Goal: Task Accomplishment & Management: Manage account settings

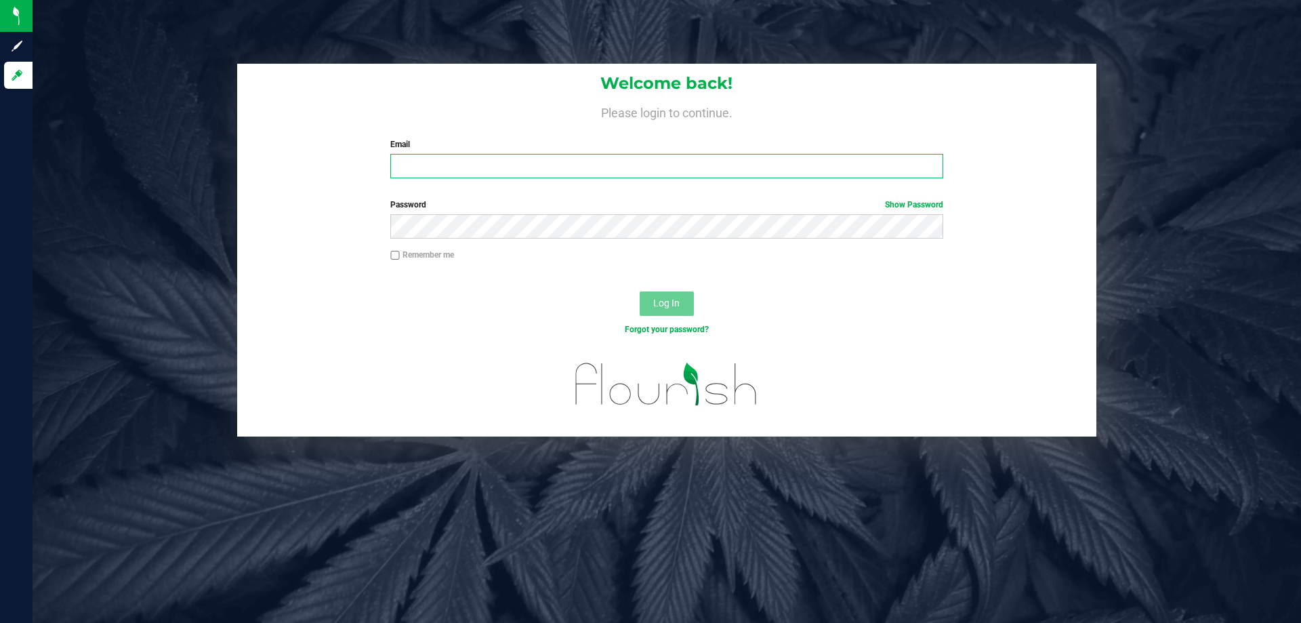
click at [475, 173] on input "Email" at bounding box center [666, 166] width 552 height 24
type input "[EMAIL_ADDRESS][DOMAIN_NAME]"
click at [662, 299] on span "Log In" at bounding box center [666, 303] width 26 height 11
click at [666, 312] on button "Log In" at bounding box center [667, 303] width 54 height 24
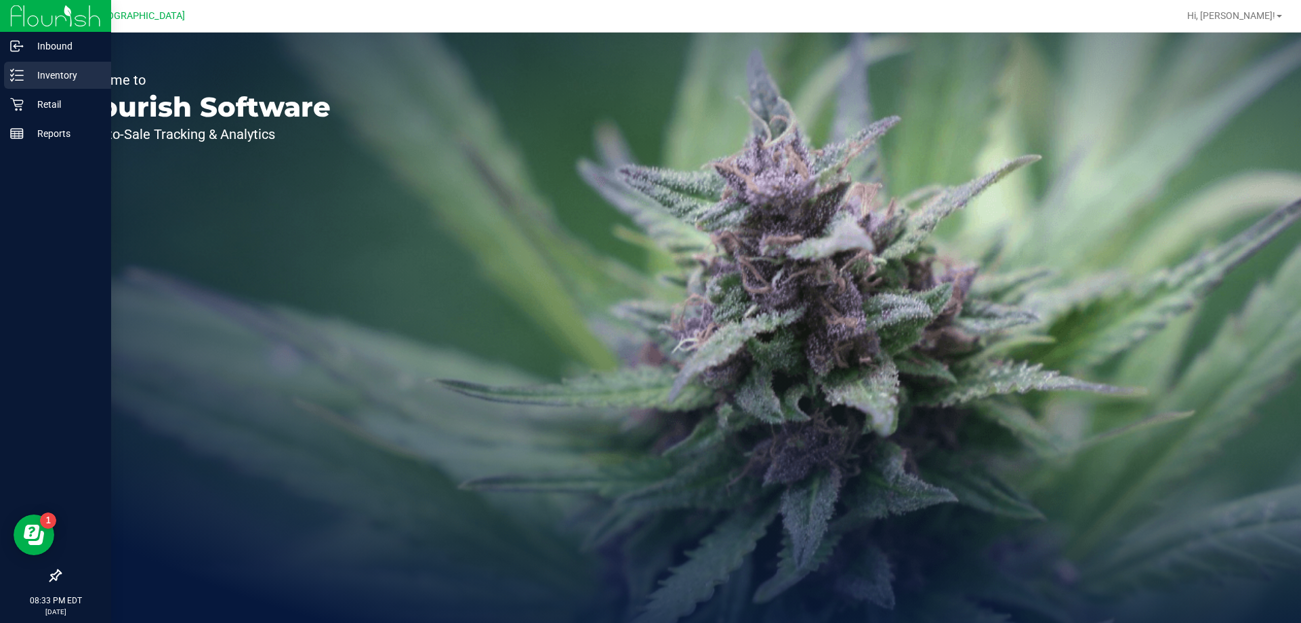
click at [52, 78] on p "Inventory" at bounding box center [64, 75] width 81 height 16
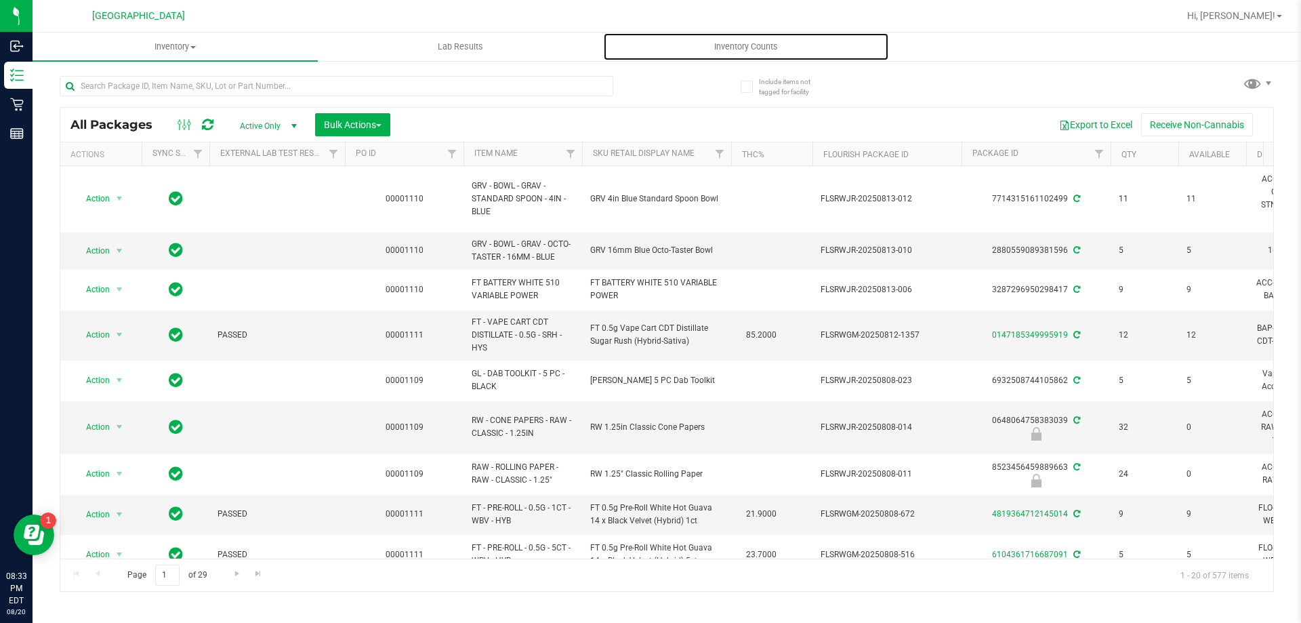
click at [752, 43] on span "Inventory Counts" at bounding box center [746, 47] width 100 height 12
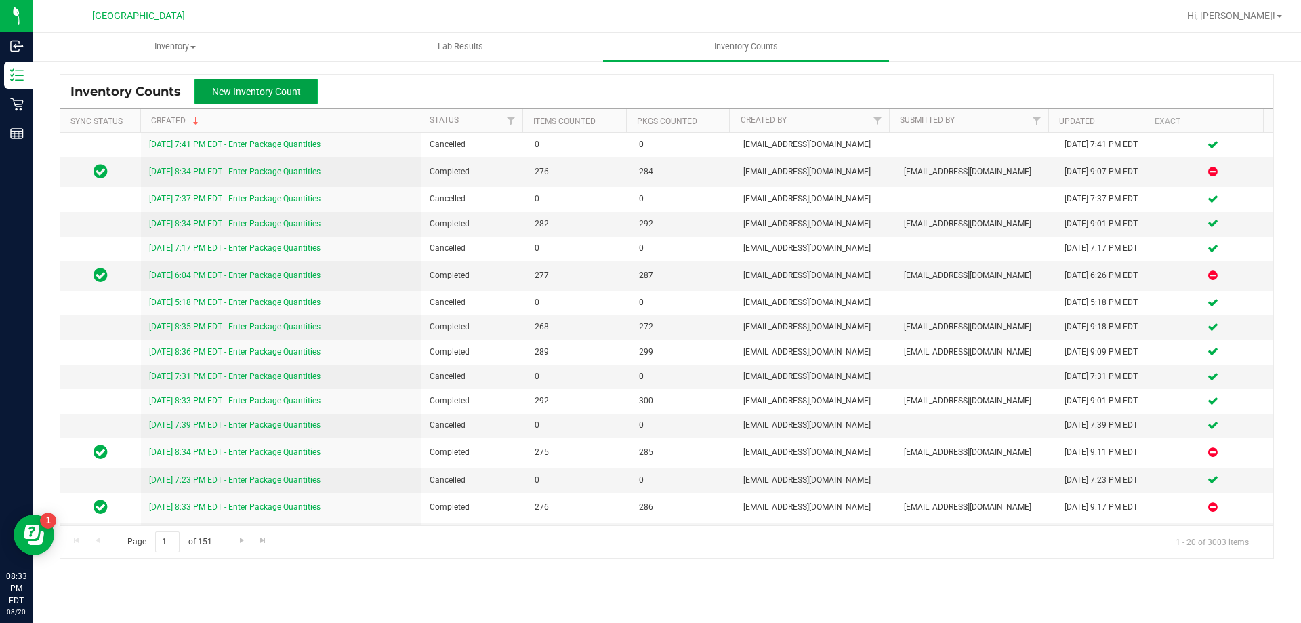
click at [253, 96] on span "New Inventory Count" at bounding box center [256, 91] width 89 height 11
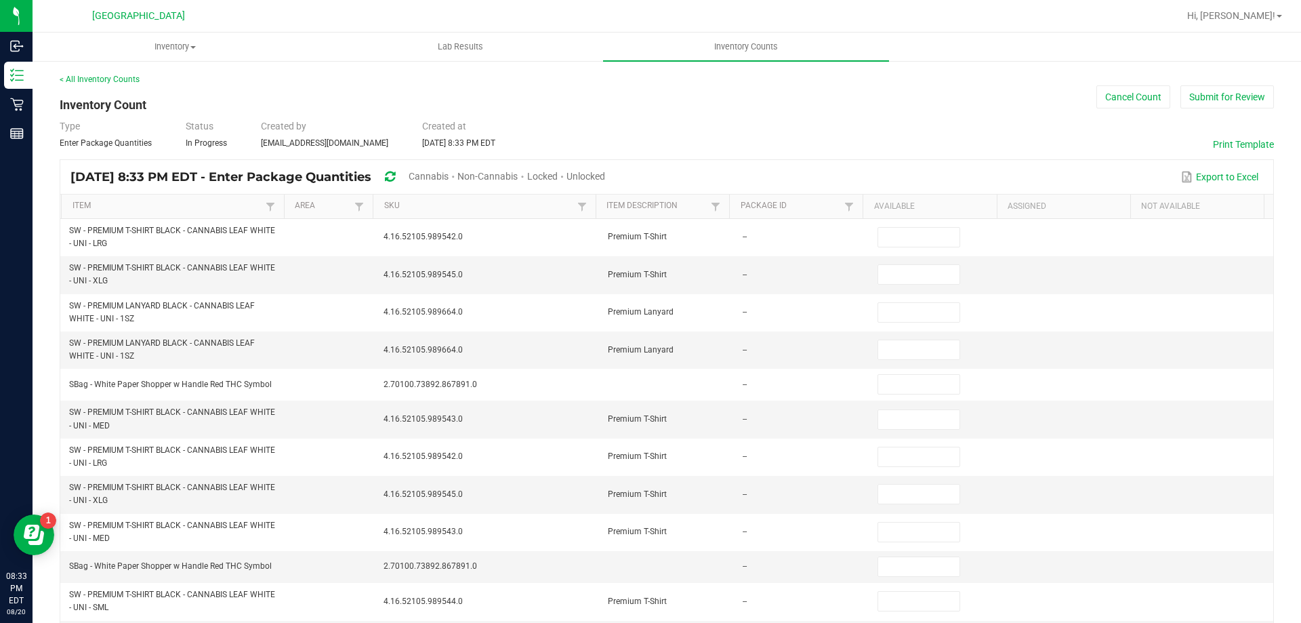
click at [449, 174] on span "Cannabis" at bounding box center [429, 176] width 40 height 11
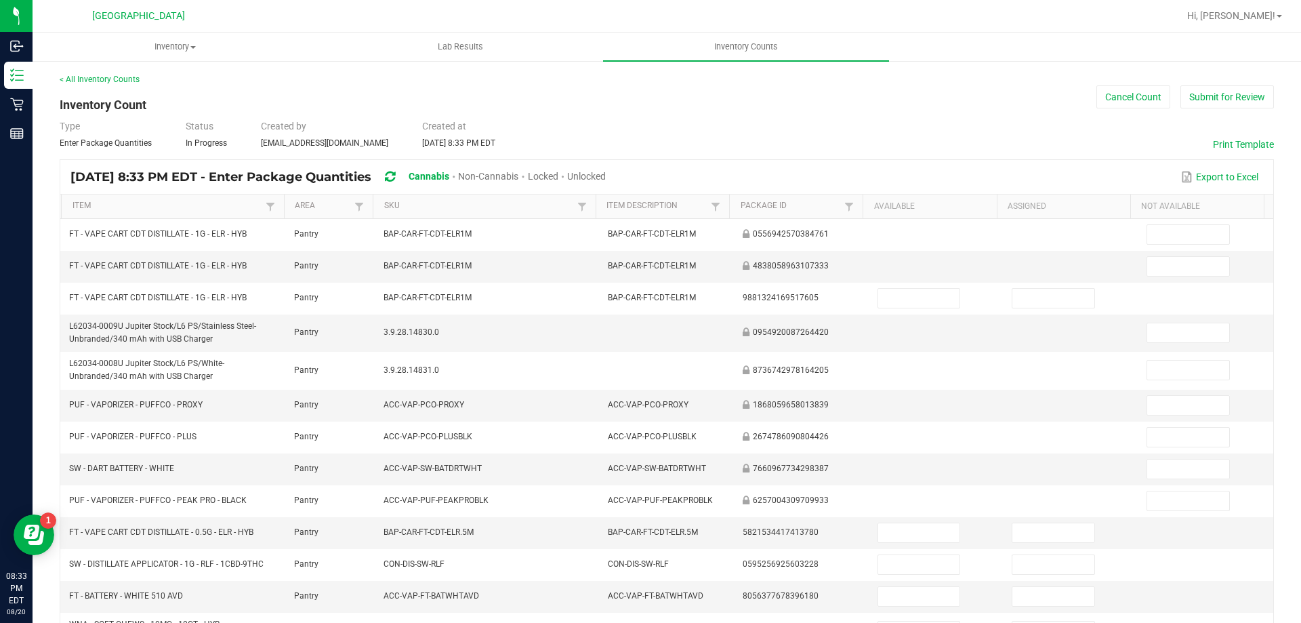
click at [606, 173] on span "Unlocked" at bounding box center [586, 176] width 39 height 11
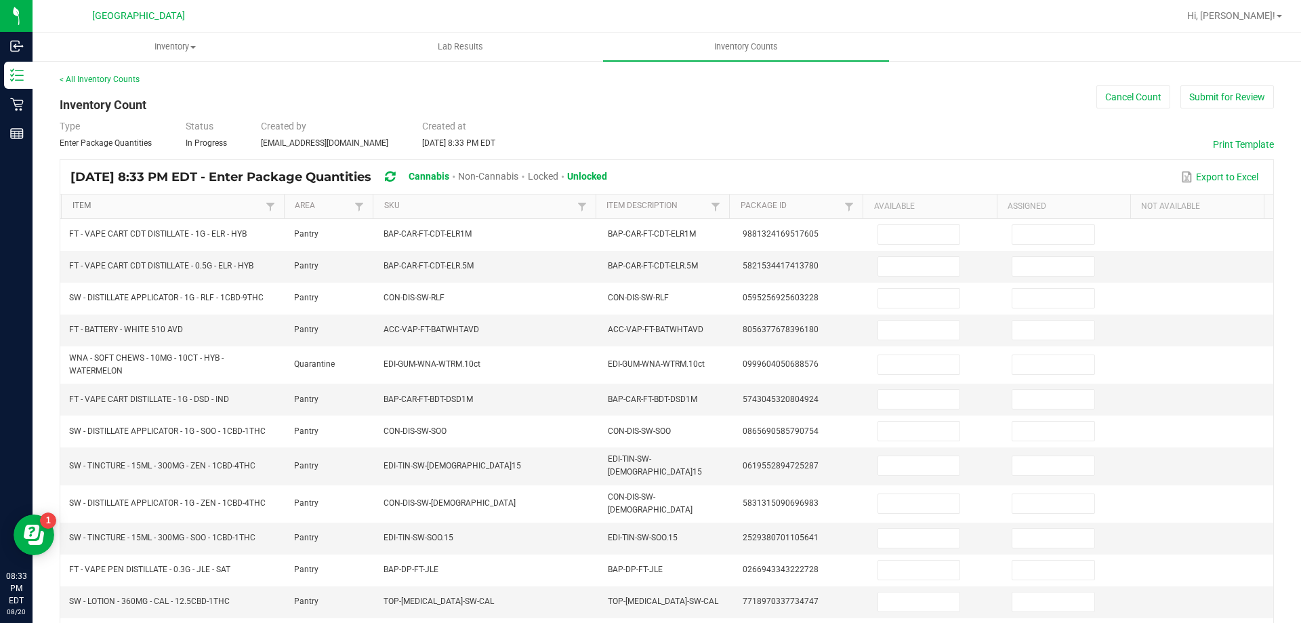
click at [167, 201] on link "Item" at bounding box center [168, 206] width 190 height 11
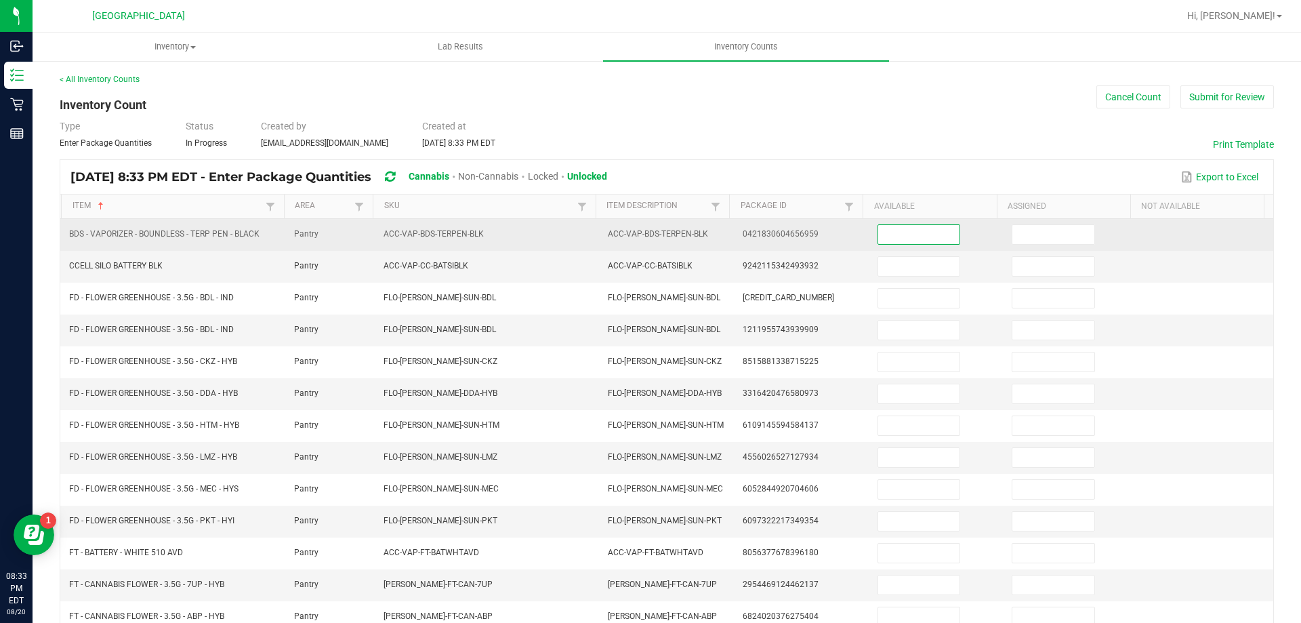
click at [893, 225] on input at bounding box center [918, 234] width 81 height 19
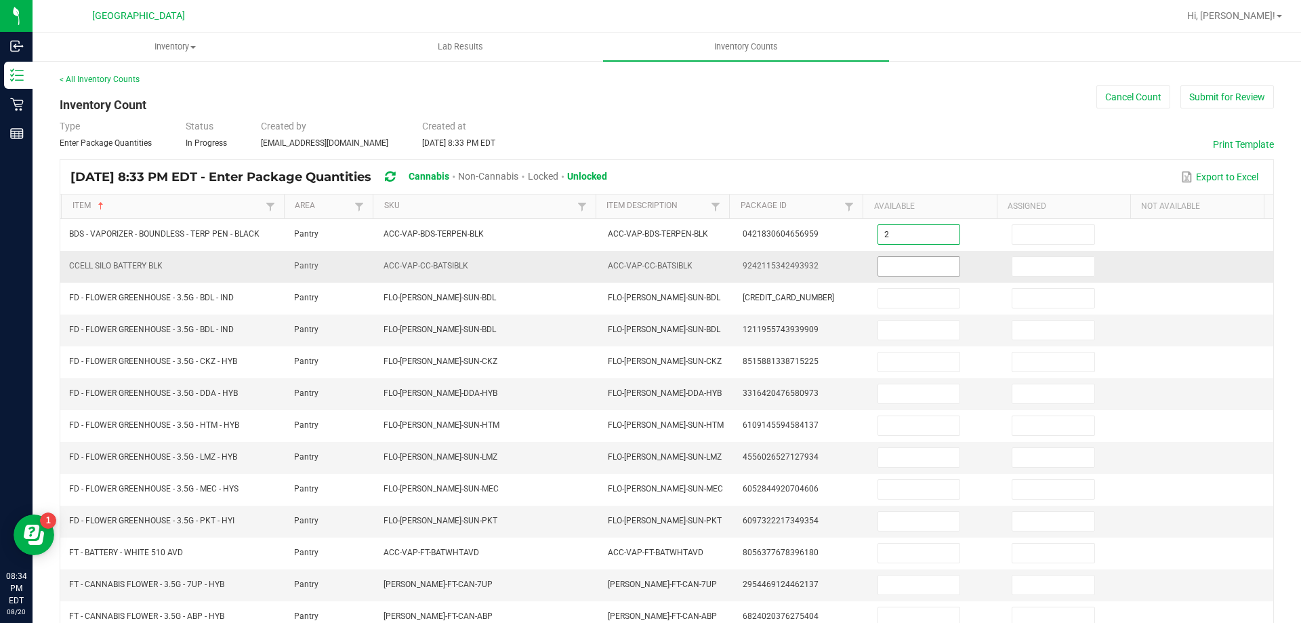
type input "2"
click at [880, 268] on input at bounding box center [918, 266] width 81 height 19
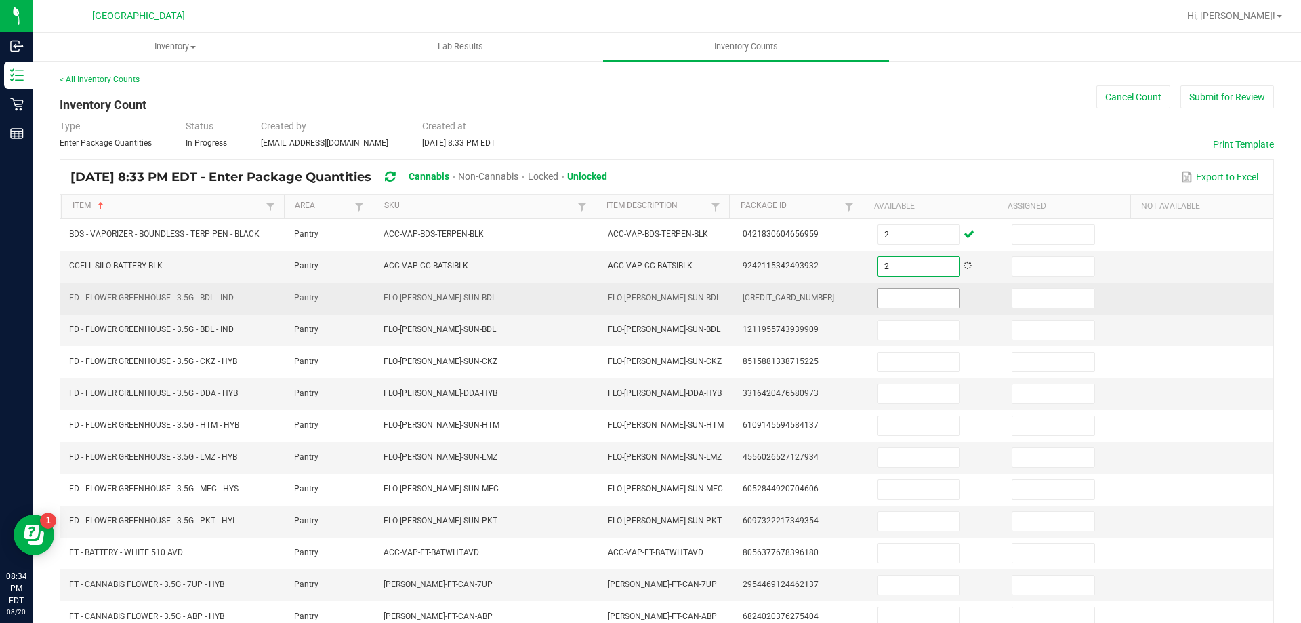
type input "2"
click at [885, 294] on input at bounding box center [918, 298] width 81 height 19
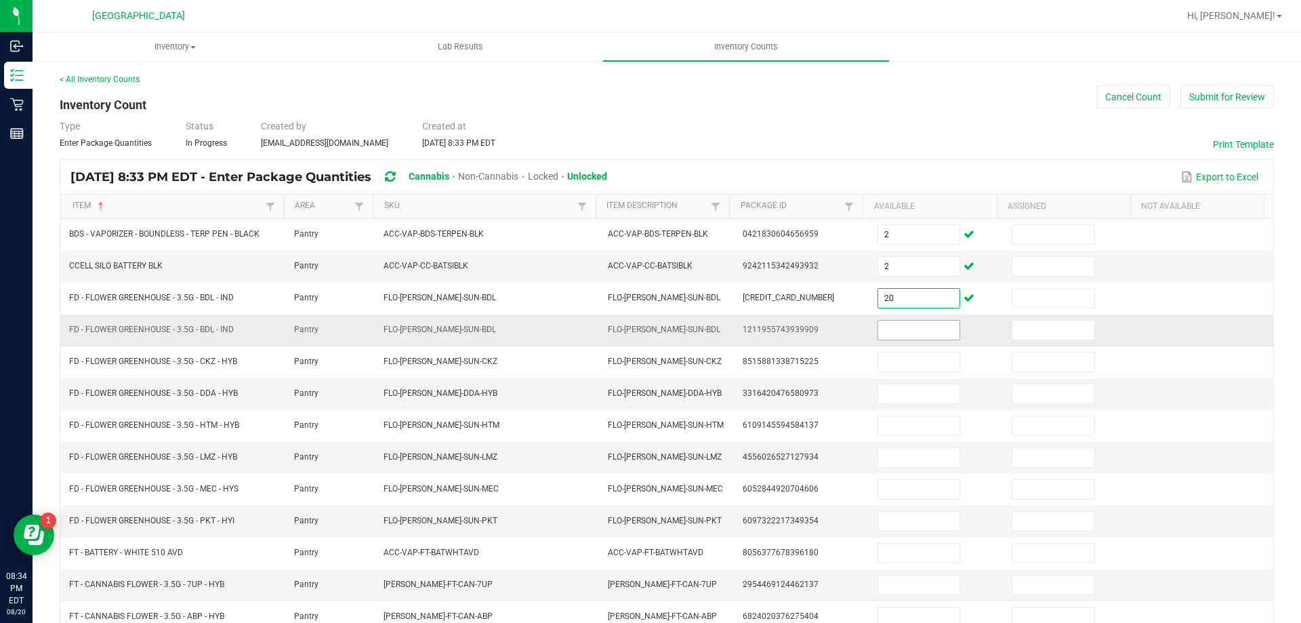
type input "20"
click at [903, 324] on input at bounding box center [918, 330] width 81 height 19
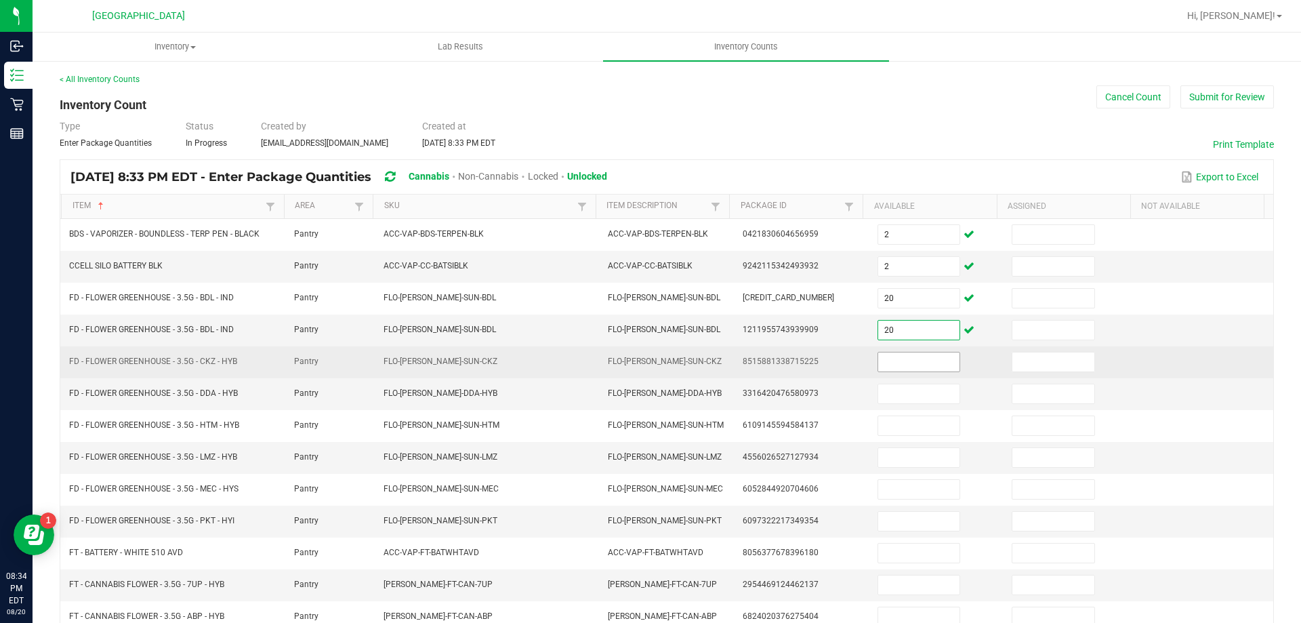
type input "20"
click at [893, 369] on input at bounding box center [918, 361] width 81 height 19
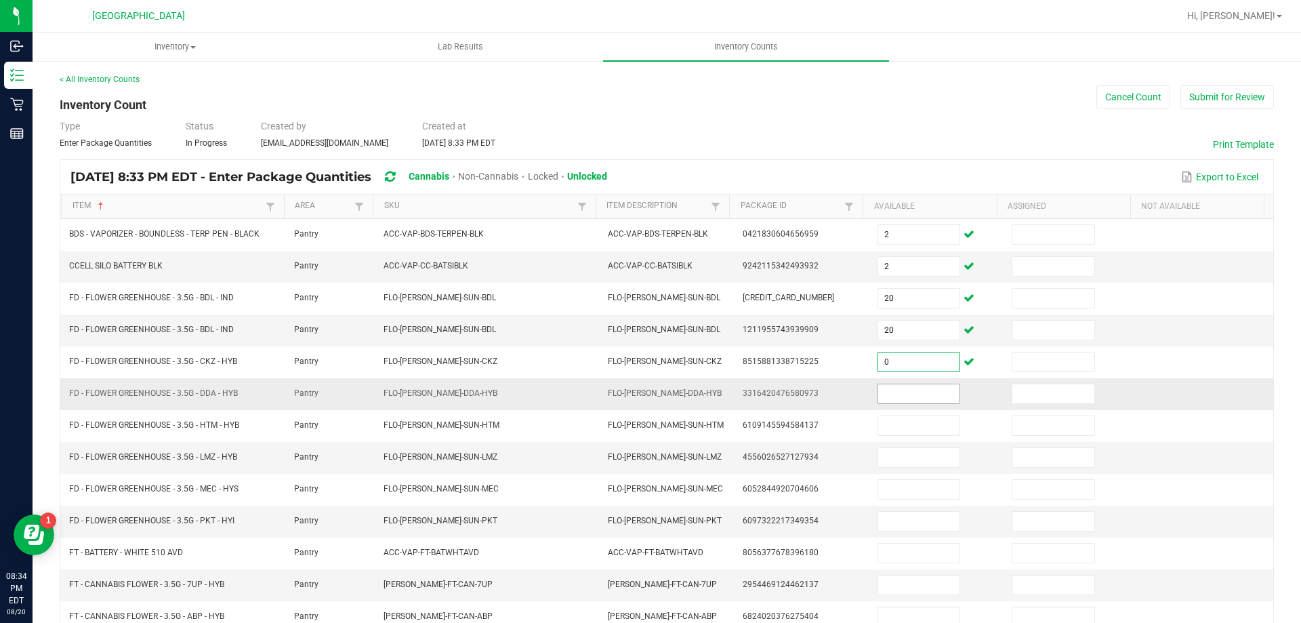
type input "0"
click at [893, 390] on input at bounding box center [918, 393] width 81 height 19
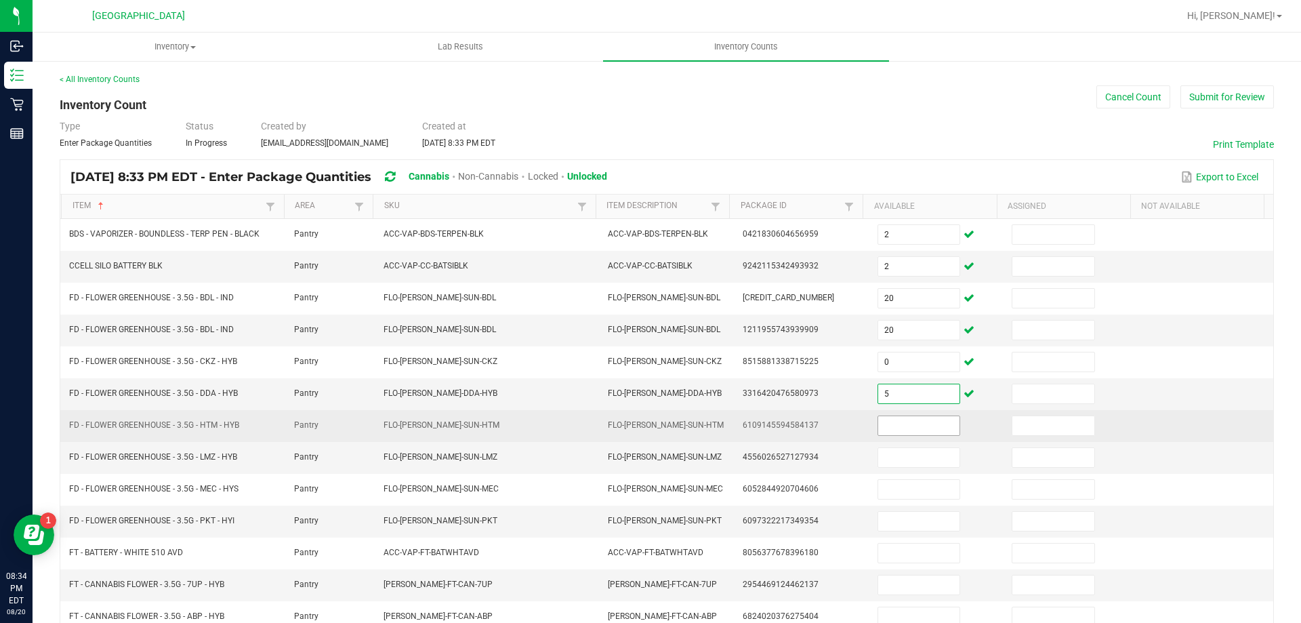
type input "5"
click at [901, 426] on input at bounding box center [918, 425] width 81 height 19
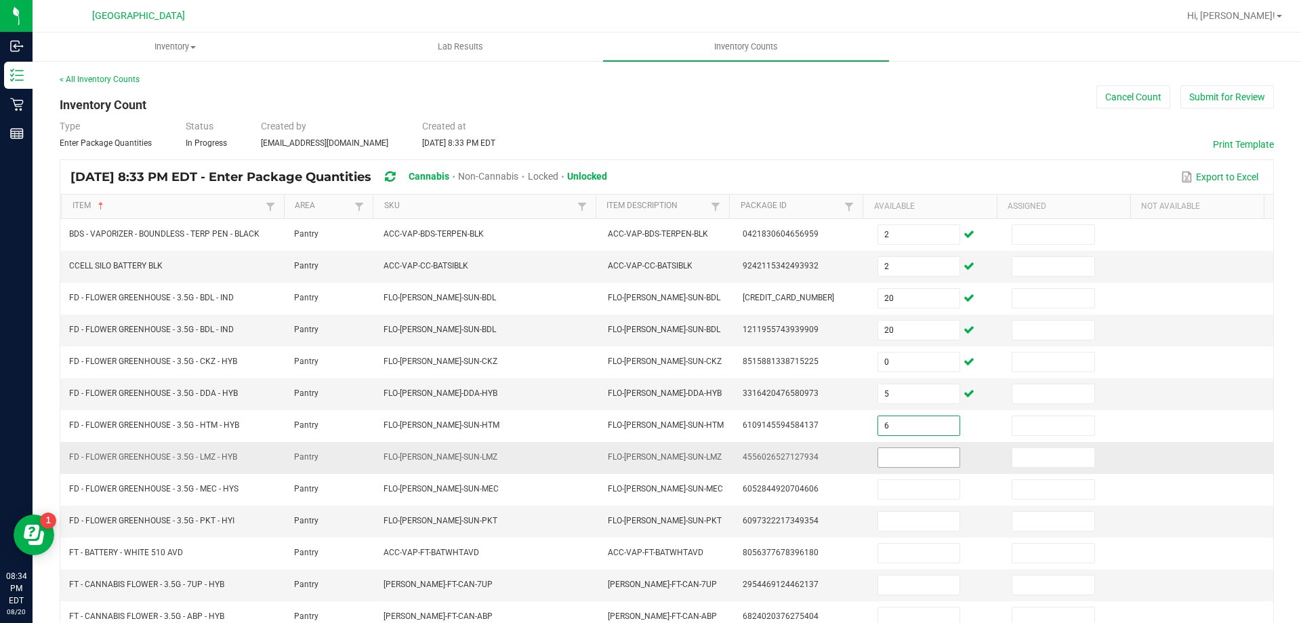
type input "6"
click at [889, 455] on input at bounding box center [918, 457] width 81 height 19
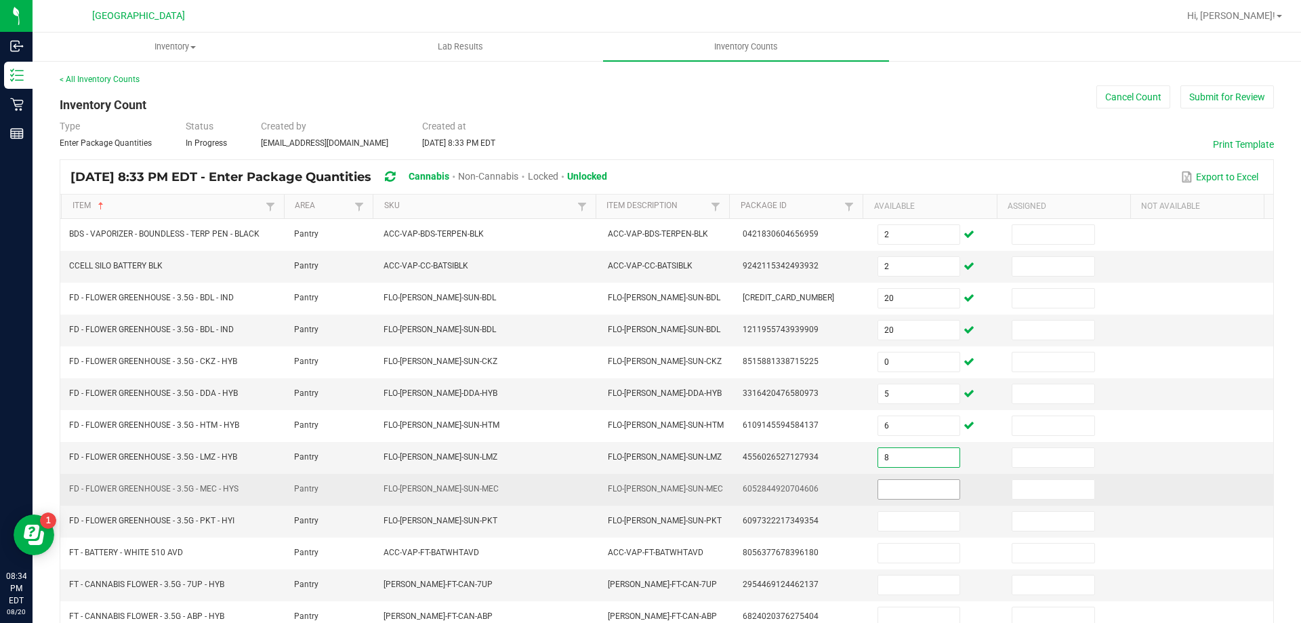
type input "8"
click at [885, 490] on input at bounding box center [918, 489] width 81 height 19
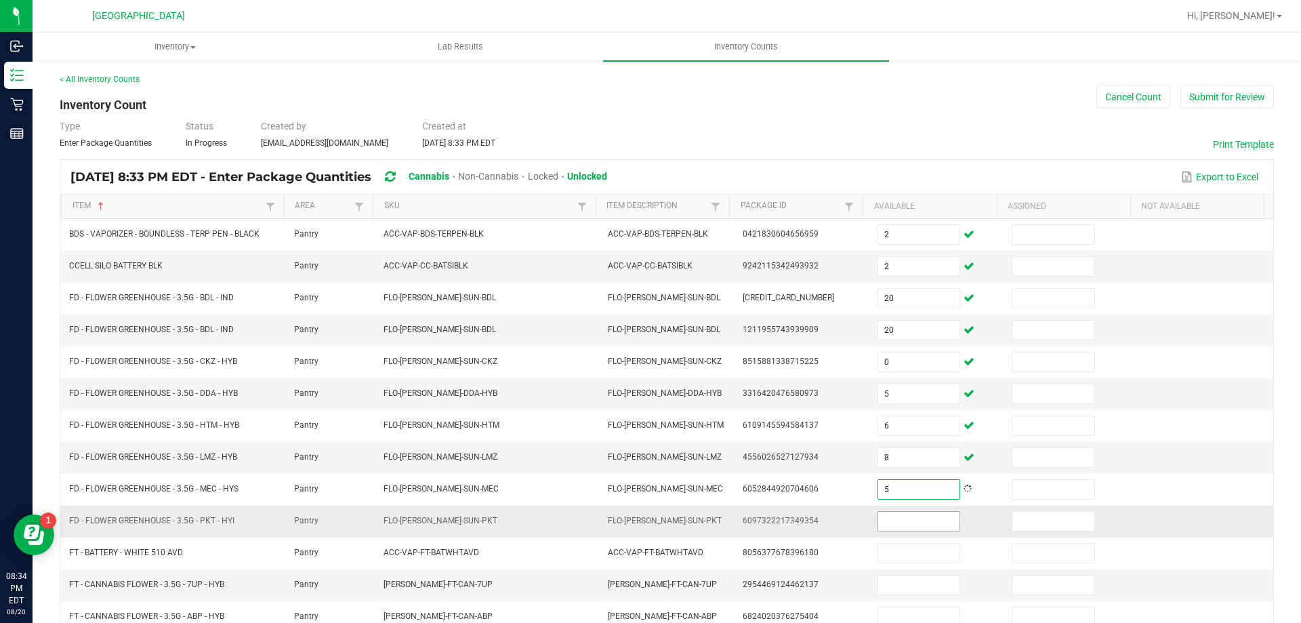
type input "5"
click at [883, 524] on input at bounding box center [918, 521] width 81 height 19
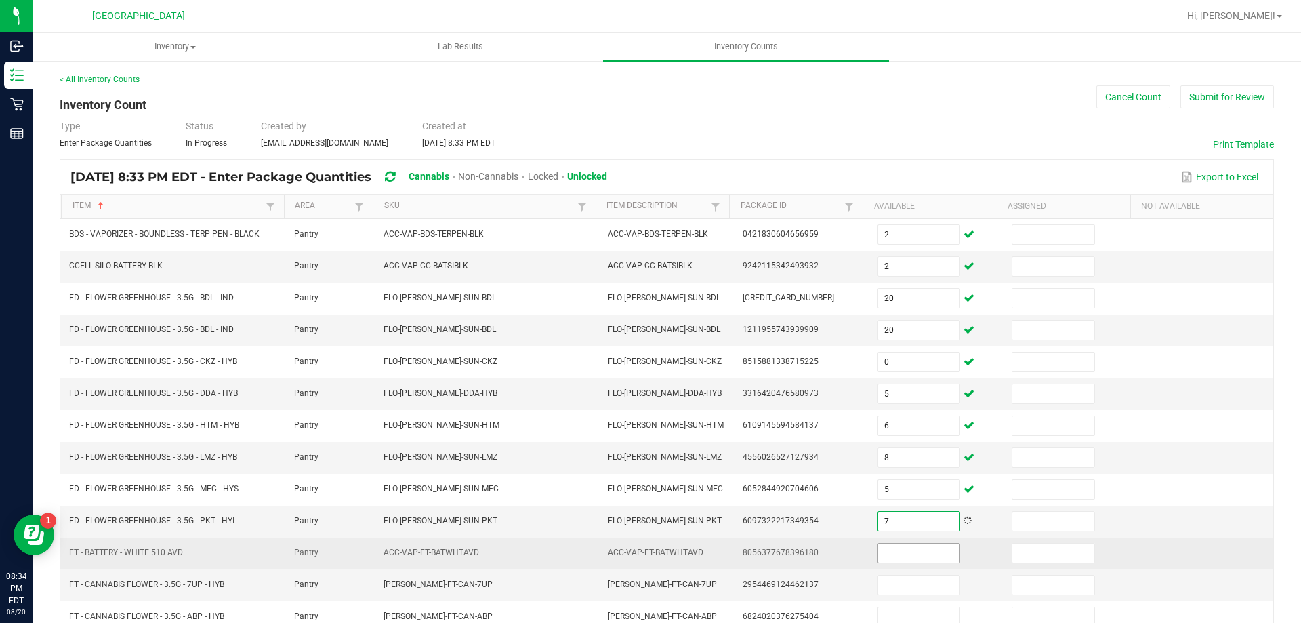
type input "7"
click at [890, 559] on input at bounding box center [918, 553] width 81 height 19
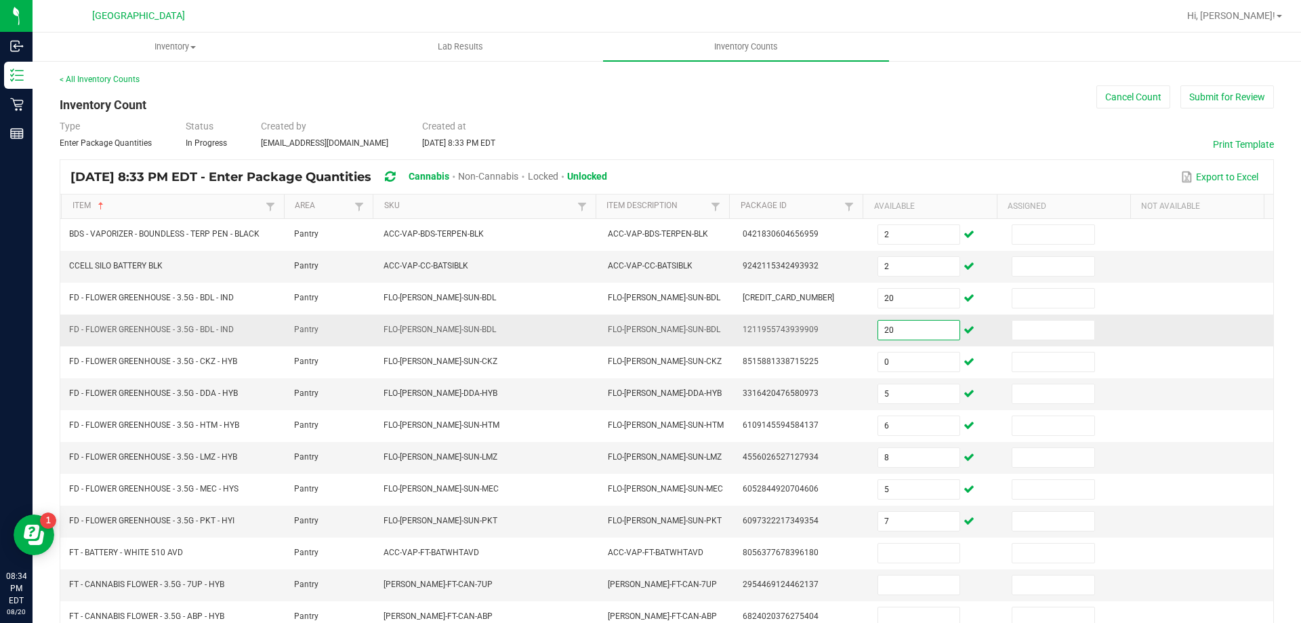
click at [887, 336] on input "20" at bounding box center [918, 330] width 81 height 19
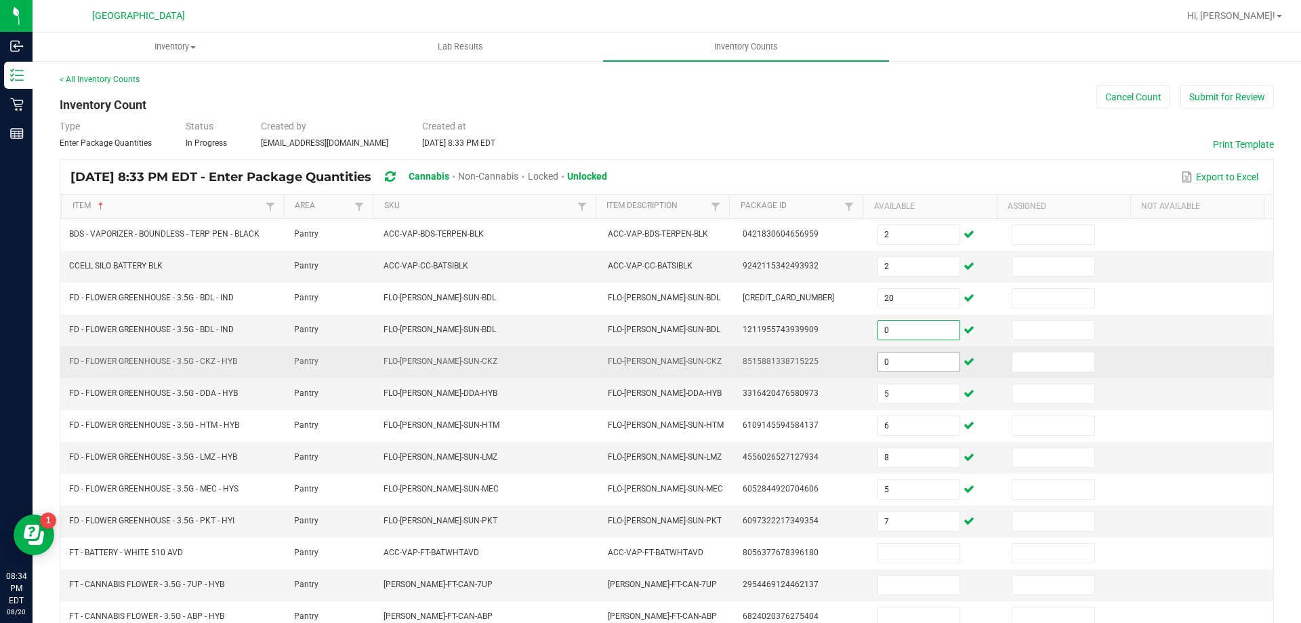
type input "0"
click at [883, 363] on input "0" at bounding box center [918, 361] width 81 height 19
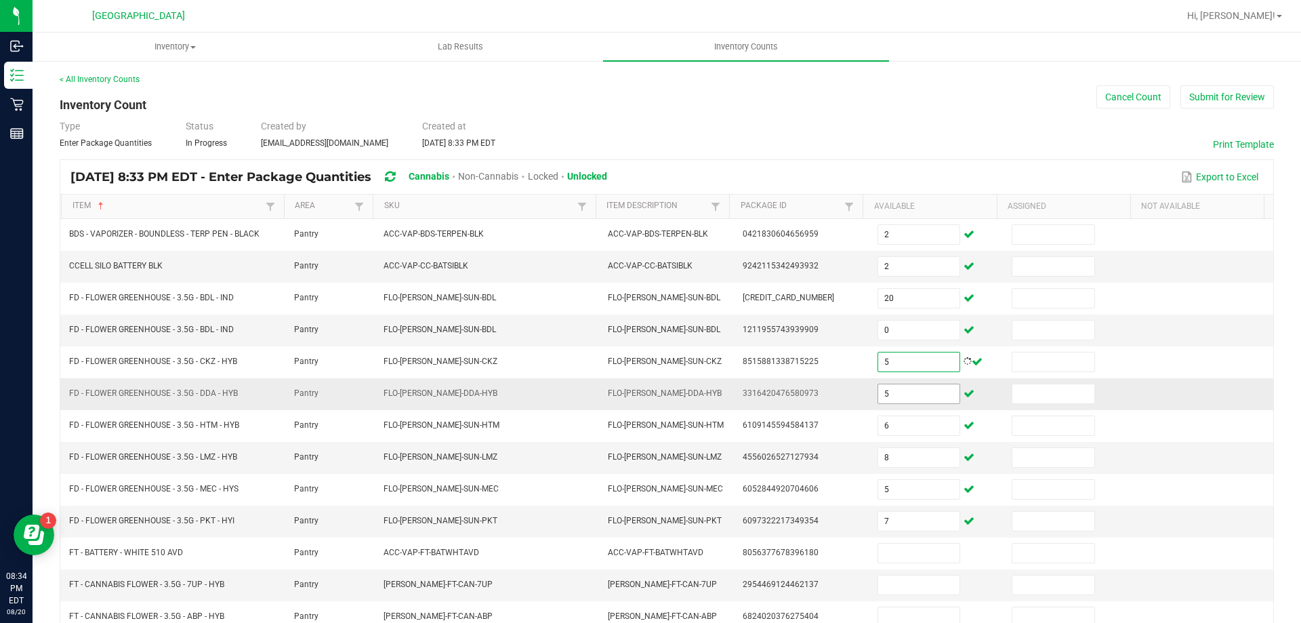
type input "5"
click at [886, 391] on input "5" at bounding box center [918, 393] width 81 height 19
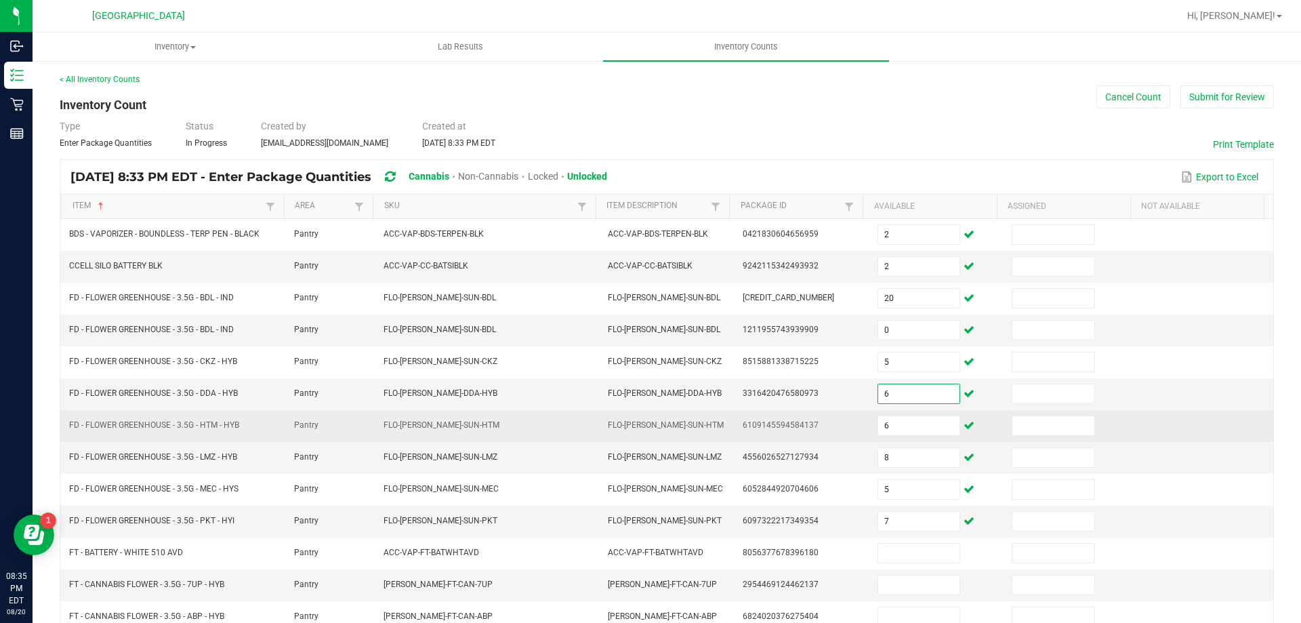
type input "6"
click at [883, 439] on td "6" at bounding box center [937, 426] width 135 height 32
click at [883, 428] on input "6" at bounding box center [918, 425] width 81 height 19
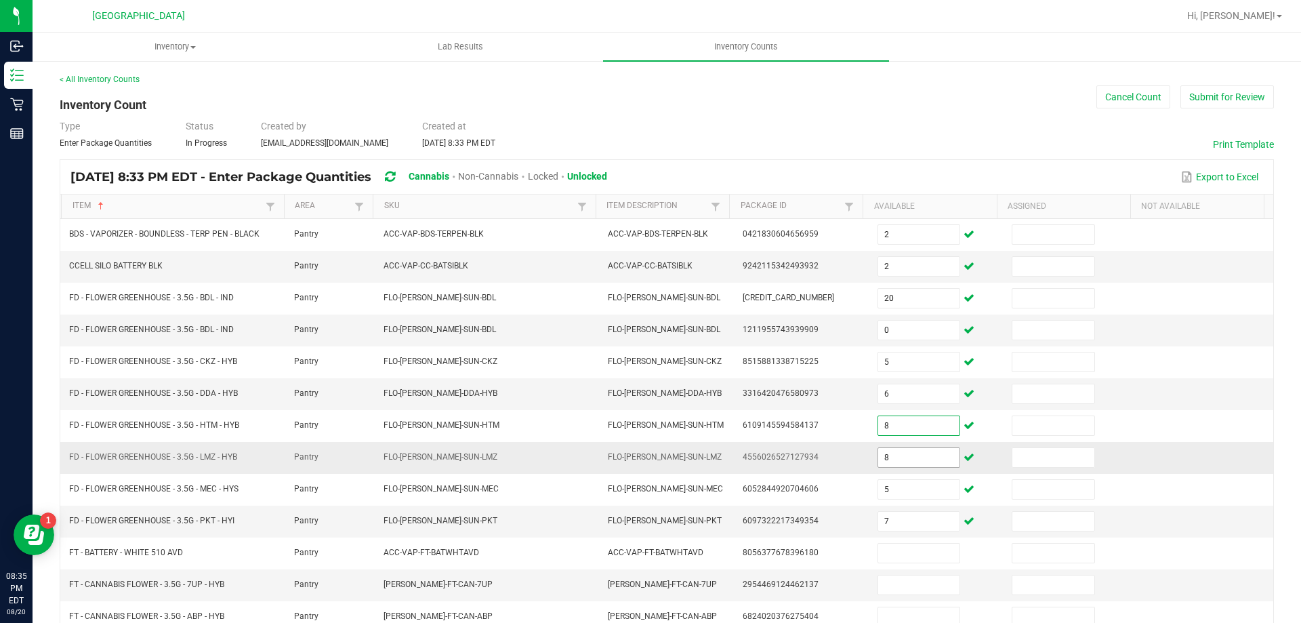
type input "8"
click at [880, 462] on input "8" at bounding box center [918, 457] width 81 height 19
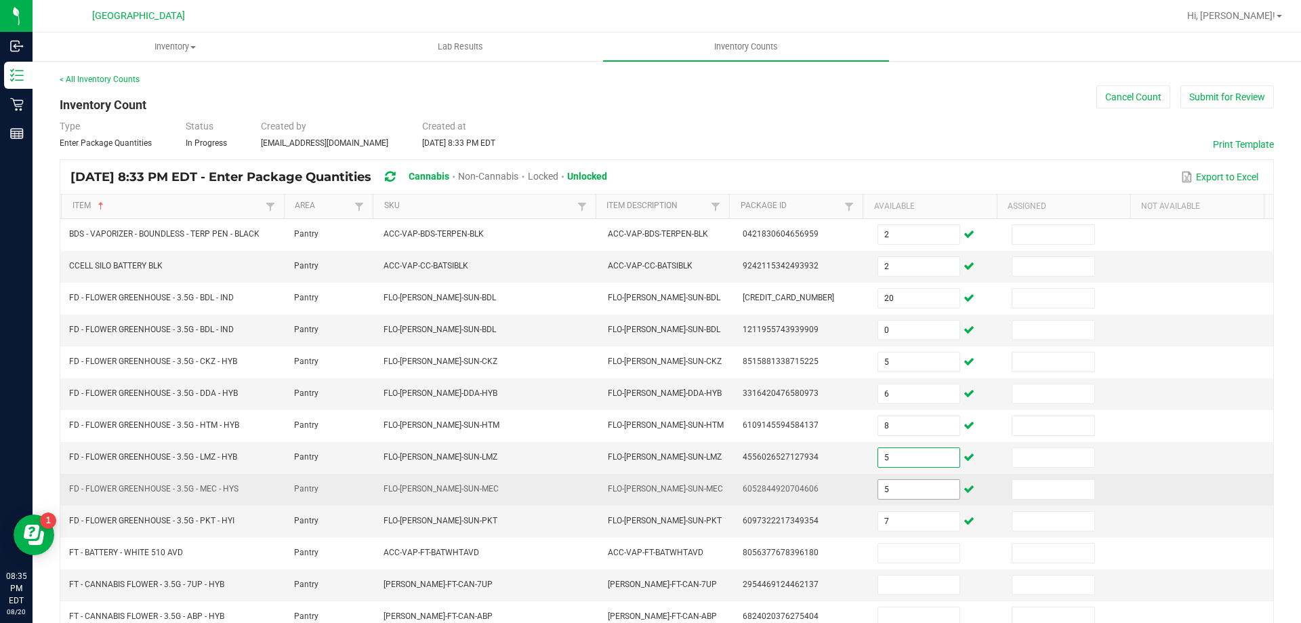
type input "5"
click at [882, 489] on input "5" at bounding box center [918, 489] width 81 height 19
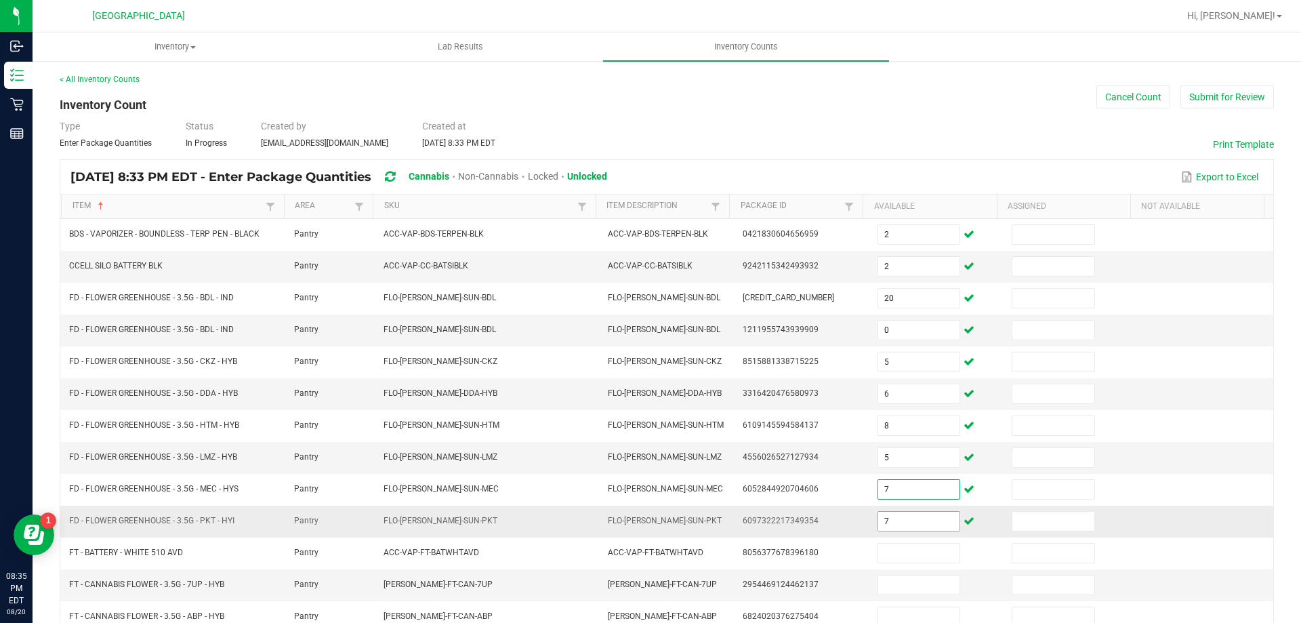
type input "7"
click at [882, 517] on input "7" at bounding box center [918, 521] width 81 height 19
type input "7"
click at [887, 521] on input "7" at bounding box center [918, 521] width 81 height 19
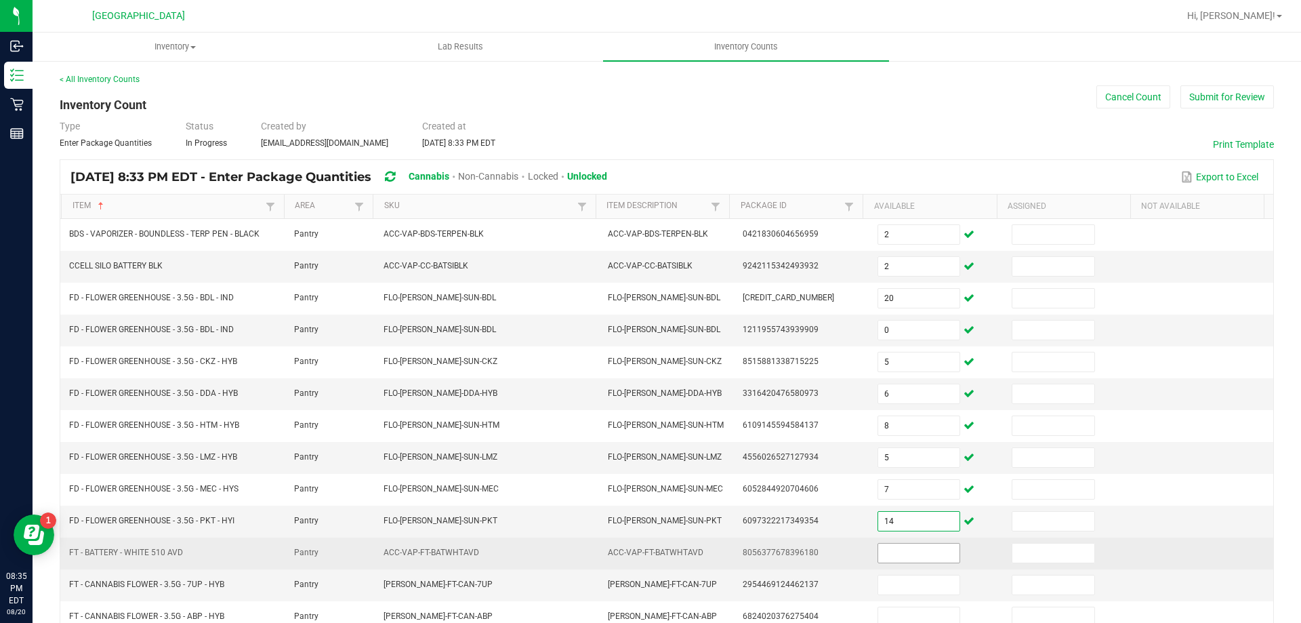
type input "14"
click at [906, 558] on input at bounding box center [918, 553] width 81 height 19
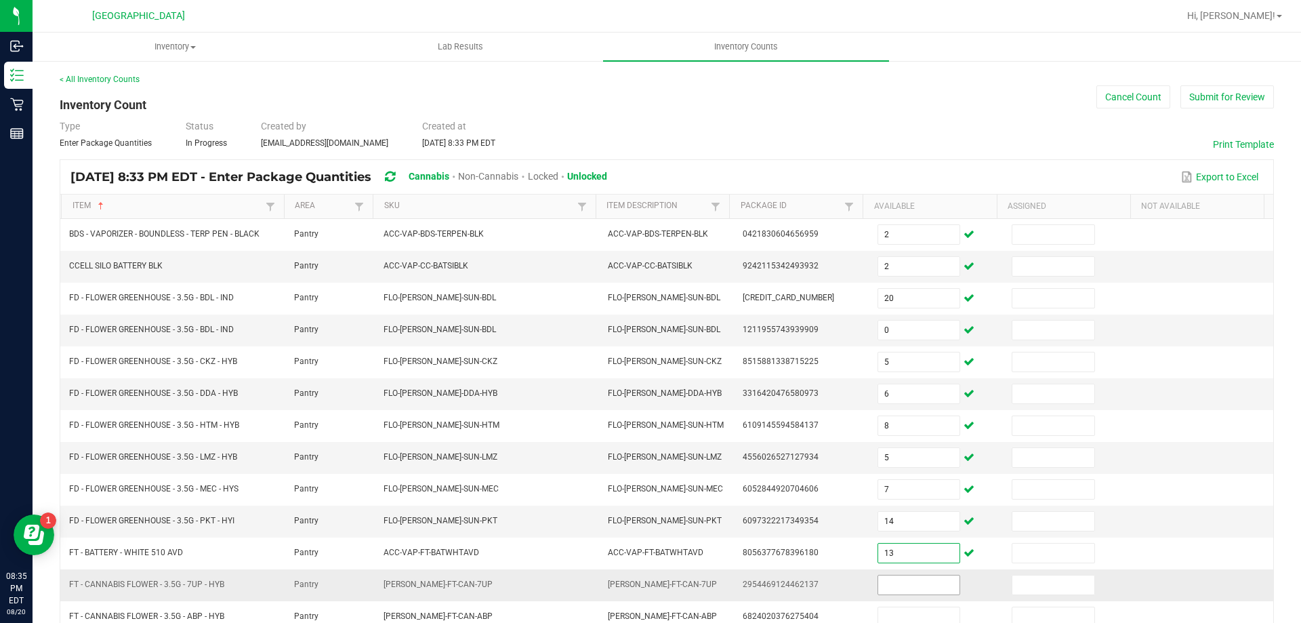
type input "13"
click at [891, 584] on input at bounding box center [918, 584] width 81 height 19
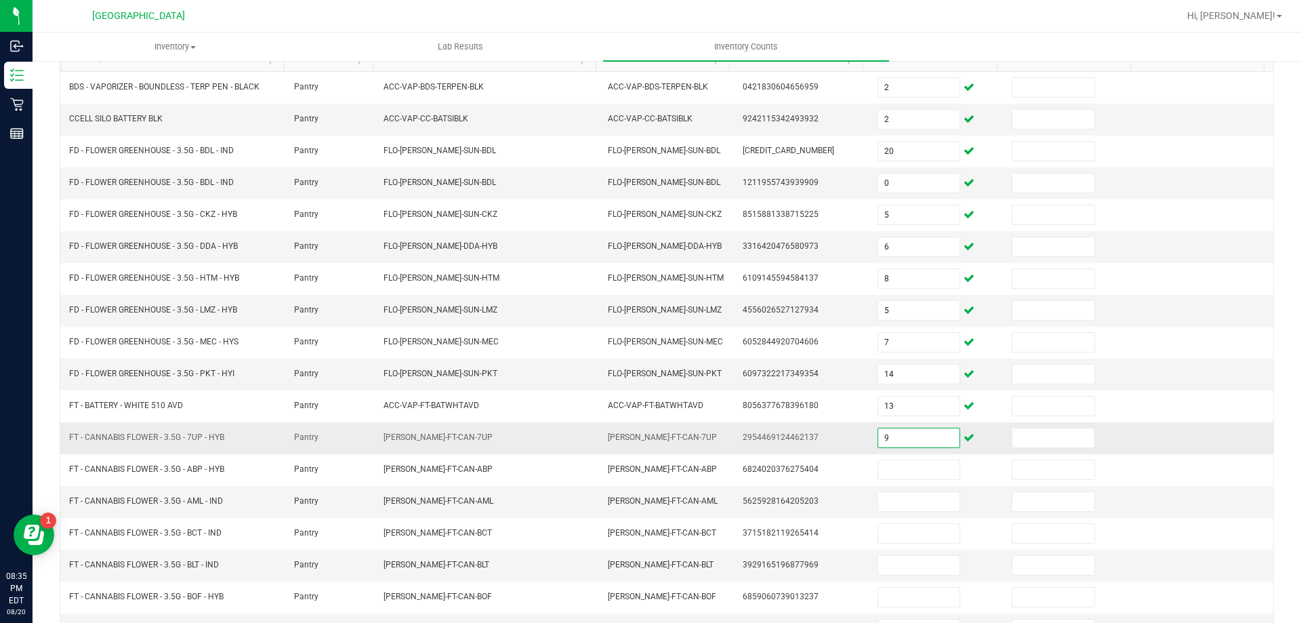
scroll to position [169, 0]
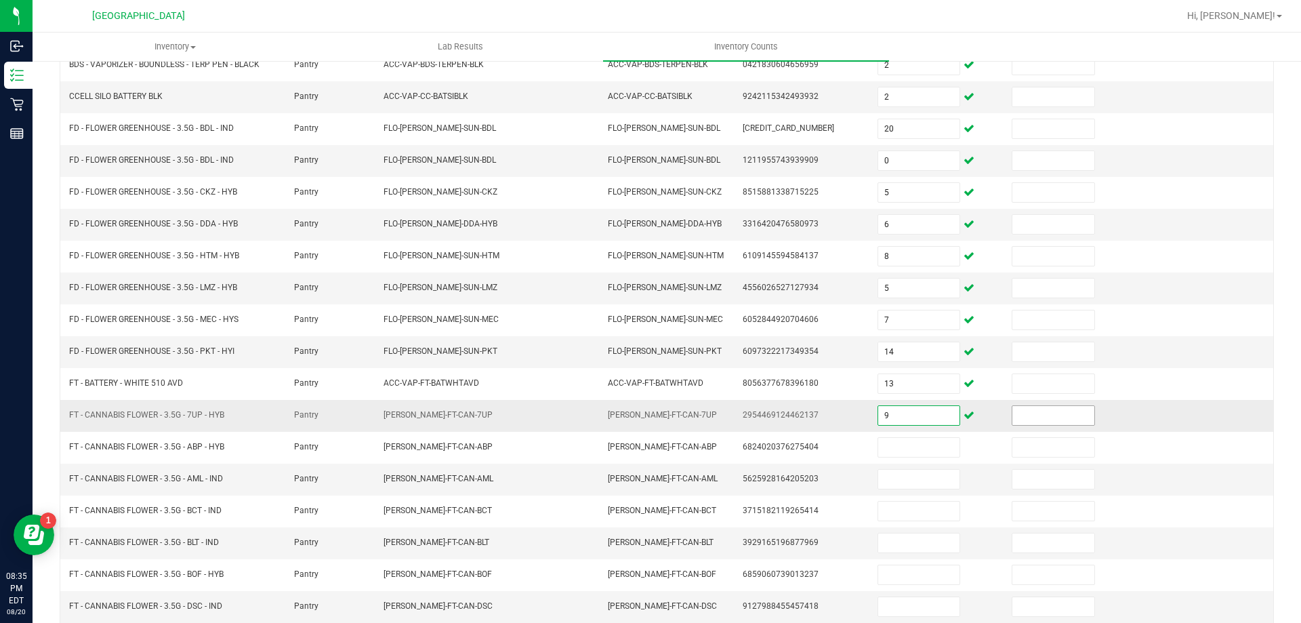
type input "9"
click at [1032, 414] on input at bounding box center [1053, 415] width 81 height 19
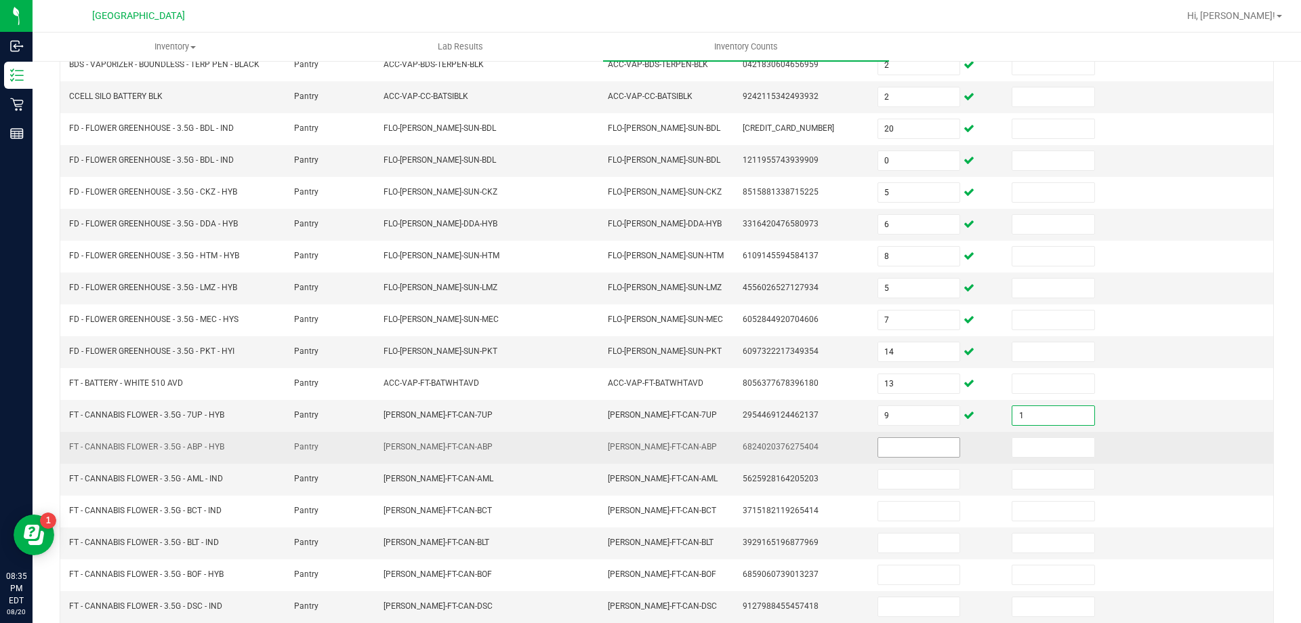
type input "1"
click at [910, 453] on input at bounding box center [918, 447] width 81 height 19
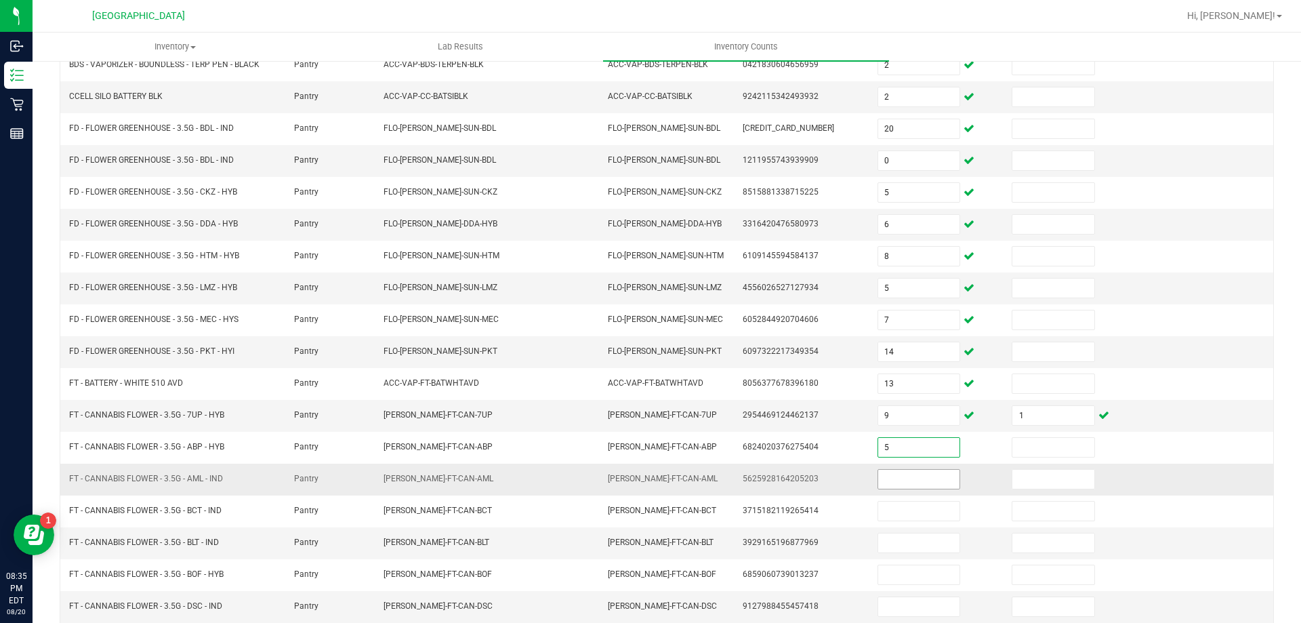
type input "5"
click at [892, 485] on input at bounding box center [918, 479] width 81 height 19
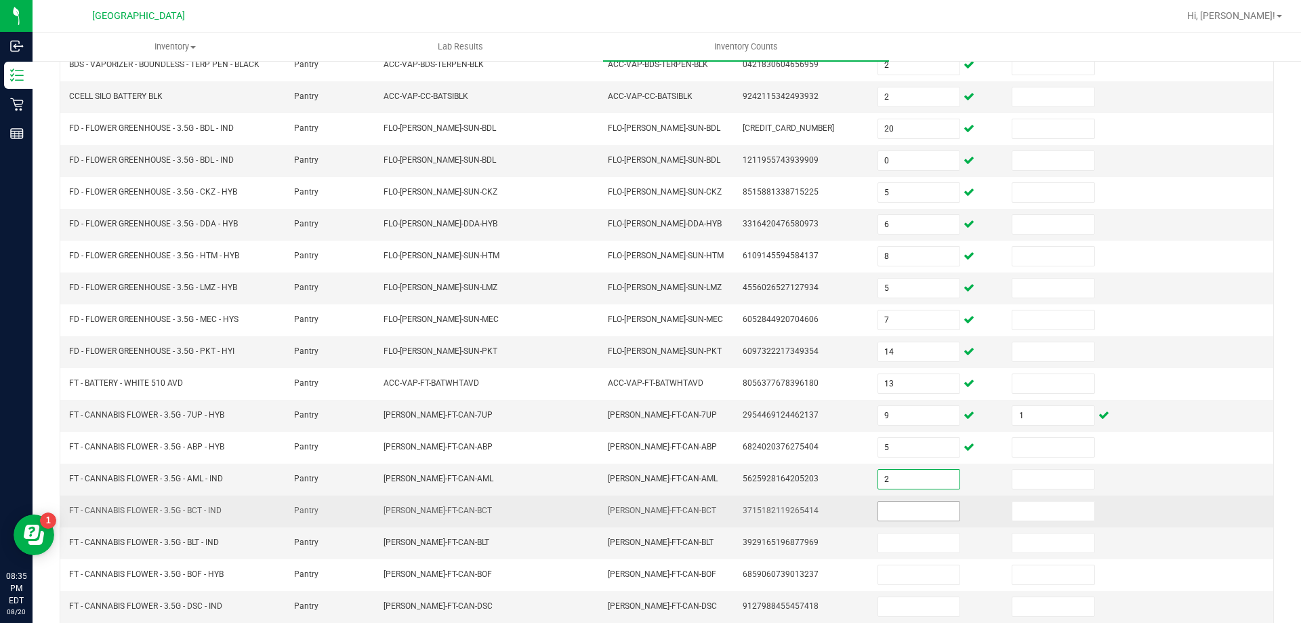
type input "2"
click at [893, 513] on input at bounding box center [918, 511] width 81 height 19
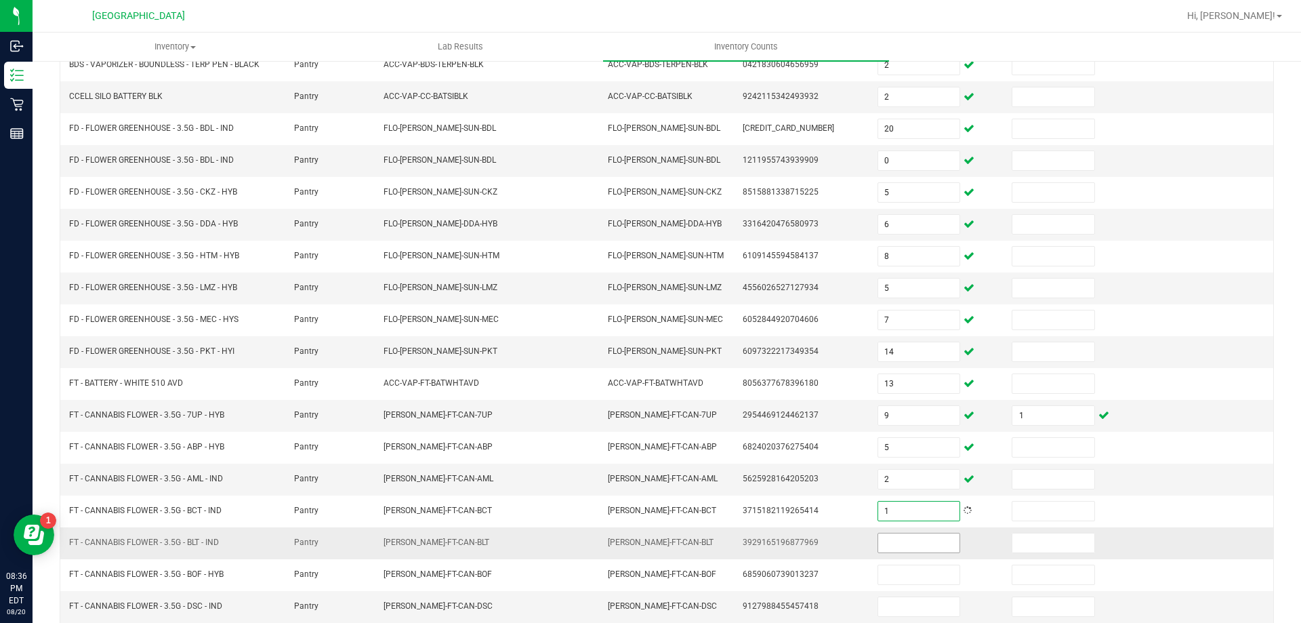
type input "1"
click at [892, 538] on input at bounding box center [918, 542] width 81 height 19
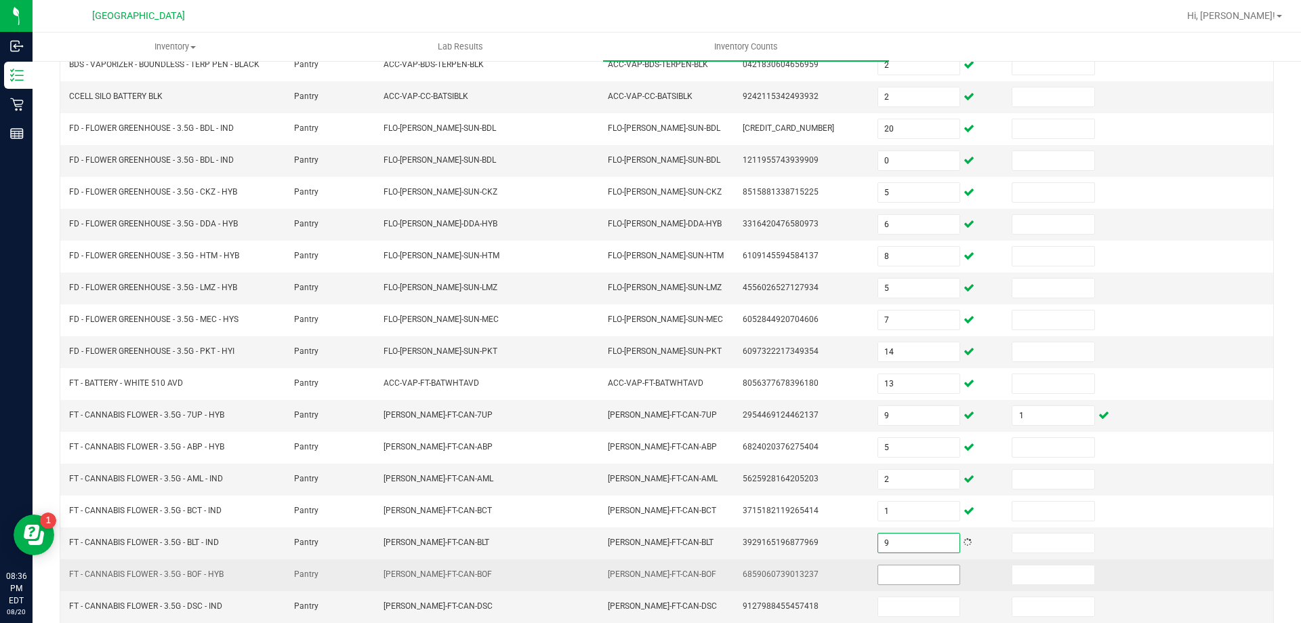
type input "9"
click at [891, 577] on input at bounding box center [918, 574] width 81 height 19
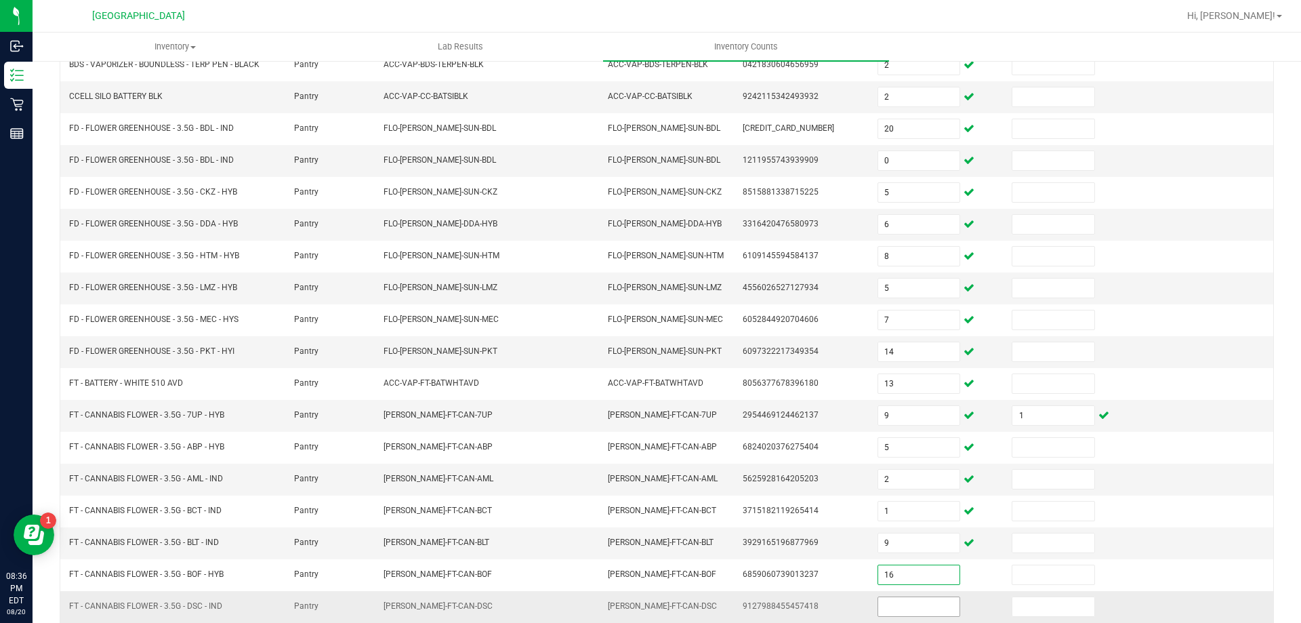
type input "16"
click at [890, 608] on input at bounding box center [918, 606] width 81 height 19
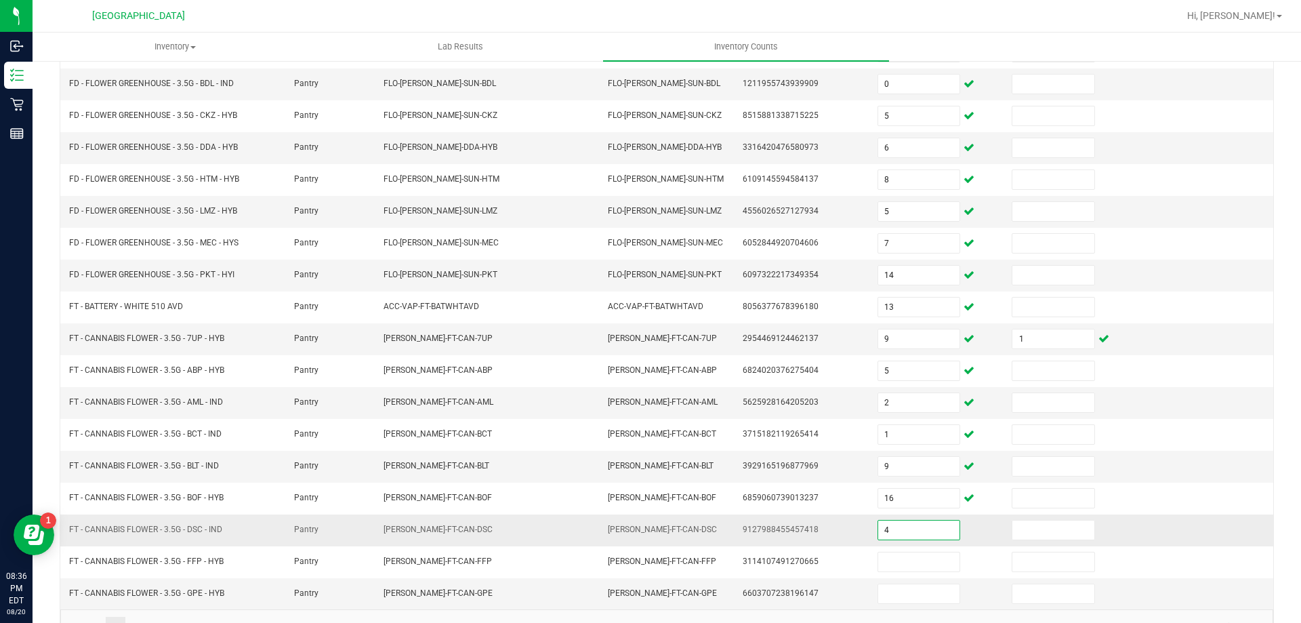
scroll to position [281, 0]
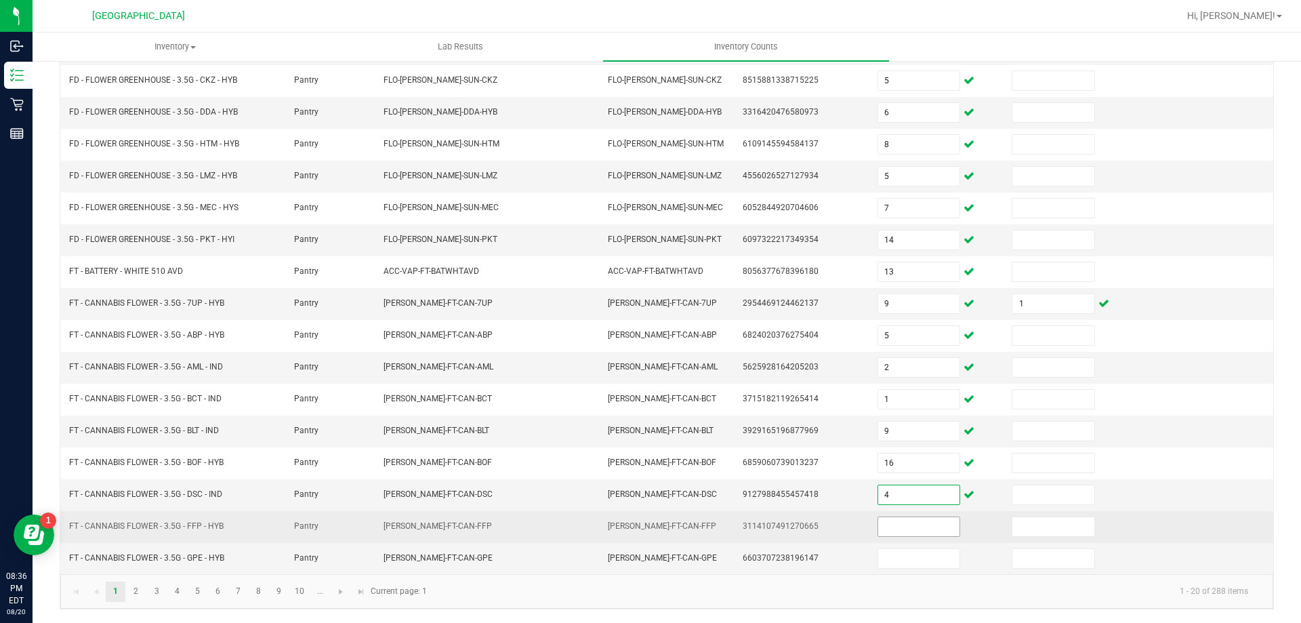
type input "4"
click at [885, 531] on input at bounding box center [918, 526] width 81 height 19
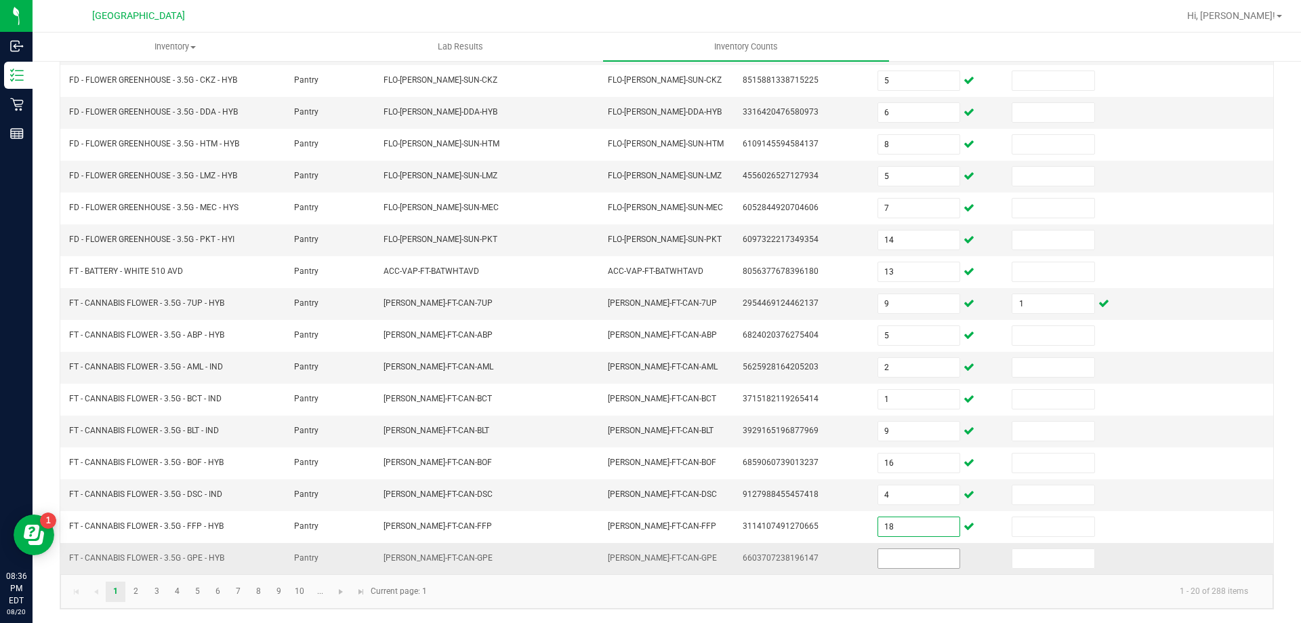
type input "18"
click at [899, 556] on input at bounding box center [918, 558] width 81 height 19
type input "16"
click at [140, 596] on link "2" at bounding box center [136, 592] width 20 height 20
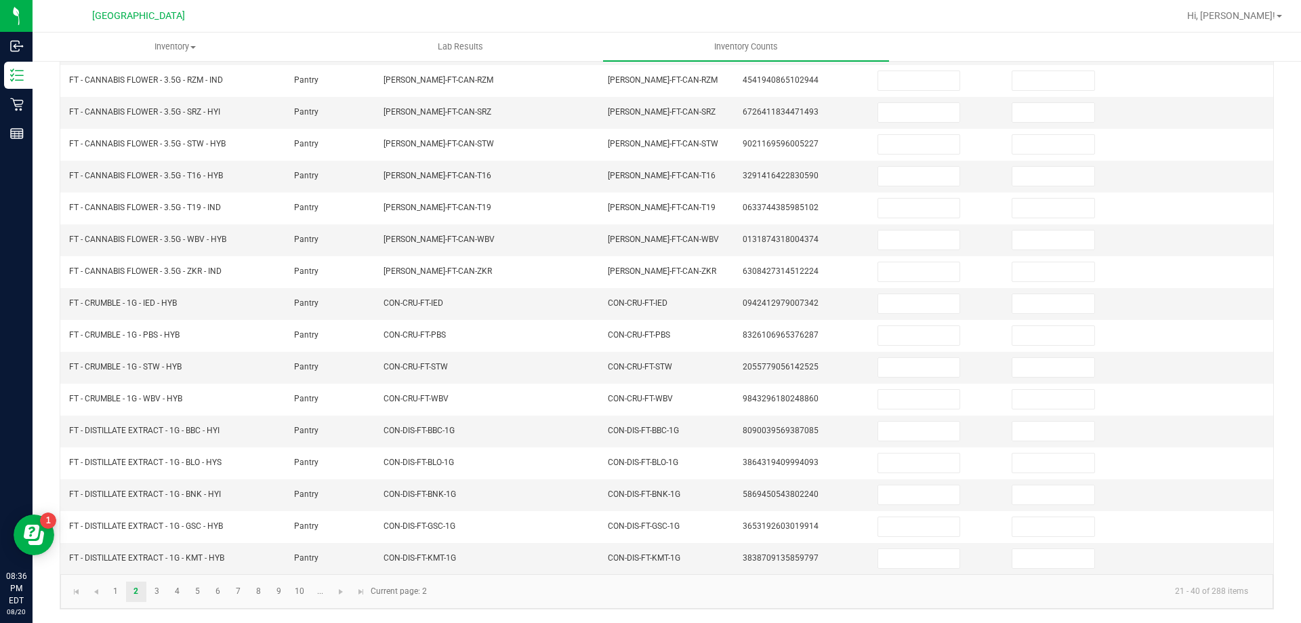
drag, startPoint x: 1290, startPoint y: 277, endPoint x: 1295, endPoint y: 175, distance: 102.5
click at [1295, 175] on div "Inventory All packages All inventory Waste log Create inventory Lab Results Inv…" at bounding box center [667, 328] width 1269 height 590
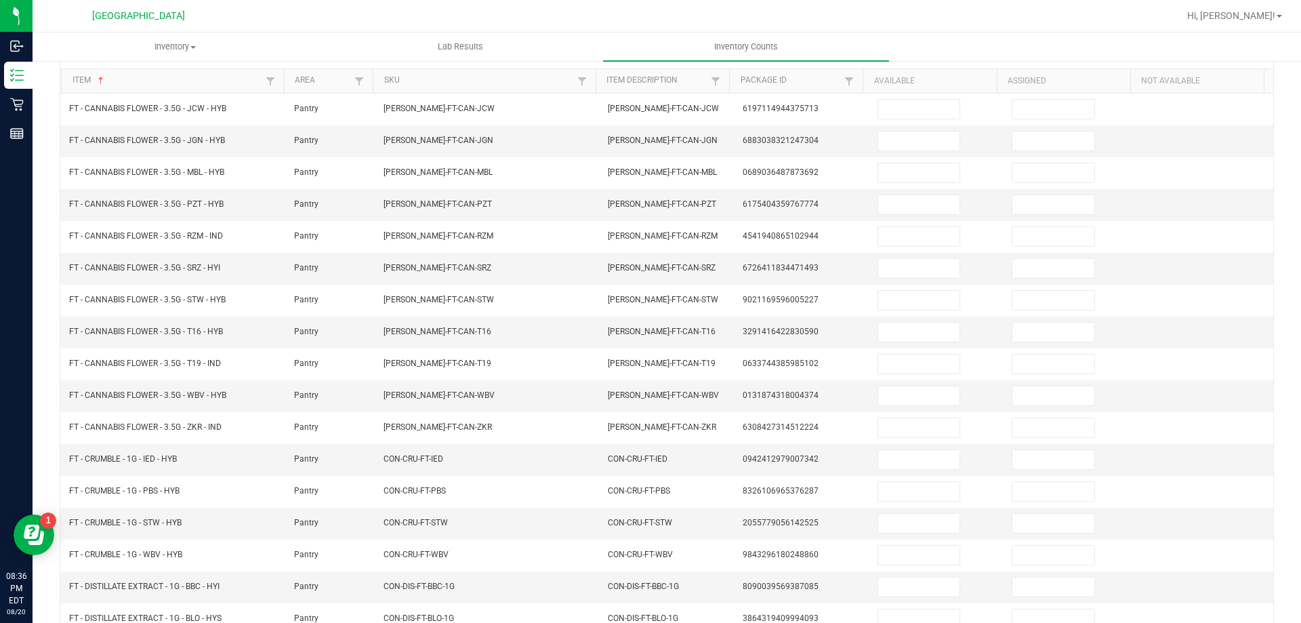
scroll to position [106, 0]
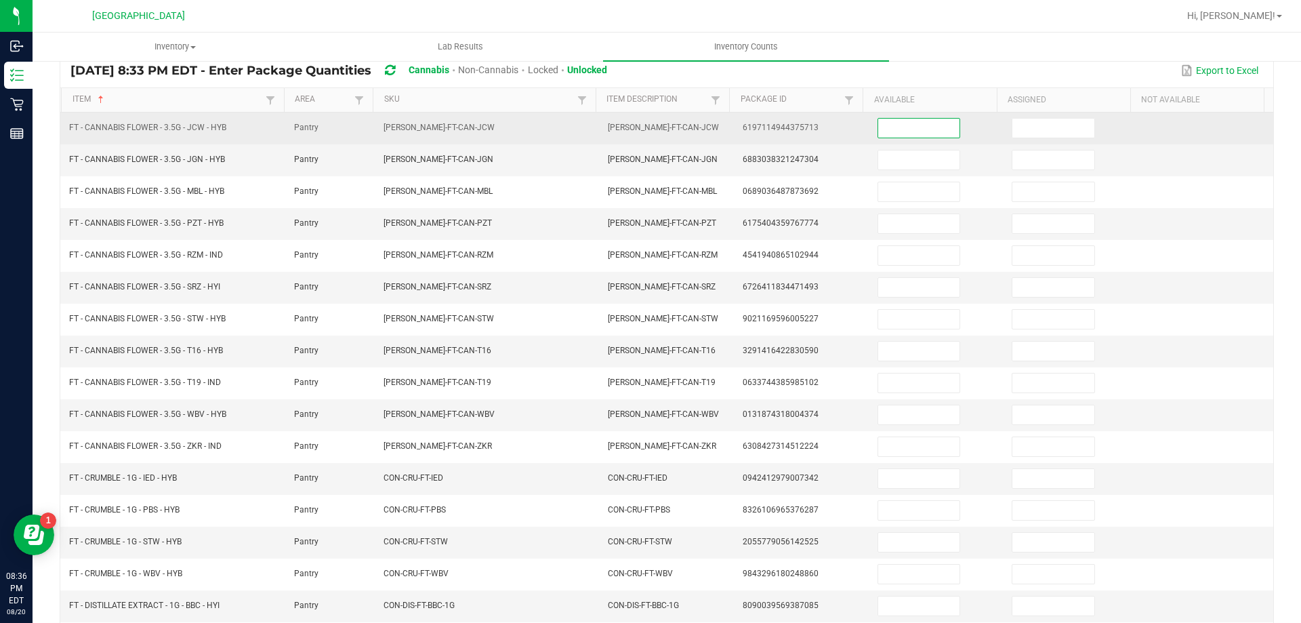
click at [899, 125] on input at bounding box center [918, 128] width 81 height 19
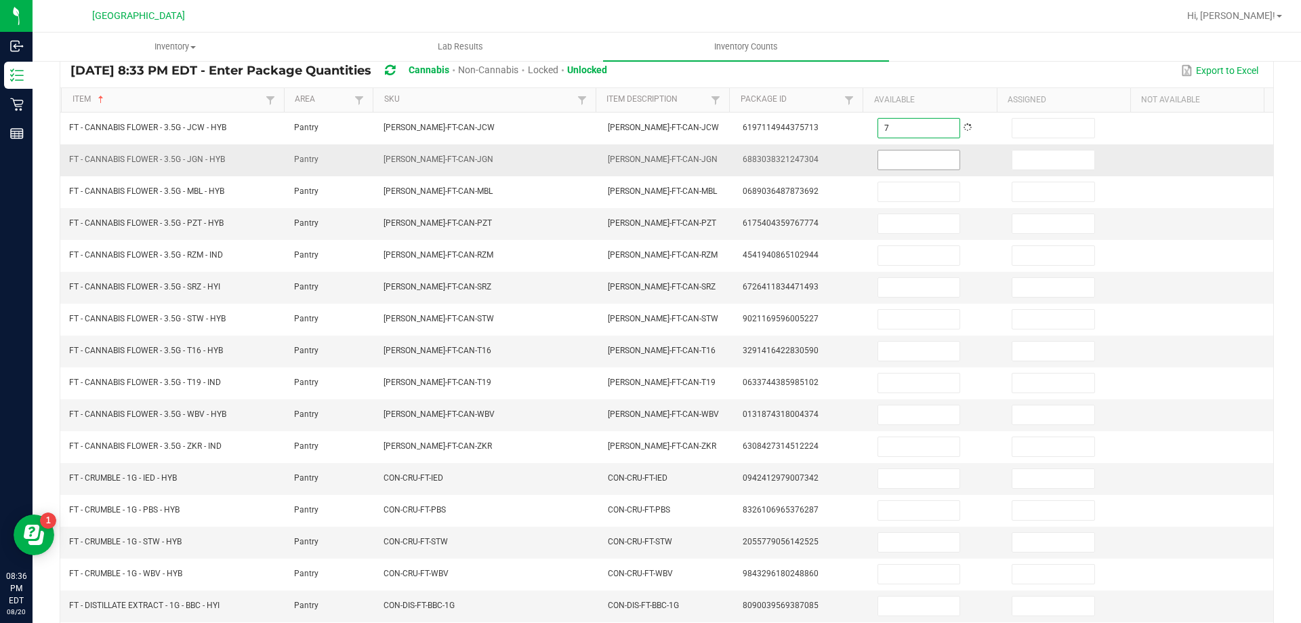
type input "7"
click at [899, 151] on input at bounding box center [918, 159] width 81 height 19
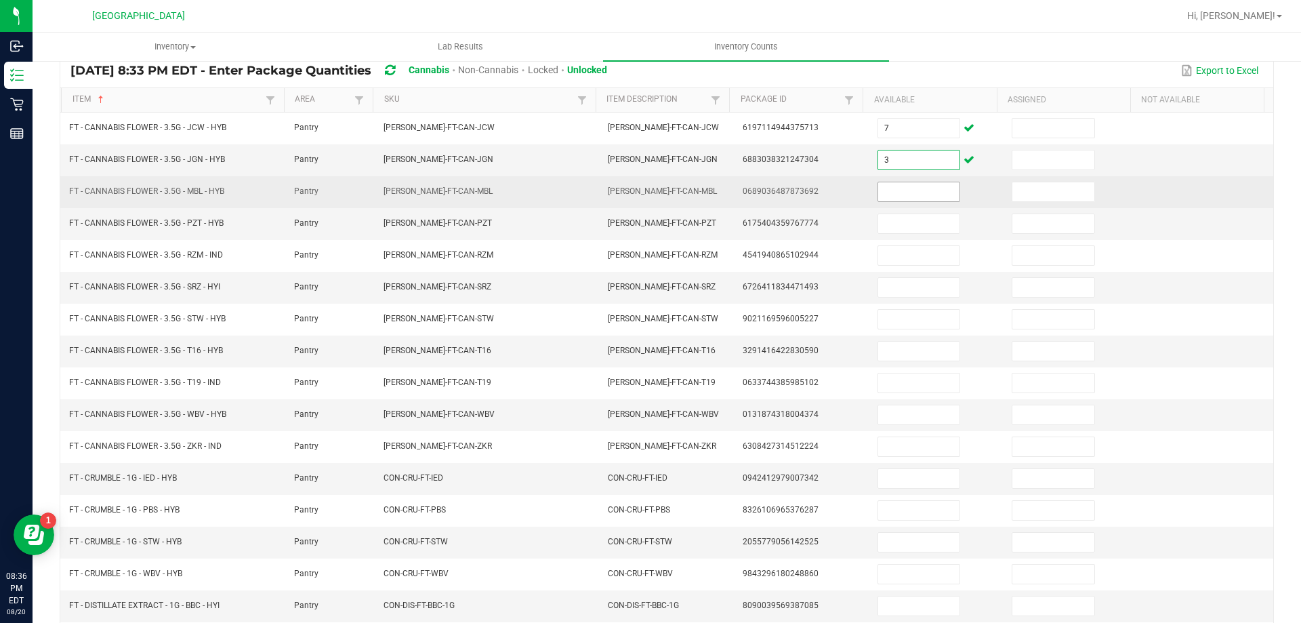
type input "3"
click at [878, 188] on input at bounding box center [918, 191] width 81 height 19
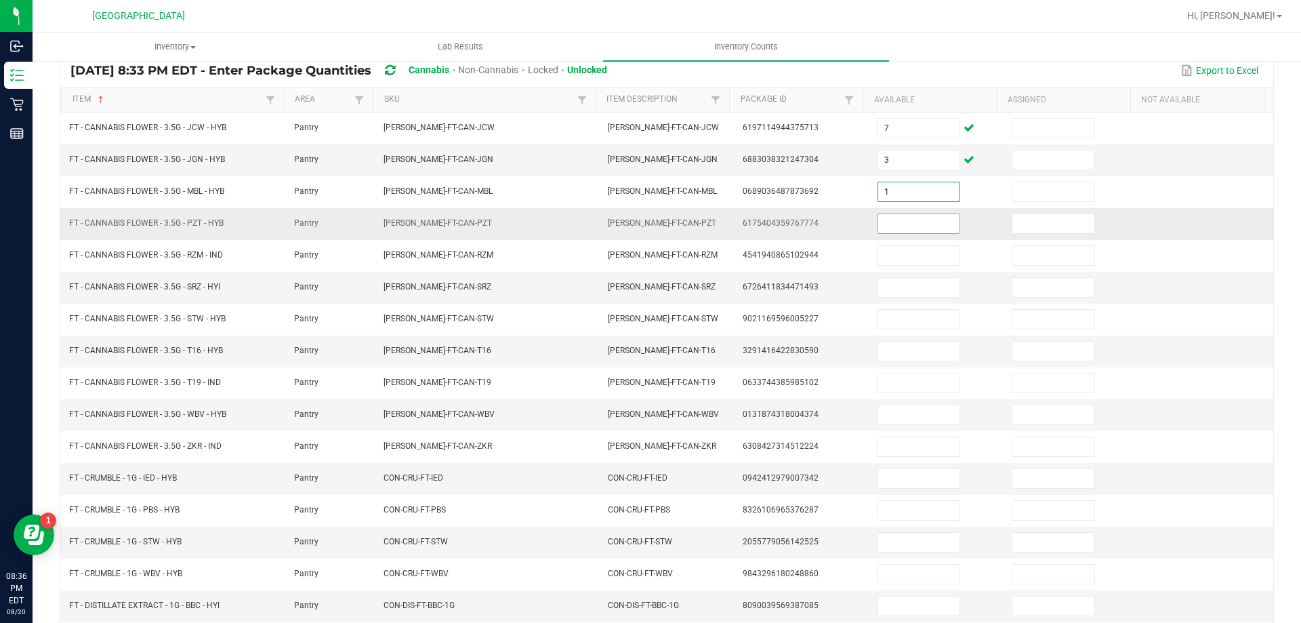
type input "1"
click at [878, 222] on input at bounding box center [918, 223] width 81 height 19
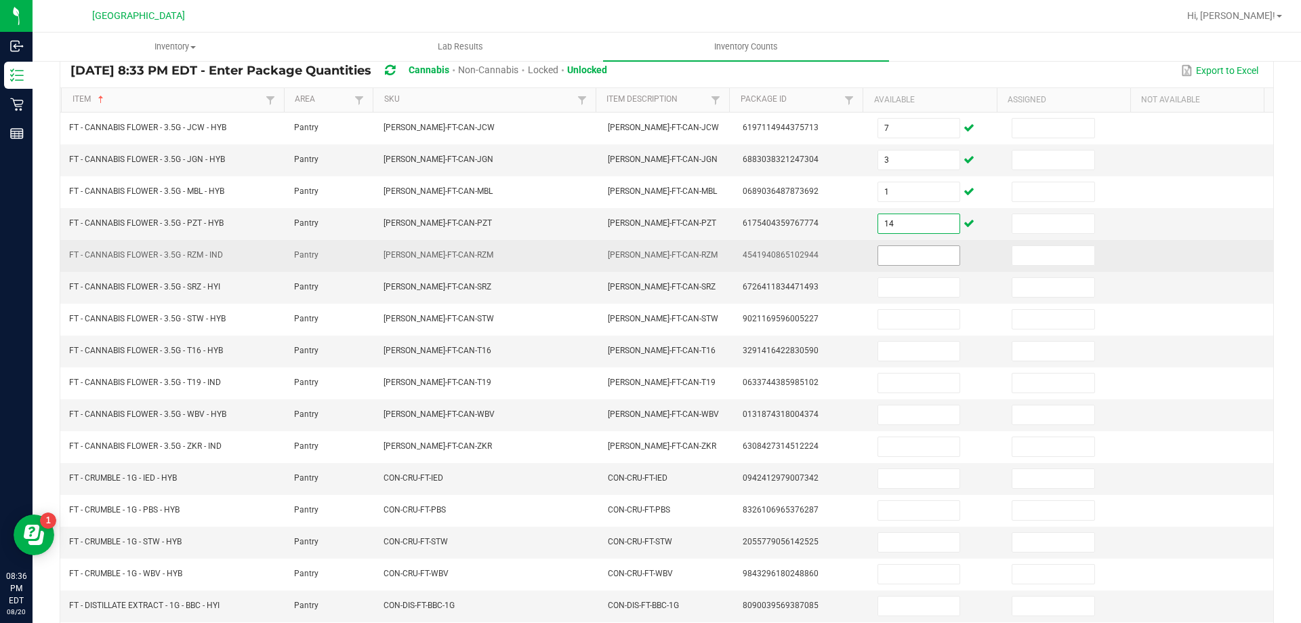
type input "14"
click at [878, 259] on input at bounding box center [918, 255] width 81 height 19
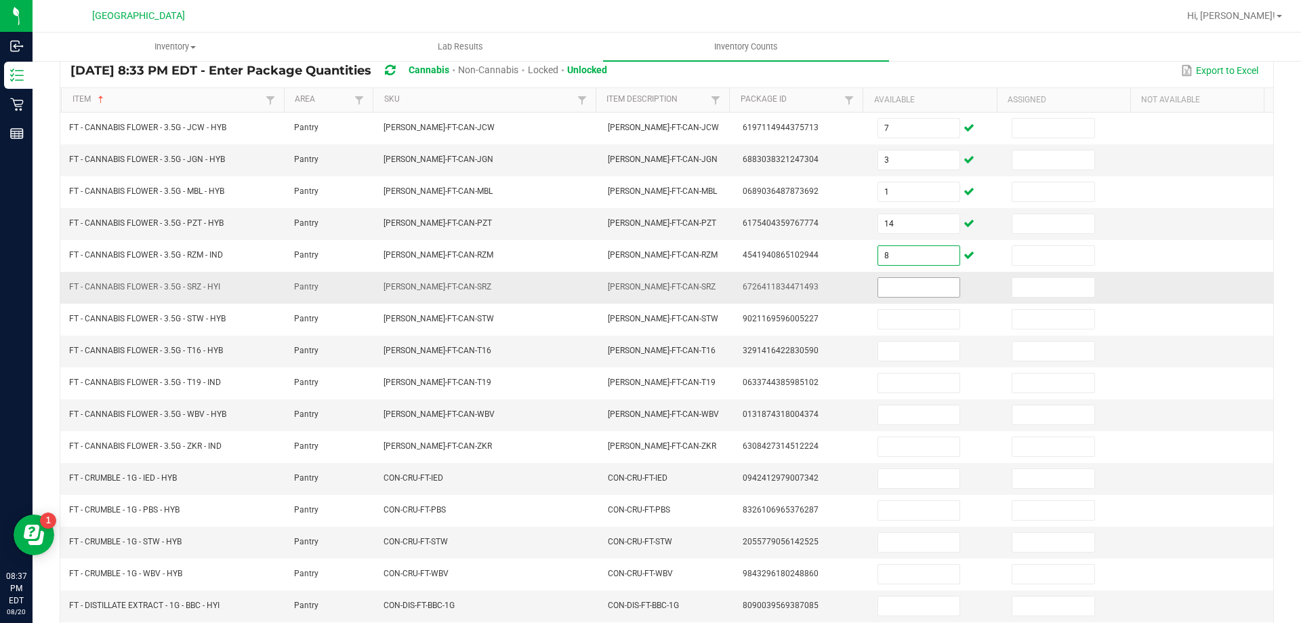
type input "8"
click at [897, 283] on input at bounding box center [918, 287] width 81 height 19
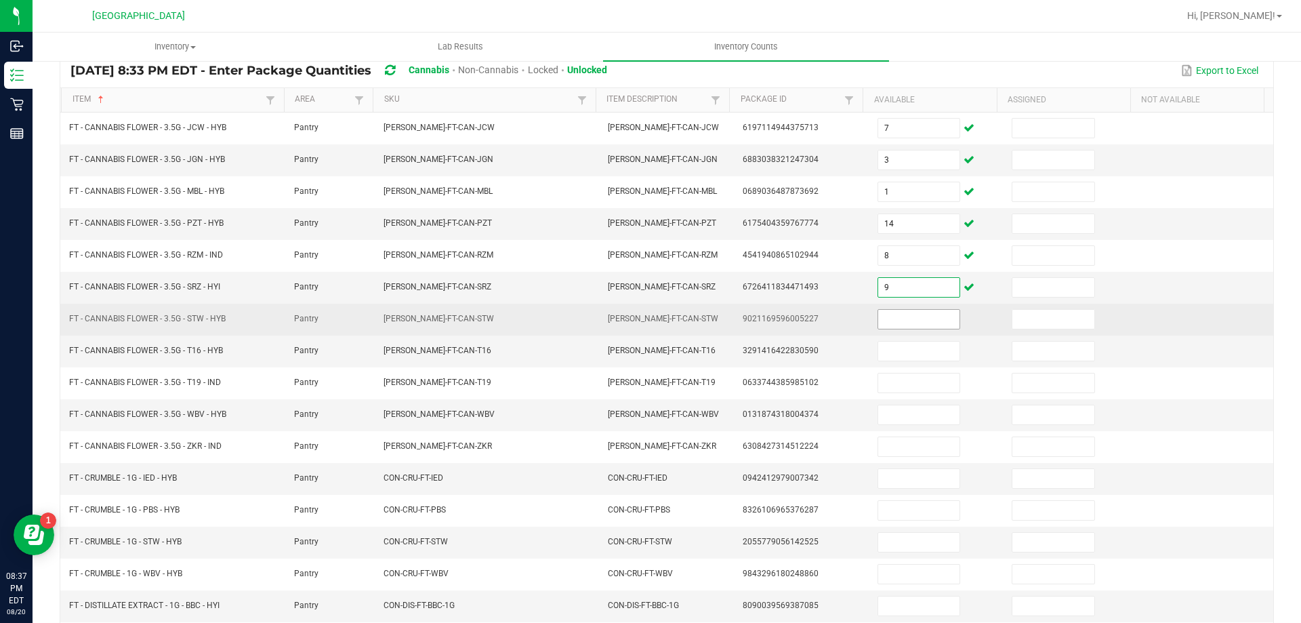
type input "9"
click at [901, 328] on input at bounding box center [918, 319] width 81 height 19
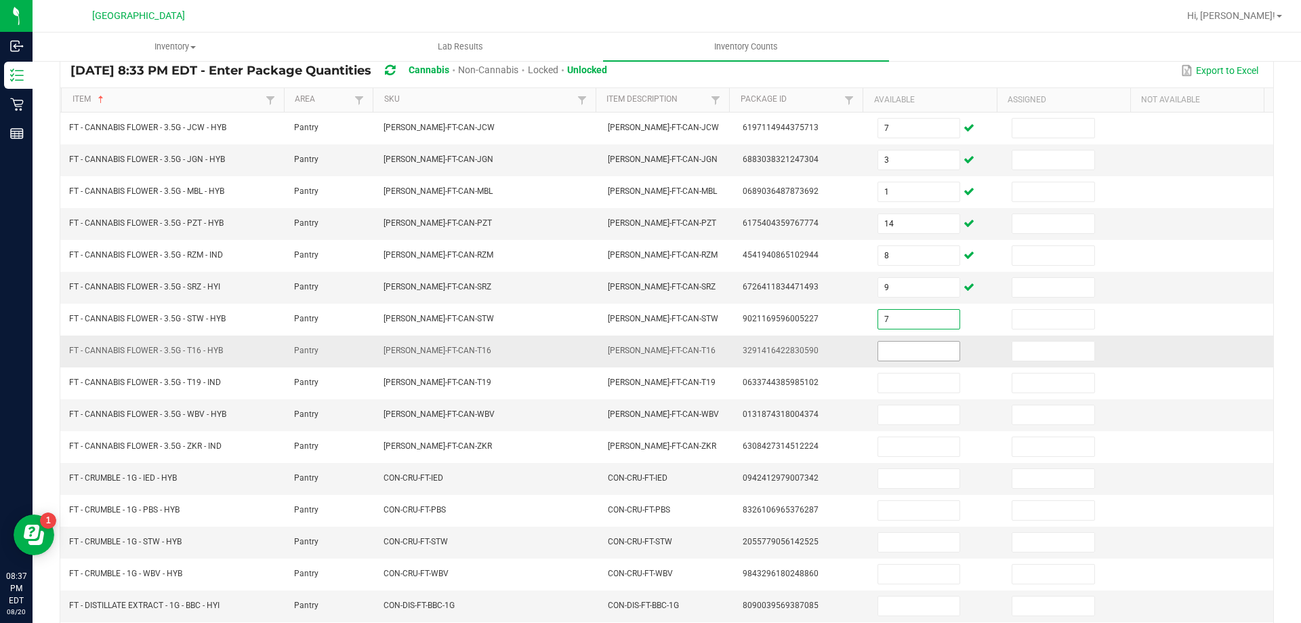
type input "7"
click at [900, 349] on input at bounding box center [918, 351] width 81 height 19
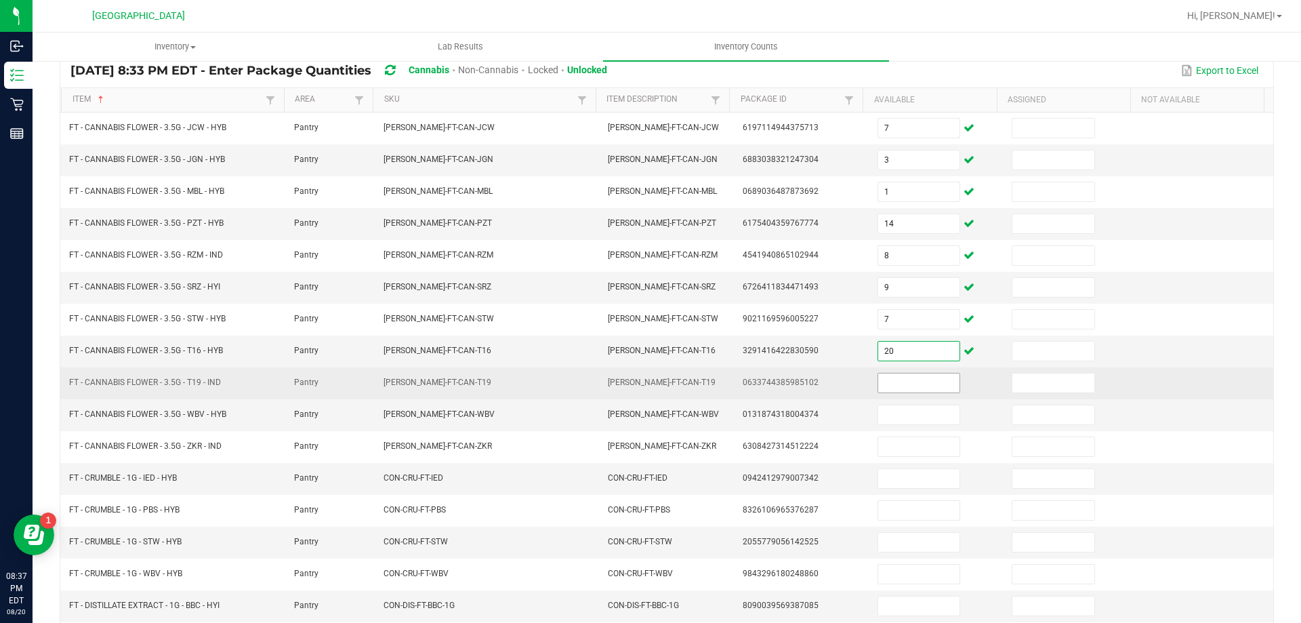
type input "20"
click at [901, 379] on input at bounding box center [918, 382] width 81 height 19
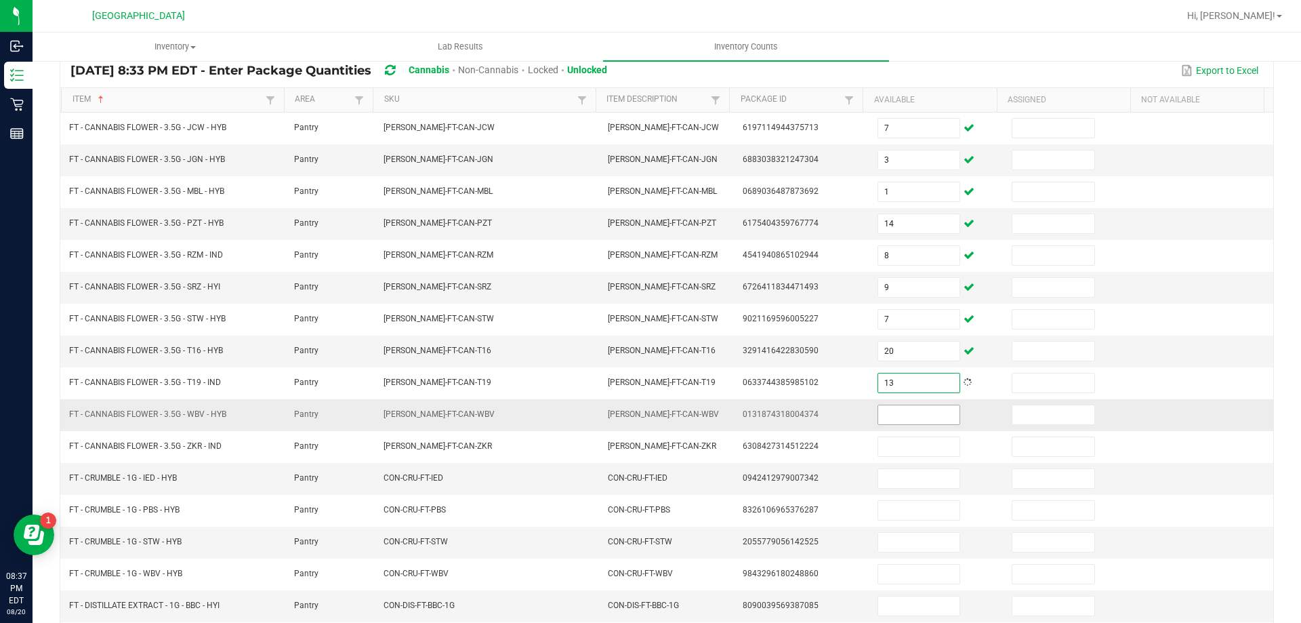
type input "13"
click at [900, 411] on input at bounding box center [918, 414] width 81 height 19
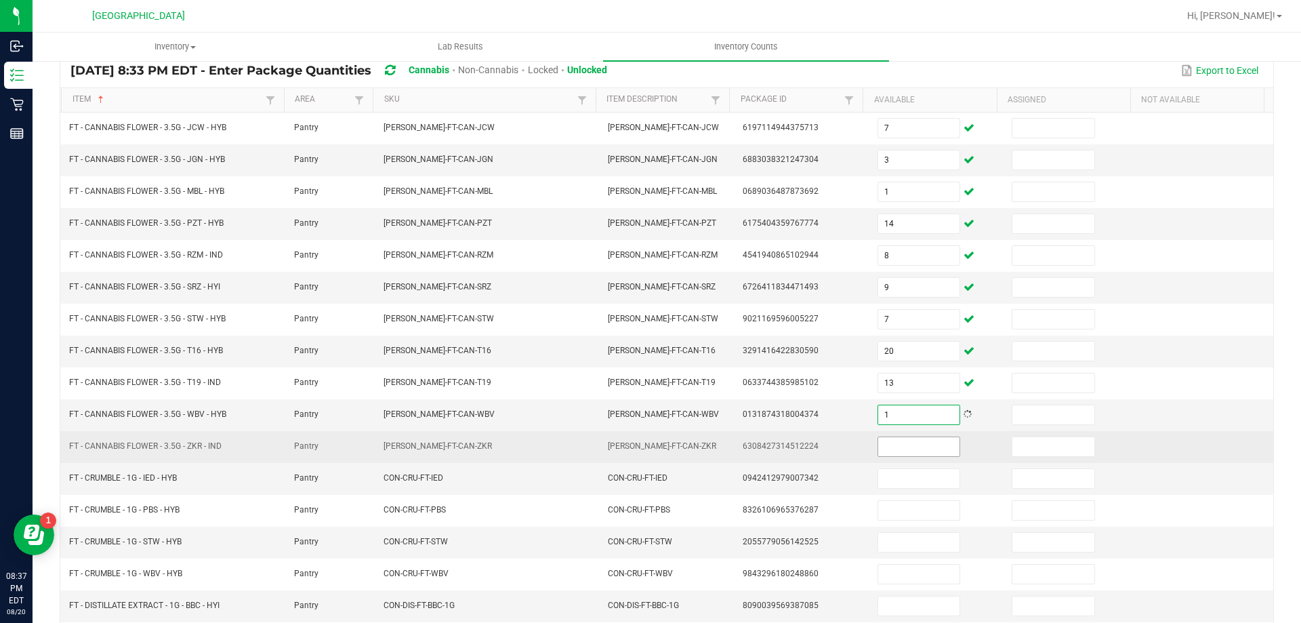
type input "1"
click at [900, 446] on input at bounding box center [918, 446] width 81 height 19
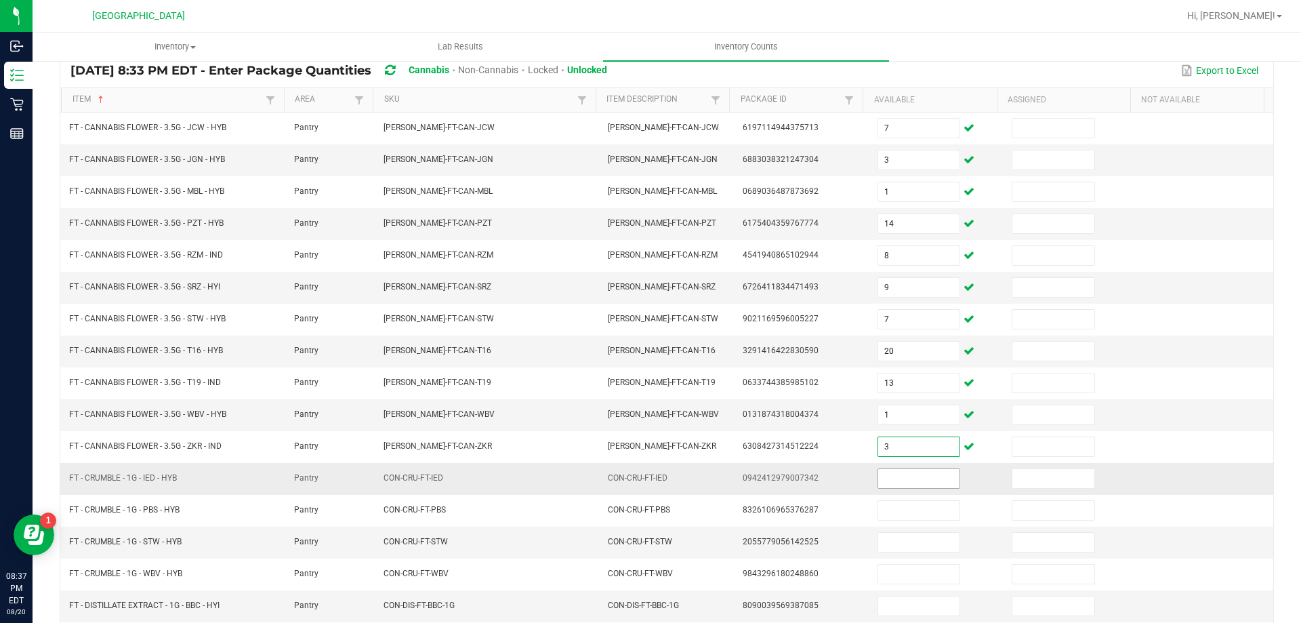
type input "3"
click at [898, 487] on input at bounding box center [918, 478] width 81 height 19
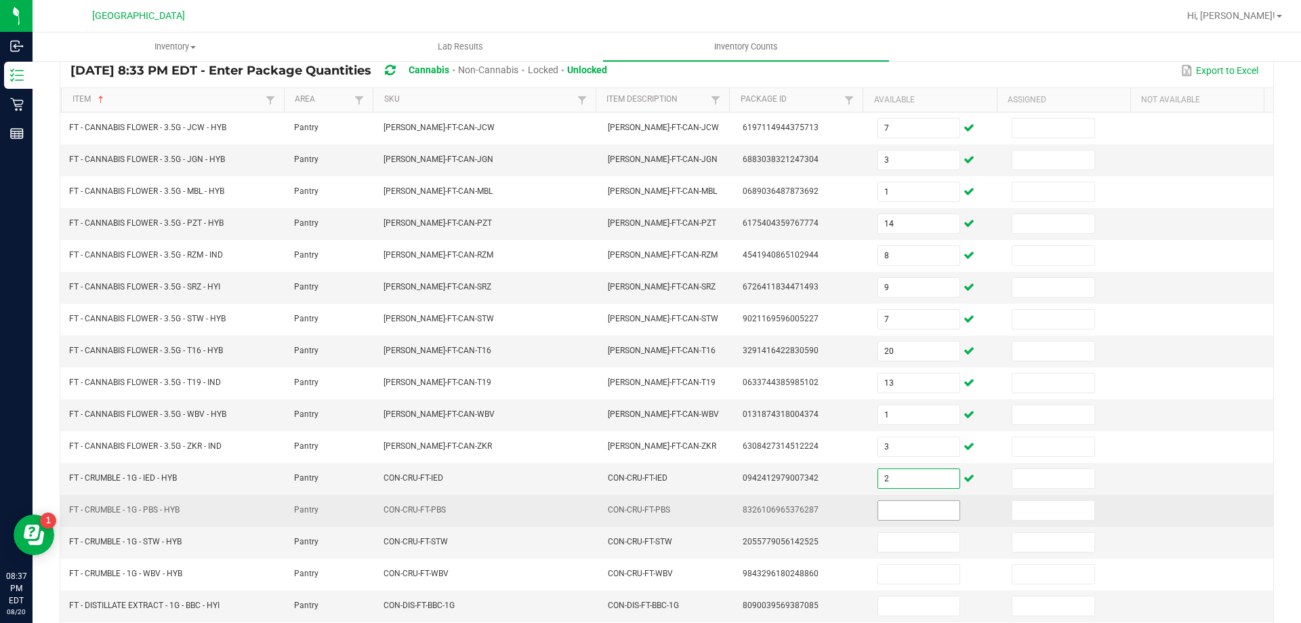
type input "2"
click at [895, 502] on input at bounding box center [918, 510] width 81 height 19
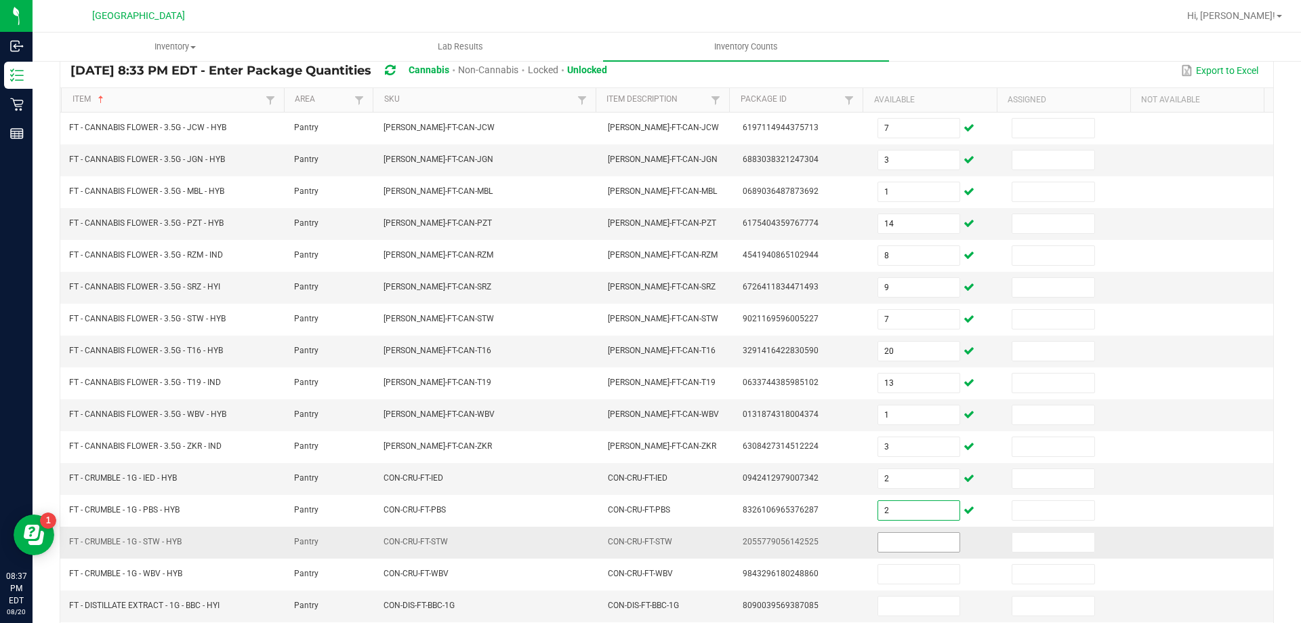
type input "2"
click at [893, 541] on input at bounding box center [918, 542] width 81 height 19
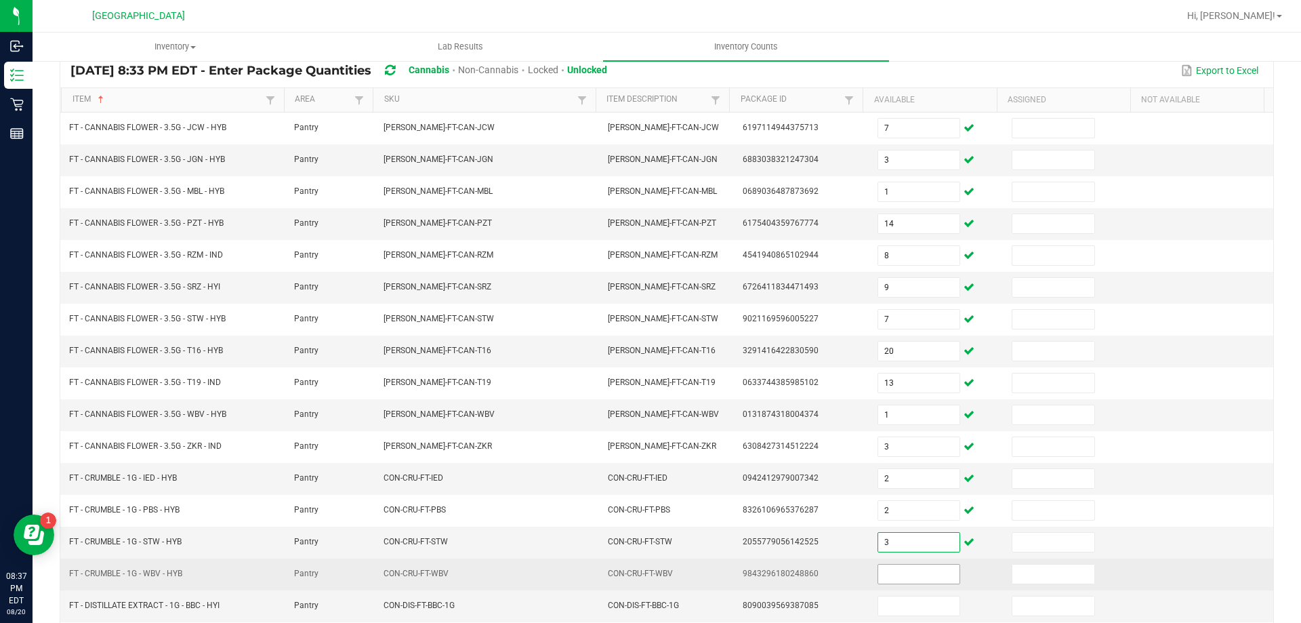
type input "3"
click at [891, 571] on input at bounding box center [918, 574] width 81 height 19
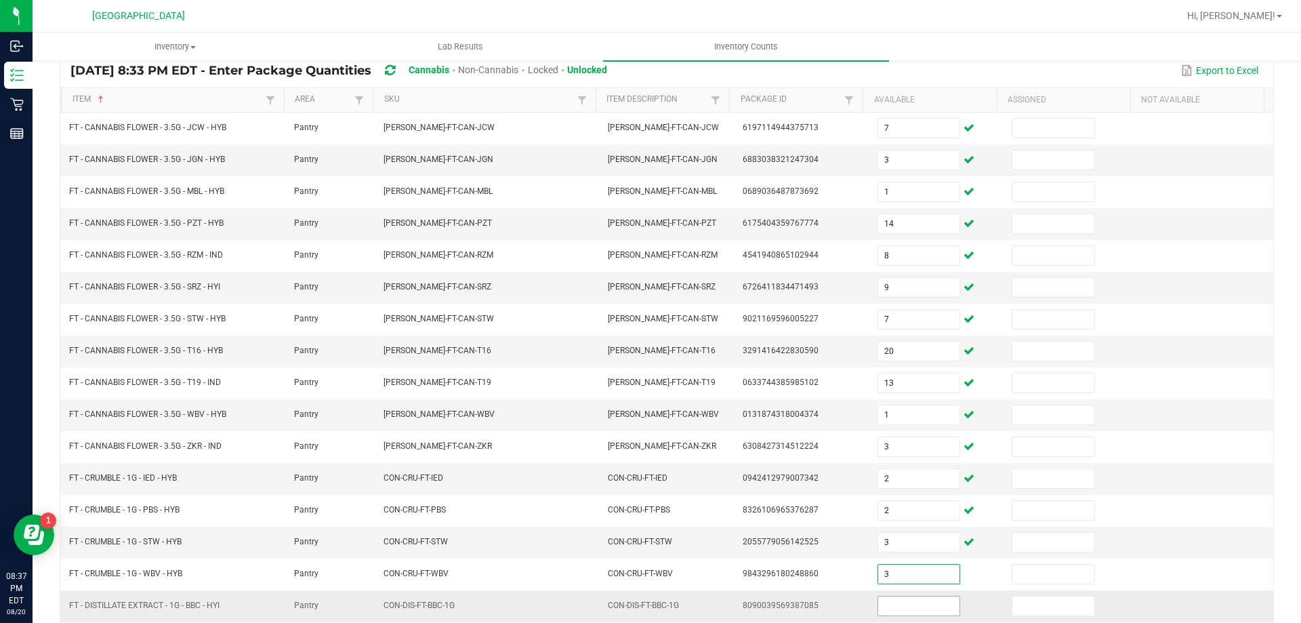
type input "3"
click at [892, 603] on input at bounding box center [918, 605] width 81 height 19
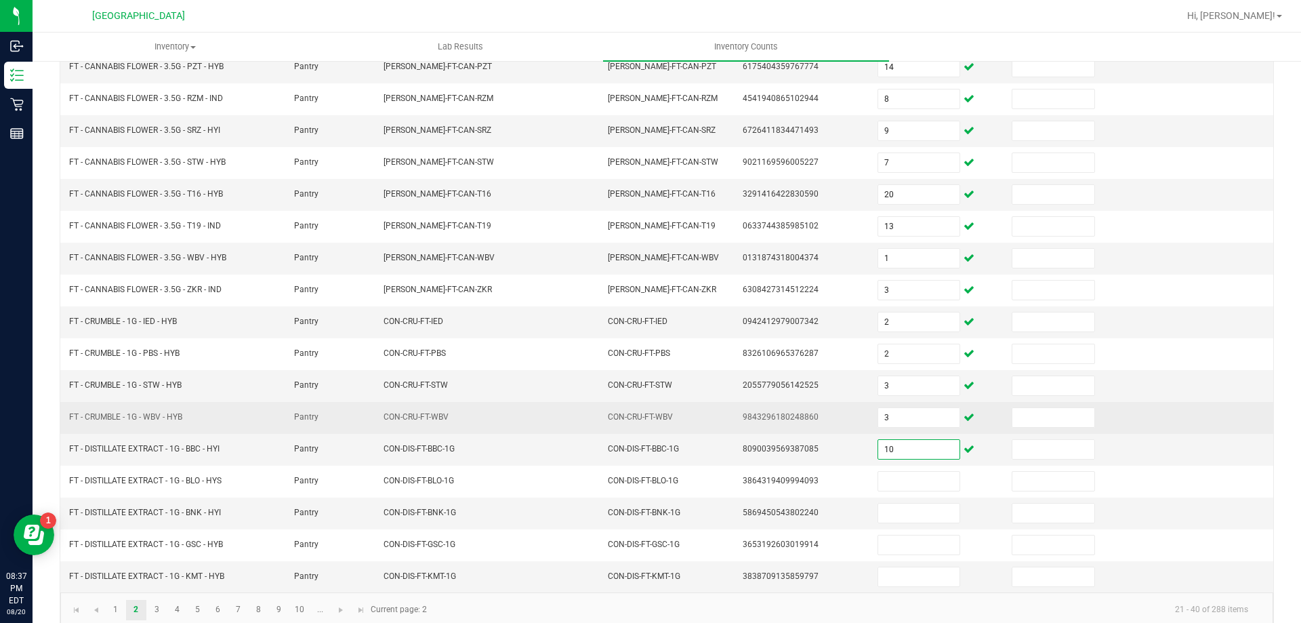
scroll to position [281, 0]
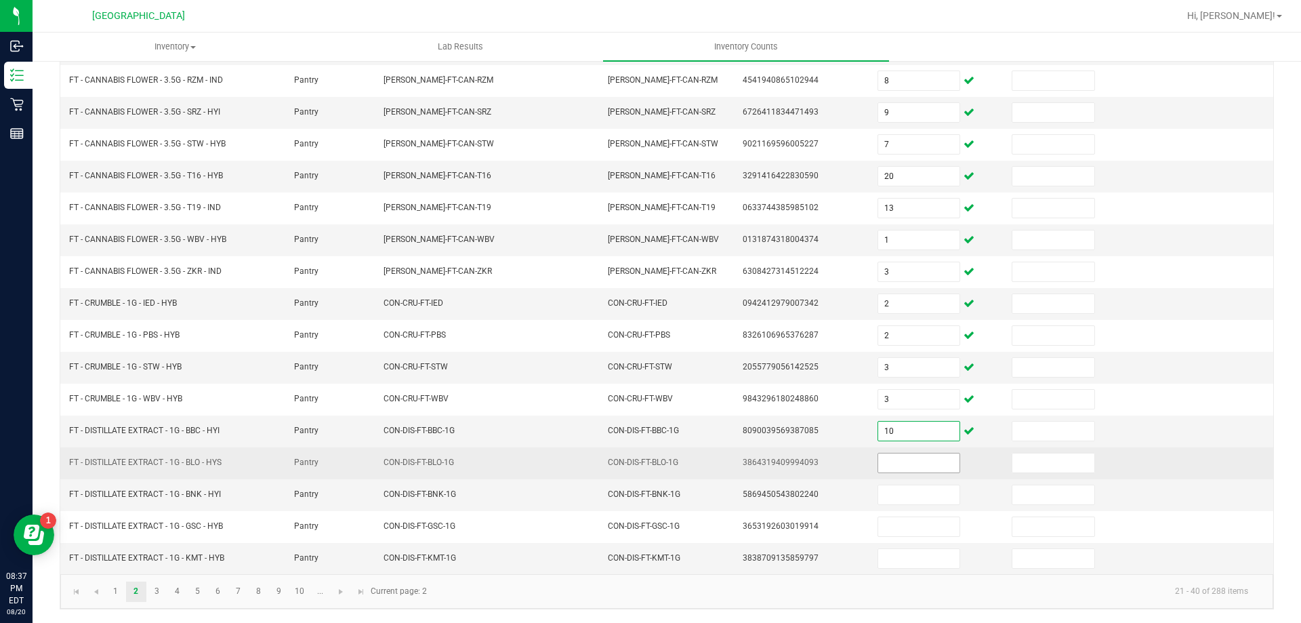
type input "10"
click at [929, 470] on input at bounding box center [918, 462] width 81 height 19
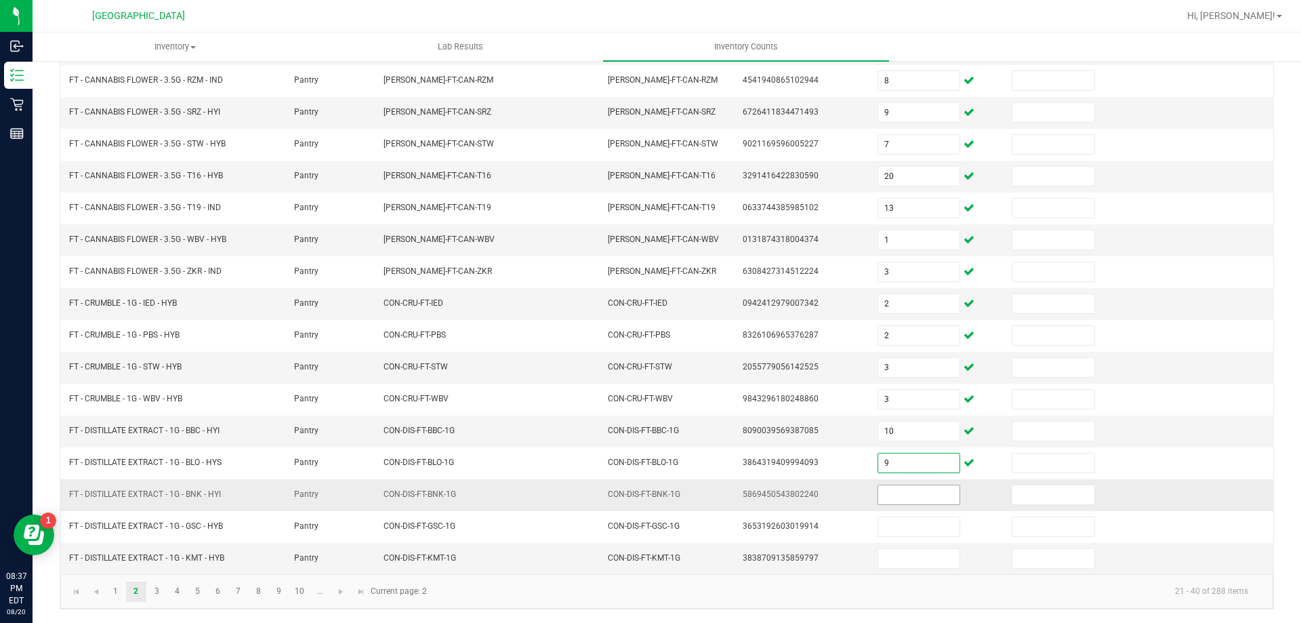
type input "9"
click at [896, 490] on input at bounding box center [918, 494] width 81 height 19
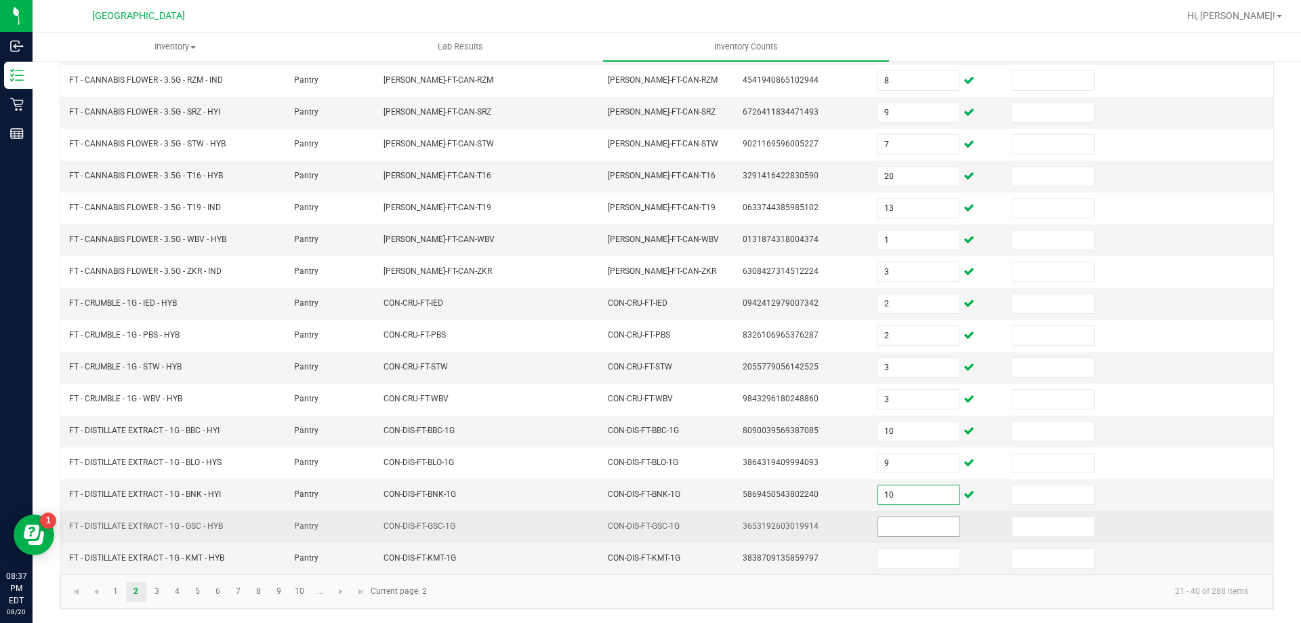
type input "10"
click at [896, 521] on input at bounding box center [918, 526] width 81 height 19
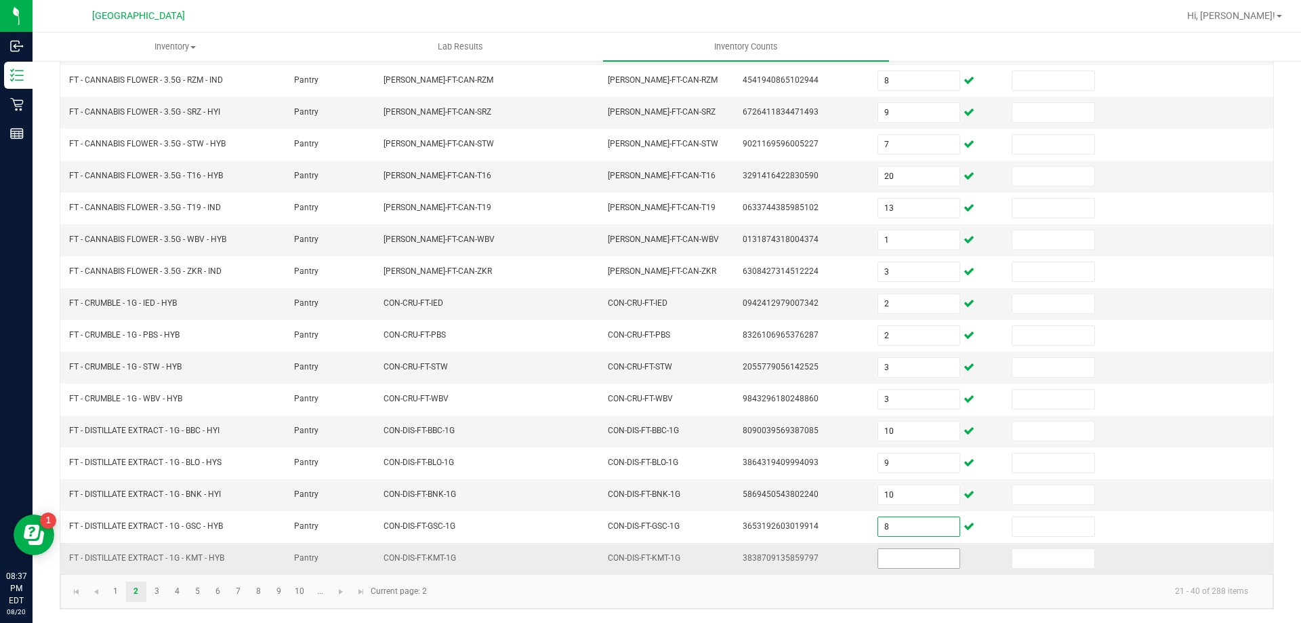
type input "8"
click at [898, 554] on input at bounding box center [918, 558] width 81 height 19
type input "5"
click at [155, 591] on link "3" at bounding box center [157, 592] width 20 height 20
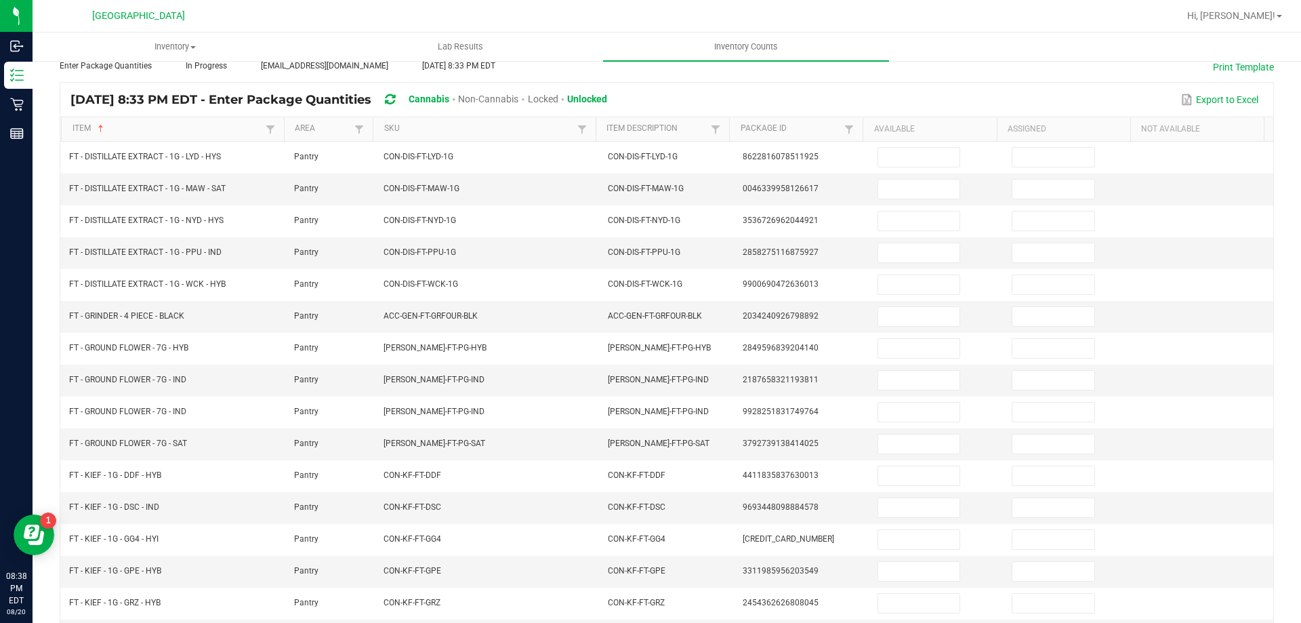
scroll to position [131, 0]
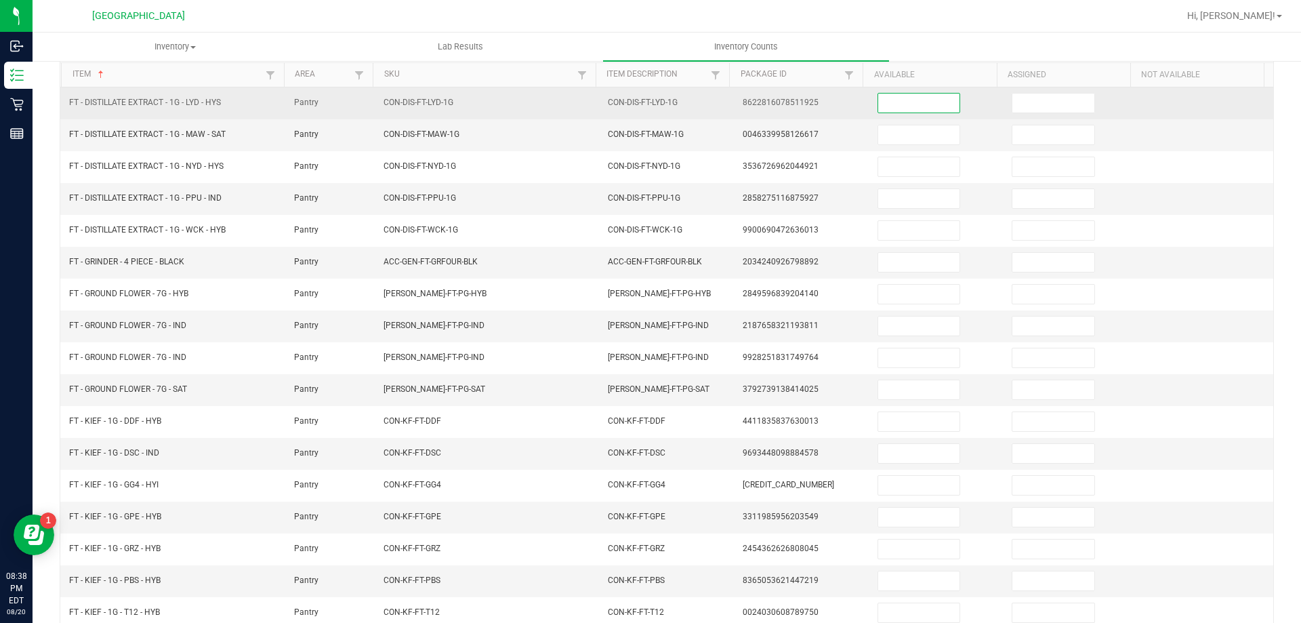
click at [878, 110] on input at bounding box center [918, 103] width 81 height 19
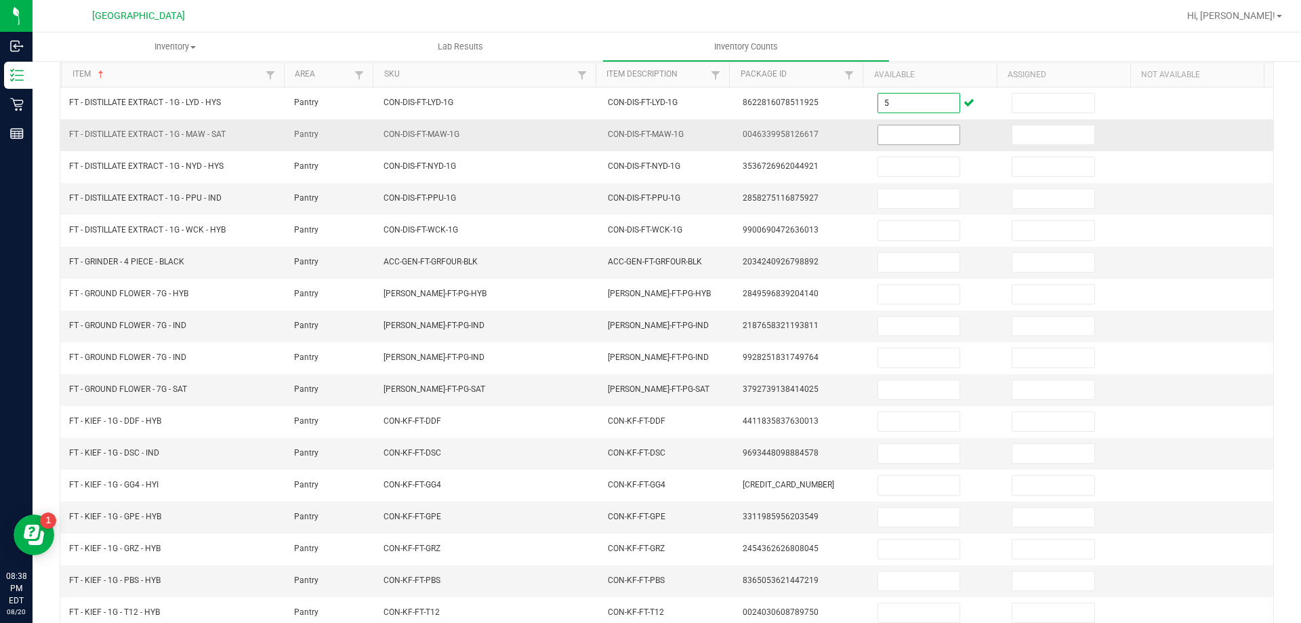
type input "5"
click at [901, 138] on input at bounding box center [918, 134] width 81 height 19
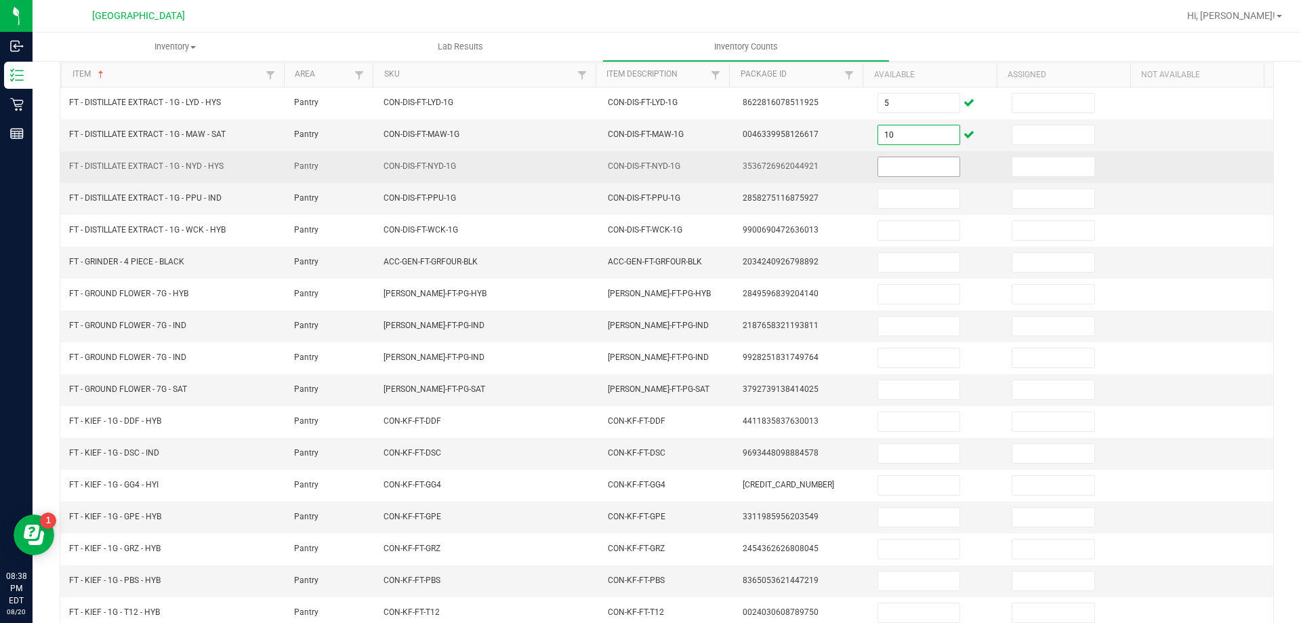
type input "10"
click at [893, 175] on input at bounding box center [918, 166] width 81 height 19
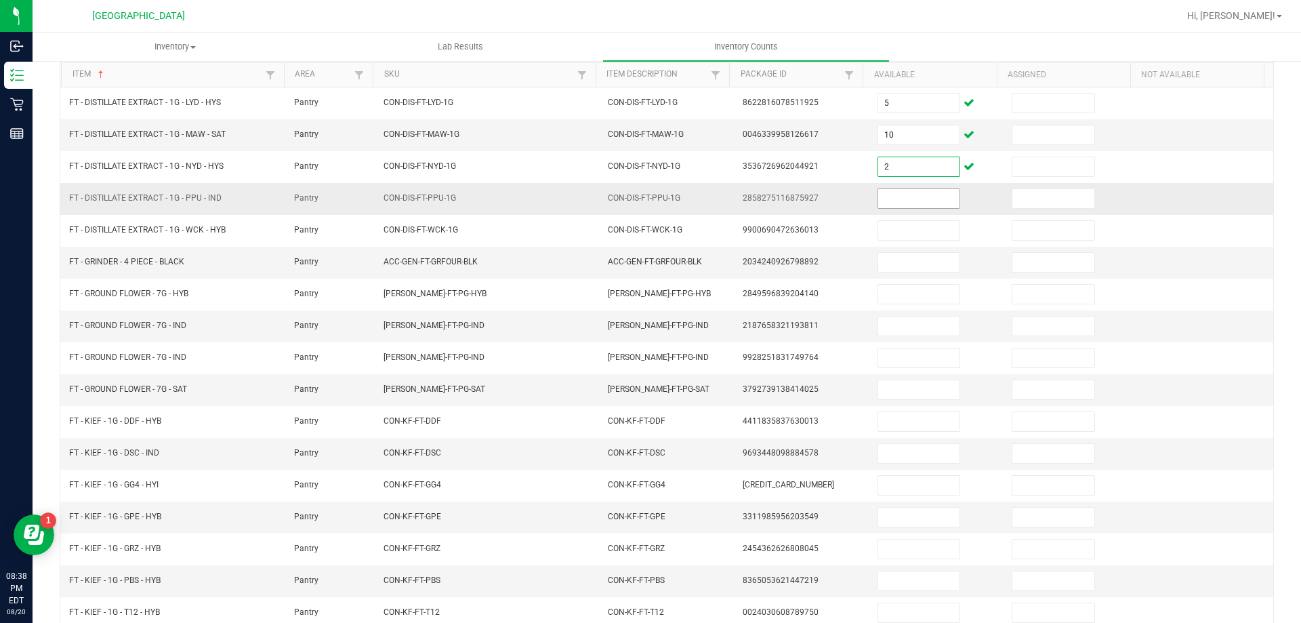
type input "2"
click at [897, 200] on input at bounding box center [918, 198] width 81 height 19
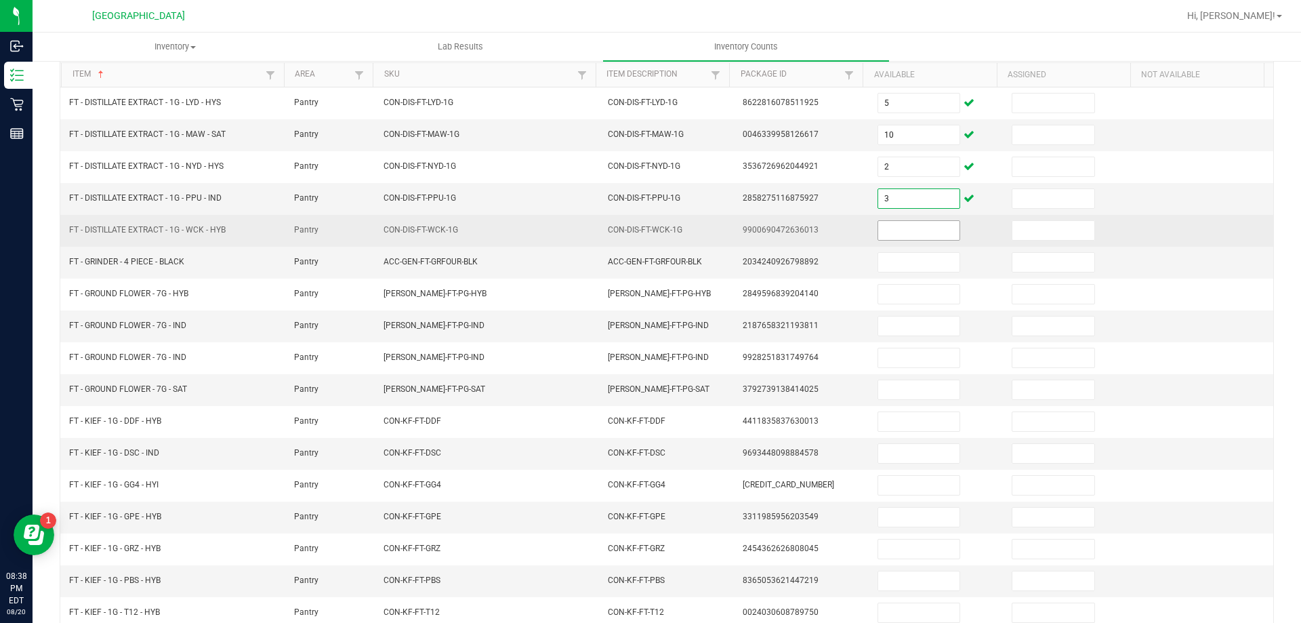
type input "3"
click at [895, 234] on input at bounding box center [918, 230] width 81 height 19
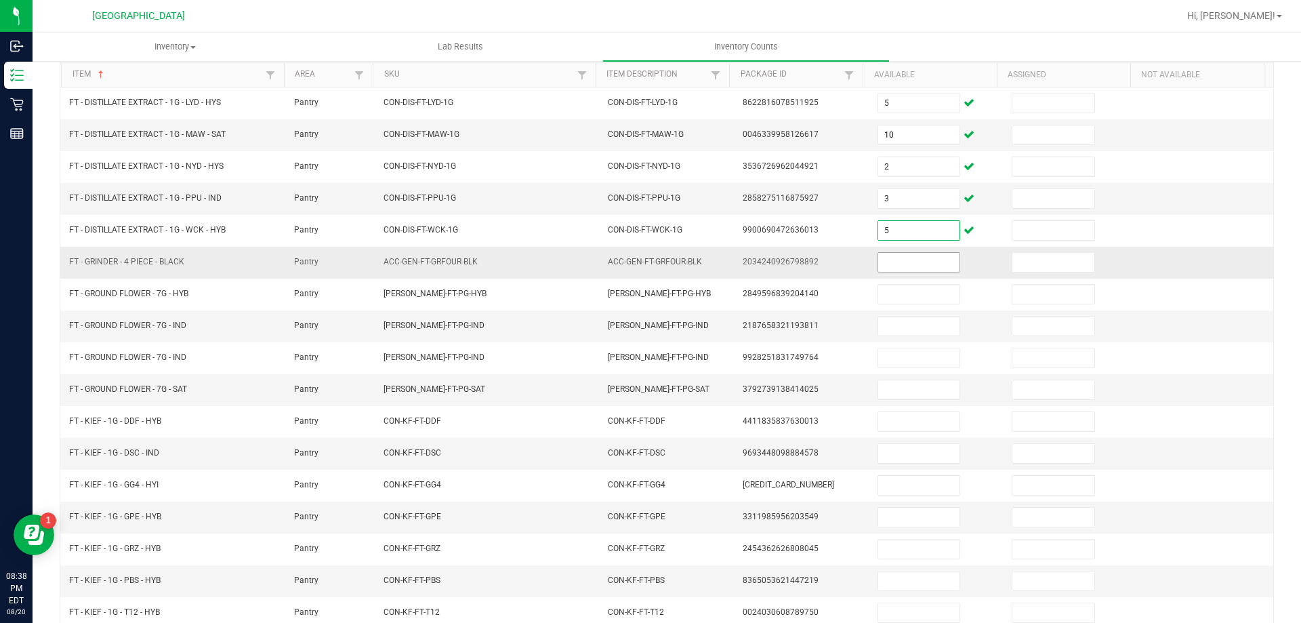
type input "5"
click at [895, 258] on input at bounding box center [918, 262] width 81 height 19
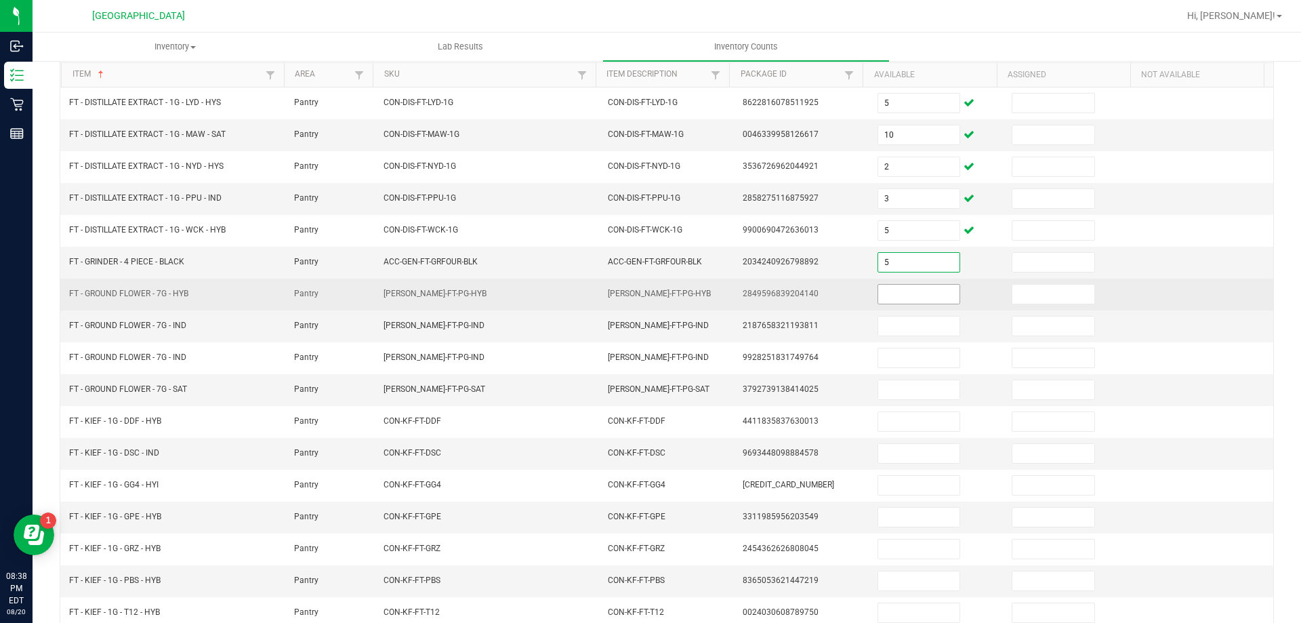
type input "5"
click at [900, 293] on input at bounding box center [918, 294] width 81 height 19
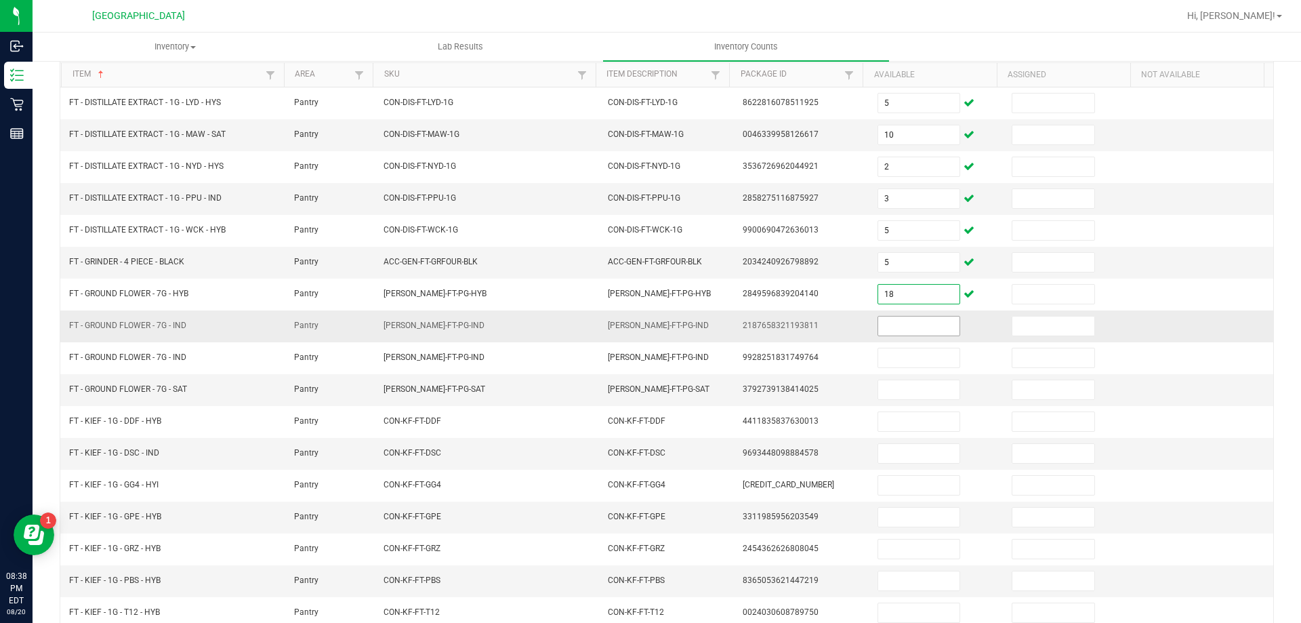
type input "18"
click at [900, 323] on input at bounding box center [918, 326] width 81 height 19
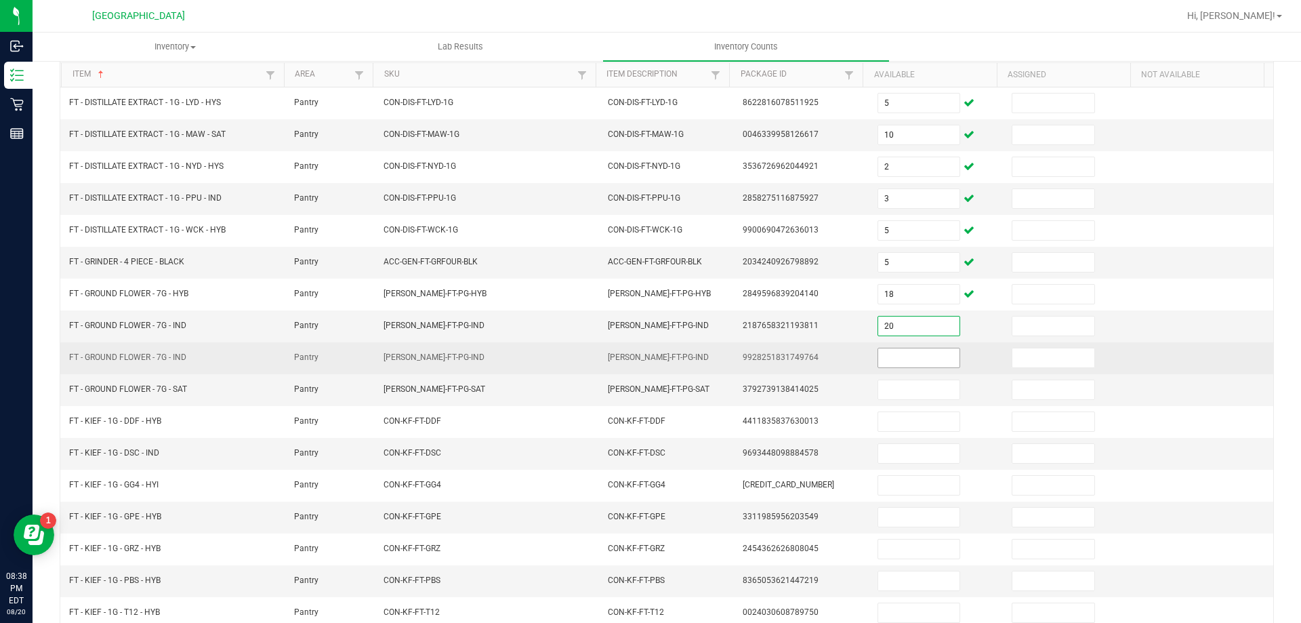
type input "20"
click at [894, 354] on input at bounding box center [918, 357] width 81 height 19
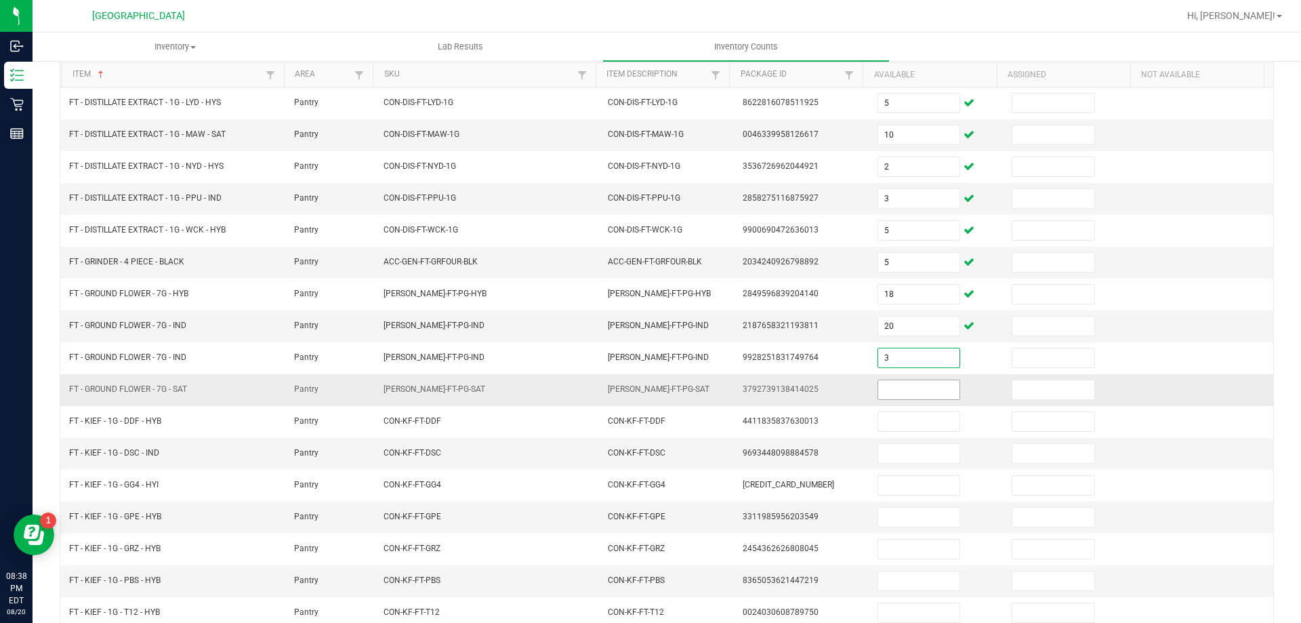
type input "3"
click at [889, 387] on input at bounding box center [918, 389] width 81 height 19
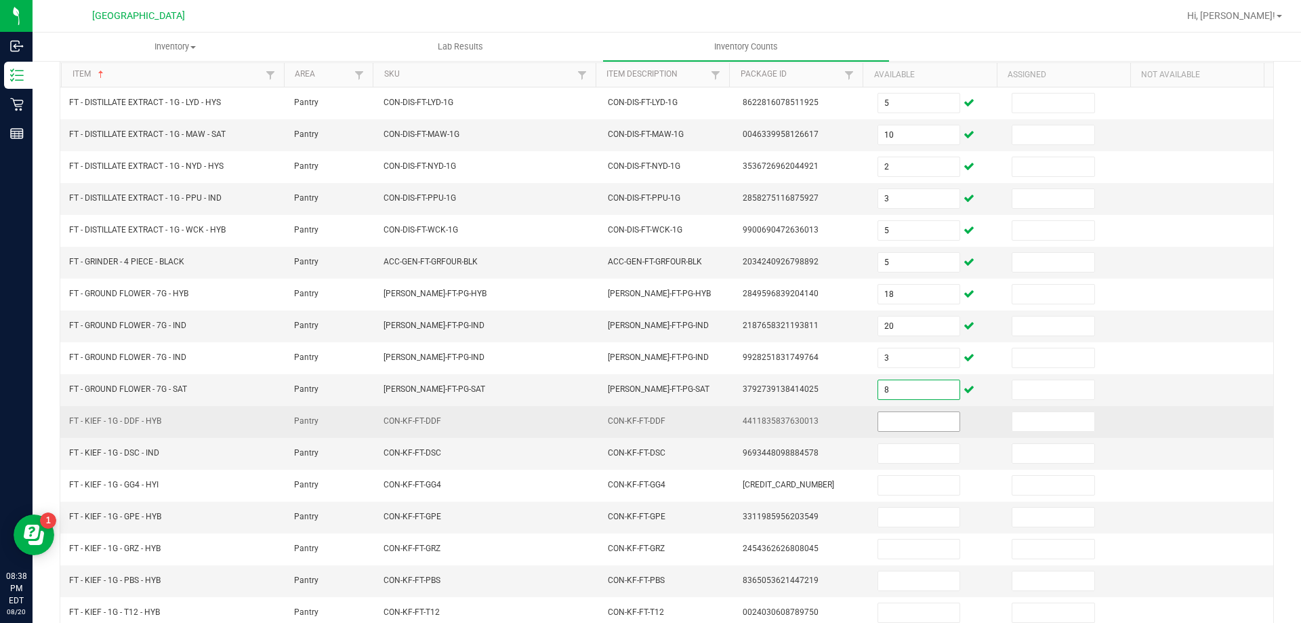
type input "8"
click at [892, 426] on input at bounding box center [918, 421] width 81 height 19
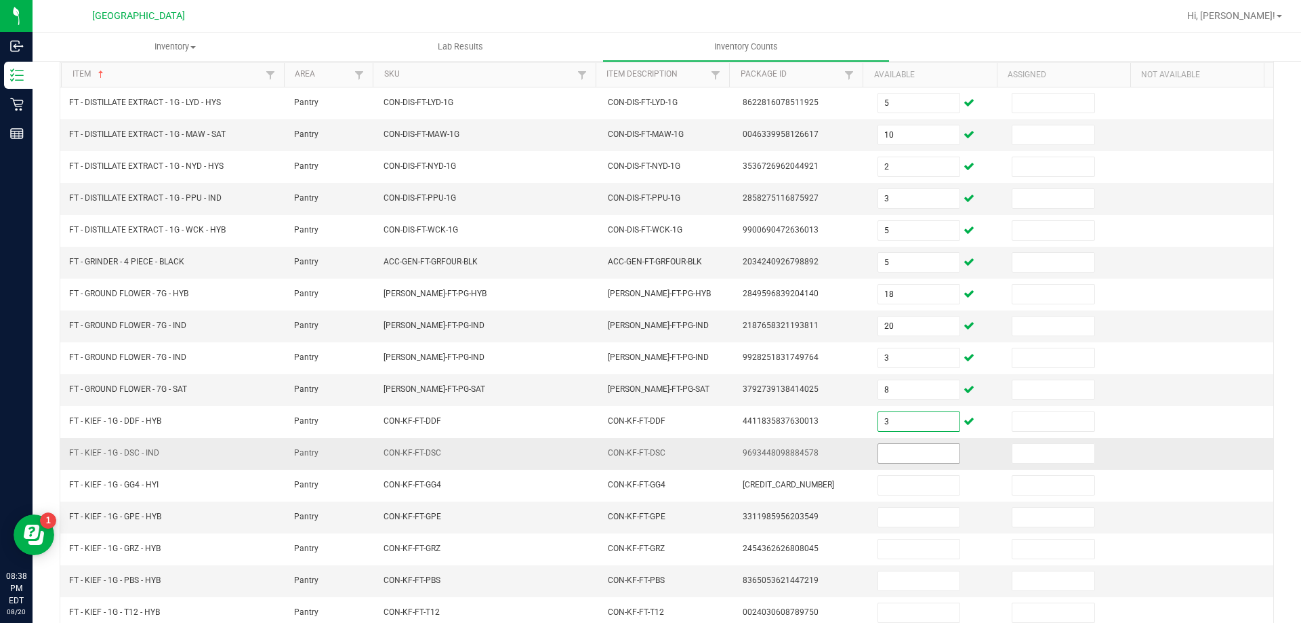
type input "3"
click at [895, 446] on input at bounding box center [918, 453] width 81 height 19
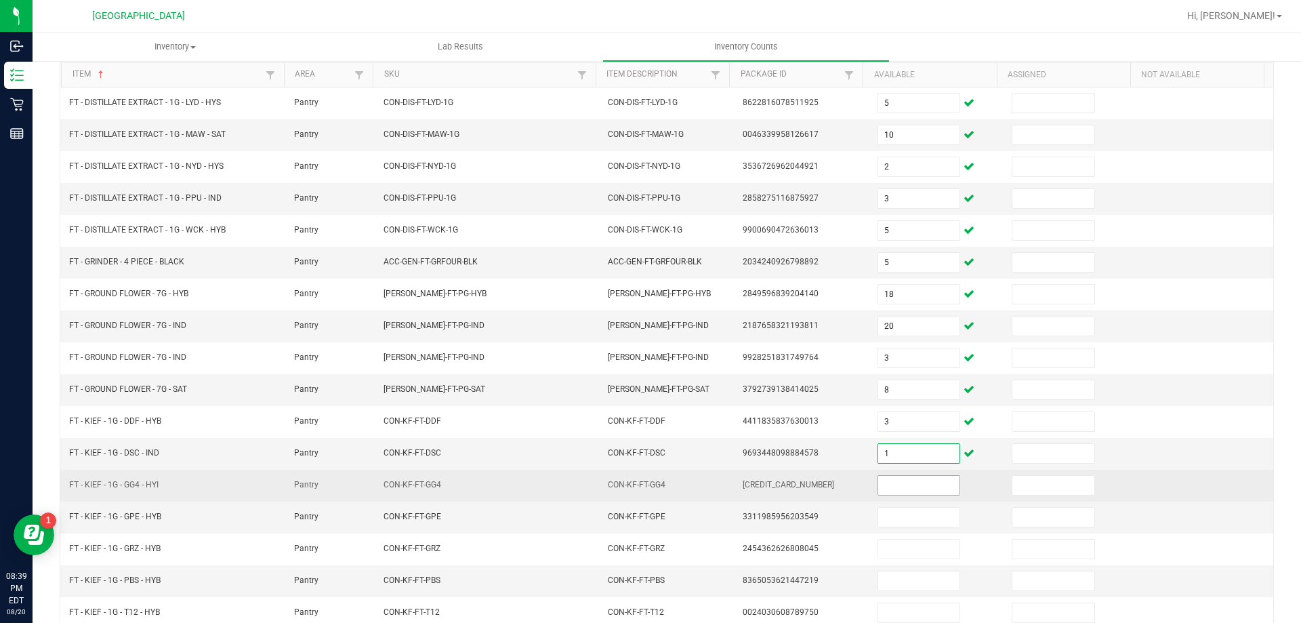
type input "1"
click at [910, 487] on input at bounding box center [918, 485] width 81 height 19
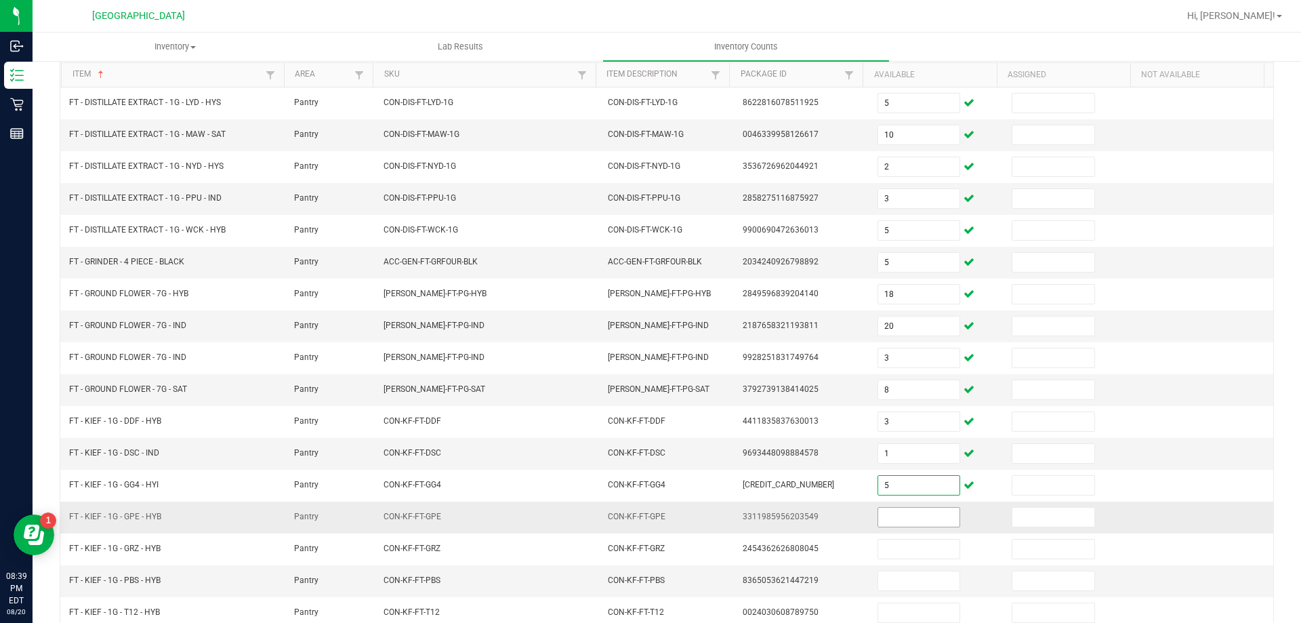
type input "5"
click at [901, 519] on input at bounding box center [918, 517] width 81 height 19
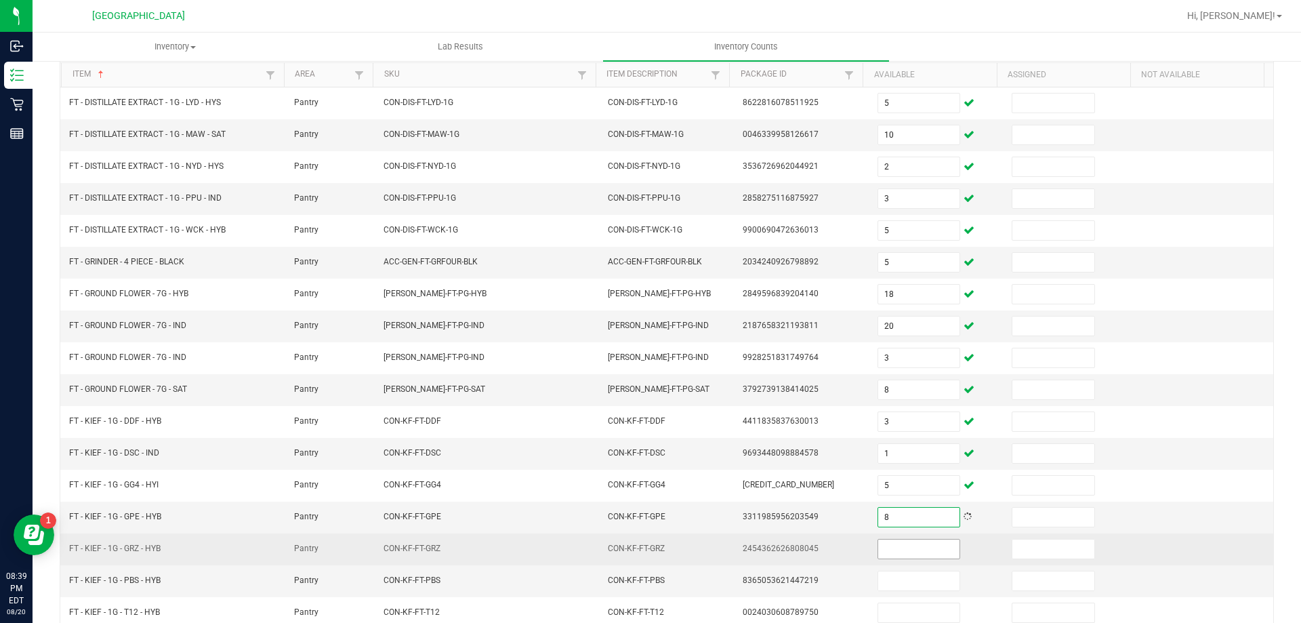
type input "8"
click at [891, 554] on input at bounding box center [918, 549] width 81 height 19
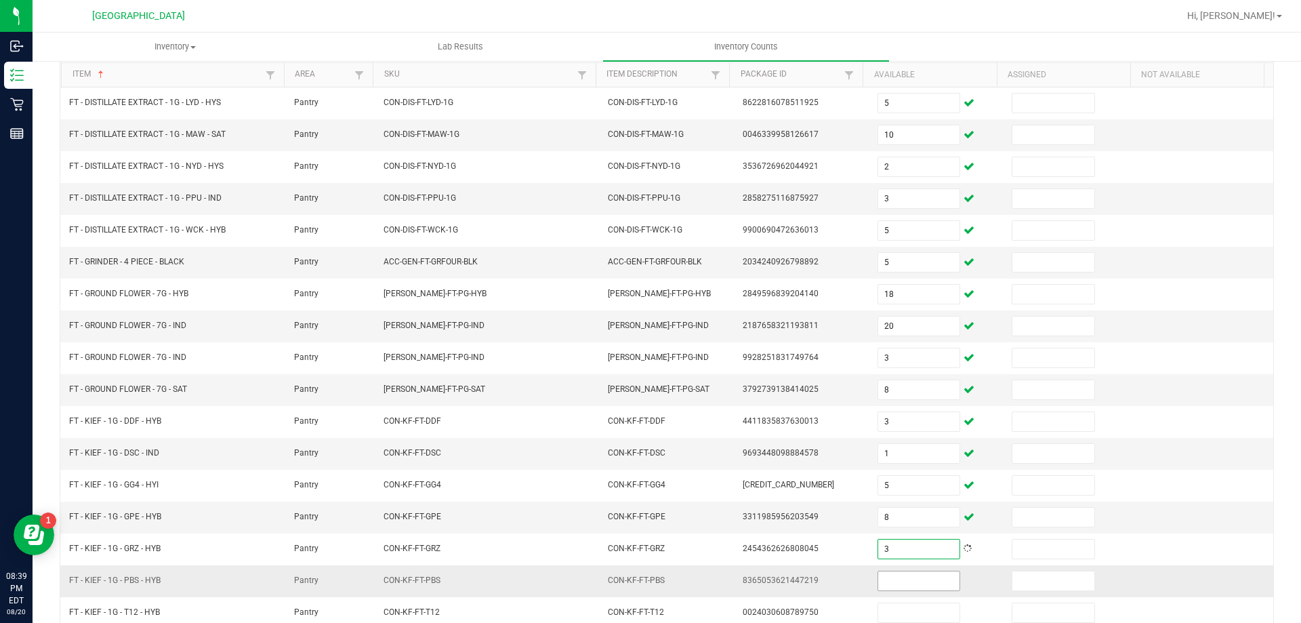
type input "3"
click at [906, 583] on input at bounding box center [918, 580] width 81 height 19
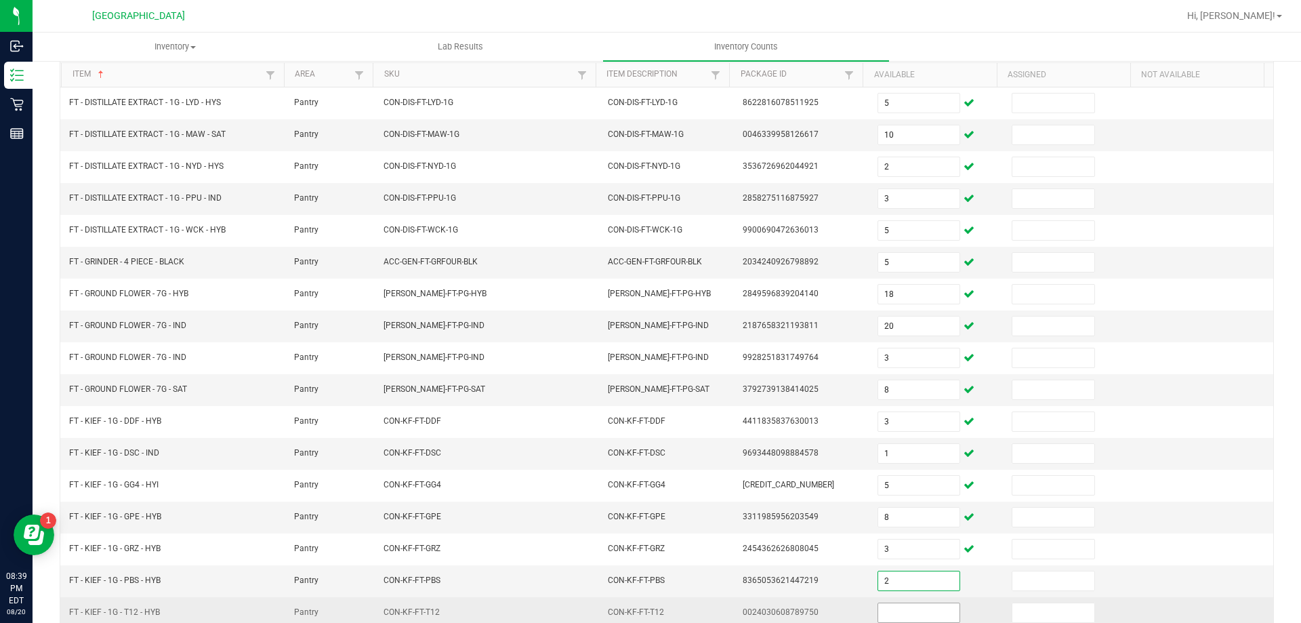
type input "2"
click at [906, 607] on input at bounding box center [918, 612] width 81 height 19
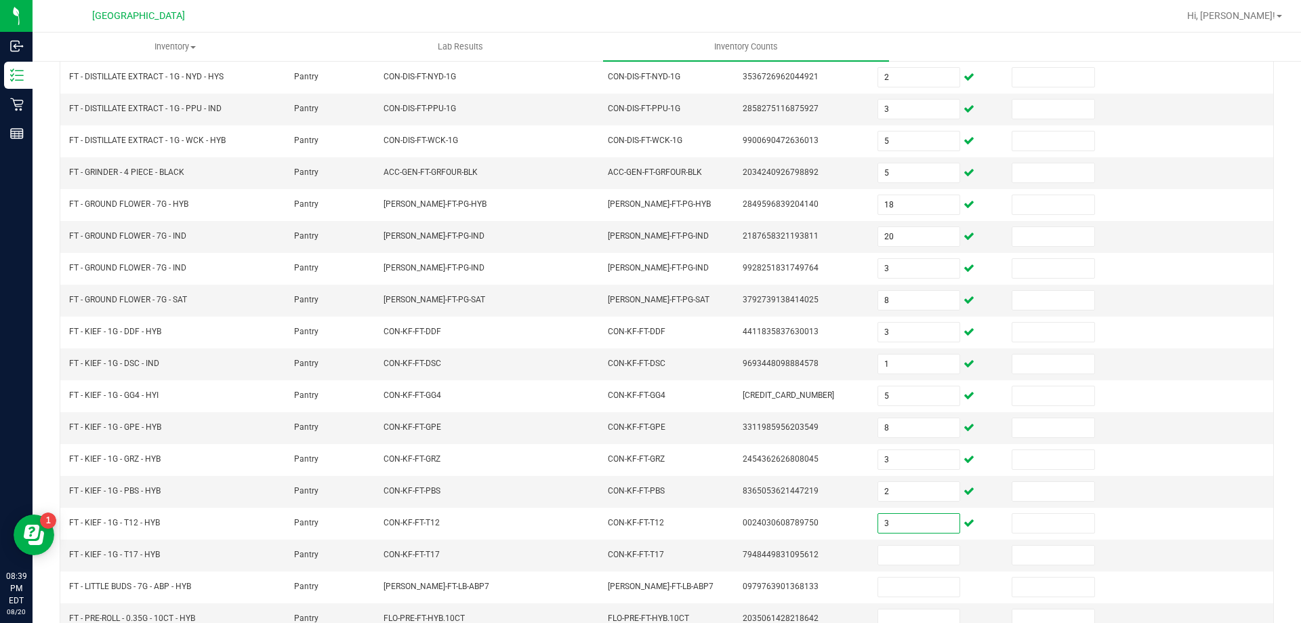
scroll to position [281, 0]
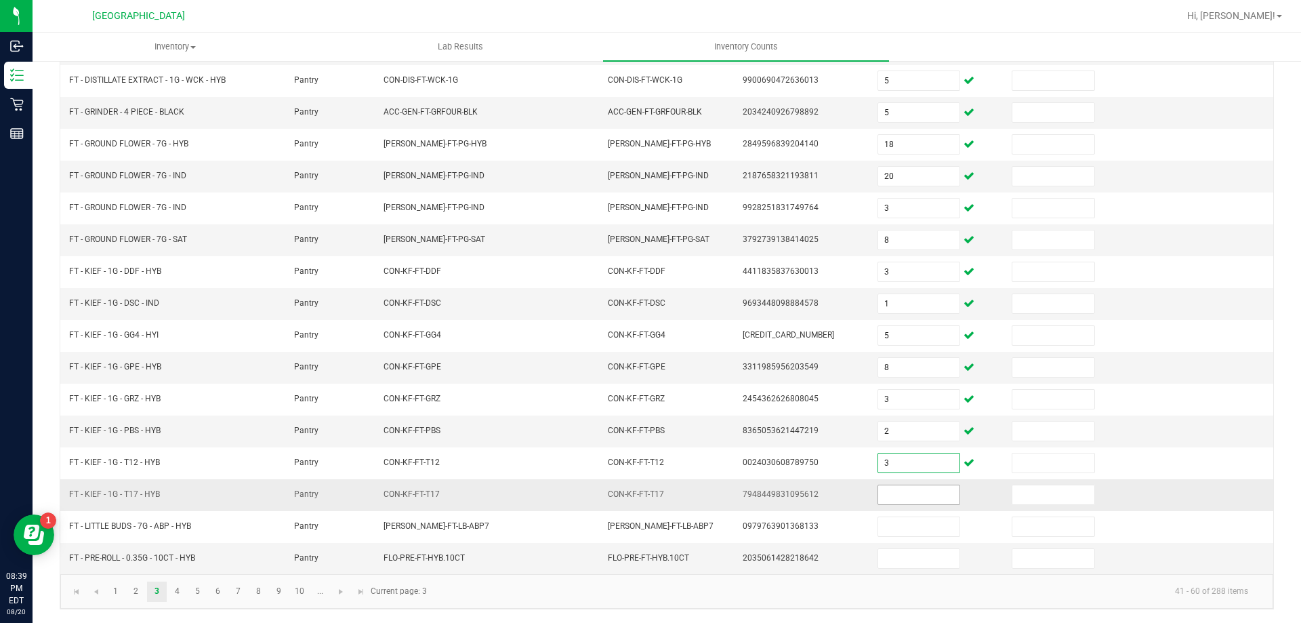
type input "3"
click at [934, 492] on input at bounding box center [918, 494] width 81 height 19
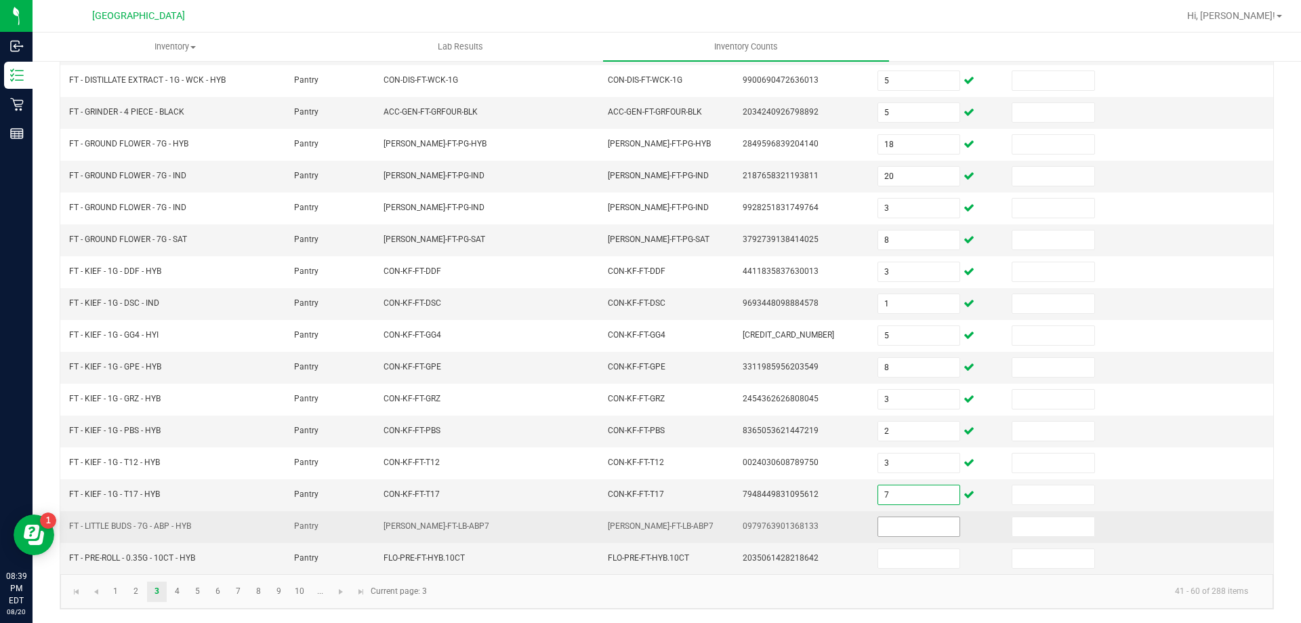
type input "7"
click at [915, 530] on input at bounding box center [918, 526] width 81 height 19
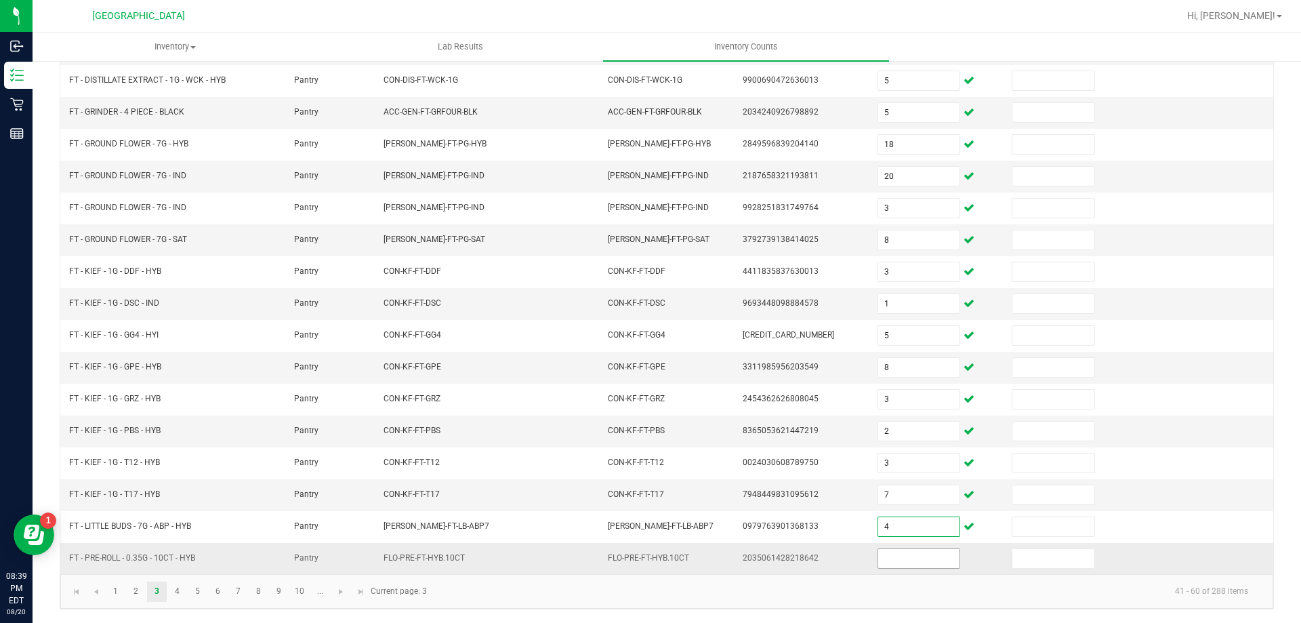
type input "4"
click at [915, 561] on input at bounding box center [918, 558] width 81 height 19
type input "9"
click at [178, 592] on link "4" at bounding box center [177, 592] width 20 height 20
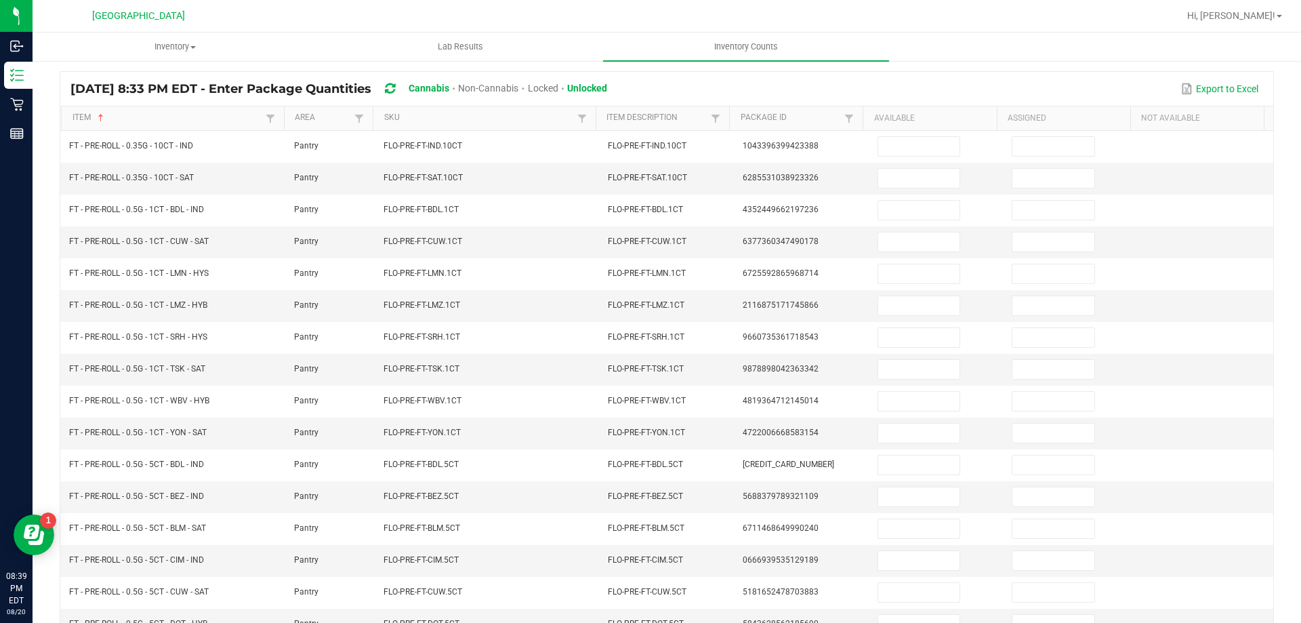
scroll to position [94, 0]
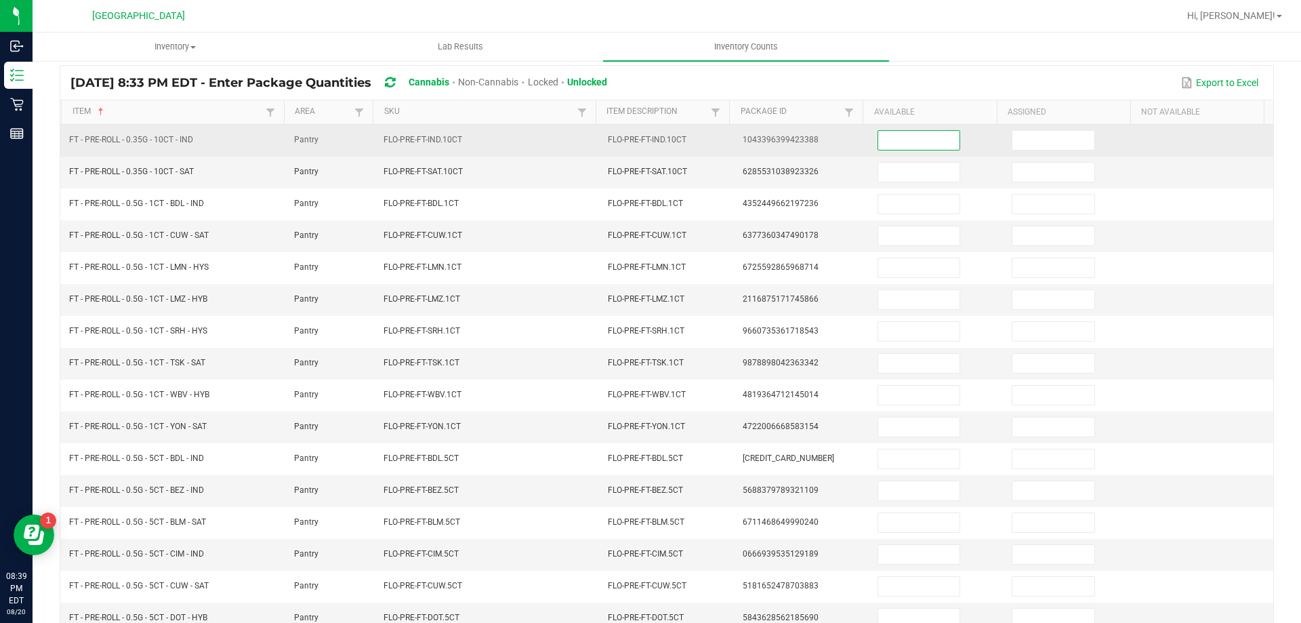
click at [887, 148] on input at bounding box center [918, 140] width 81 height 19
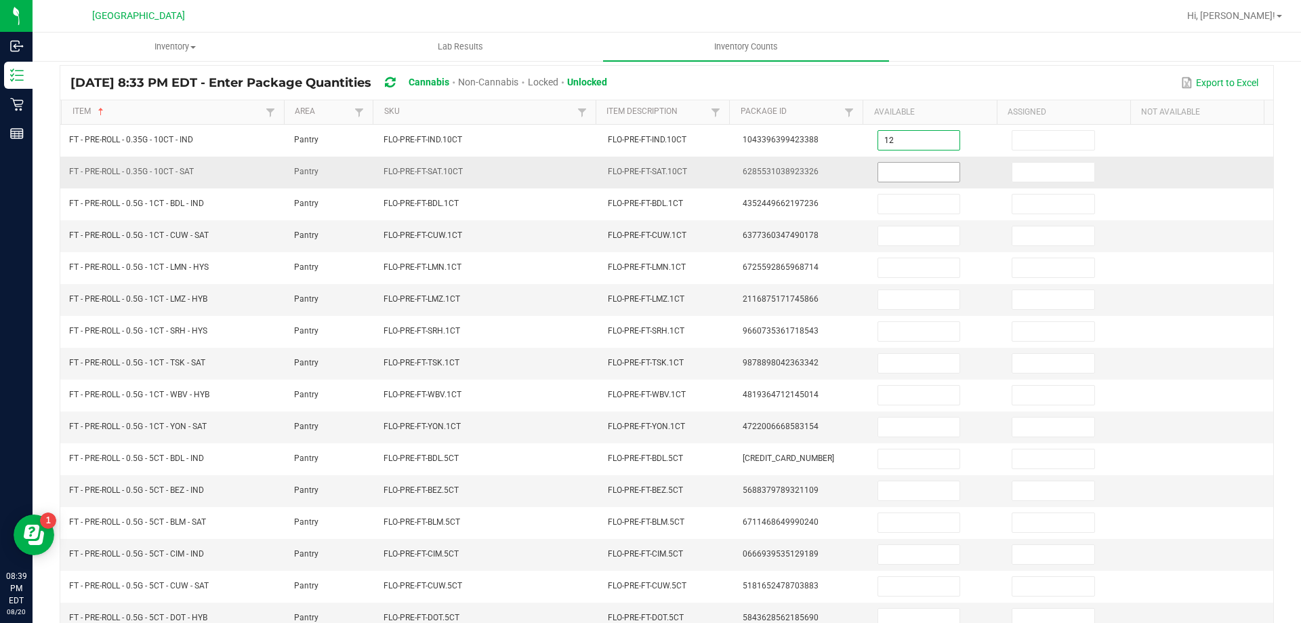
type input "12"
click at [887, 166] on input at bounding box center [918, 172] width 81 height 19
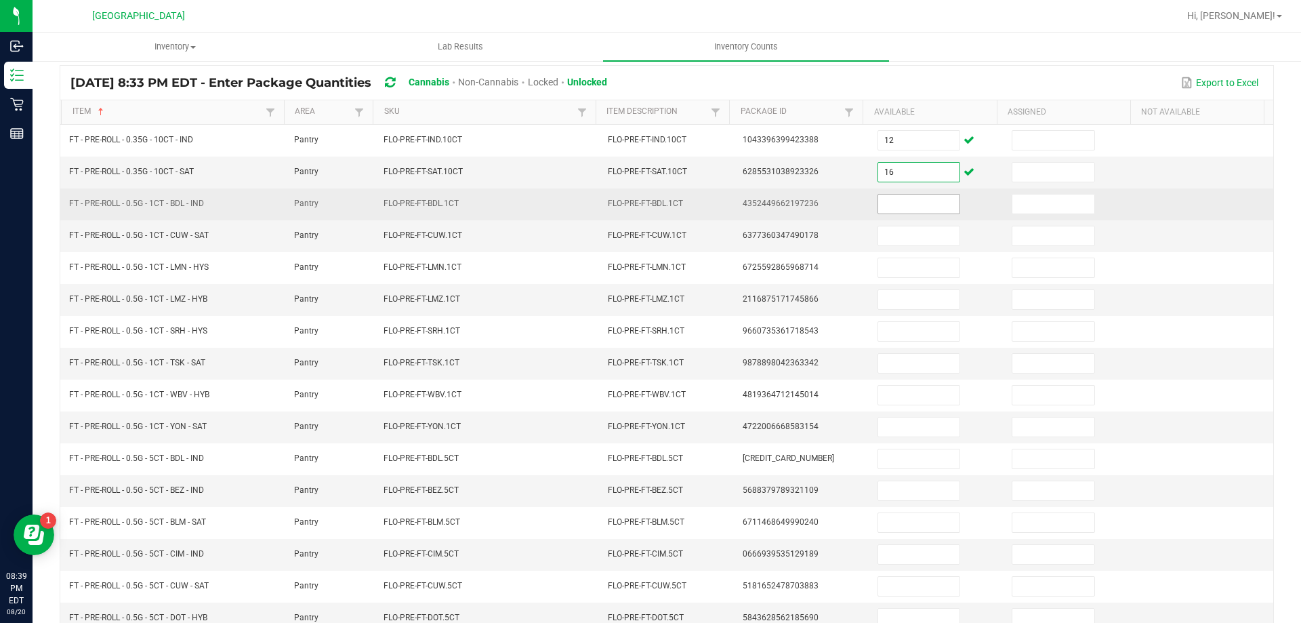
type input "16"
click at [898, 209] on input at bounding box center [918, 204] width 81 height 19
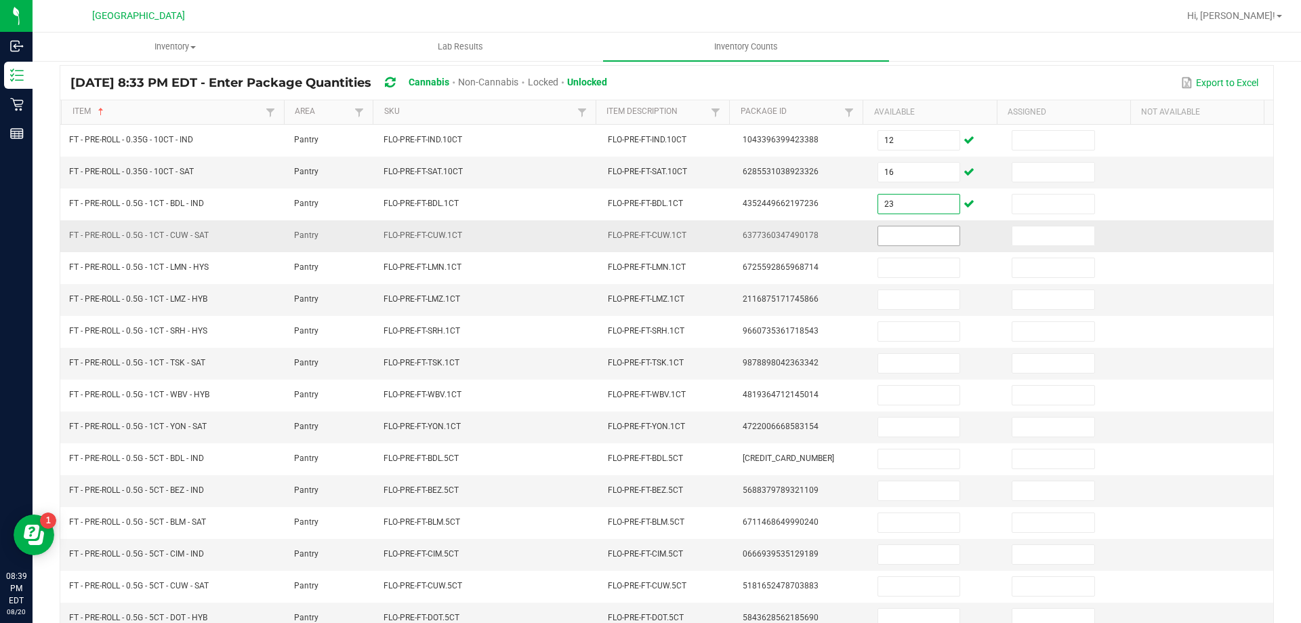
type input "23"
click at [906, 234] on input at bounding box center [918, 235] width 81 height 19
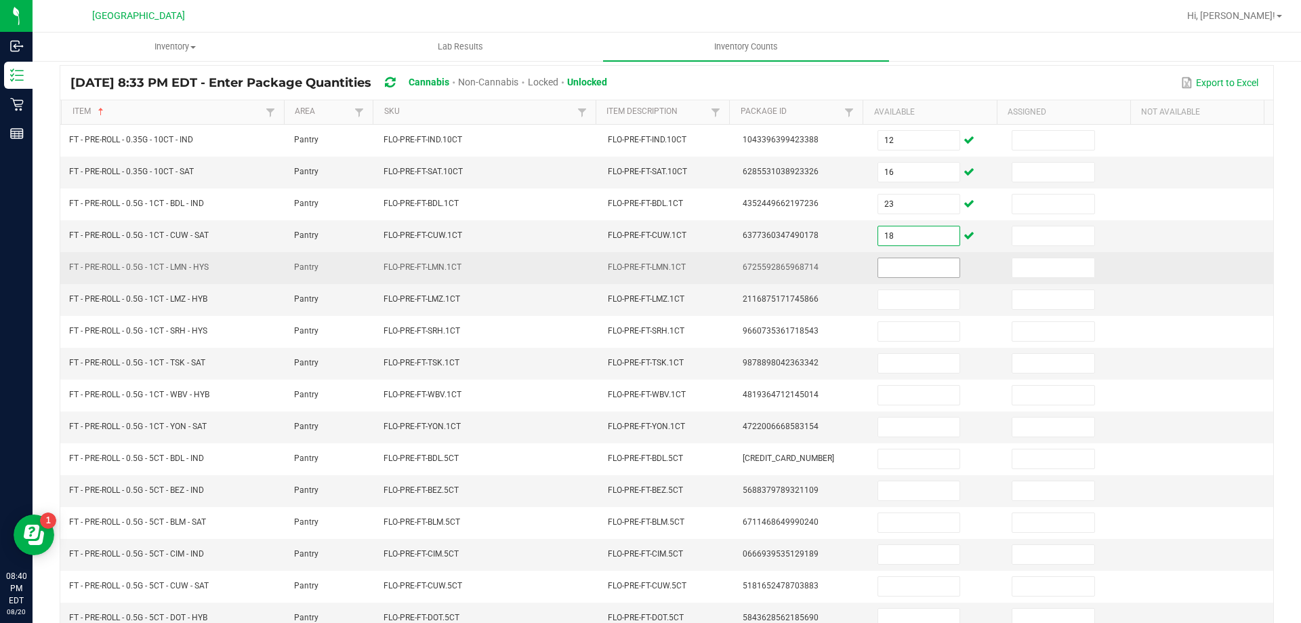
type input "18"
click at [910, 269] on input at bounding box center [918, 267] width 81 height 19
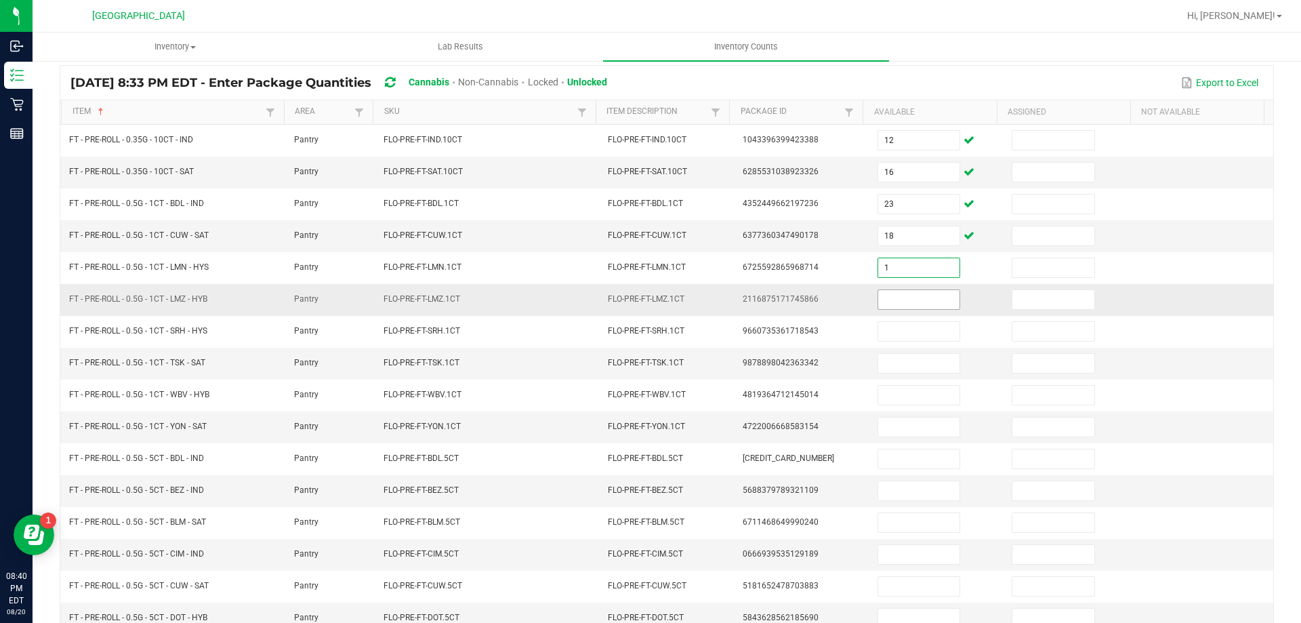
type input "1"
click at [906, 297] on input at bounding box center [918, 299] width 81 height 19
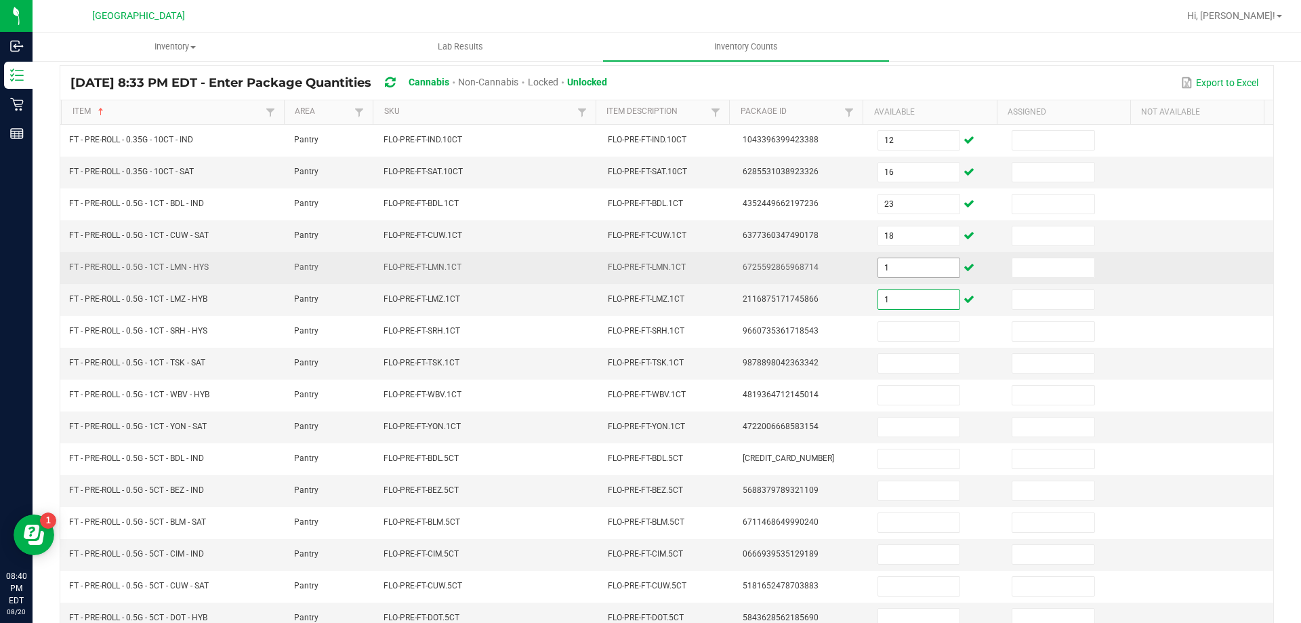
type input "1"
click at [894, 267] on input "1" at bounding box center [918, 267] width 81 height 19
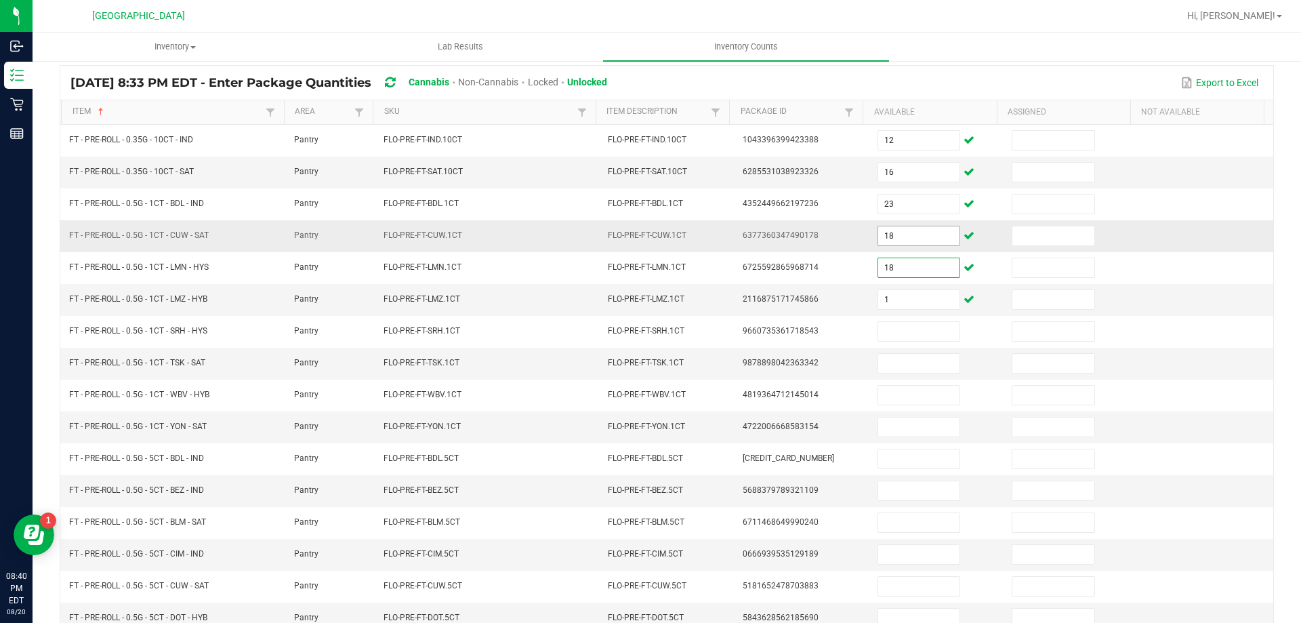
type input "18"
click at [894, 238] on input "18" at bounding box center [918, 235] width 81 height 19
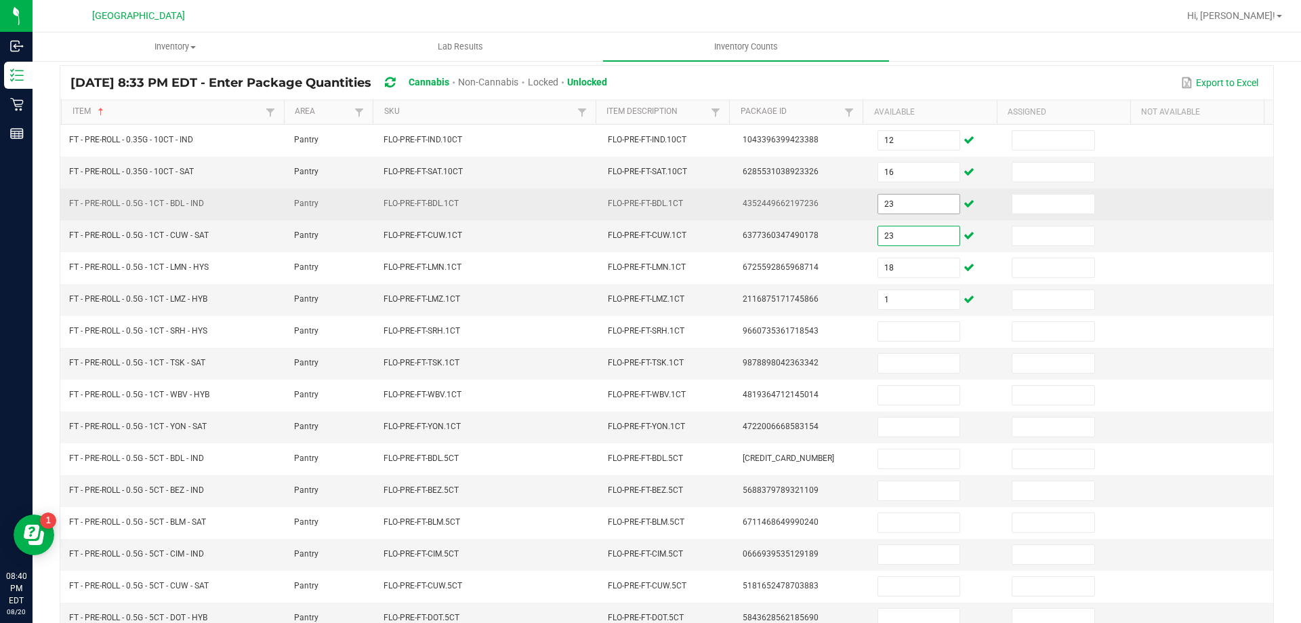
type input "23"
click at [897, 205] on input "23" at bounding box center [918, 204] width 81 height 19
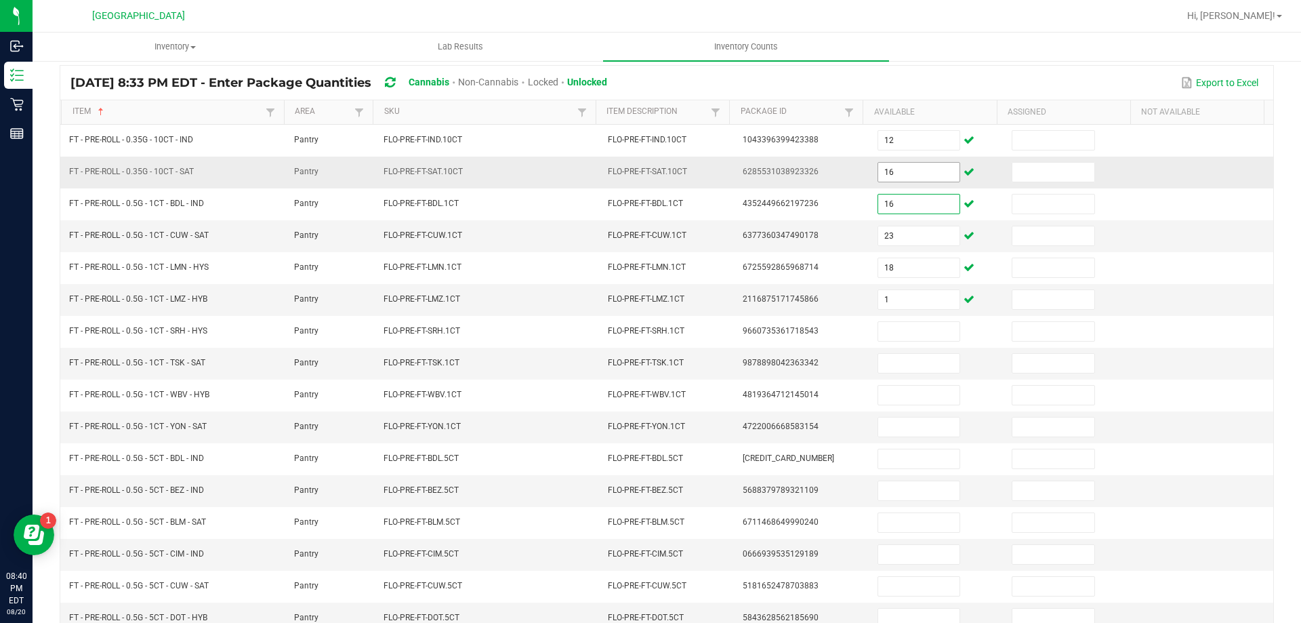
type input "16"
click at [899, 175] on input "16" at bounding box center [918, 172] width 81 height 19
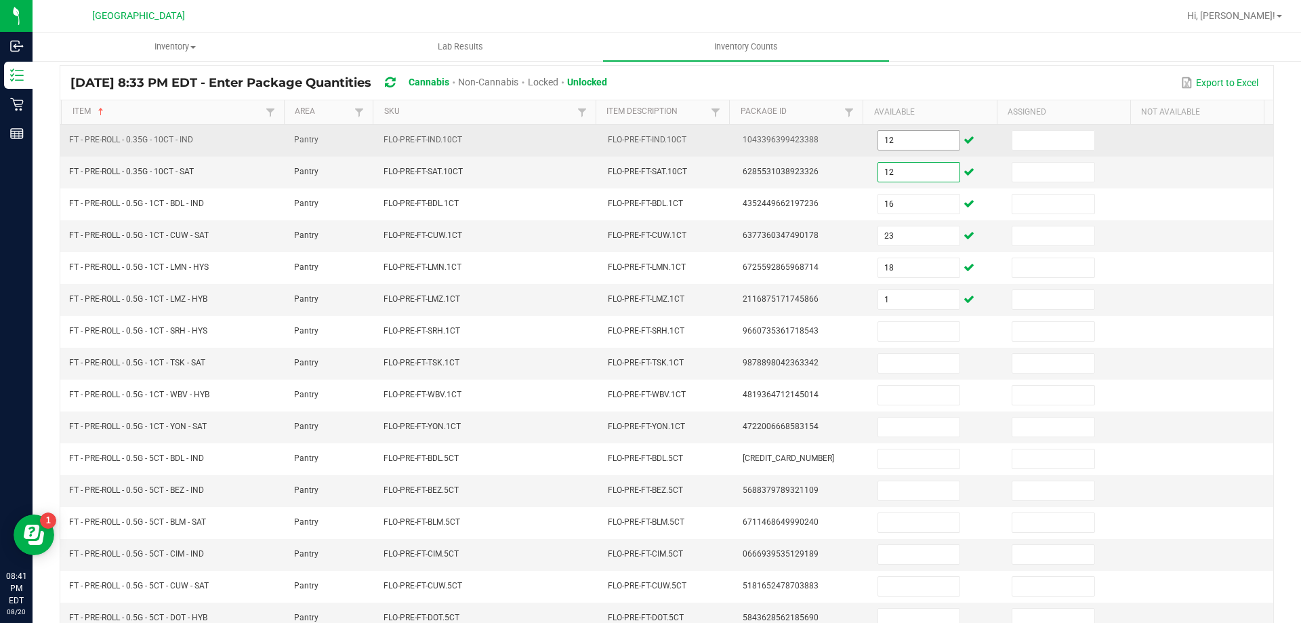
type input "12"
click at [906, 149] on input "12" at bounding box center [918, 140] width 81 height 19
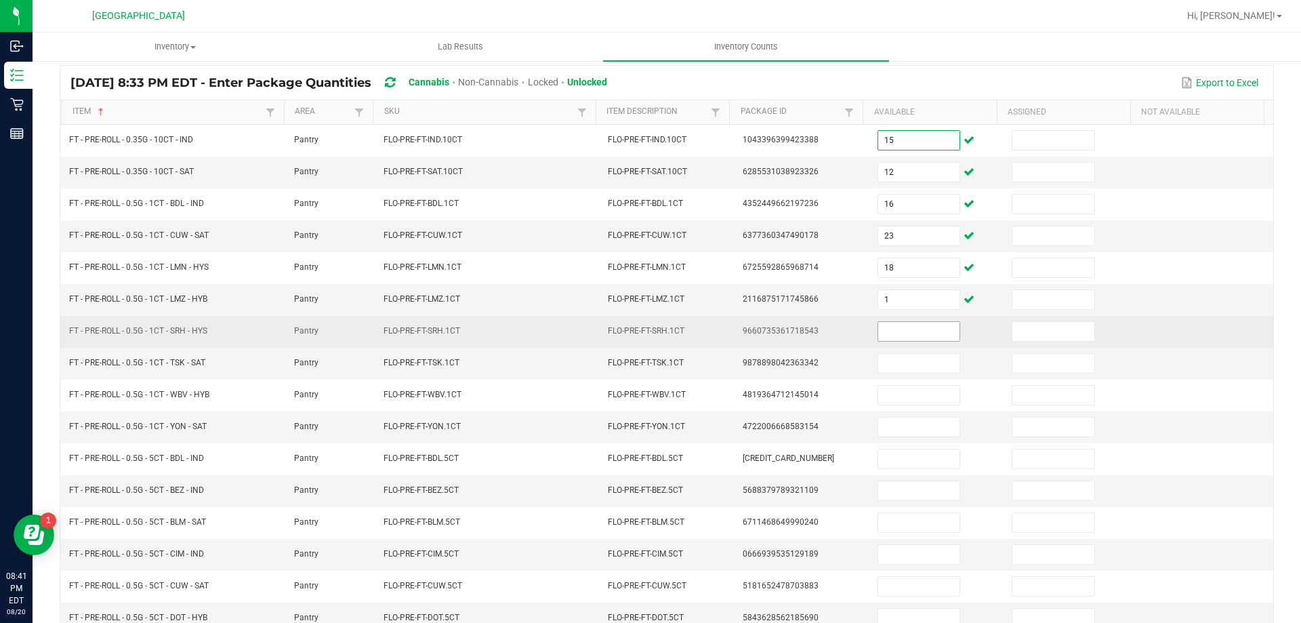
type input "15"
click at [897, 331] on input at bounding box center [918, 331] width 81 height 19
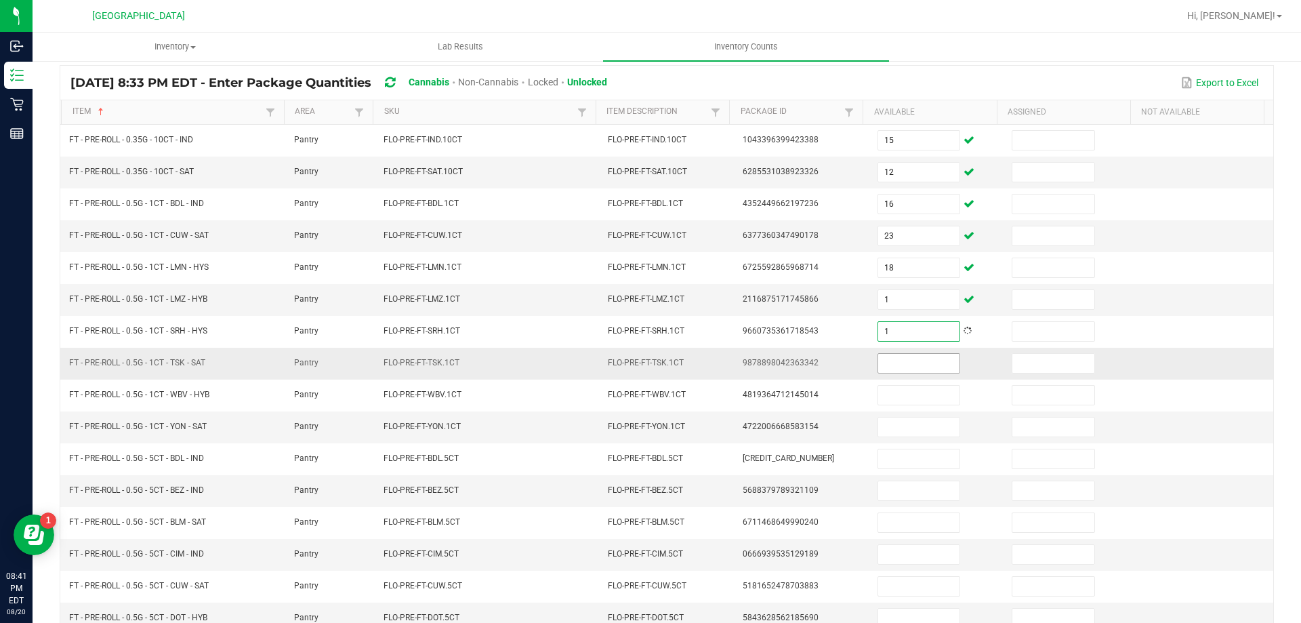
type input "1"
click at [898, 369] on input at bounding box center [918, 363] width 81 height 19
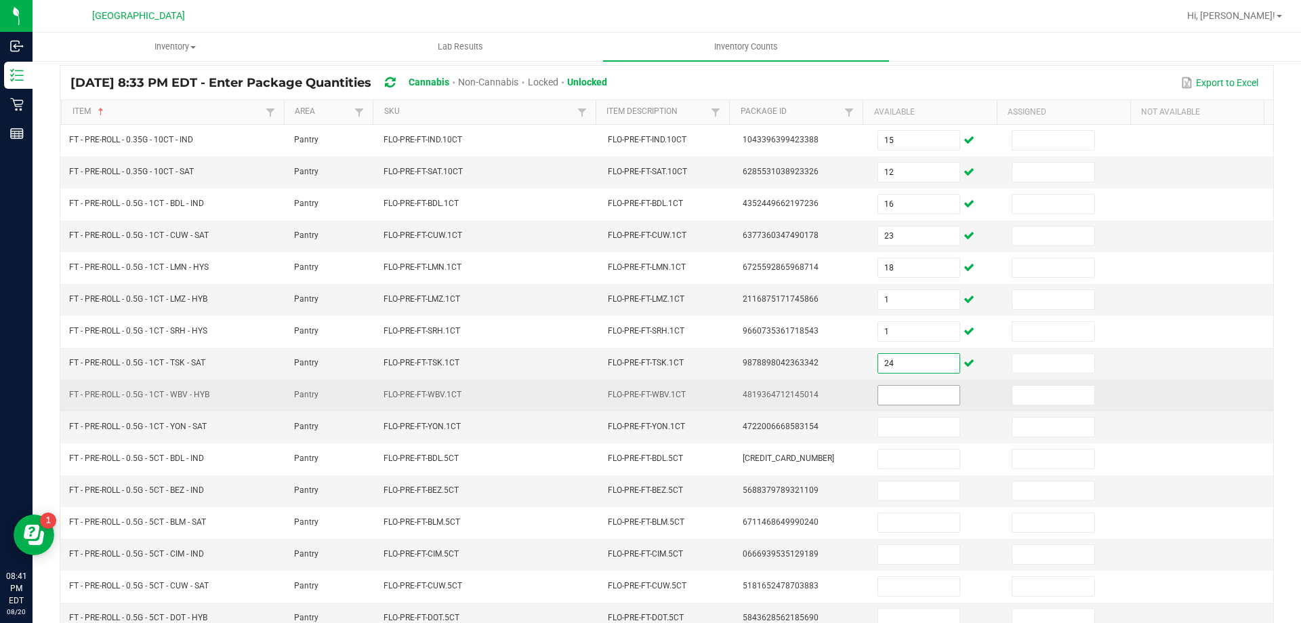
type input "24"
click at [906, 392] on input at bounding box center [918, 395] width 81 height 19
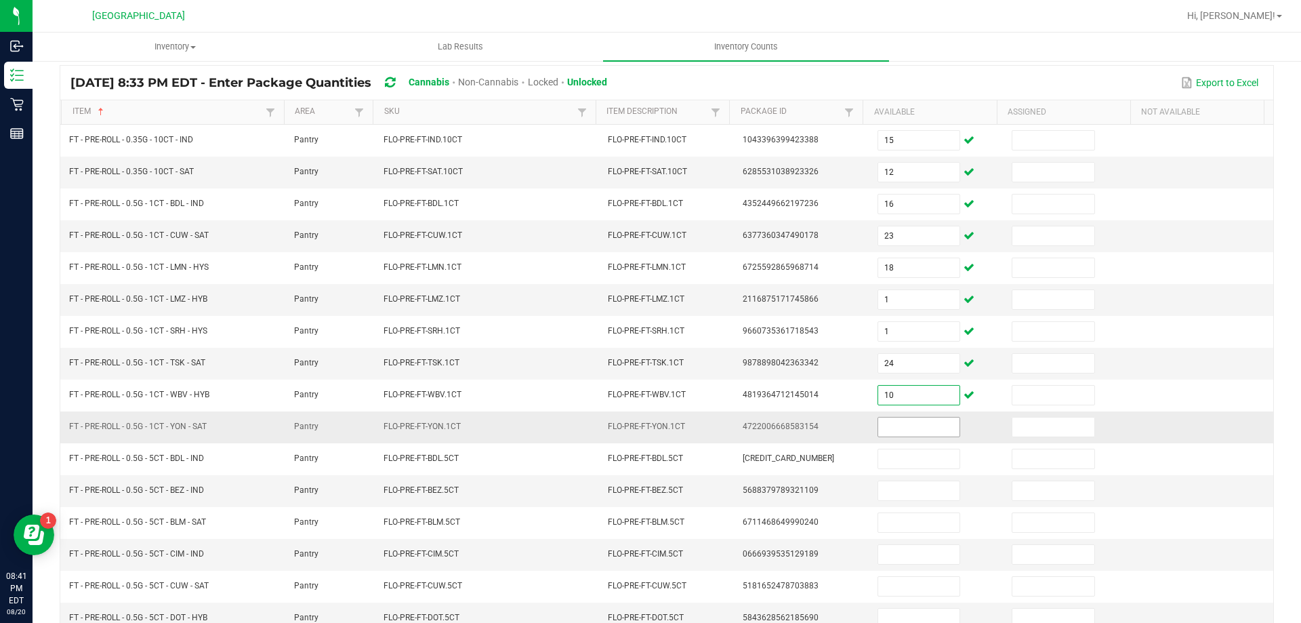
type input "10"
click at [916, 426] on input at bounding box center [918, 427] width 81 height 19
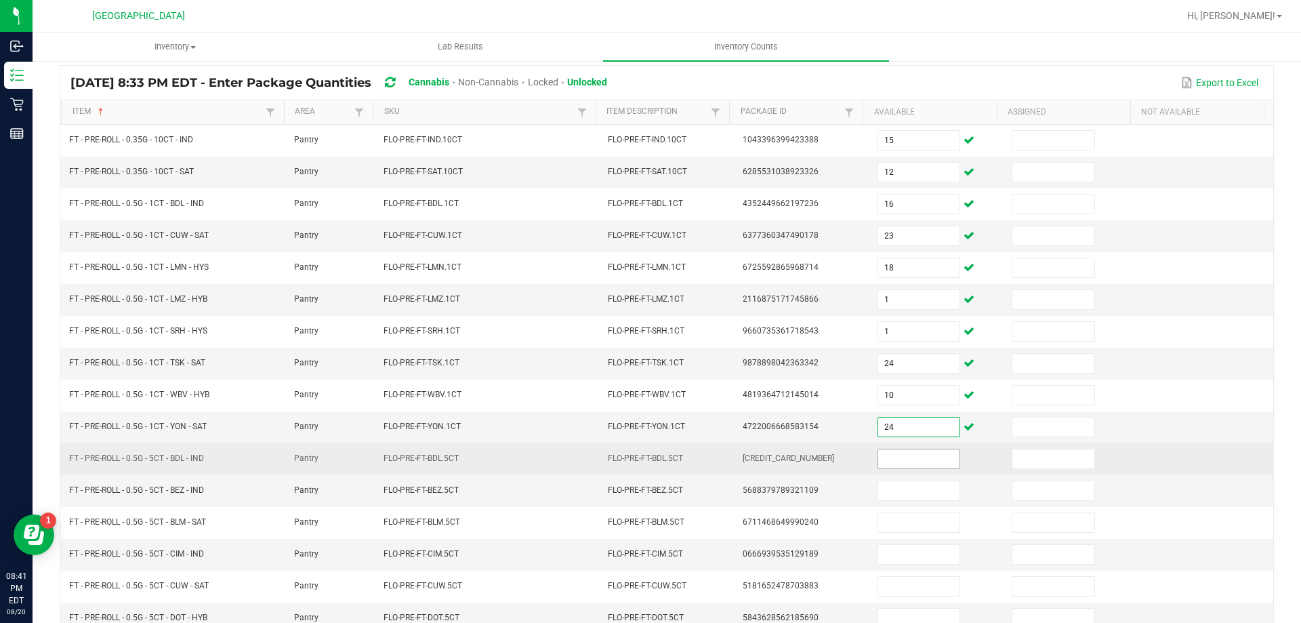
type input "24"
click at [916, 456] on input at bounding box center [918, 458] width 81 height 19
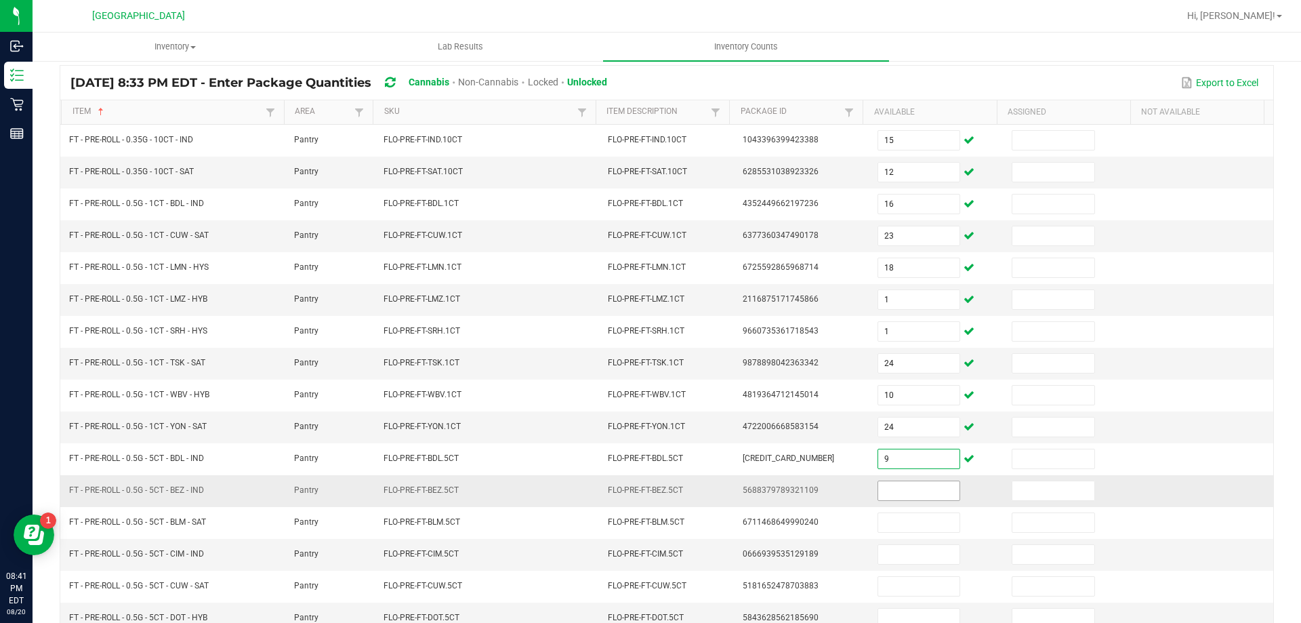
type input "9"
click at [907, 493] on input at bounding box center [918, 490] width 81 height 19
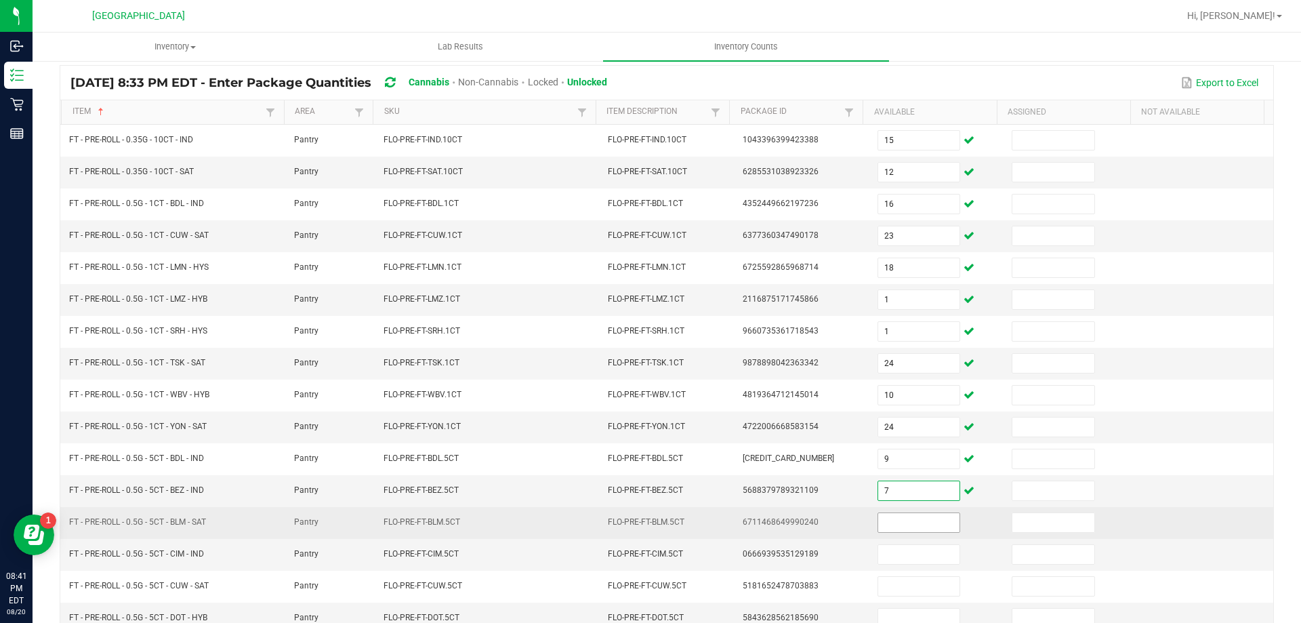
type input "7"
click at [901, 519] on input at bounding box center [918, 522] width 81 height 19
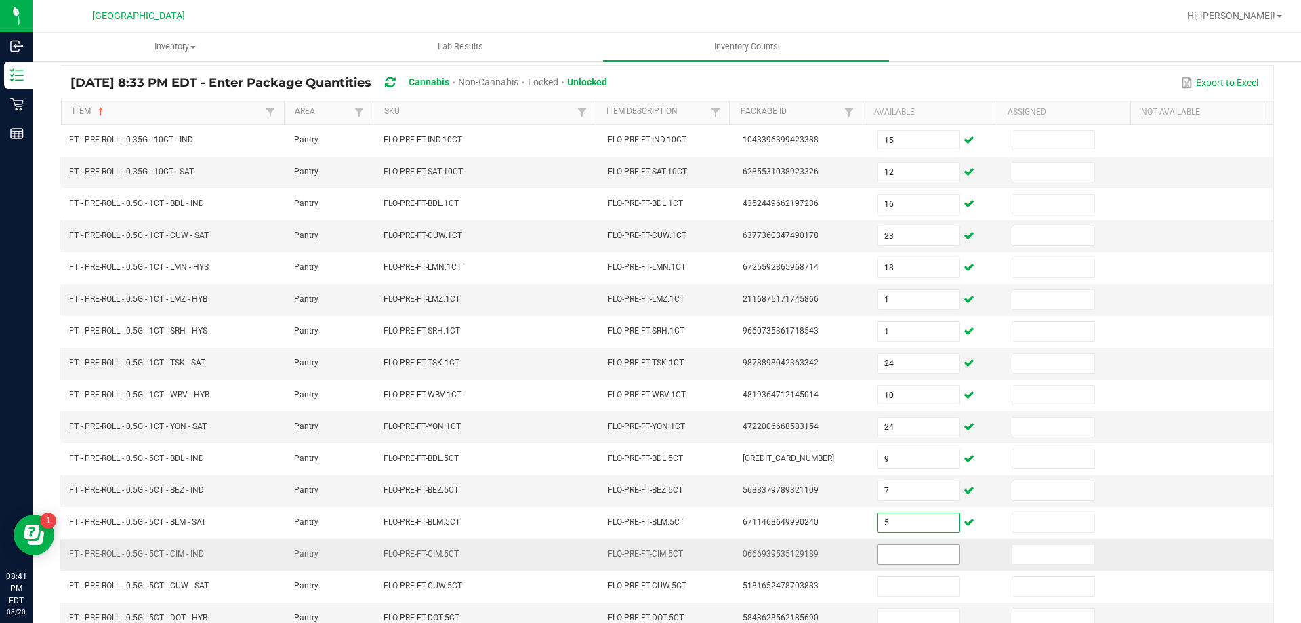
type input "5"
click at [893, 561] on input at bounding box center [918, 554] width 81 height 19
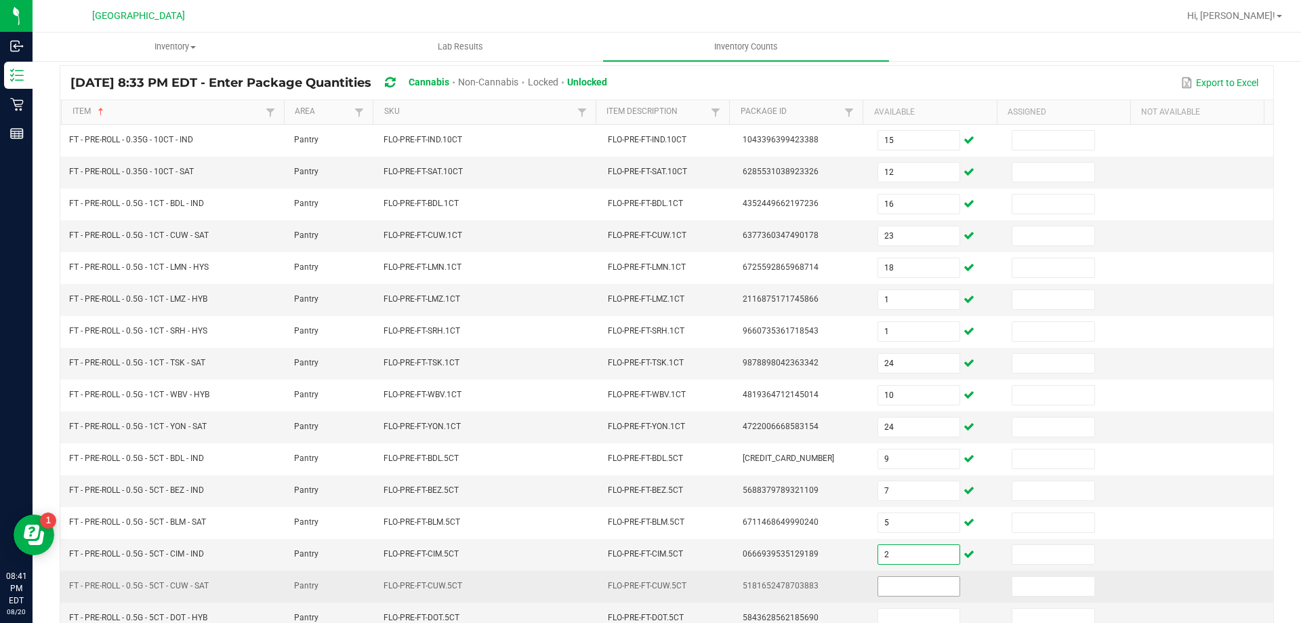
type input "2"
click at [893, 586] on input at bounding box center [918, 586] width 81 height 19
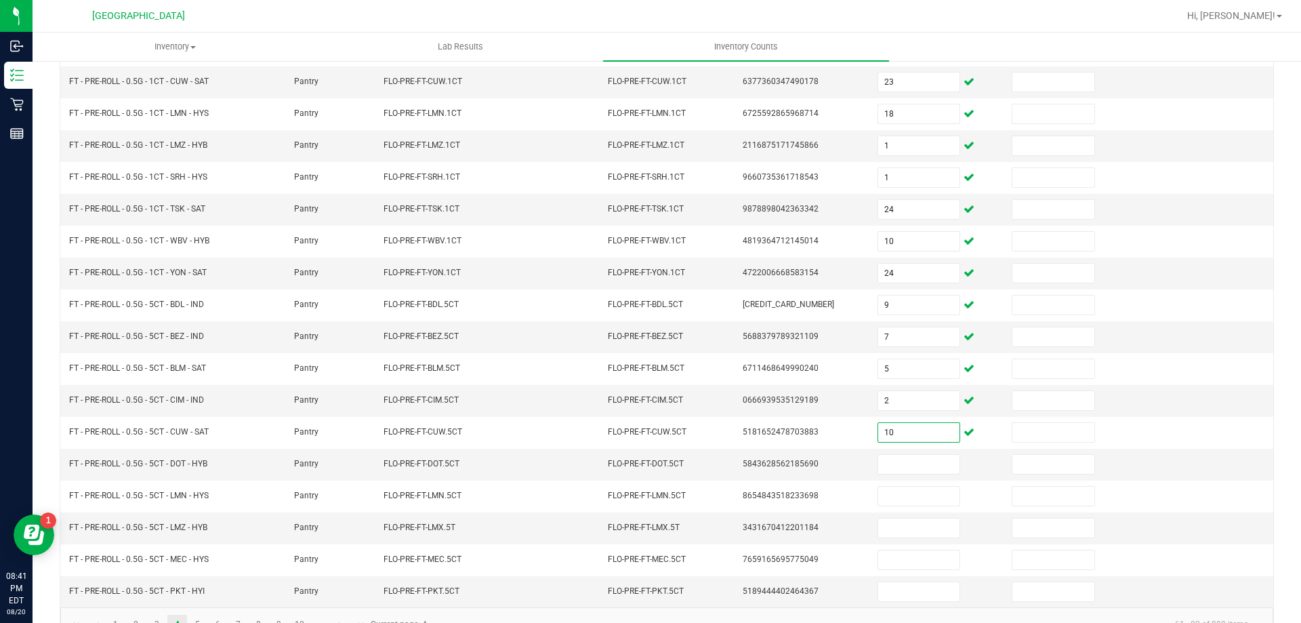
scroll to position [281, 0]
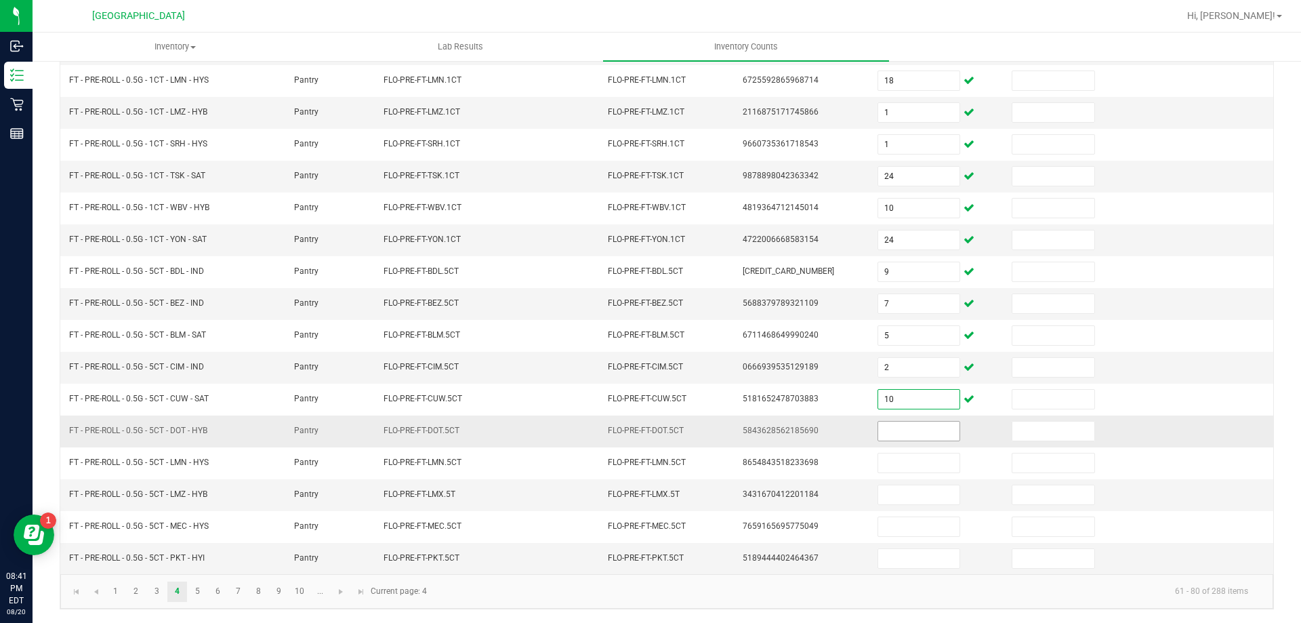
type input "10"
click at [895, 430] on input at bounding box center [918, 431] width 81 height 19
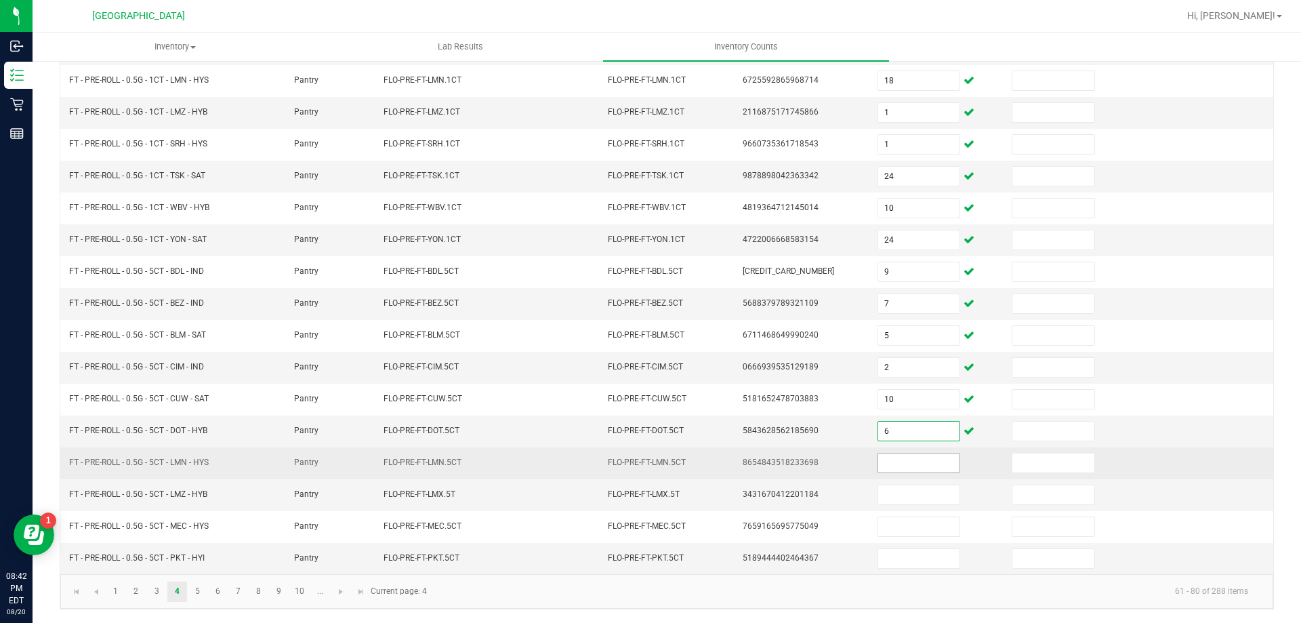
type input "6"
click at [893, 466] on input at bounding box center [918, 462] width 81 height 19
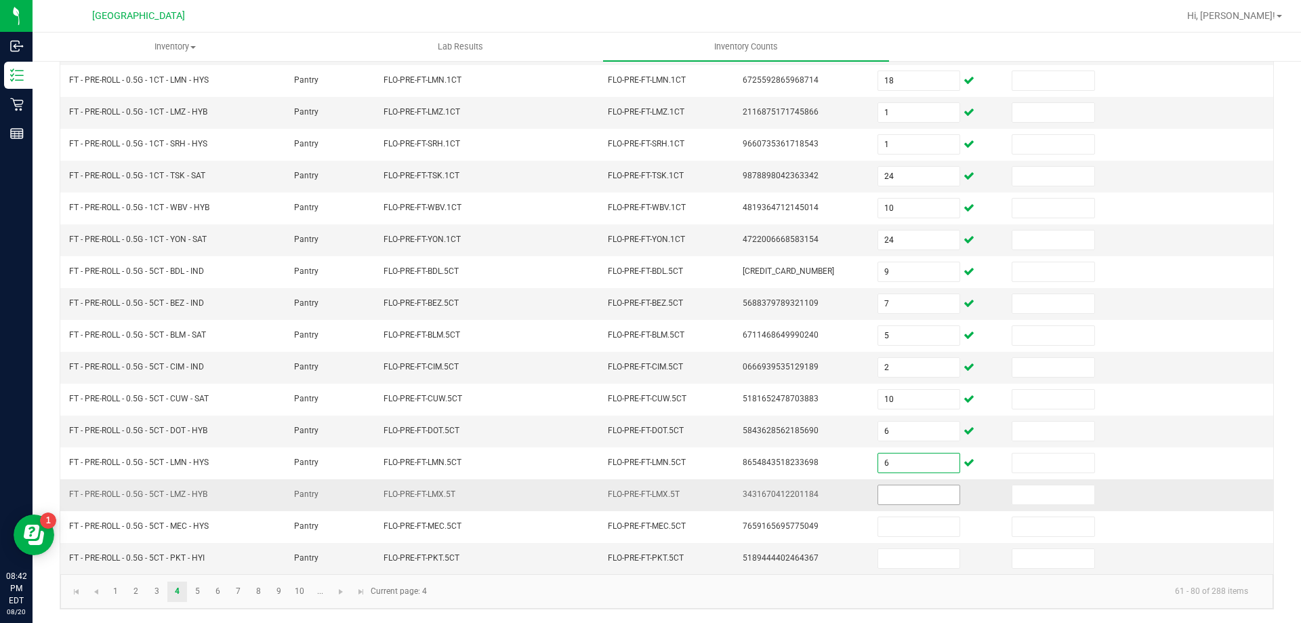
type input "6"
click at [902, 489] on input at bounding box center [918, 494] width 81 height 19
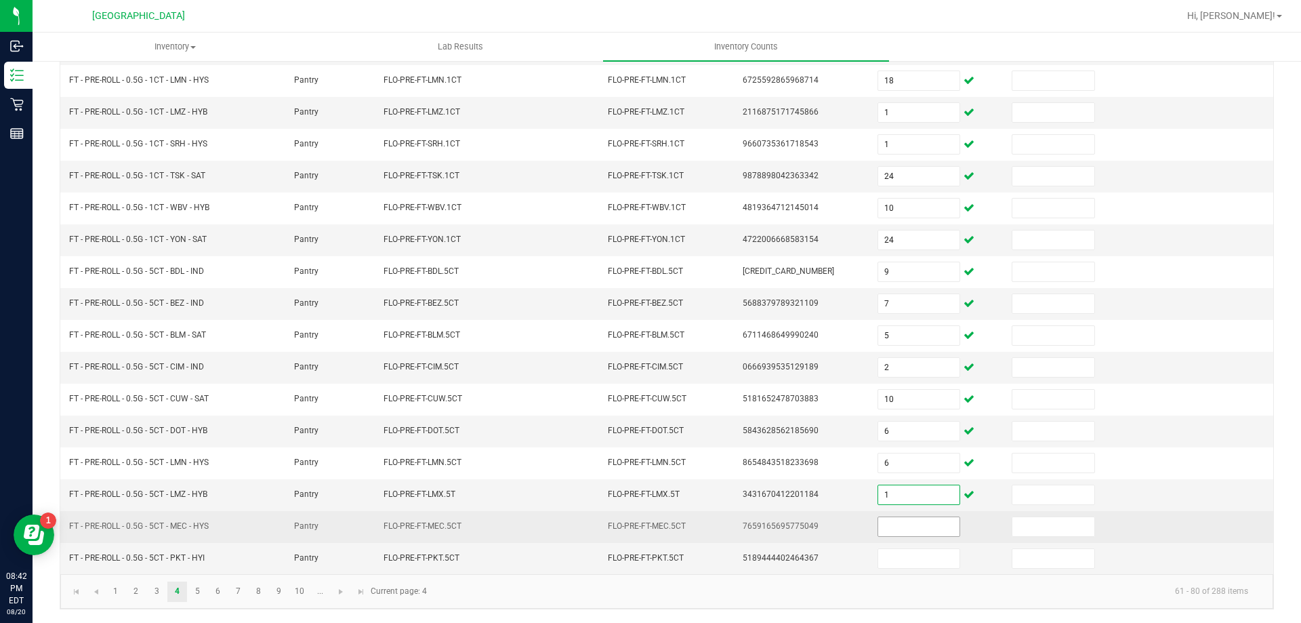
type input "1"
click at [911, 527] on input at bounding box center [918, 526] width 81 height 19
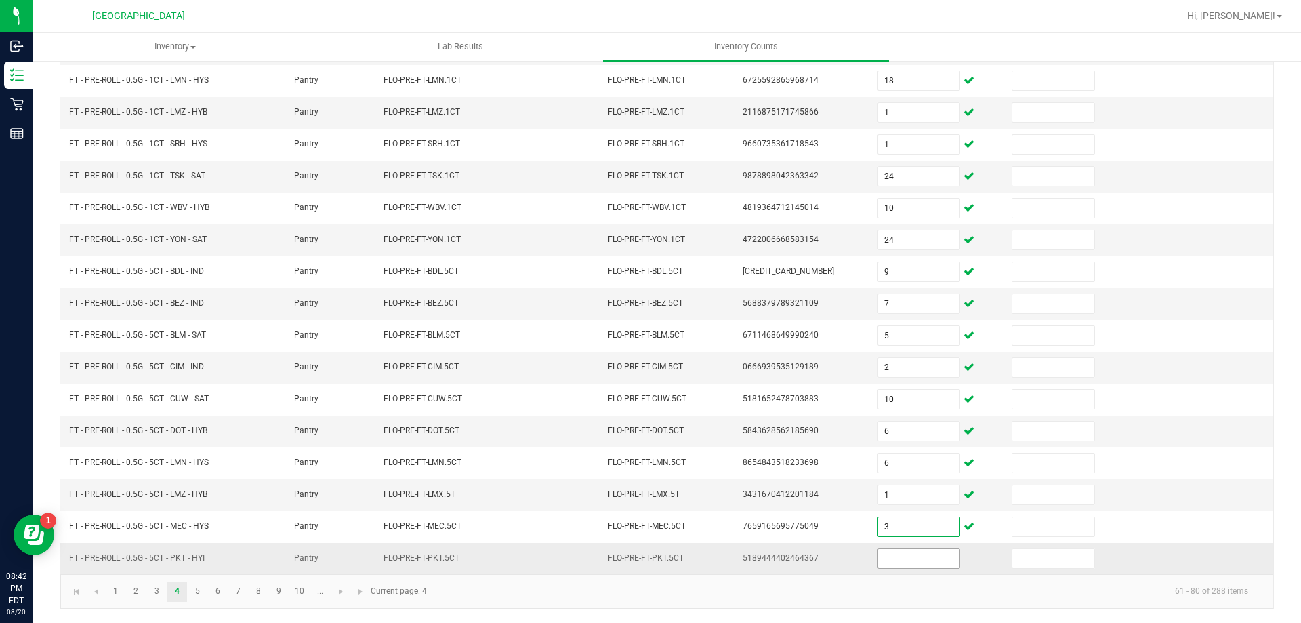
type input "3"
click at [910, 553] on input at bounding box center [918, 558] width 81 height 19
type input "9"
click at [192, 599] on link "5" at bounding box center [198, 592] width 20 height 20
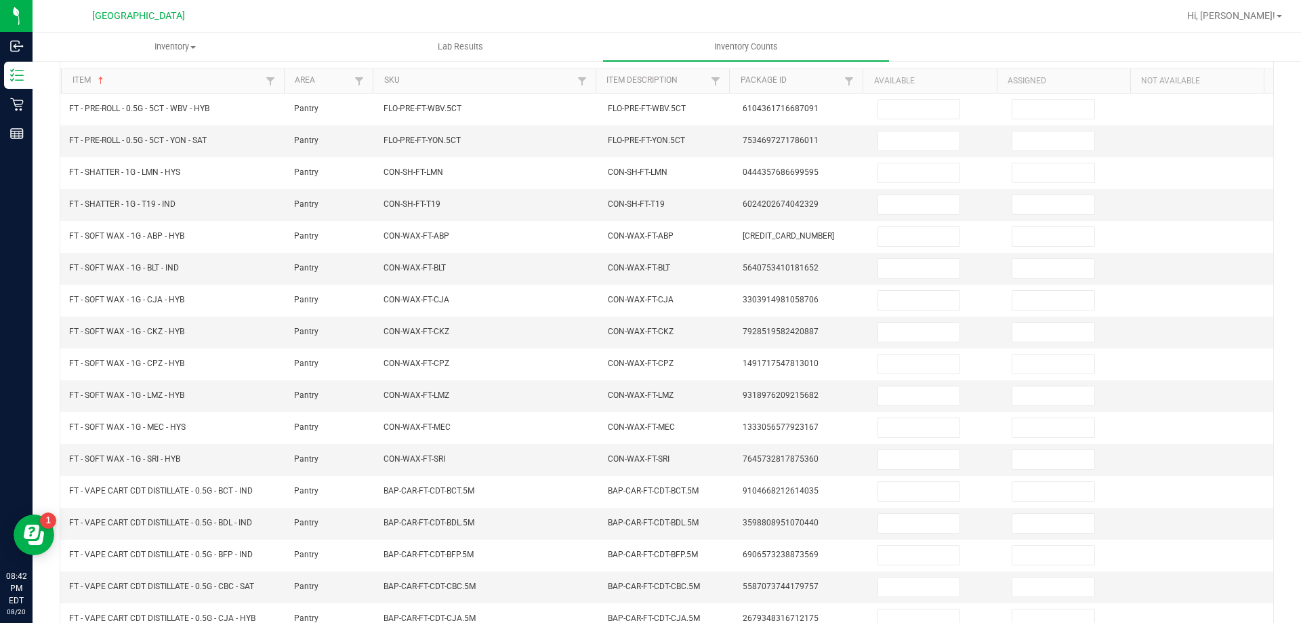
scroll to position [106, 0]
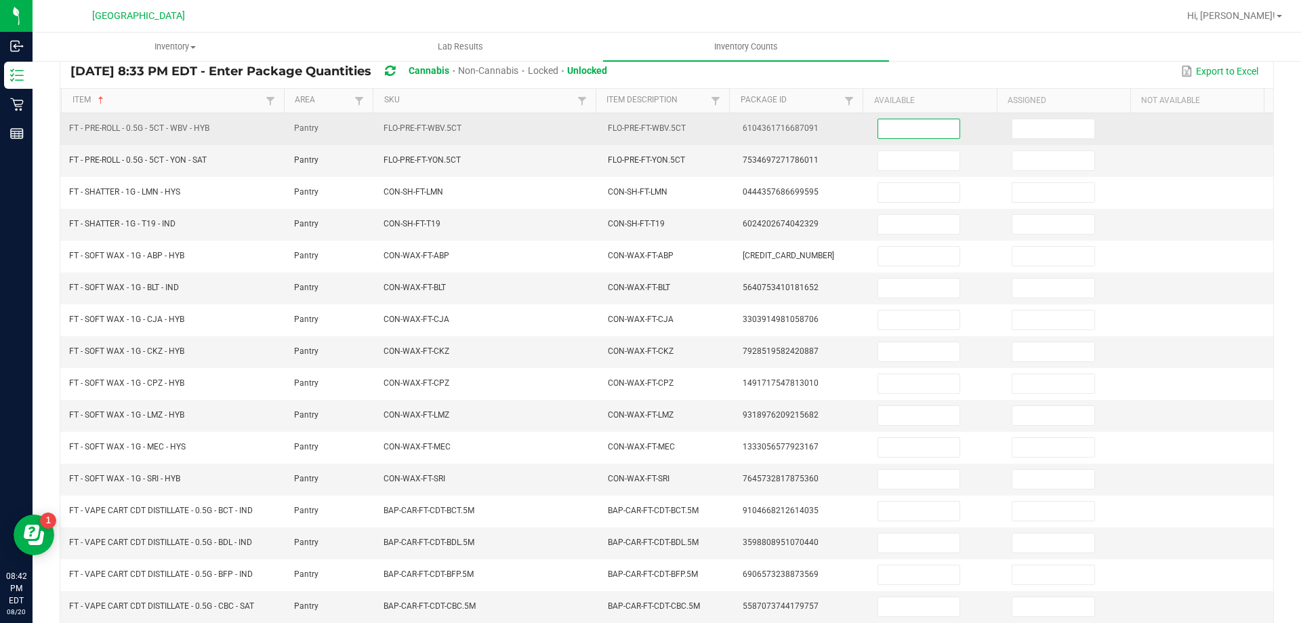
click at [917, 133] on input at bounding box center [918, 128] width 81 height 19
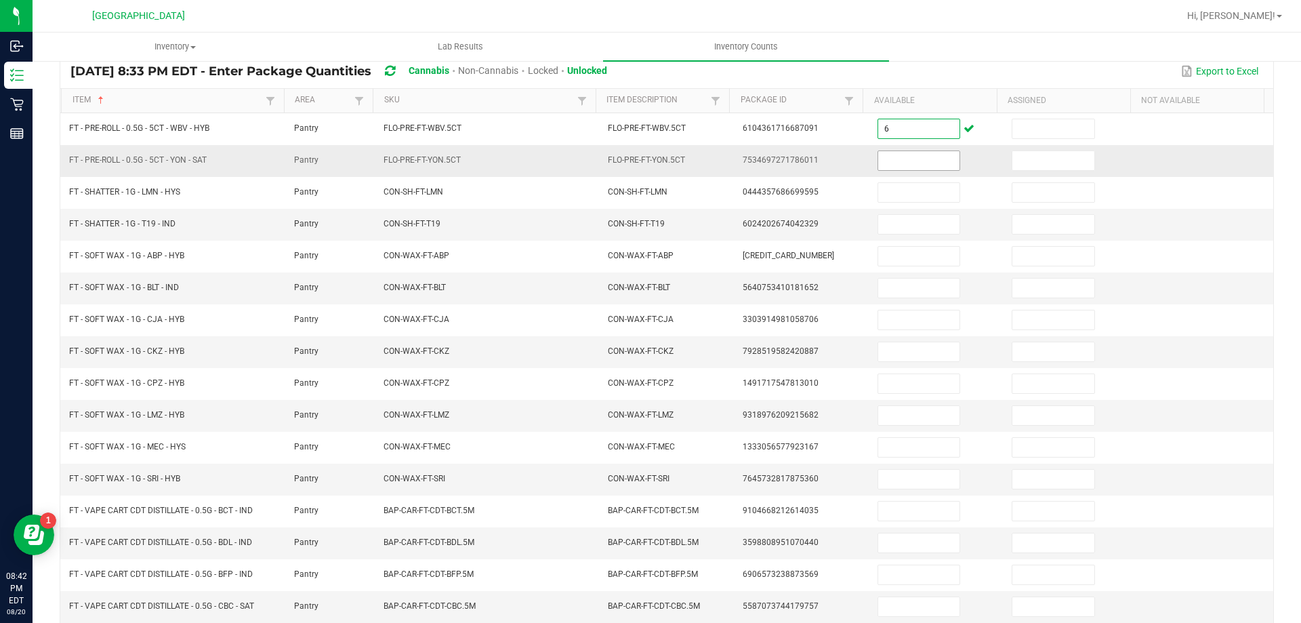
type input "6"
click at [915, 162] on input at bounding box center [918, 160] width 81 height 19
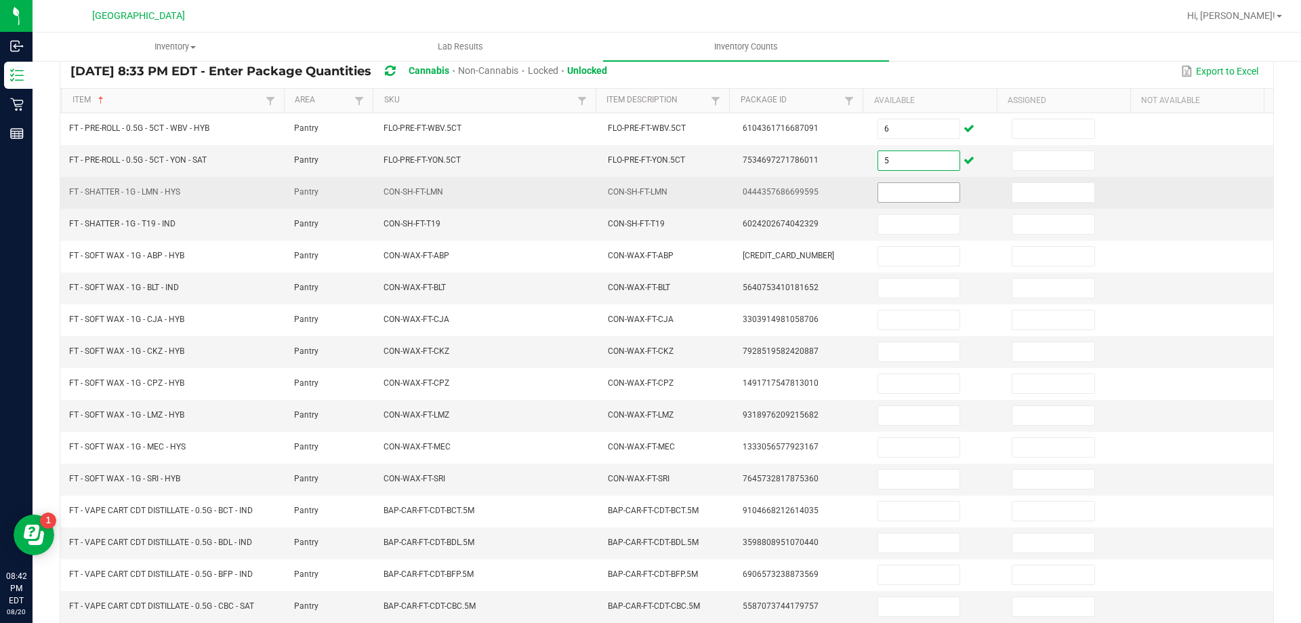
type input "5"
click at [914, 188] on input at bounding box center [918, 192] width 81 height 19
type input "1"
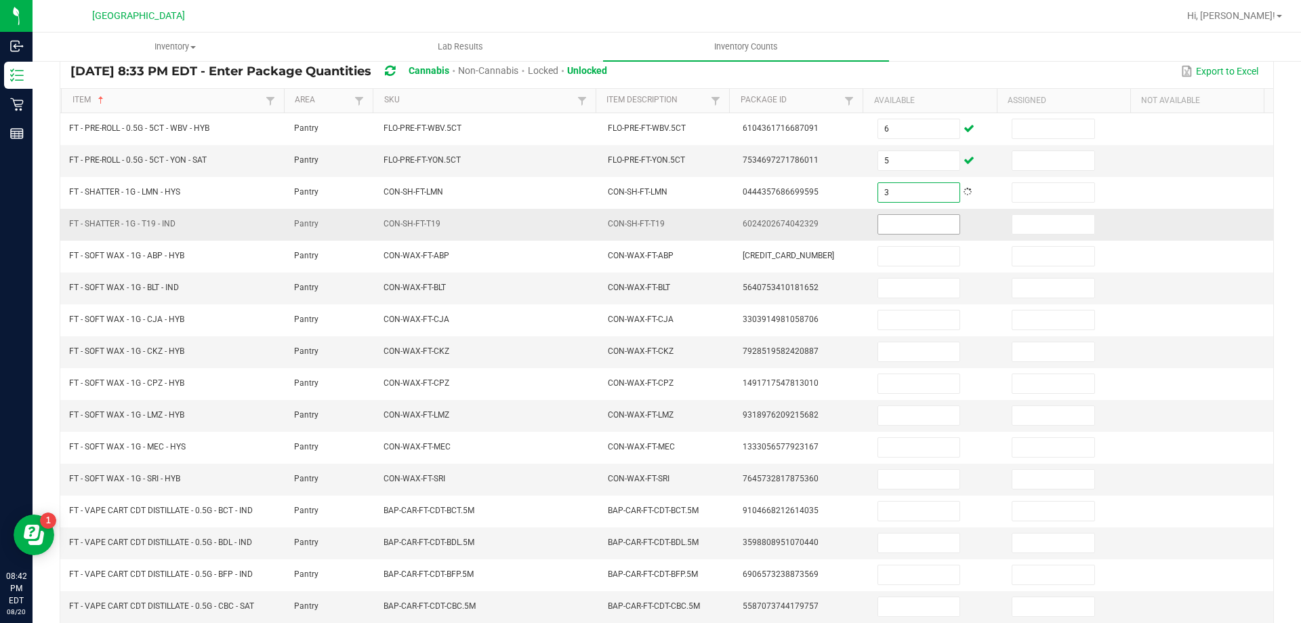
type input "3"
click at [901, 230] on input at bounding box center [918, 224] width 81 height 19
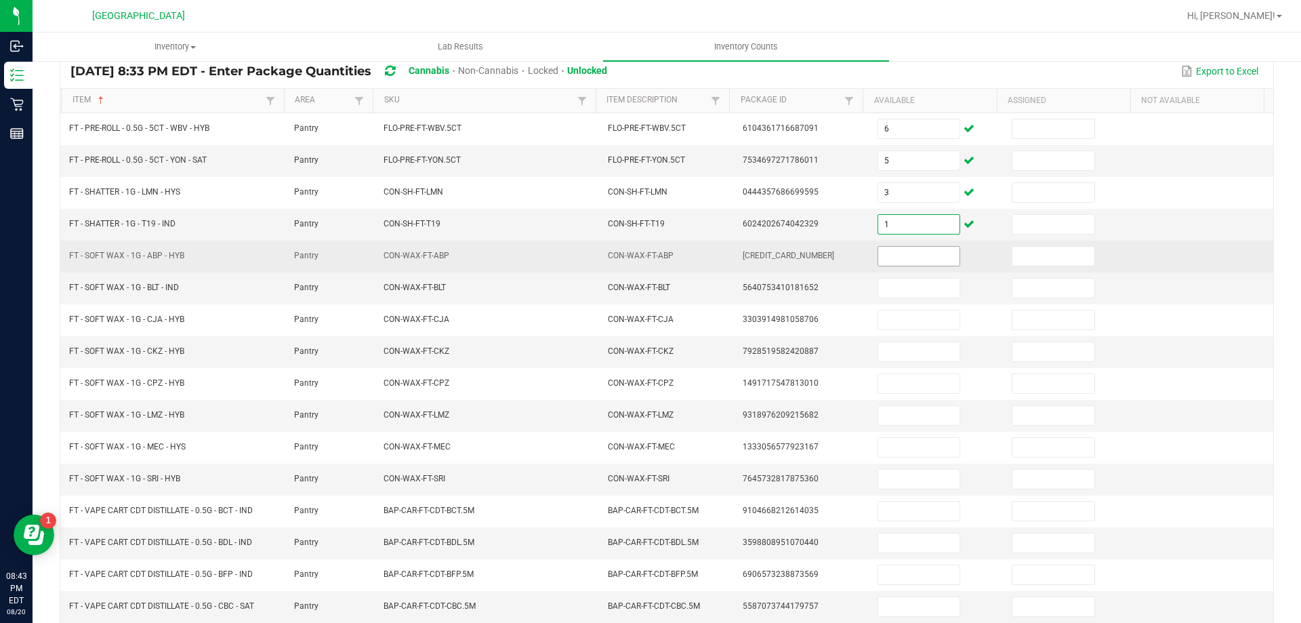
type input "1"
click at [900, 257] on input at bounding box center [918, 256] width 81 height 19
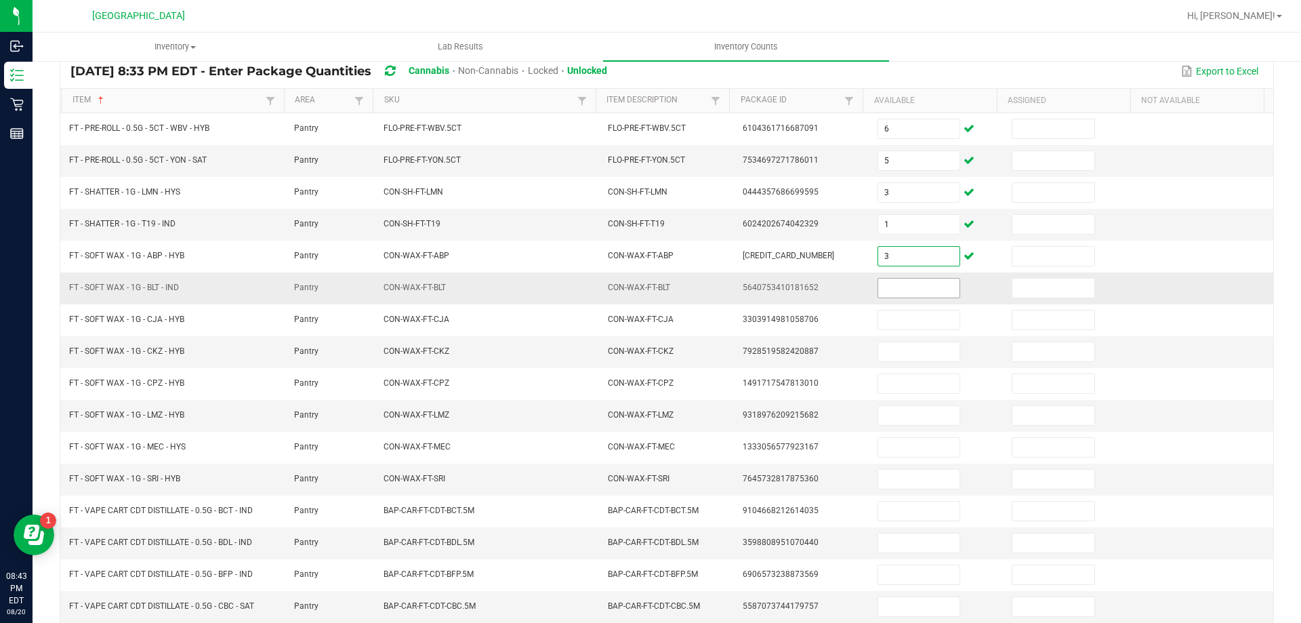
type input "3"
click at [923, 294] on input at bounding box center [918, 288] width 81 height 19
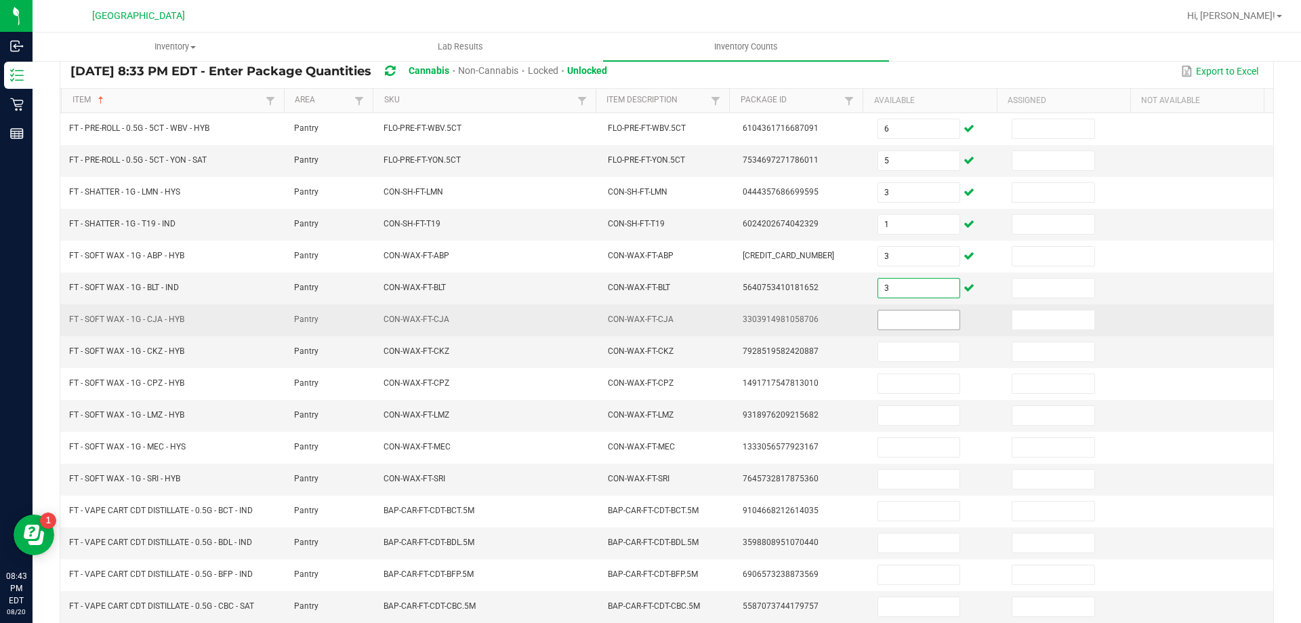
type input "3"
click at [899, 318] on input at bounding box center [918, 319] width 81 height 19
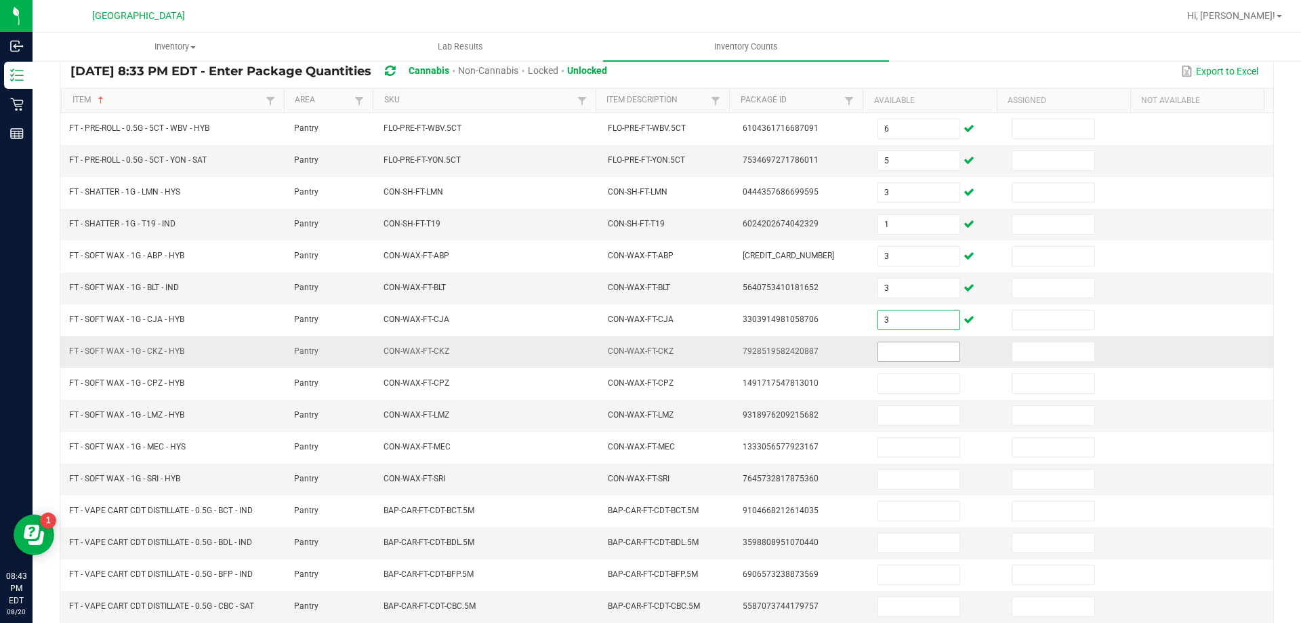
type input "3"
click at [901, 345] on input at bounding box center [918, 351] width 81 height 19
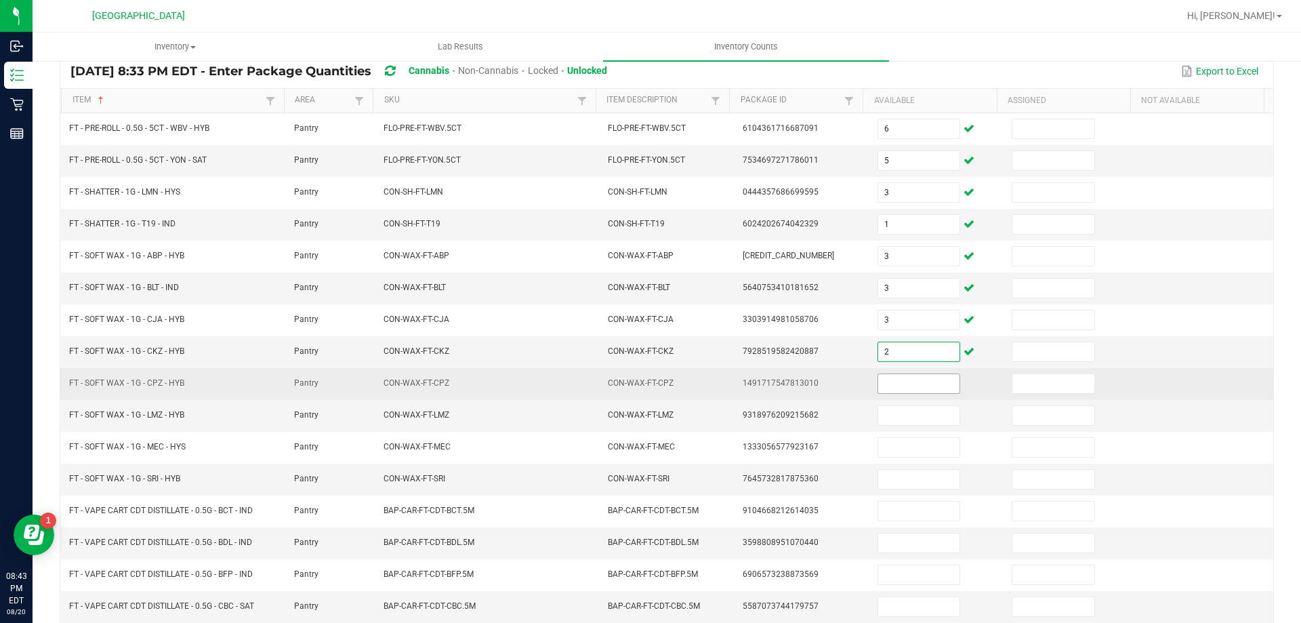
type input "2"
click at [887, 392] on input at bounding box center [918, 383] width 81 height 19
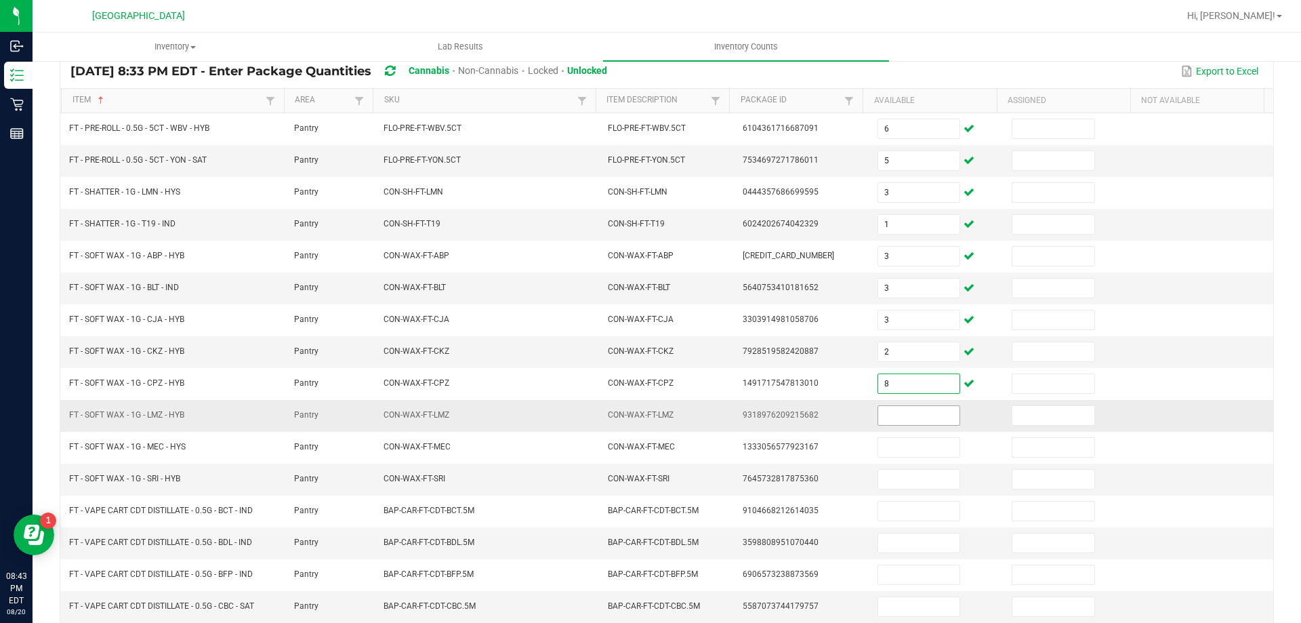
type input "8"
click at [904, 412] on input at bounding box center [918, 415] width 81 height 19
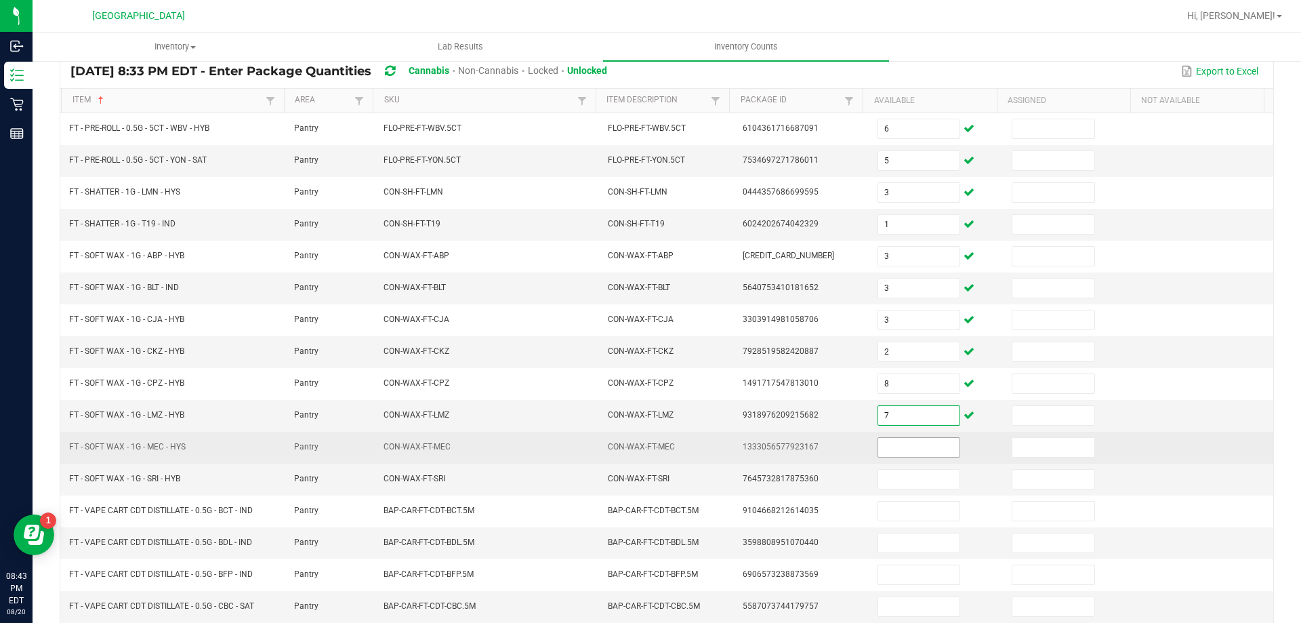
type input "7"
click at [907, 443] on input at bounding box center [918, 447] width 81 height 19
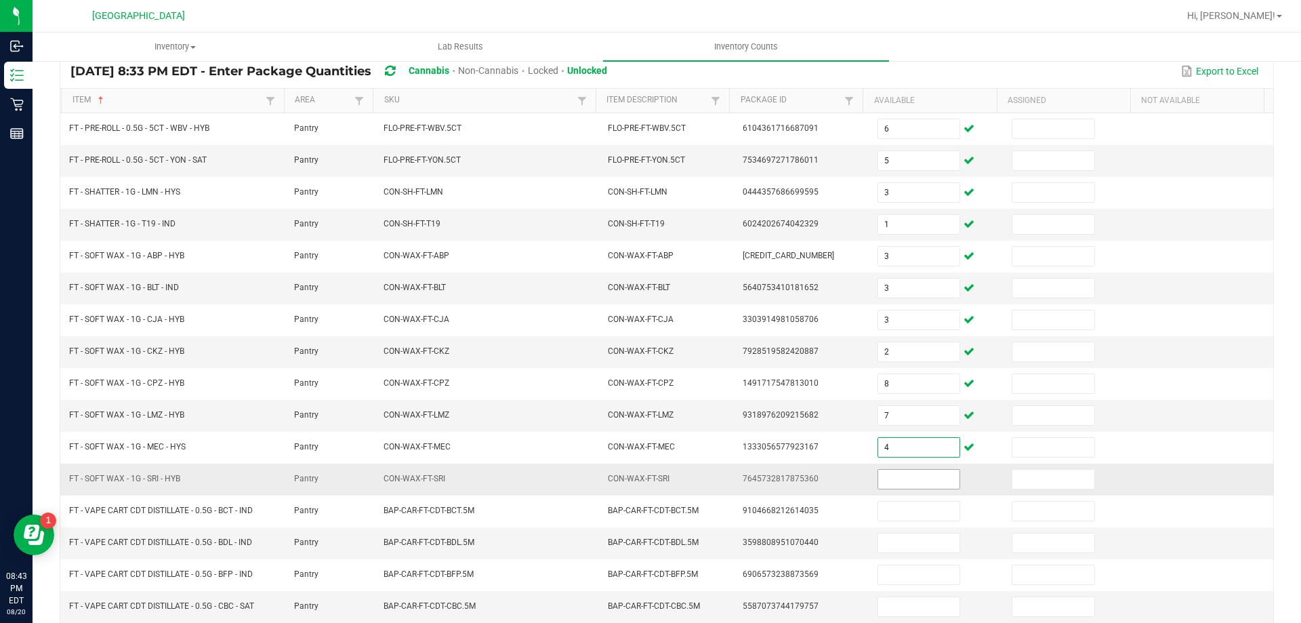
type input "4"
click at [910, 479] on input at bounding box center [918, 479] width 81 height 19
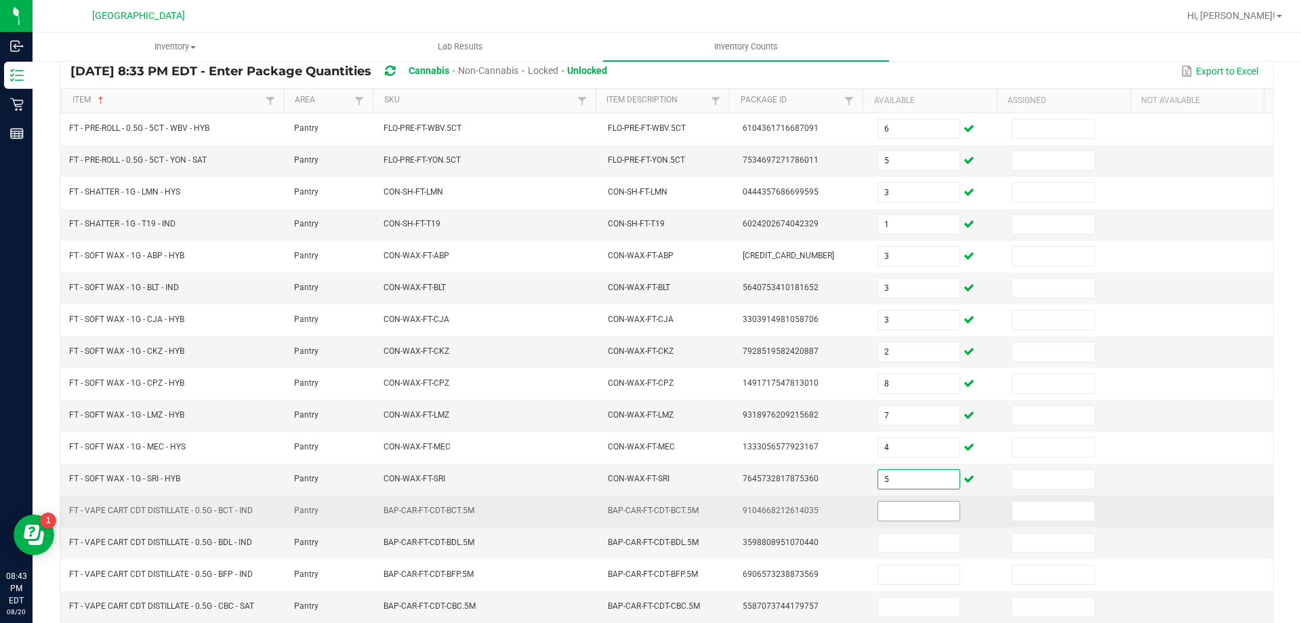
type input "5"
click at [906, 504] on input at bounding box center [918, 511] width 81 height 19
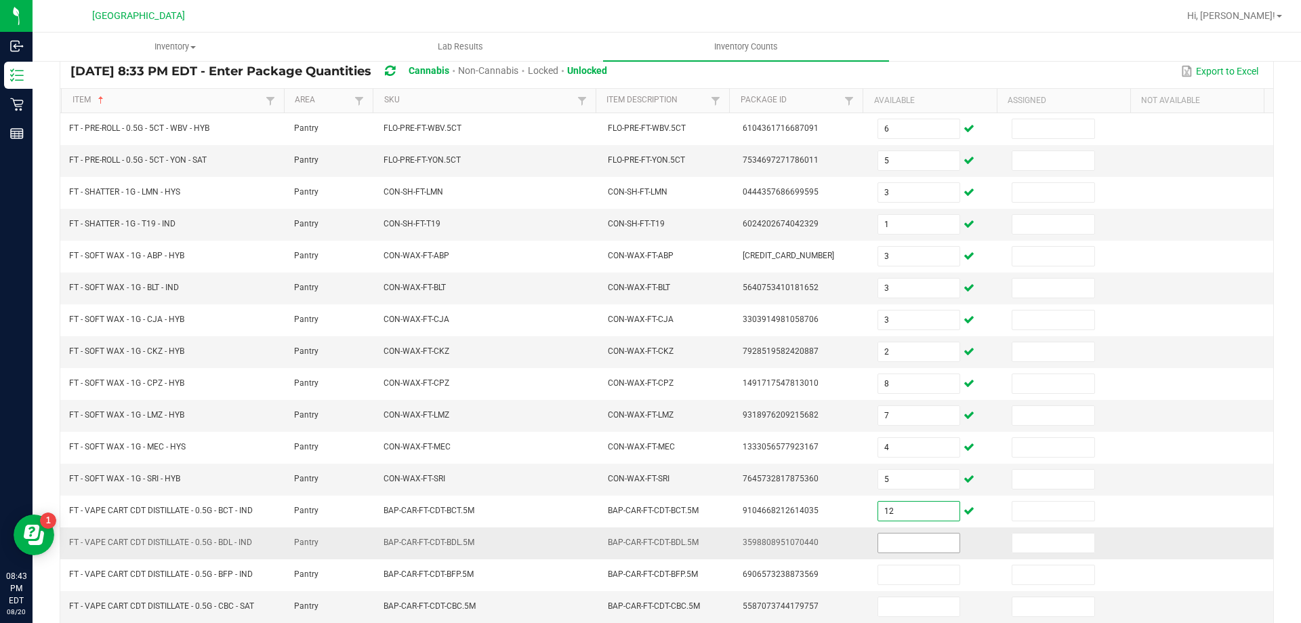
type input "12"
click at [908, 548] on input at bounding box center [918, 542] width 81 height 19
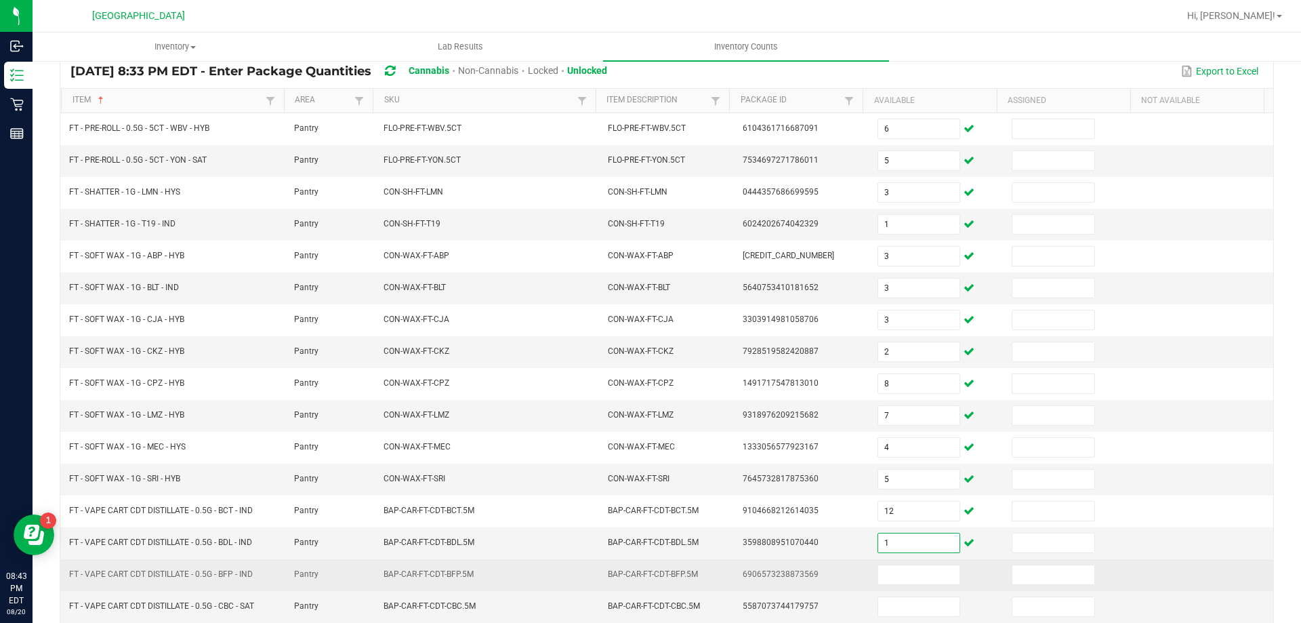
type input "1"
click at [916, 585] on td at bounding box center [937, 575] width 135 height 32
click at [918, 571] on input at bounding box center [918, 574] width 81 height 19
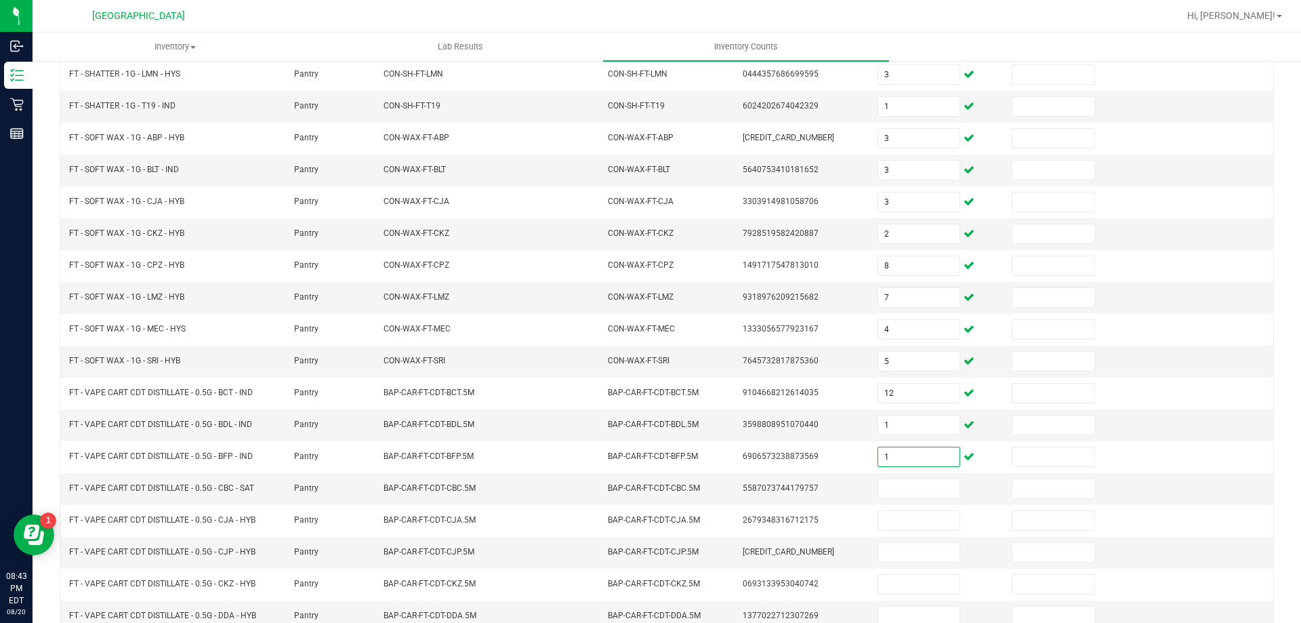
scroll to position [281, 0]
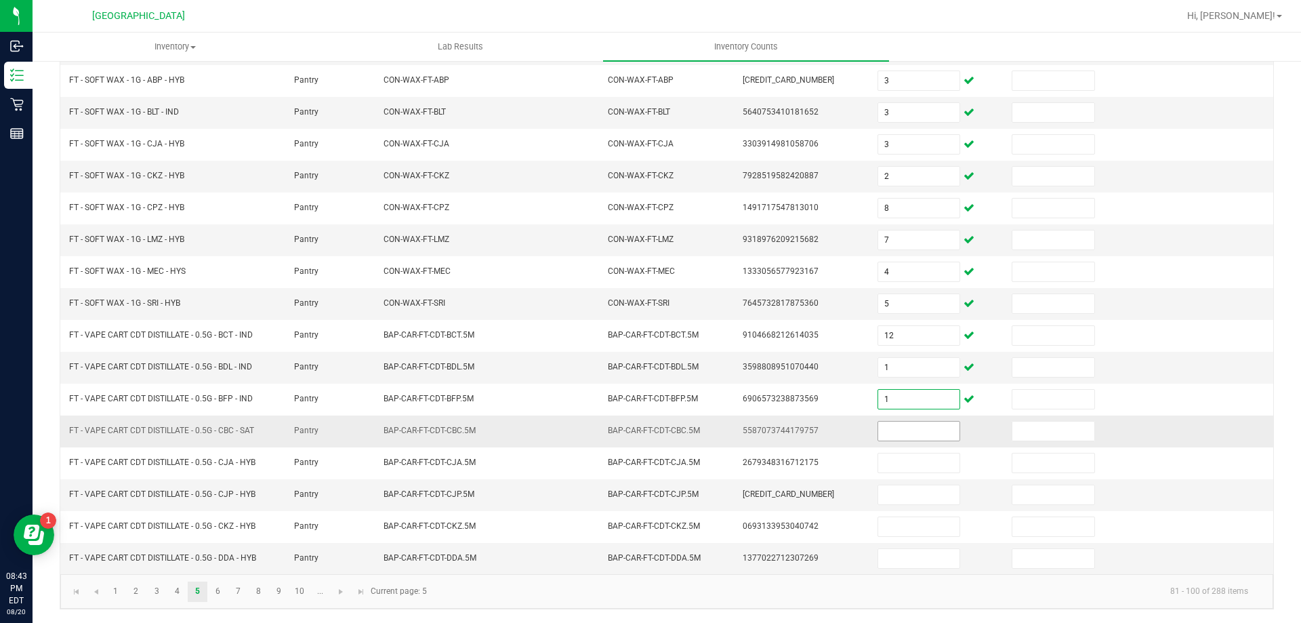
type input "1"
click at [902, 428] on input at bounding box center [918, 431] width 81 height 19
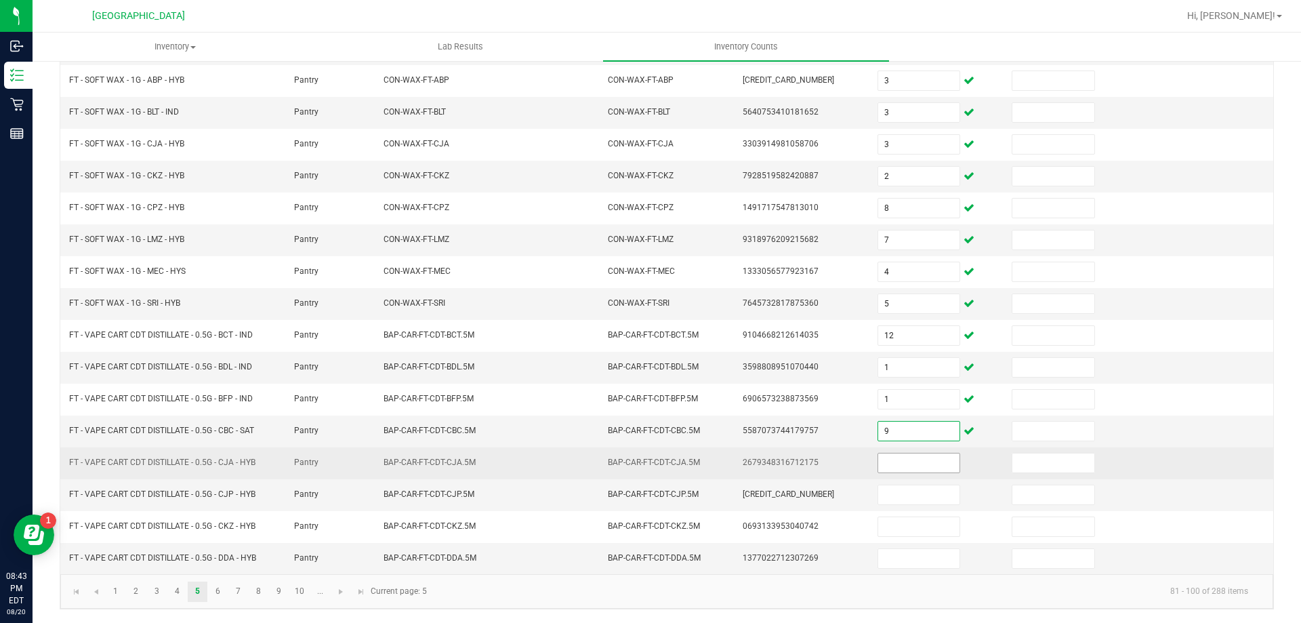
type input "9"
click at [902, 460] on input at bounding box center [918, 462] width 81 height 19
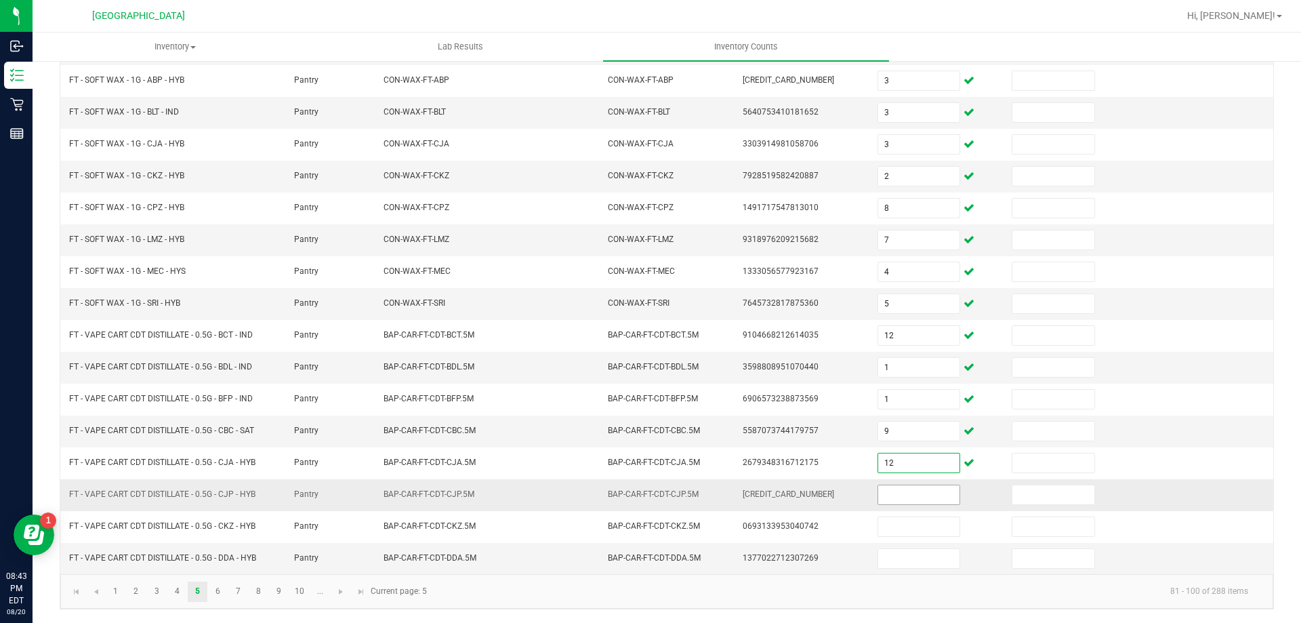
type input "12"
click at [906, 495] on input at bounding box center [918, 494] width 81 height 19
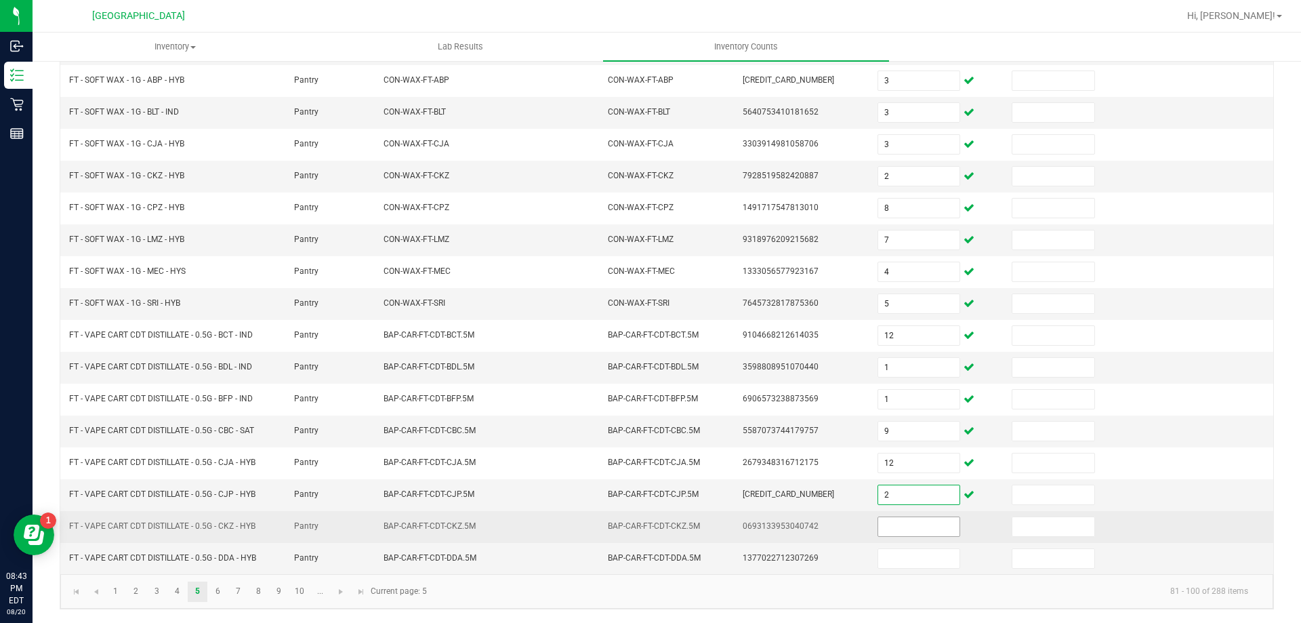
type input "2"
click at [902, 529] on input at bounding box center [918, 526] width 81 height 19
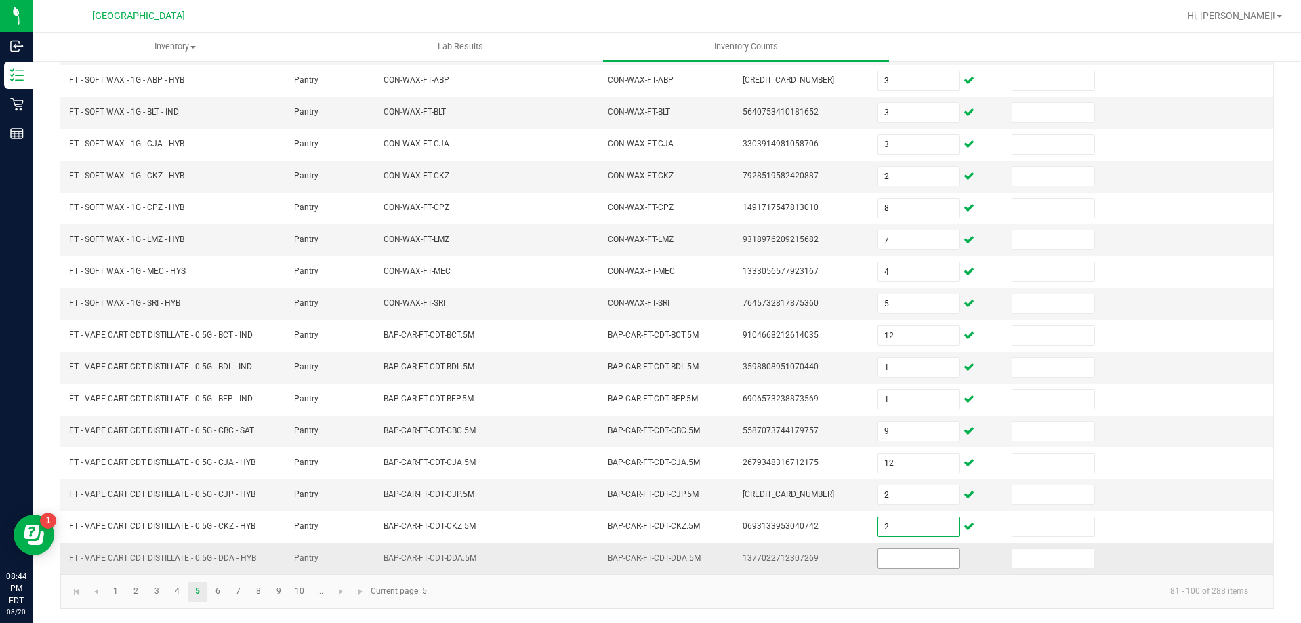
type input "2"
click at [915, 567] on input at bounding box center [918, 558] width 81 height 19
type input "1"
click at [215, 590] on link "6" at bounding box center [218, 592] width 20 height 20
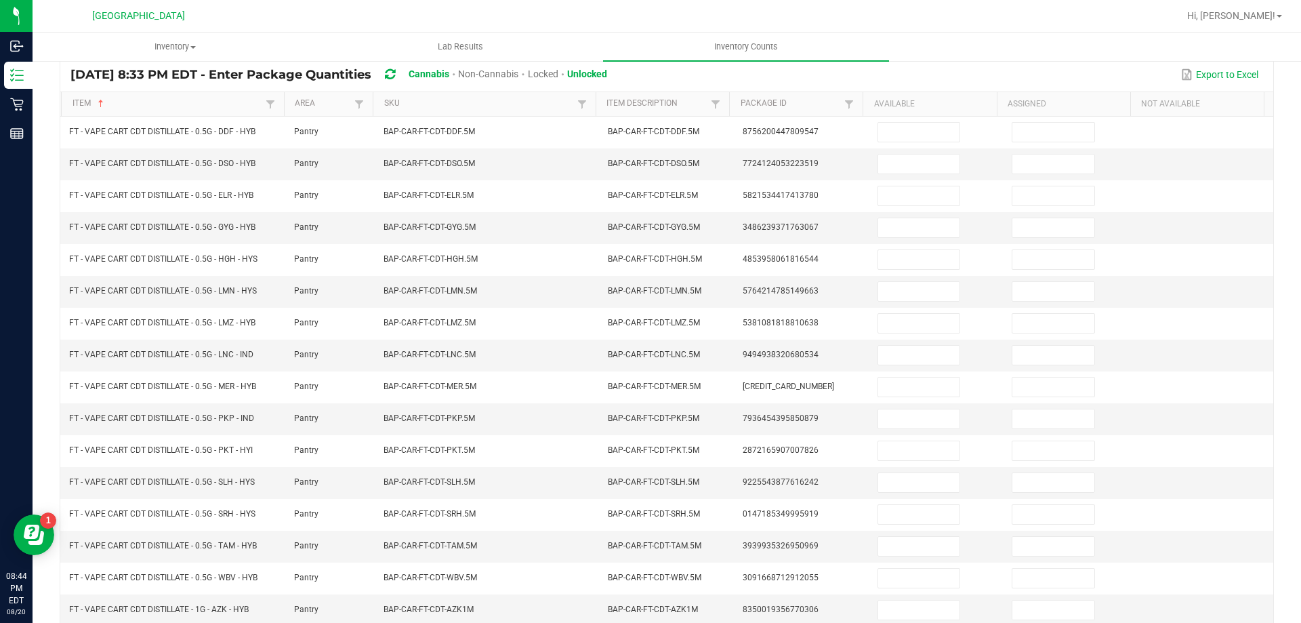
scroll to position [135, 0]
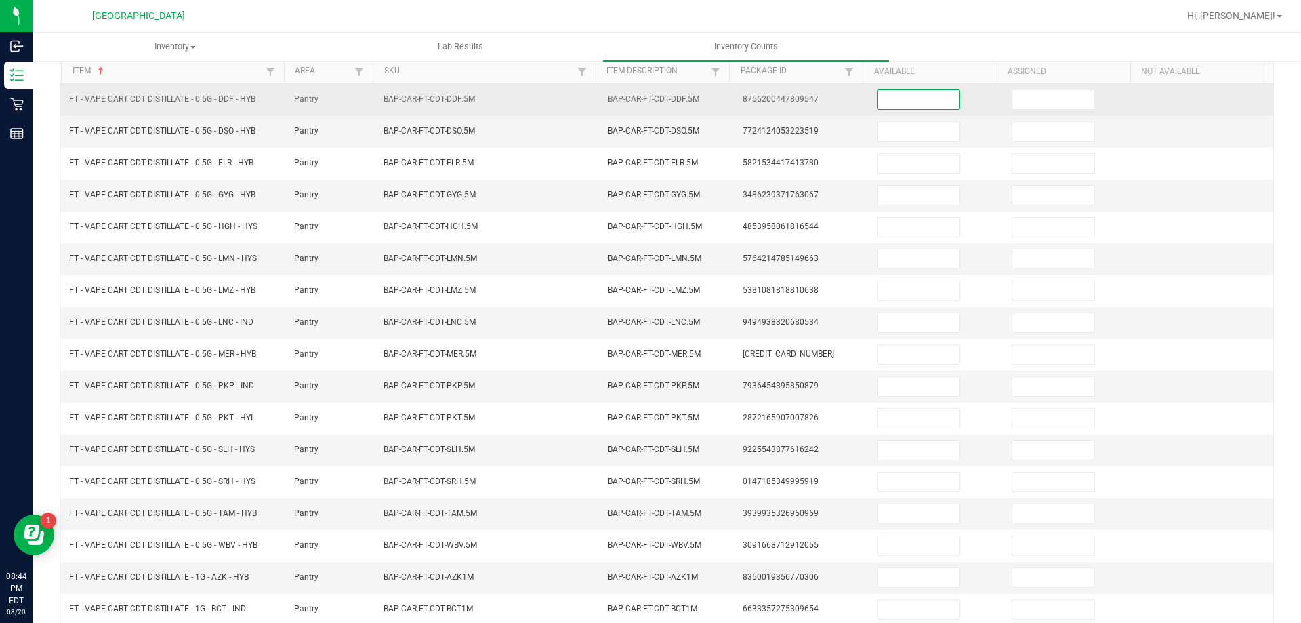
click at [916, 104] on input at bounding box center [918, 99] width 81 height 19
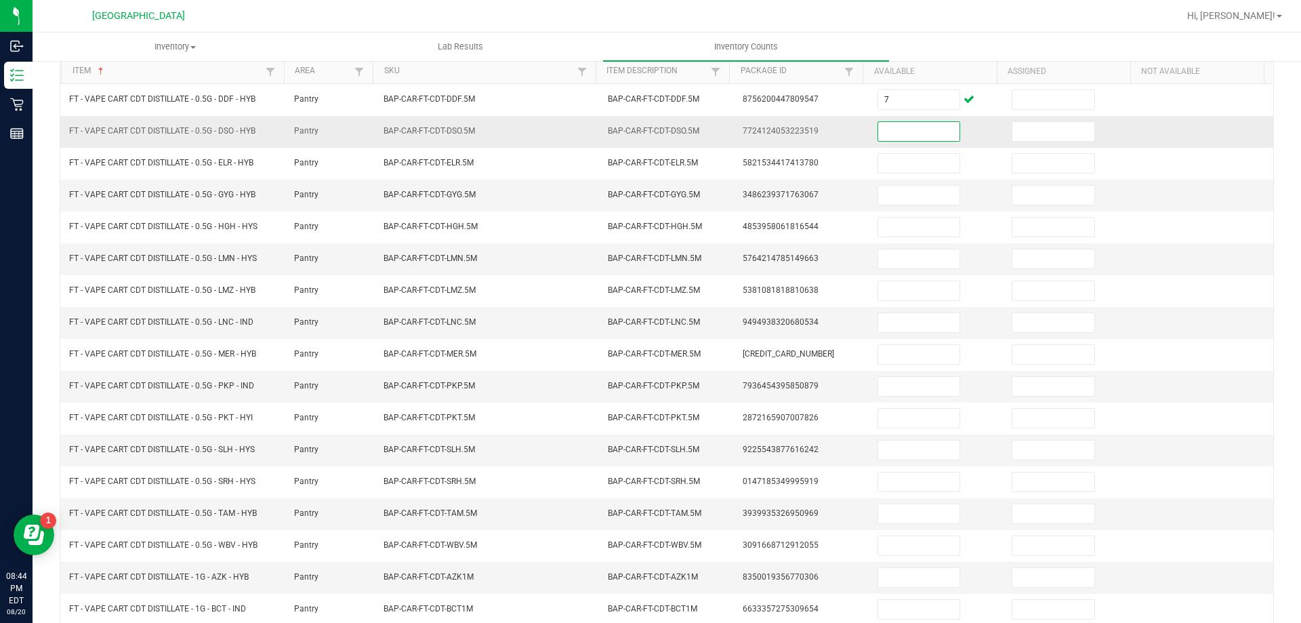
click at [902, 132] on input at bounding box center [918, 131] width 81 height 19
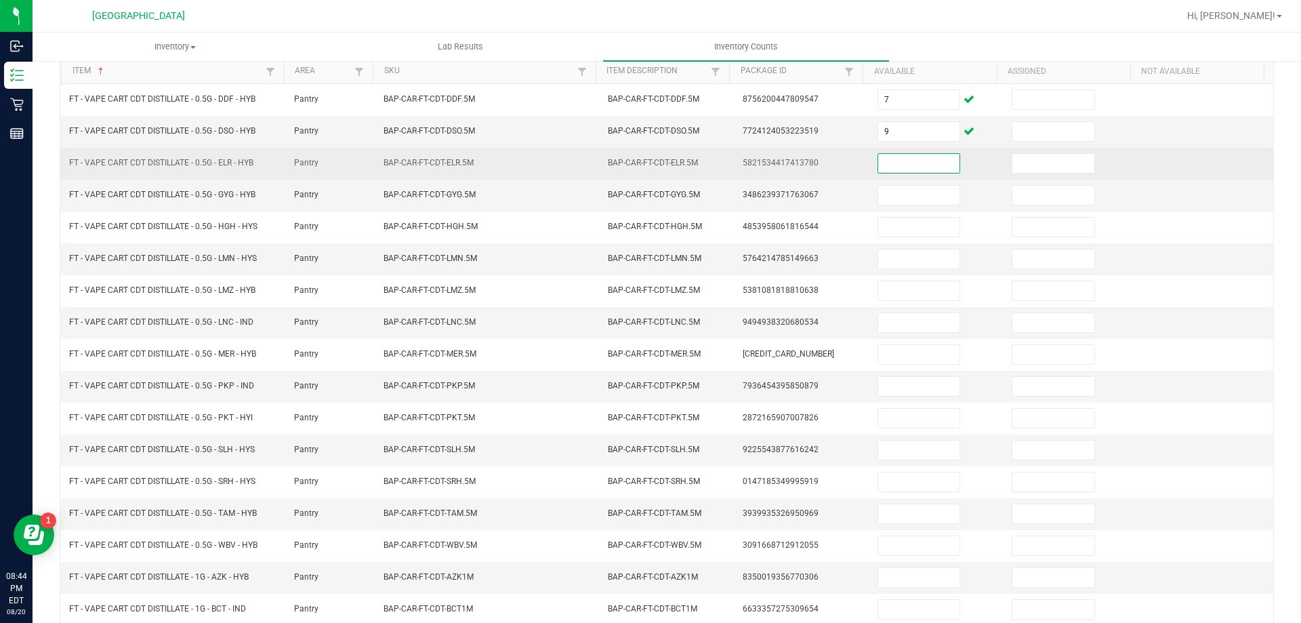
click at [904, 157] on input at bounding box center [918, 163] width 81 height 19
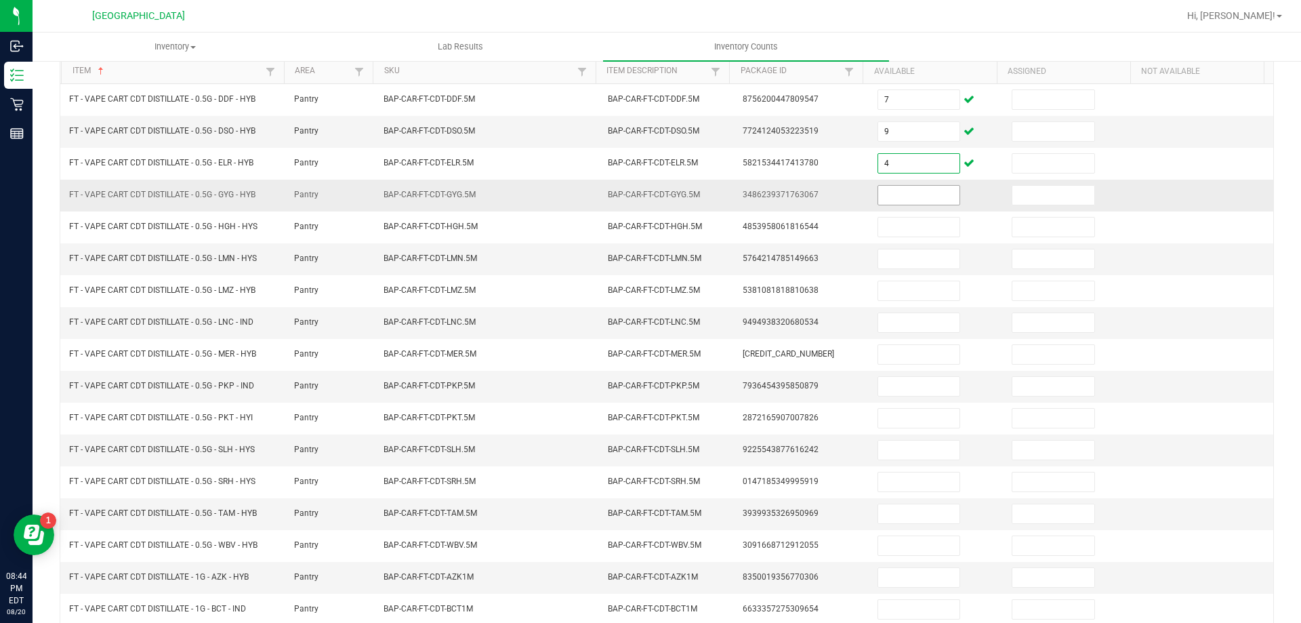
click at [895, 194] on input at bounding box center [918, 195] width 81 height 19
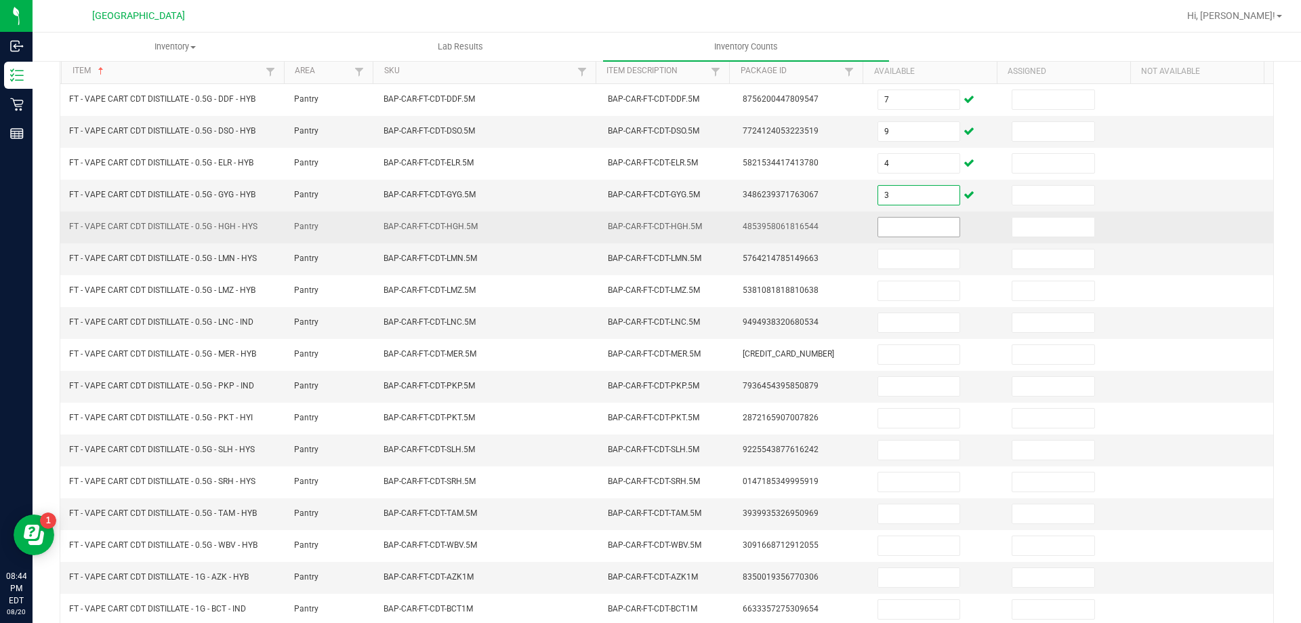
click at [909, 232] on input at bounding box center [918, 227] width 81 height 19
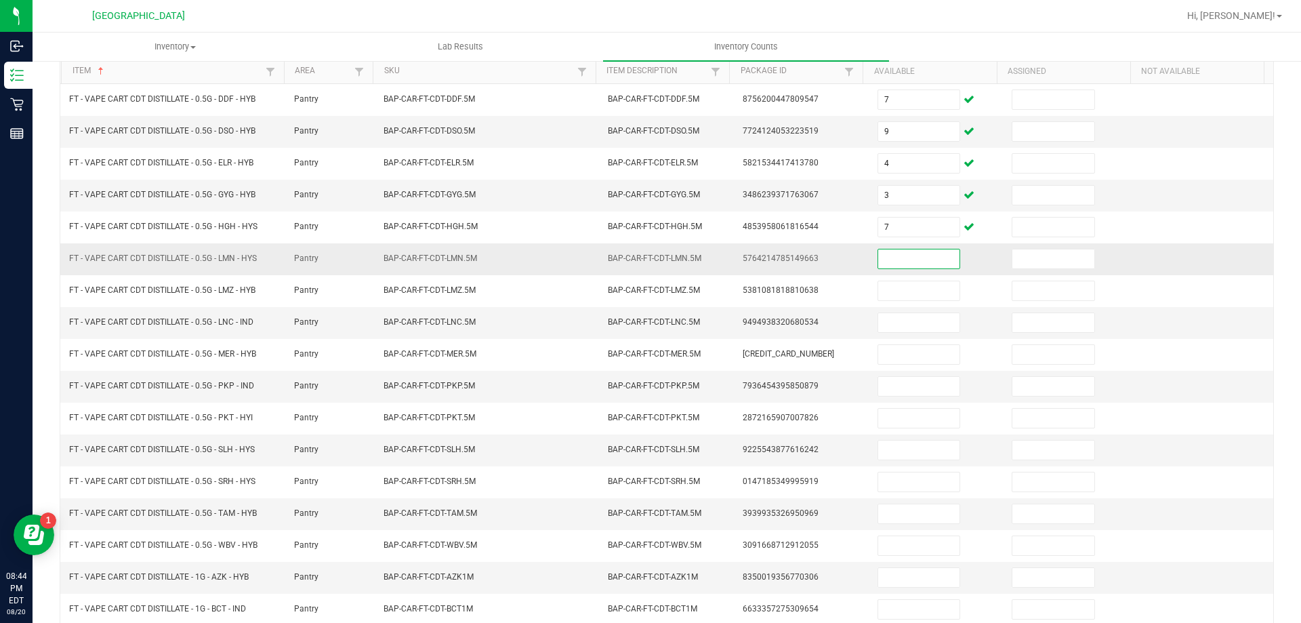
click at [910, 263] on input at bounding box center [918, 258] width 81 height 19
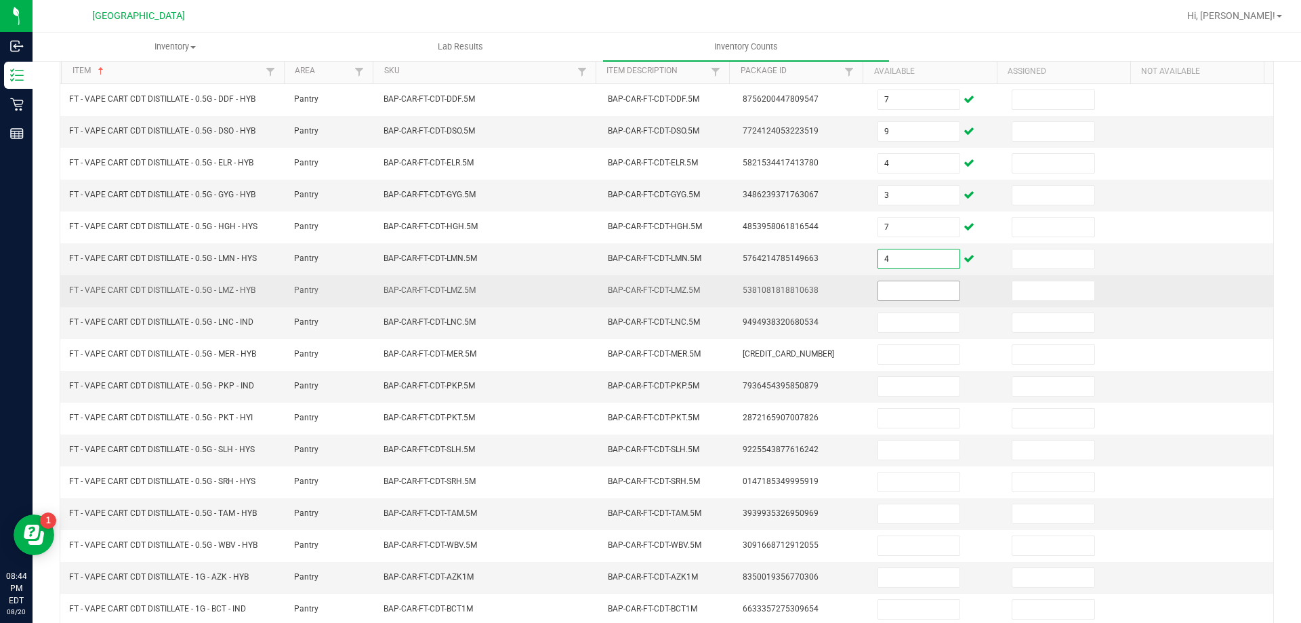
click at [910, 295] on input at bounding box center [918, 290] width 81 height 19
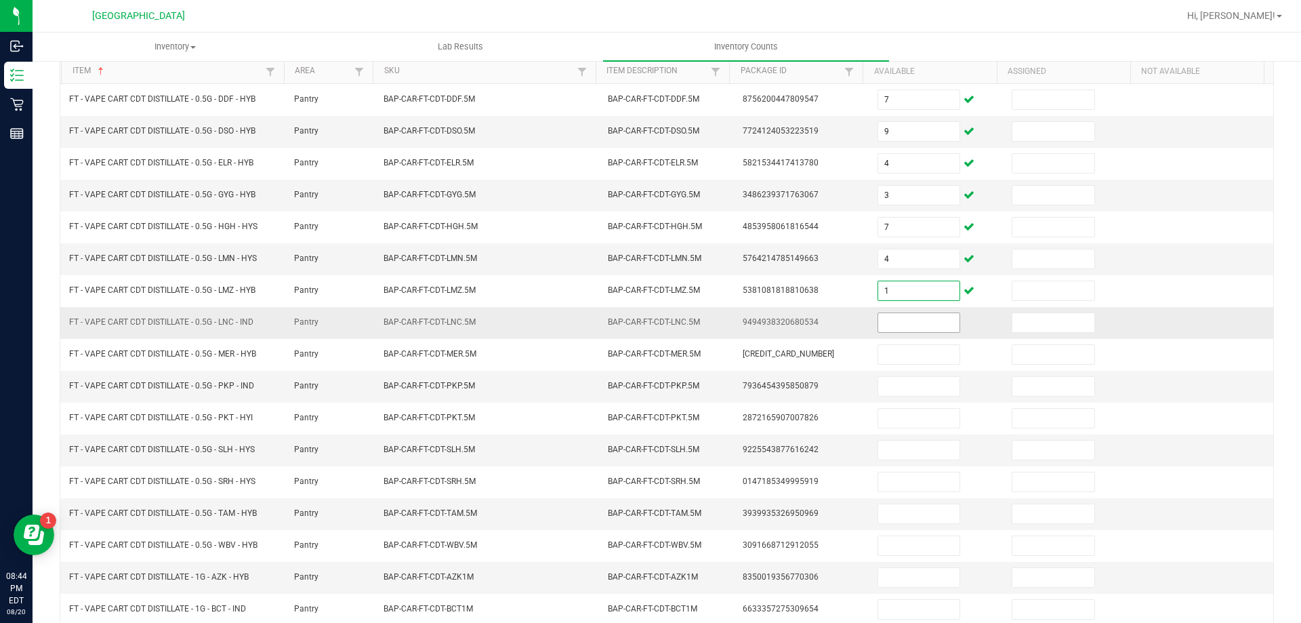
click at [900, 328] on input at bounding box center [918, 322] width 81 height 19
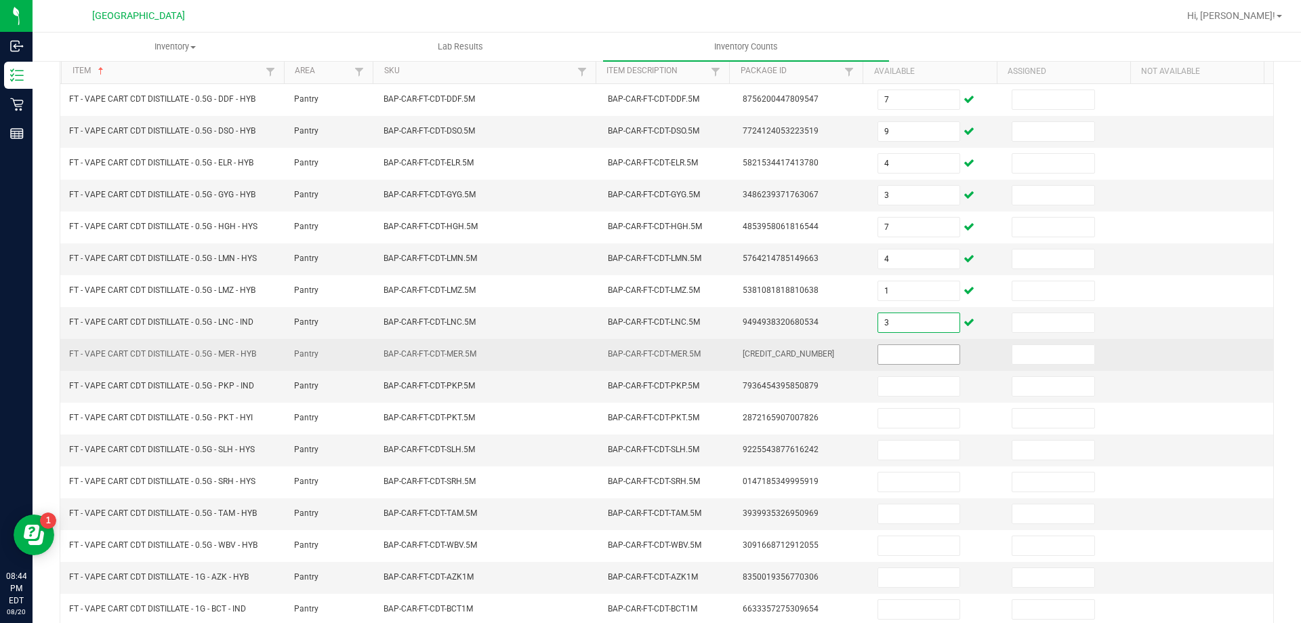
click at [904, 349] on input at bounding box center [918, 354] width 81 height 19
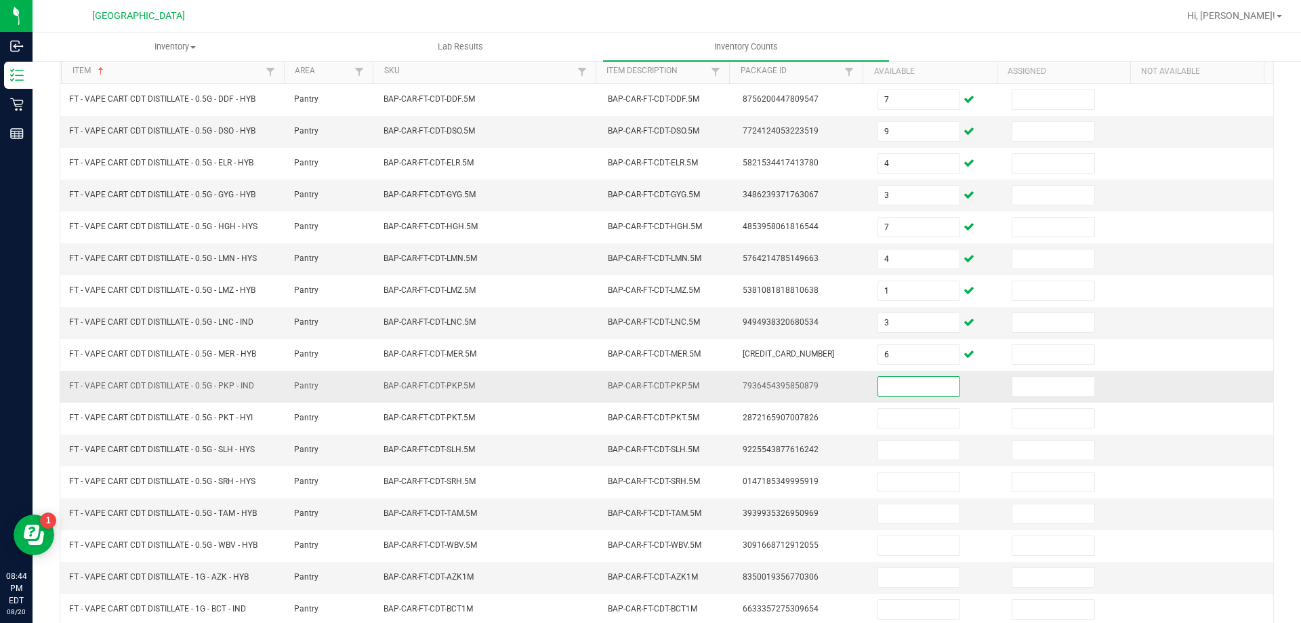
click at [907, 378] on input at bounding box center [918, 386] width 81 height 19
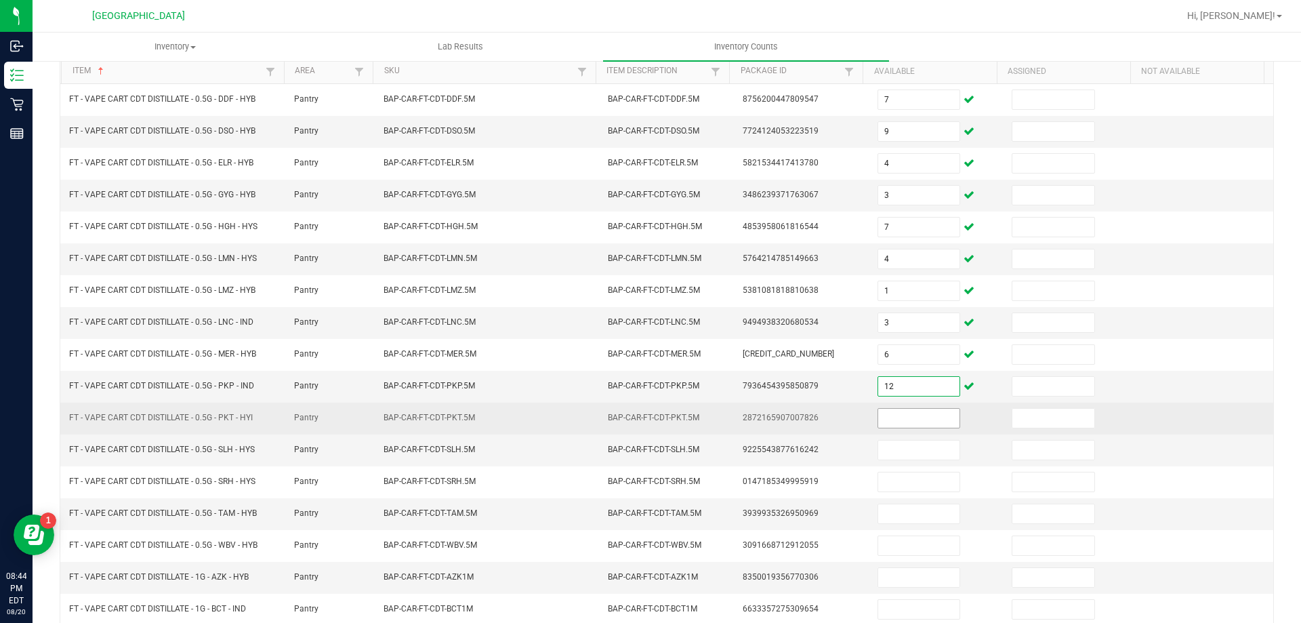
click at [909, 416] on input at bounding box center [918, 418] width 81 height 19
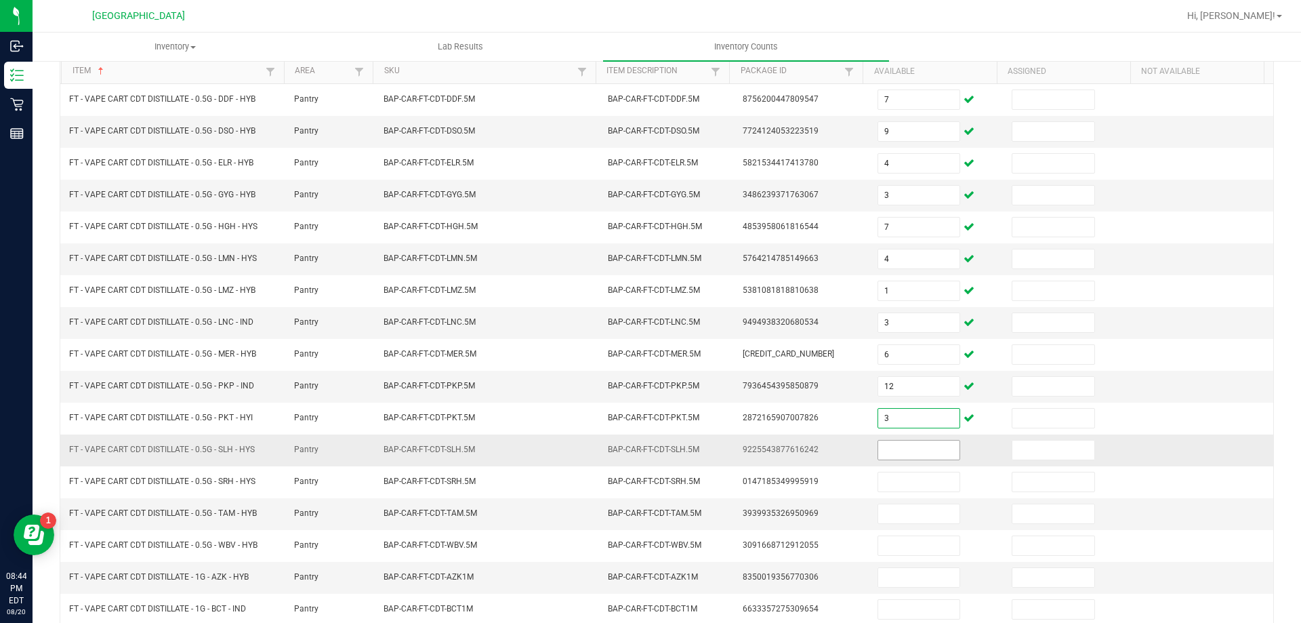
click at [907, 445] on input at bounding box center [918, 450] width 81 height 19
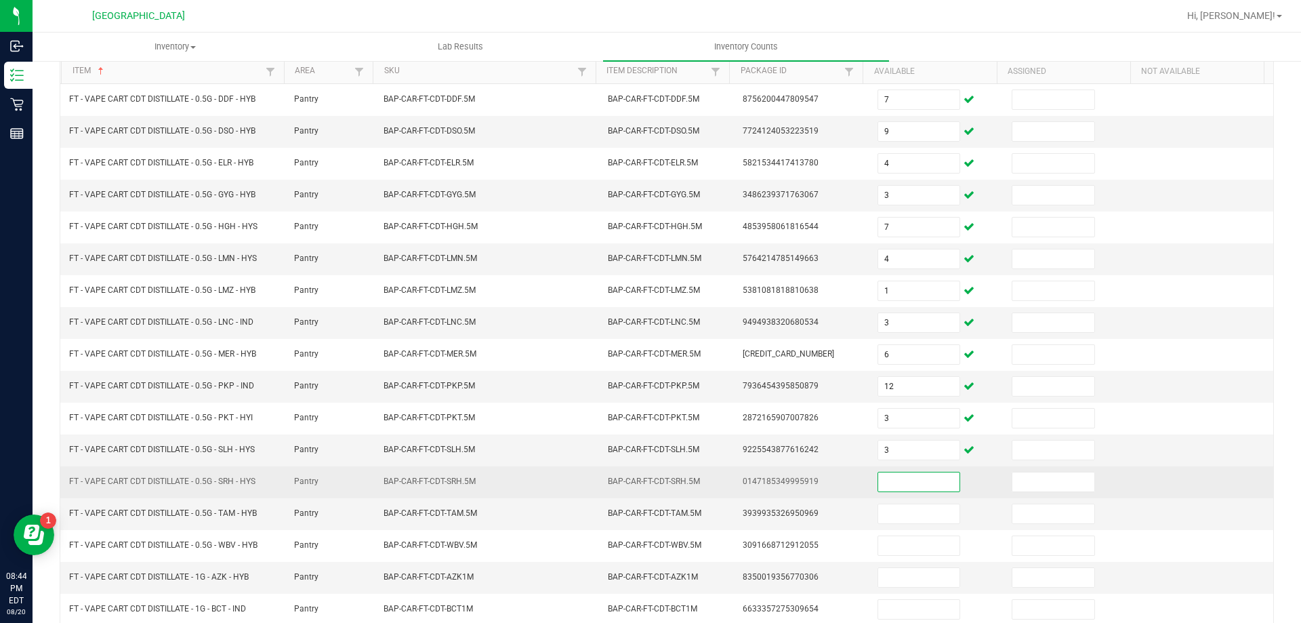
click at [898, 482] on input at bounding box center [918, 481] width 81 height 19
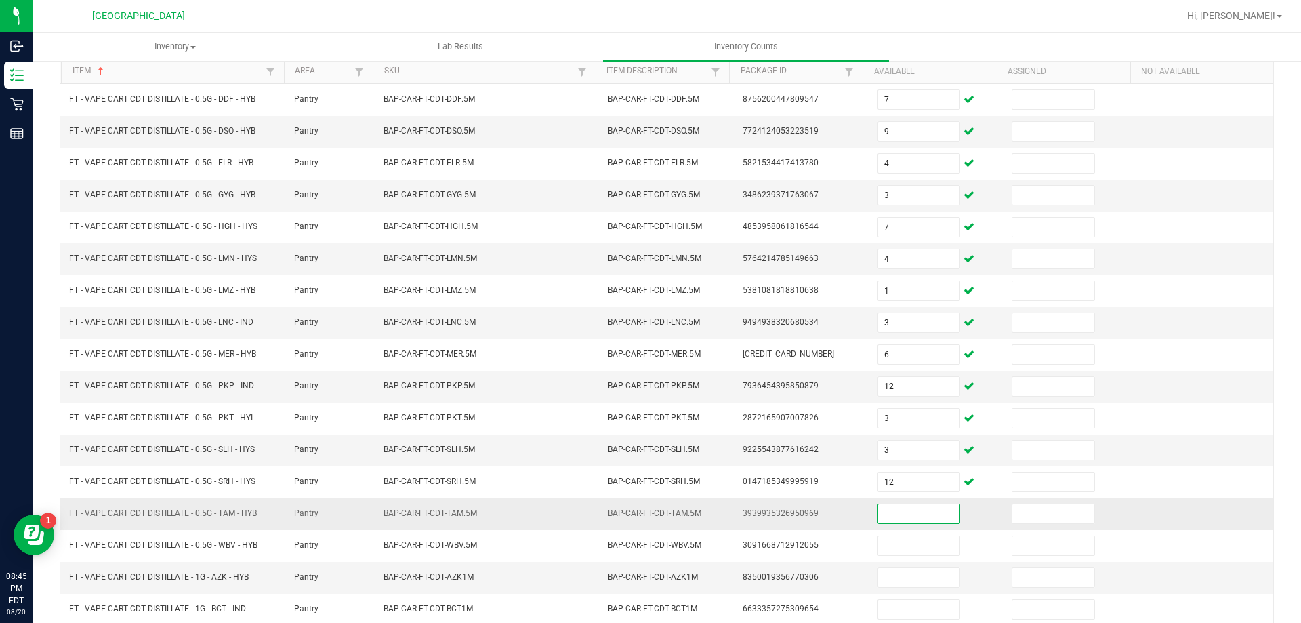
click at [903, 514] on input at bounding box center [918, 513] width 81 height 19
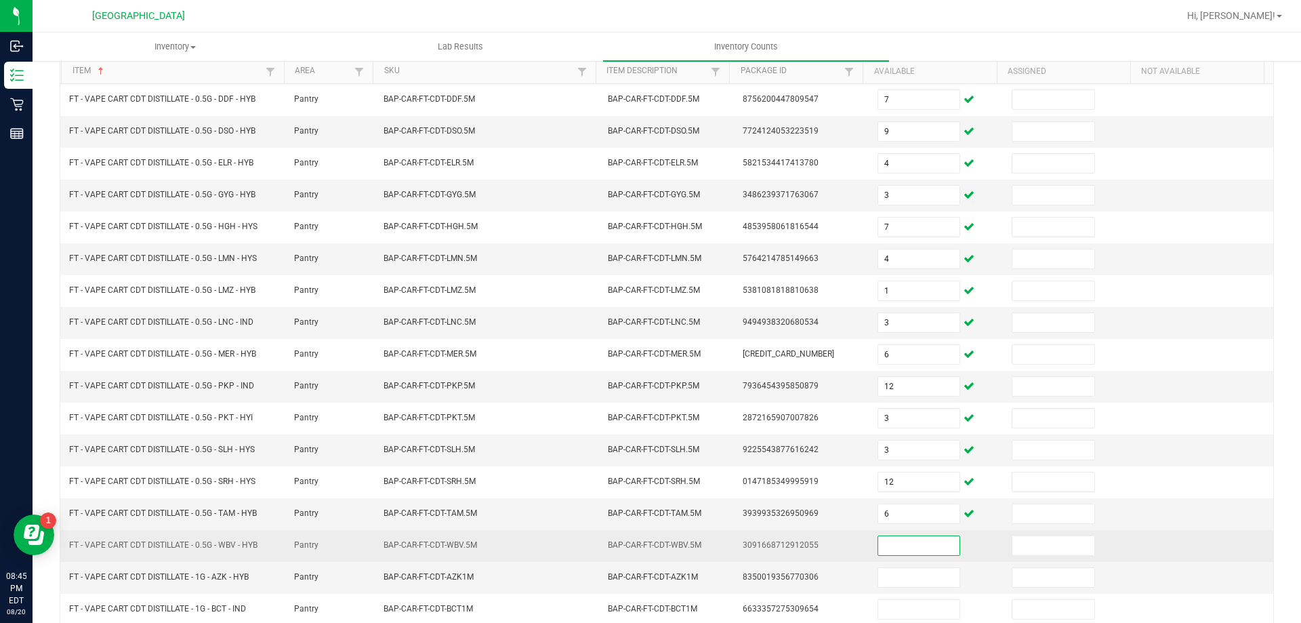
click at [887, 551] on input at bounding box center [918, 545] width 81 height 19
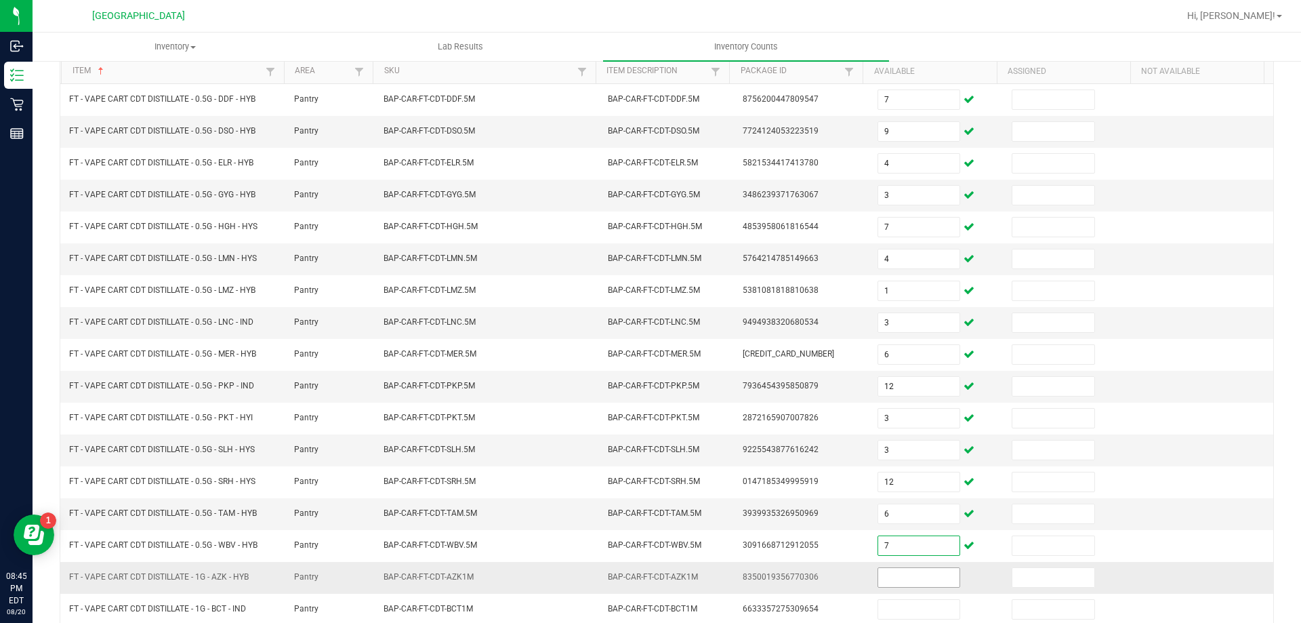
click at [895, 583] on input at bounding box center [918, 577] width 81 height 19
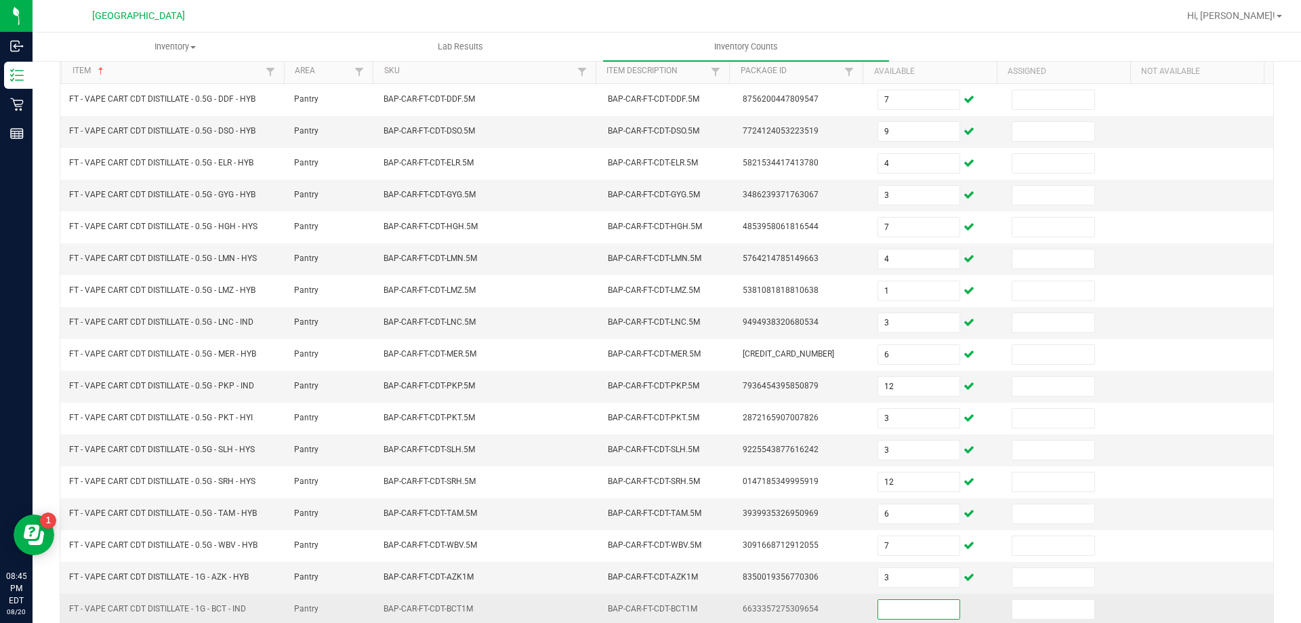
click at [891, 613] on input at bounding box center [918, 609] width 81 height 19
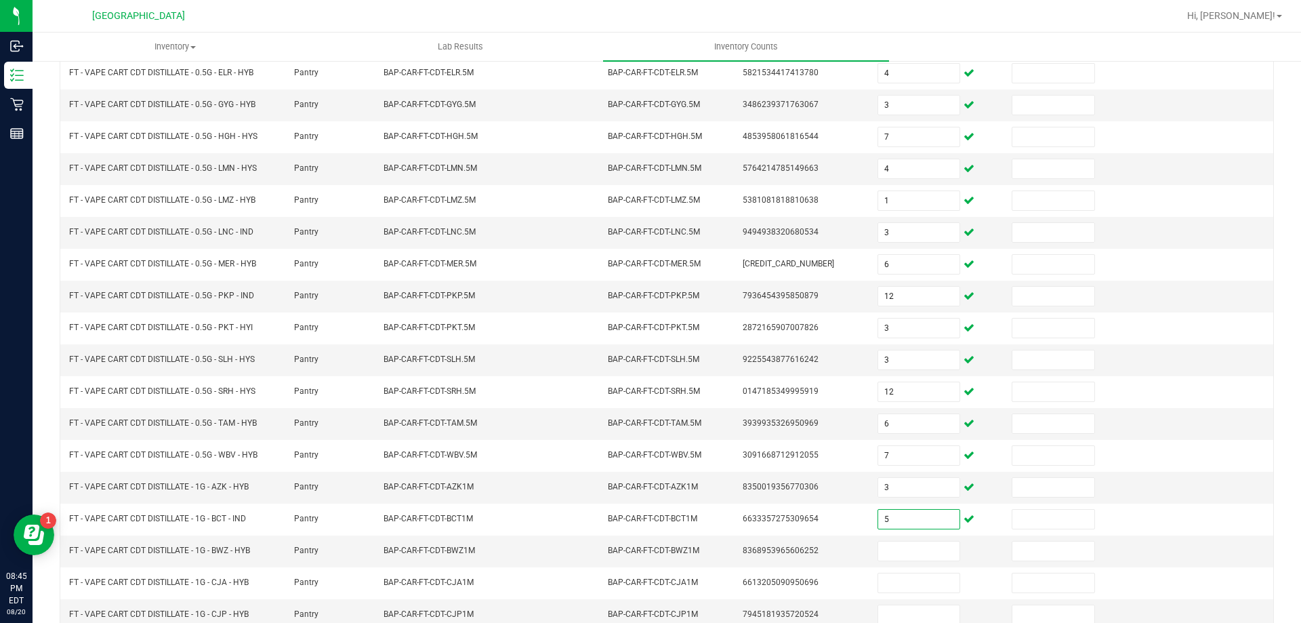
scroll to position [281, 0]
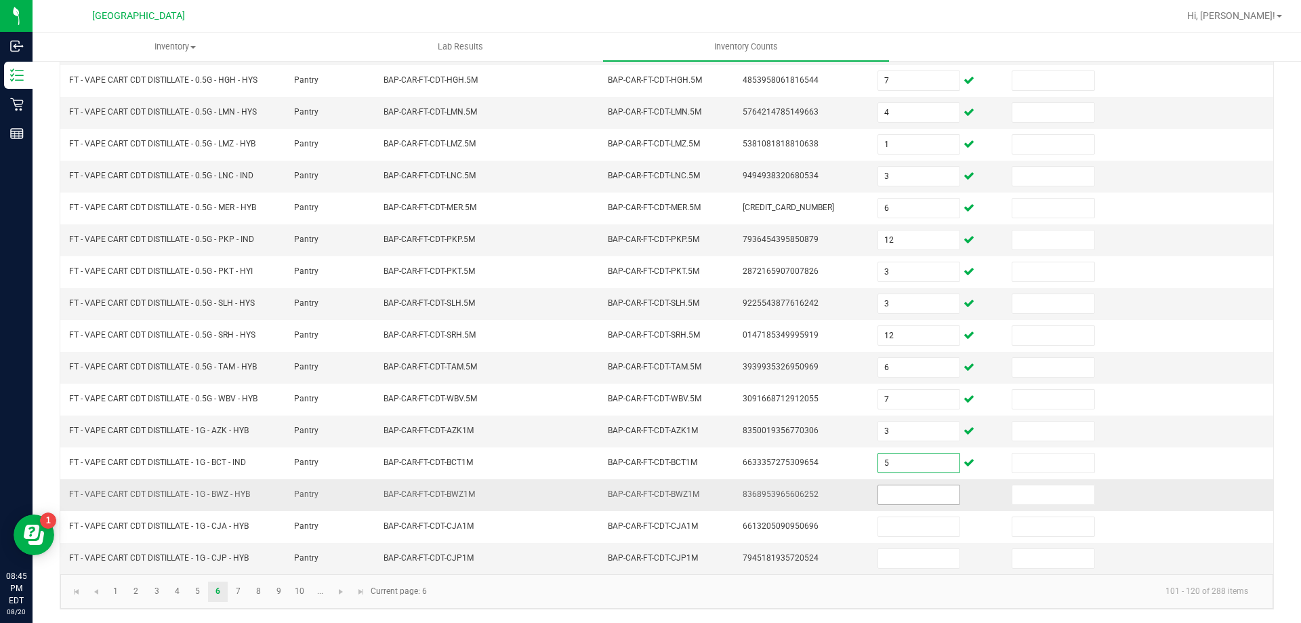
click at [908, 487] on input at bounding box center [918, 494] width 81 height 19
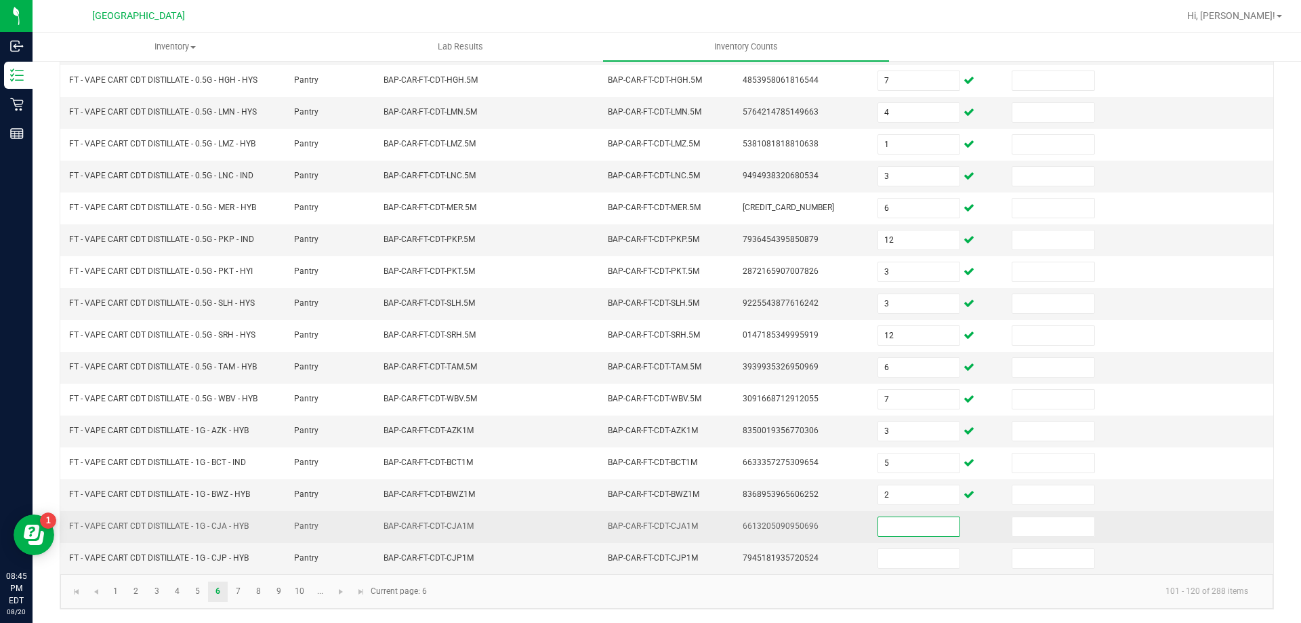
click at [925, 530] on input at bounding box center [918, 526] width 81 height 19
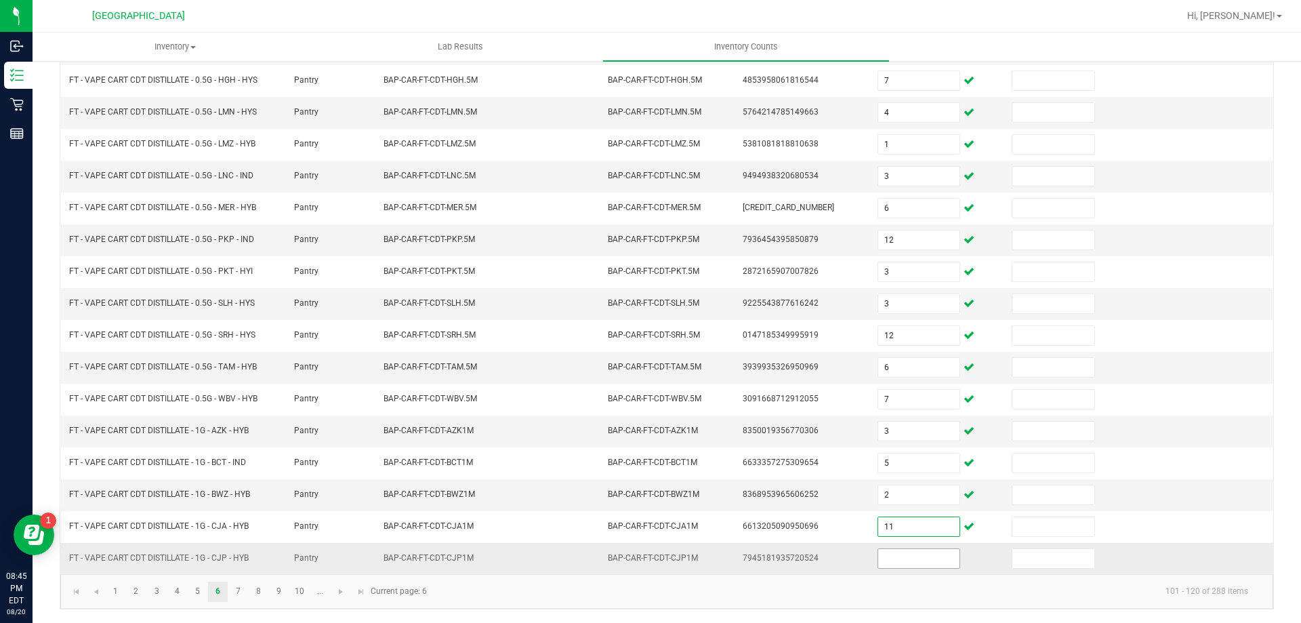
click at [888, 561] on input at bounding box center [918, 558] width 81 height 19
click at [235, 599] on link "7" at bounding box center [238, 592] width 20 height 20
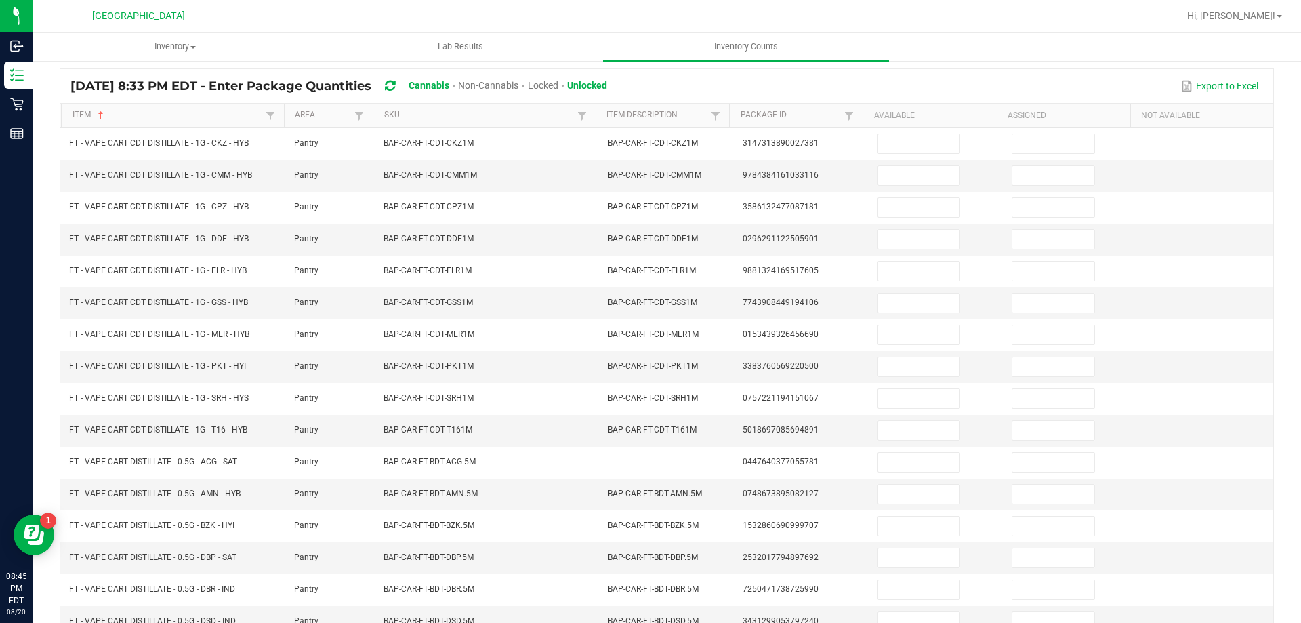
scroll to position [117, 0]
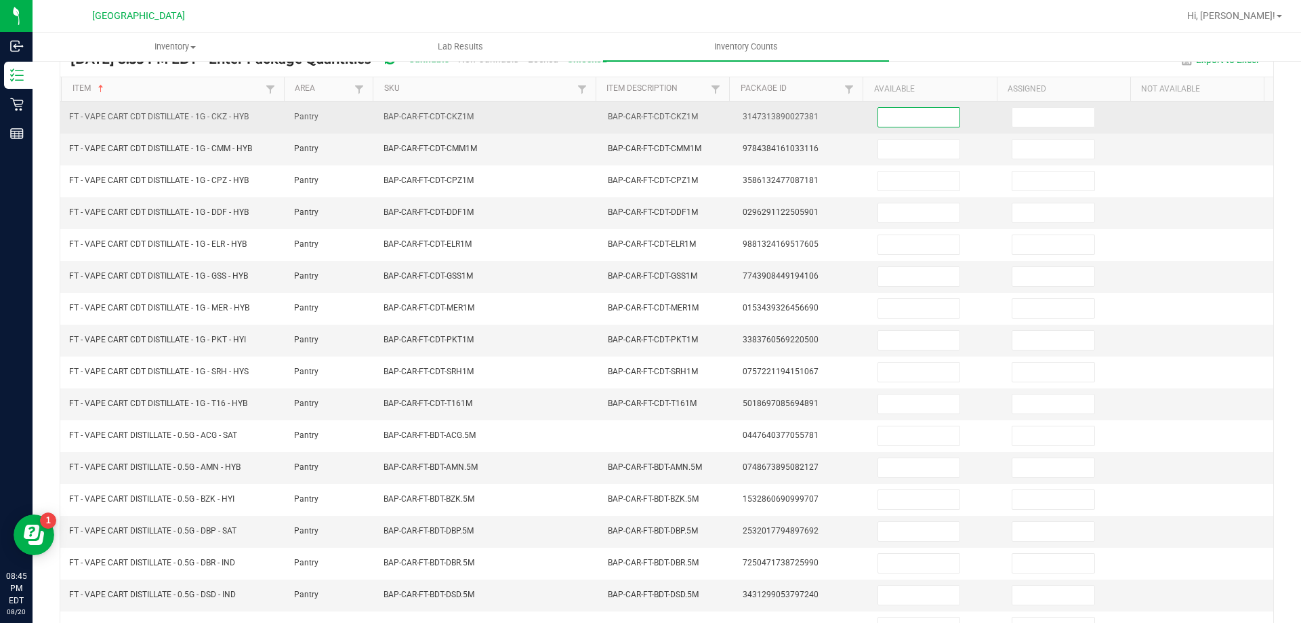
click at [924, 123] on input at bounding box center [918, 117] width 81 height 19
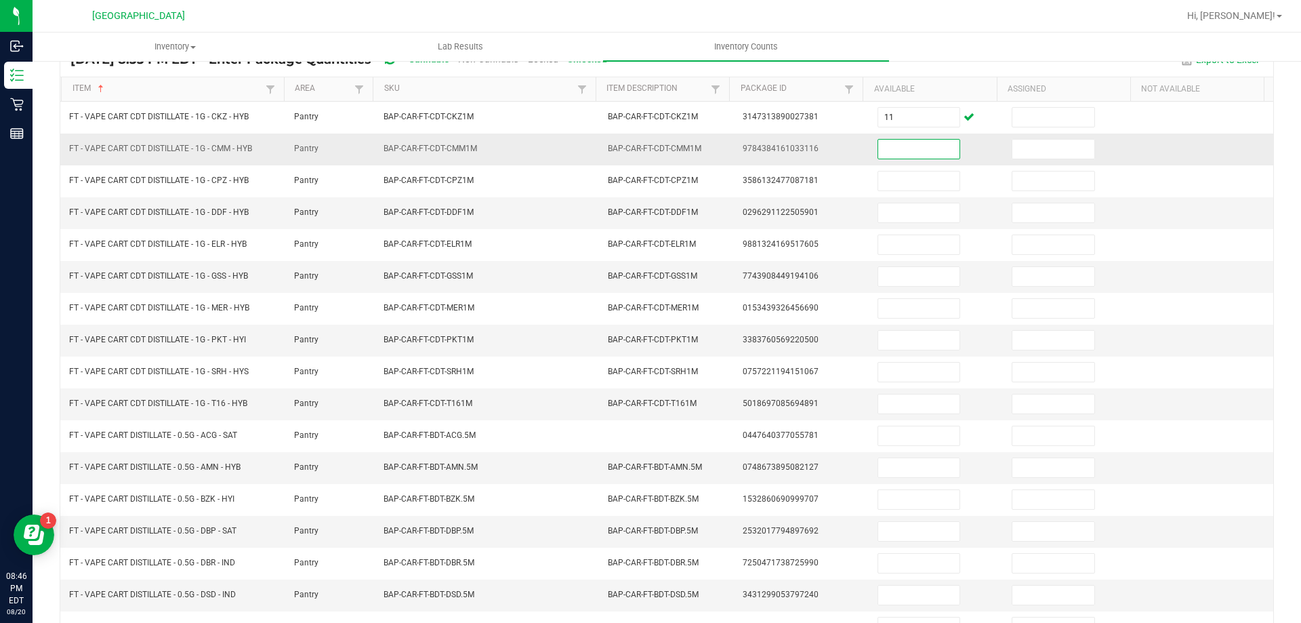
click at [901, 148] on input at bounding box center [918, 149] width 81 height 19
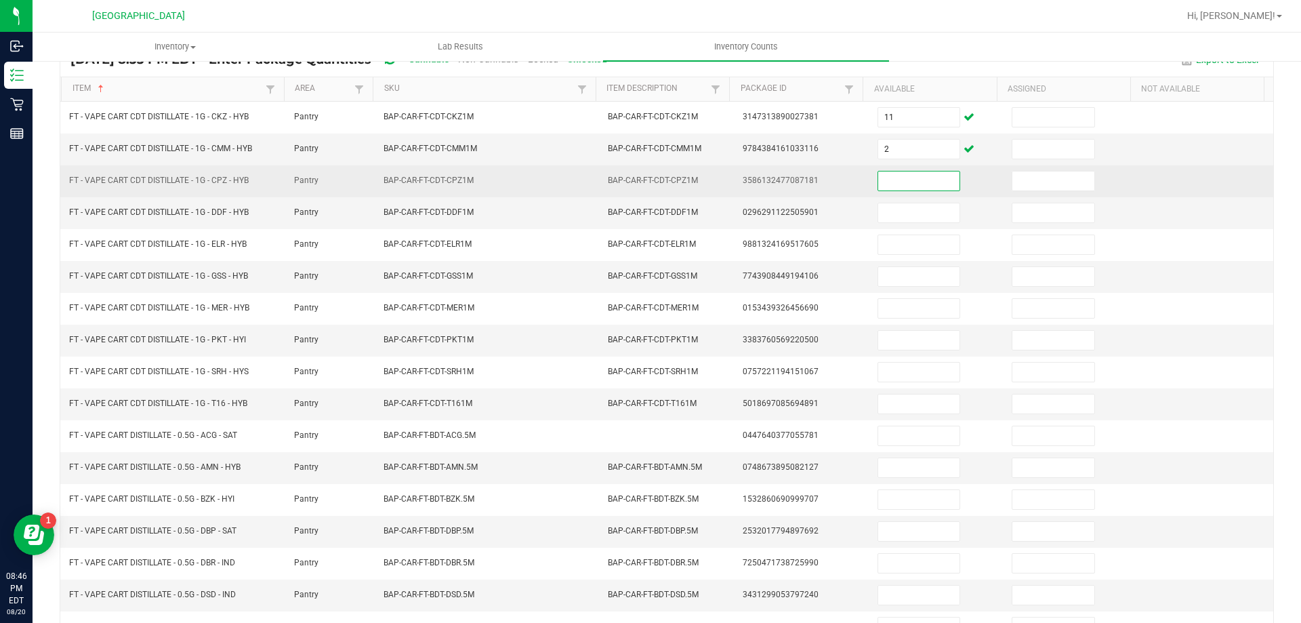
click at [902, 171] on input at bounding box center [918, 180] width 81 height 19
click at [894, 184] on input at bounding box center [918, 180] width 81 height 19
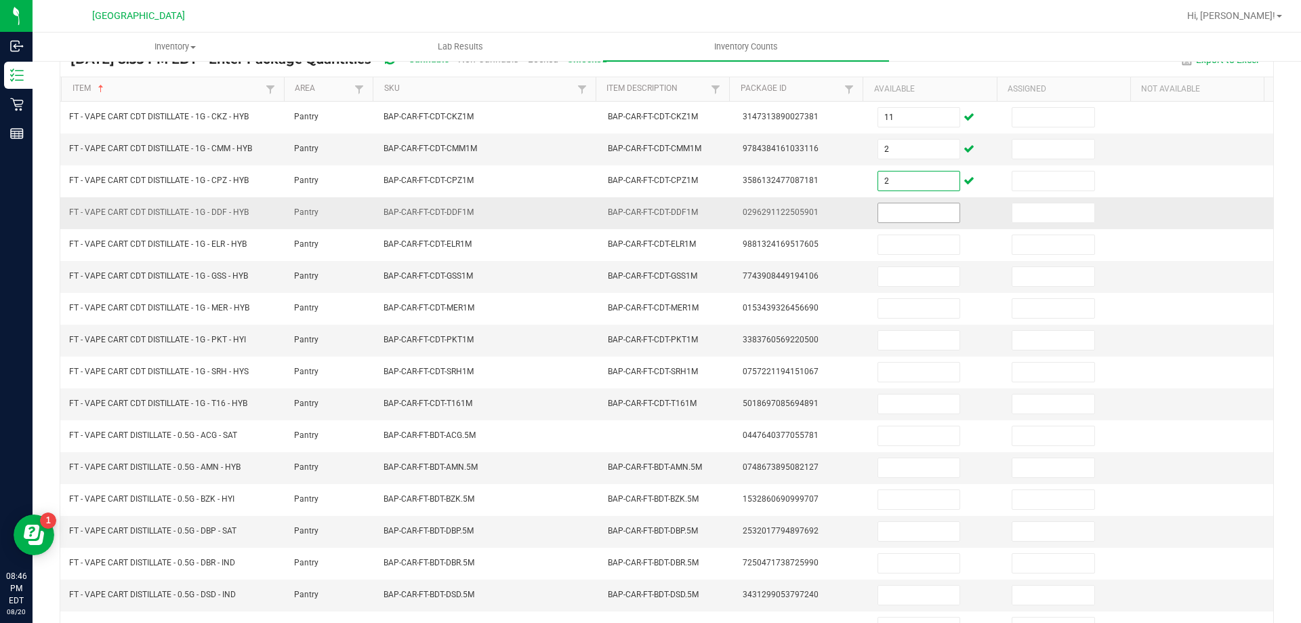
click at [901, 220] on input at bounding box center [918, 212] width 81 height 19
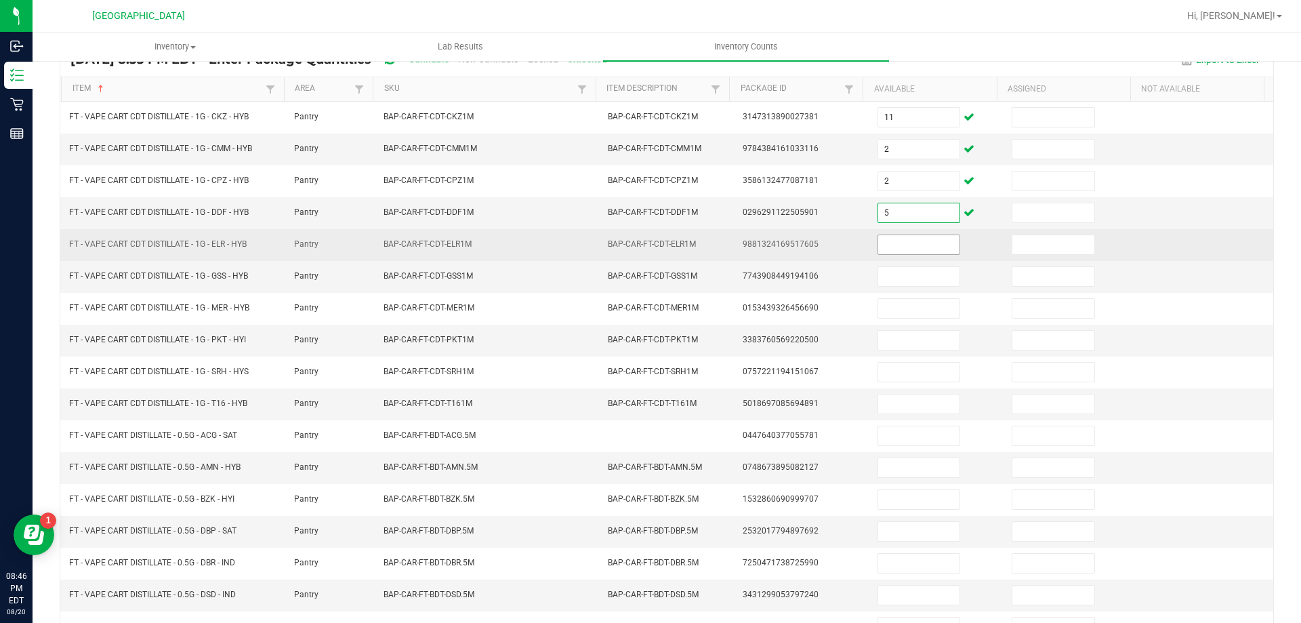
click at [899, 241] on input at bounding box center [918, 244] width 81 height 19
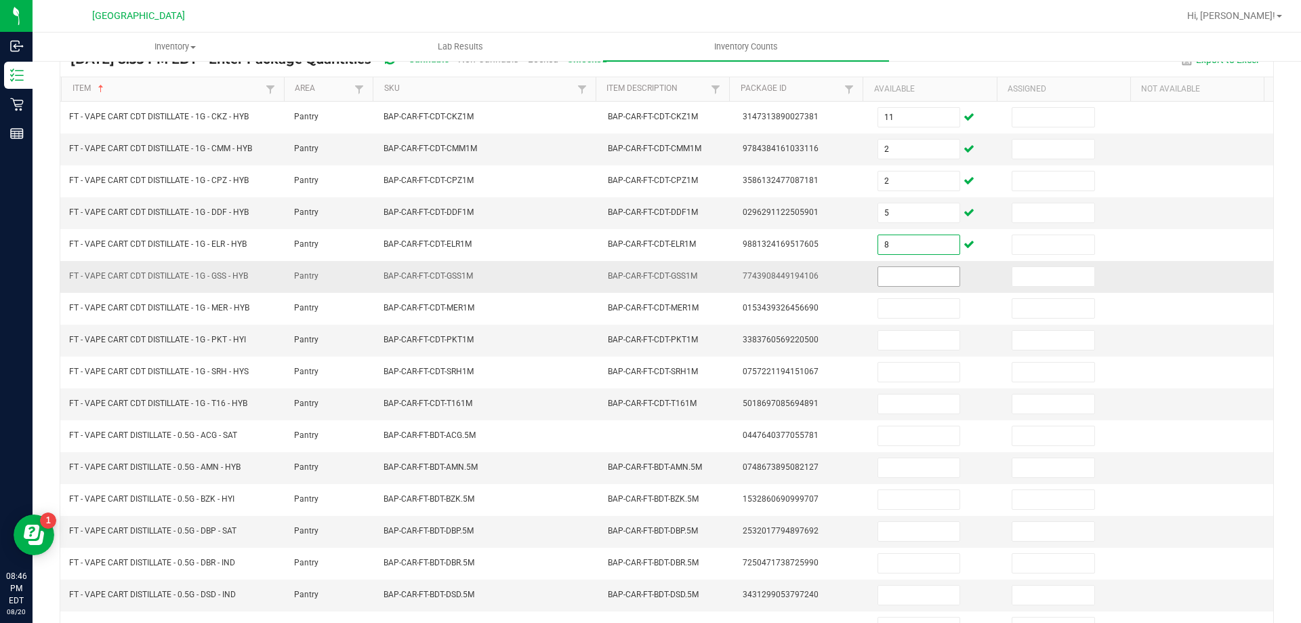
click at [906, 281] on input at bounding box center [918, 276] width 81 height 19
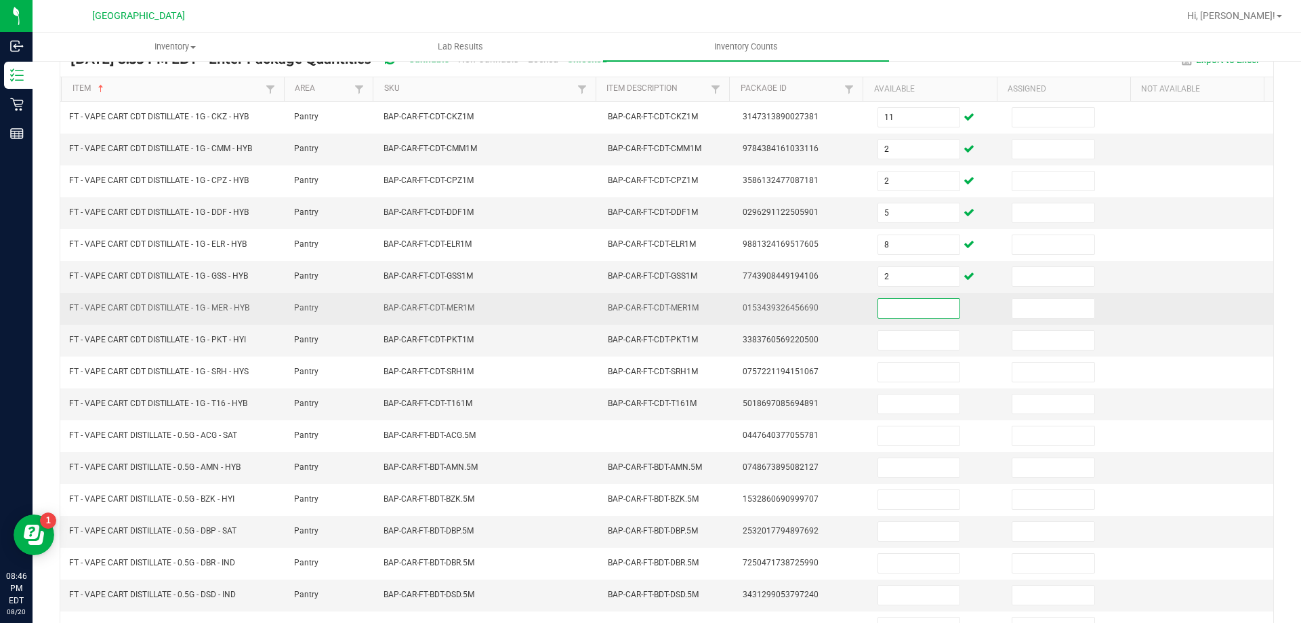
click at [916, 315] on input at bounding box center [918, 308] width 81 height 19
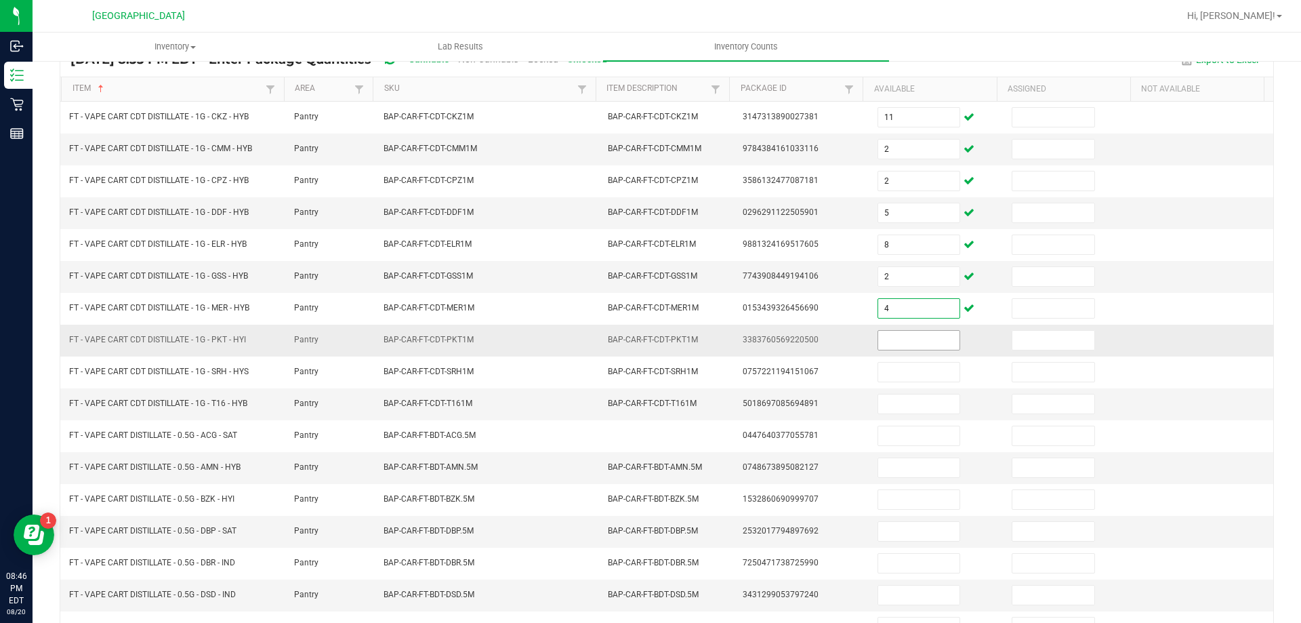
click at [925, 340] on input at bounding box center [918, 340] width 81 height 19
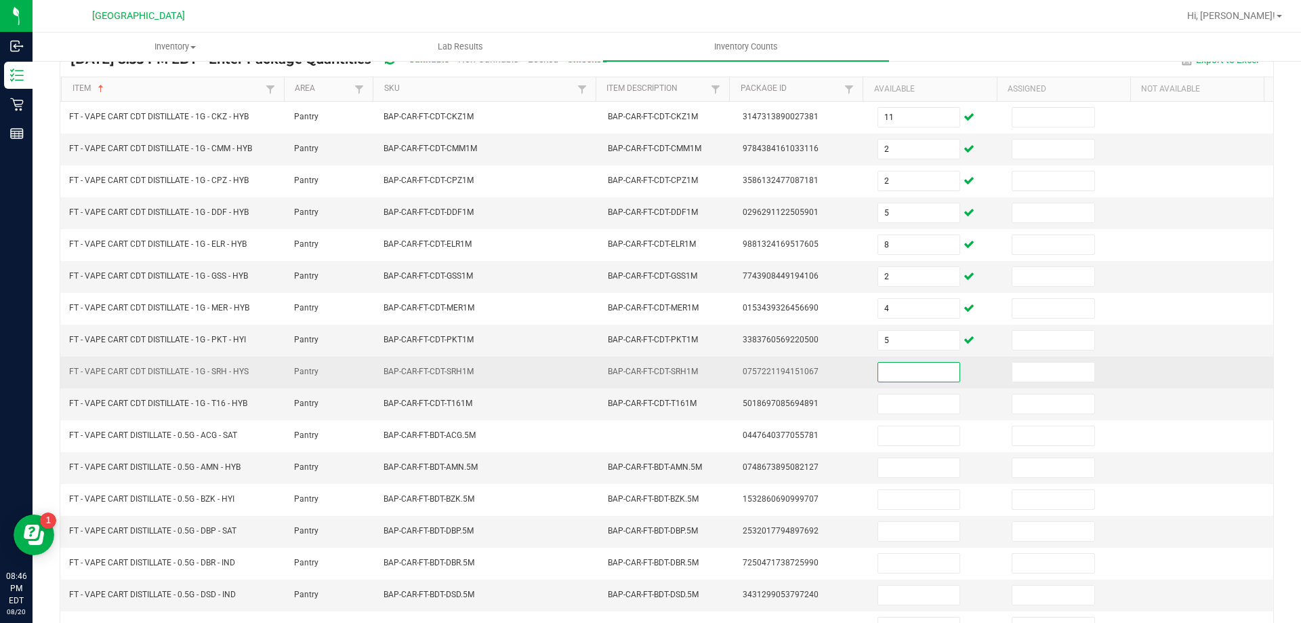
click at [914, 375] on input at bounding box center [918, 372] width 81 height 19
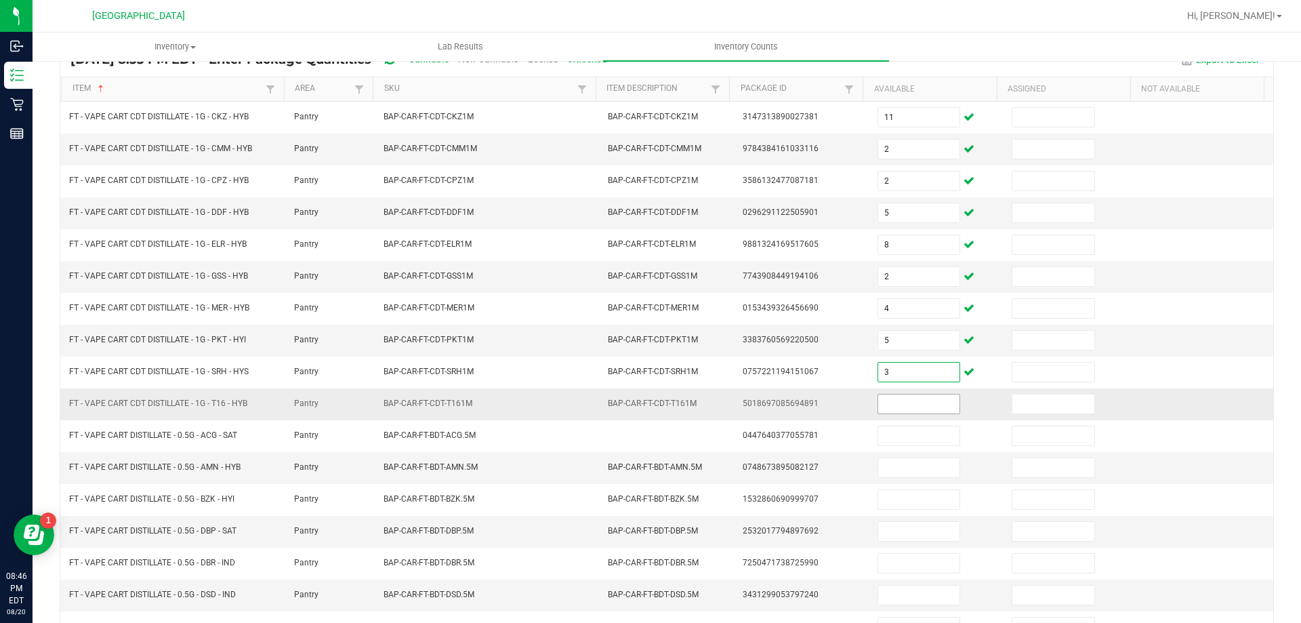
click at [914, 401] on input at bounding box center [918, 403] width 81 height 19
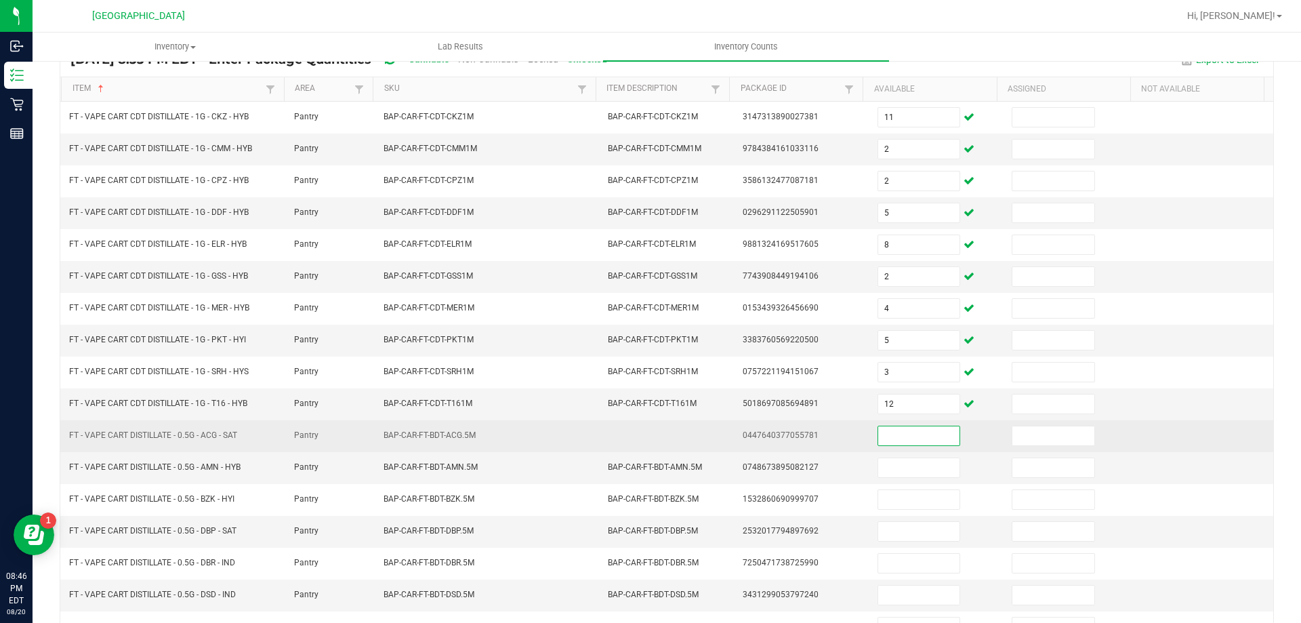
click at [916, 432] on input at bounding box center [918, 435] width 81 height 19
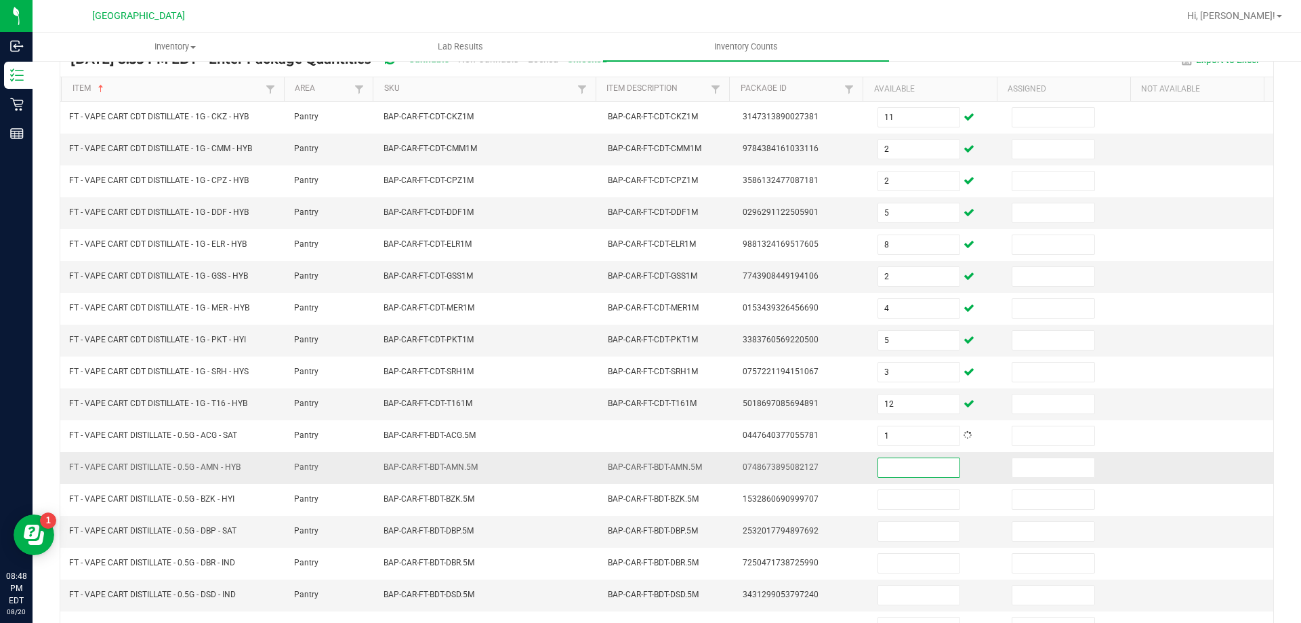
click at [914, 460] on input at bounding box center [918, 467] width 81 height 19
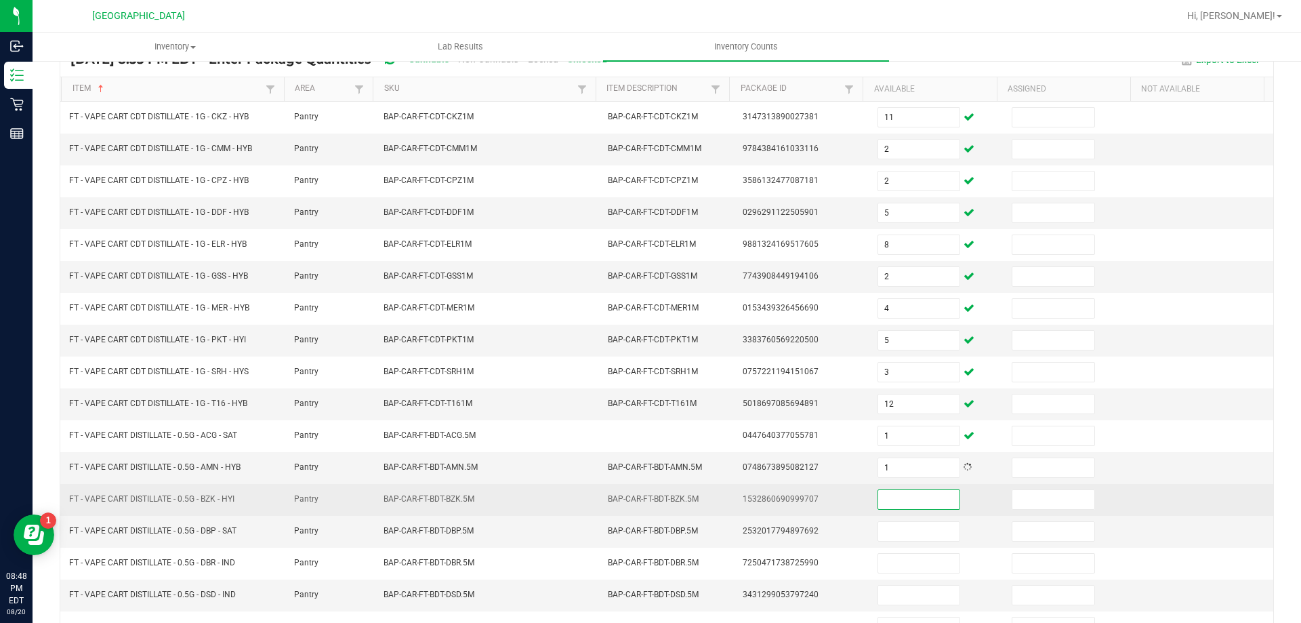
click at [888, 492] on input at bounding box center [918, 499] width 81 height 19
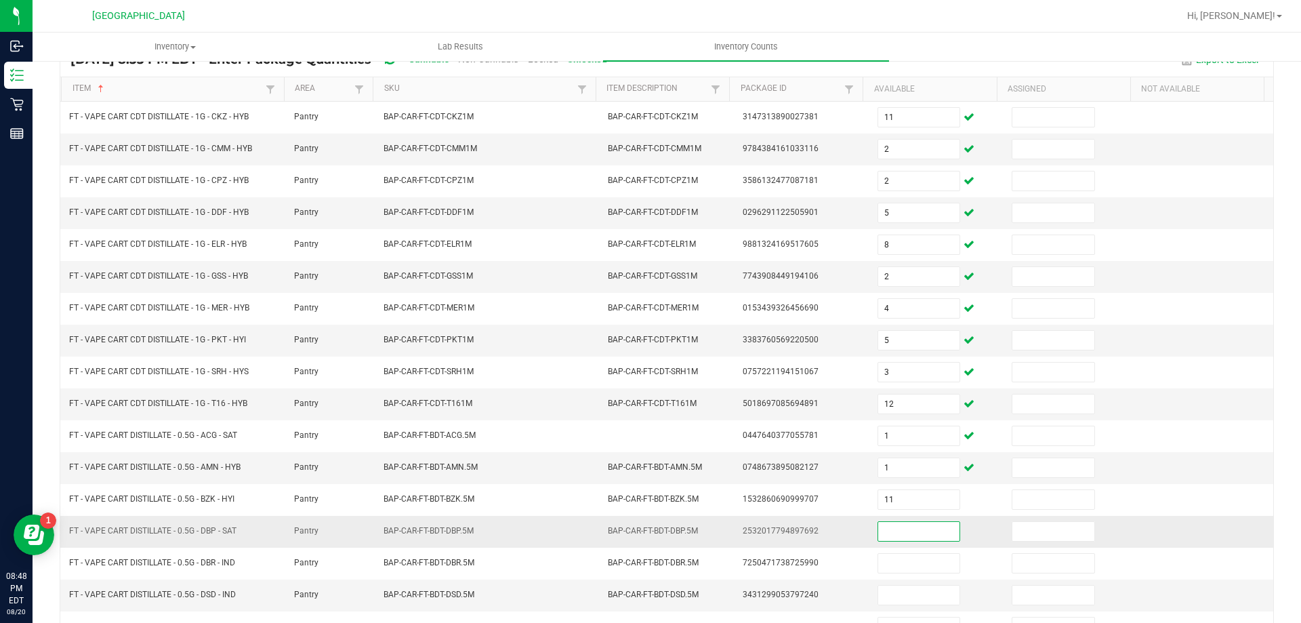
click at [904, 524] on input at bounding box center [918, 531] width 81 height 19
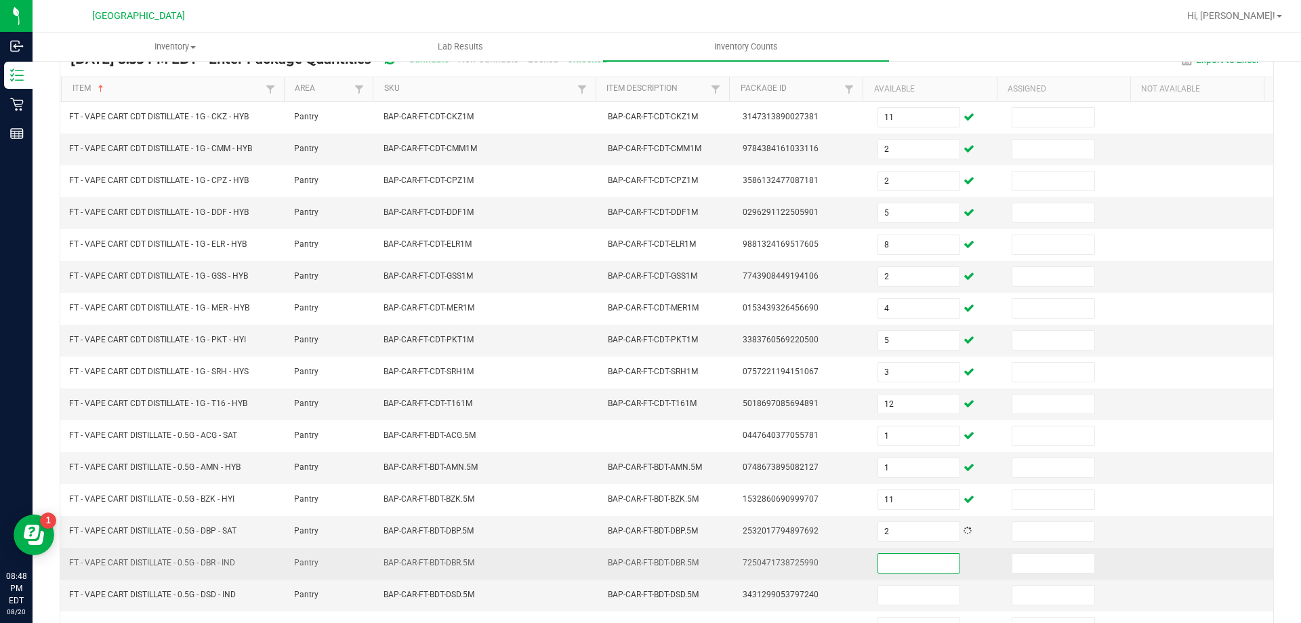
click at [904, 559] on input at bounding box center [918, 563] width 81 height 19
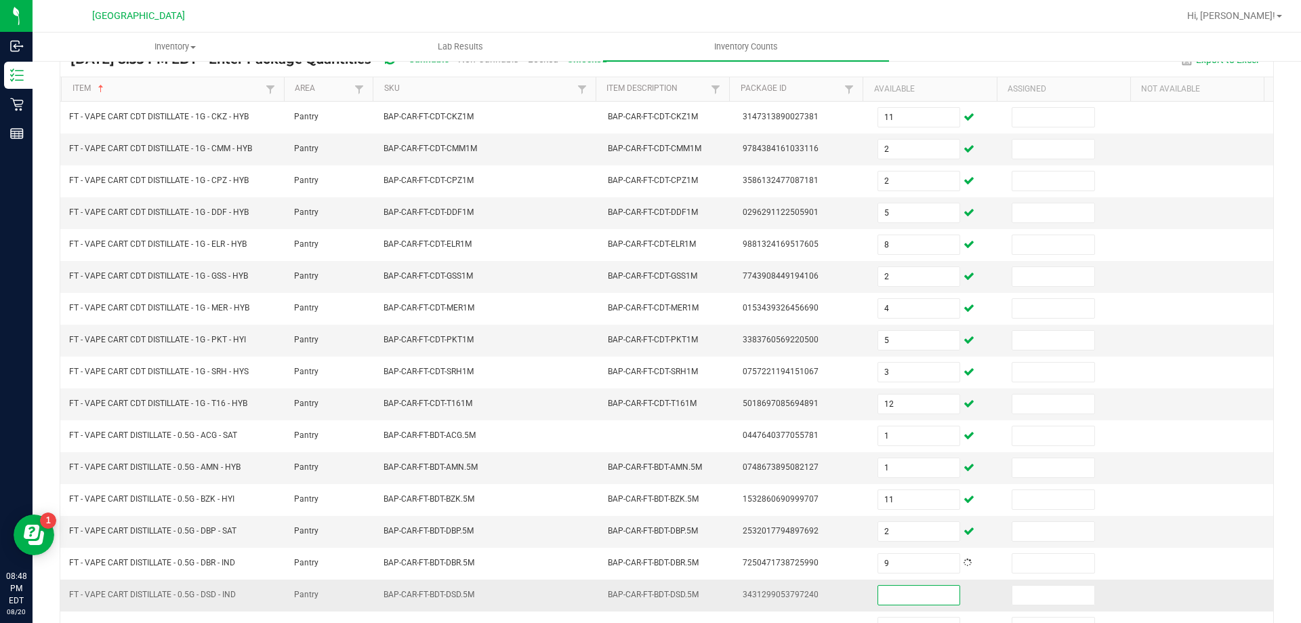
click at [904, 596] on input at bounding box center [918, 595] width 81 height 19
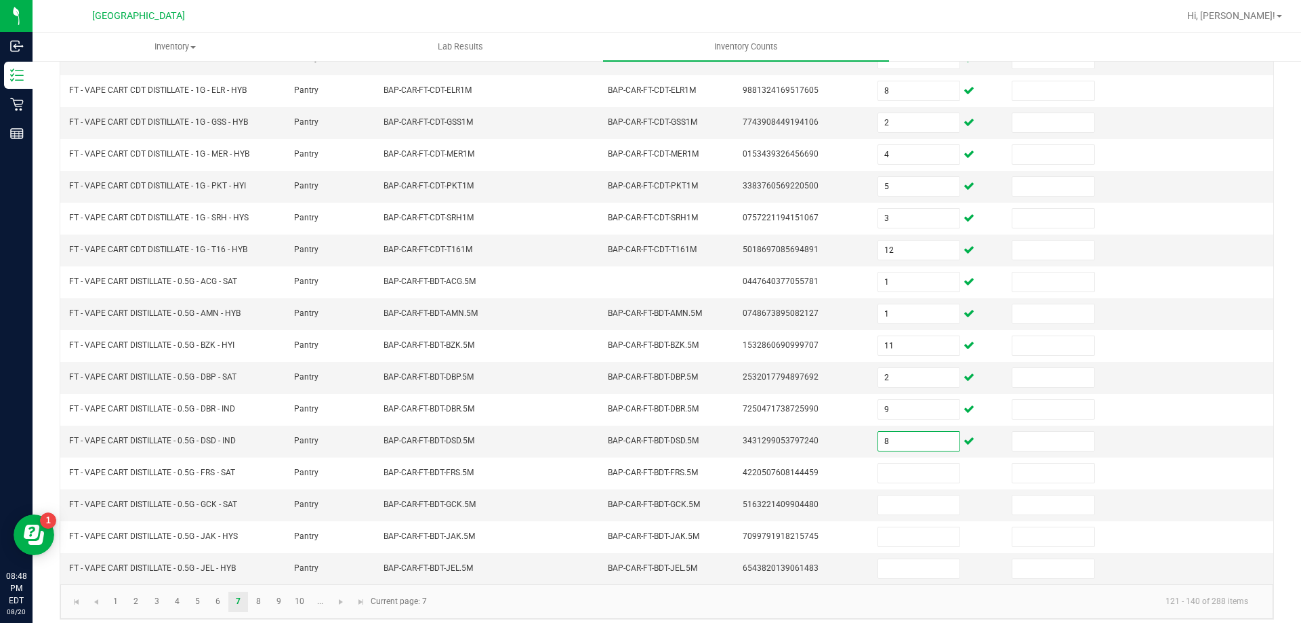
scroll to position [281, 0]
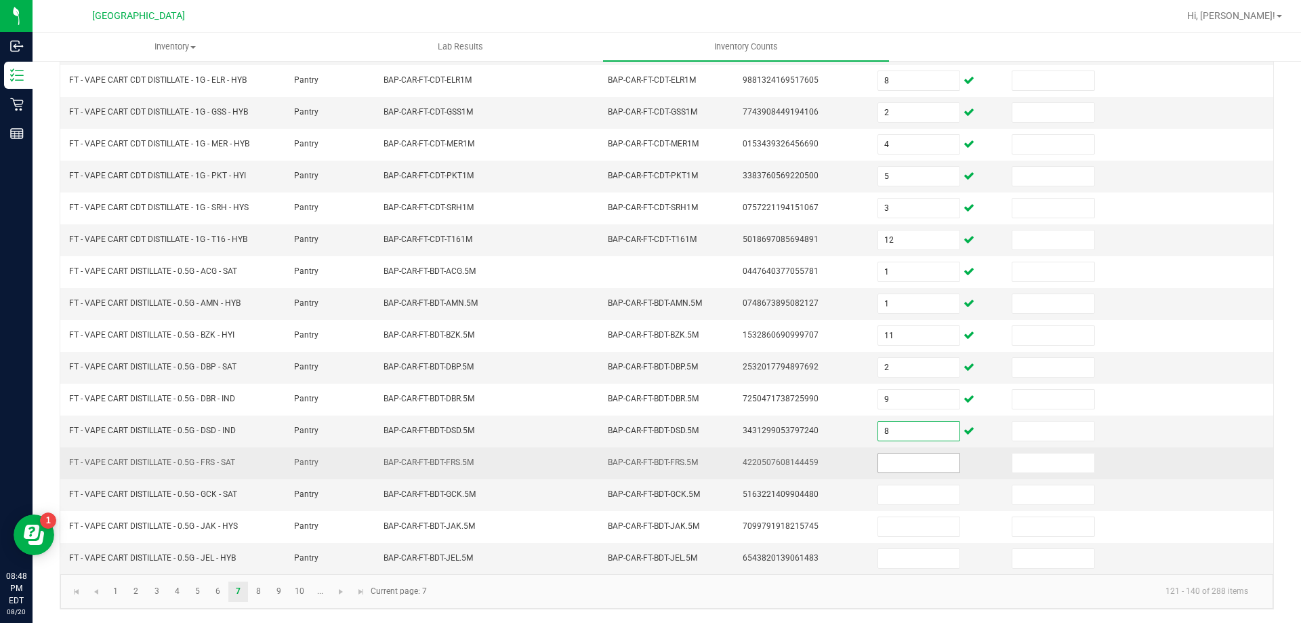
click at [889, 461] on input at bounding box center [918, 462] width 81 height 19
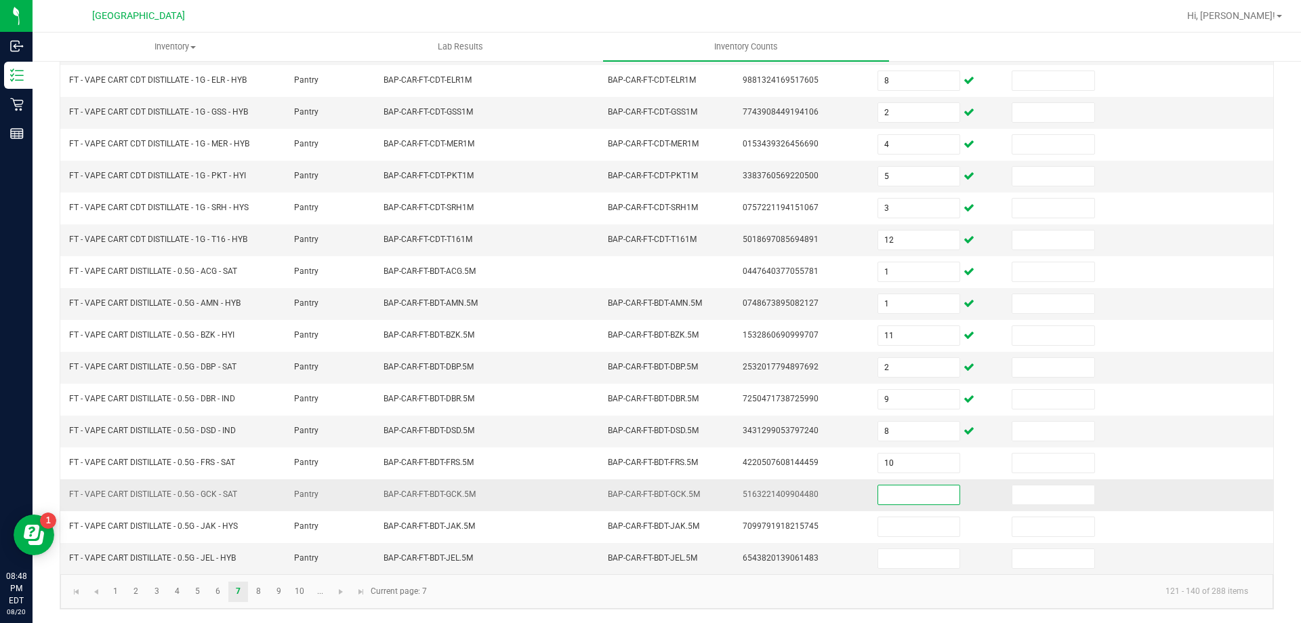
click at [883, 491] on input at bounding box center [918, 494] width 81 height 19
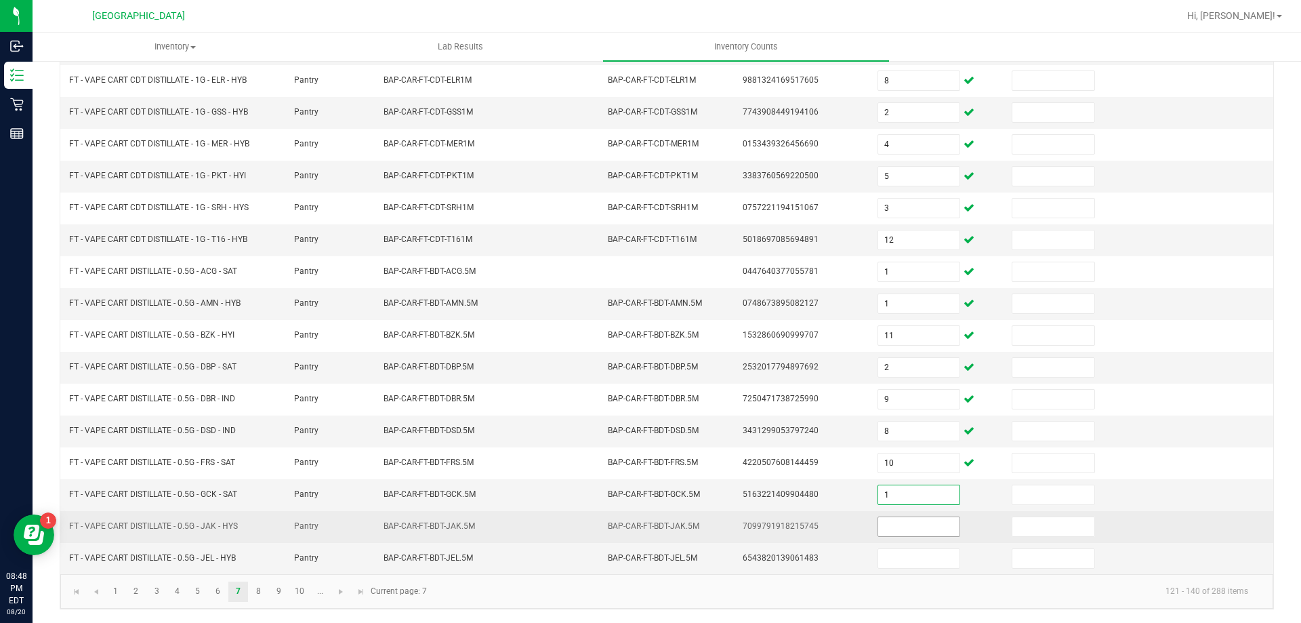
click at [889, 524] on input at bounding box center [918, 526] width 81 height 19
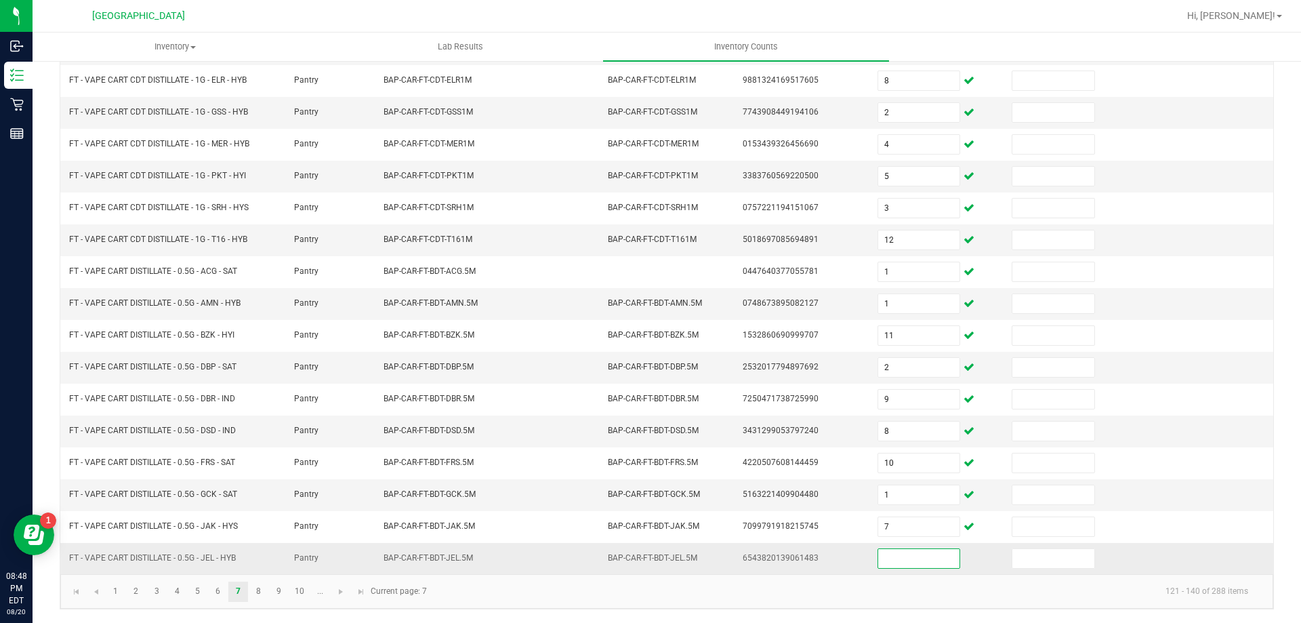
click at [899, 559] on input at bounding box center [918, 558] width 81 height 19
click at [257, 586] on link "8" at bounding box center [259, 592] width 20 height 20
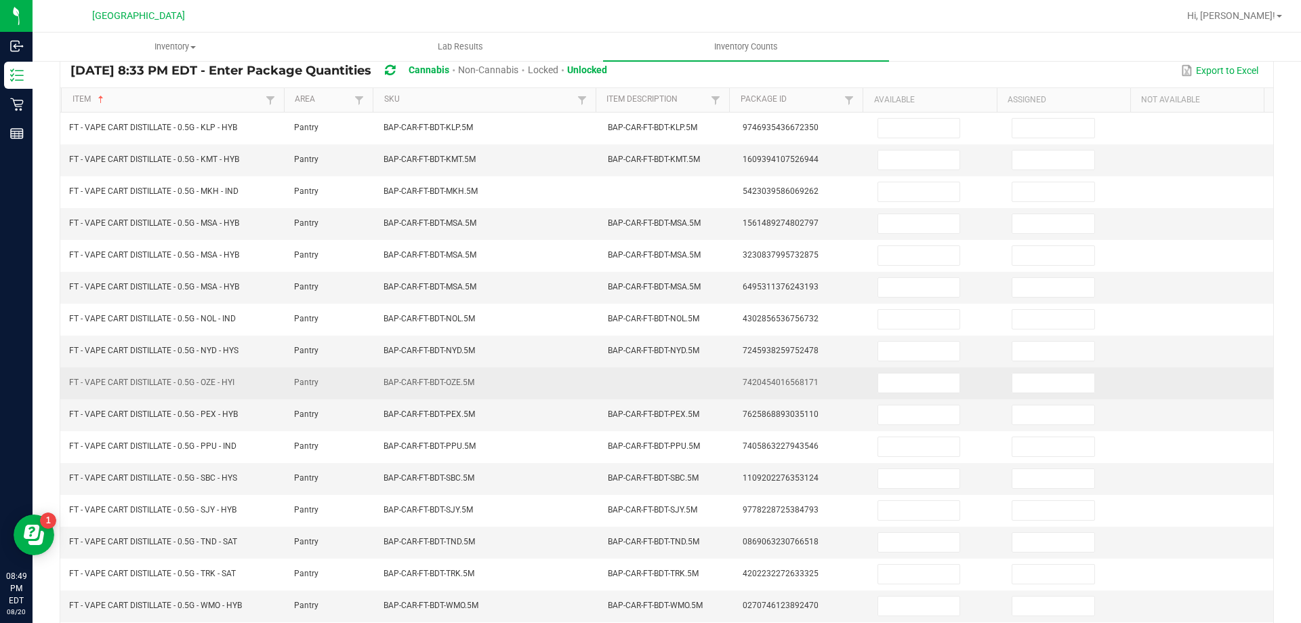
scroll to position [108, 0]
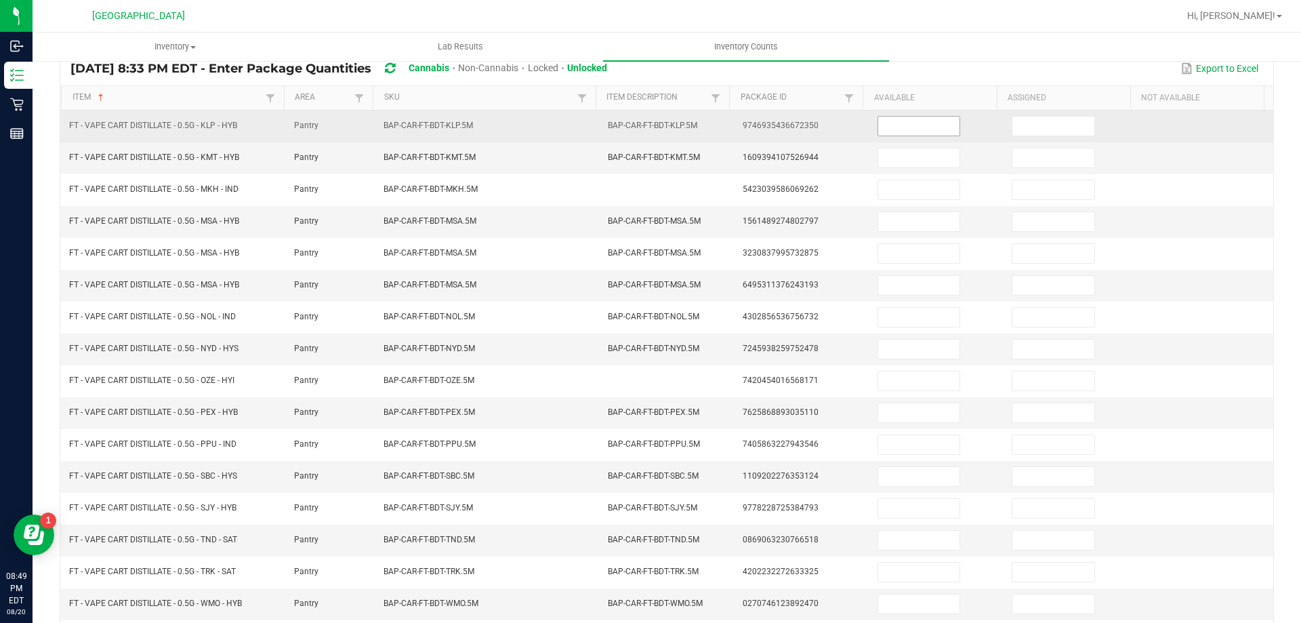
click at [897, 130] on input at bounding box center [918, 126] width 81 height 19
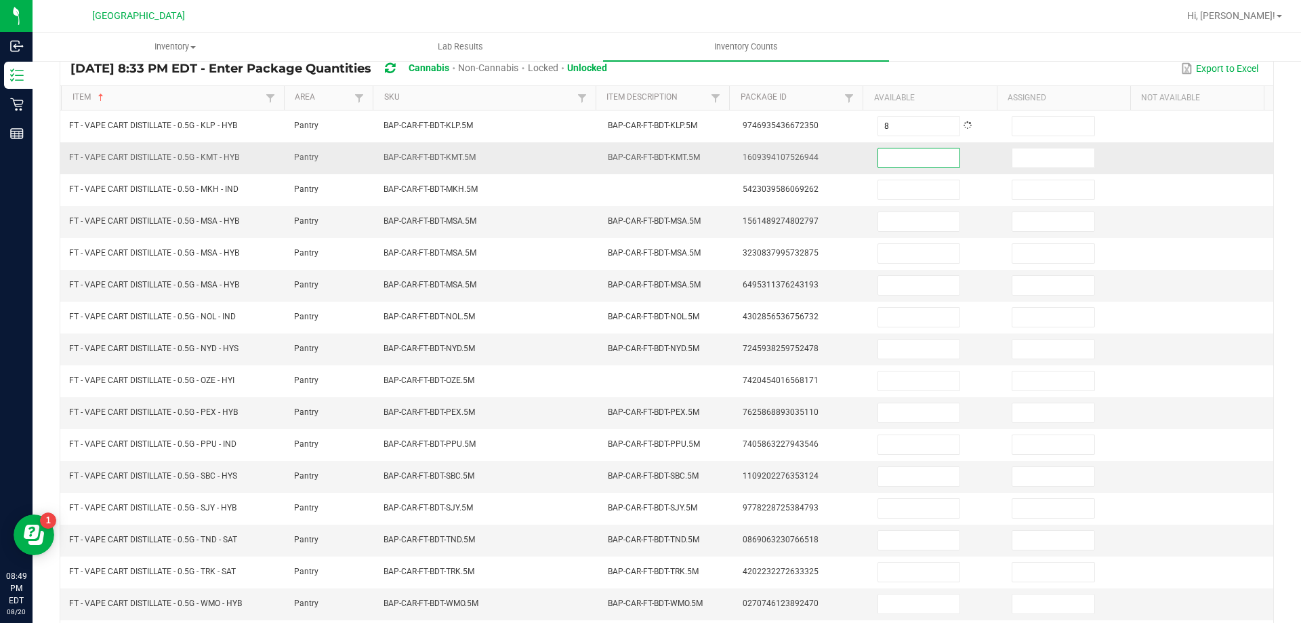
click at [898, 159] on input at bounding box center [918, 157] width 81 height 19
click at [898, 157] on input at bounding box center [918, 157] width 81 height 19
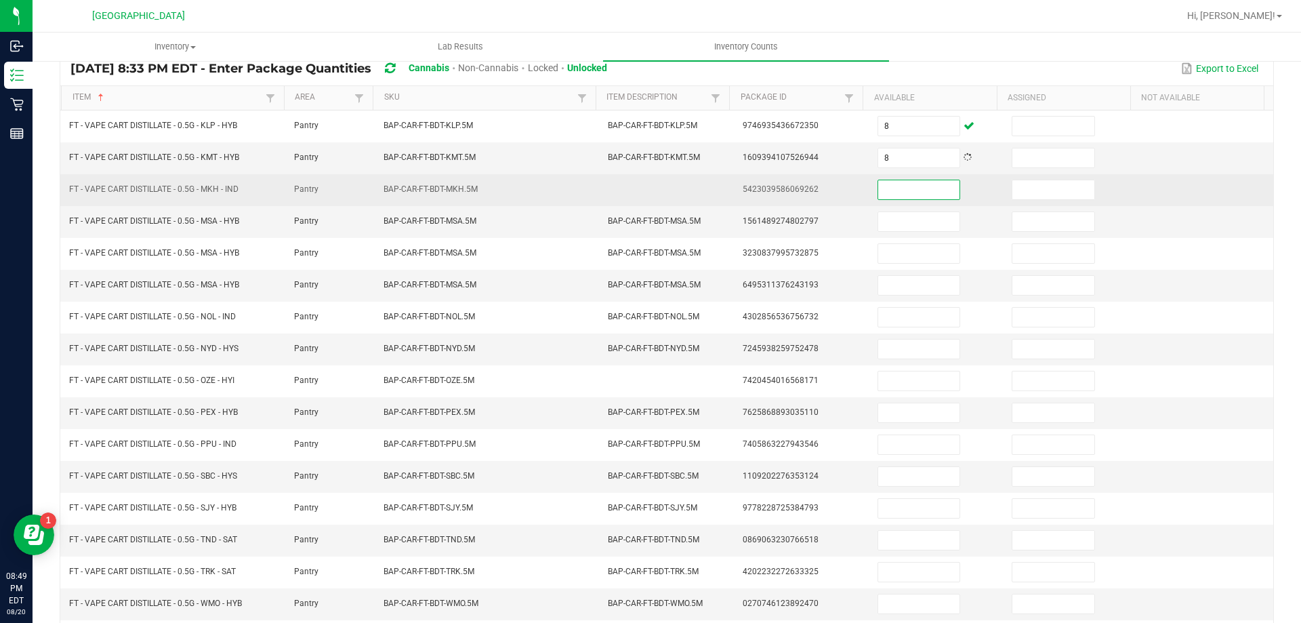
click at [887, 197] on input at bounding box center [918, 189] width 81 height 19
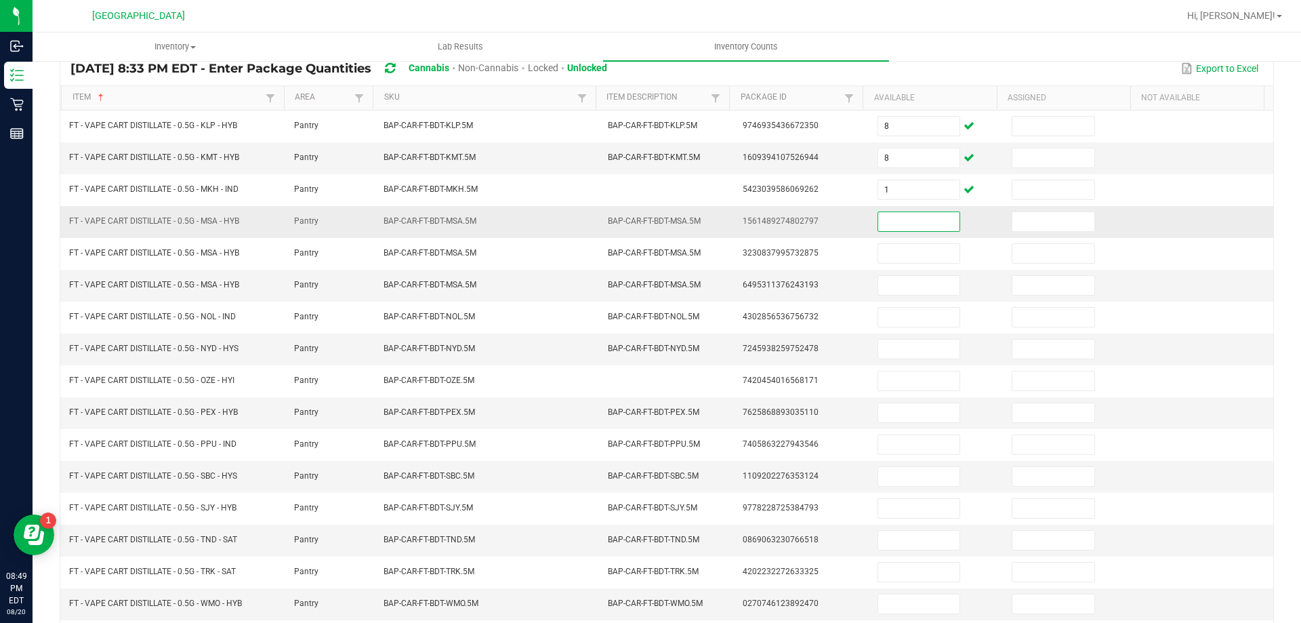
click at [887, 225] on input at bounding box center [918, 221] width 81 height 19
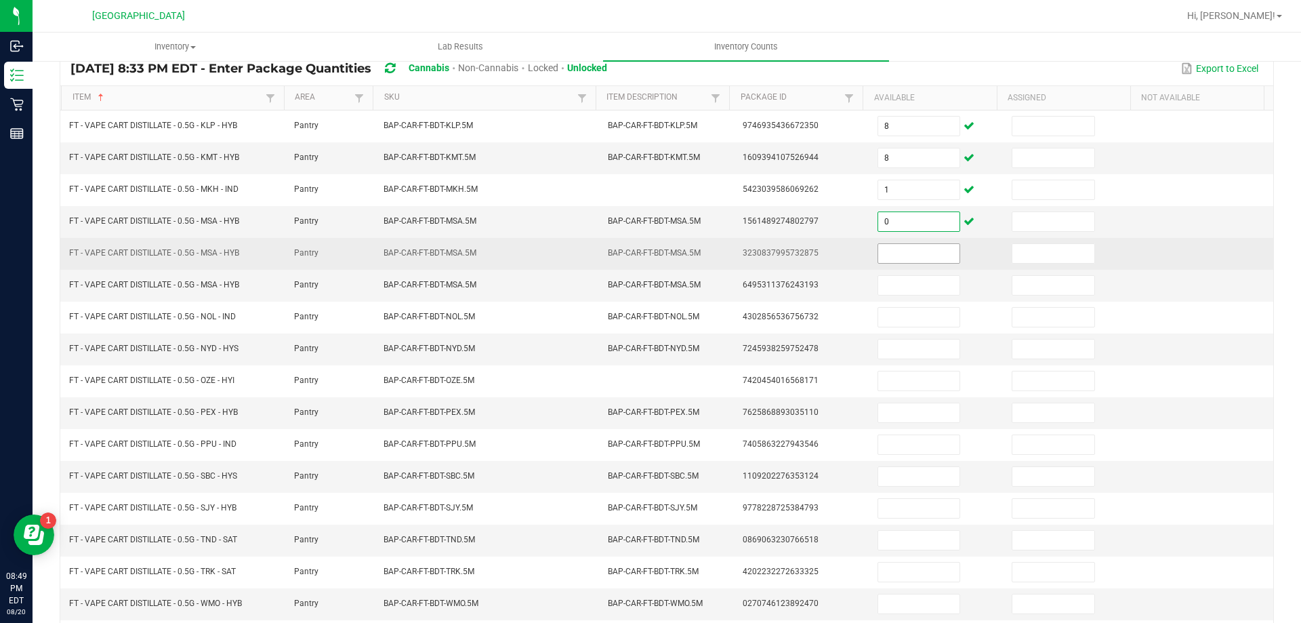
click at [878, 254] on input at bounding box center [918, 253] width 81 height 19
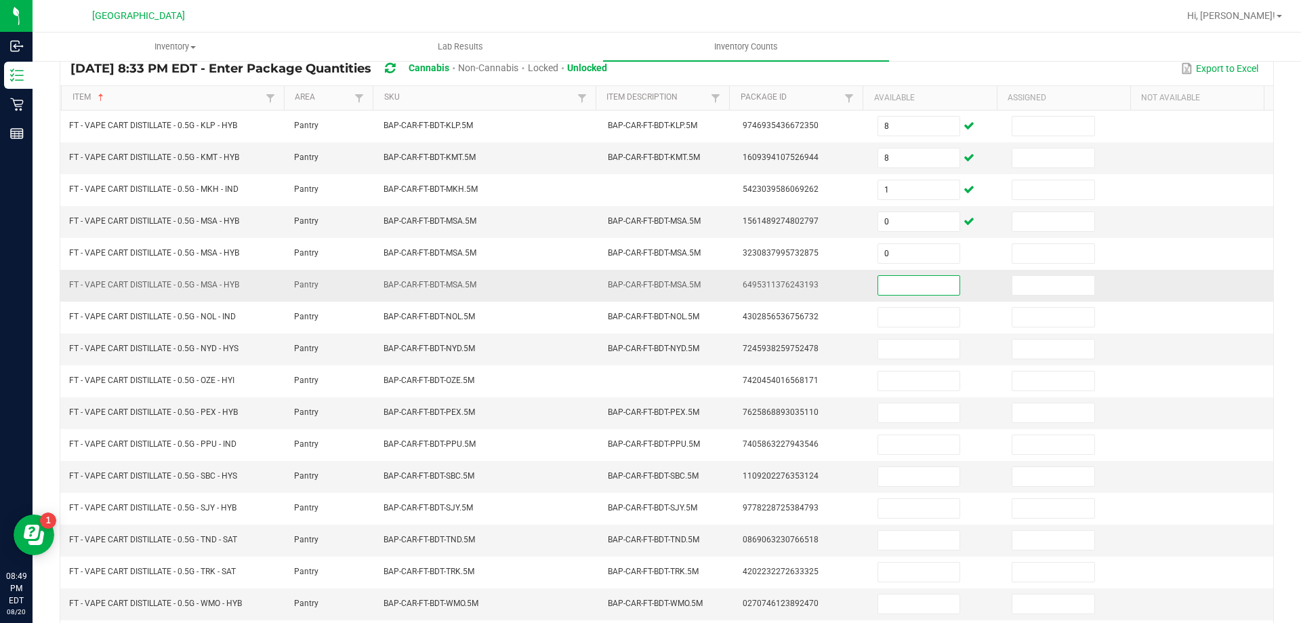
click at [878, 280] on input at bounding box center [918, 285] width 81 height 19
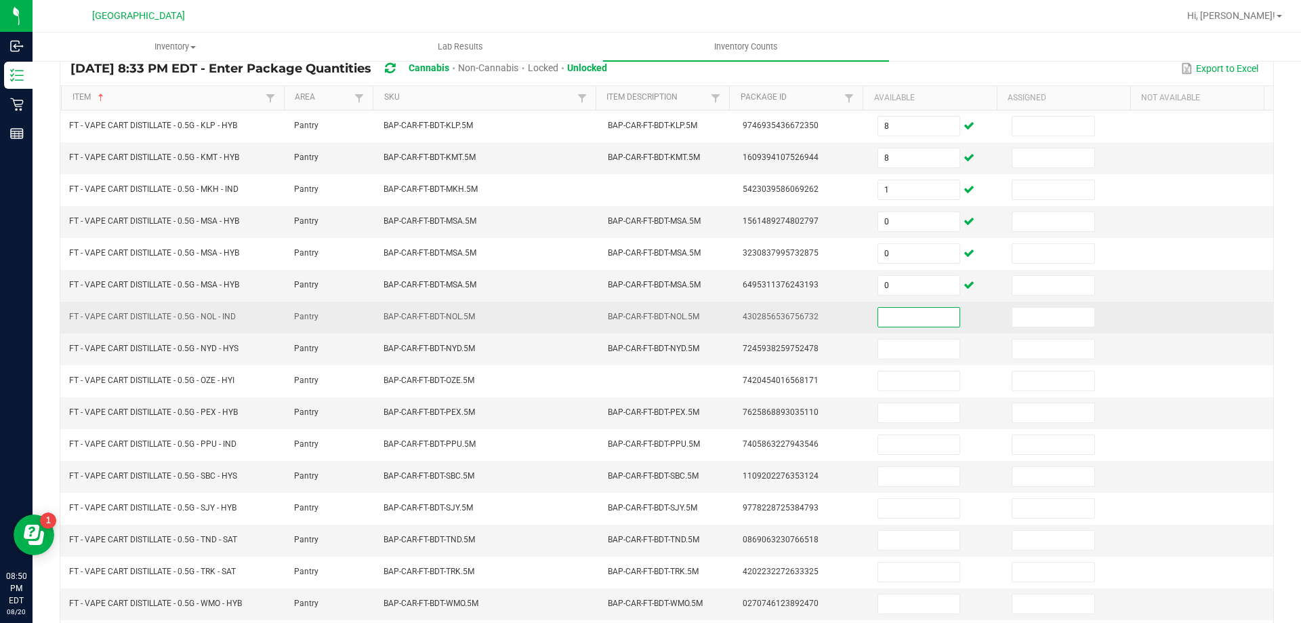
click at [878, 311] on input at bounding box center [918, 317] width 81 height 19
click at [893, 317] on input at bounding box center [918, 317] width 81 height 19
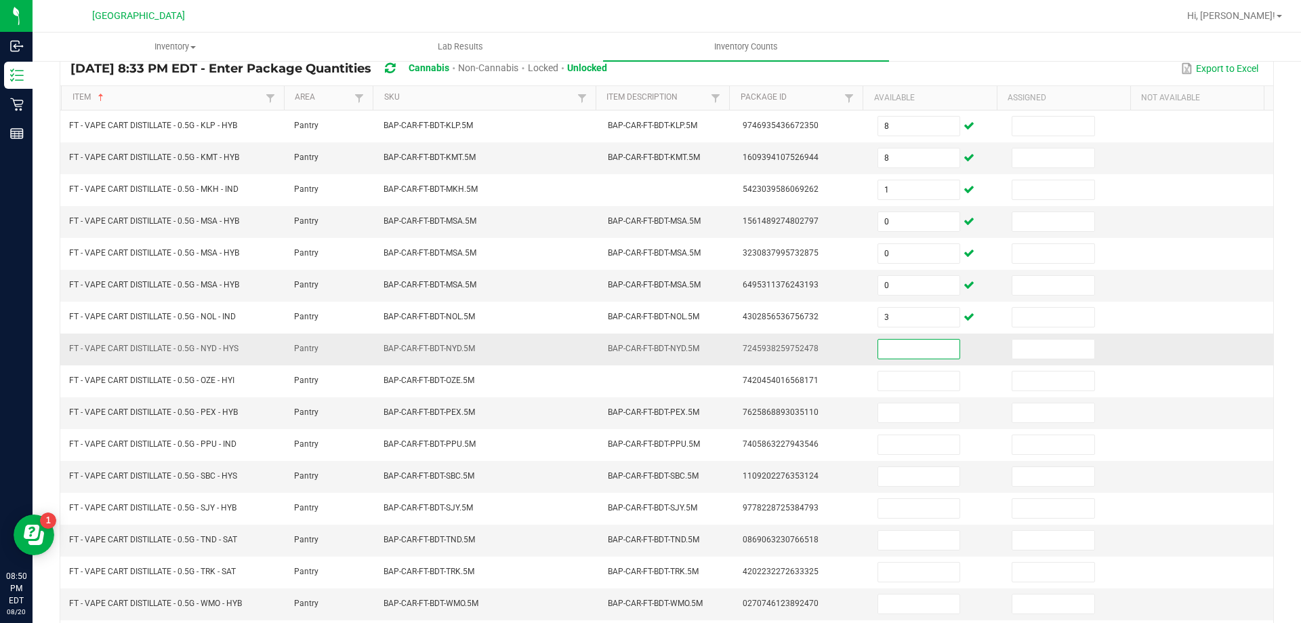
click at [891, 356] on input at bounding box center [918, 349] width 81 height 19
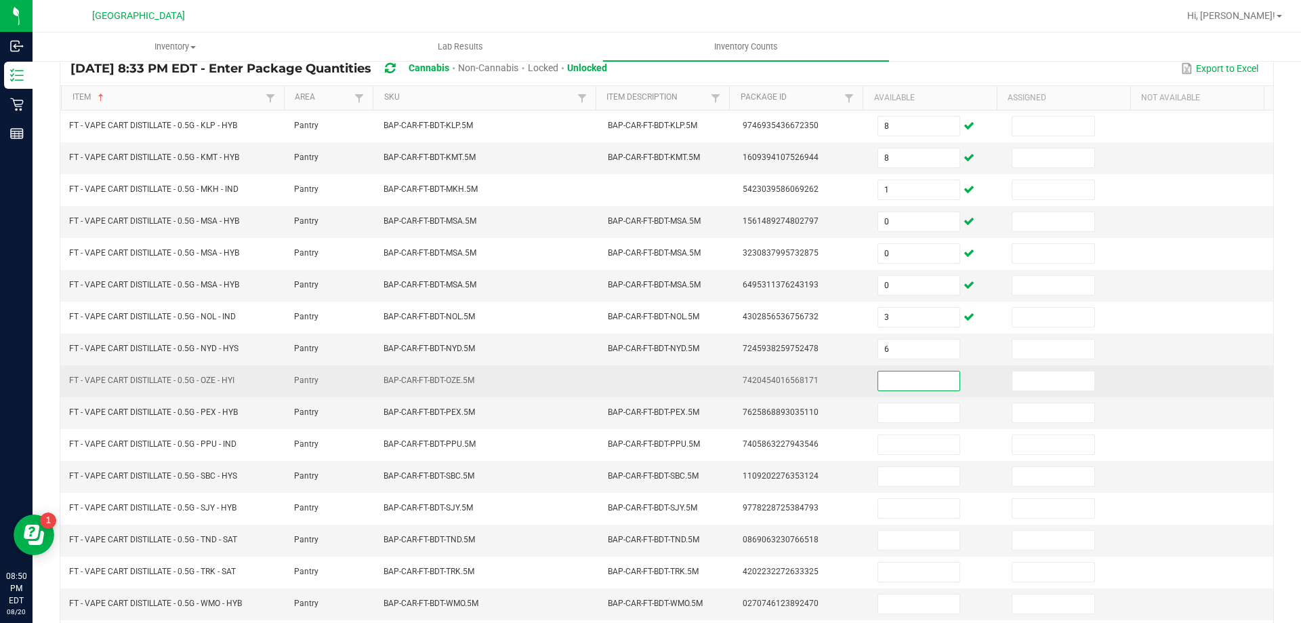
click at [891, 384] on input at bounding box center [918, 380] width 81 height 19
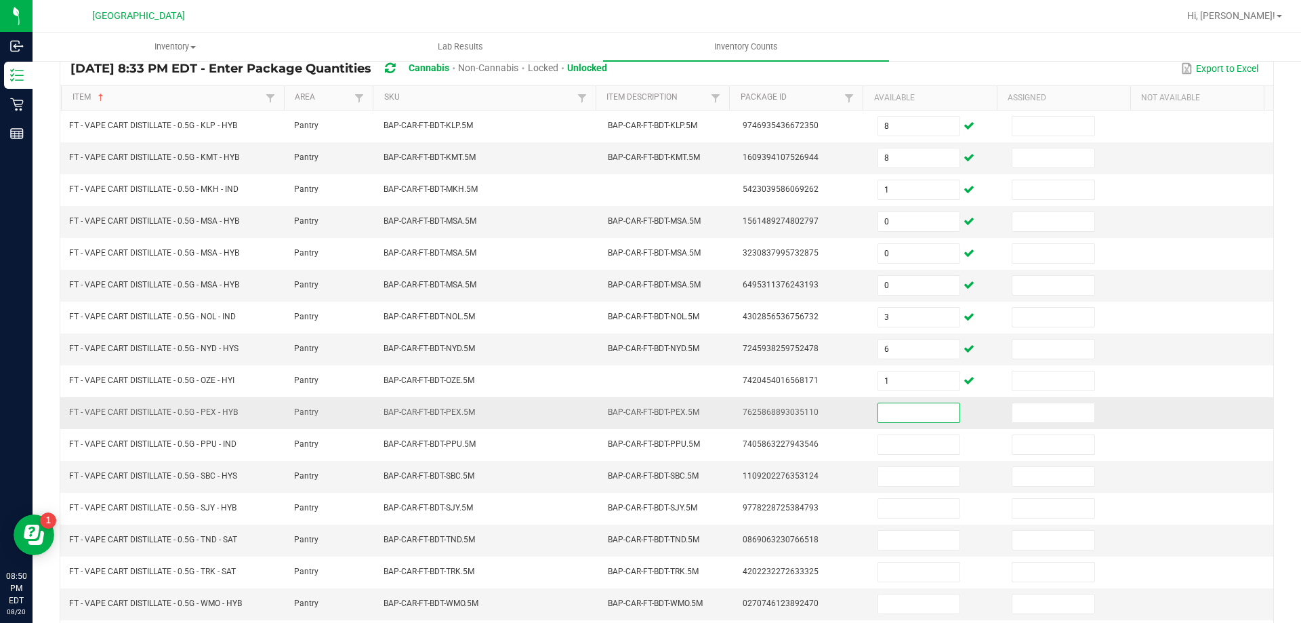
click at [887, 415] on input at bounding box center [918, 412] width 81 height 19
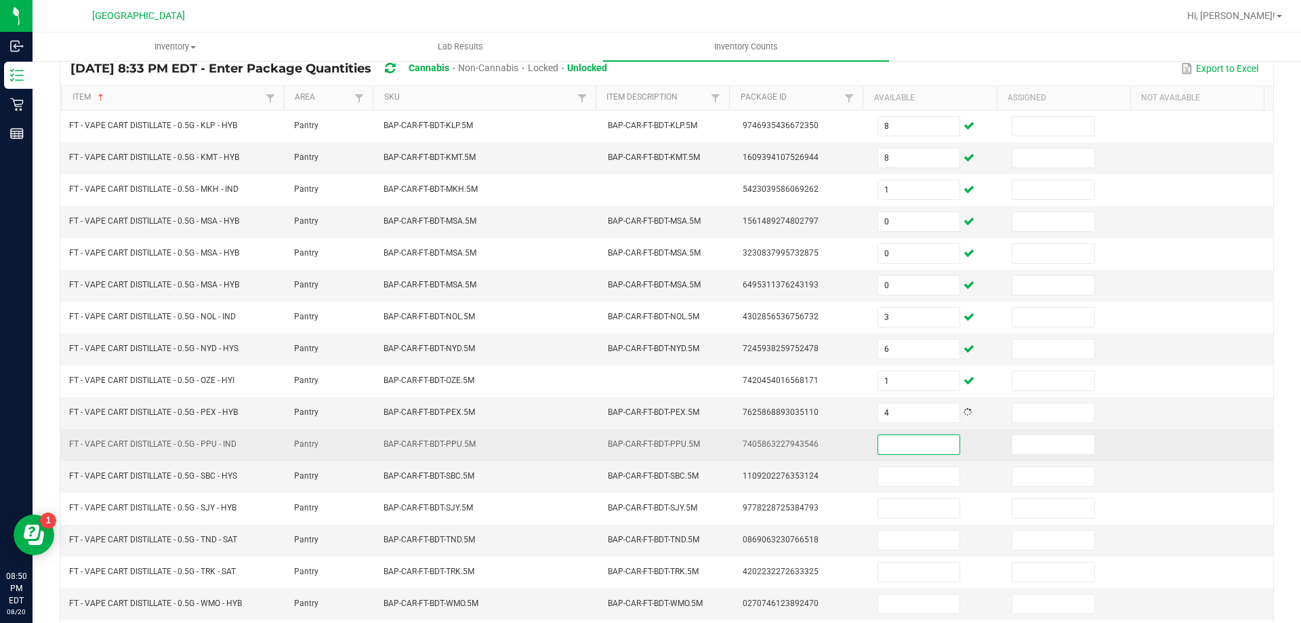
click at [885, 442] on input at bounding box center [918, 444] width 81 height 19
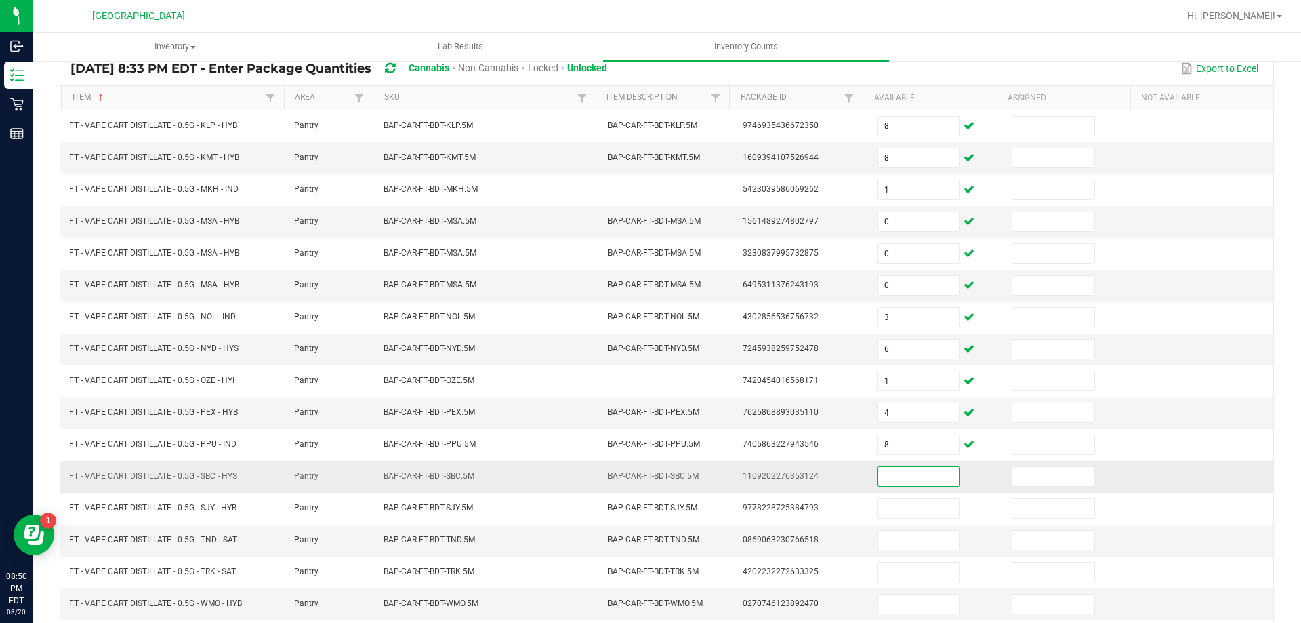
click at [886, 468] on input at bounding box center [918, 476] width 81 height 19
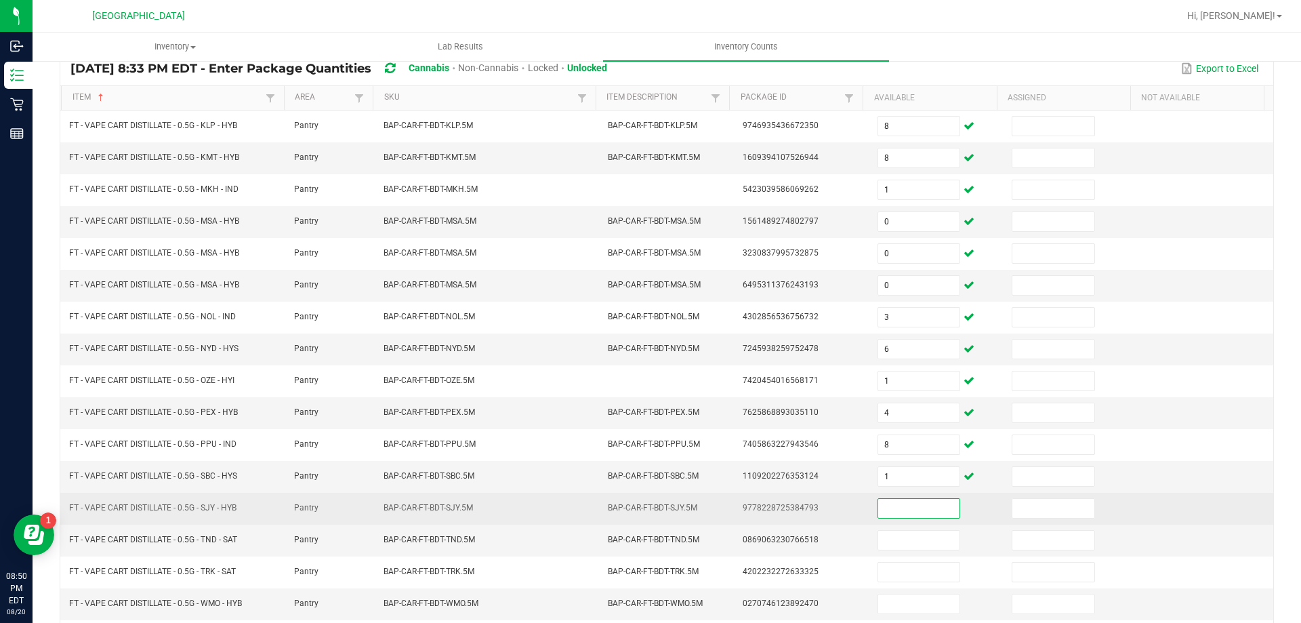
click at [883, 510] on input at bounding box center [918, 508] width 81 height 19
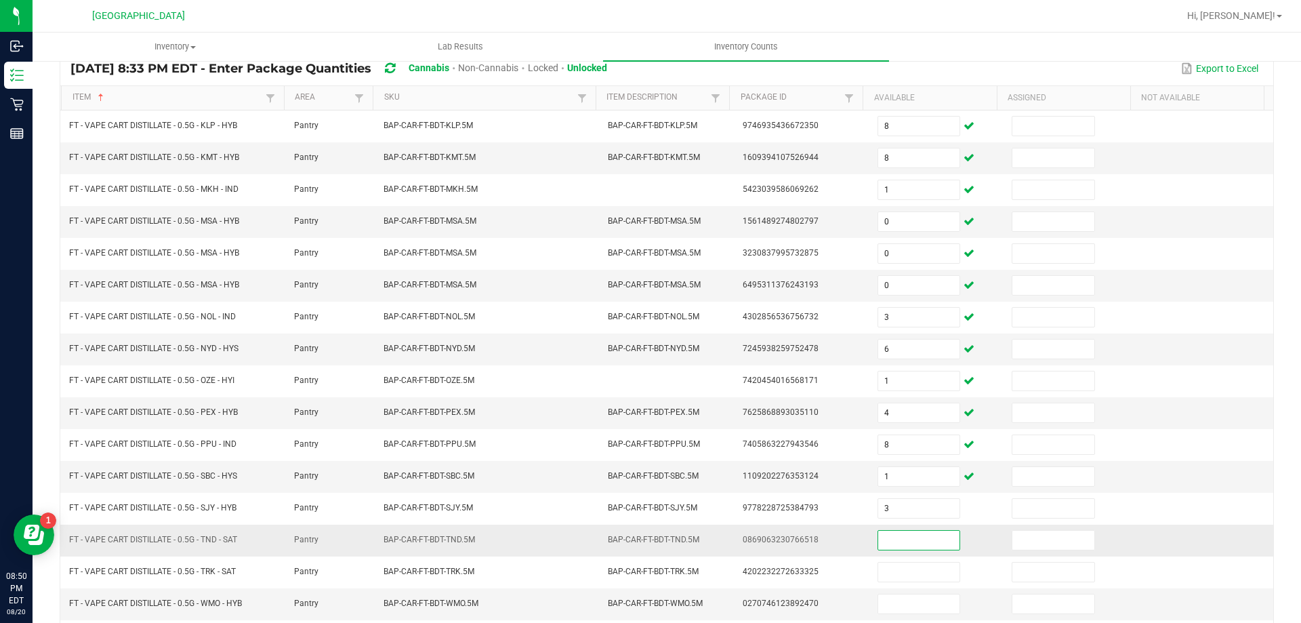
click at [891, 544] on input at bounding box center [918, 540] width 81 height 19
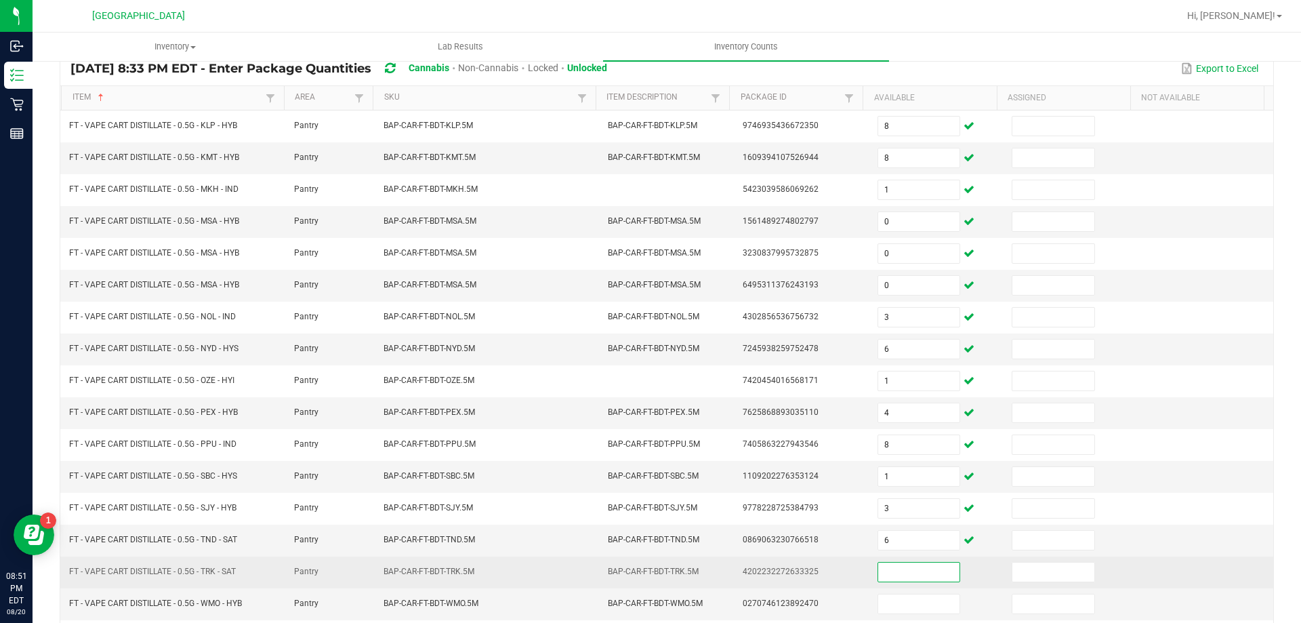
click at [899, 574] on input at bounding box center [918, 572] width 81 height 19
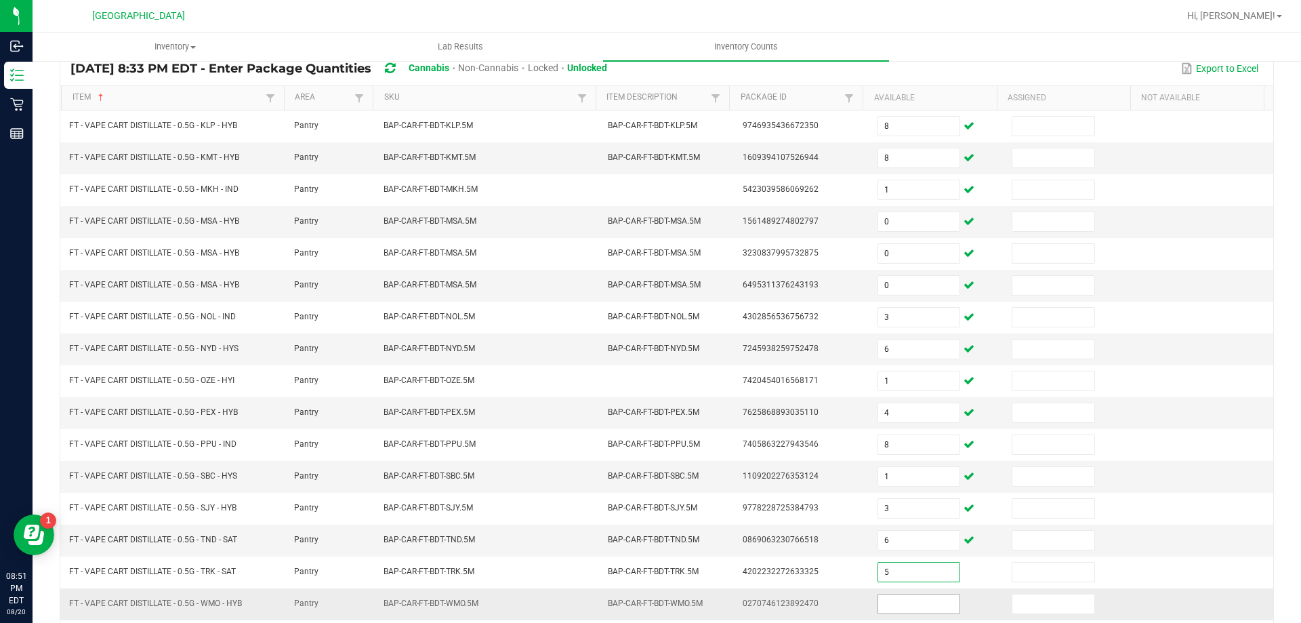
click at [895, 603] on input at bounding box center [918, 603] width 81 height 19
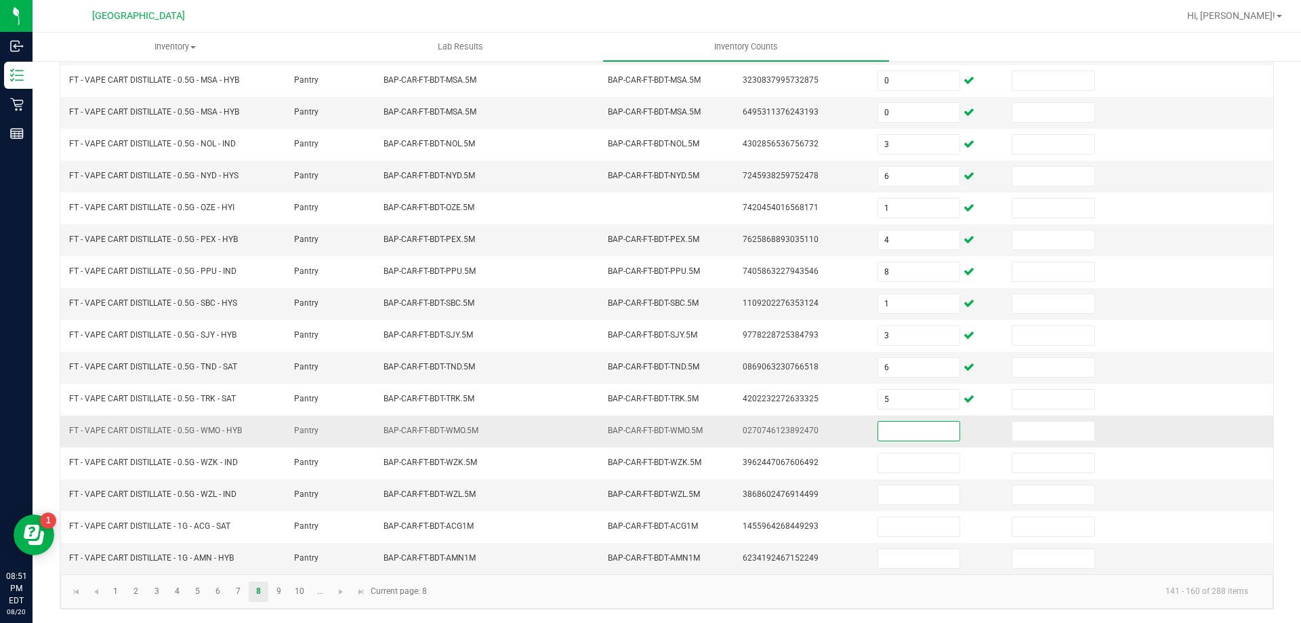
click at [903, 430] on input at bounding box center [918, 431] width 81 height 19
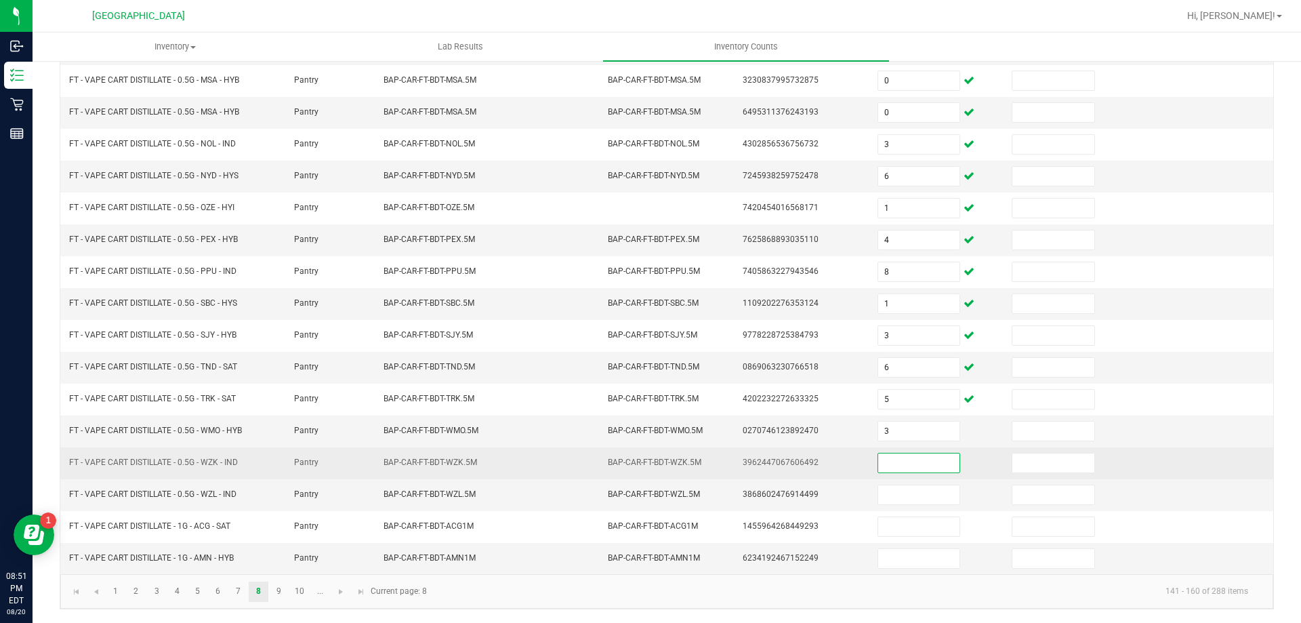
click at [904, 466] on input at bounding box center [918, 462] width 81 height 19
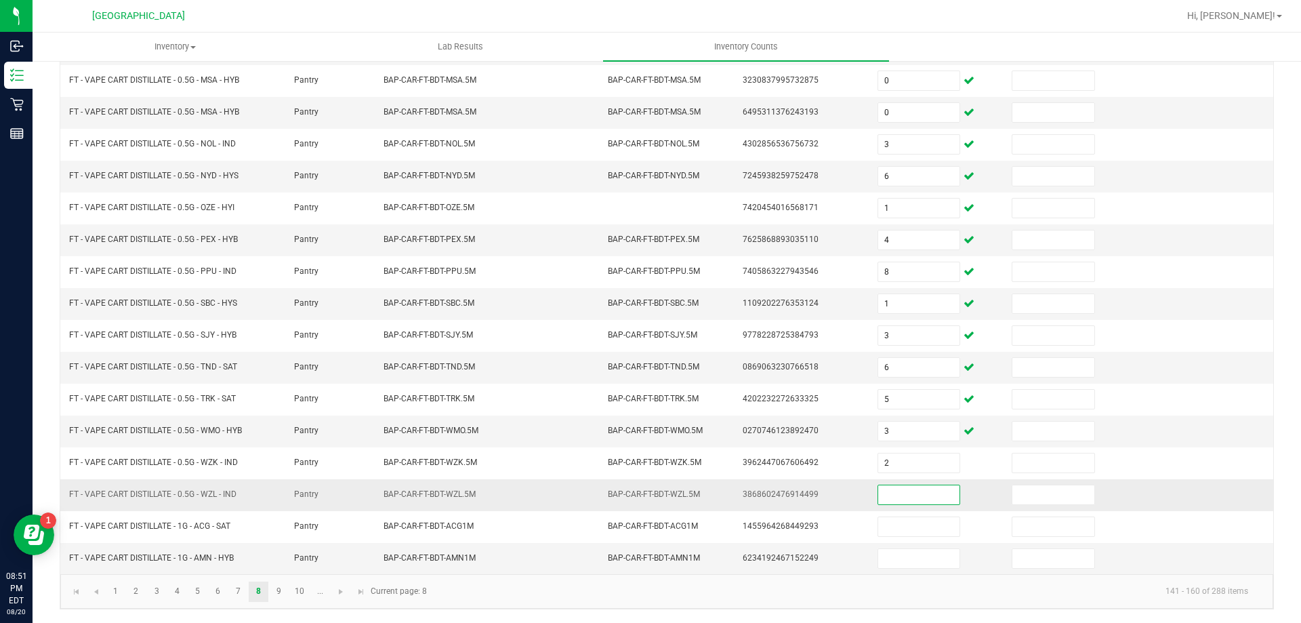
click at [910, 495] on input at bounding box center [918, 494] width 81 height 19
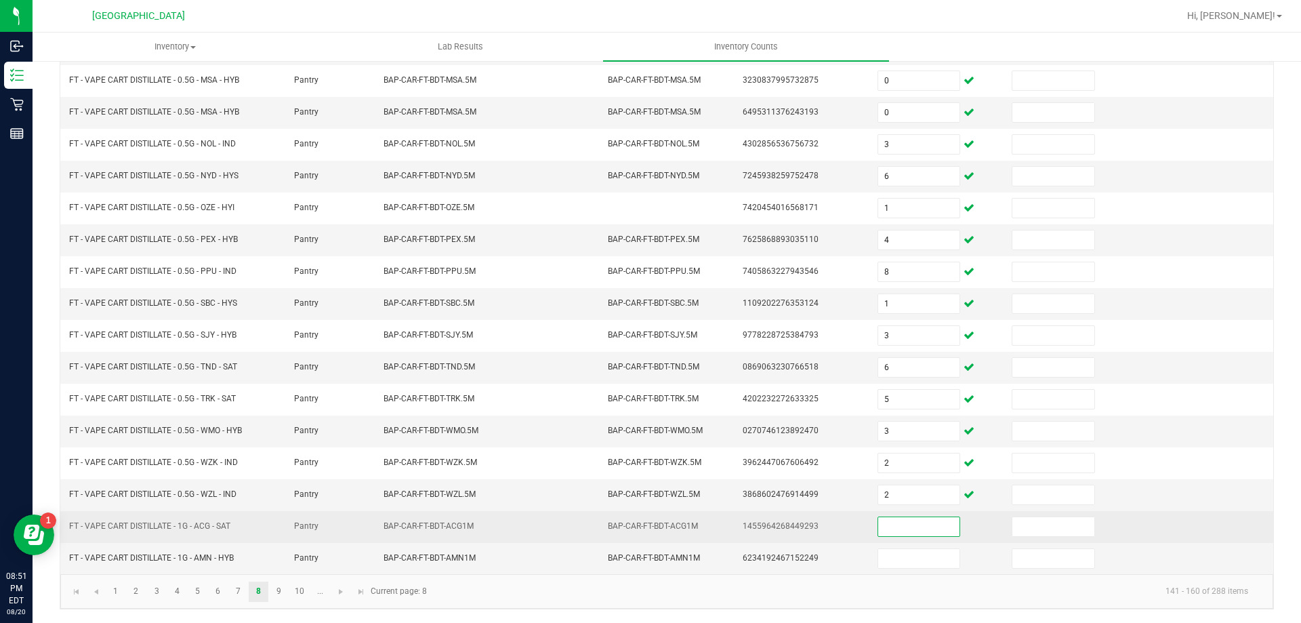
click at [903, 528] on input at bounding box center [918, 526] width 81 height 19
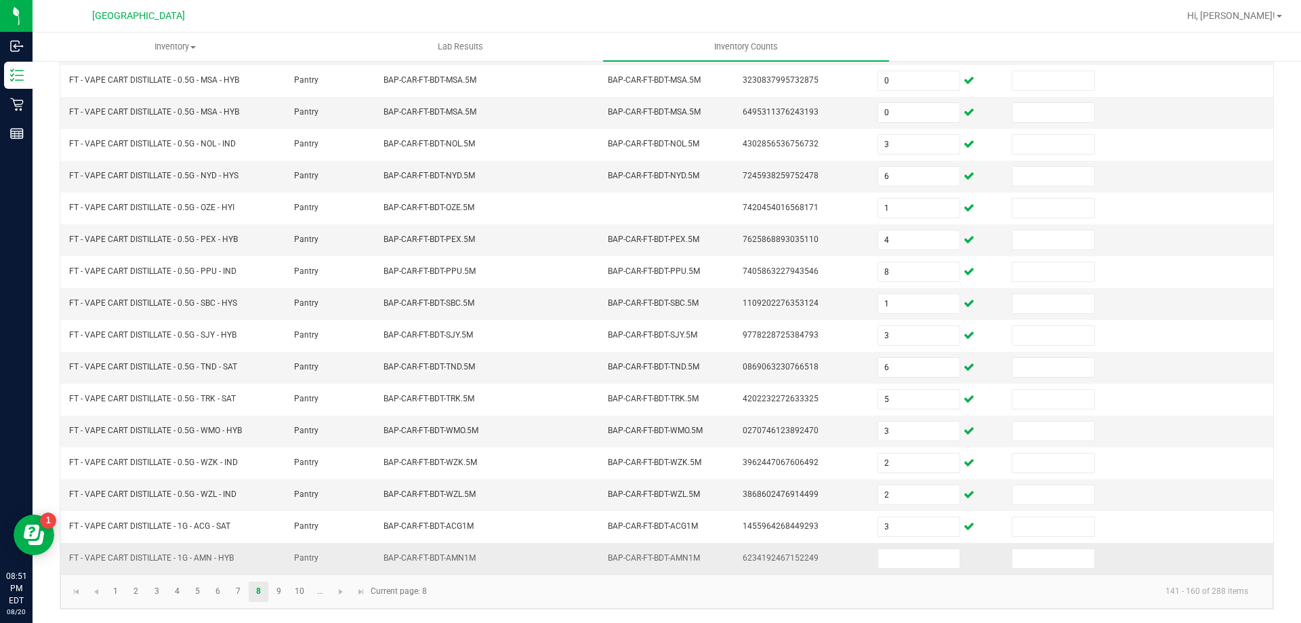
click at [925, 547] on td at bounding box center [937, 558] width 135 height 31
click at [904, 565] on input at bounding box center [918, 558] width 81 height 19
click at [277, 593] on link "9" at bounding box center [279, 592] width 20 height 20
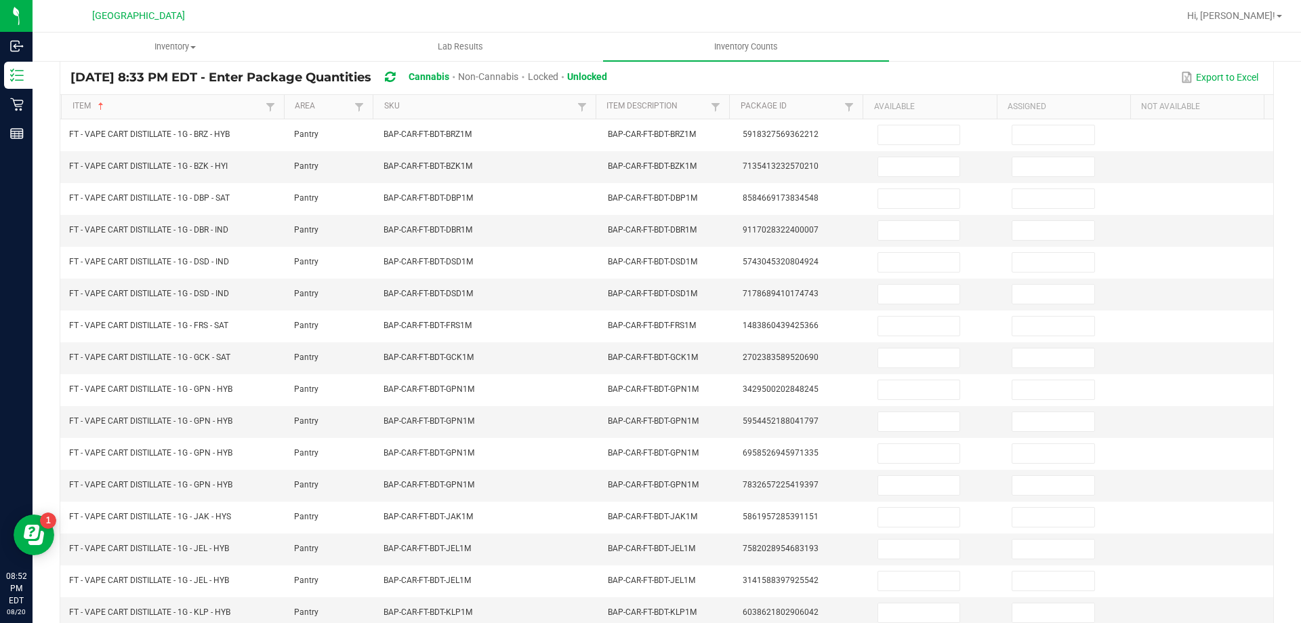
scroll to position [108, 0]
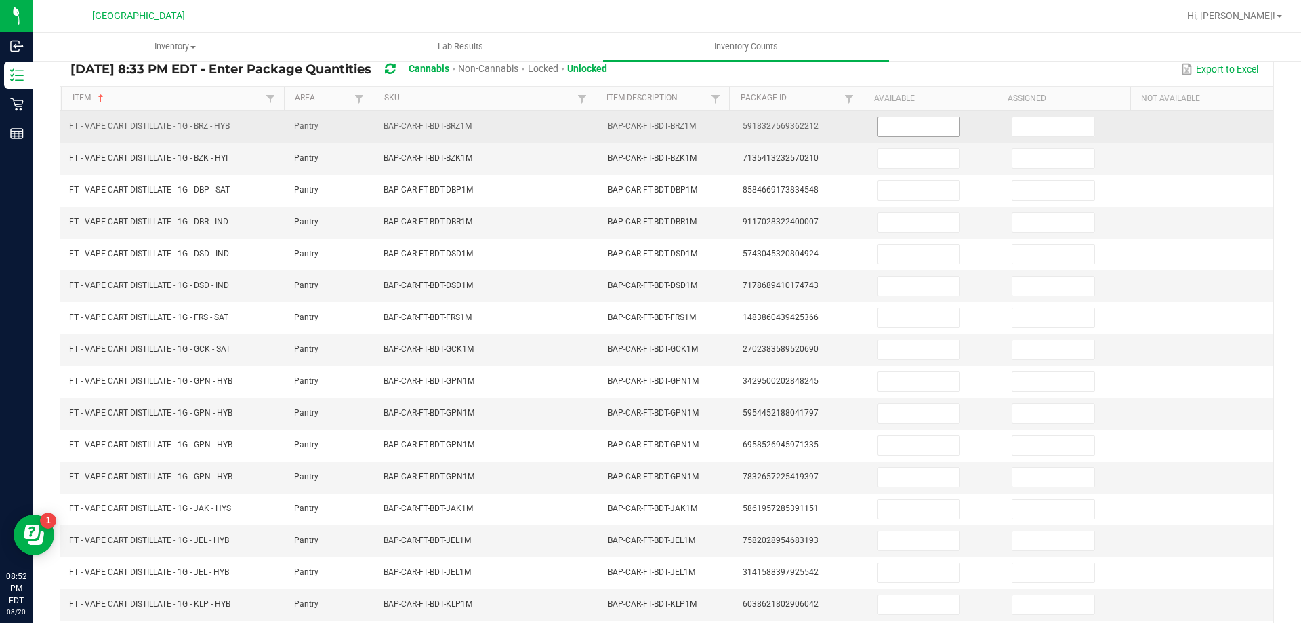
click at [902, 124] on input at bounding box center [918, 126] width 81 height 19
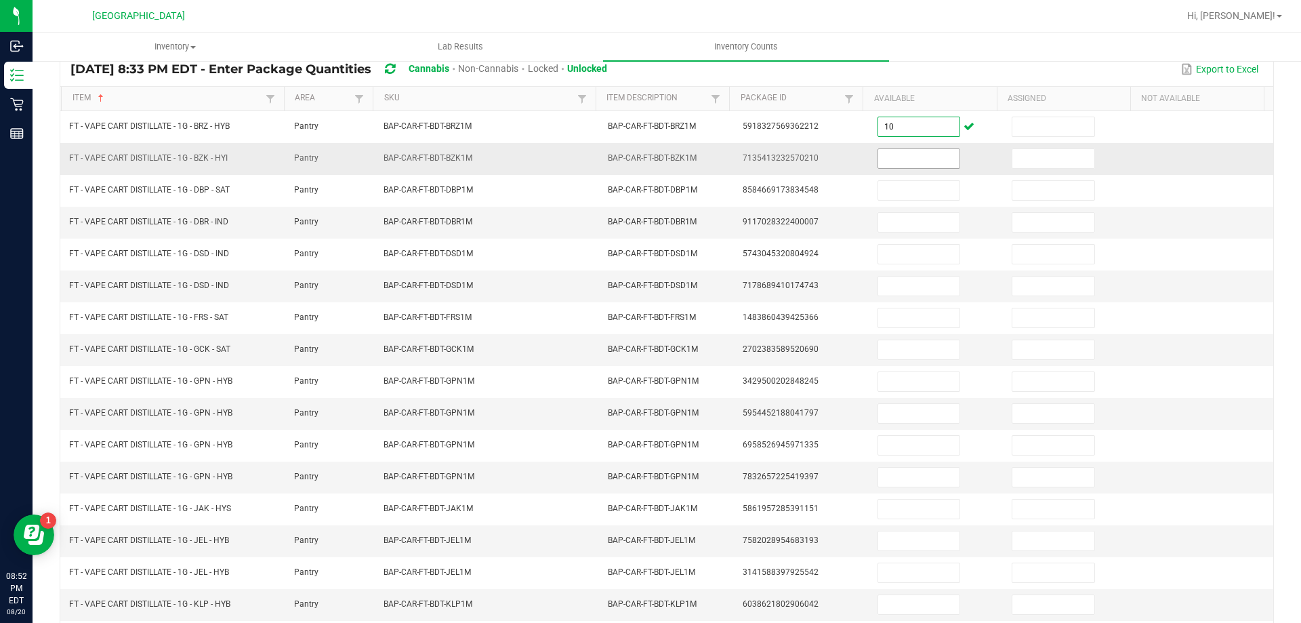
click at [878, 163] on input at bounding box center [918, 158] width 81 height 19
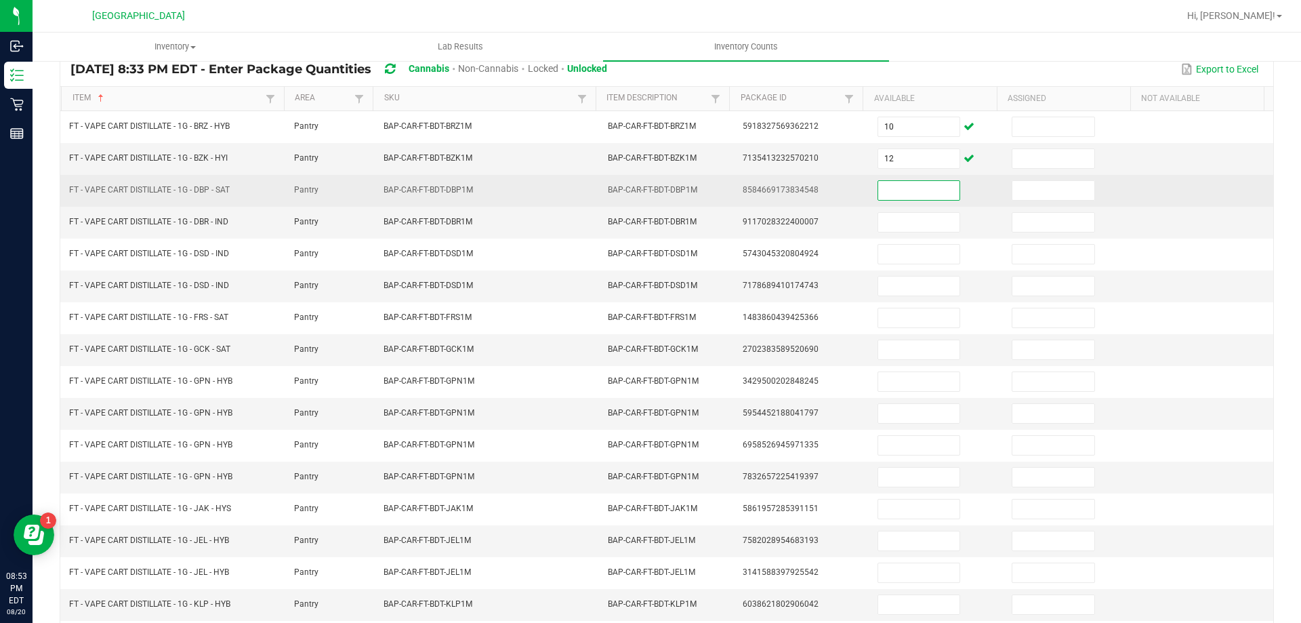
click at [887, 189] on input at bounding box center [918, 190] width 81 height 19
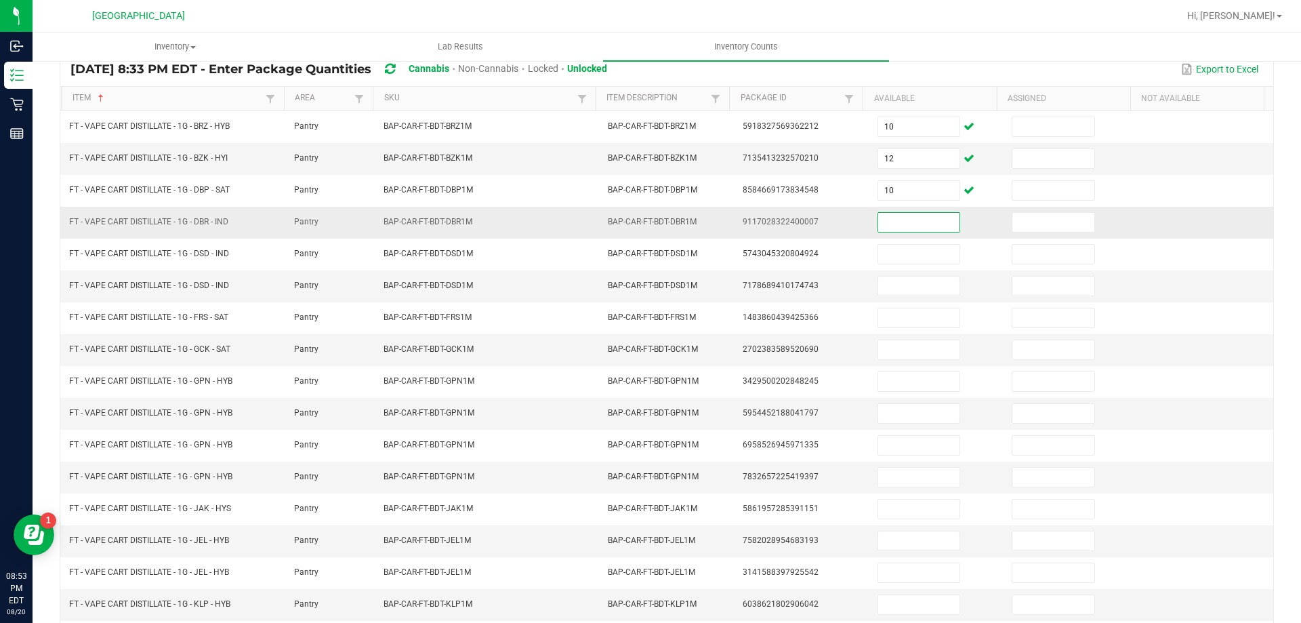
click at [893, 220] on input at bounding box center [918, 222] width 81 height 19
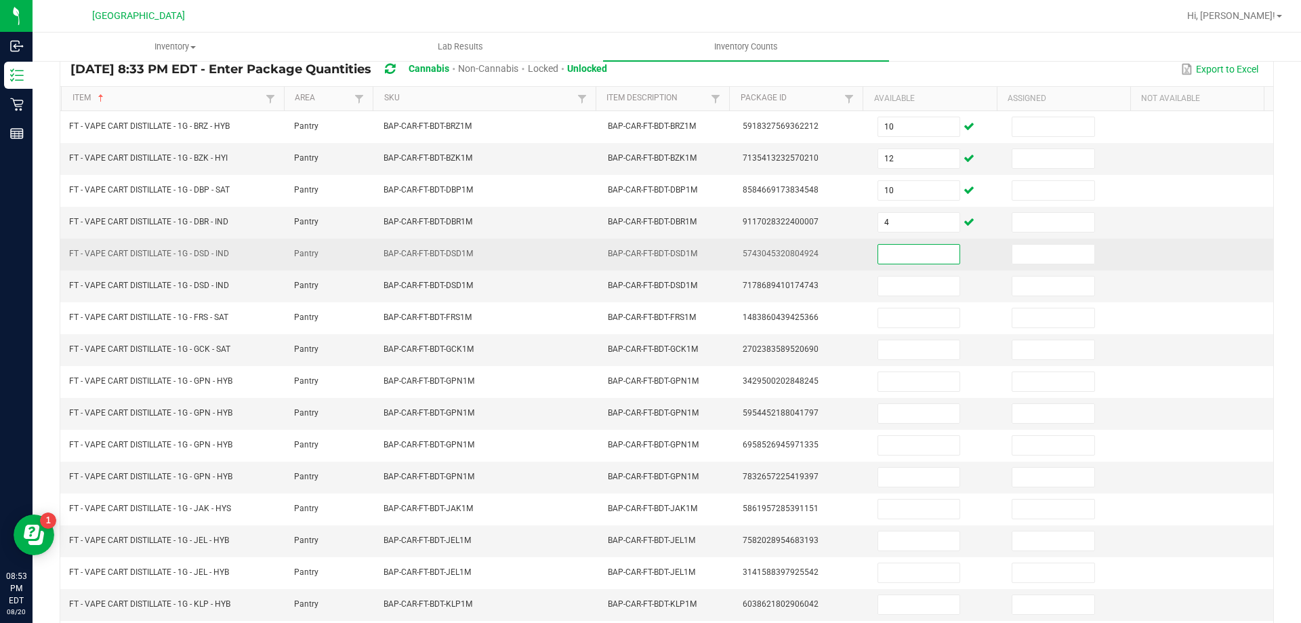
click at [883, 260] on input at bounding box center [918, 254] width 81 height 19
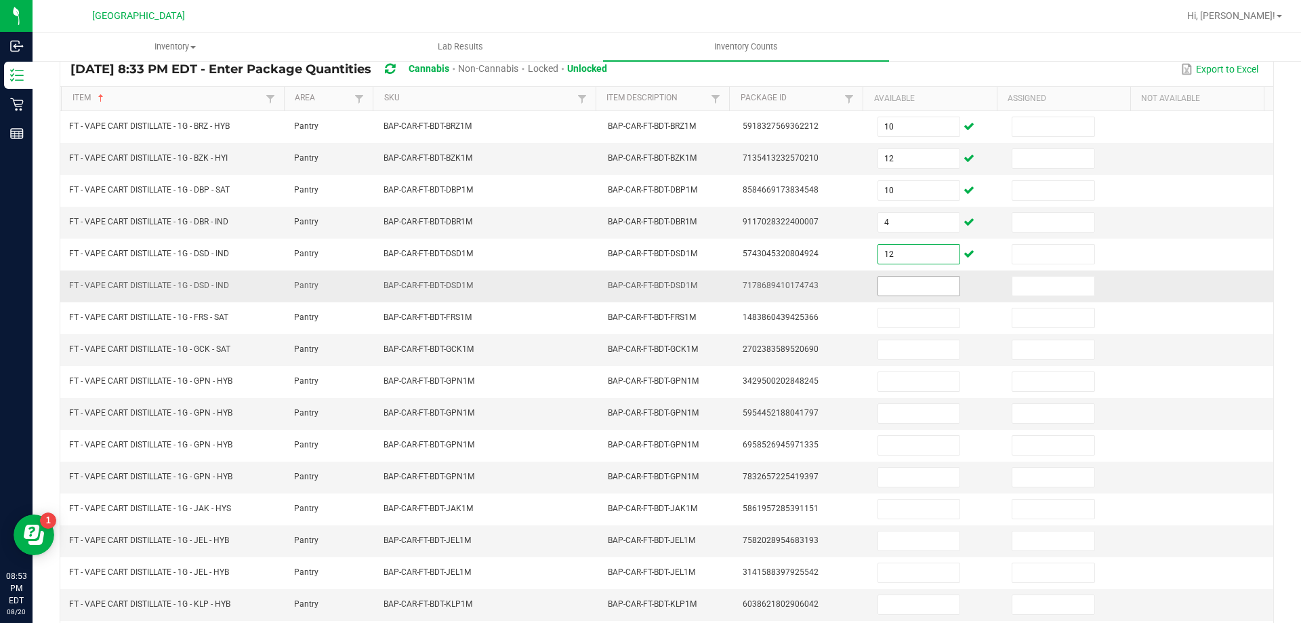
click at [883, 286] on input at bounding box center [918, 286] width 81 height 19
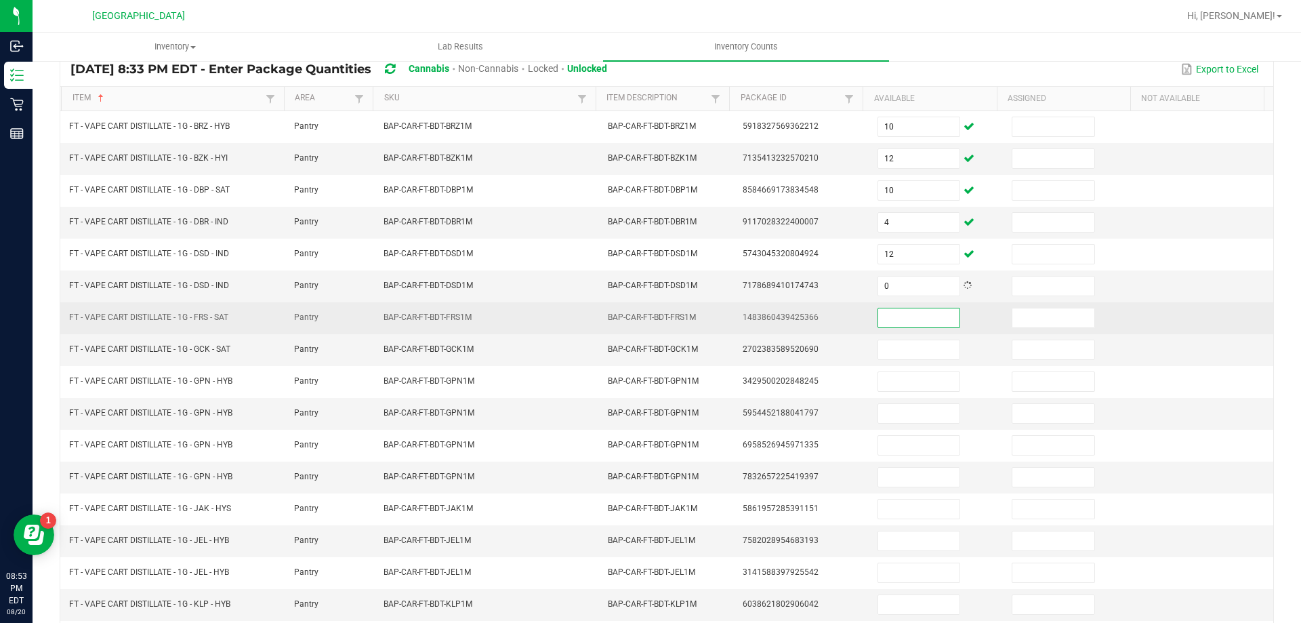
click at [885, 326] on input at bounding box center [918, 317] width 81 height 19
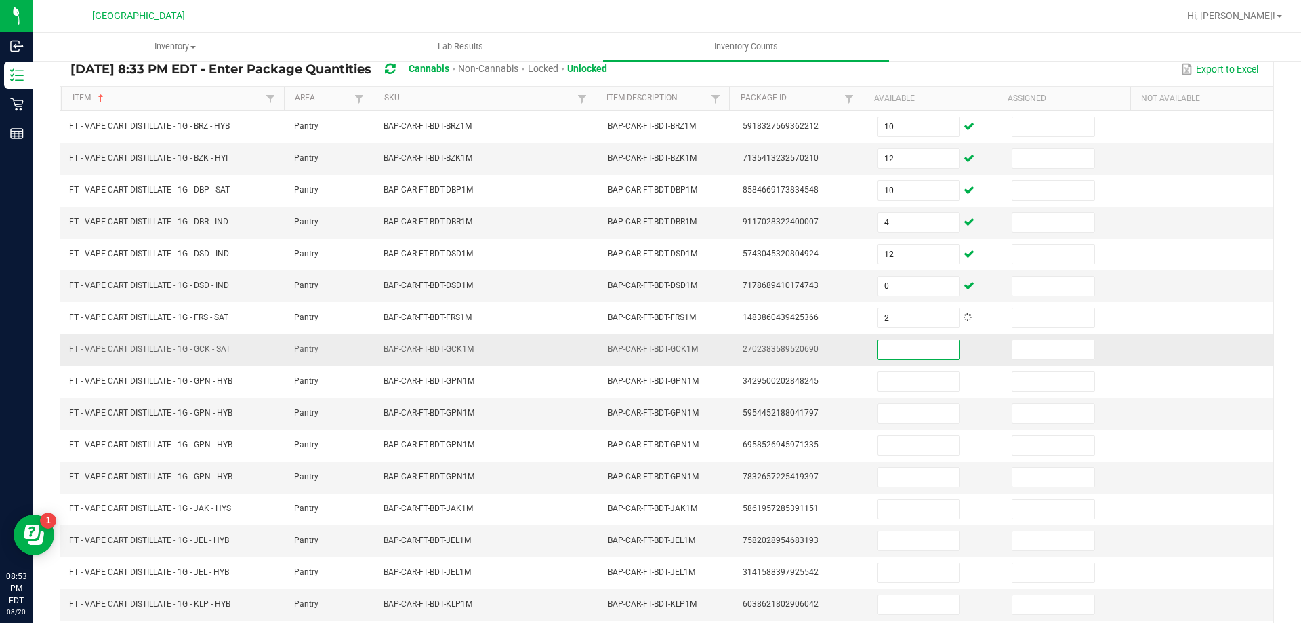
click at [884, 355] on input at bounding box center [918, 349] width 81 height 19
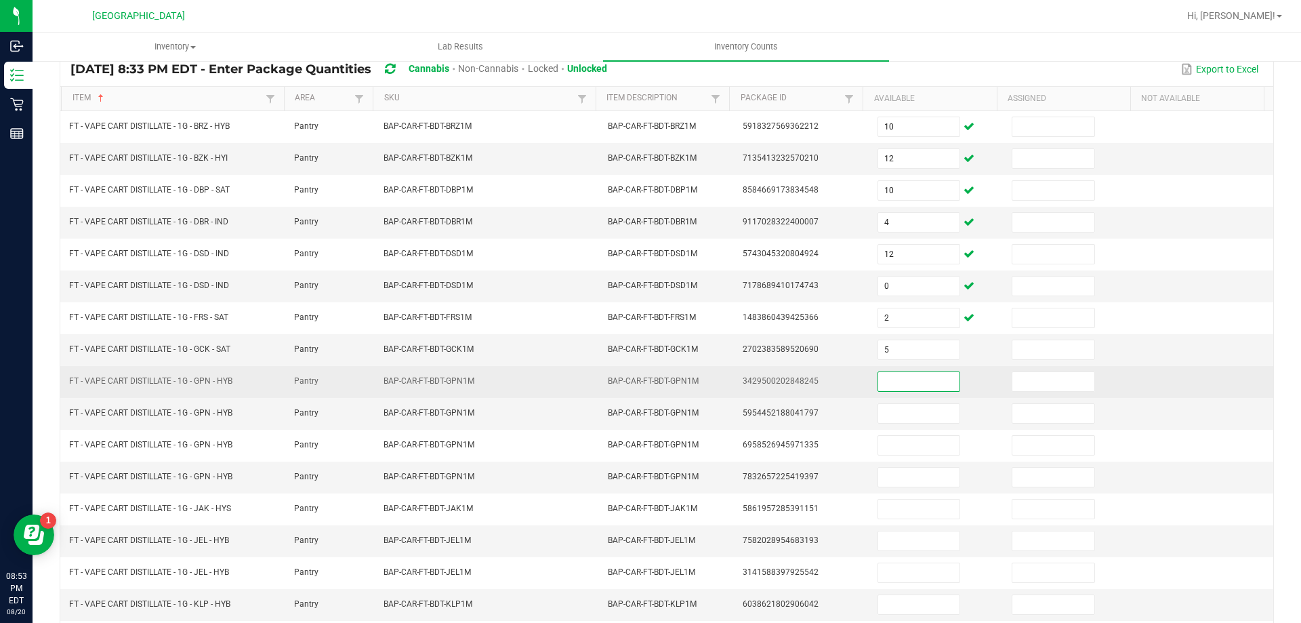
click at [884, 375] on input at bounding box center [918, 381] width 81 height 19
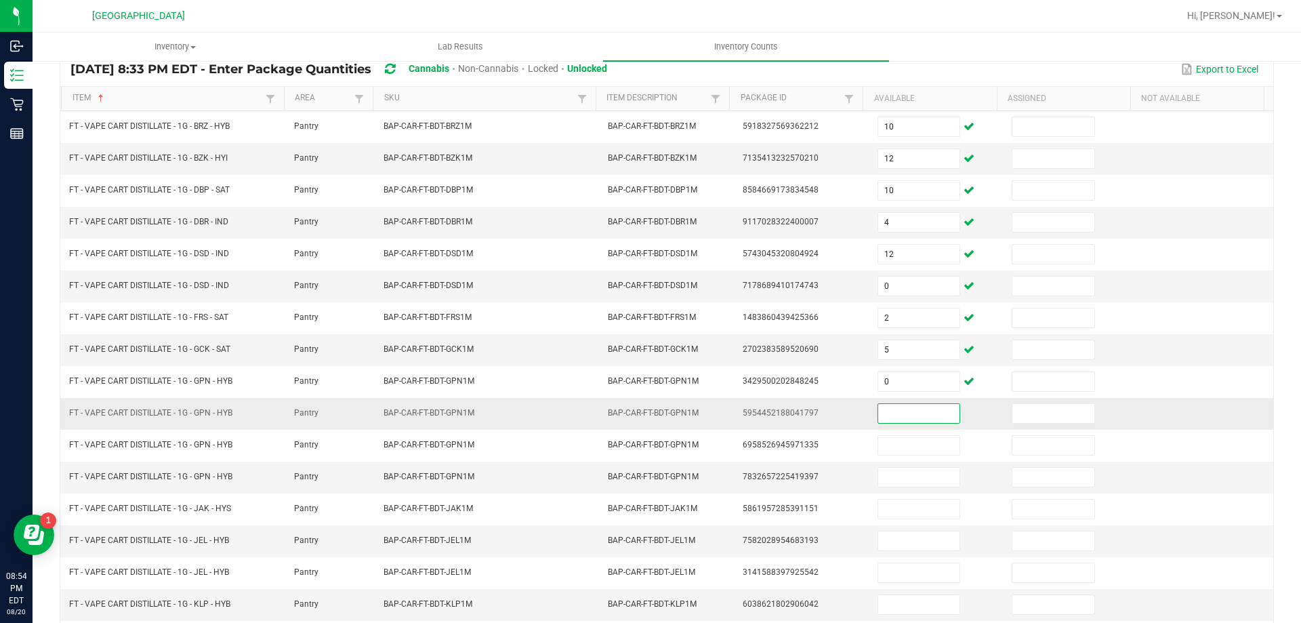
click at [880, 405] on input at bounding box center [918, 413] width 81 height 19
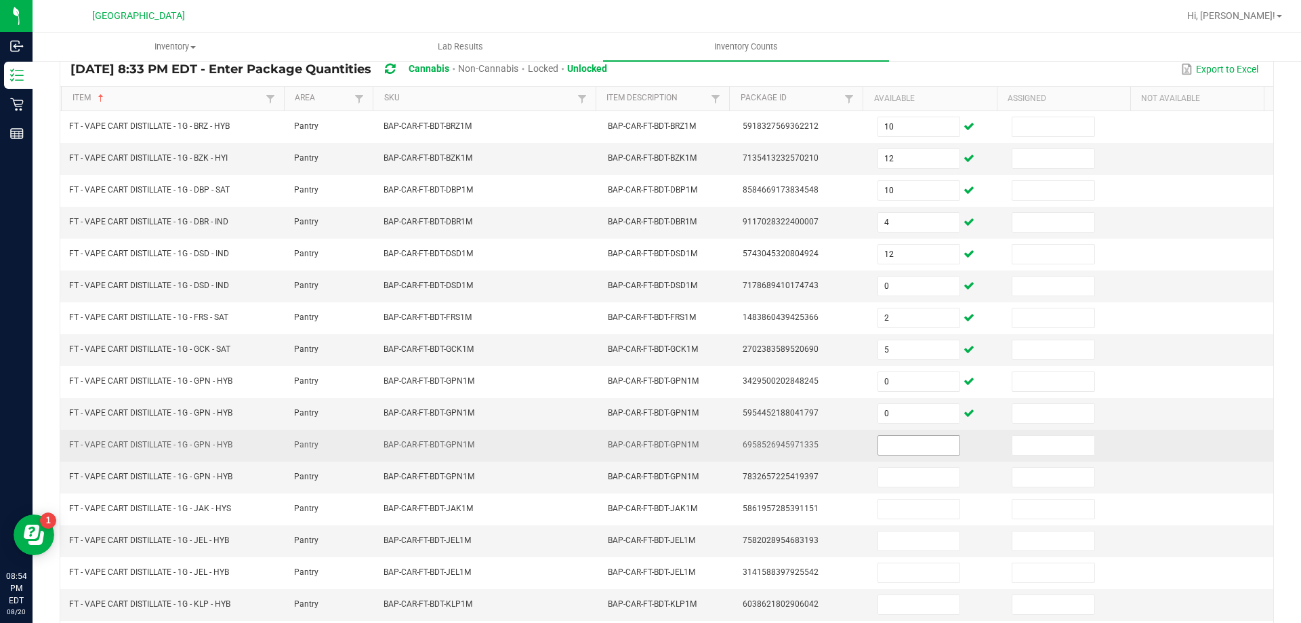
click at [889, 435] on span at bounding box center [919, 445] width 83 height 20
click at [889, 440] on input at bounding box center [918, 445] width 81 height 19
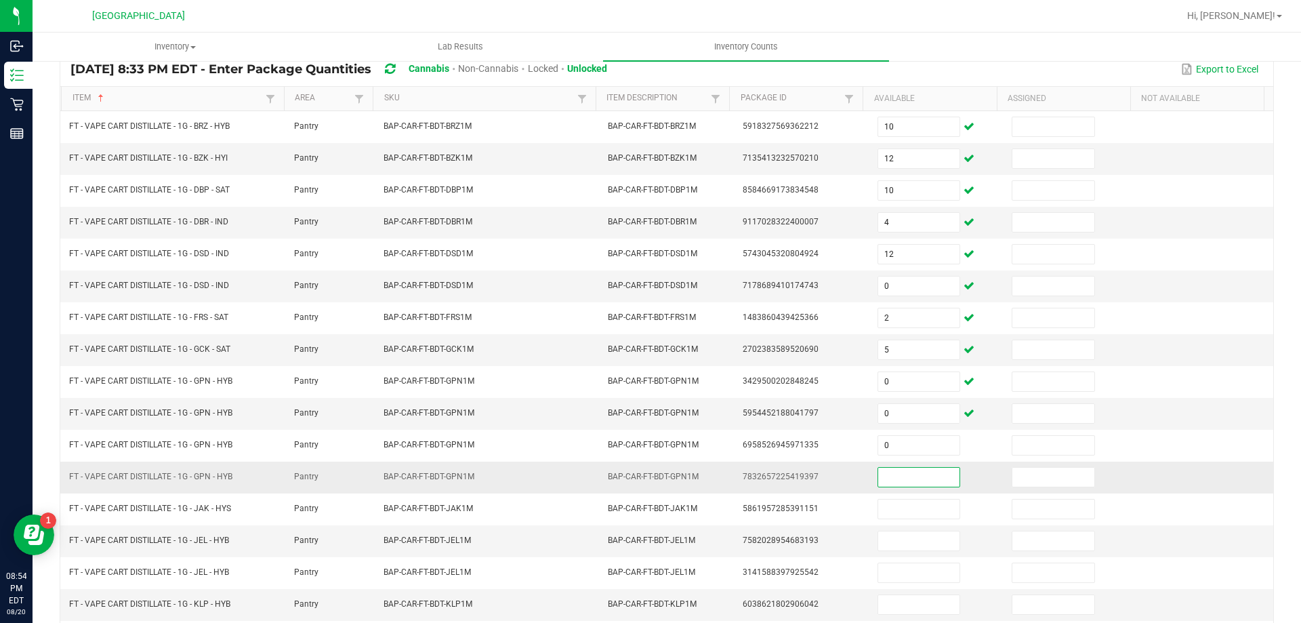
click at [889, 470] on input at bounding box center [918, 477] width 81 height 19
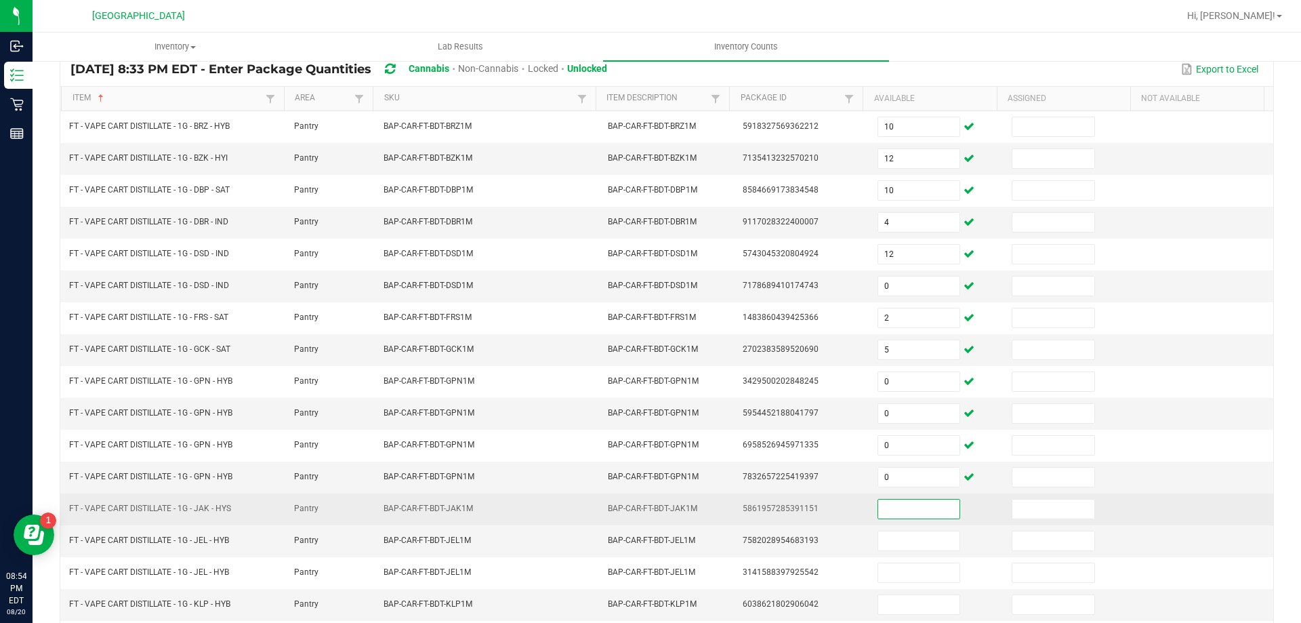
click at [883, 506] on input at bounding box center [918, 509] width 81 height 19
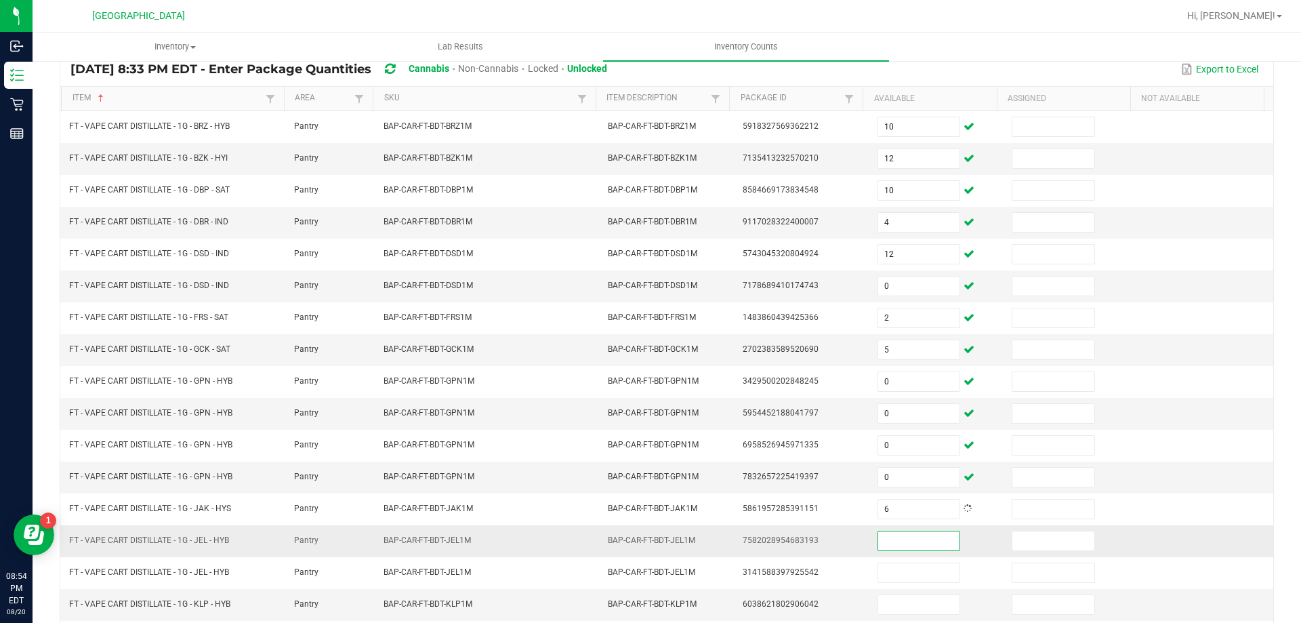
click at [878, 542] on input at bounding box center [918, 540] width 81 height 19
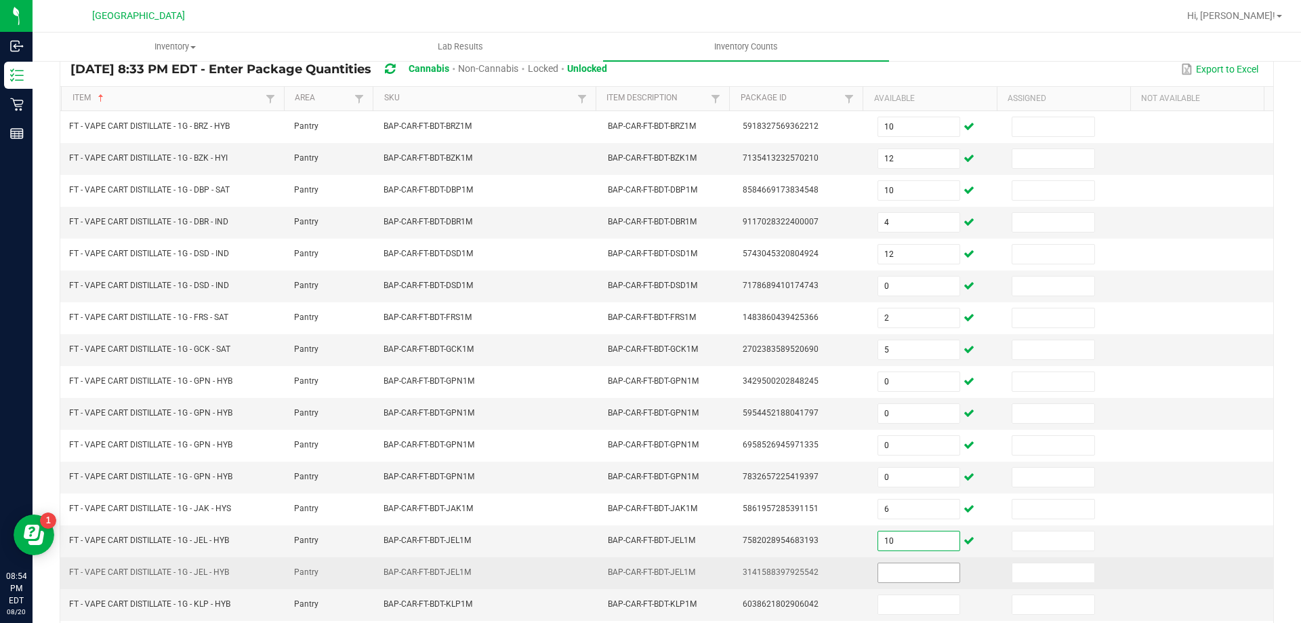
click at [883, 579] on input at bounding box center [918, 572] width 81 height 19
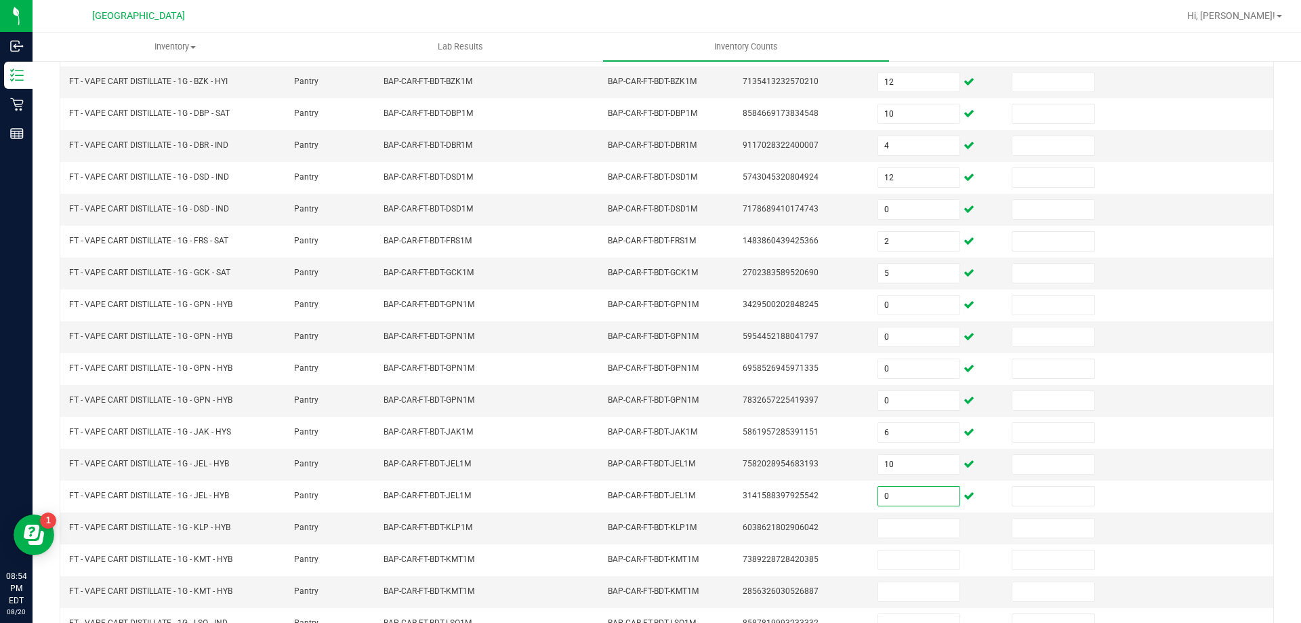
scroll to position [281, 0]
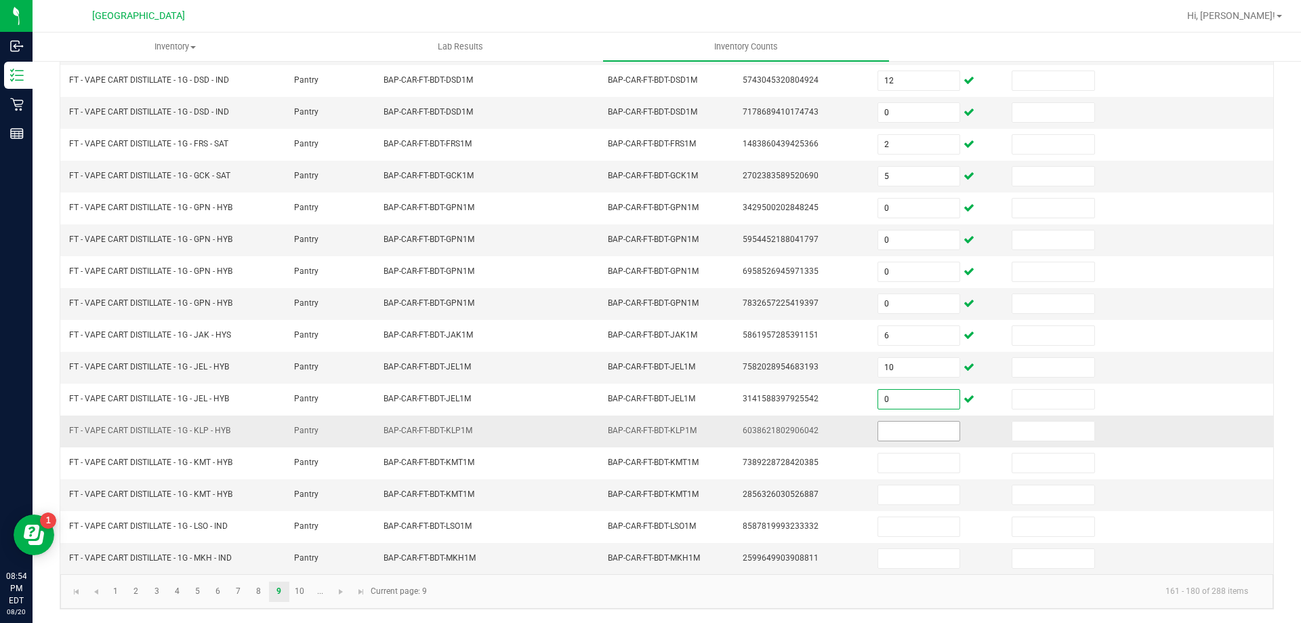
click at [878, 435] on input at bounding box center [918, 431] width 81 height 19
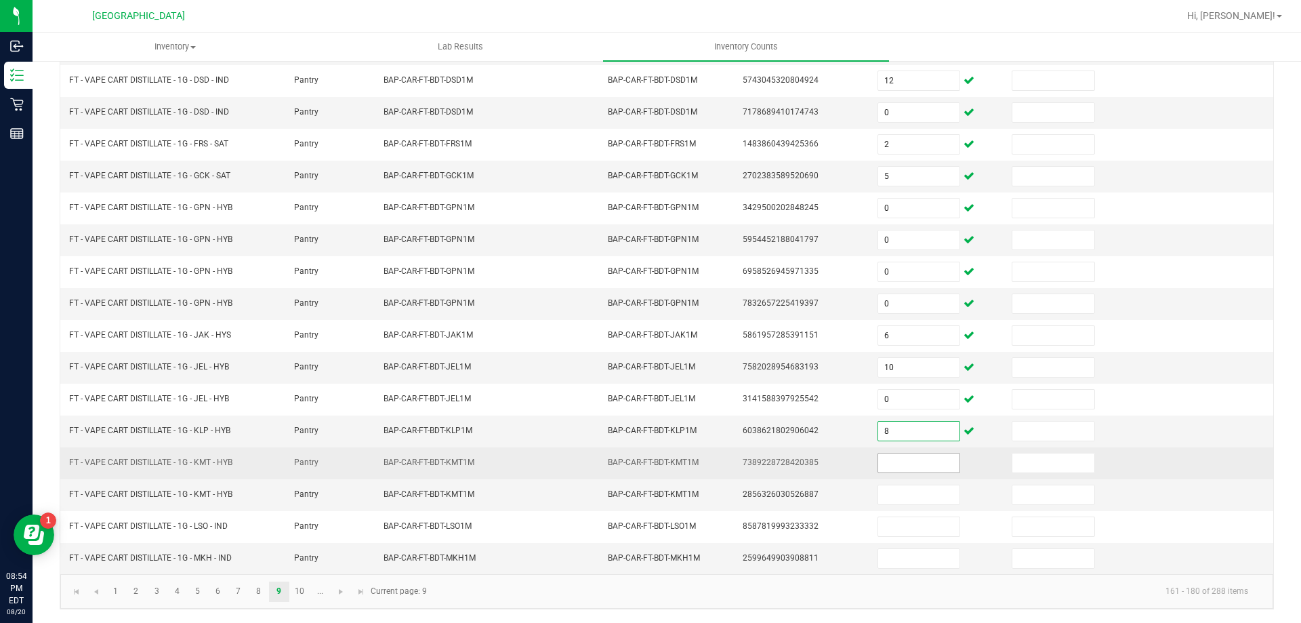
click at [883, 464] on input at bounding box center [918, 462] width 81 height 19
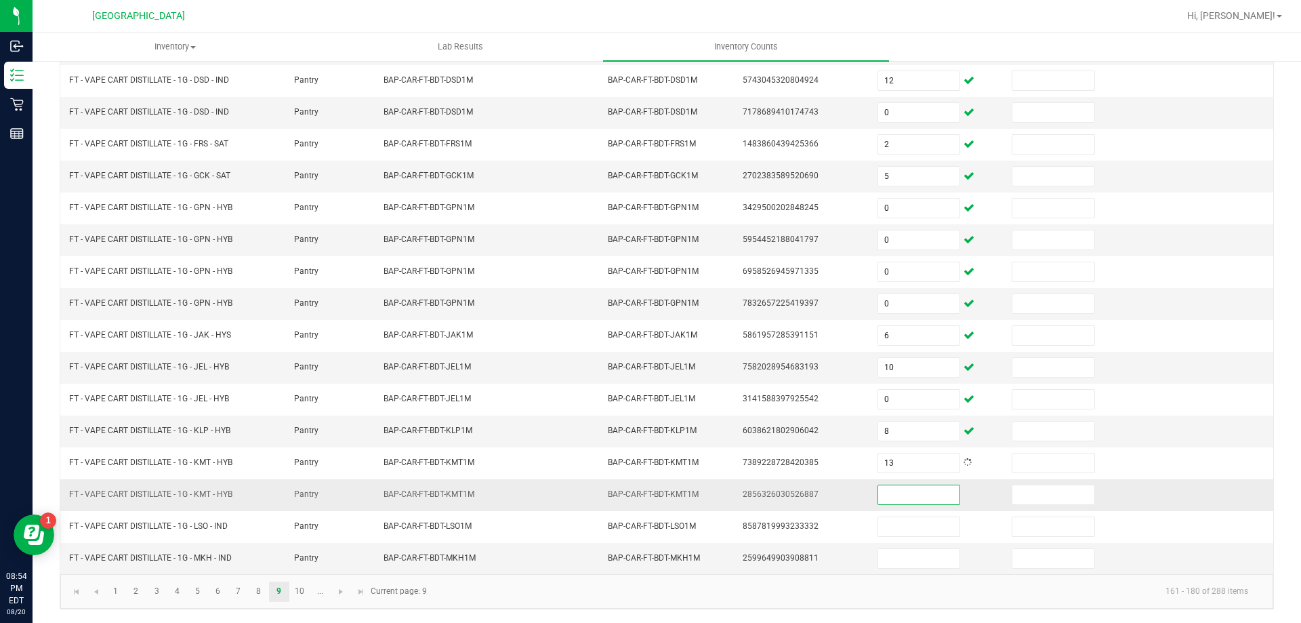
click at [885, 492] on input at bounding box center [918, 494] width 81 height 19
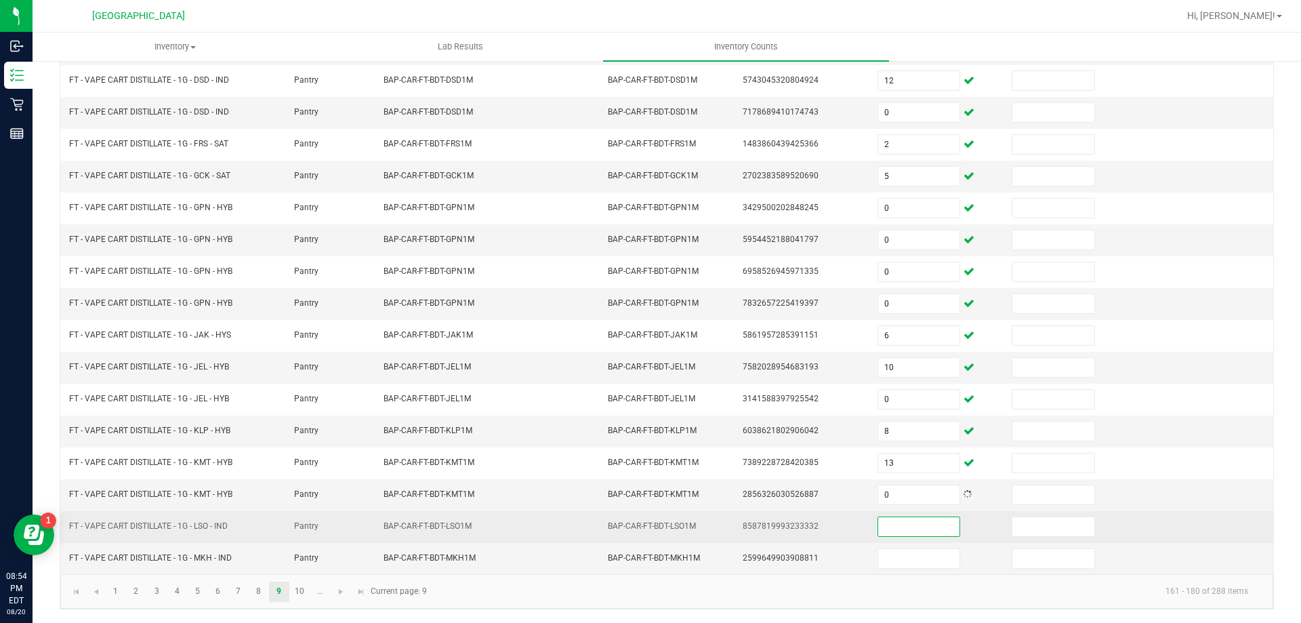
click at [885, 525] on input at bounding box center [918, 526] width 81 height 19
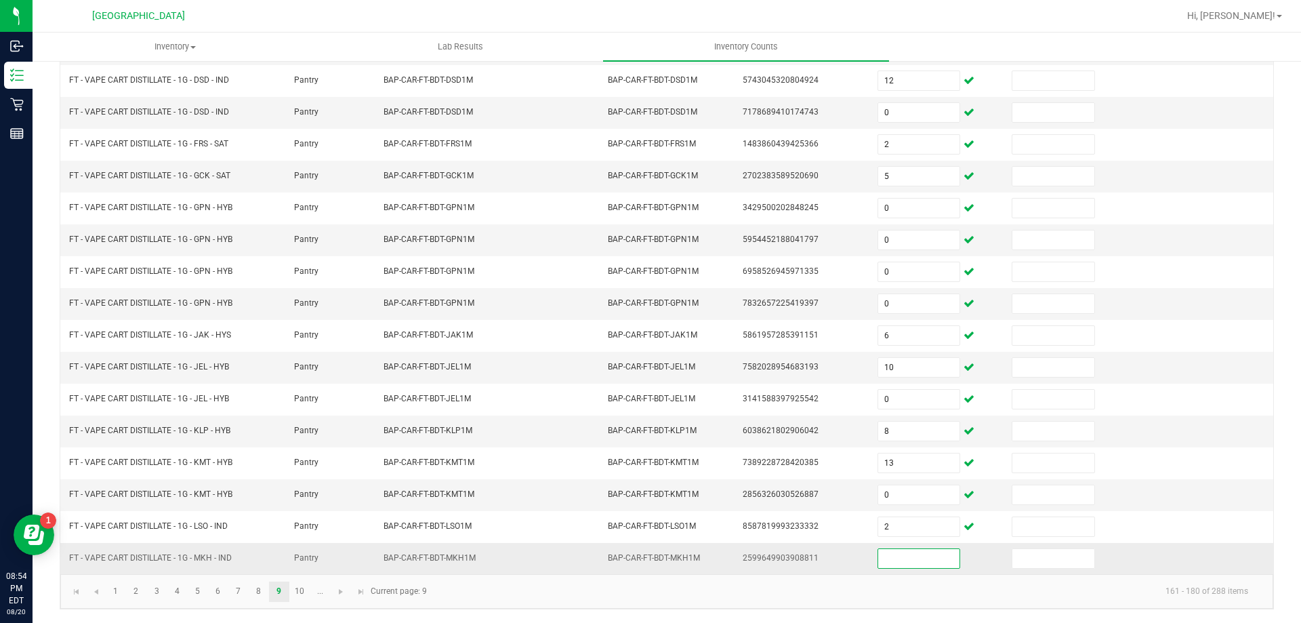
click at [884, 561] on input at bounding box center [918, 558] width 81 height 19
click at [305, 588] on link "10" at bounding box center [300, 592] width 20 height 20
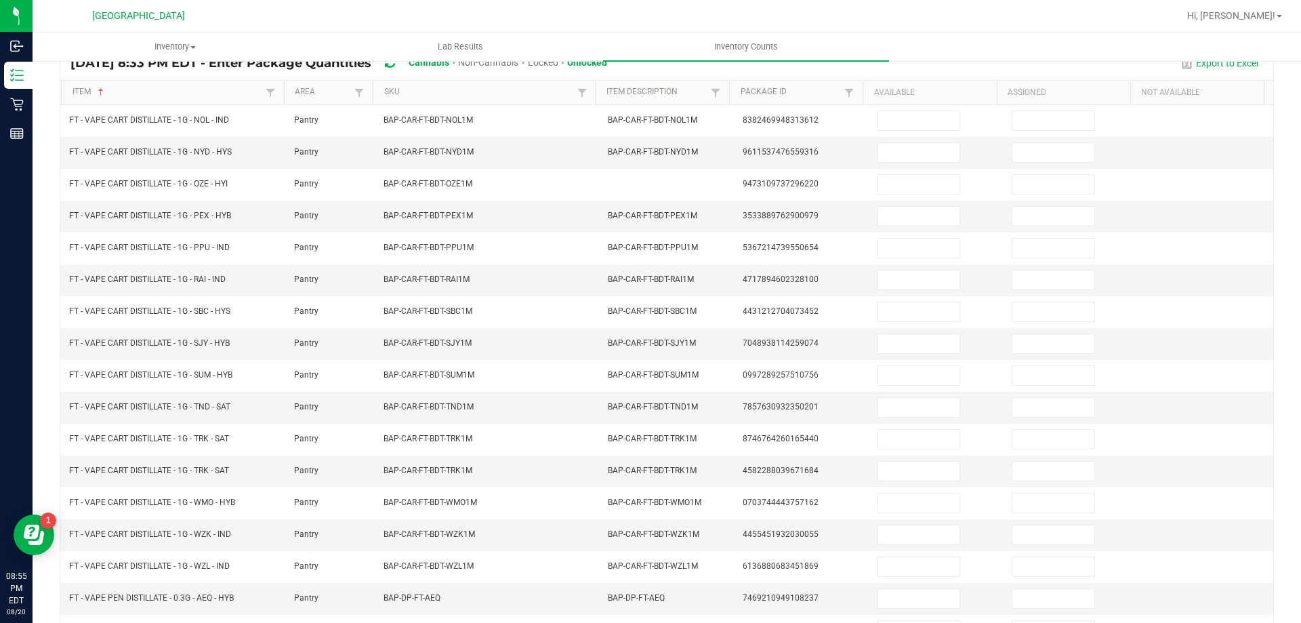
scroll to position [125, 0]
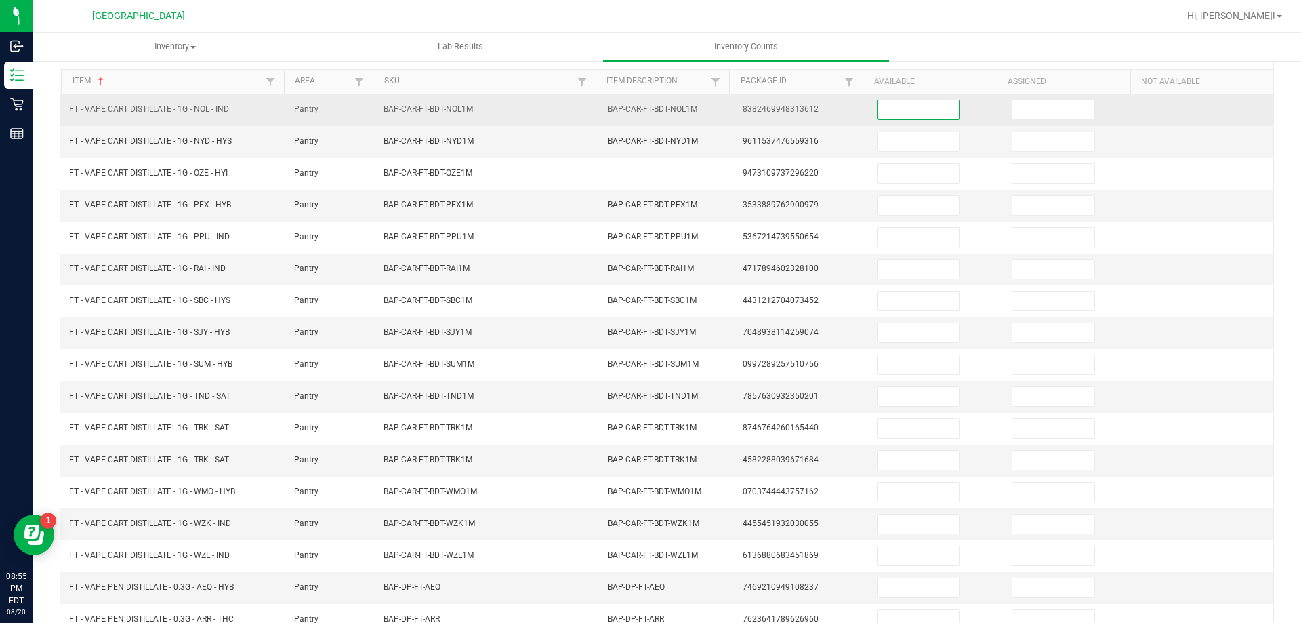
click at [904, 112] on input at bounding box center [918, 109] width 81 height 19
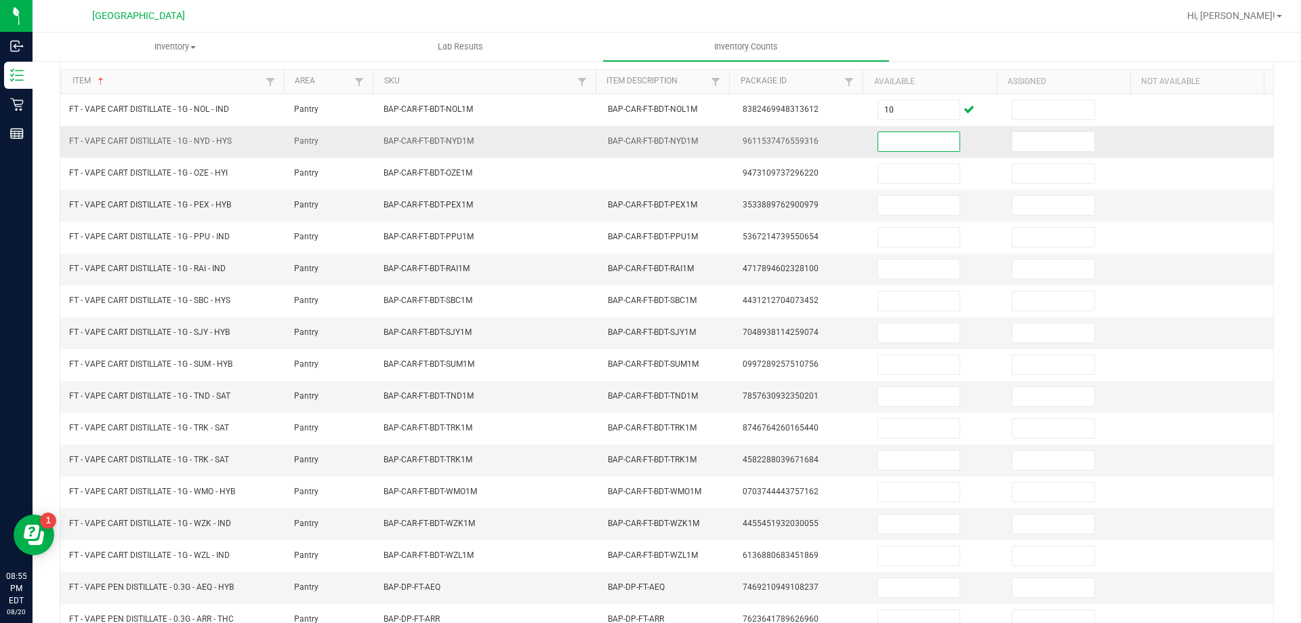
click at [906, 137] on input at bounding box center [918, 141] width 81 height 19
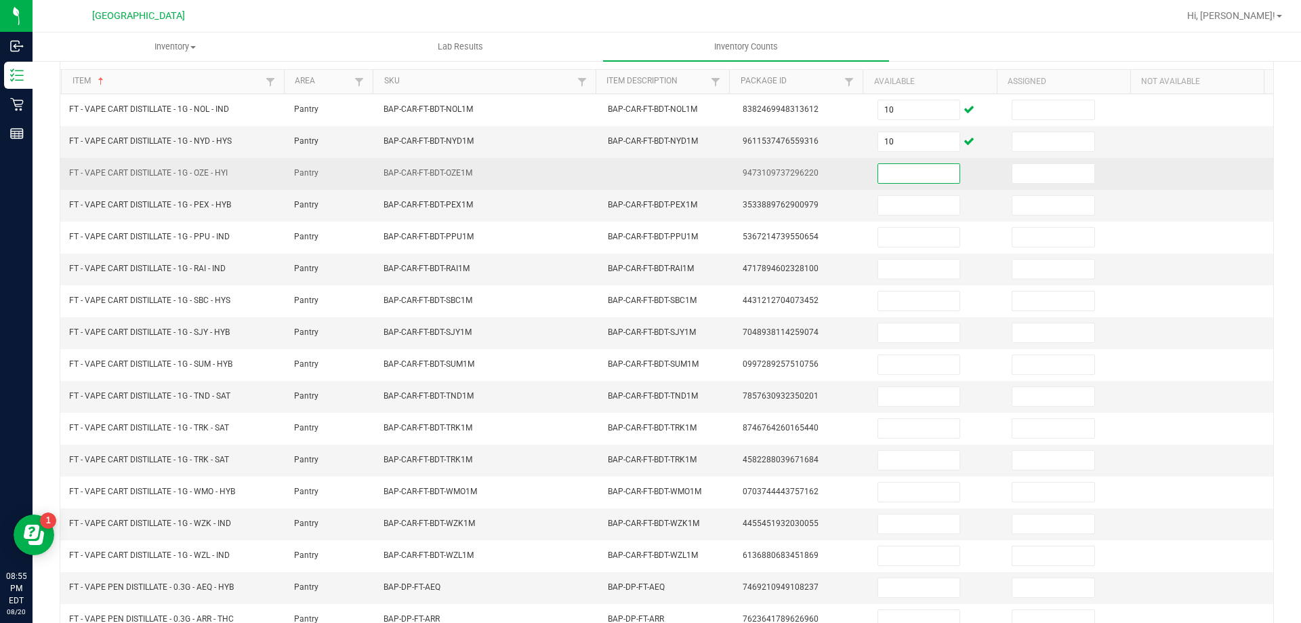
click at [905, 174] on input at bounding box center [918, 173] width 81 height 19
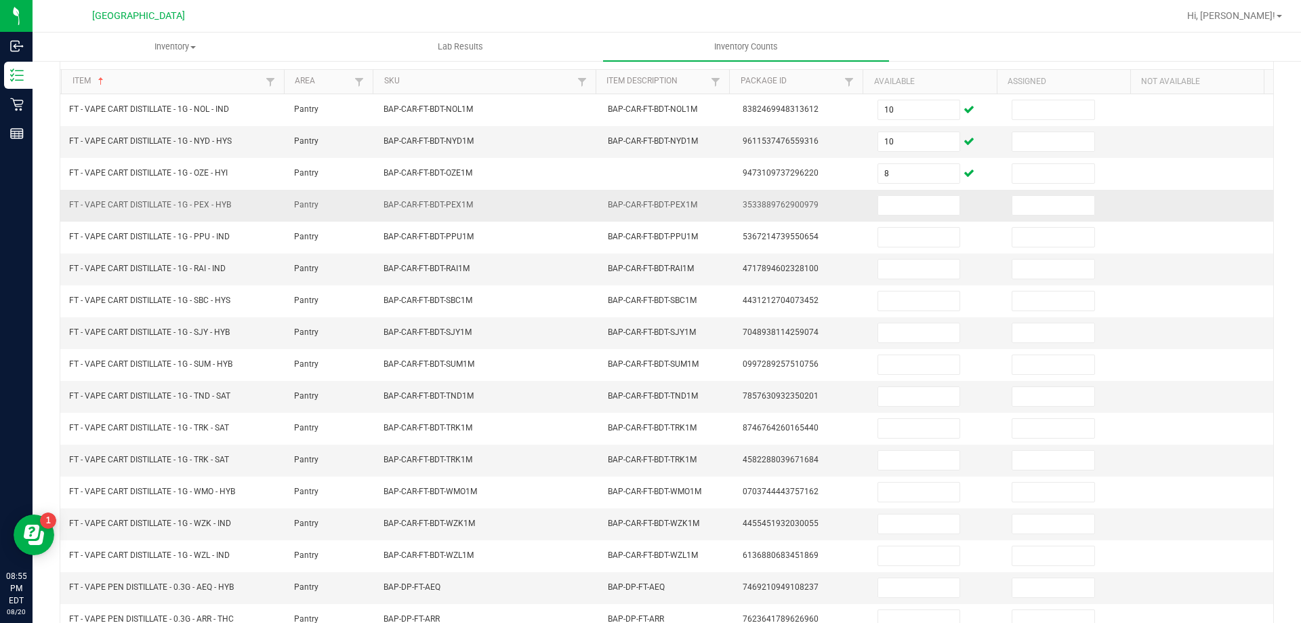
click at [901, 217] on td at bounding box center [937, 206] width 135 height 32
click at [902, 204] on input at bounding box center [918, 205] width 81 height 19
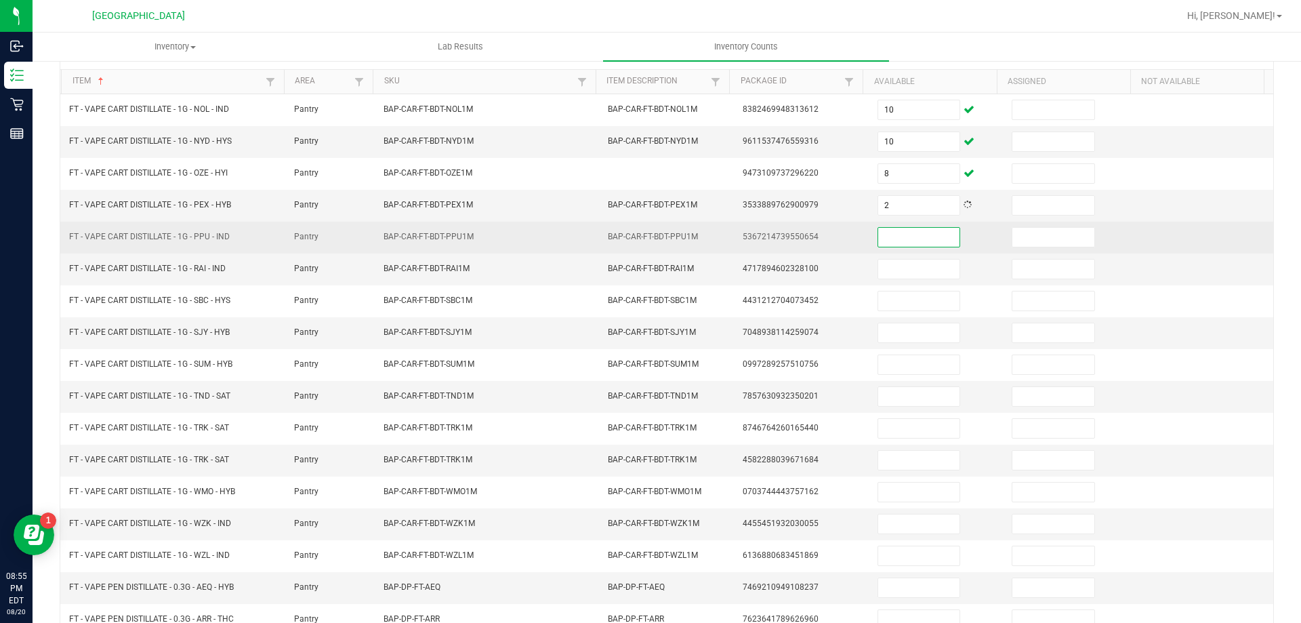
click at [895, 241] on input at bounding box center [918, 237] width 81 height 19
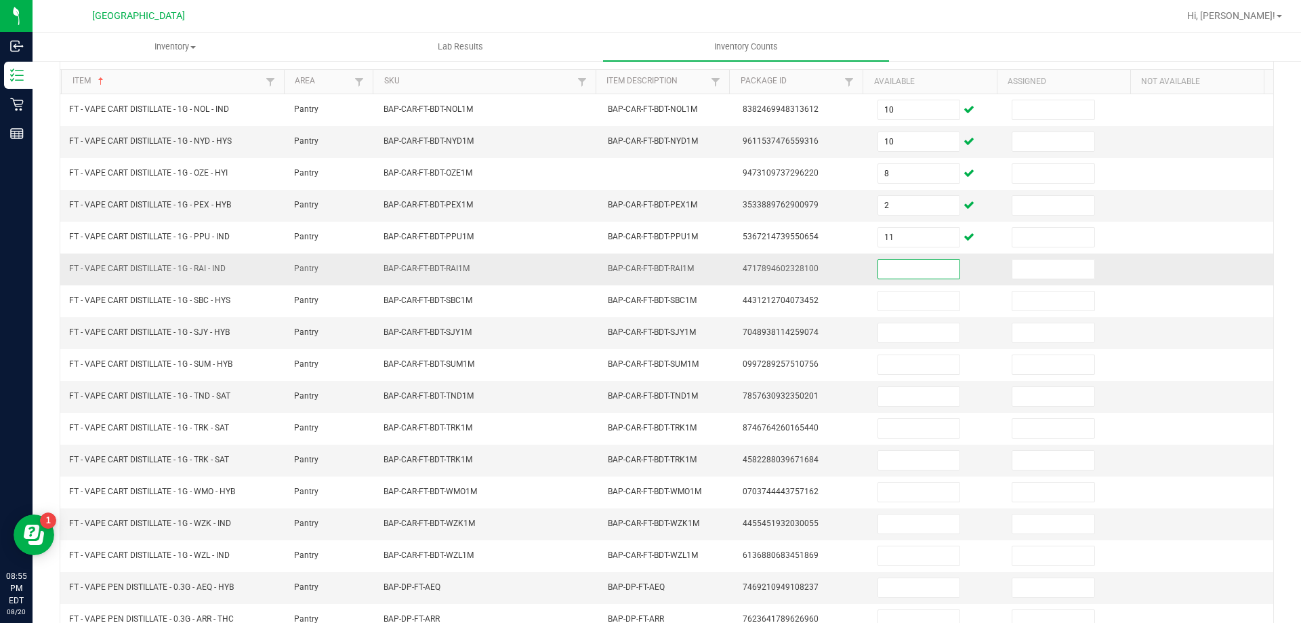
click at [898, 264] on input at bounding box center [918, 269] width 81 height 19
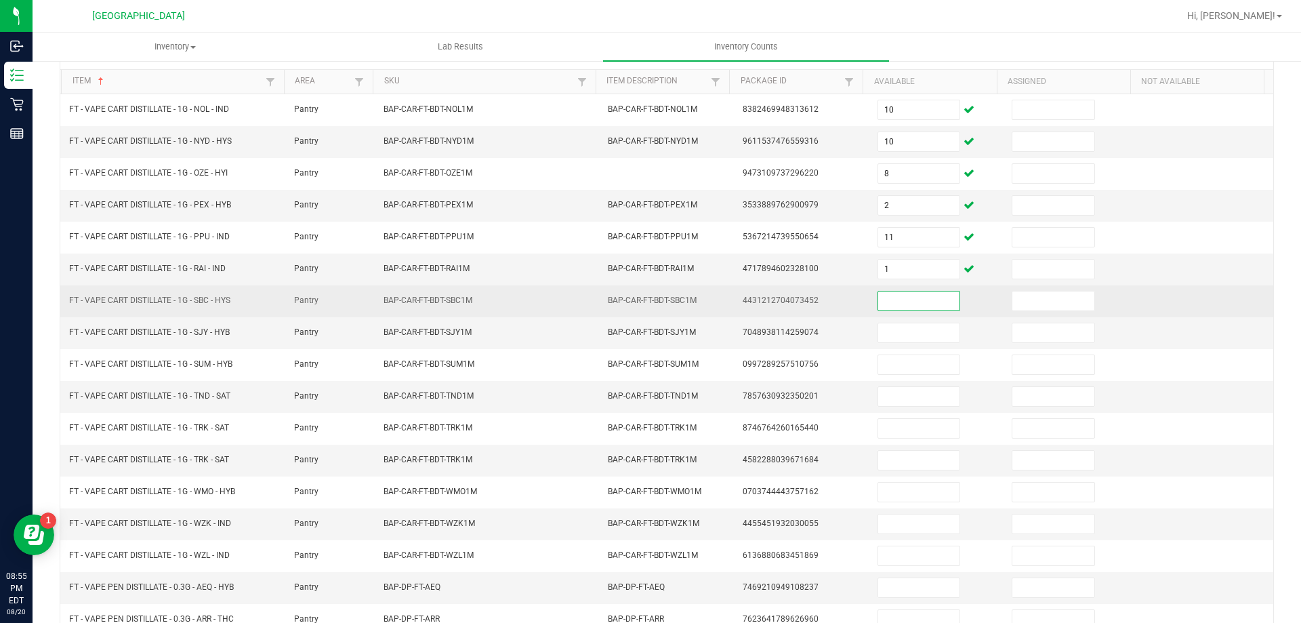
click at [893, 304] on input at bounding box center [918, 300] width 81 height 19
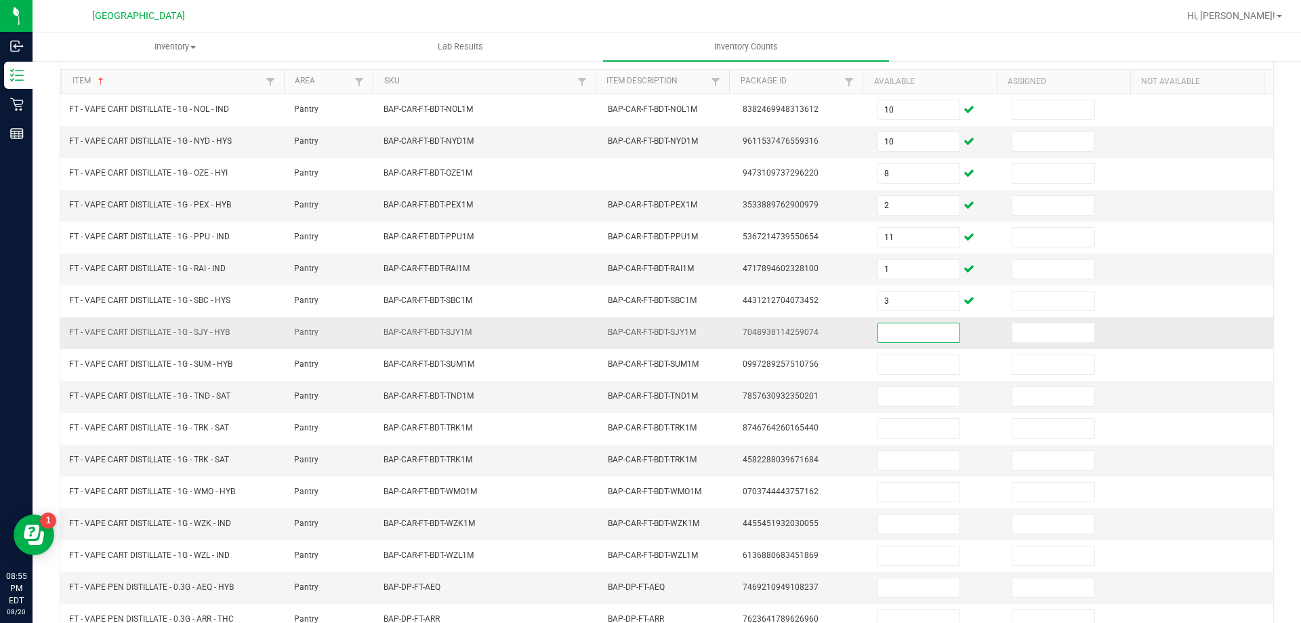
click at [891, 333] on input at bounding box center [918, 332] width 81 height 19
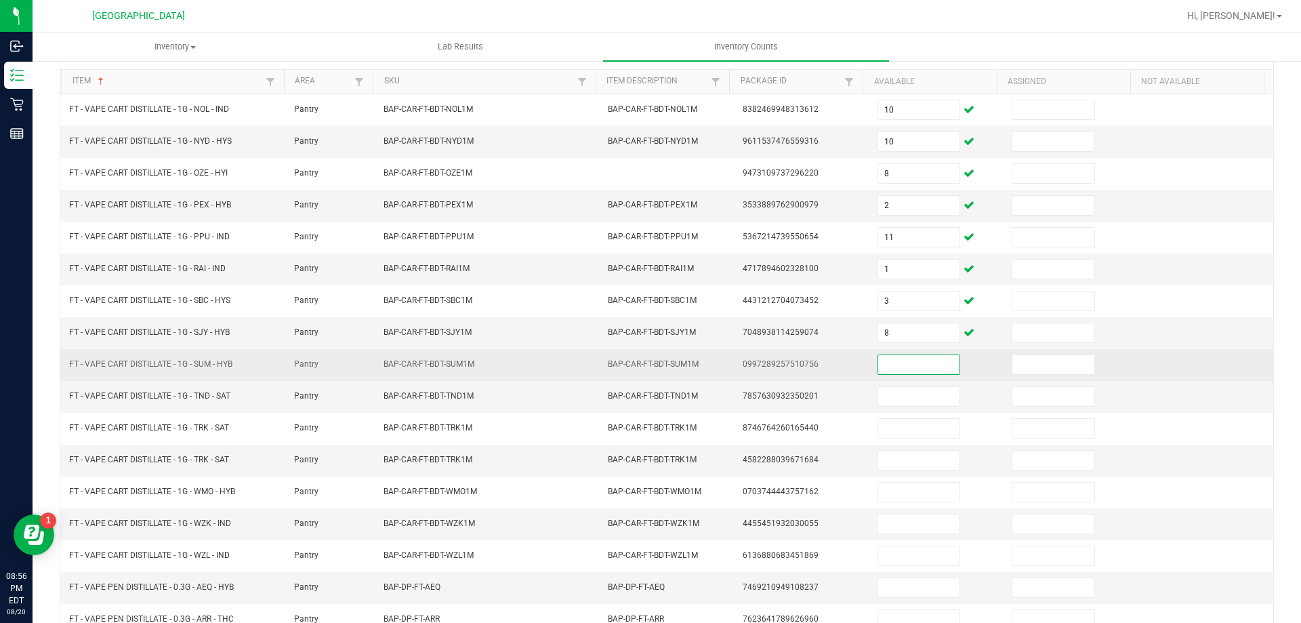
click at [899, 373] on input at bounding box center [918, 364] width 81 height 19
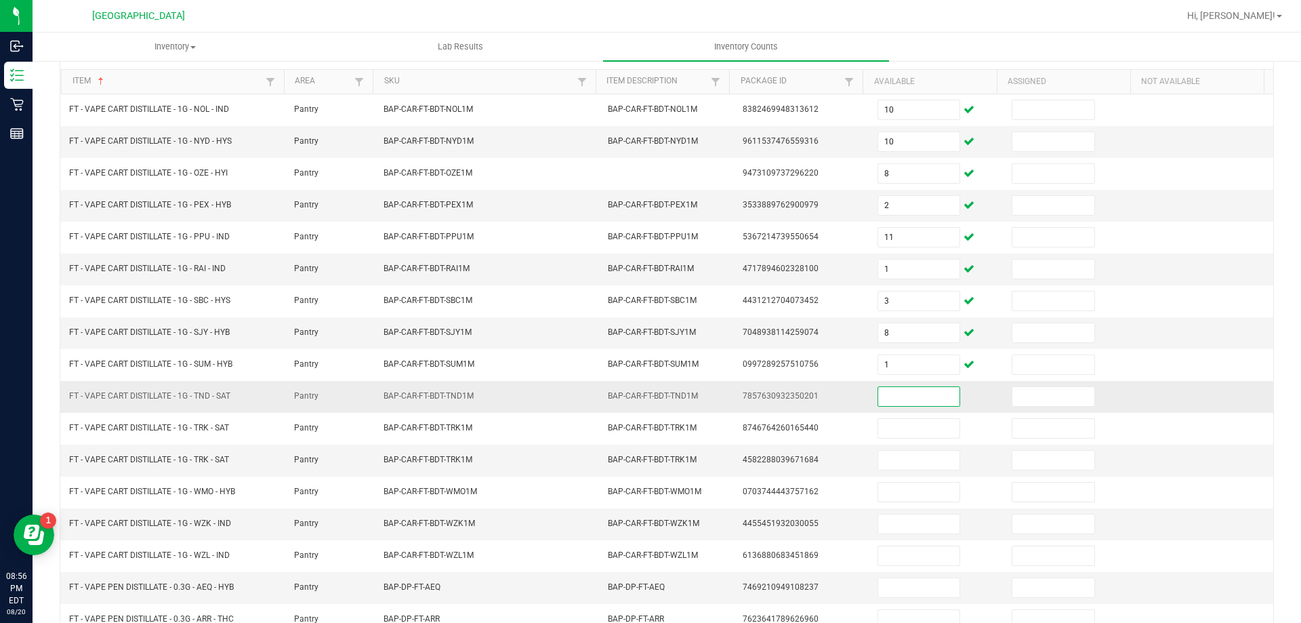
click at [901, 403] on input at bounding box center [918, 396] width 81 height 19
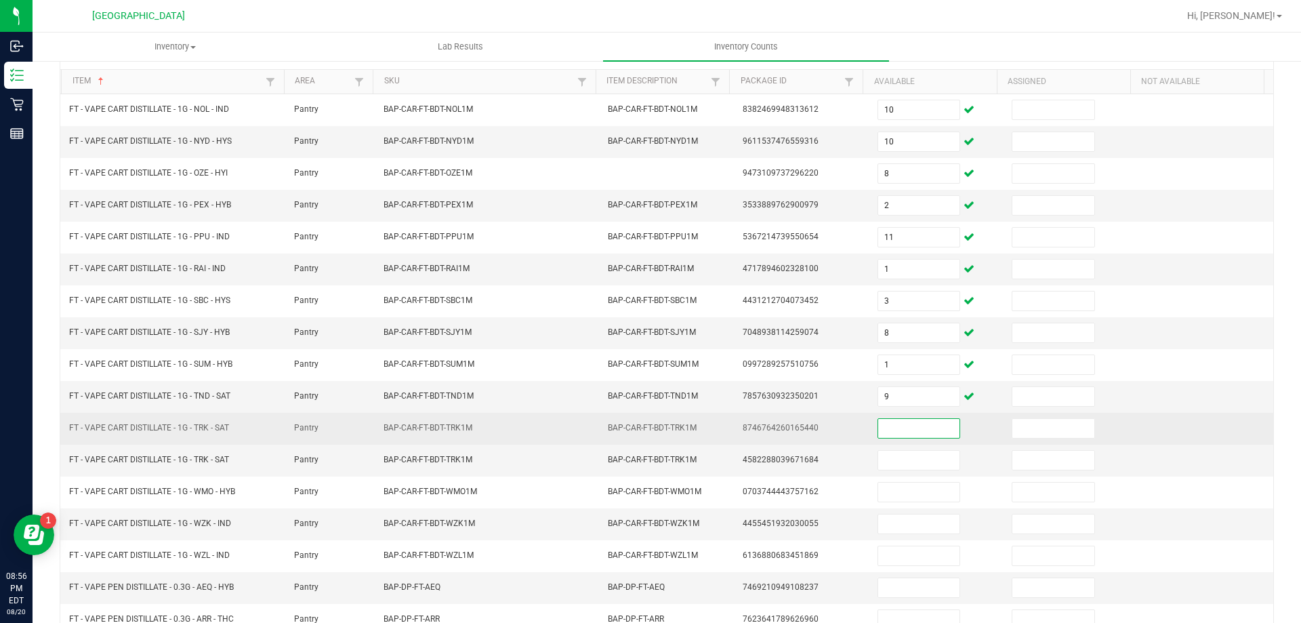
click at [903, 427] on input at bounding box center [918, 428] width 81 height 19
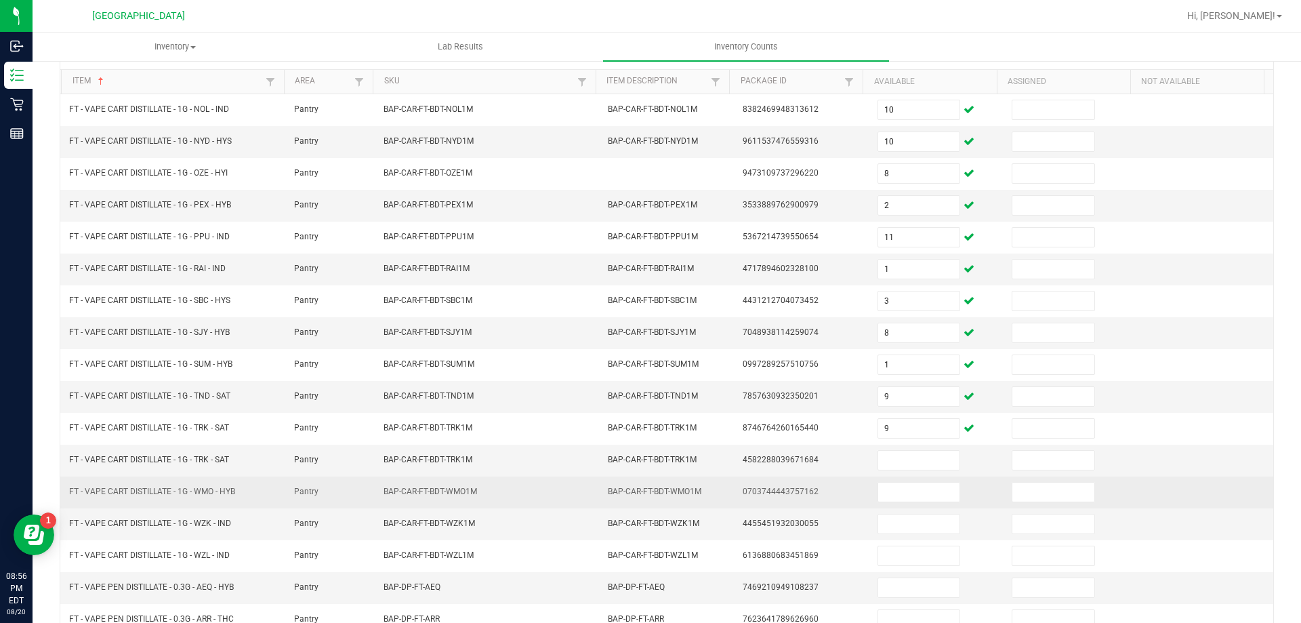
click at [903, 478] on td at bounding box center [937, 493] width 135 height 32
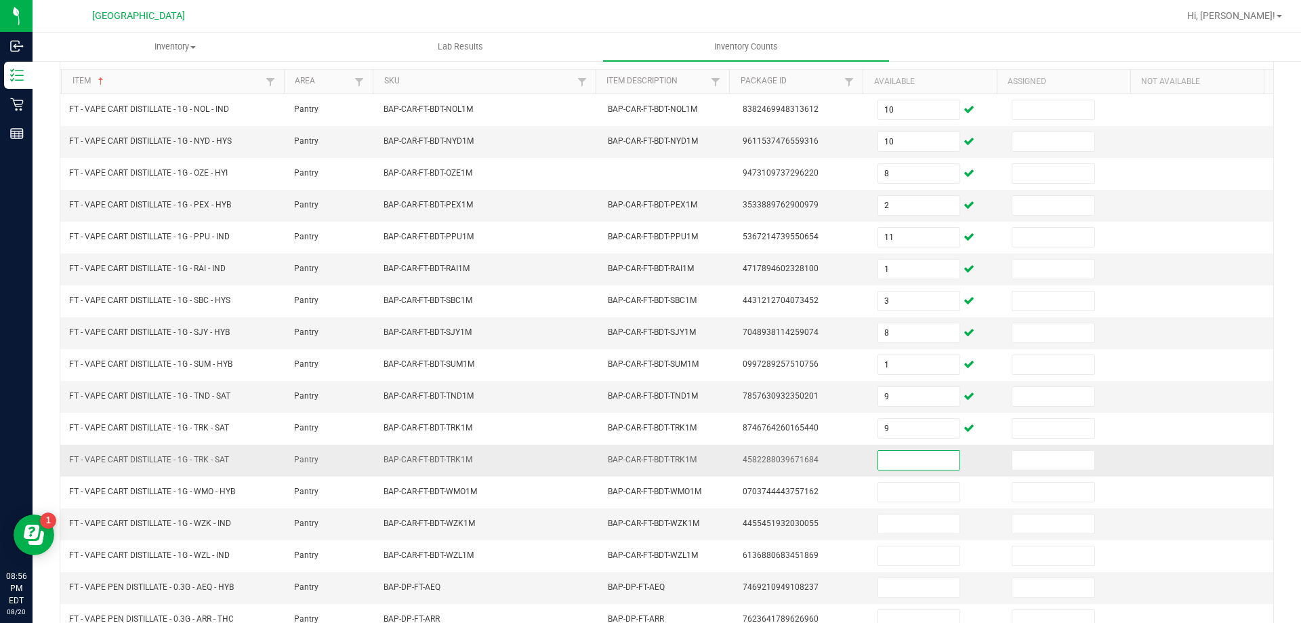
click at [901, 462] on input at bounding box center [918, 460] width 81 height 19
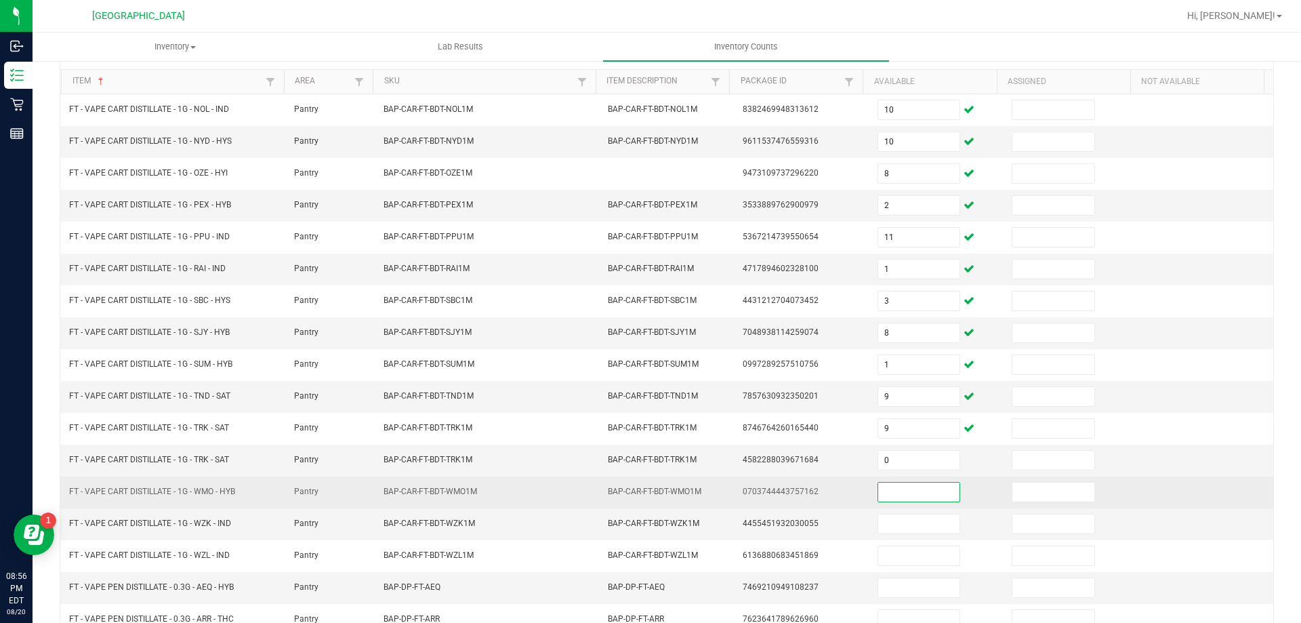
click at [901, 496] on input at bounding box center [918, 492] width 81 height 19
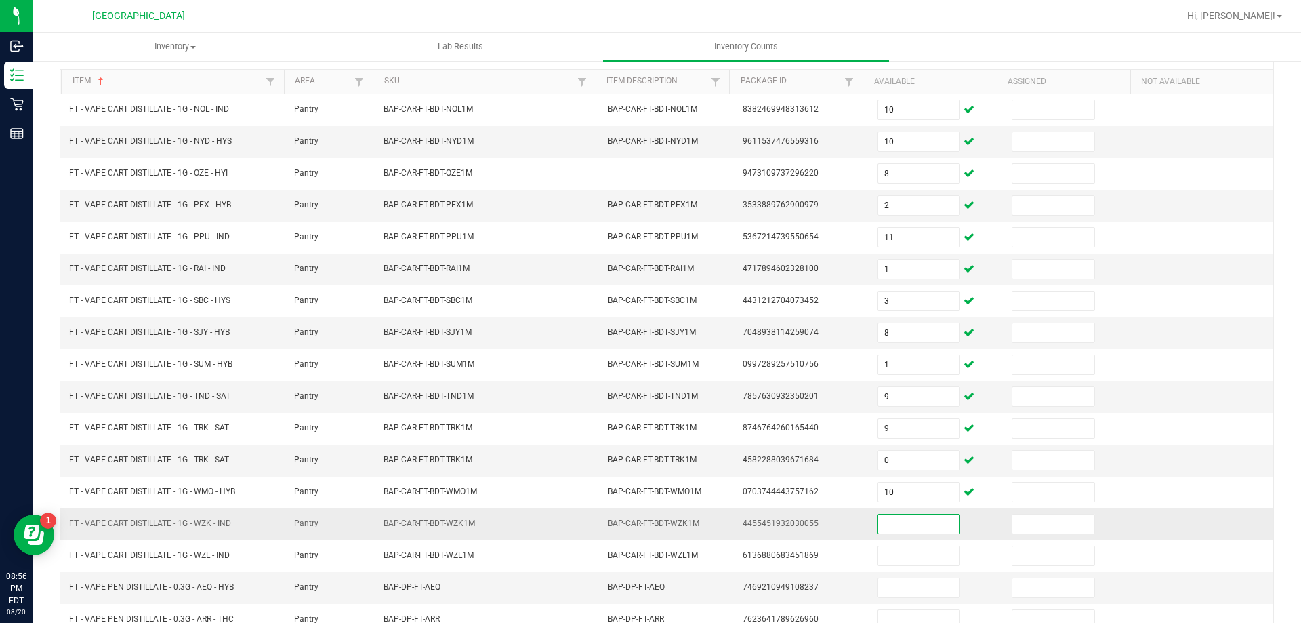
click at [919, 525] on input at bounding box center [918, 523] width 81 height 19
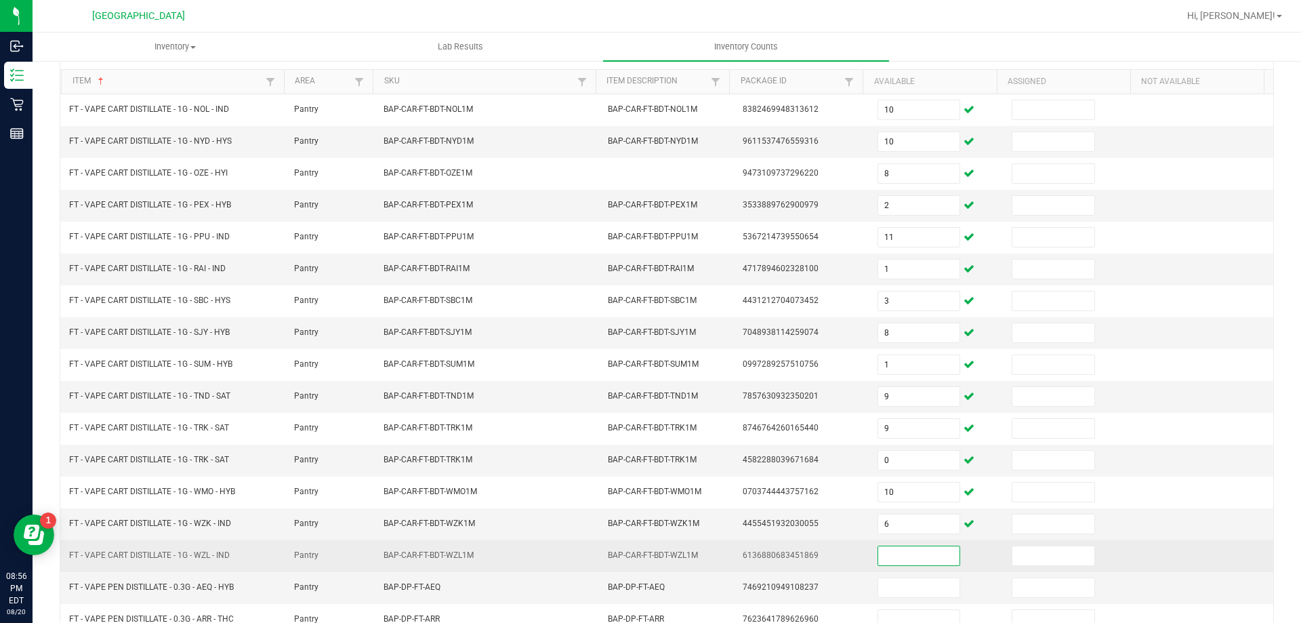
click at [904, 562] on input at bounding box center [918, 555] width 81 height 19
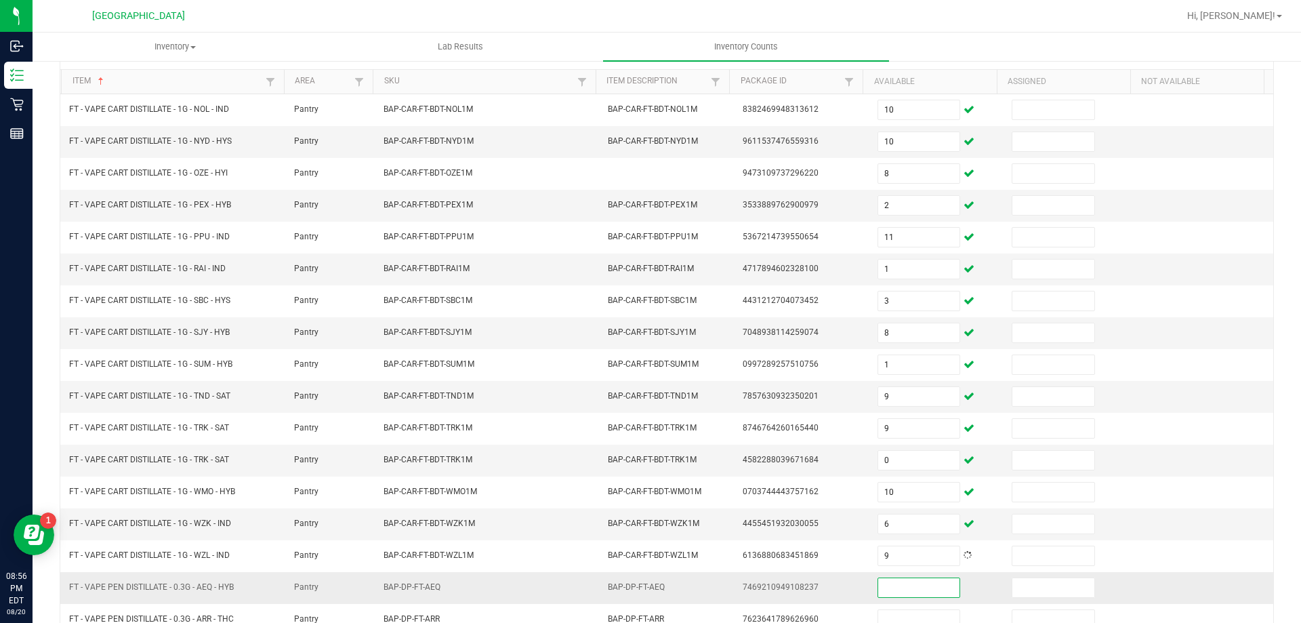
click at [904, 596] on input at bounding box center [918, 587] width 81 height 19
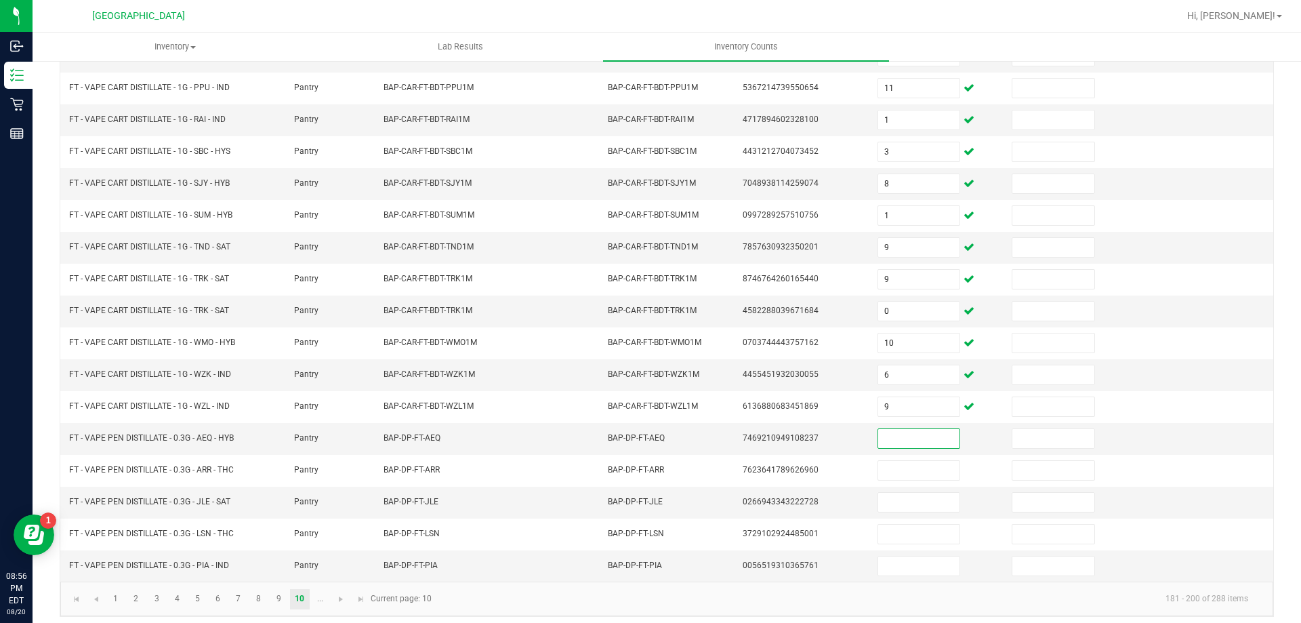
scroll to position [281, 0]
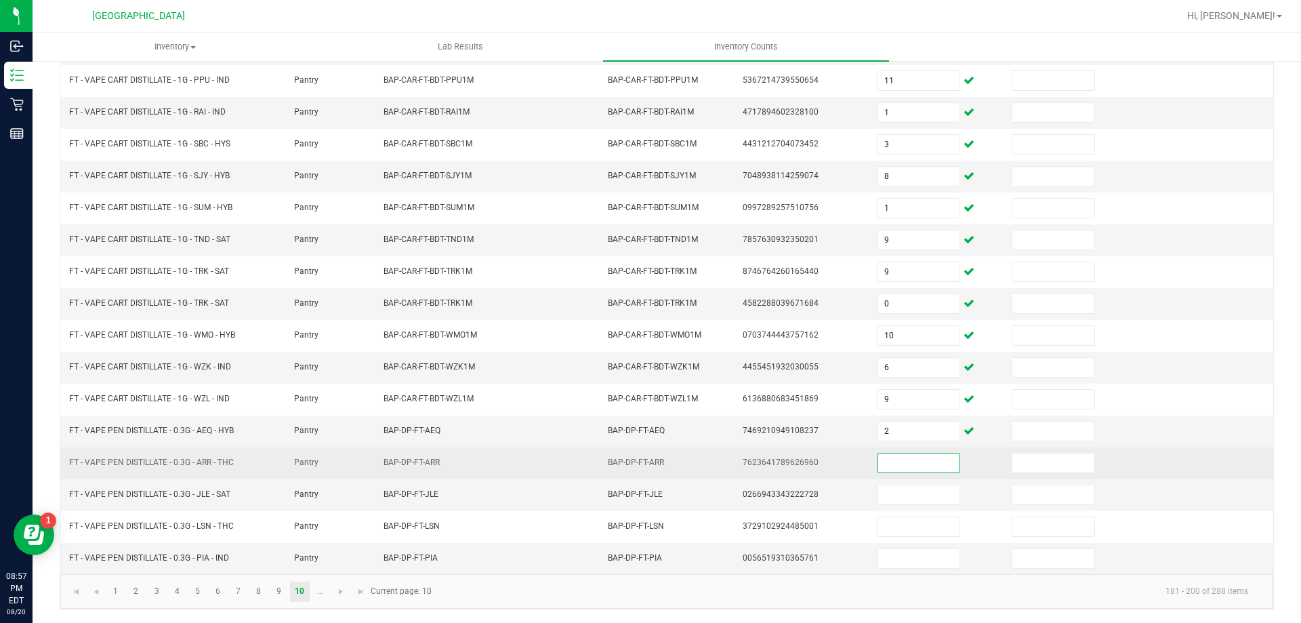
click at [905, 457] on input at bounding box center [918, 462] width 81 height 19
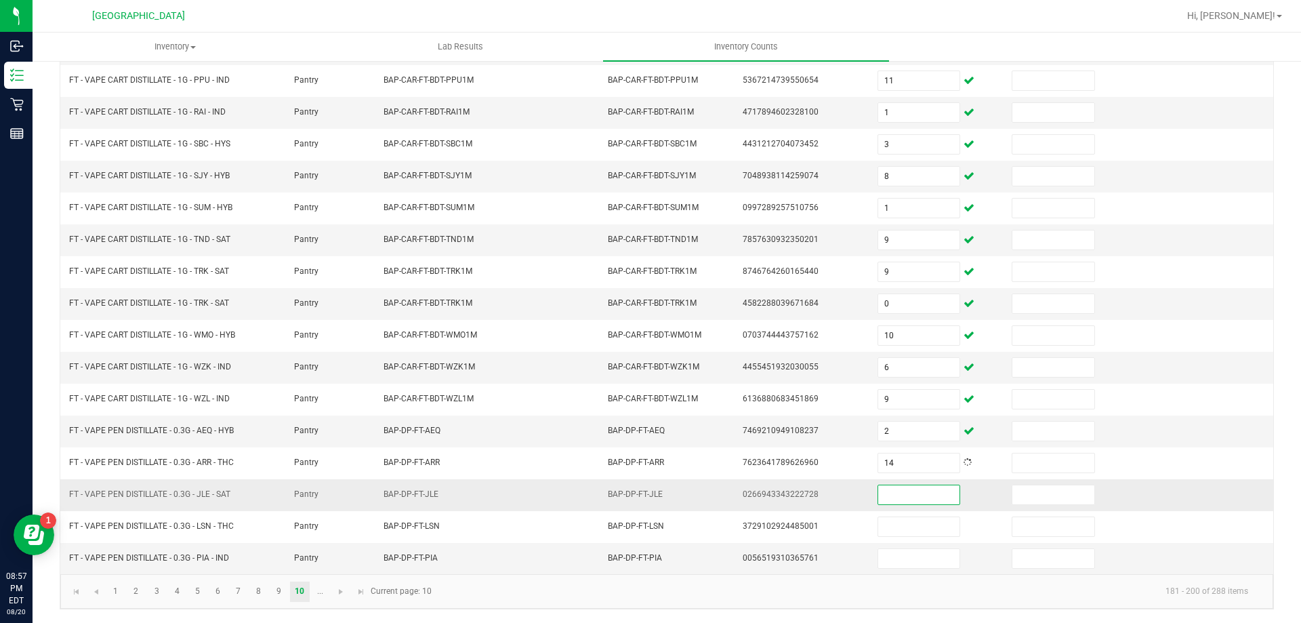
click at [894, 490] on input at bounding box center [918, 494] width 81 height 19
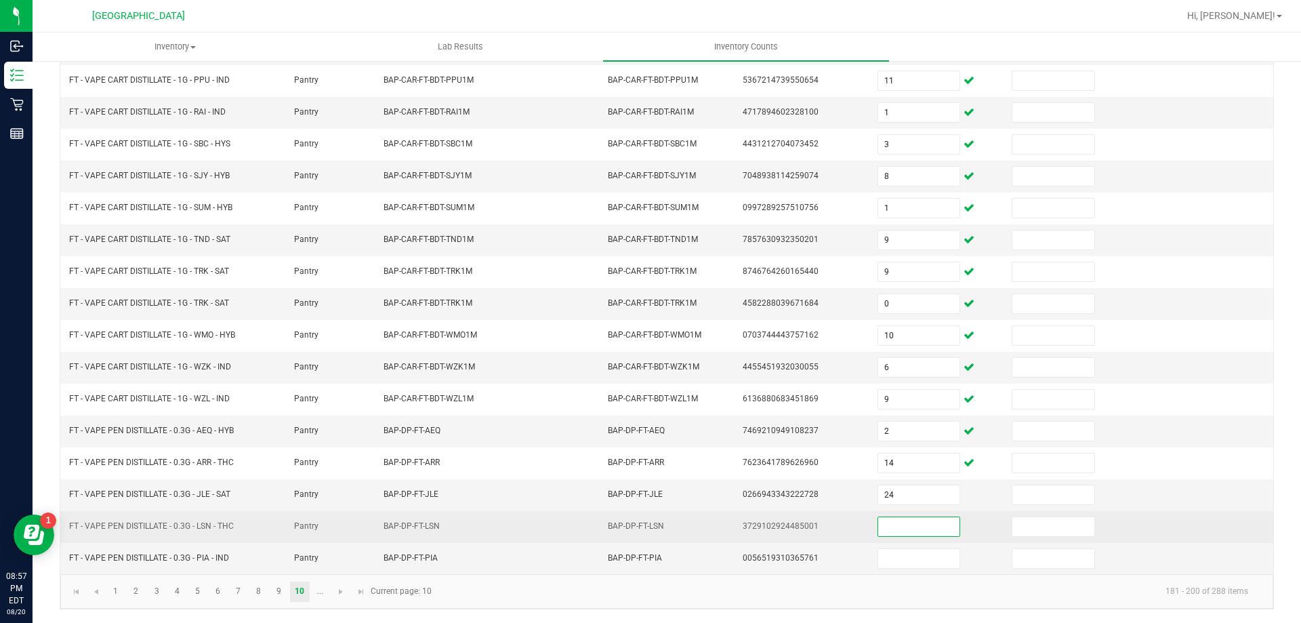
click at [903, 524] on input at bounding box center [918, 526] width 81 height 19
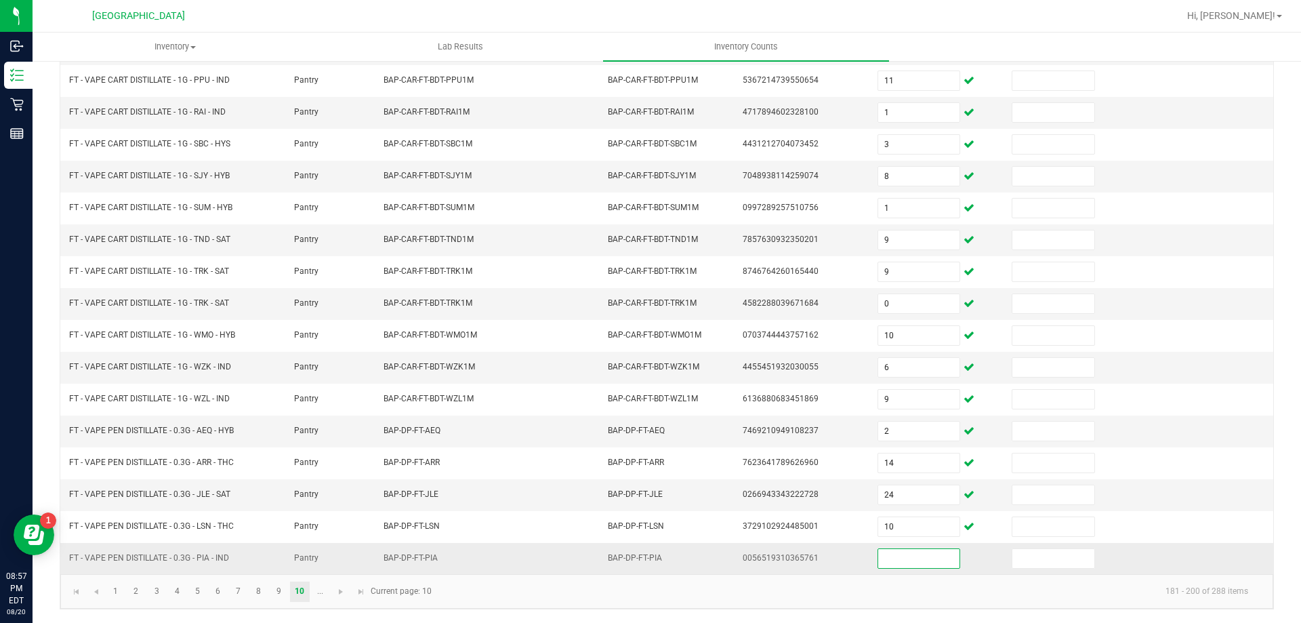
click at [898, 554] on input at bounding box center [918, 558] width 81 height 19
click at [323, 594] on link "..." at bounding box center [320, 592] width 20 height 20
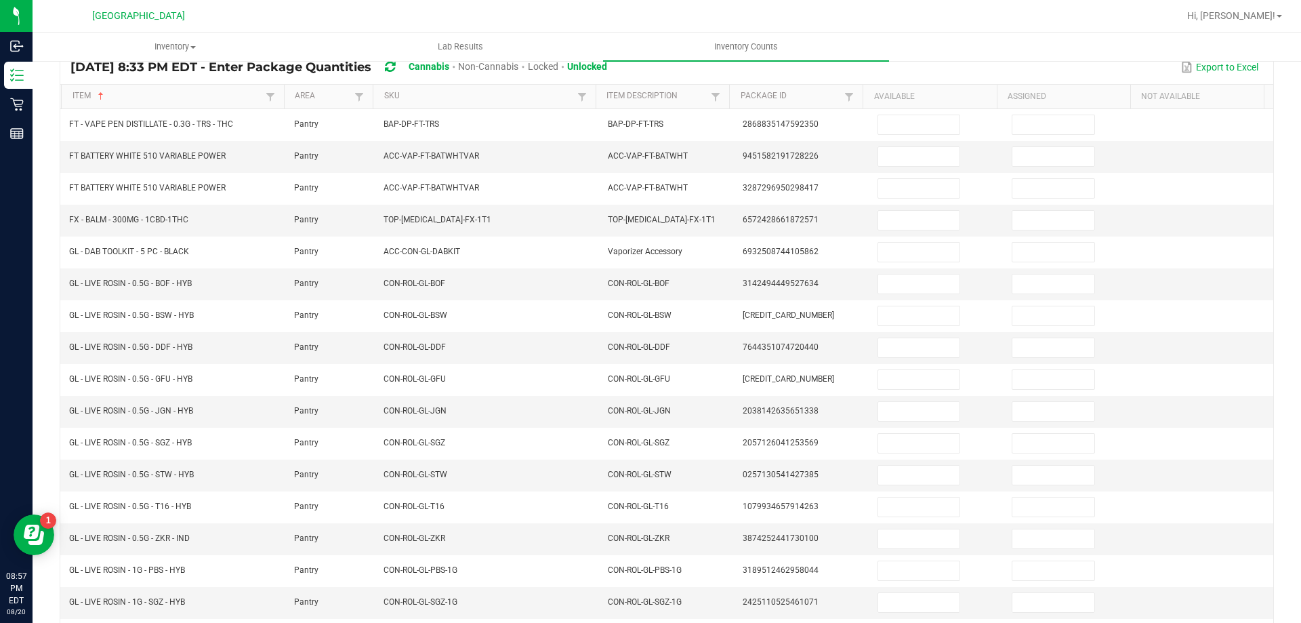
scroll to position [156, 0]
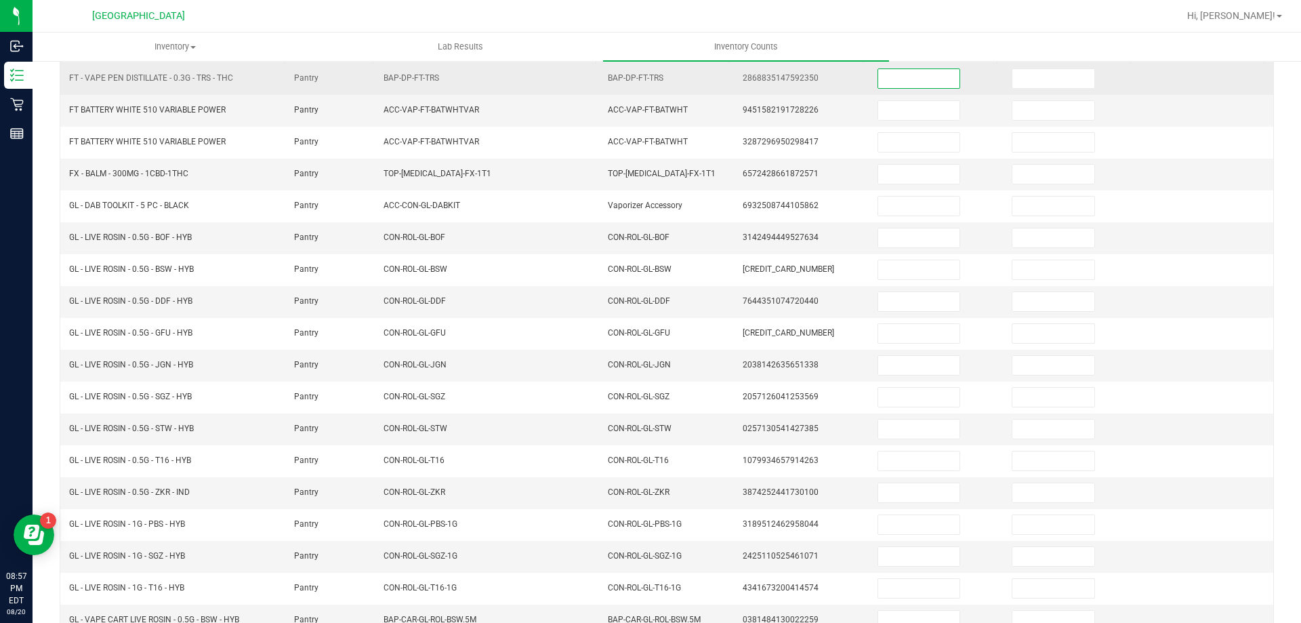
click at [893, 81] on input at bounding box center [918, 78] width 81 height 19
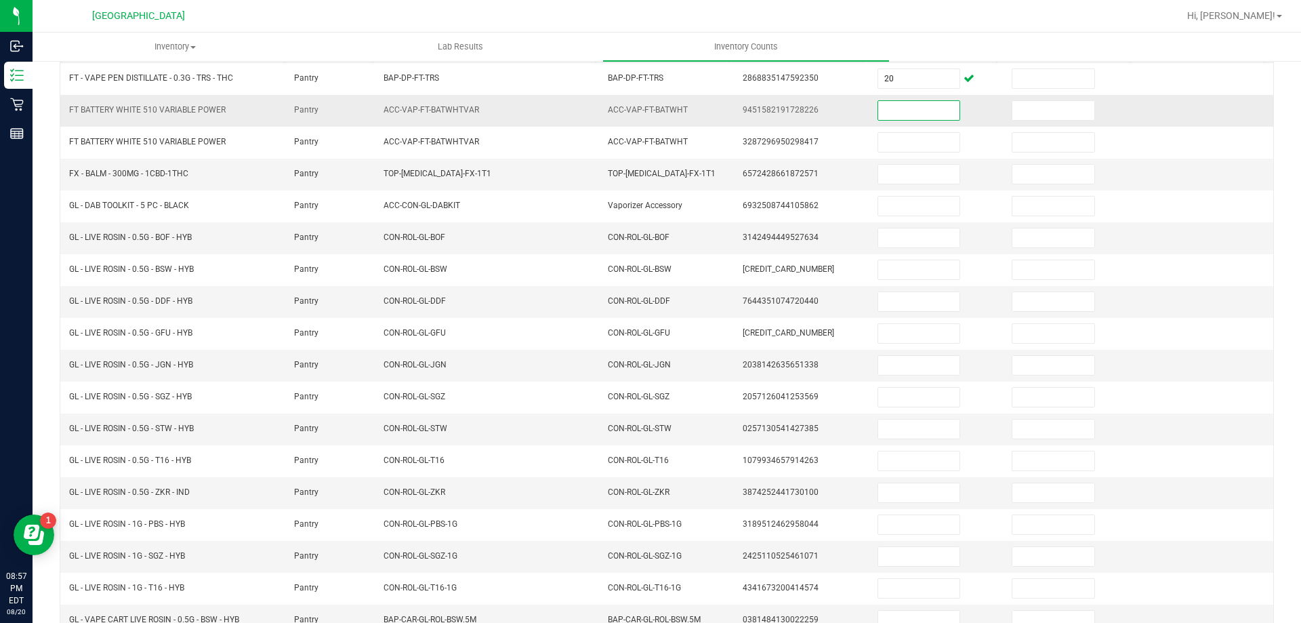
click at [890, 101] on input at bounding box center [918, 110] width 81 height 19
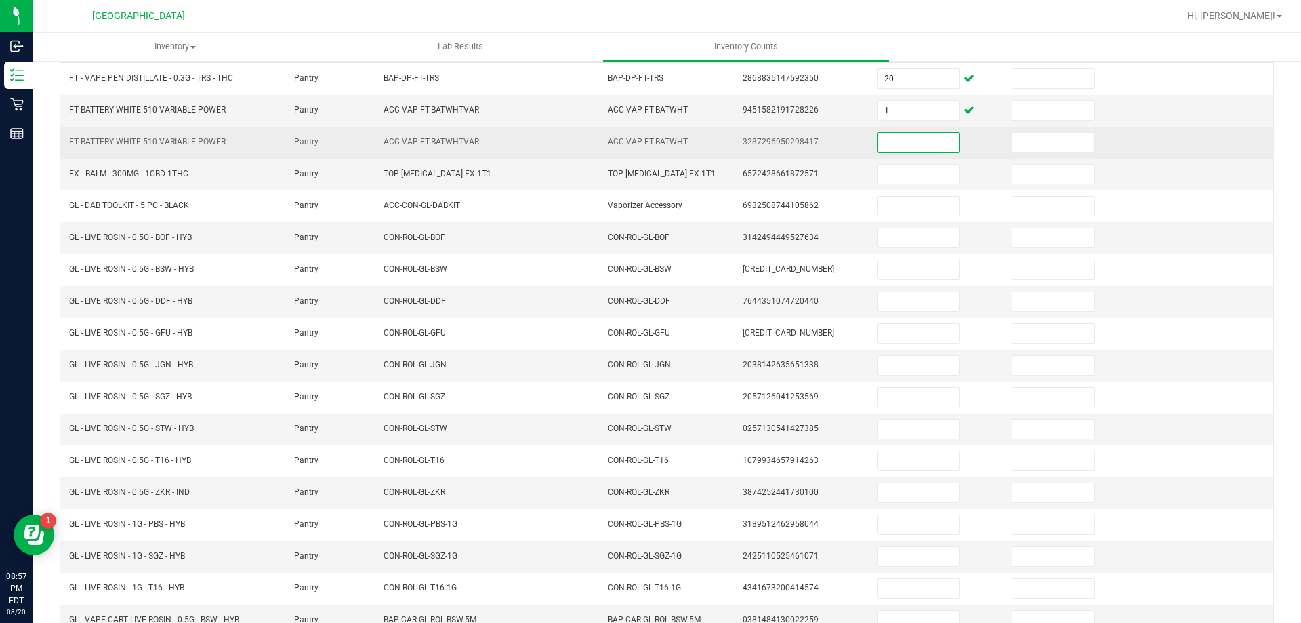
click at [883, 140] on input at bounding box center [918, 142] width 81 height 19
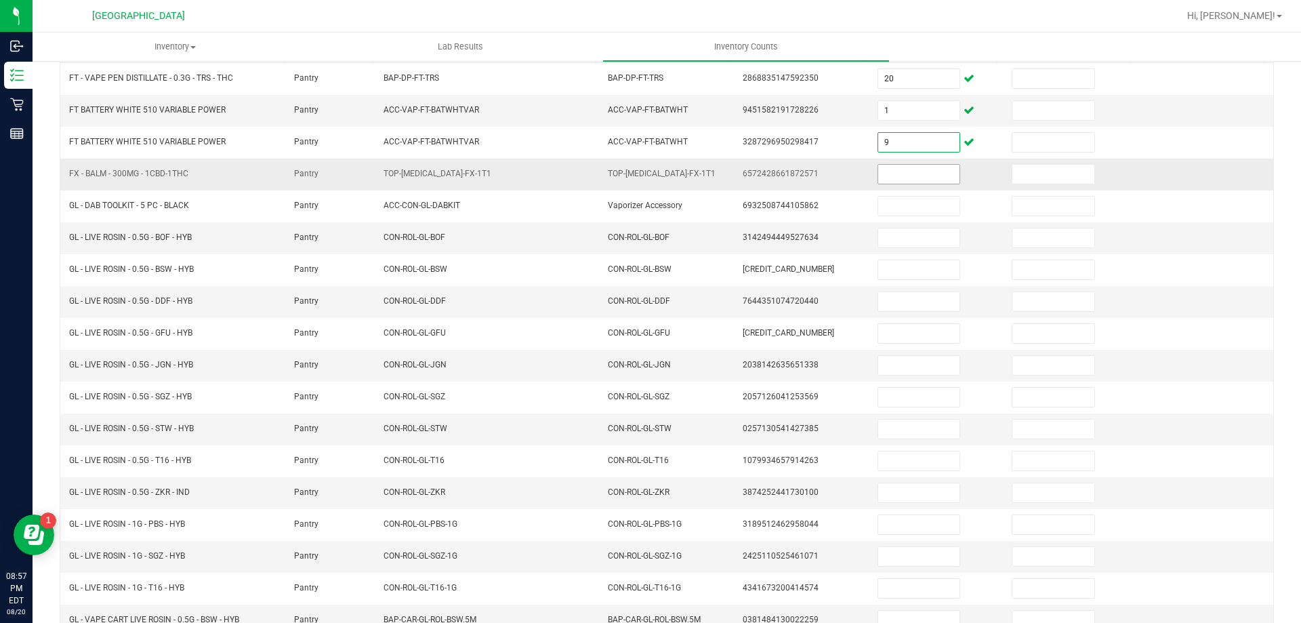
click at [890, 180] on input at bounding box center [918, 174] width 81 height 19
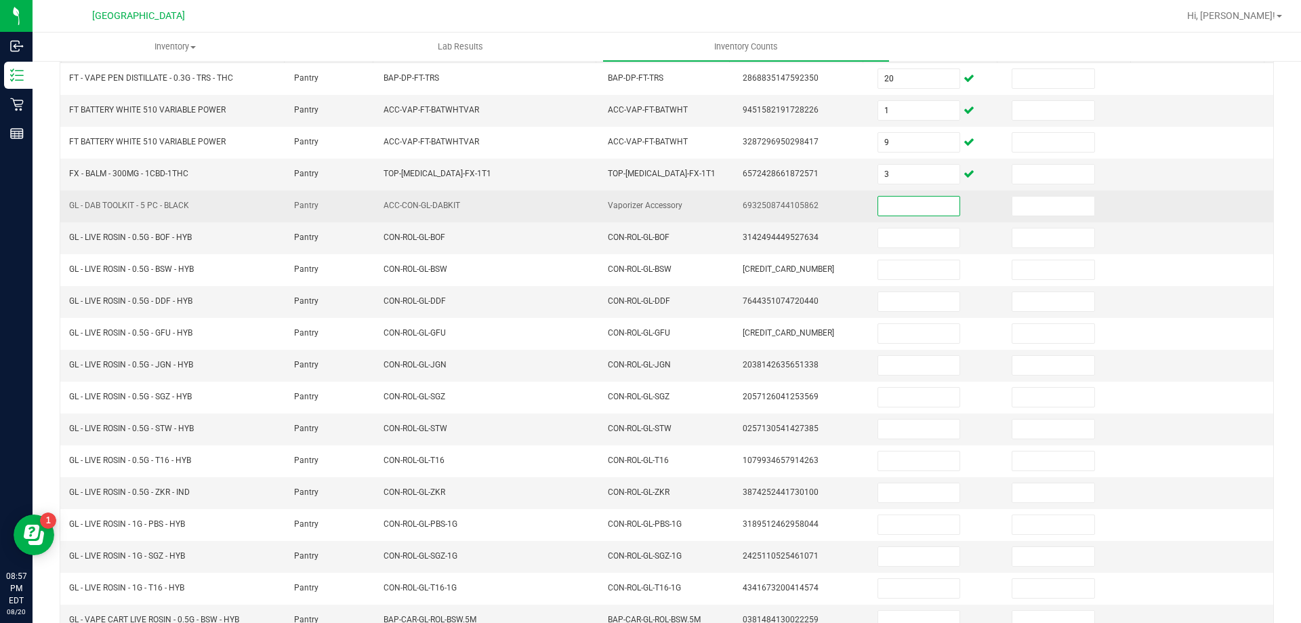
click at [889, 214] on input at bounding box center [918, 206] width 81 height 19
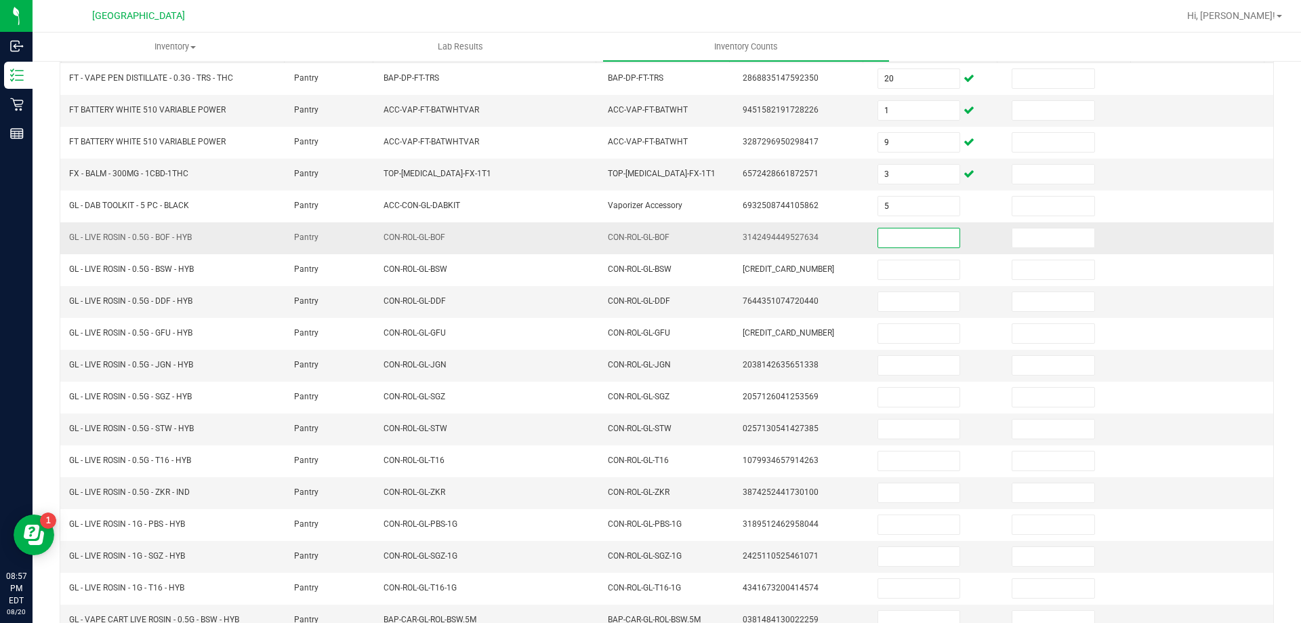
click at [887, 237] on input at bounding box center [918, 237] width 81 height 19
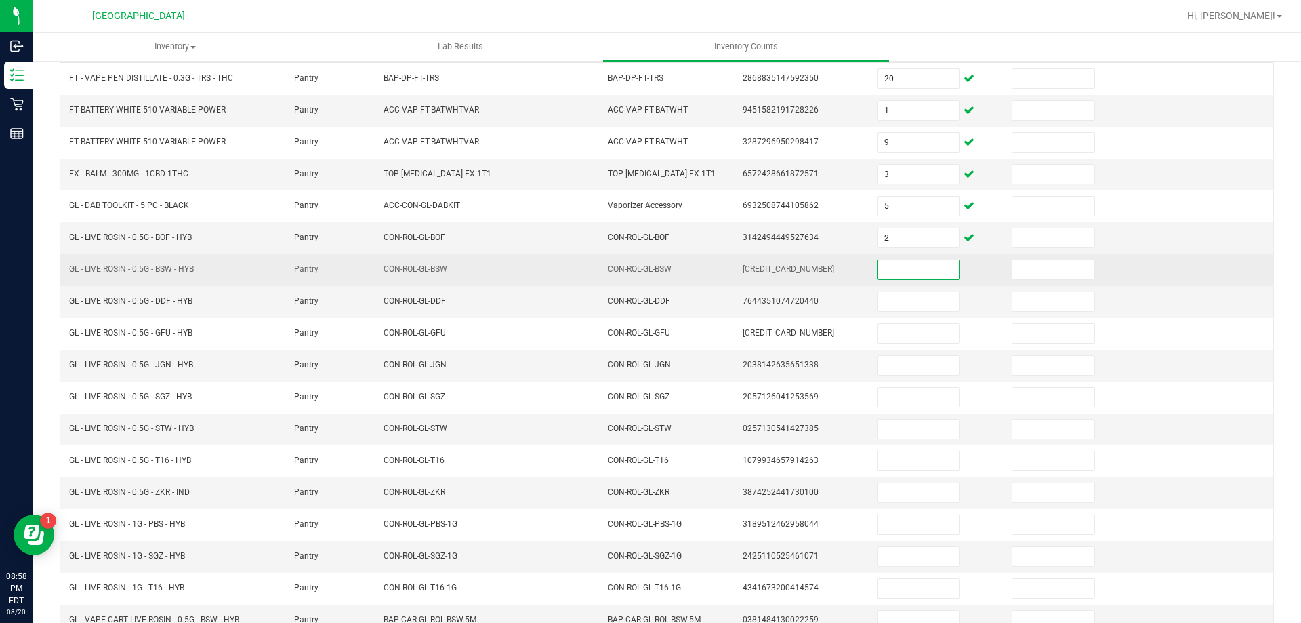
click at [888, 264] on input at bounding box center [918, 269] width 81 height 19
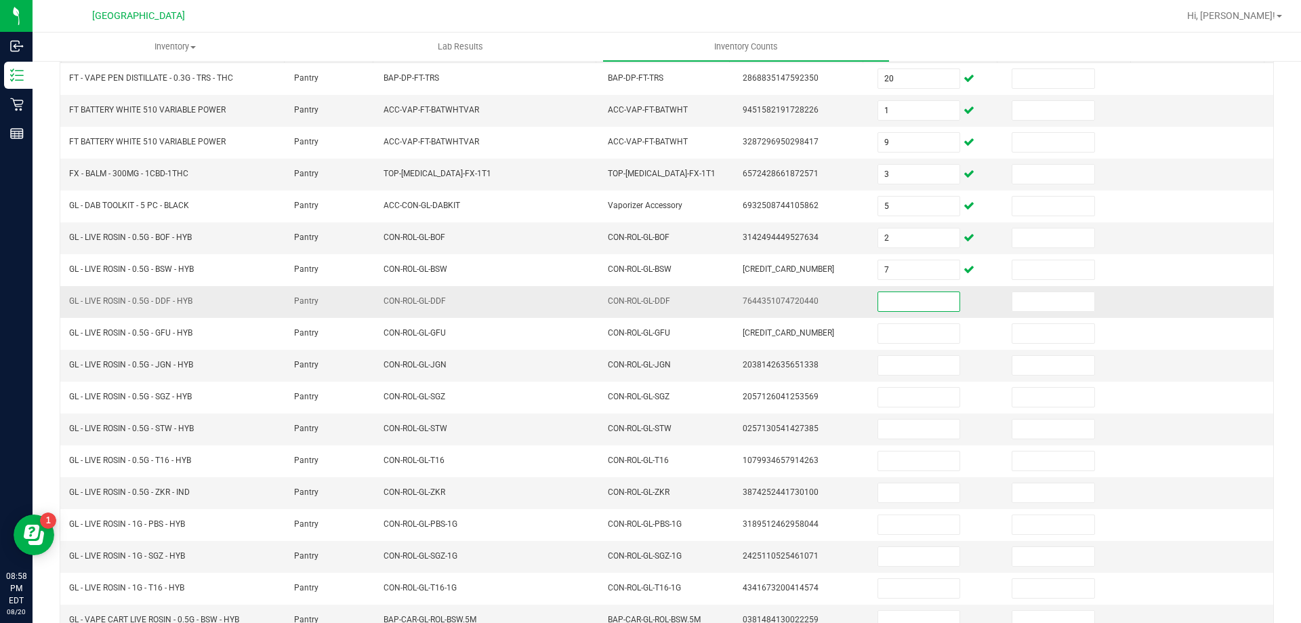
click at [891, 301] on input at bounding box center [918, 301] width 81 height 19
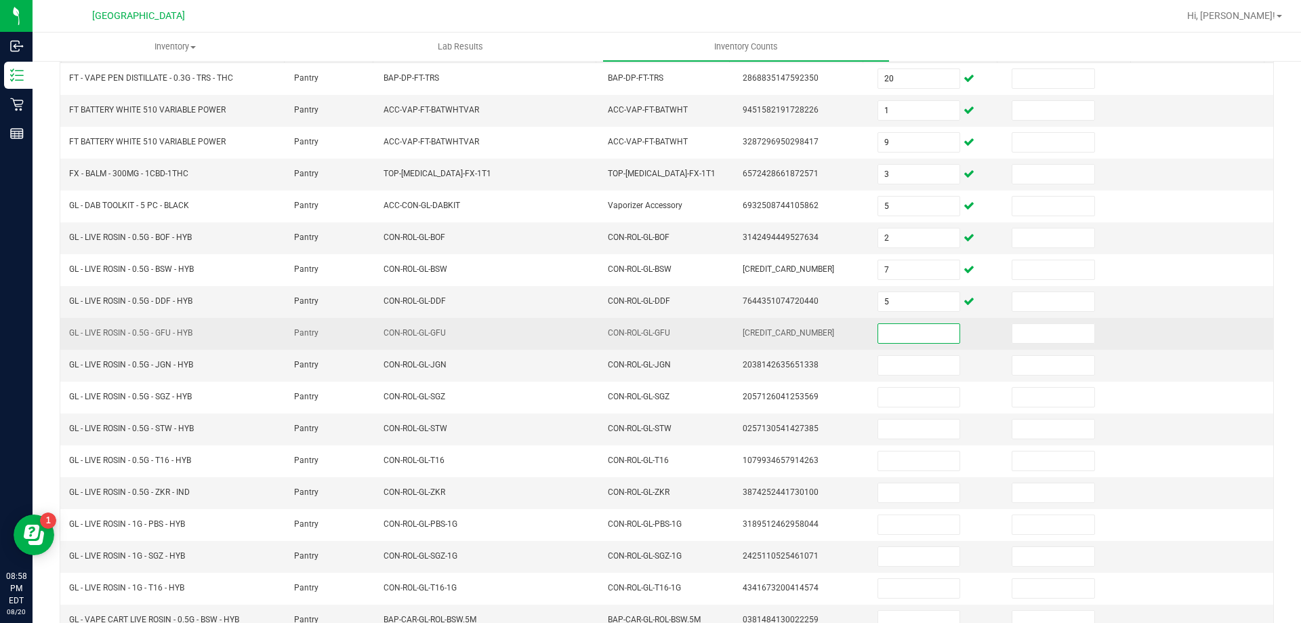
click at [891, 336] on input at bounding box center [918, 333] width 81 height 19
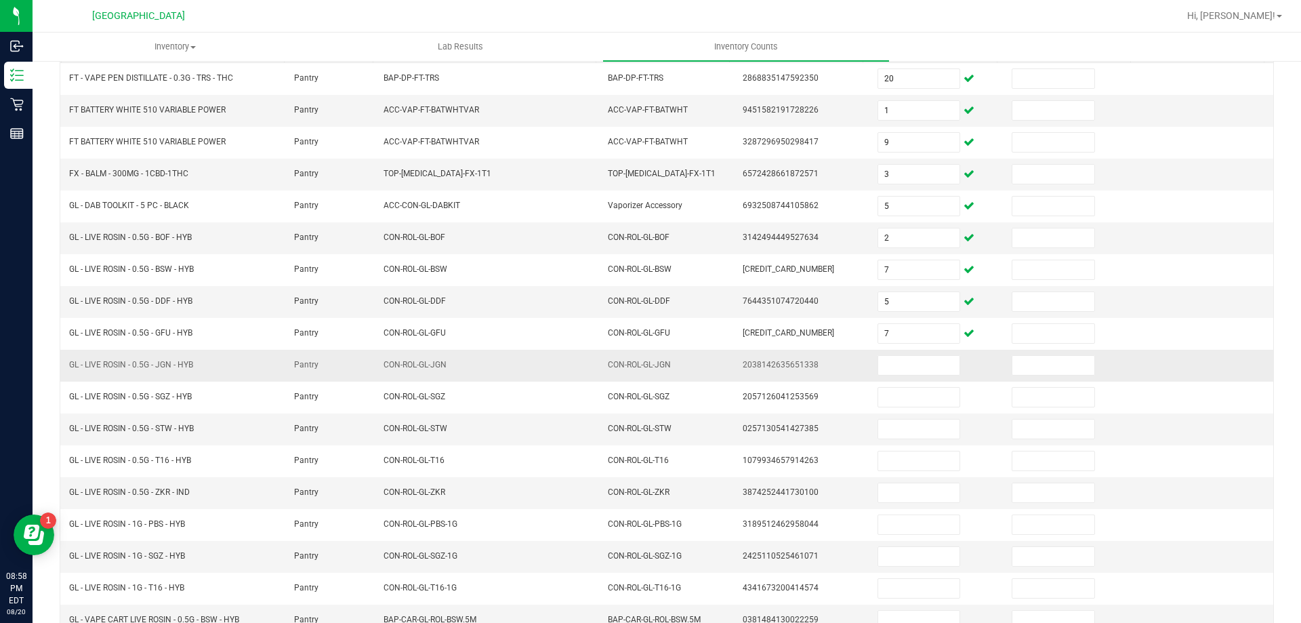
click at [892, 350] on td at bounding box center [937, 366] width 135 height 32
click at [892, 366] on input at bounding box center [918, 365] width 81 height 19
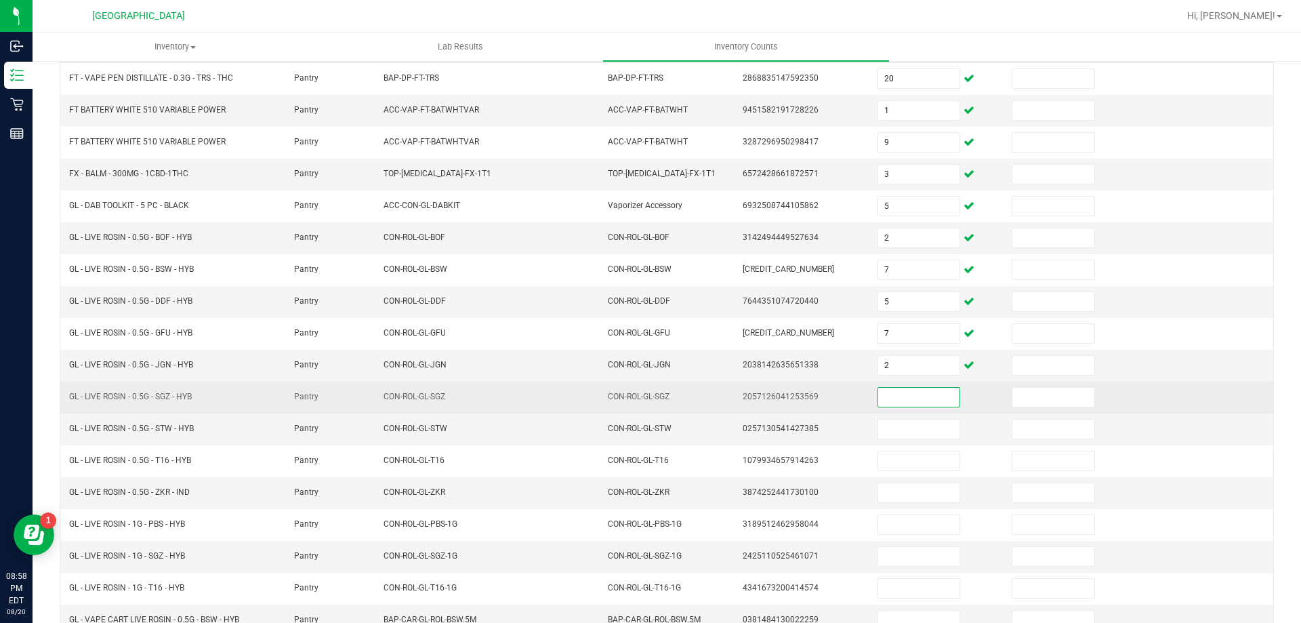
click at [891, 397] on input at bounding box center [918, 397] width 81 height 19
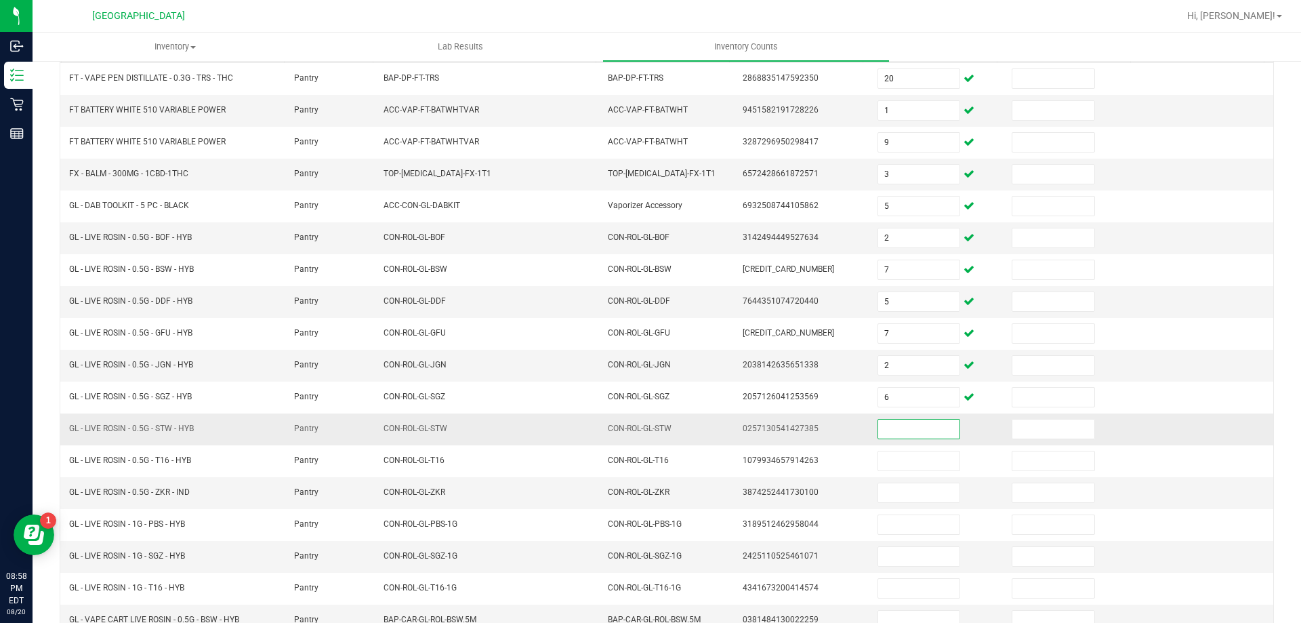
click at [895, 428] on input at bounding box center [918, 429] width 81 height 19
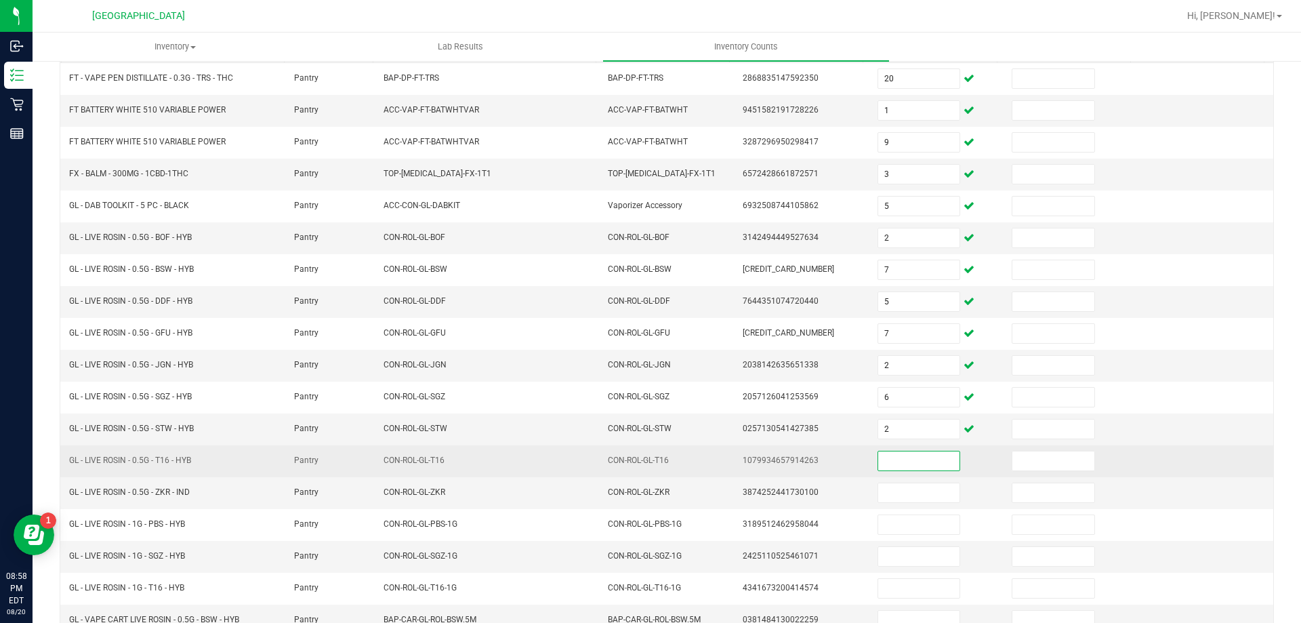
click at [892, 462] on input at bounding box center [918, 460] width 81 height 19
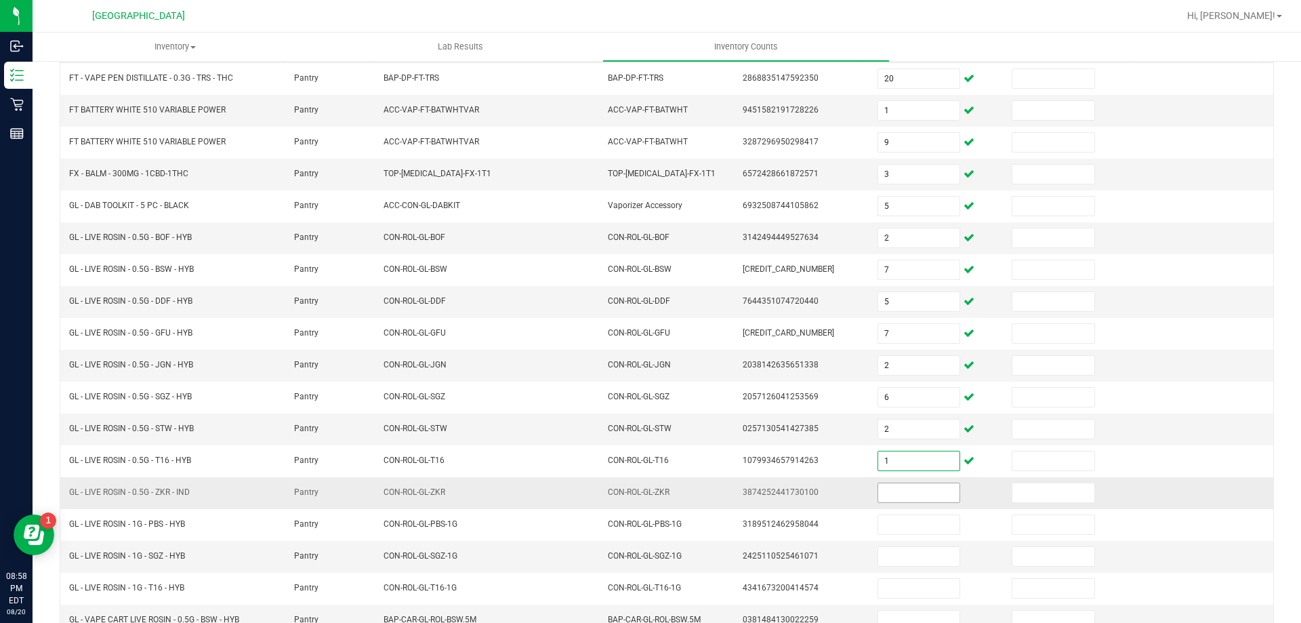
click at [889, 491] on input at bounding box center [918, 492] width 81 height 19
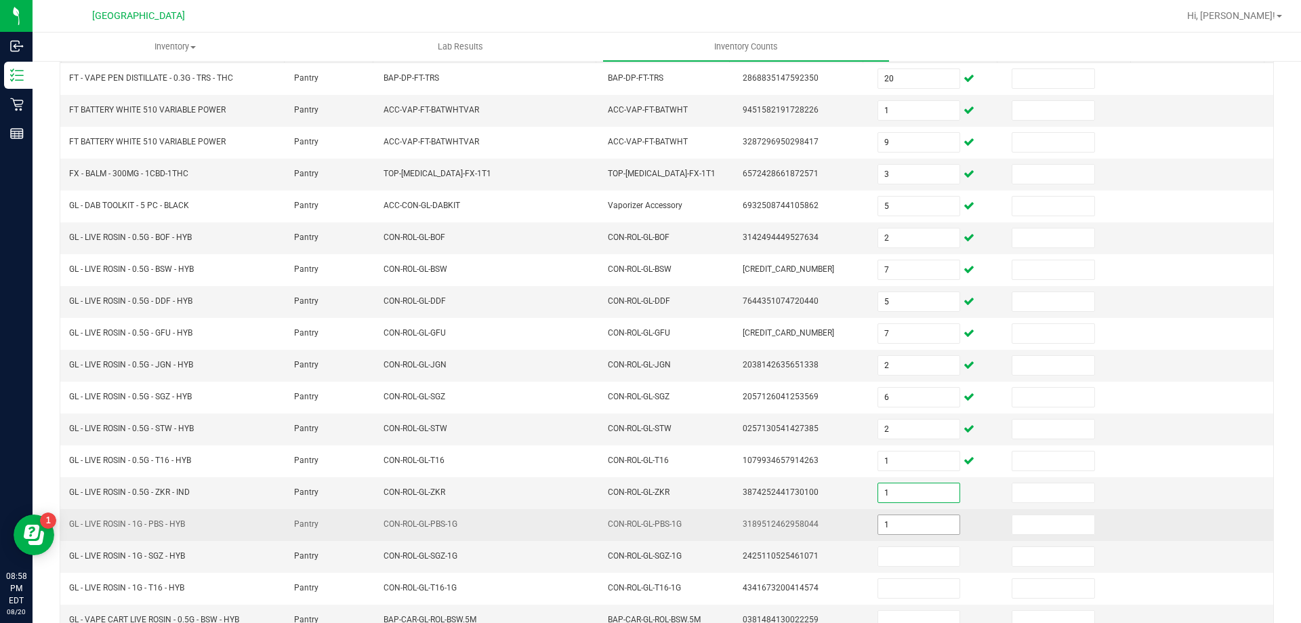
click at [892, 533] on input "1" at bounding box center [918, 524] width 81 height 19
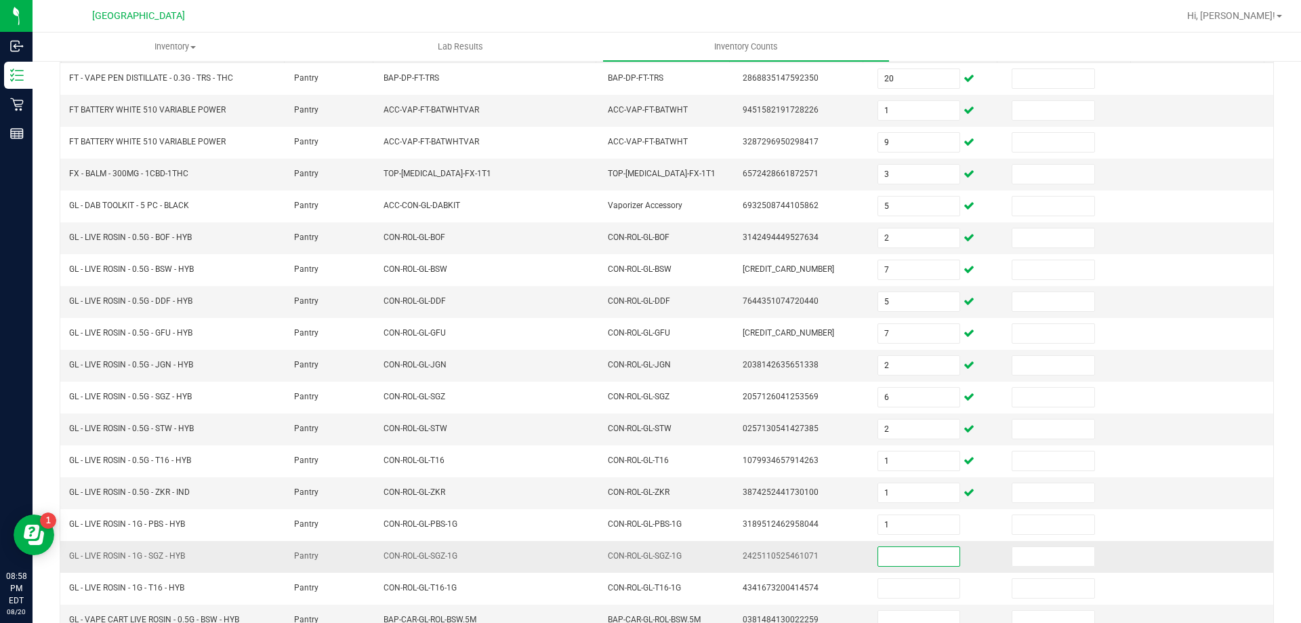
click at [888, 553] on input at bounding box center [918, 556] width 81 height 19
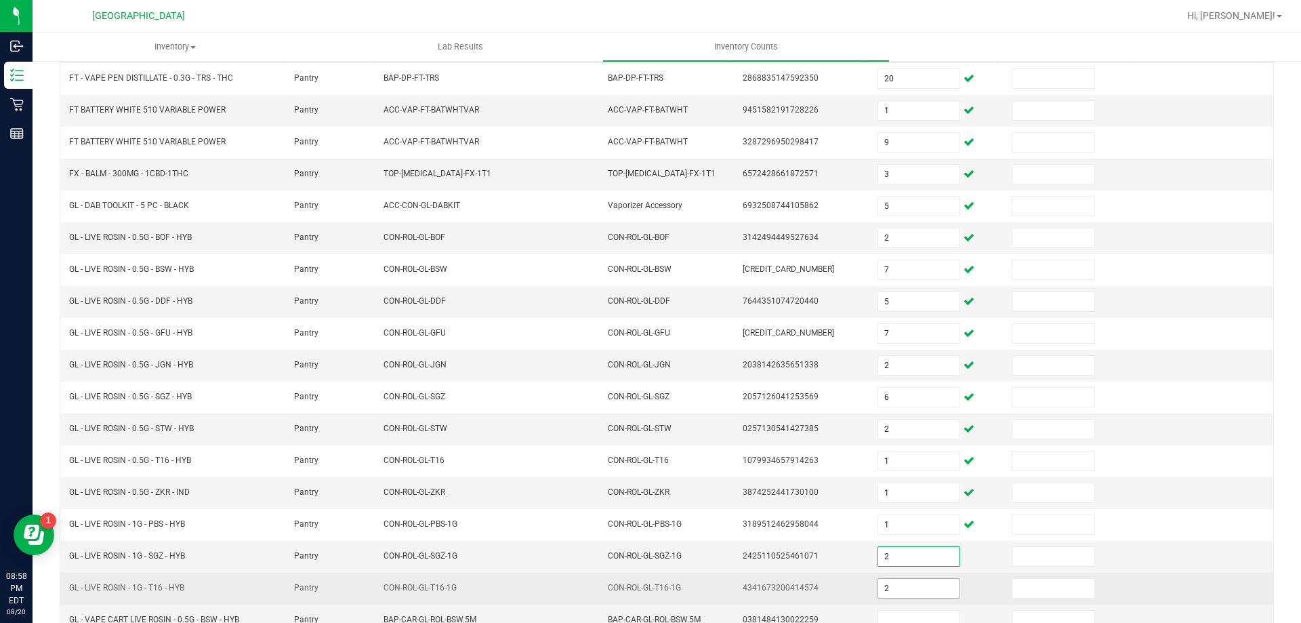
click at [891, 585] on input "2" at bounding box center [918, 588] width 81 height 19
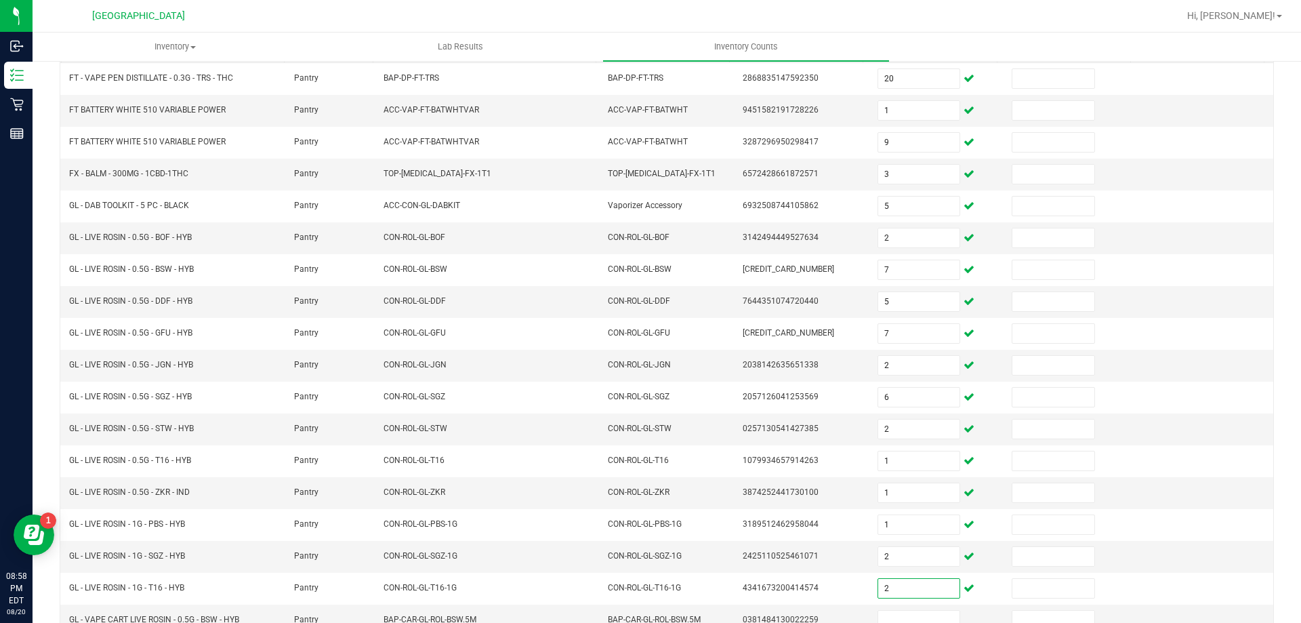
scroll to position [281, 0]
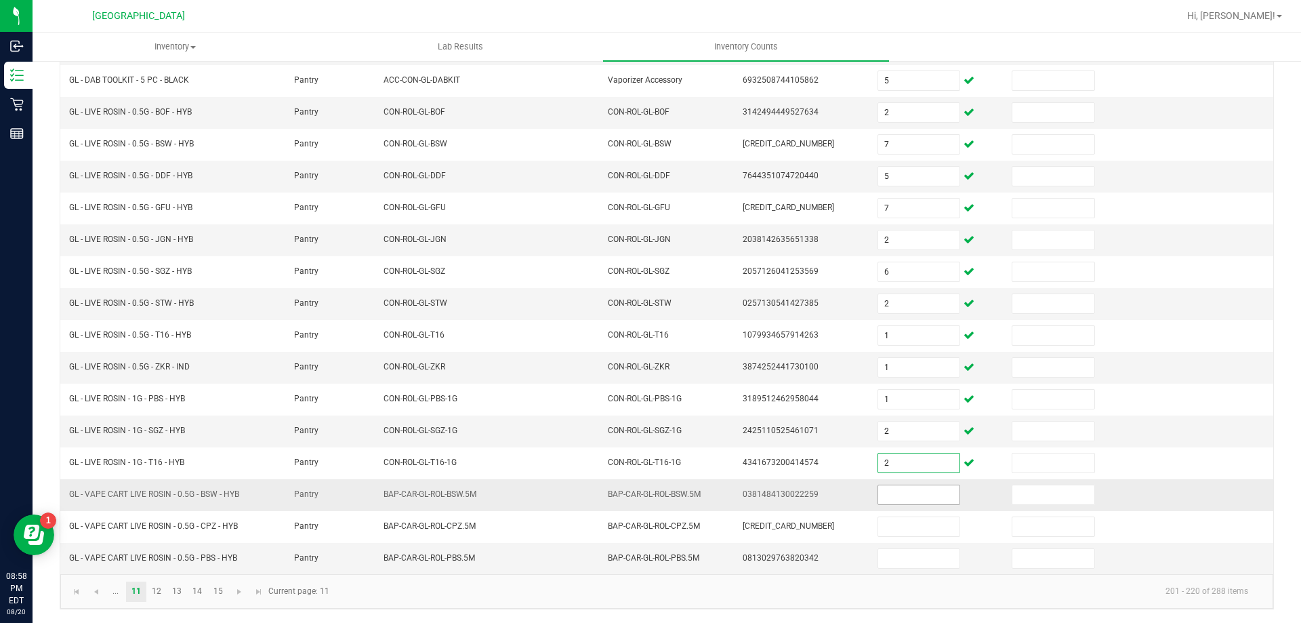
click at [908, 502] on input at bounding box center [918, 494] width 81 height 19
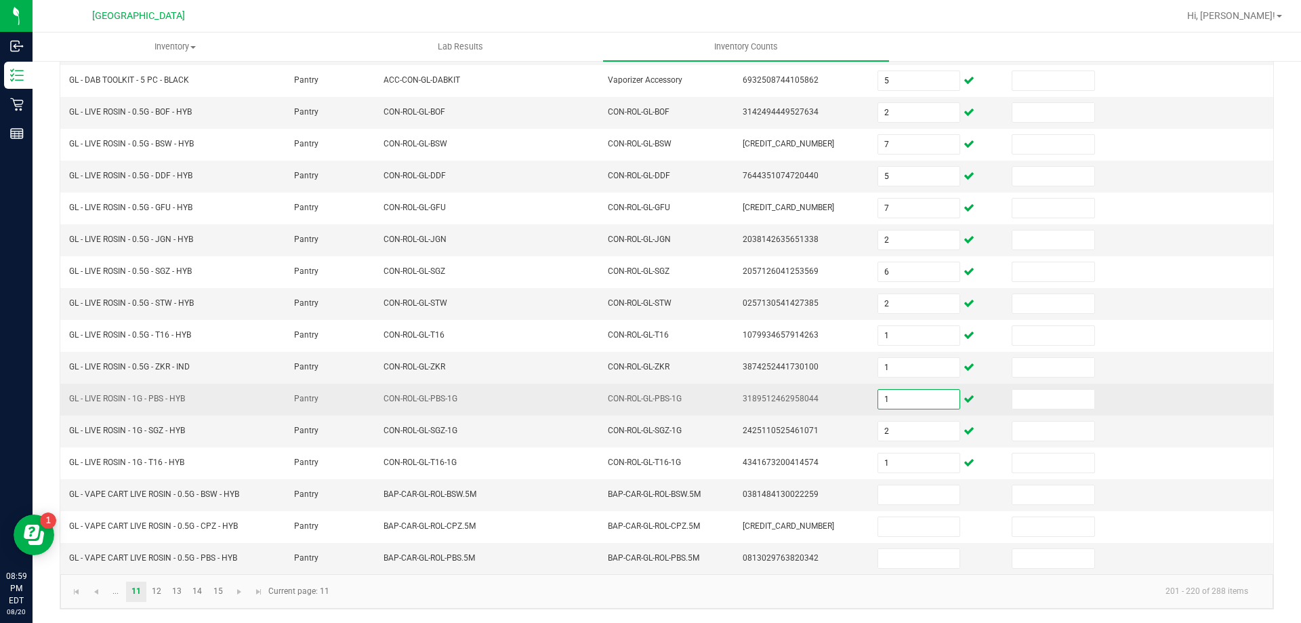
click at [886, 405] on input "1" at bounding box center [918, 399] width 81 height 19
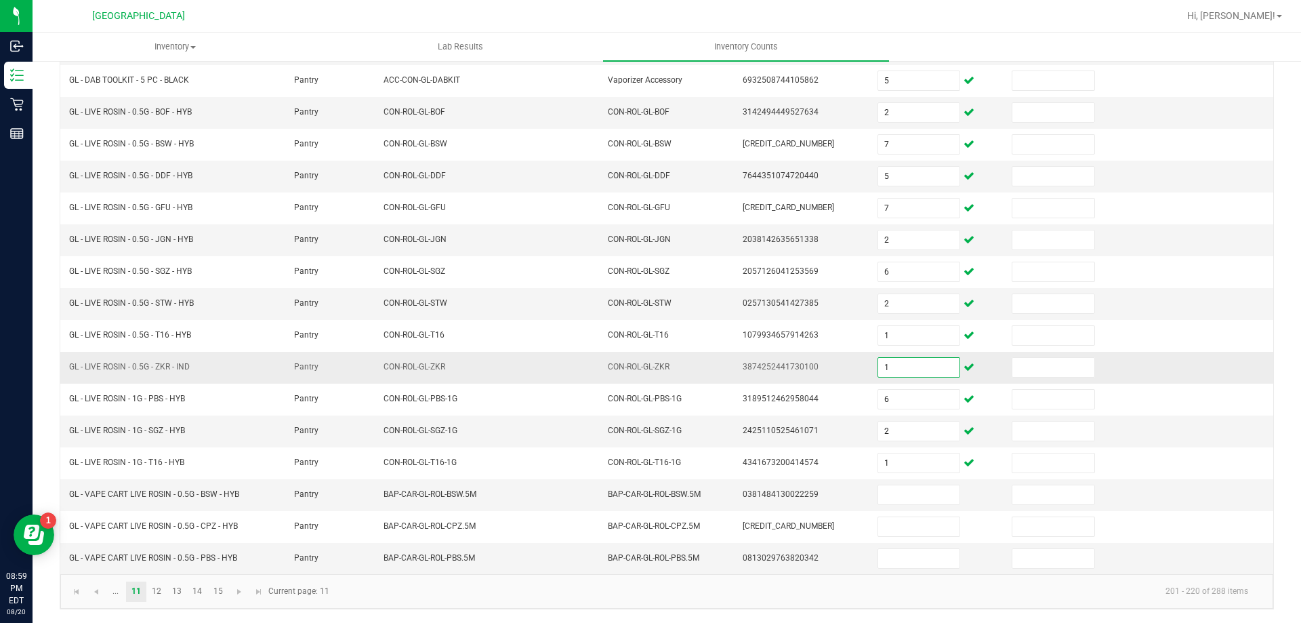
click at [895, 368] on input "1" at bounding box center [918, 367] width 81 height 19
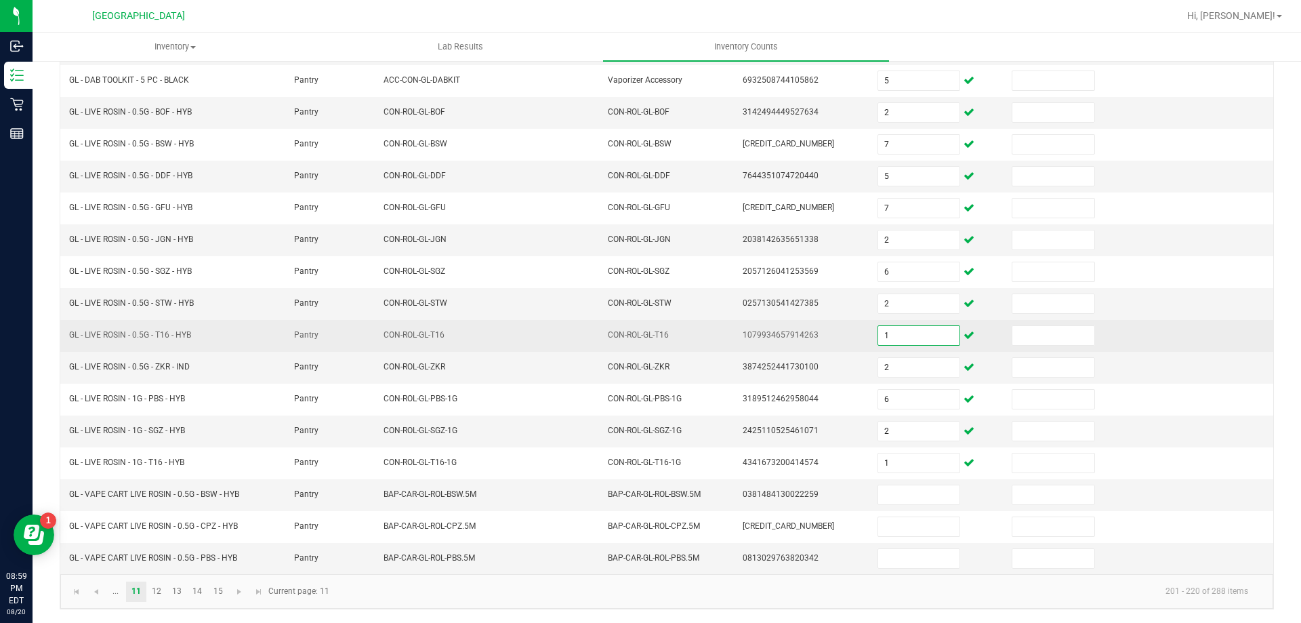
click at [886, 338] on input "1" at bounding box center [918, 335] width 81 height 19
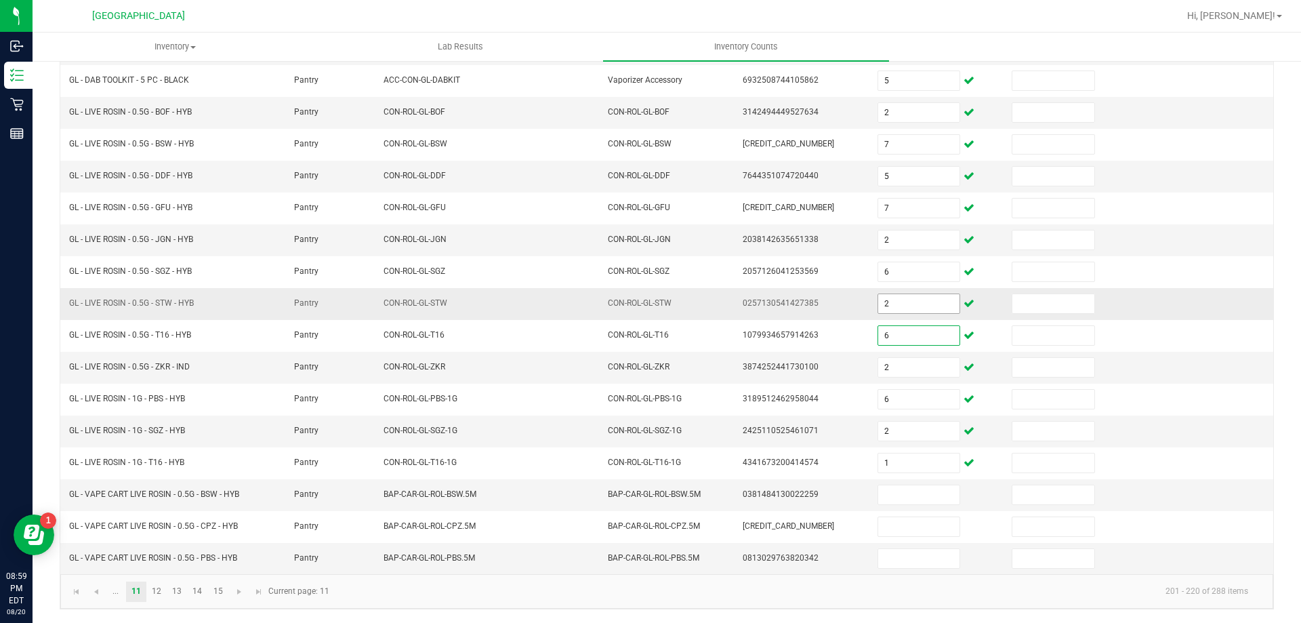
click at [893, 309] on input "2" at bounding box center [918, 303] width 81 height 19
click at [901, 502] on input at bounding box center [918, 494] width 81 height 19
click at [893, 544] on td at bounding box center [937, 558] width 135 height 31
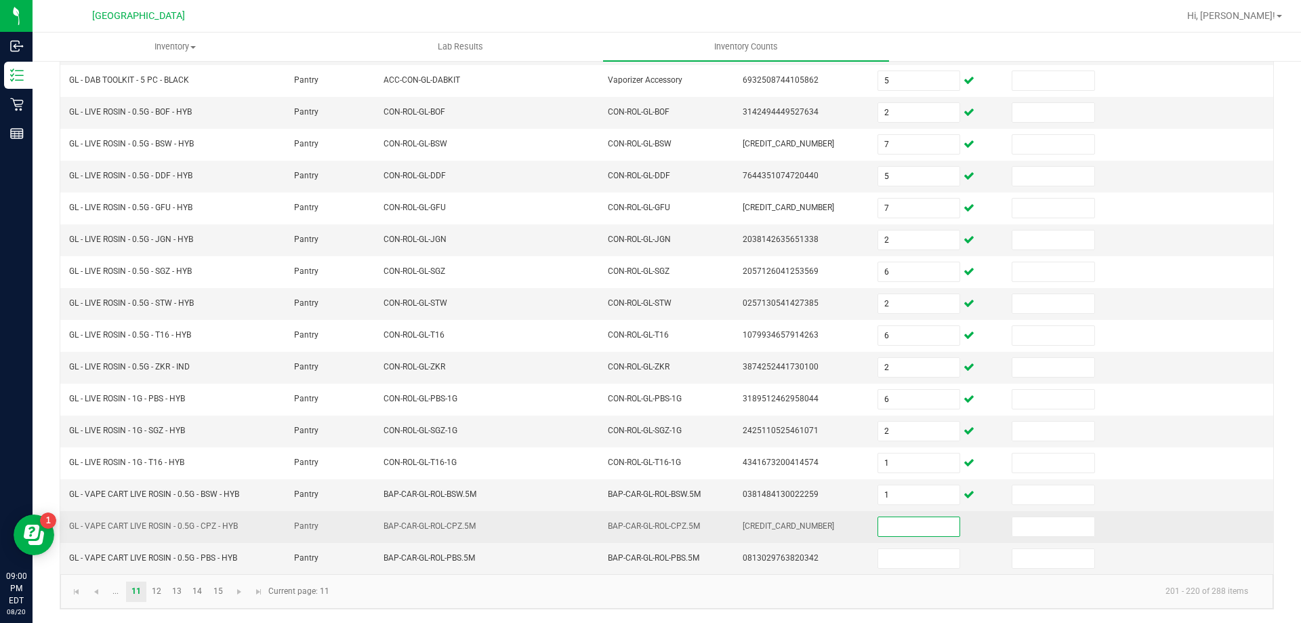
click at [899, 525] on input at bounding box center [918, 526] width 81 height 19
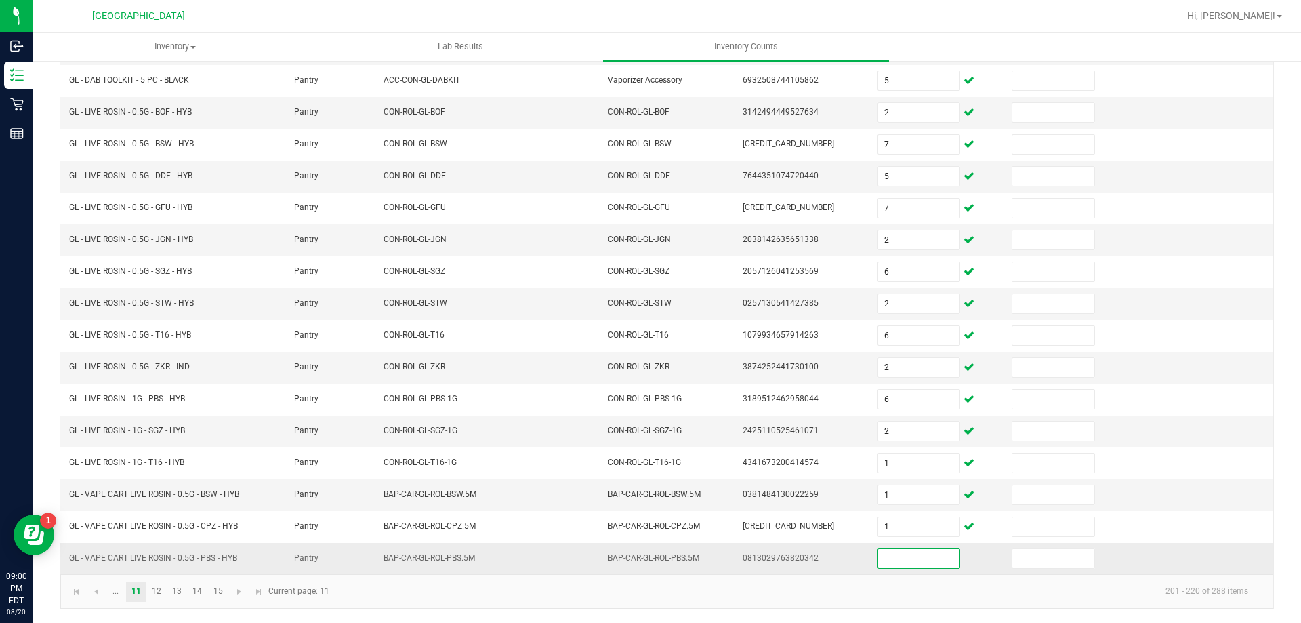
click at [908, 561] on input at bounding box center [918, 558] width 81 height 19
click at [153, 597] on link "12" at bounding box center [157, 592] width 20 height 20
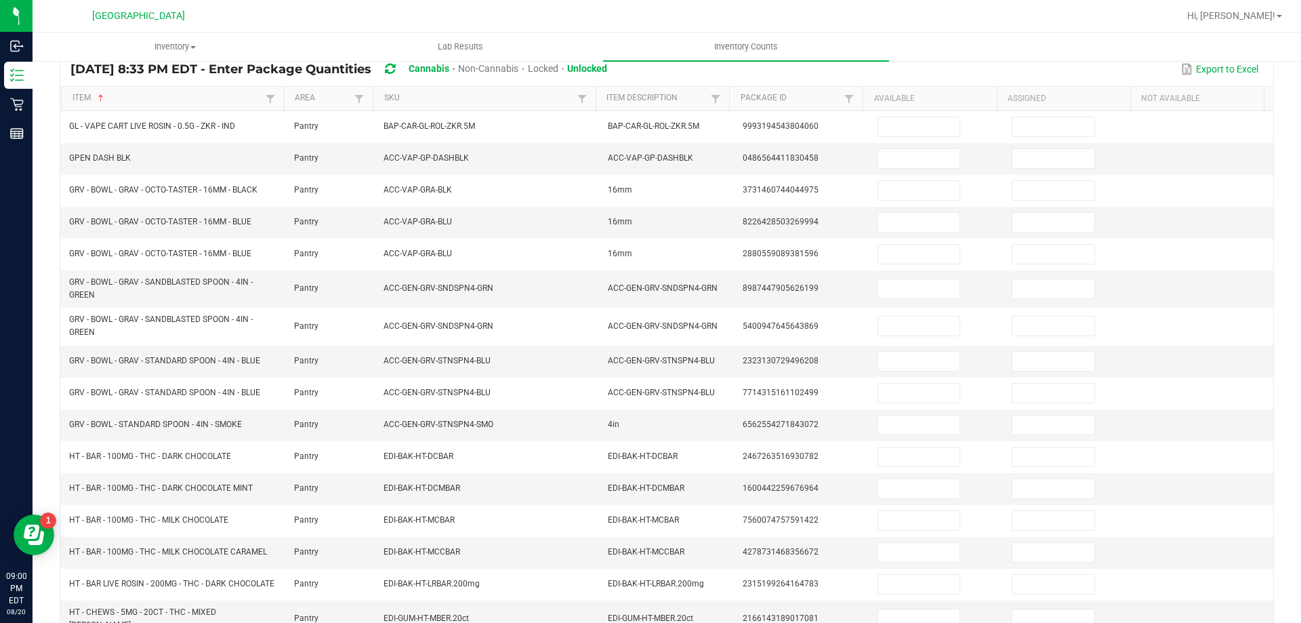
scroll to position [96, 0]
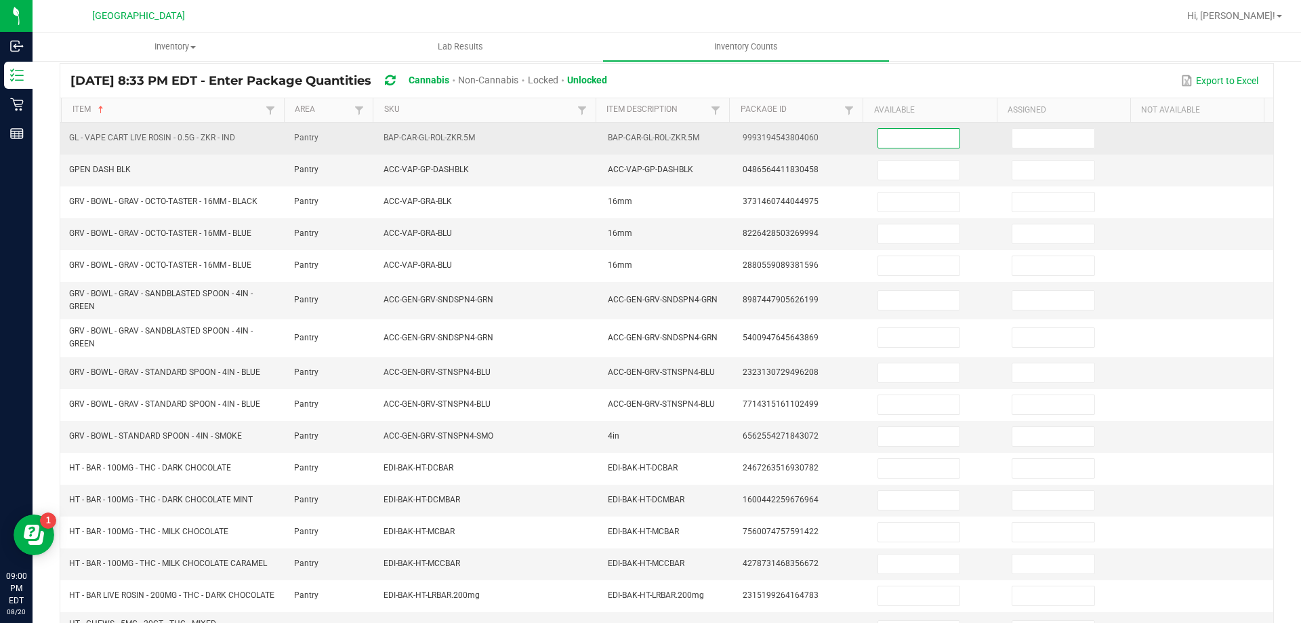
click at [891, 142] on input at bounding box center [918, 138] width 81 height 19
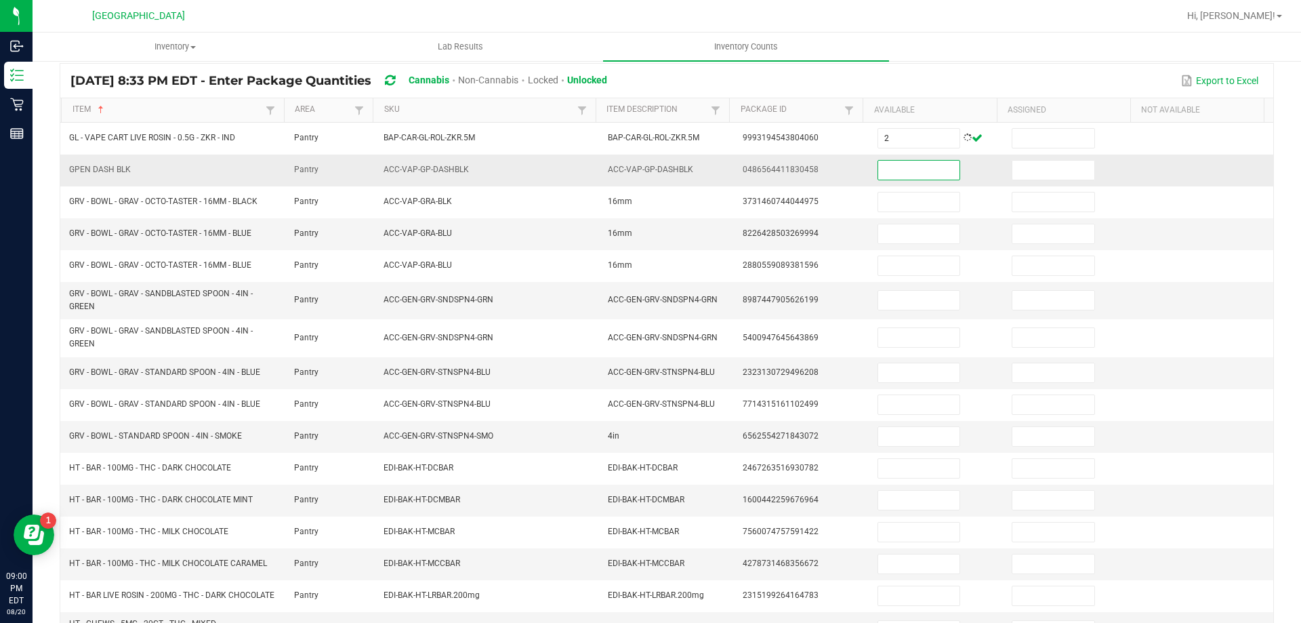
click at [885, 167] on input at bounding box center [918, 170] width 81 height 19
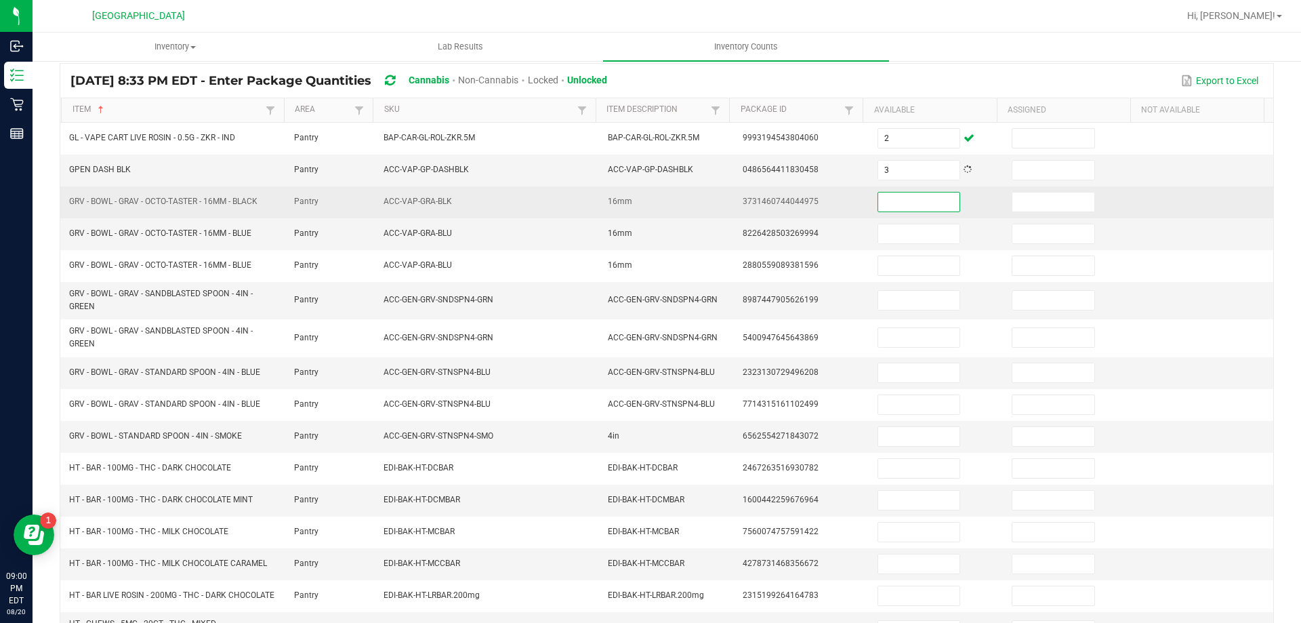
click at [884, 199] on input at bounding box center [918, 201] width 81 height 19
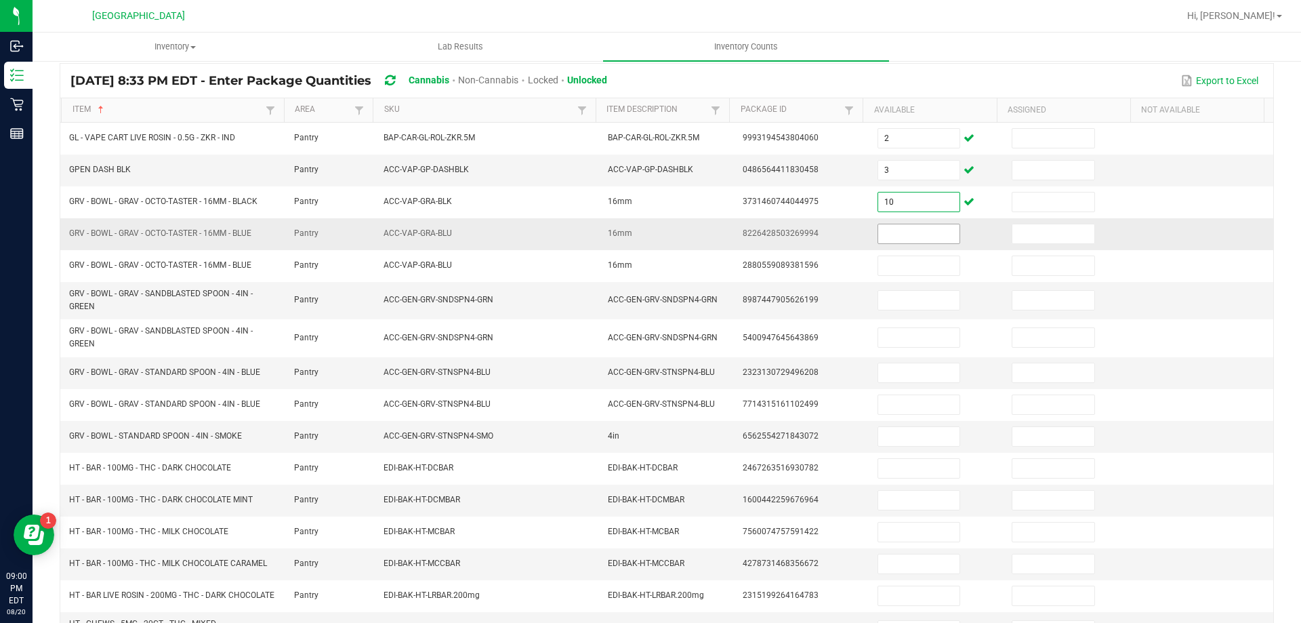
click at [893, 227] on input at bounding box center [918, 233] width 81 height 19
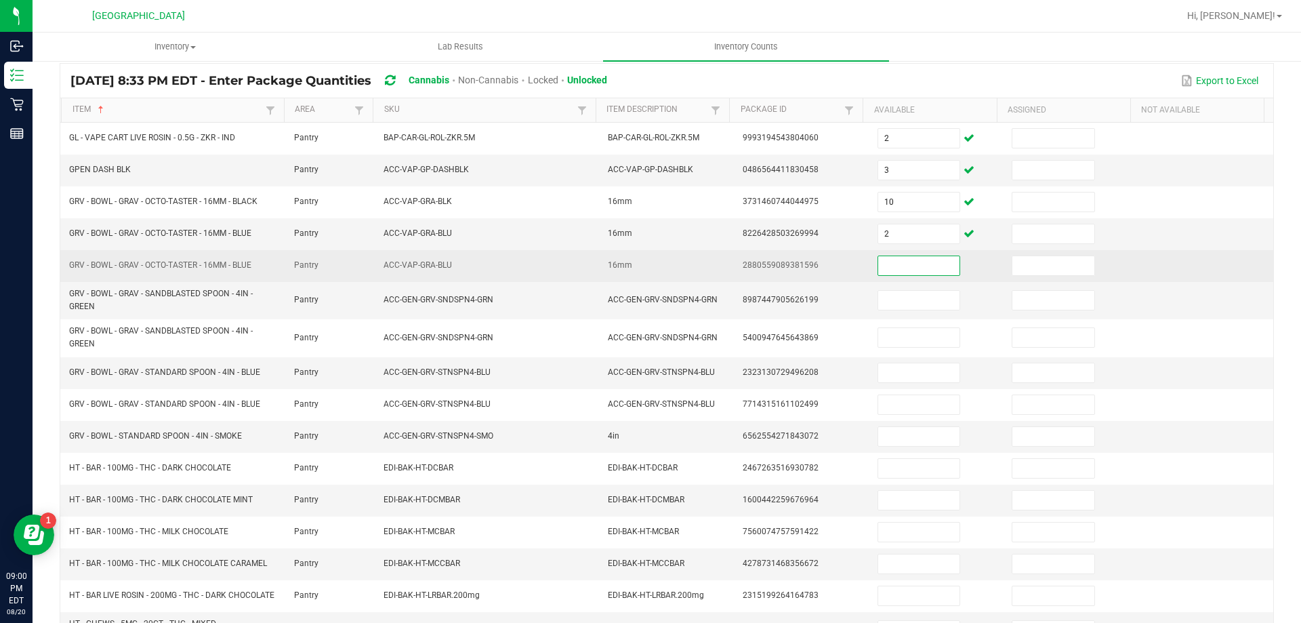
click at [892, 268] on input at bounding box center [918, 265] width 81 height 19
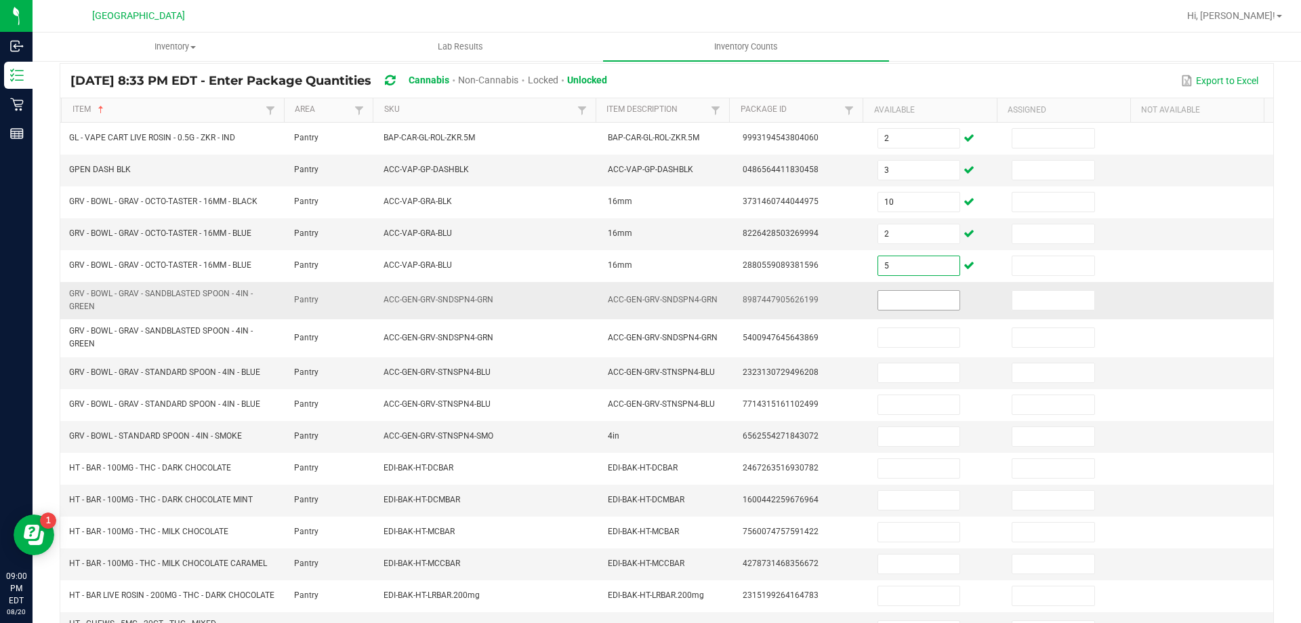
click at [894, 302] on input at bounding box center [918, 300] width 81 height 19
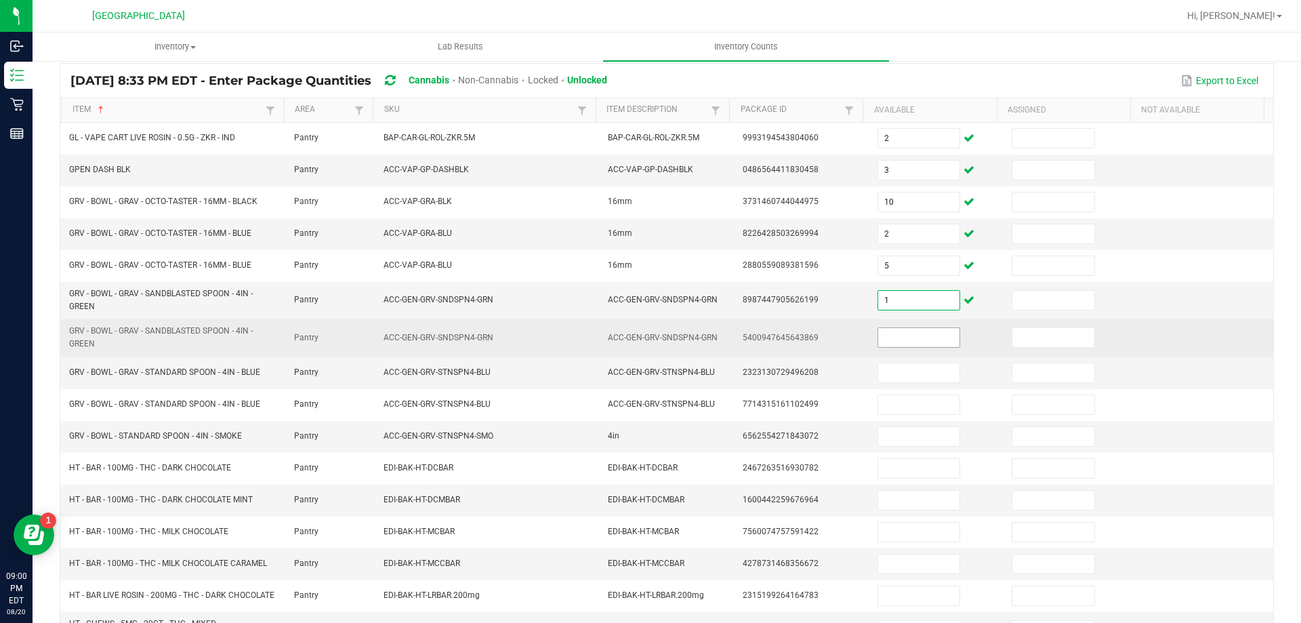
click at [897, 334] on input at bounding box center [918, 337] width 81 height 19
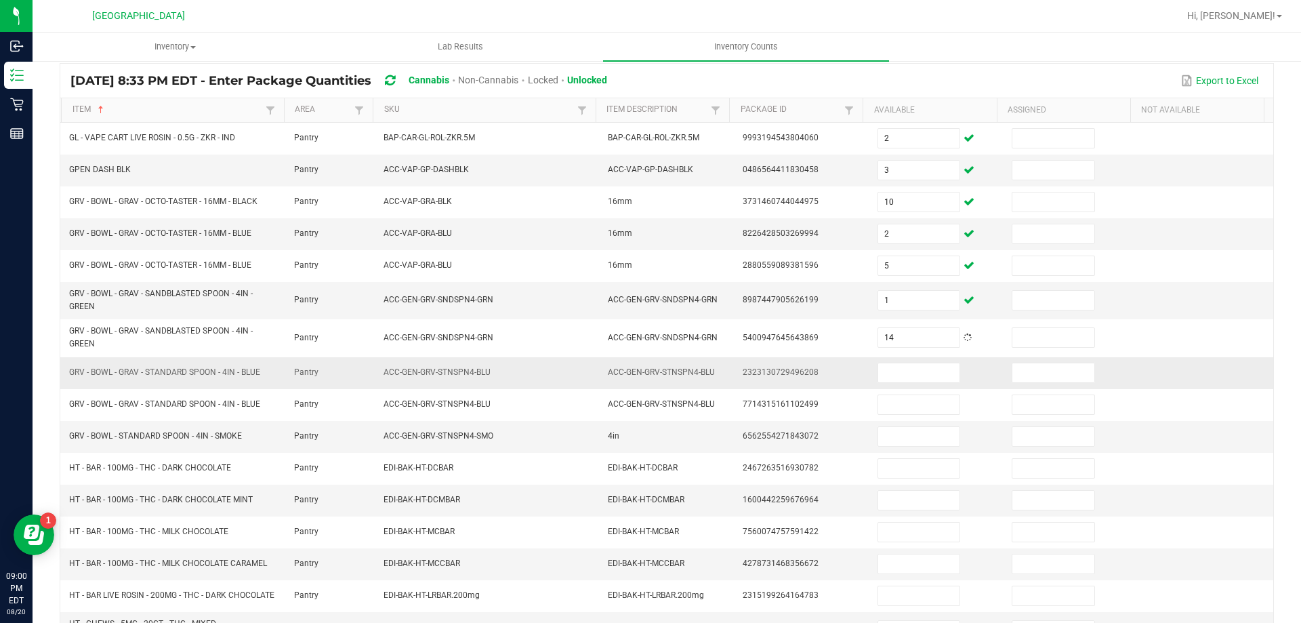
click at [897, 383] on td at bounding box center [937, 373] width 135 height 32
click at [892, 370] on input at bounding box center [918, 372] width 81 height 19
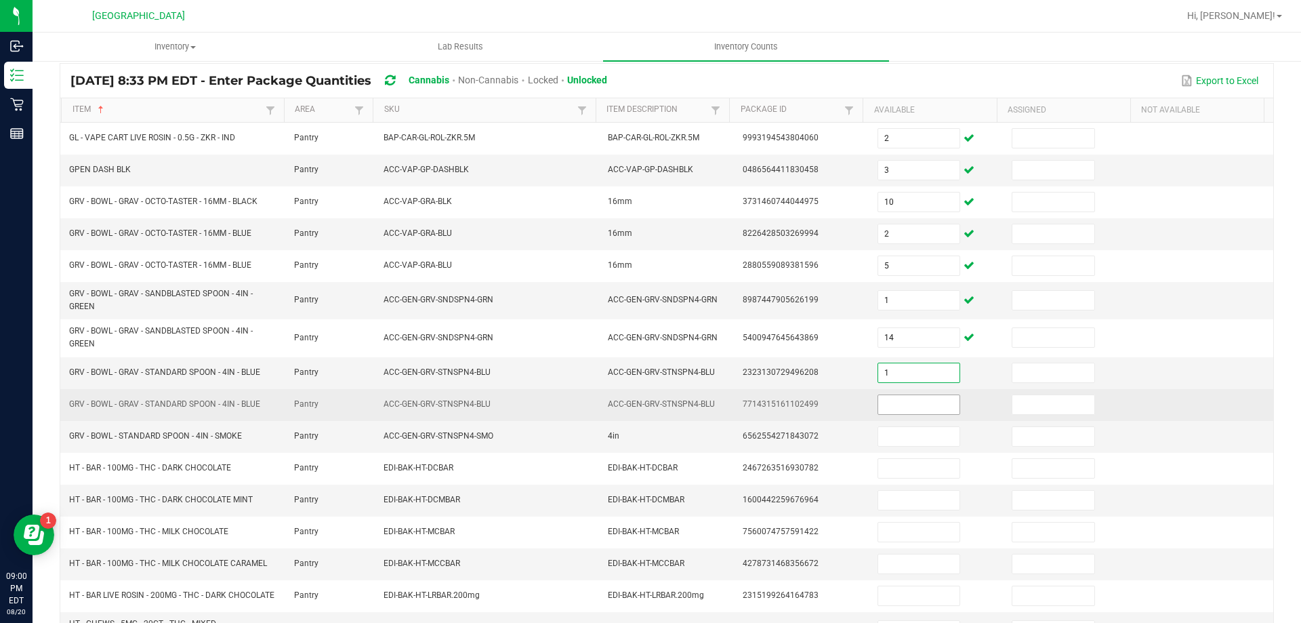
click at [893, 409] on input at bounding box center [918, 404] width 81 height 19
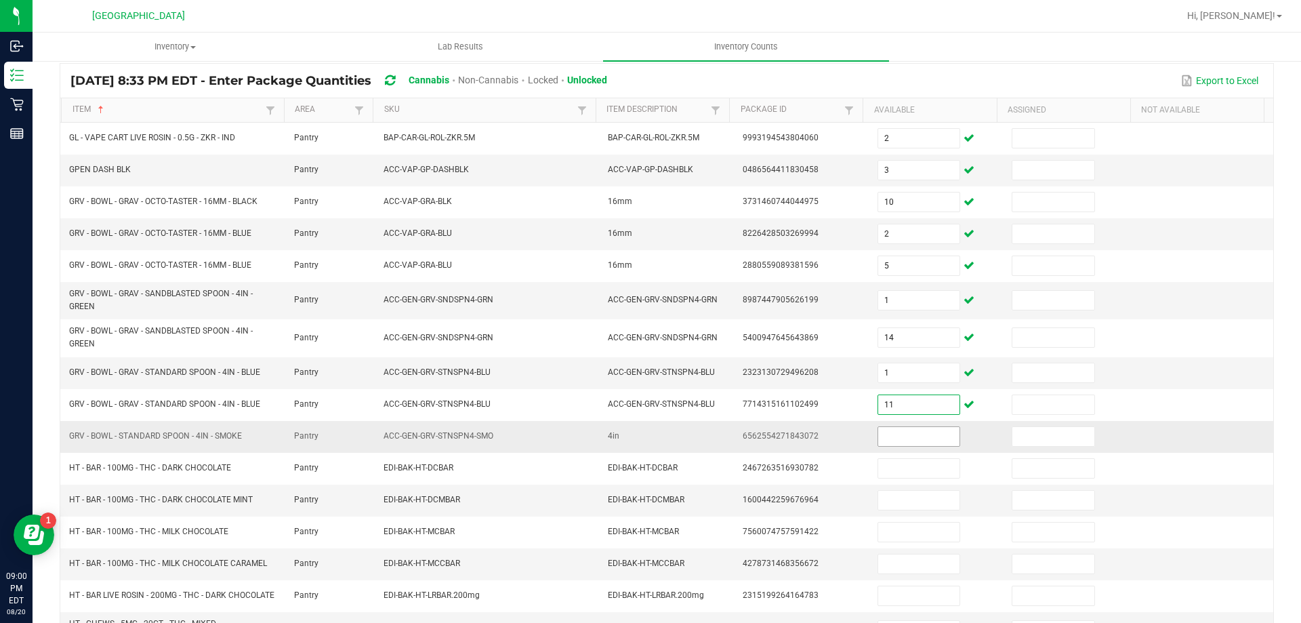
click at [884, 445] on input at bounding box center [918, 436] width 81 height 19
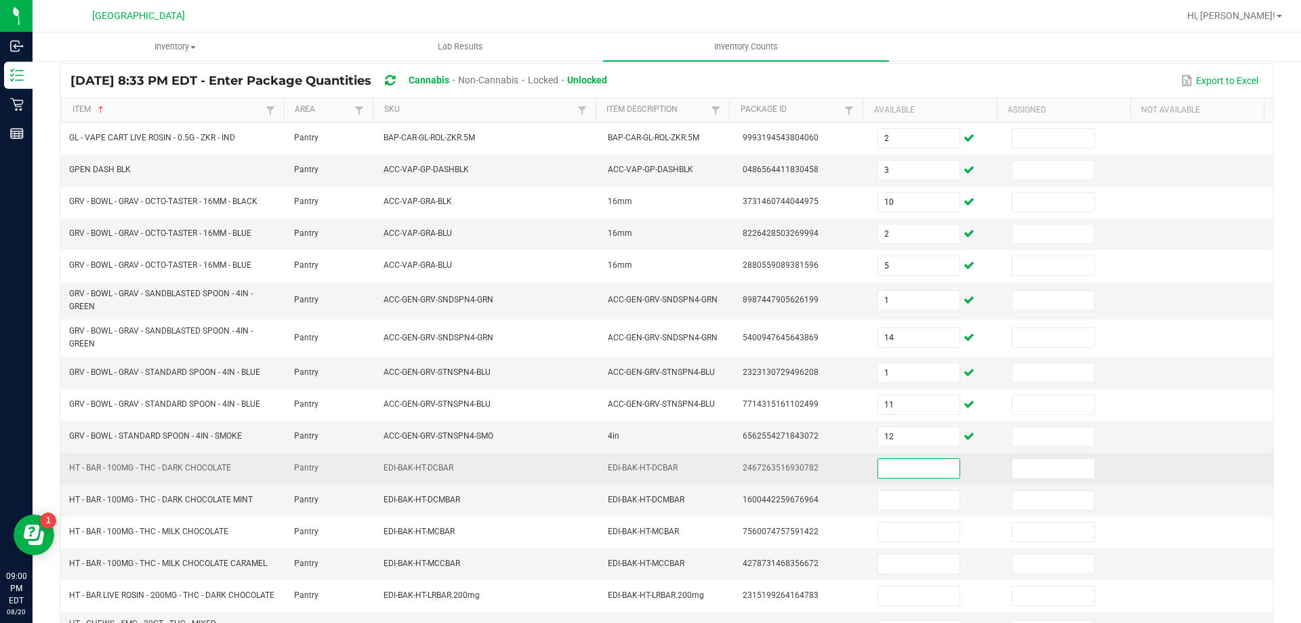
click at [883, 469] on input at bounding box center [918, 468] width 81 height 19
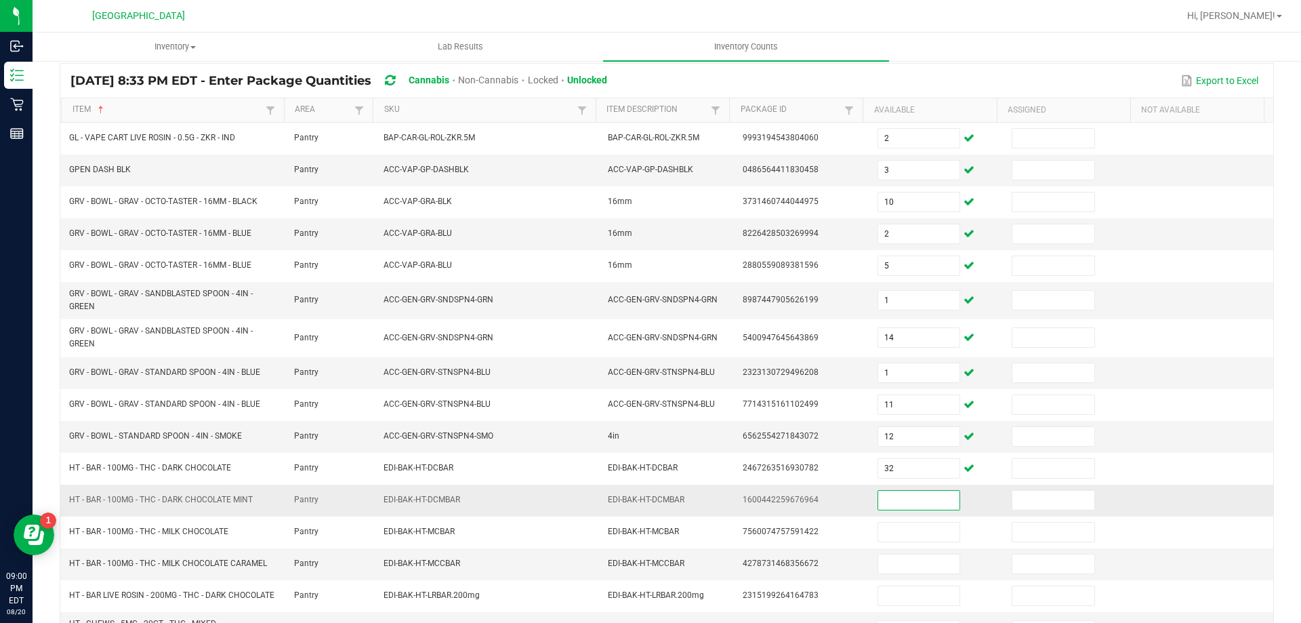
click at [891, 498] on input at bounding box center [918, 500] width 81 height 19
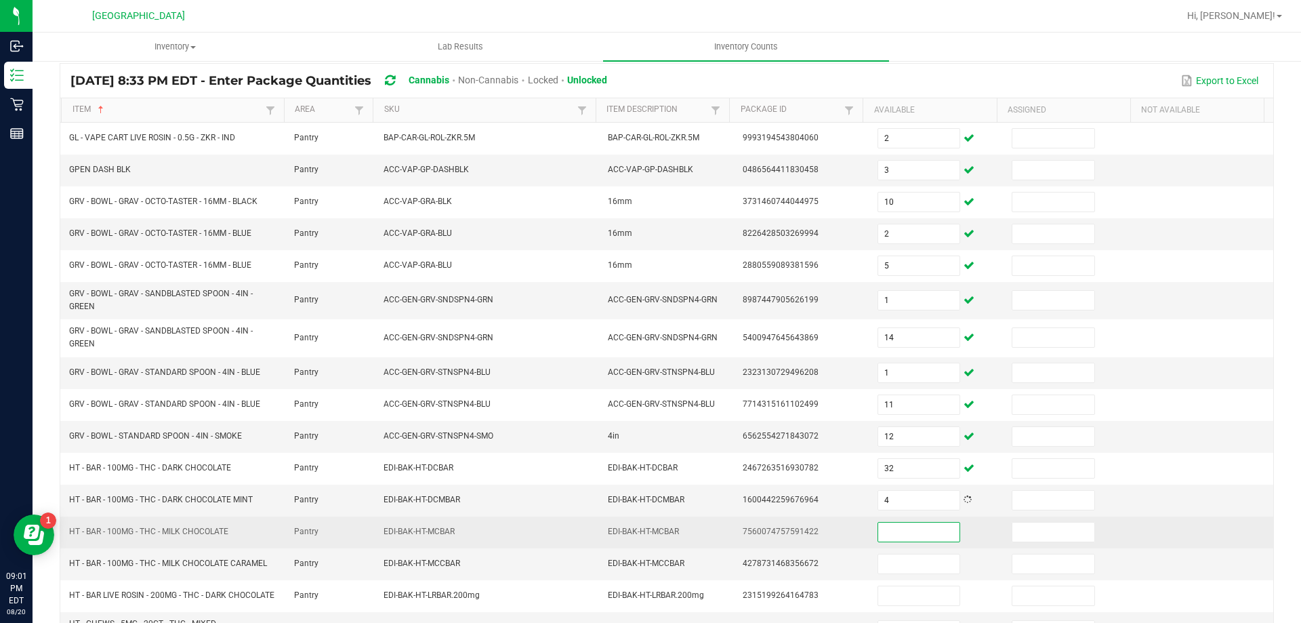
drag, startPoint x: 885, startPoint y: 531, endPoint x: 887, endPoint y: 540, distance: 9.7
click at [887, 539] on input at bounding box center [918, 532] width 81 height 19
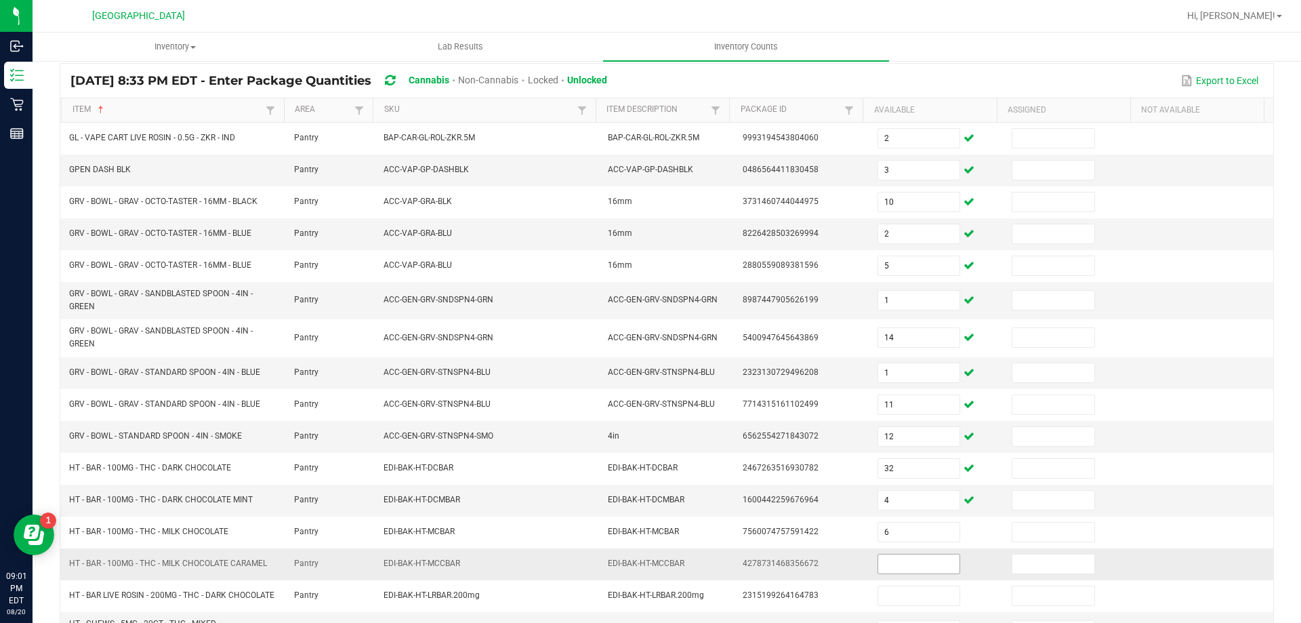
click at [887, 573] on span at bounding box center [919, 564] width 83 height 20
click at [889, 554] on input at bounding box center [918, 563] width 81 height 19
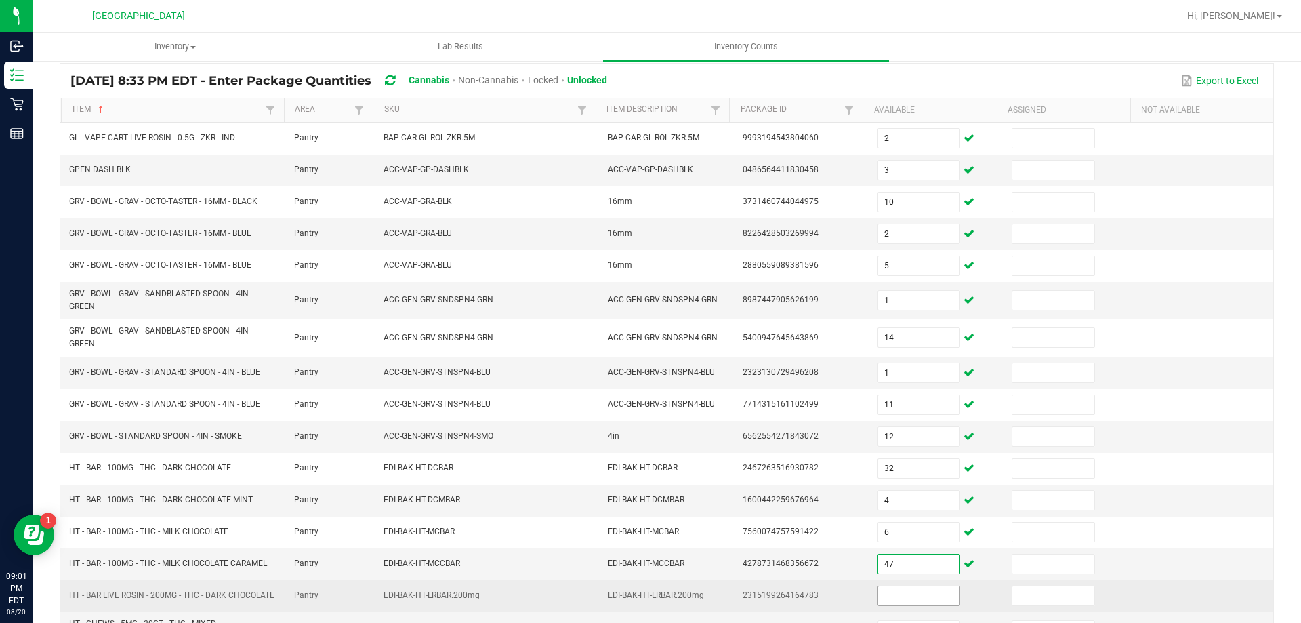
click at [896, 605] on input at bounding box center [918, 595] width 81 height 19
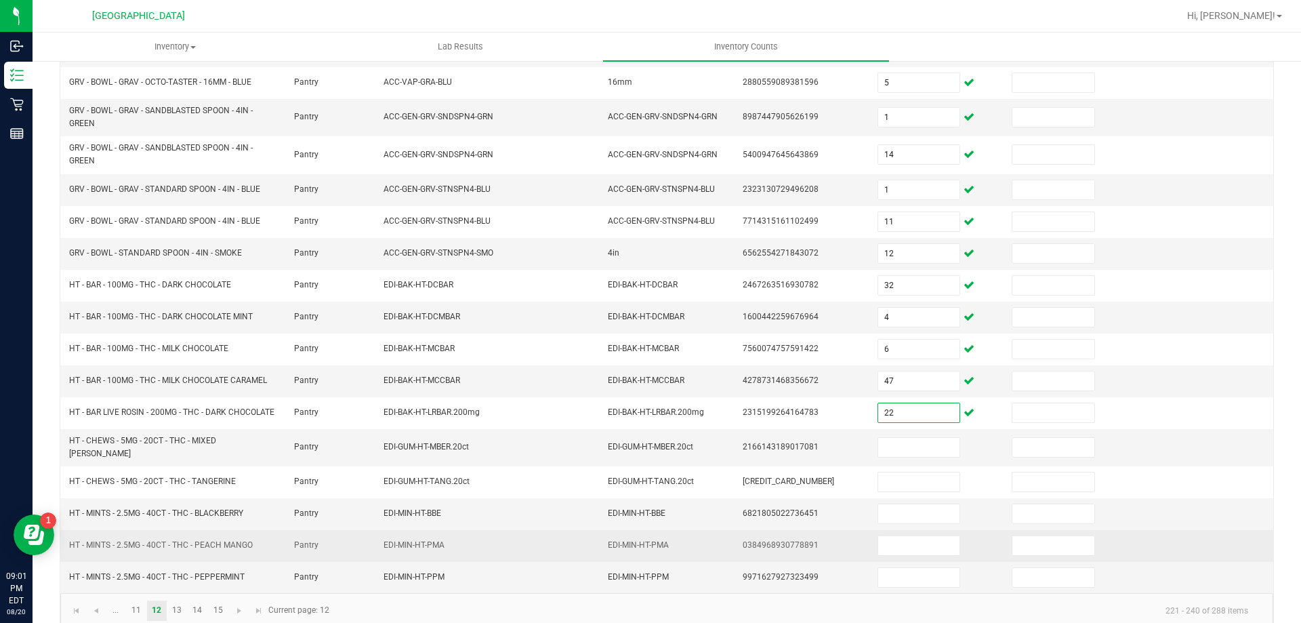
scroll to position [298, 0]
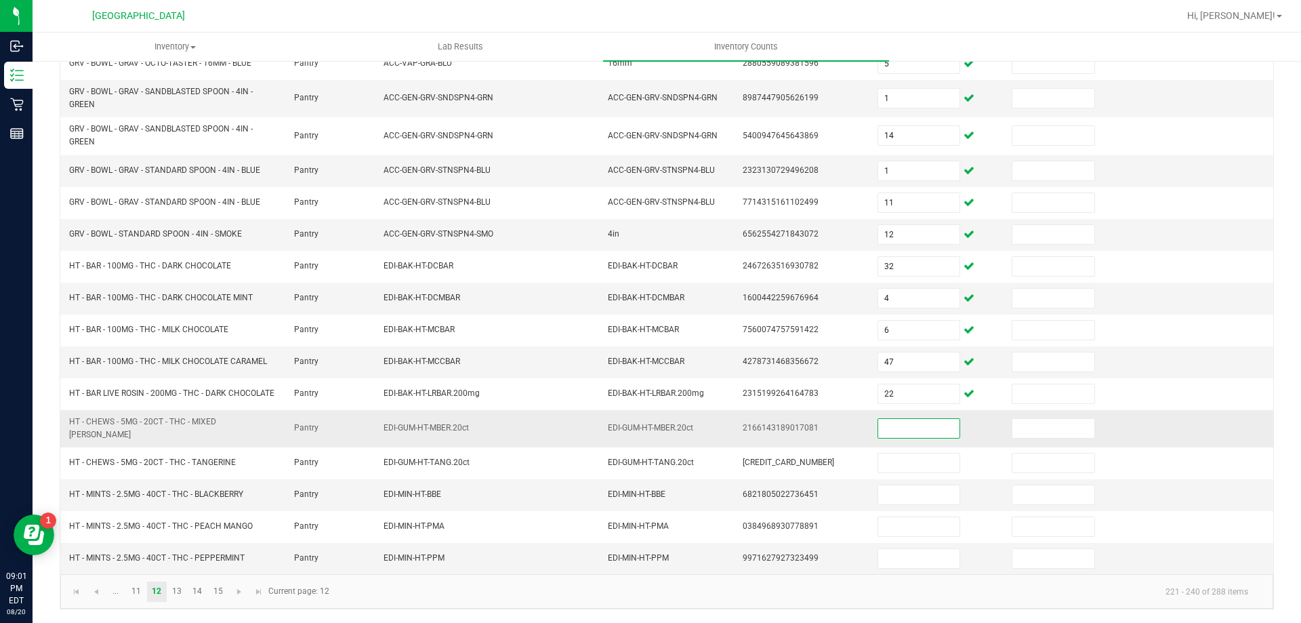
click at [904, 429] on input at bounding box center [918, 428] width 81 height 19
click at [909, 431] on input at bounding box center [918, 428] width 81 height 19
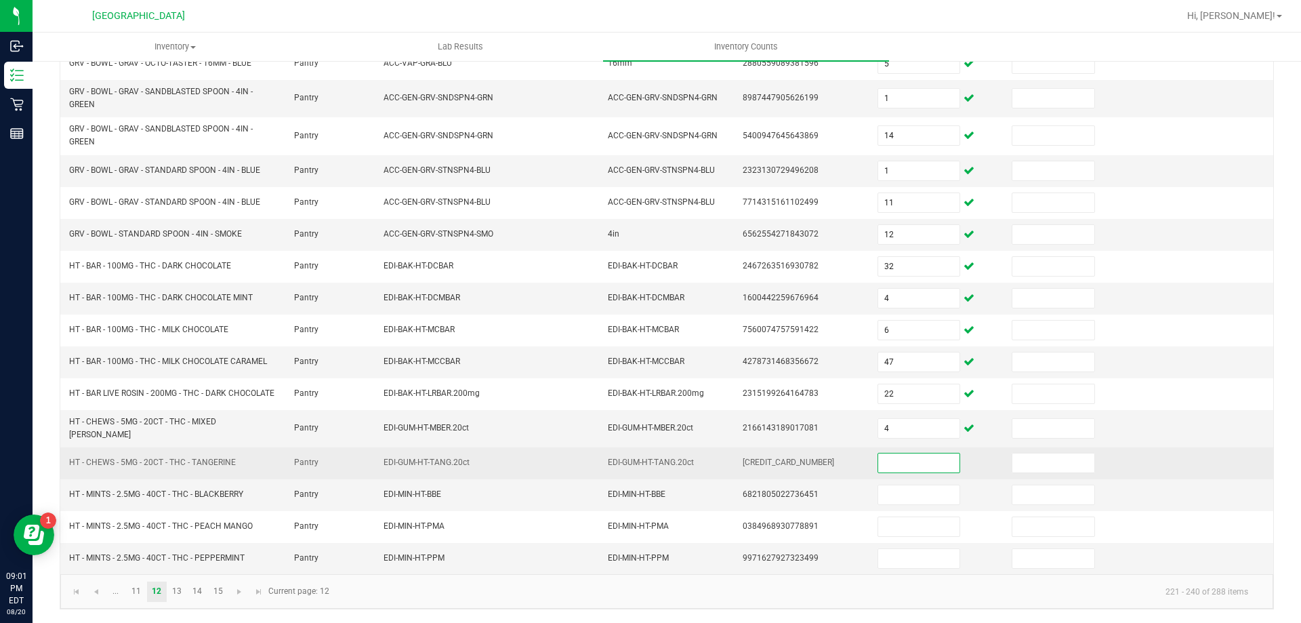
click at [910, 464] on input at bounding box center [918, 462] width 81 height 19
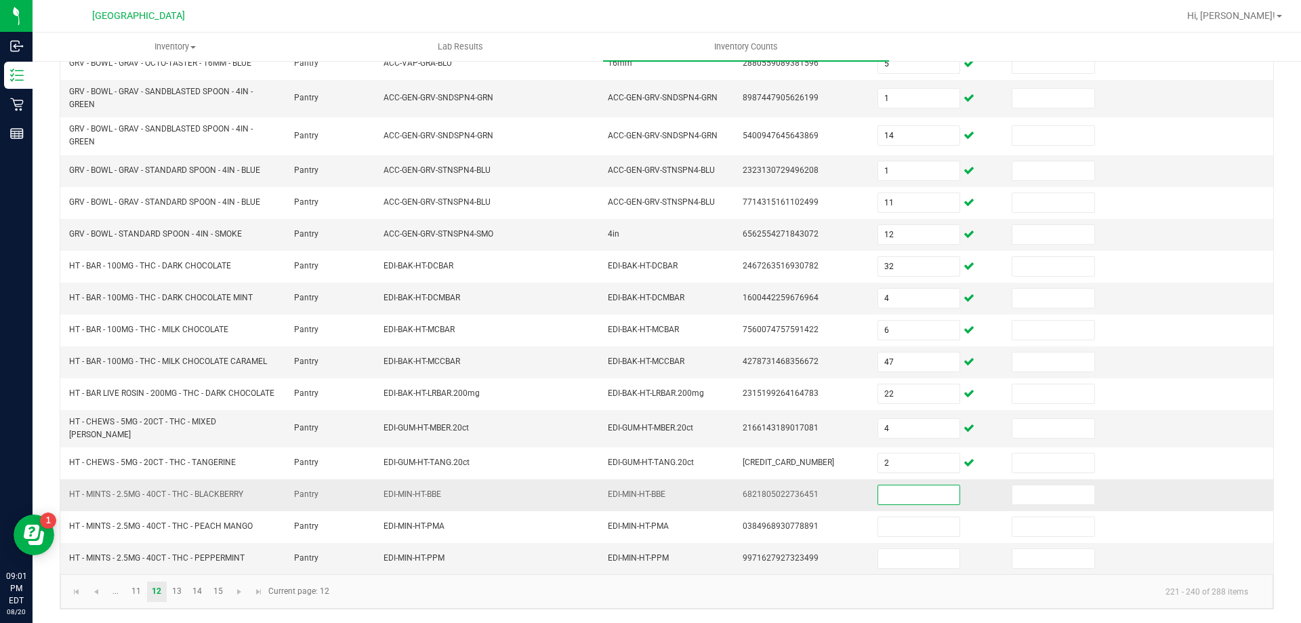
click at [895, 500] on input at bounding box center [918, 494] width 81 height 19
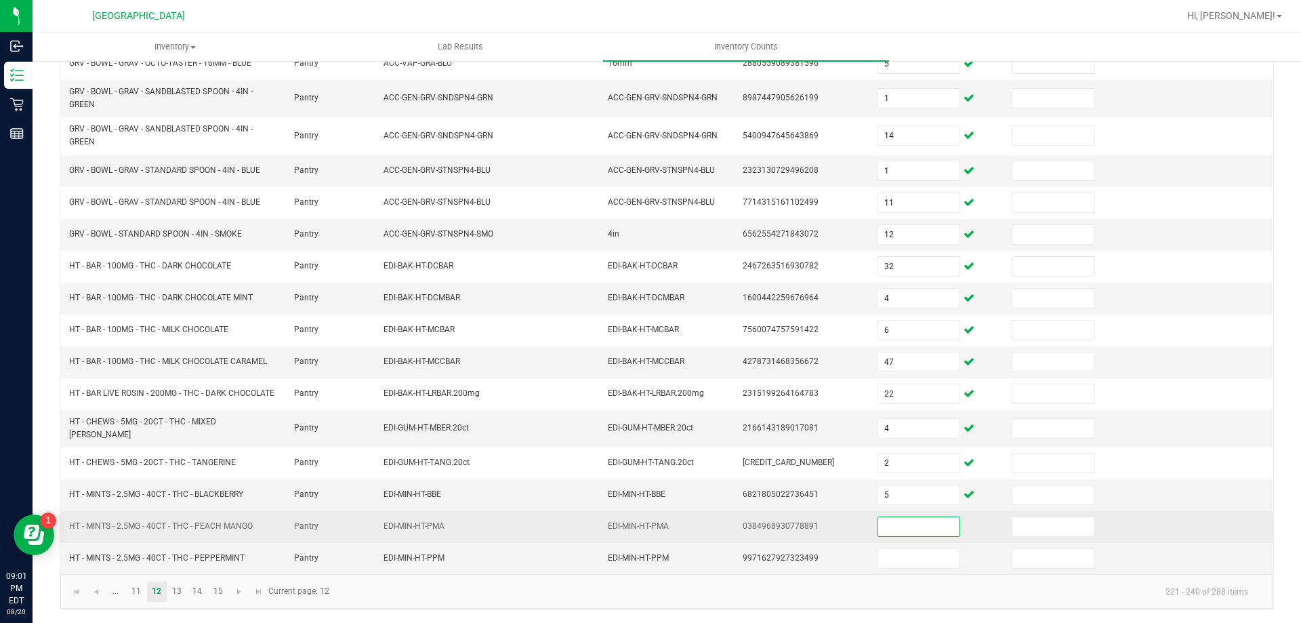
click at [896, 522] on input at bounding box center [918, 526] width 81 height 19
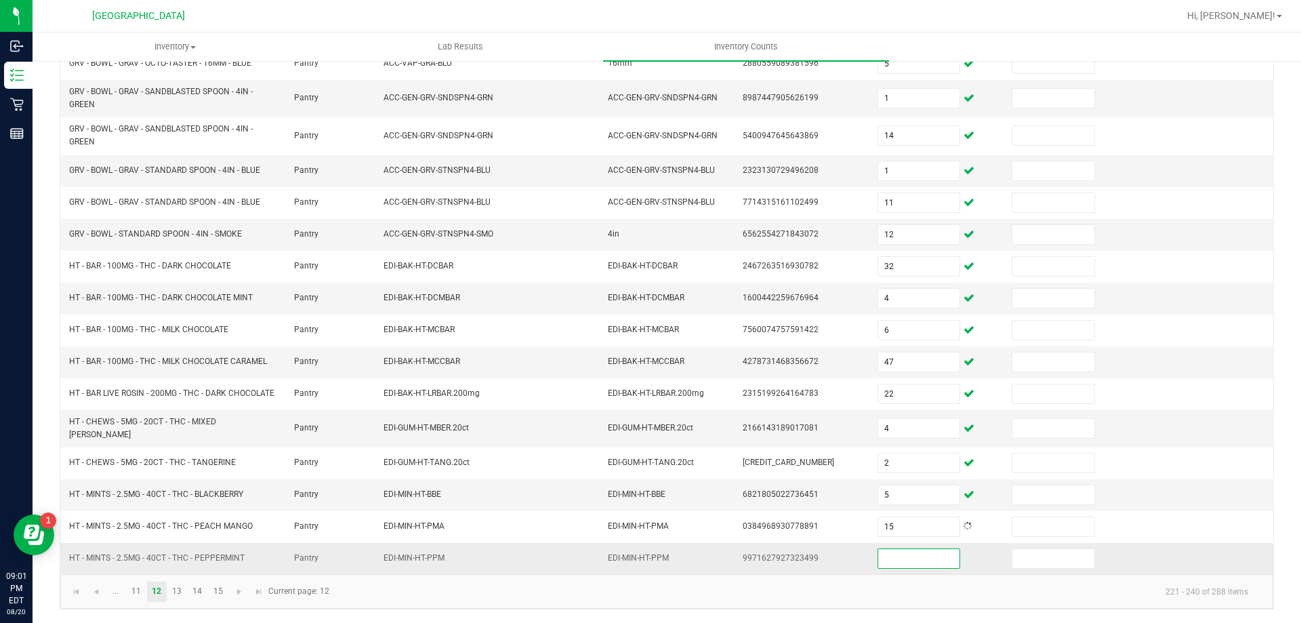
click at [896, 559] on input at bounding box center [918, 558] width 81 height 19
click at [178, 596] on link "13" at bounding box center [177, 592] width 20 height 20
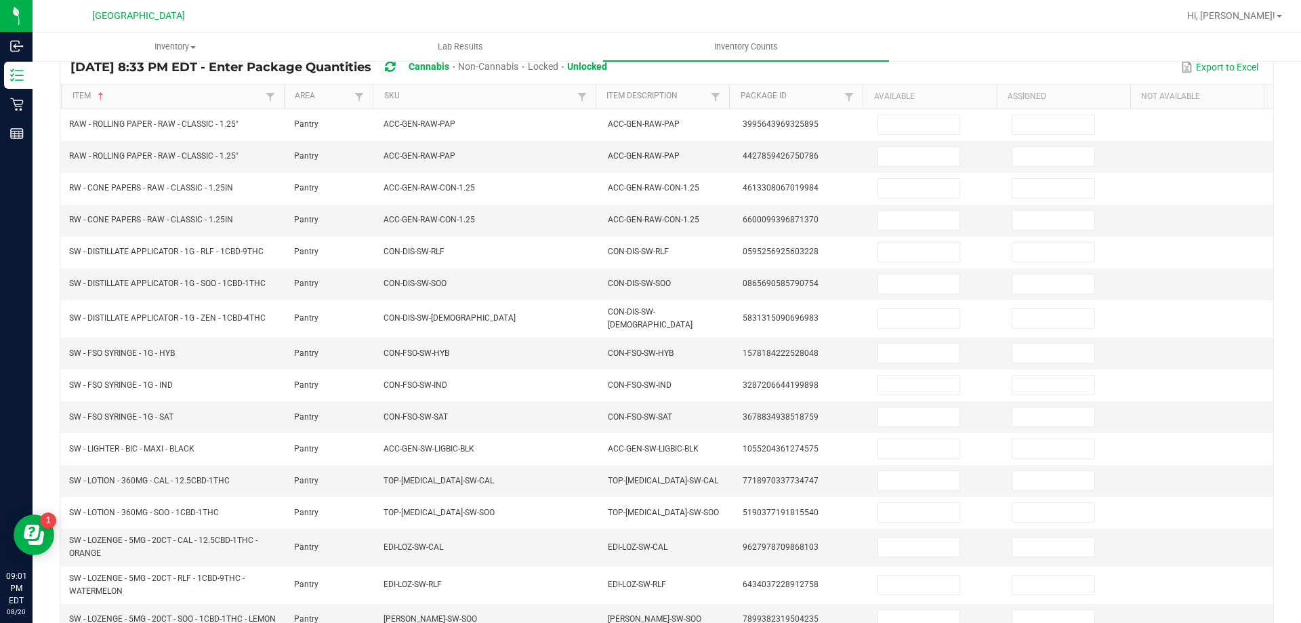
scroll to position [78, 0]
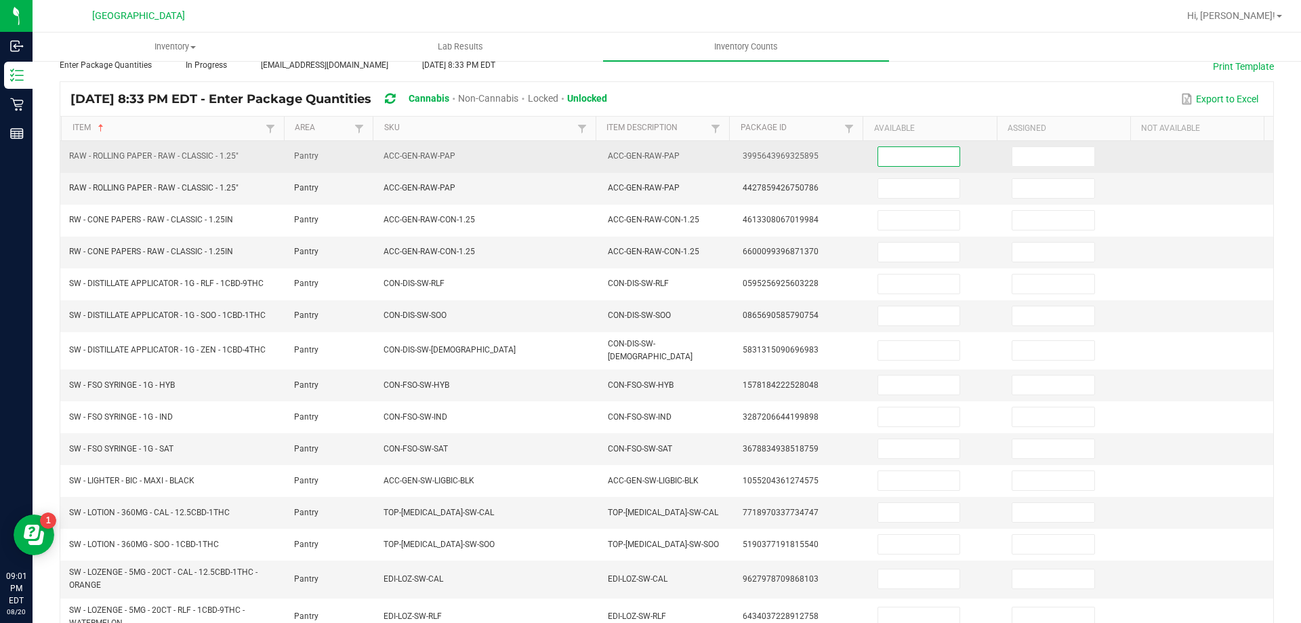
click at [924, 159] on input at bounding box center [918, 156] width 81 height 19
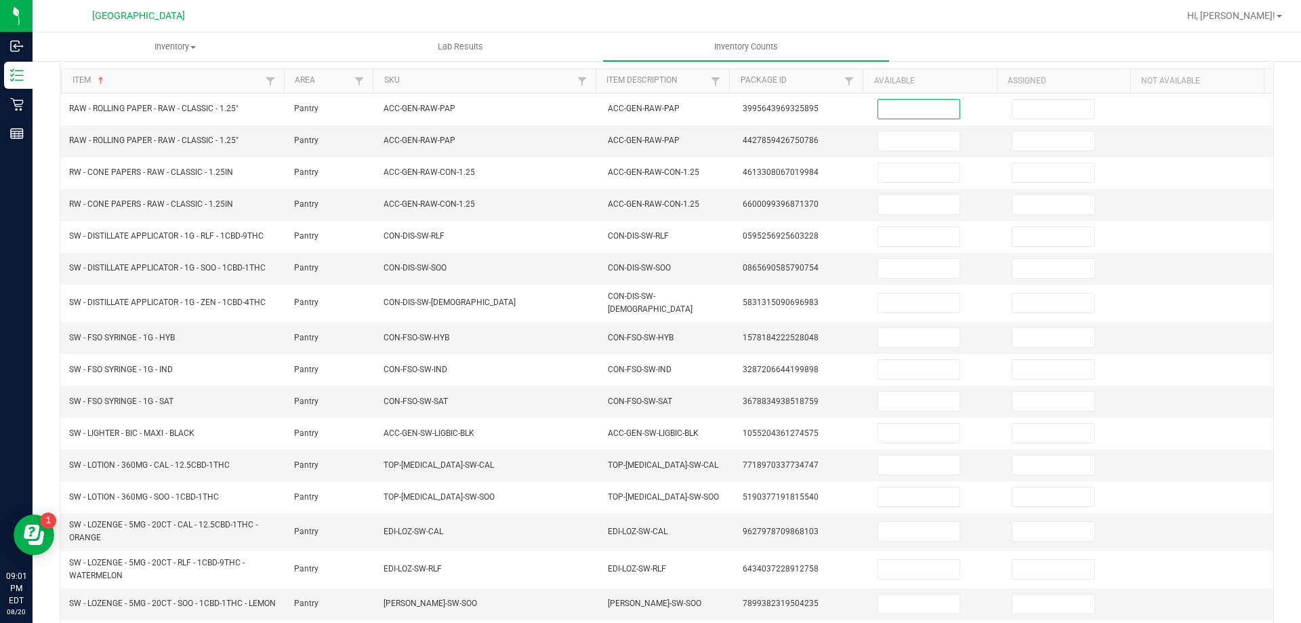
scroll to position [298, 0]
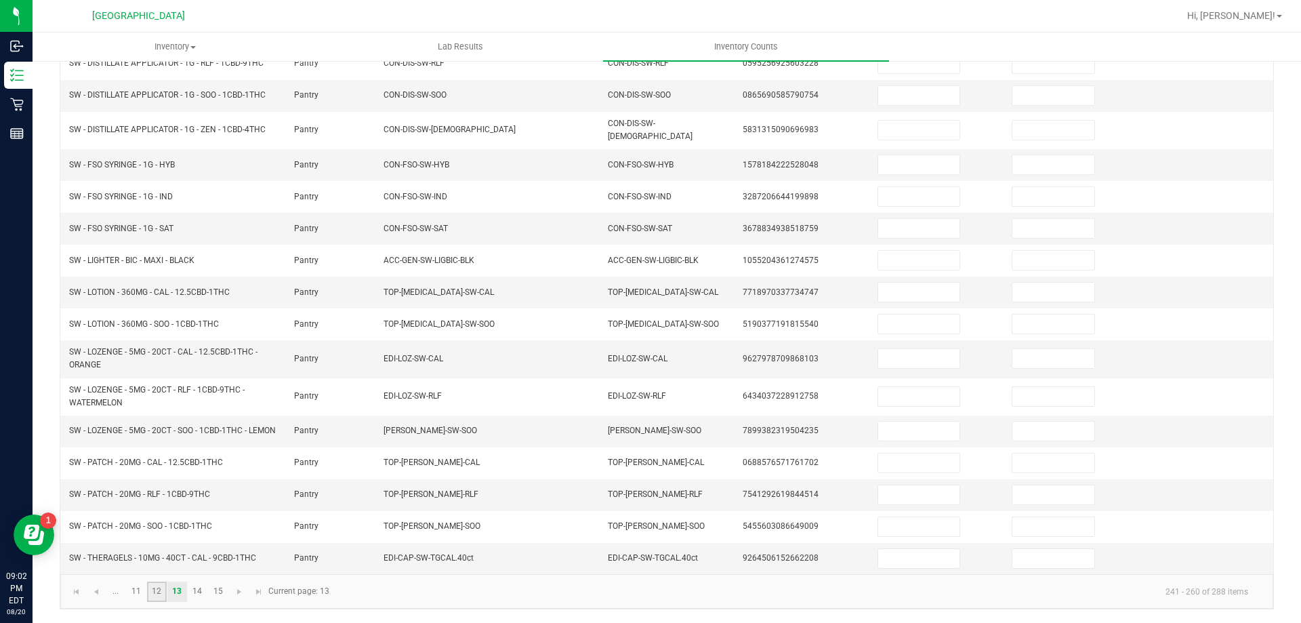
click at [160, 592] on link "12" at bounding box center [157, 592] width 20 height 20
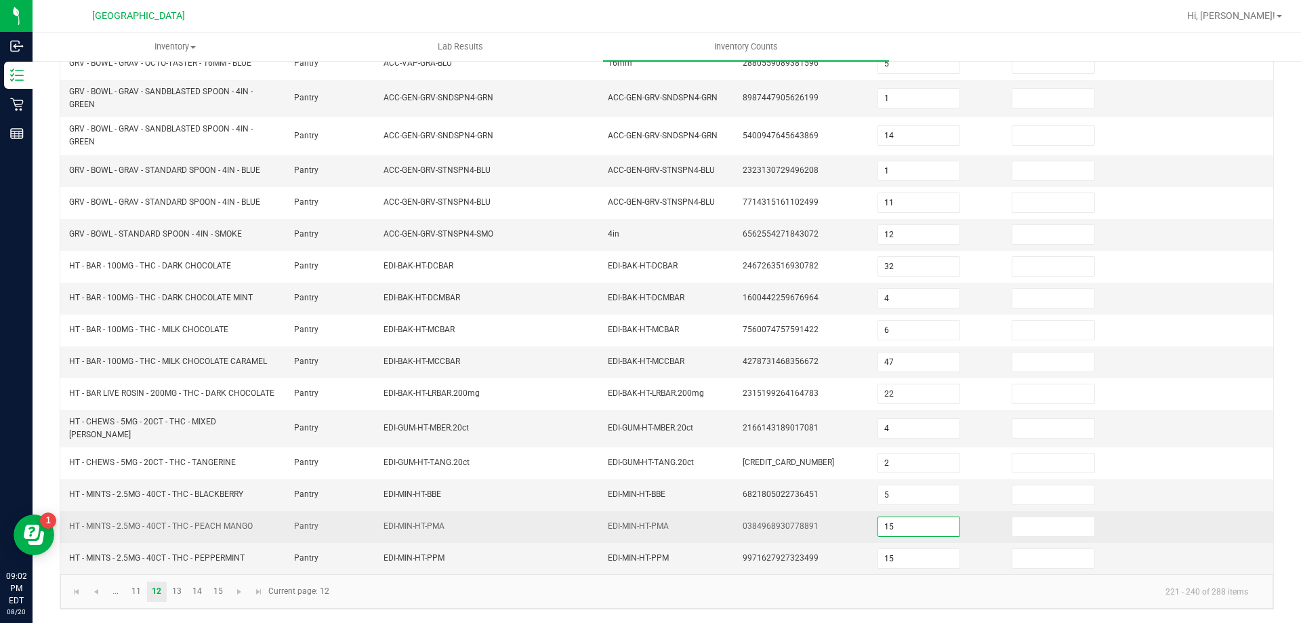
click at [904, 533] on input "15" at bounding box center [918, 526] width 81 height 19
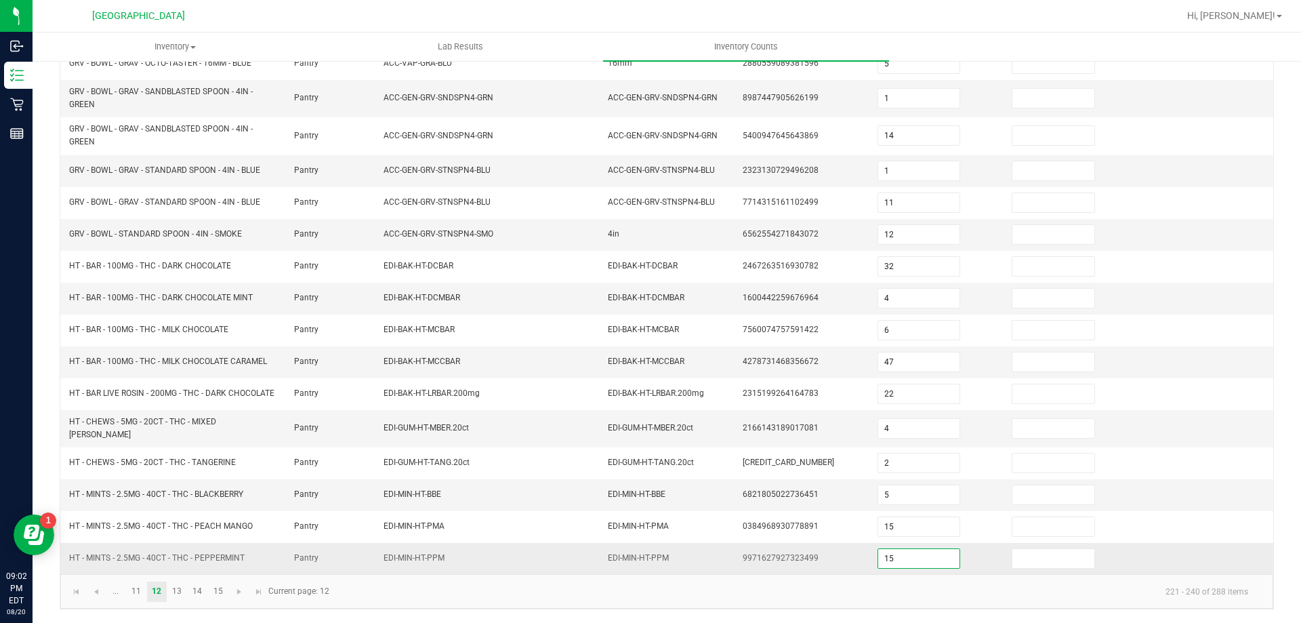
click at [904, 556] on input "15" at bounding box center [918, 558] width 81 height 19
click at [174, 593] on link "13" at bounding box center [177, 592] width 20 height 20
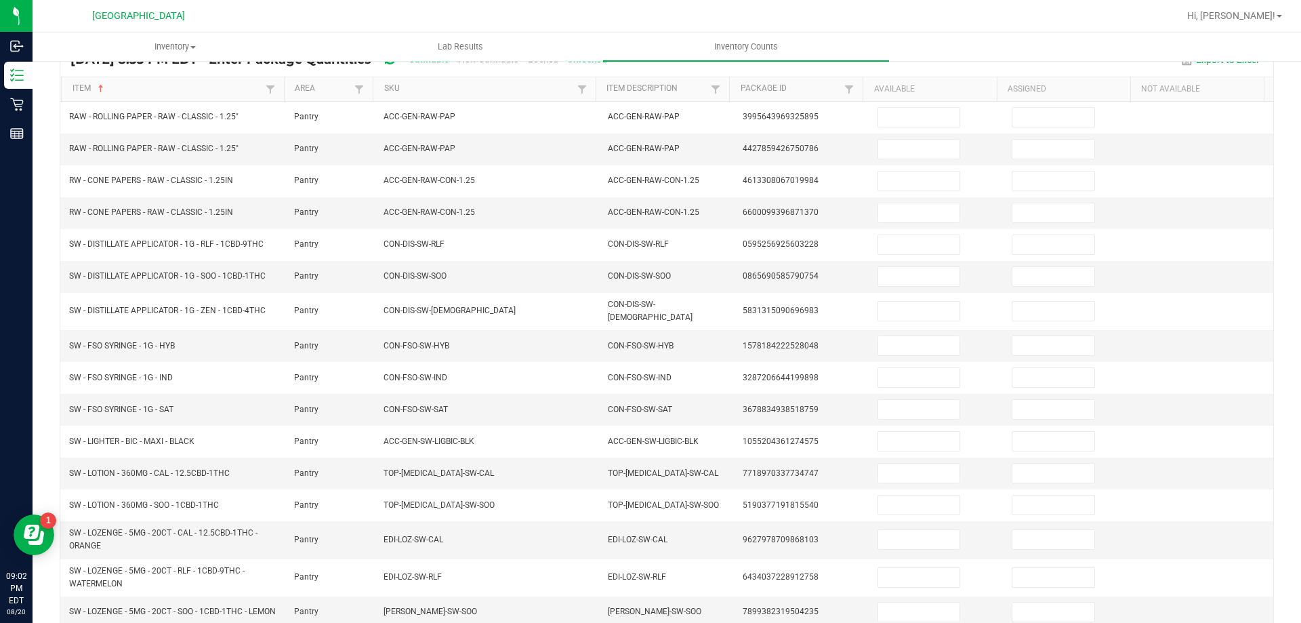
scroll to position [101, 0]
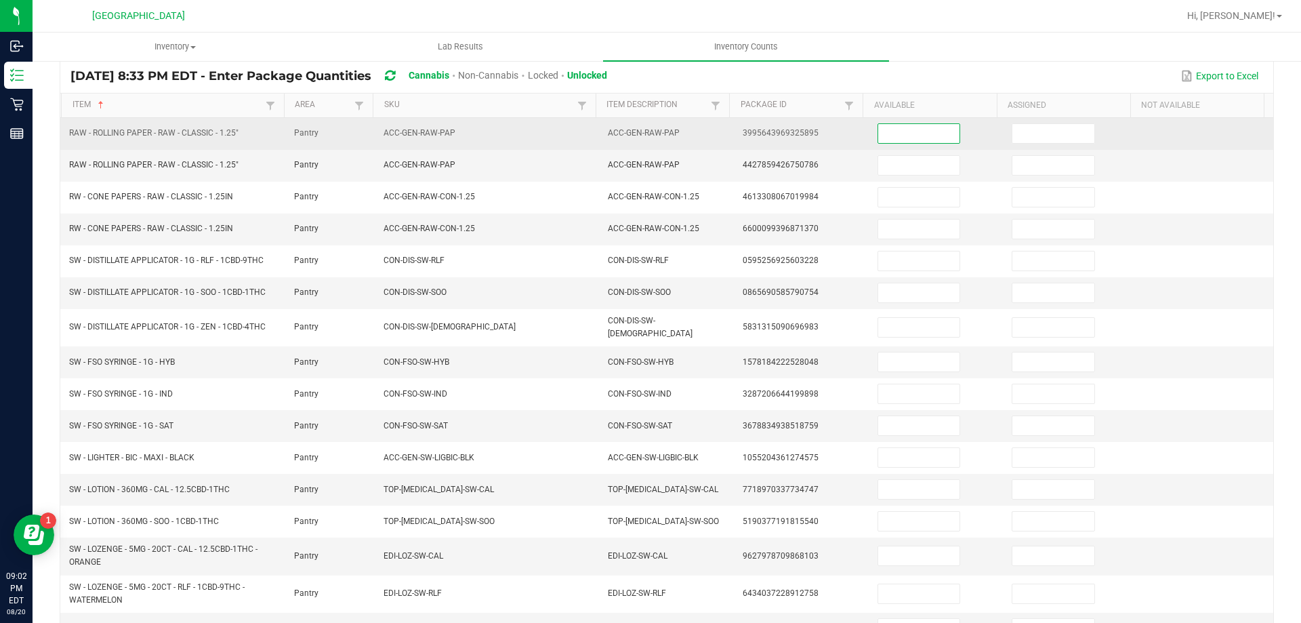
click at [895, 136] on input at bounding box center [918, 133] width 81 height 19
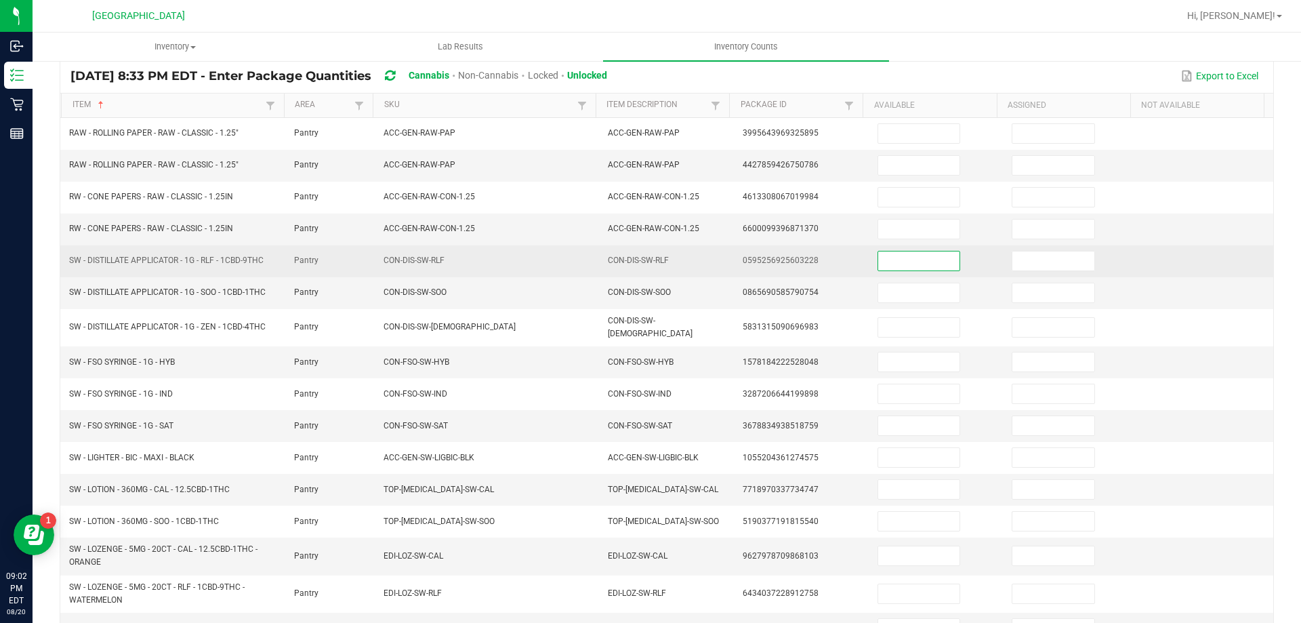
click at [906, 256] on input at bounding box center [918, 260] width 81 height 19
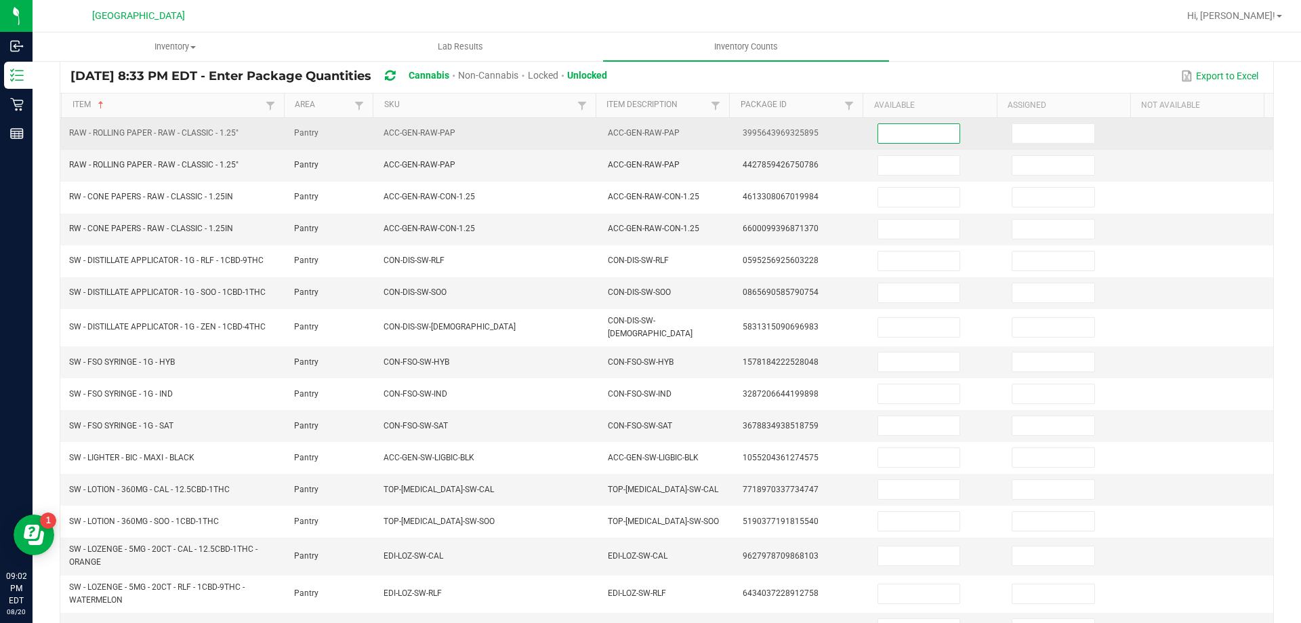
click at [916, 124] on input at bounding box center [918, 133] width 81 height 19
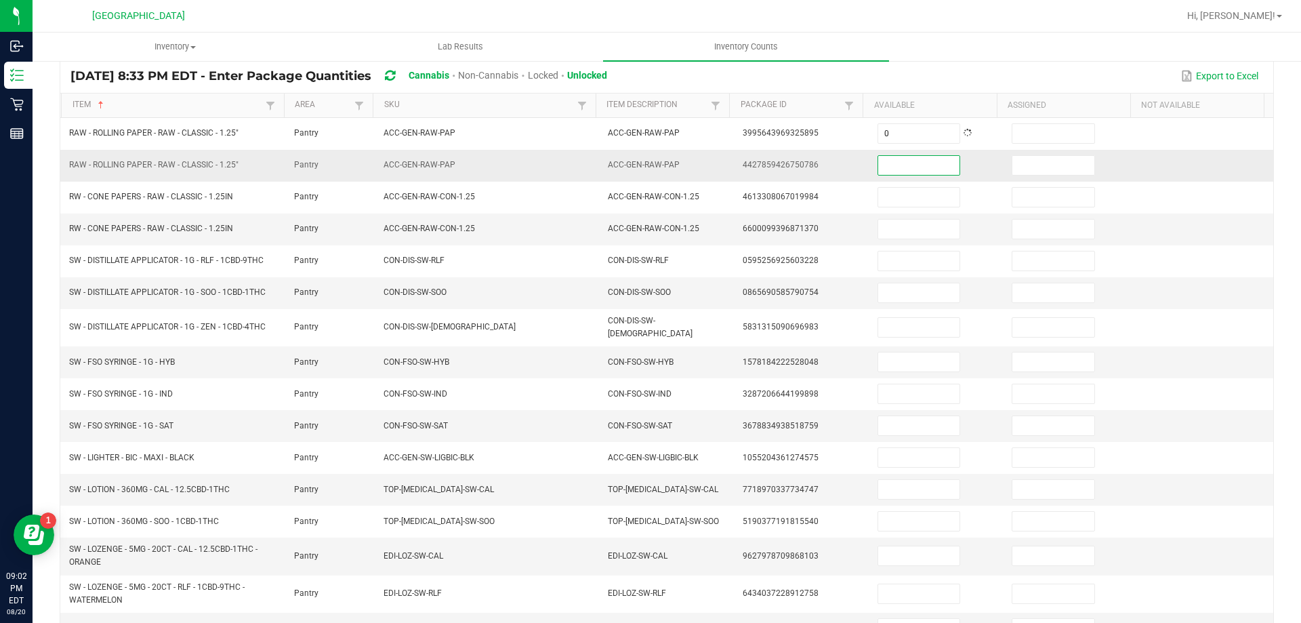
click at [895, 167] on input at bounding box center [918, 165] width 81 height 19
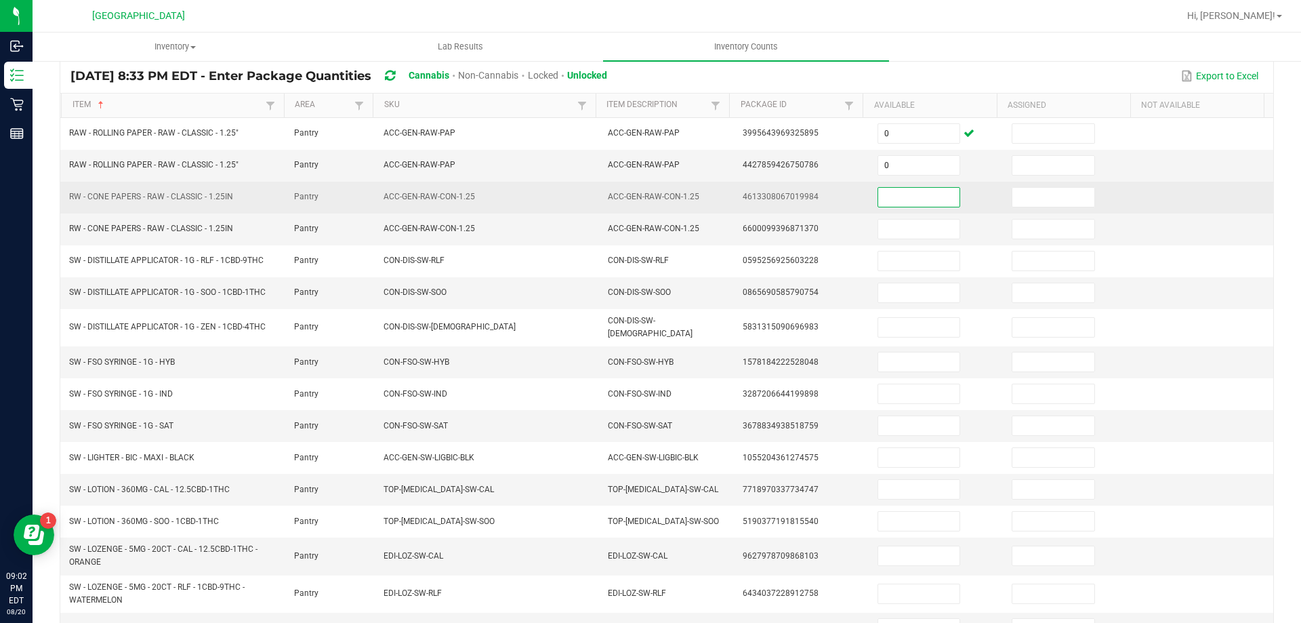
click at [890, 197] on input at bounding box center [918, 197] width 81 height 19
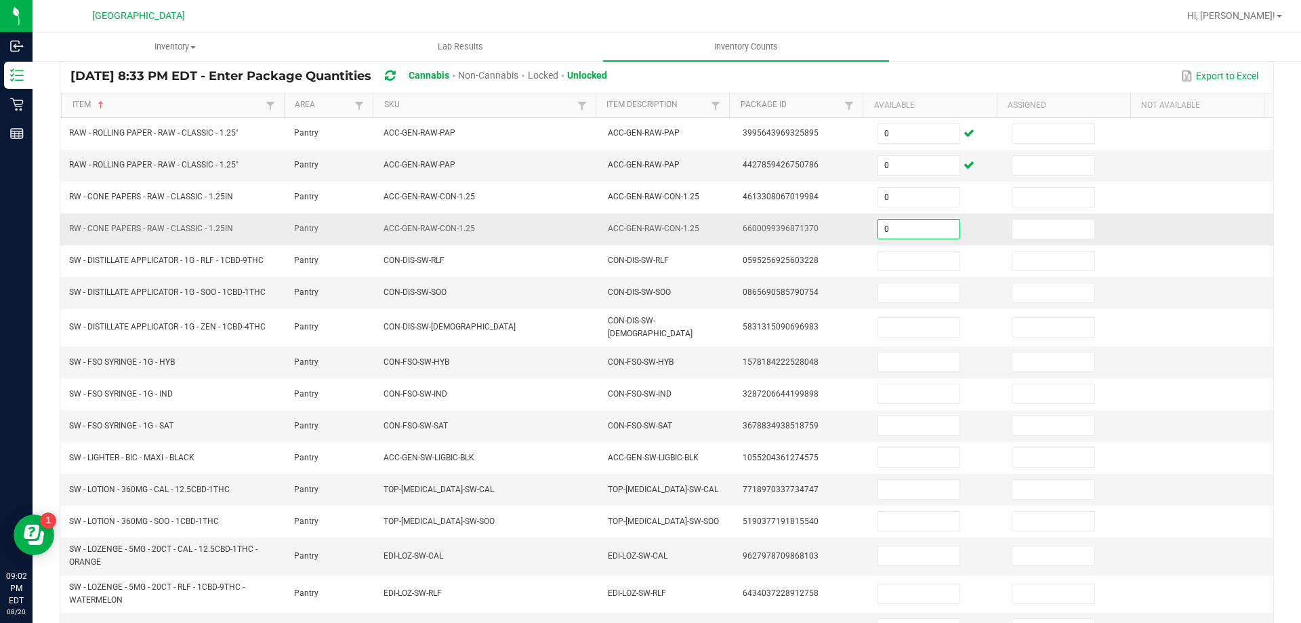
click at [888, 228] on input "0" at bounding box center [918, 229] width 81 height 19
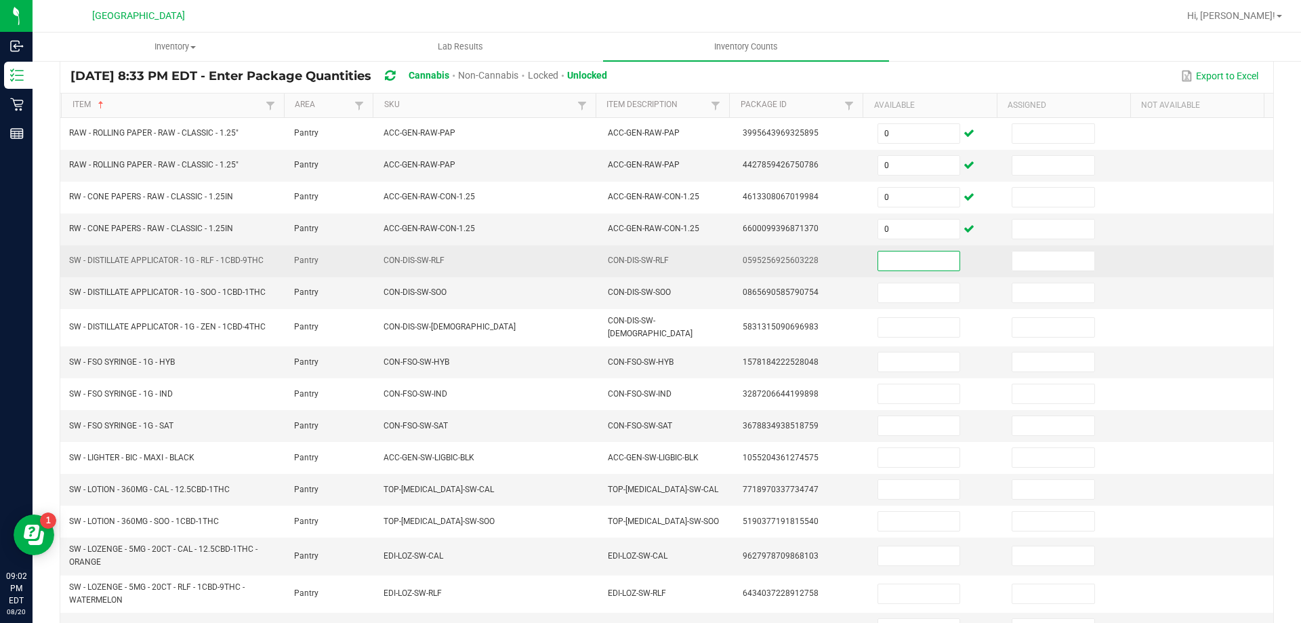
click at [887, 259] on input at bounding box center [918, 260] width 81 height 19
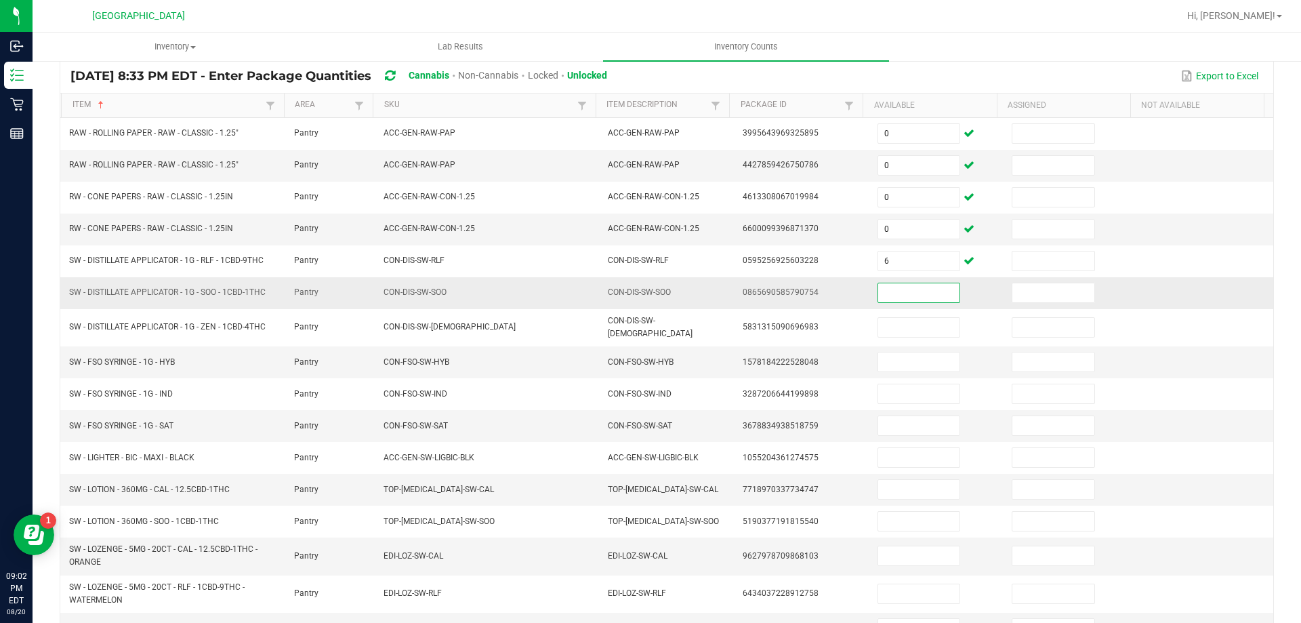
click at [891, 300] on input at bounding box center [918, 292] width 81 height 19
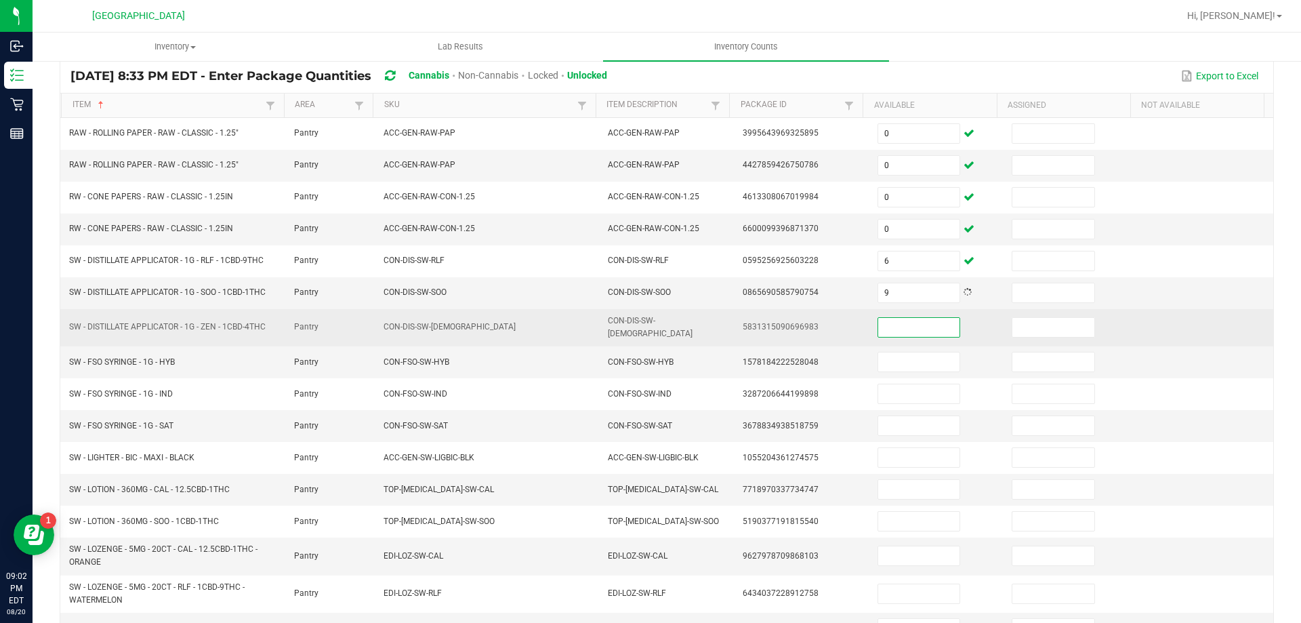
click at [885, 325] on input at bounding box center [918, 327] width 81 height 19
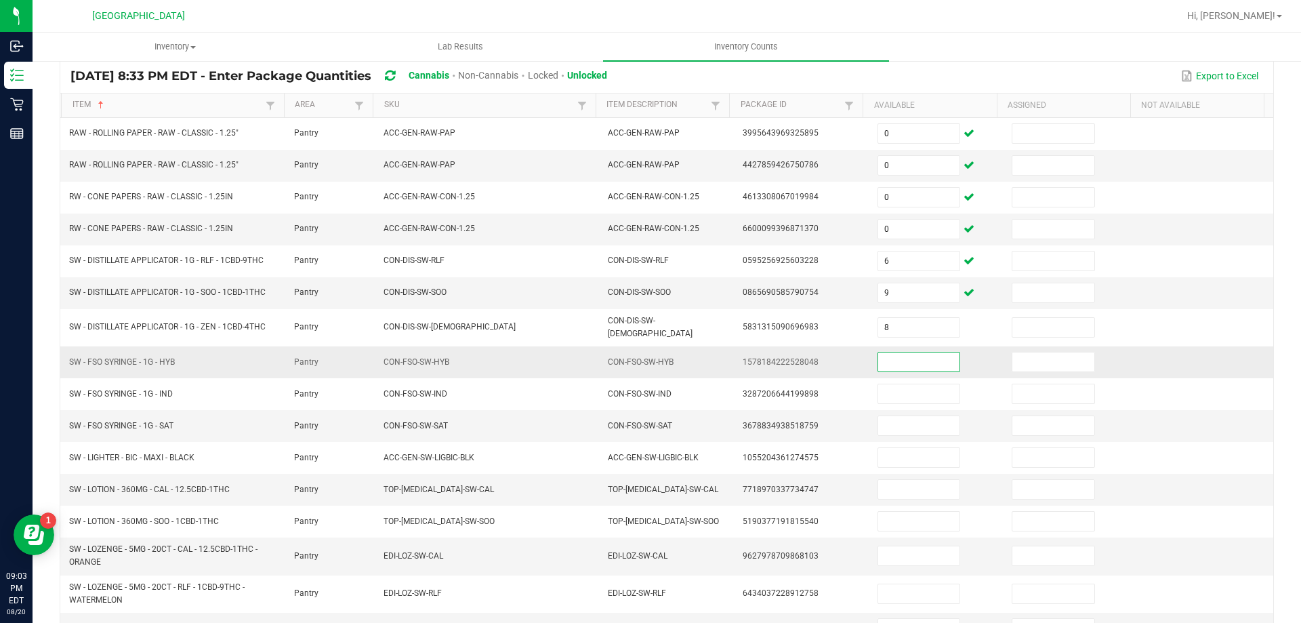
click at [890, 355] on input at bounding box center [918, 361] width 81 height 19
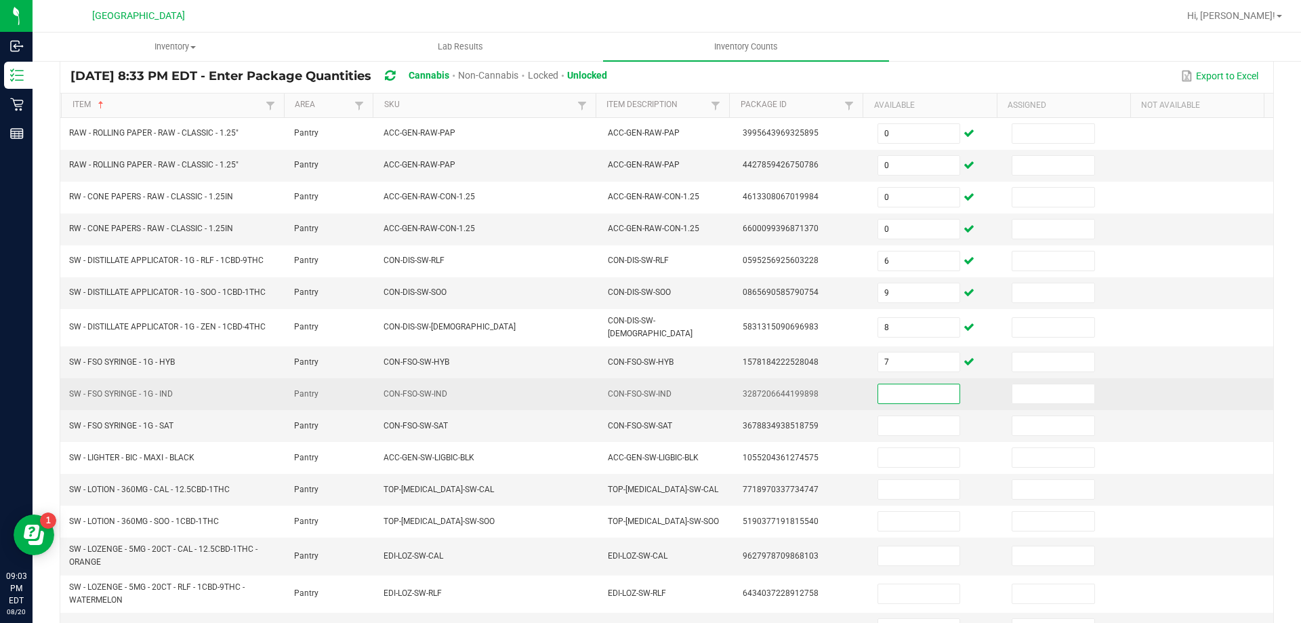
click at [889, 397] on input at bounding box center [918, 393] width 81 height 19
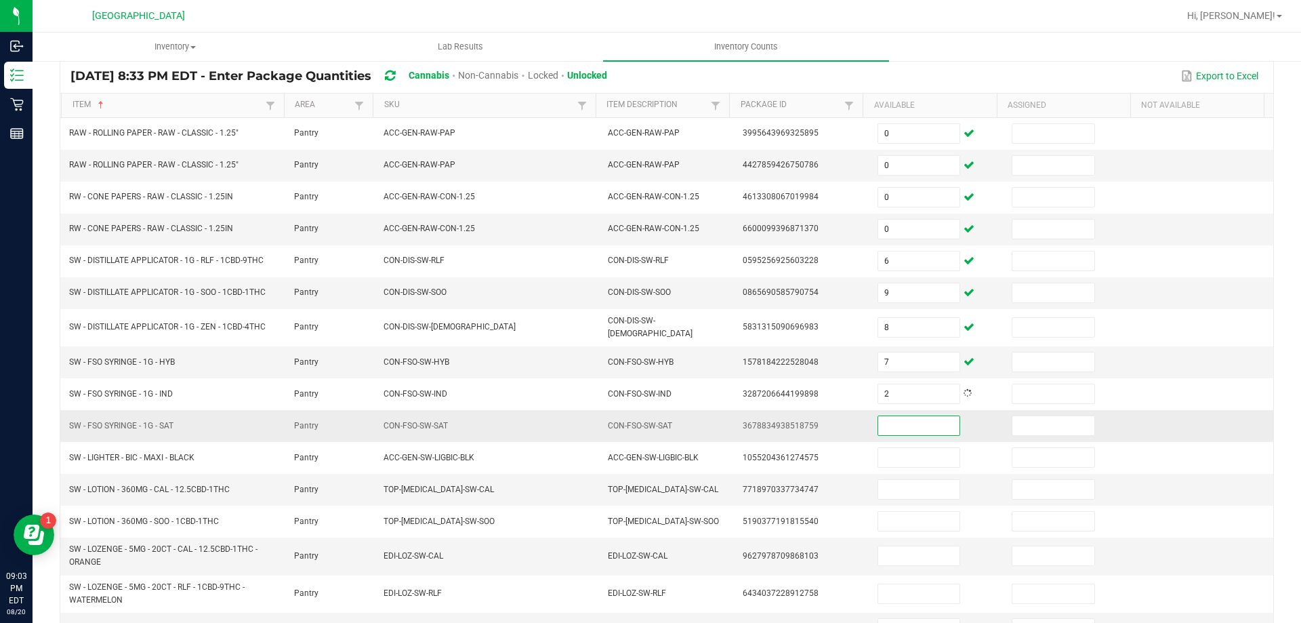
click at [885, 424] on input at bounding box center [918, 425] width 81 height 19
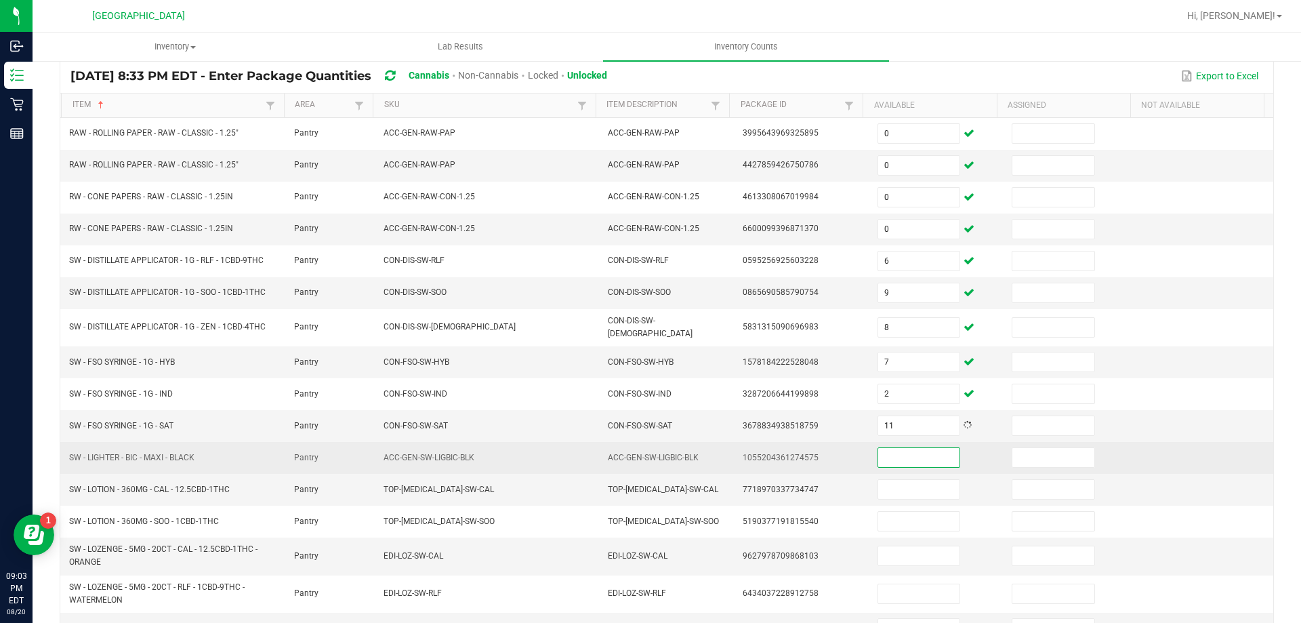
click at [890, 448] on input at bounding box center [918, 457] width 81 height 19
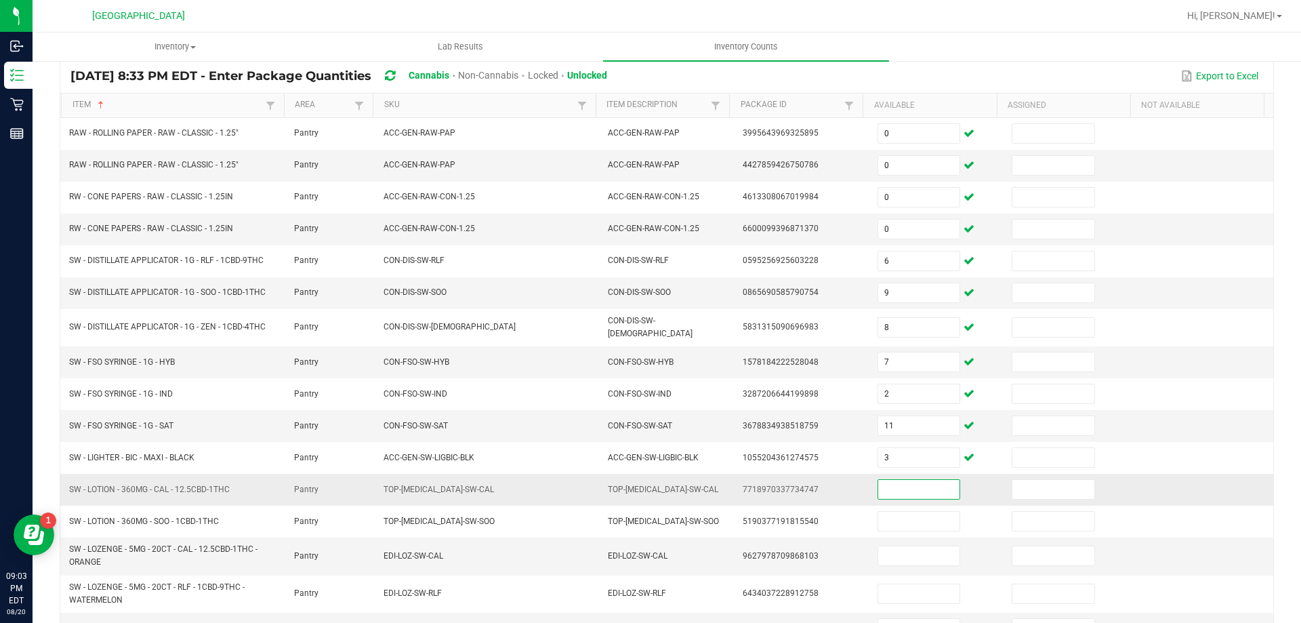
click at [888, 482] on input at bounding box center [918, 489] width 81 height 19
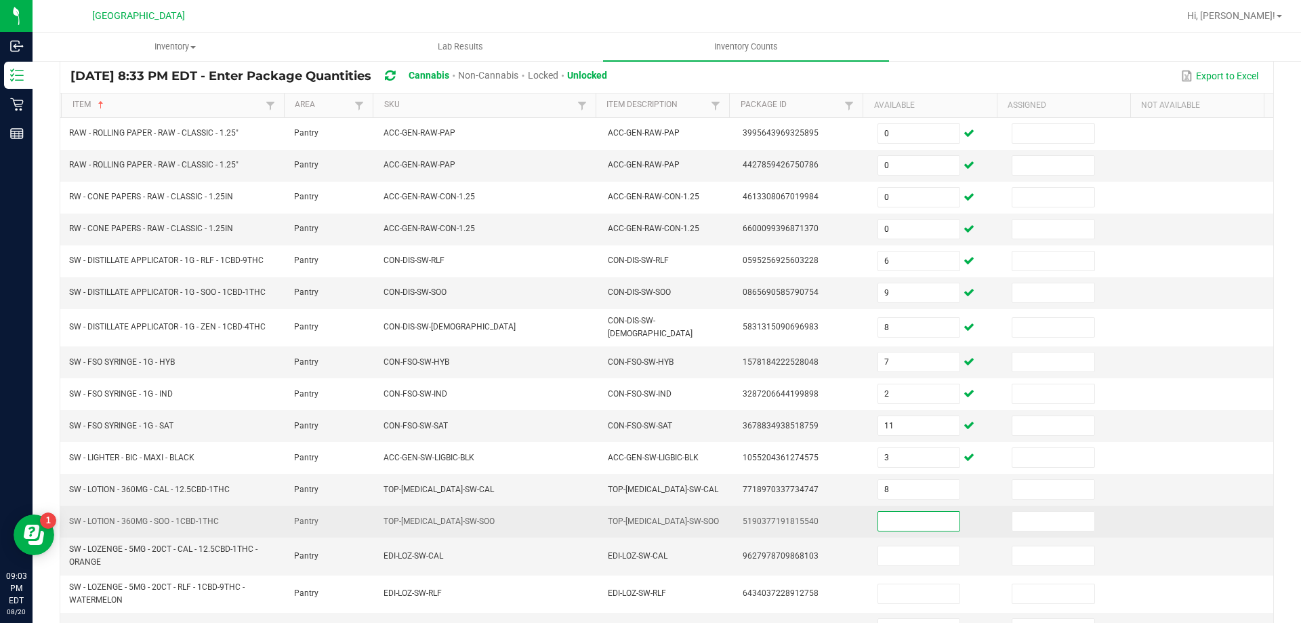
click at [895, 514] on input at bounding box center [918, 521] width 81 height 19
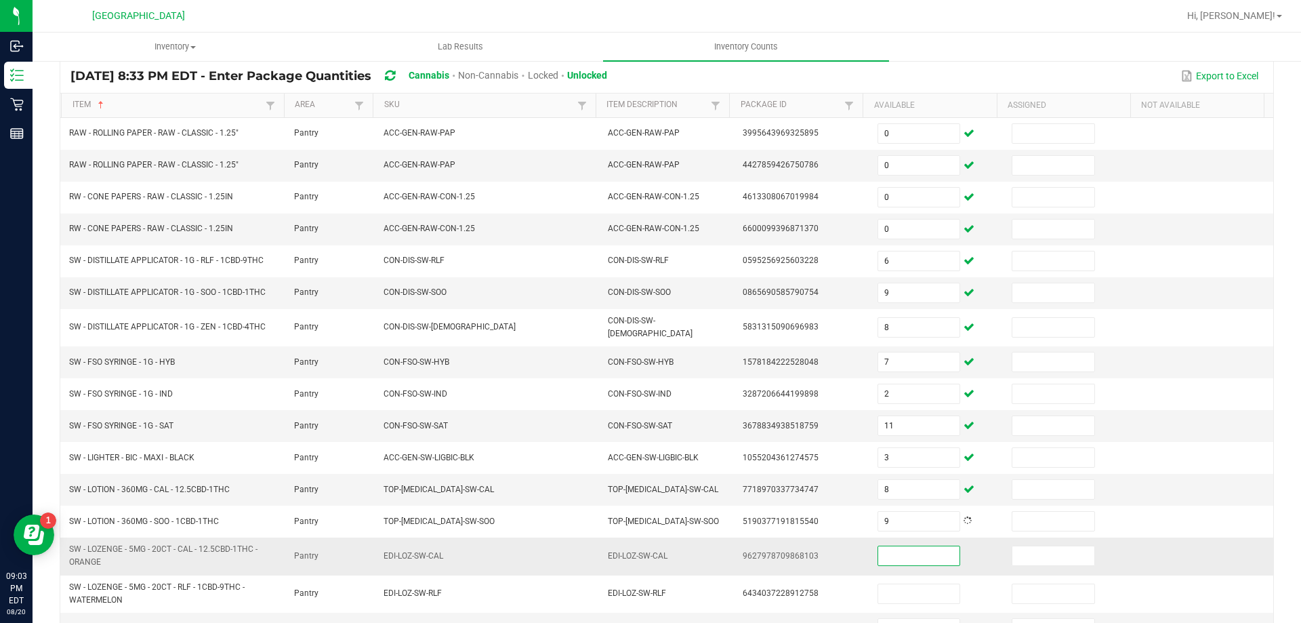
click at [909, 559] on input at bounding box center [918, 555] width 81 height 19
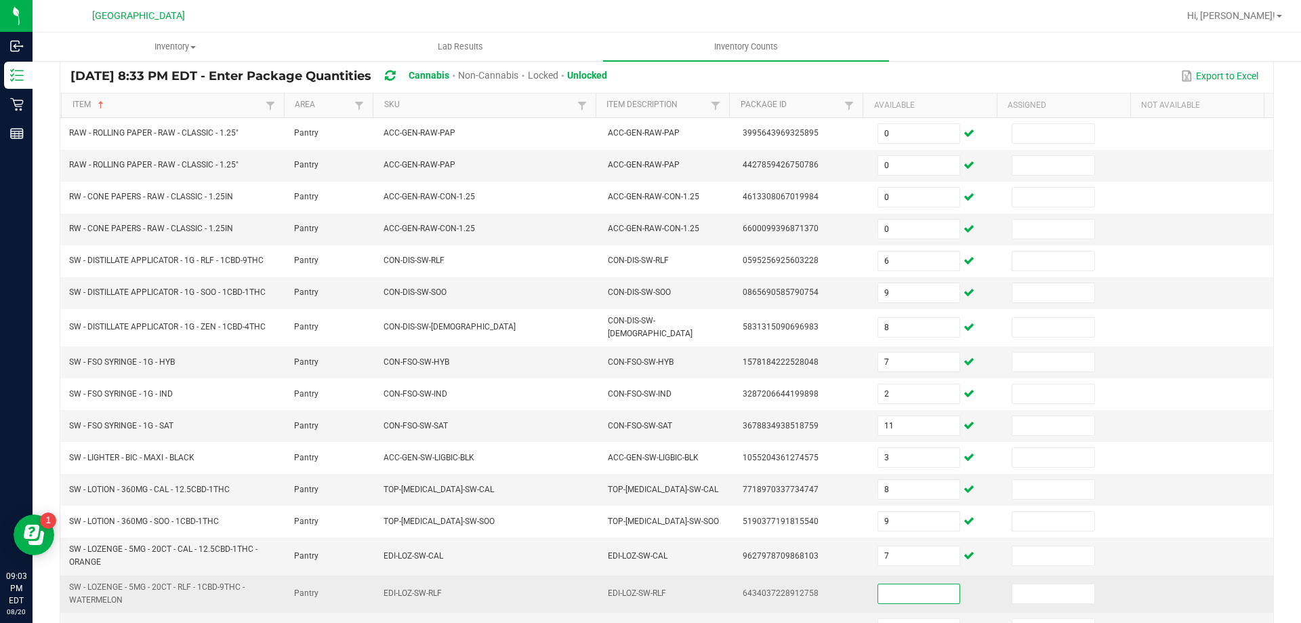
click at [906, 584] on input at bounding box center [918, 593] width 81 height 19
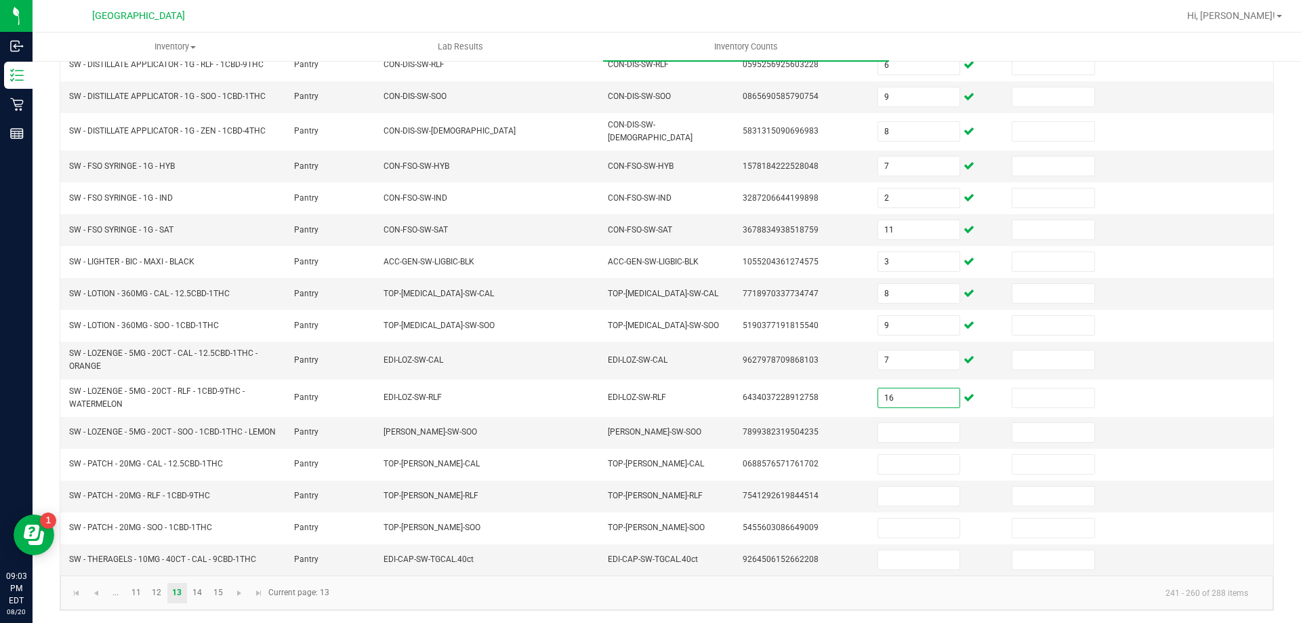
scroll to position [298, 0]
click at [901, 430] on input at bounding box center [918, 431] width 81 height 19
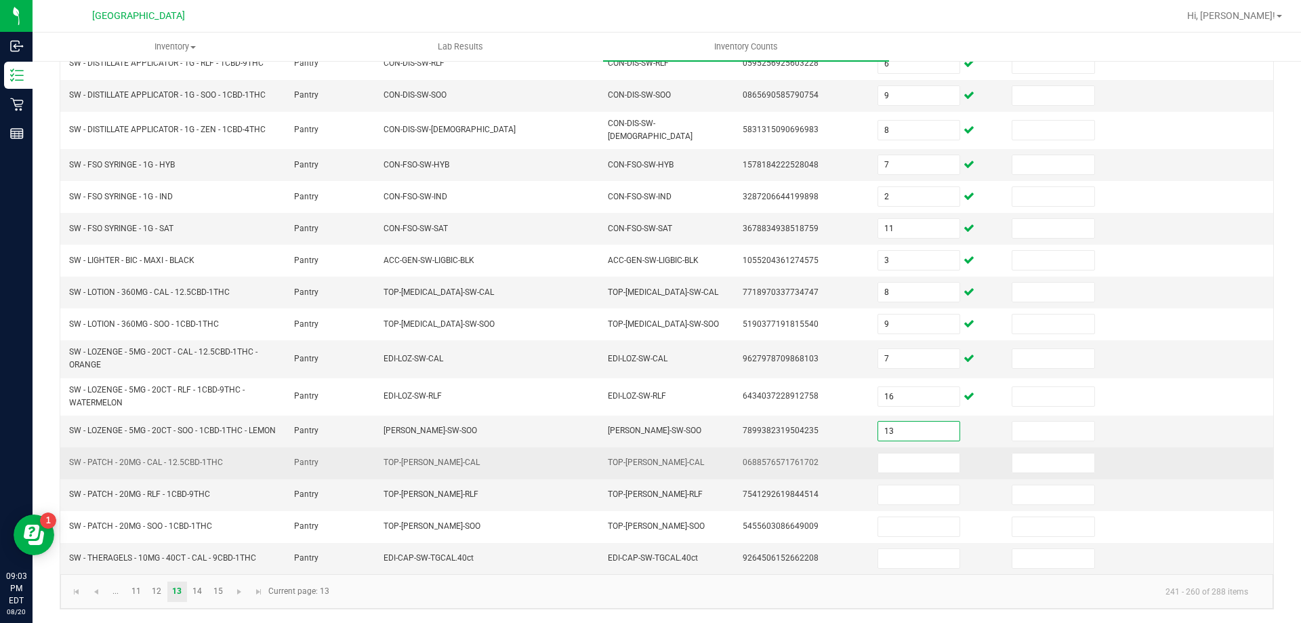
click at [891, 473] on td at bounding box center [937, 463] width 135 height 32
click at [890, 464] on input at bounding box center [918, 462] width 81 height 19
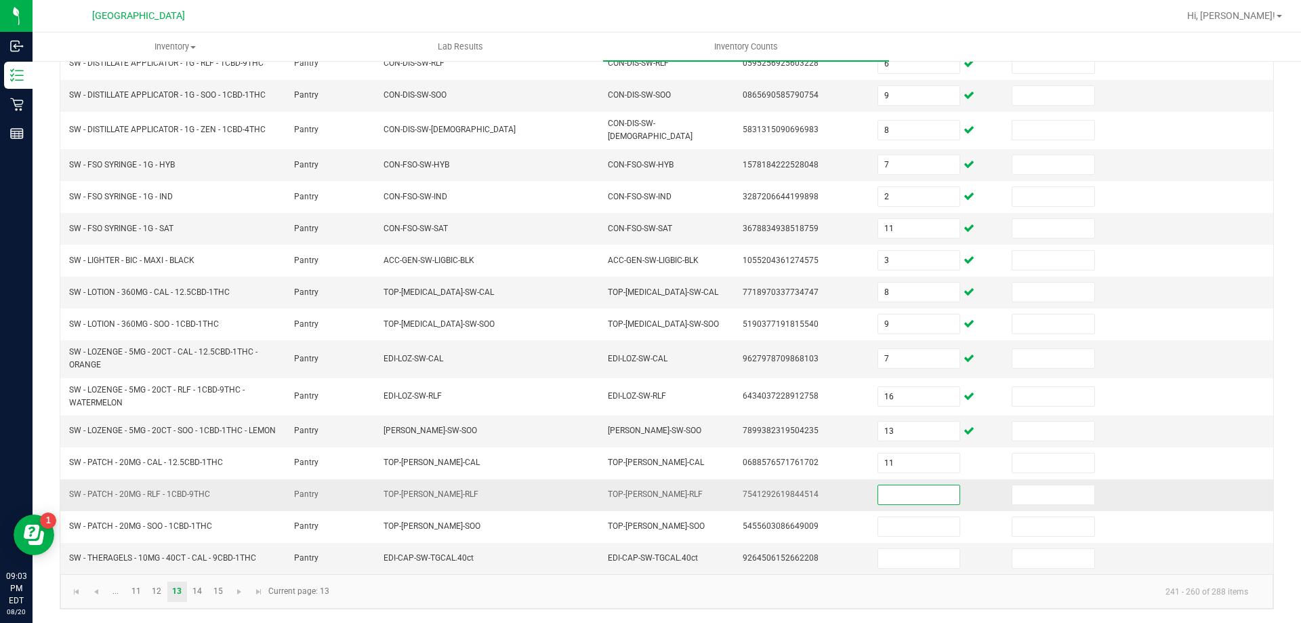
click at [887, 497] on input at bounding box center [918, 494] width 81 height 19
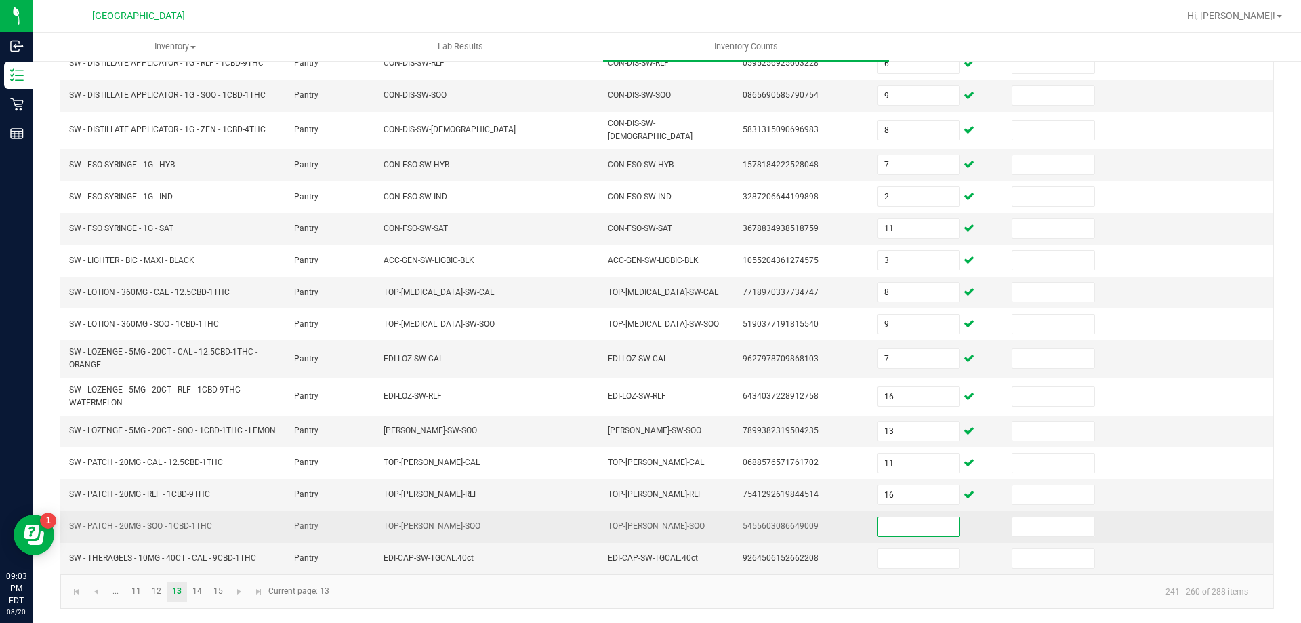
click at [893, 526] on input at bounding box center [918, 526] width 81 height 19
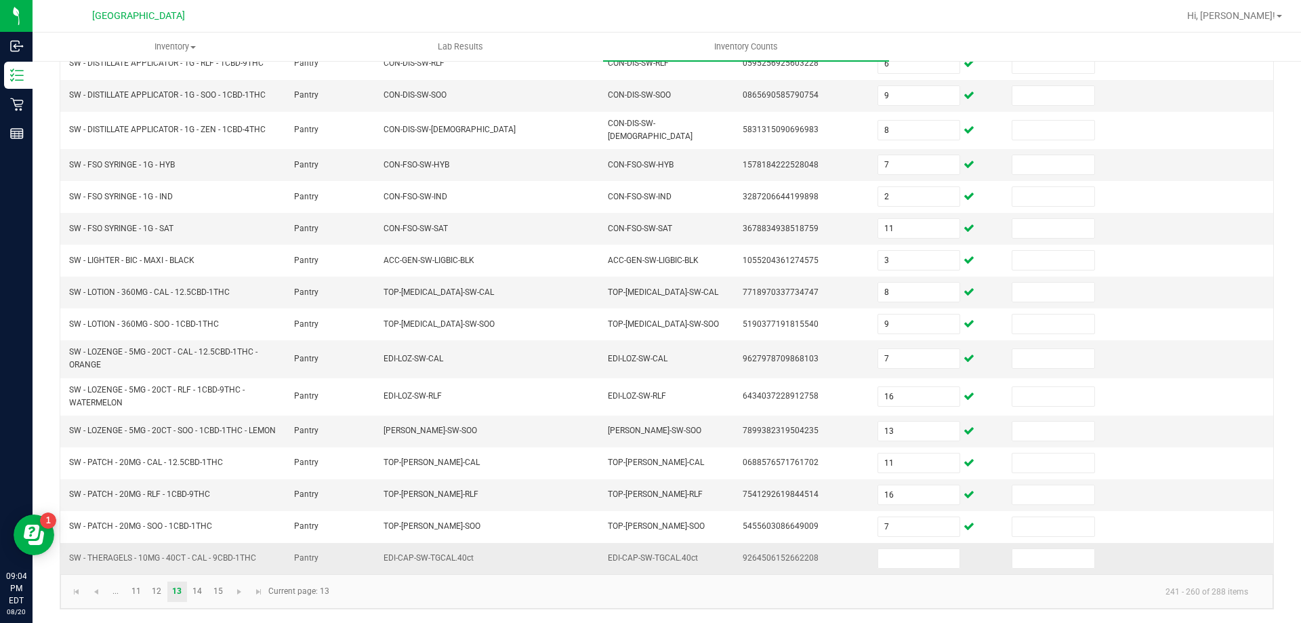
click at [895, 570] on td at bounding box center [937, 558] width 135 height 31
click at [199, 595] on link "14" at bounding box center [198, 592] width 20 height 20
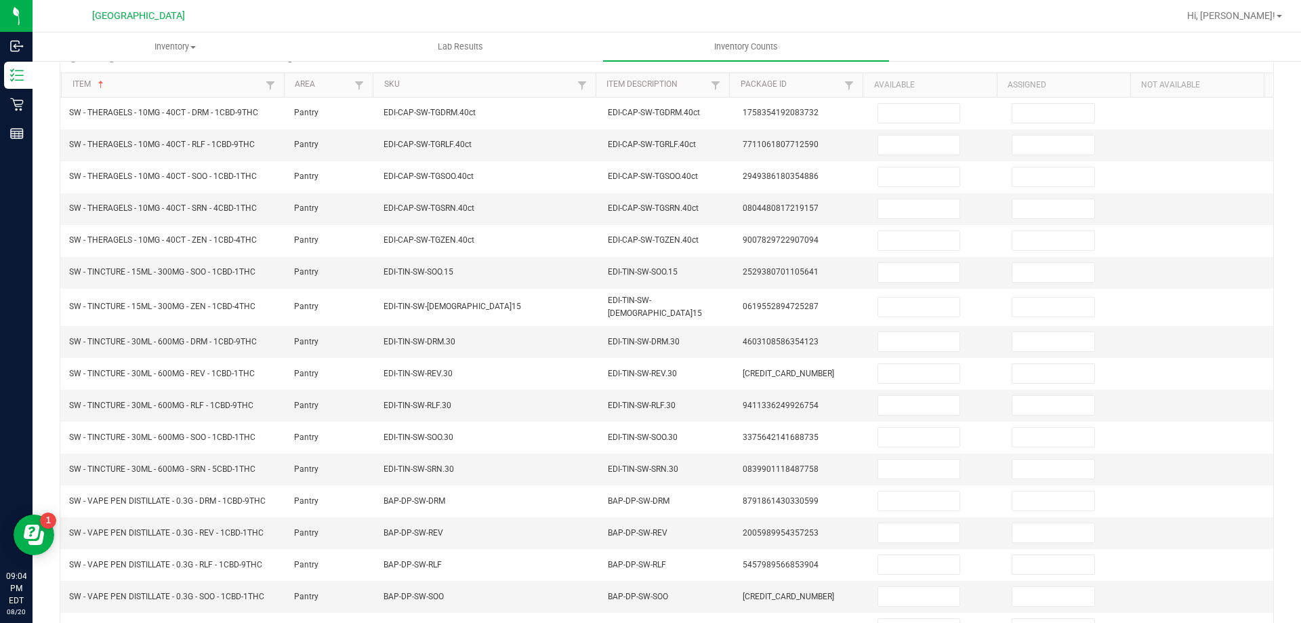
scroll to position [128, 0]
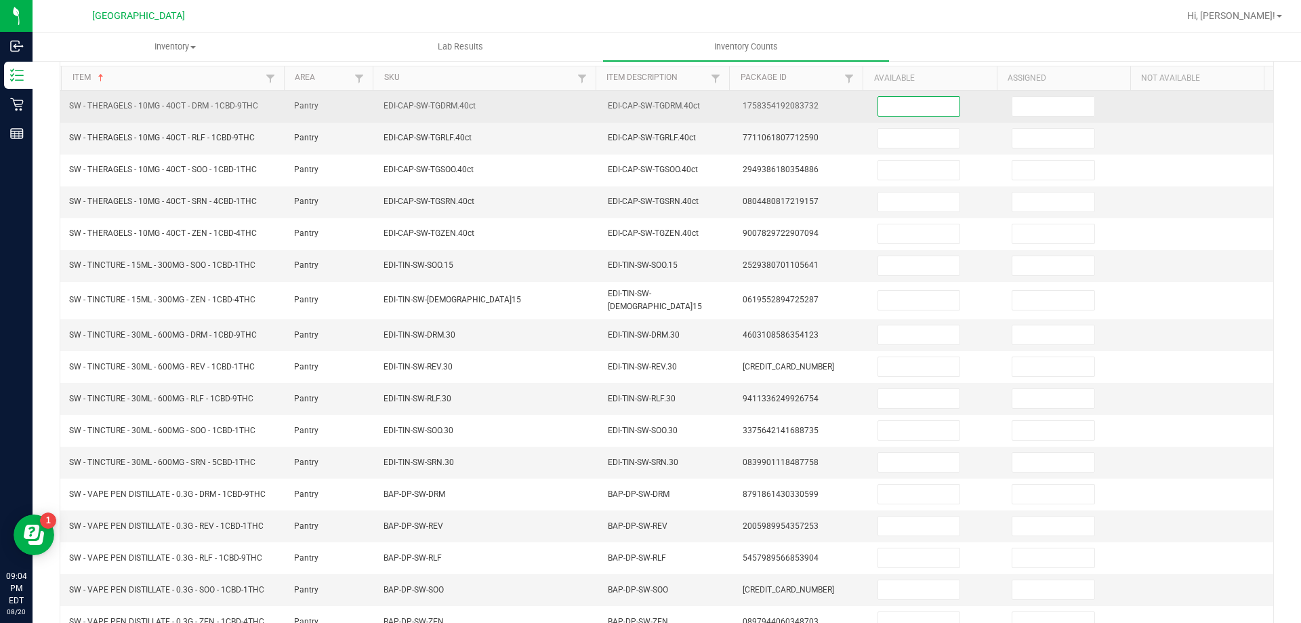
click at [884, 109] on input at bounding box center [918, 106] width 81 height 19
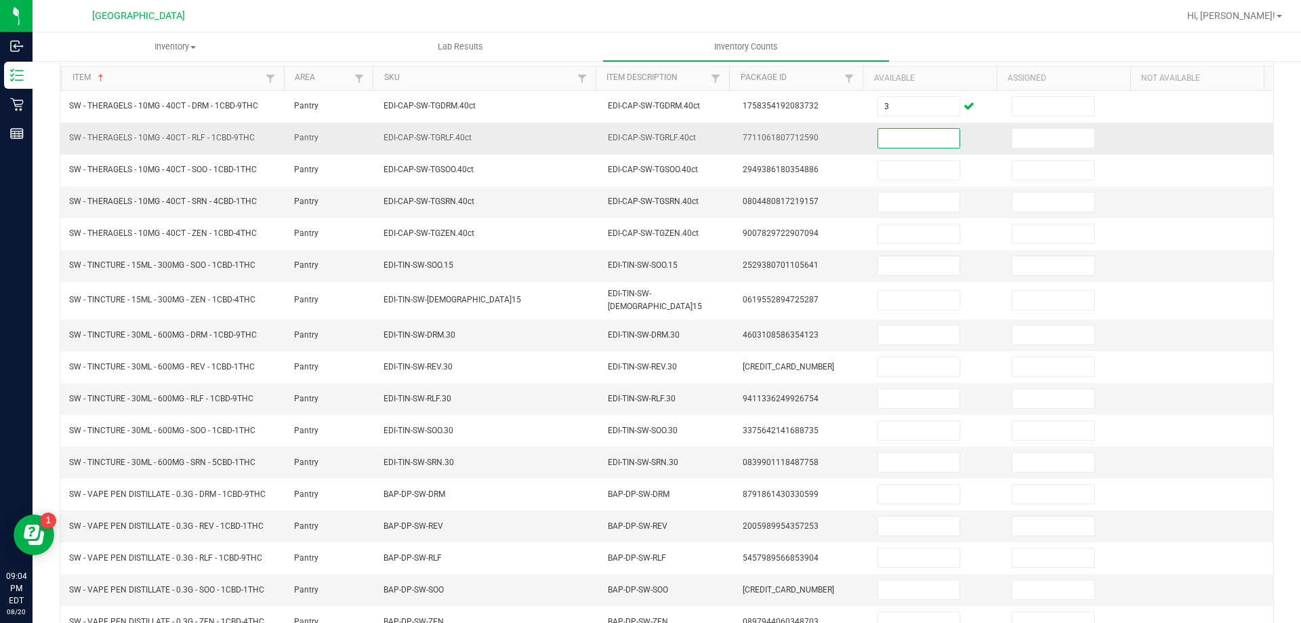
click at [884, 135] on input at bounding box center [918, 138] width 81 height 19
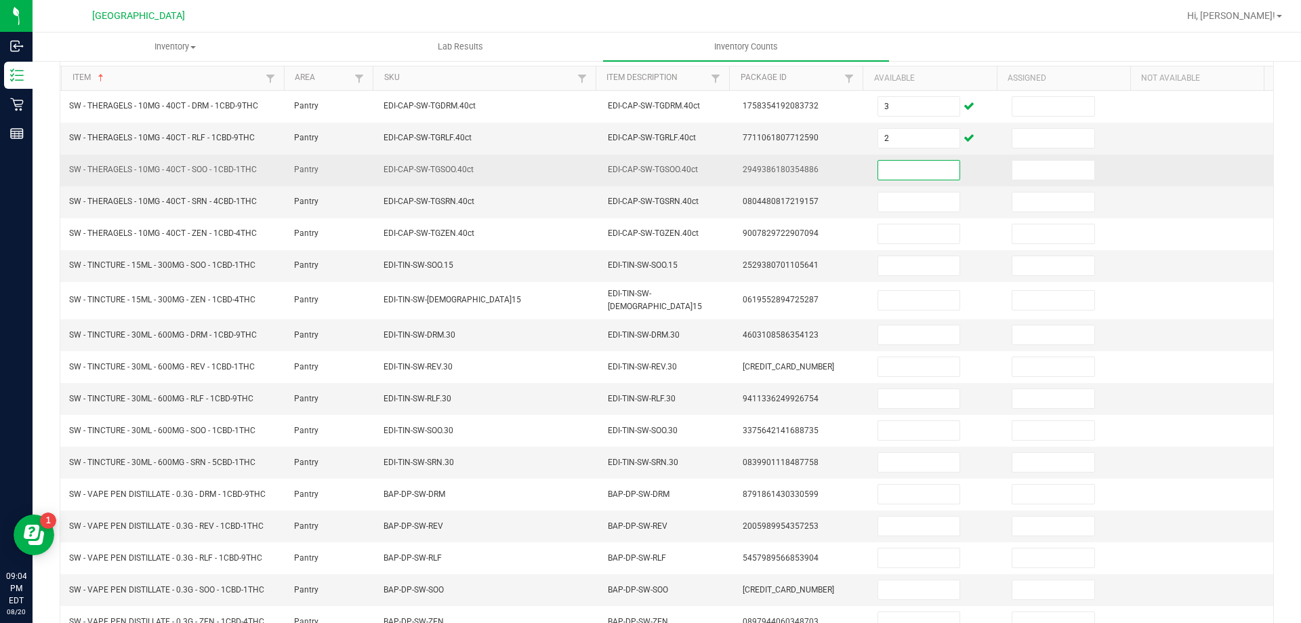
click at [885, 169] on input at bounding box center [918, 170] width 81 height 19
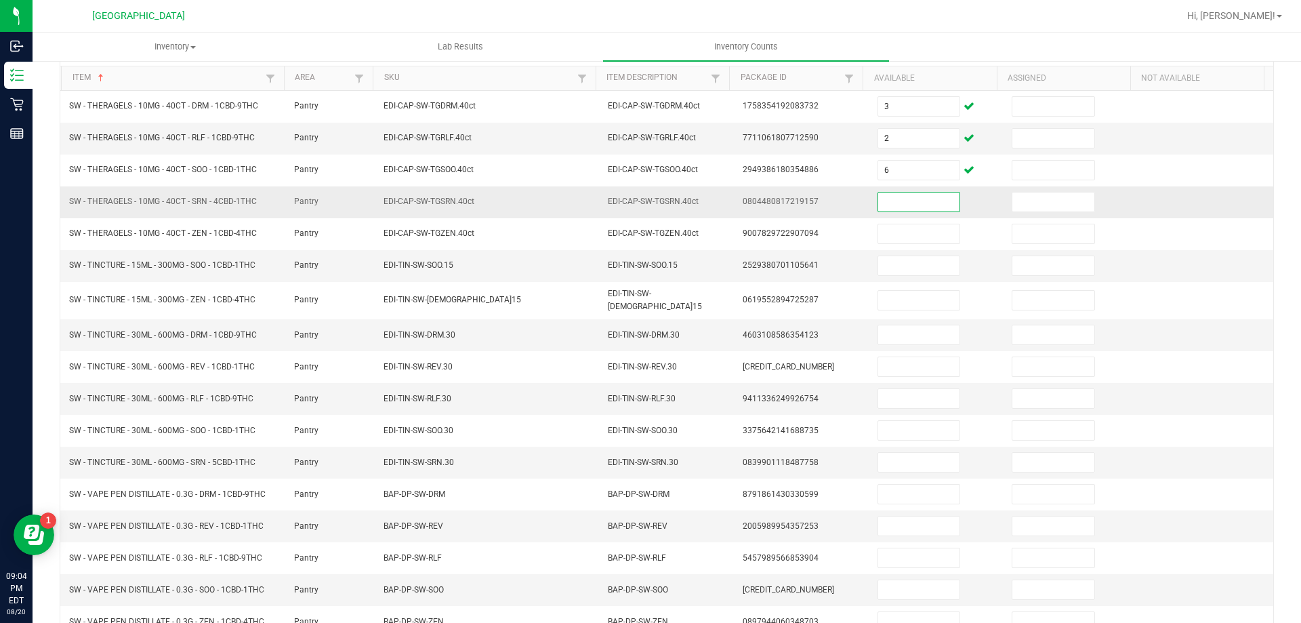
click at [897, 201] on input at bounding box center [918, 201] width 81 height 19
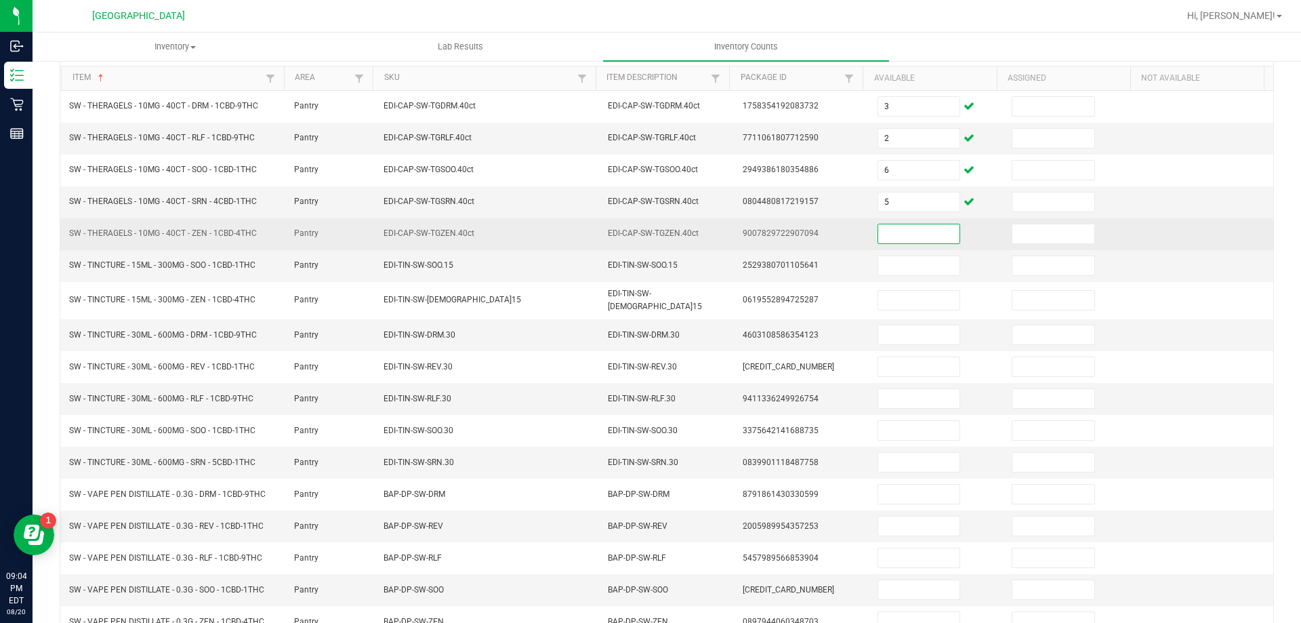
click at [895, 226] on input at bounding box center [918, 233] width 81 height 19
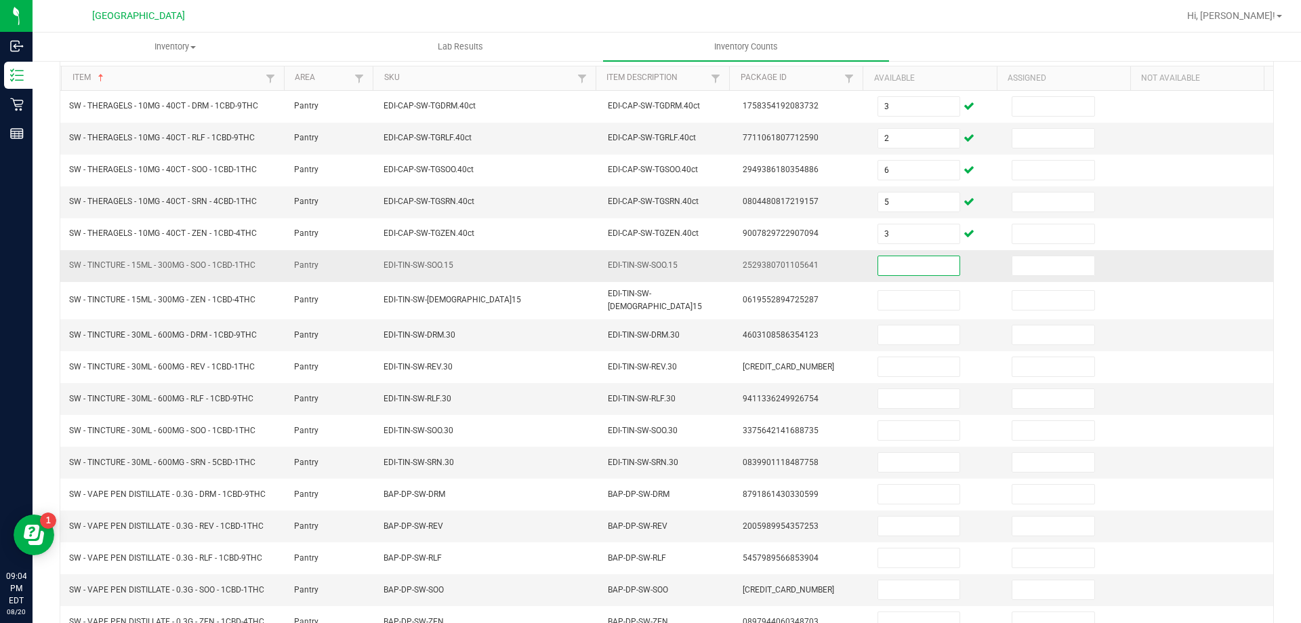
click at [894, 270] on input at bounding box center [918, 265] width 81 height 19
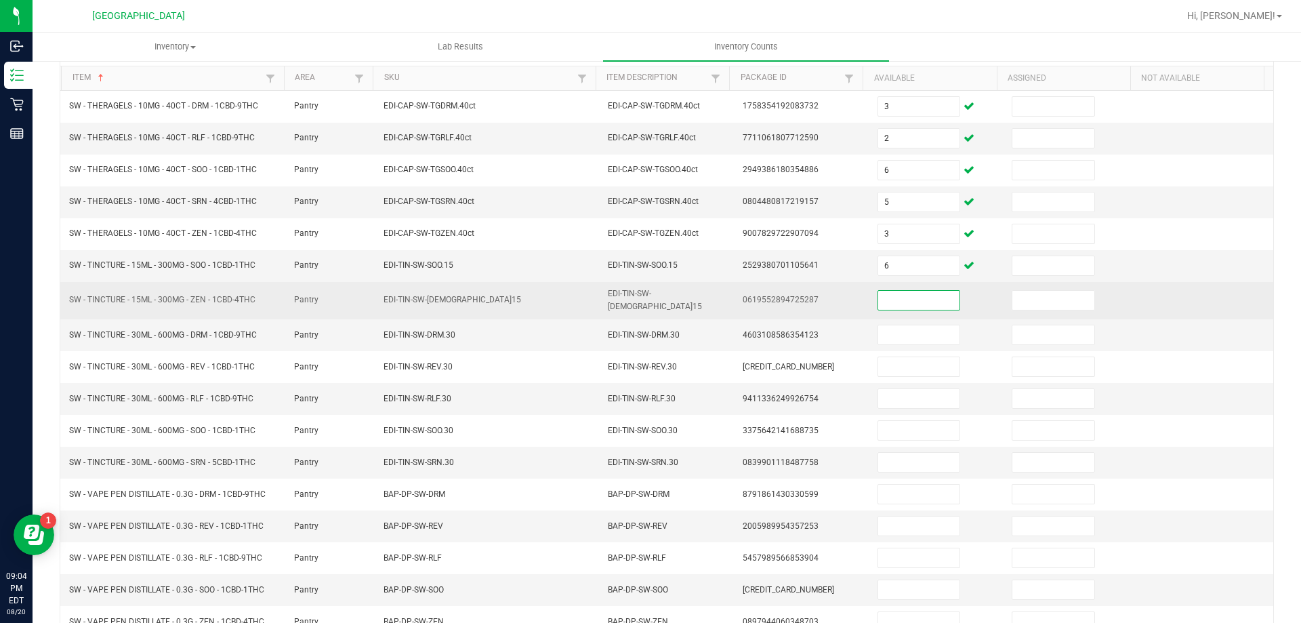
click at [901, 296] on input at bounding box center [918, 300] width 81 height 19
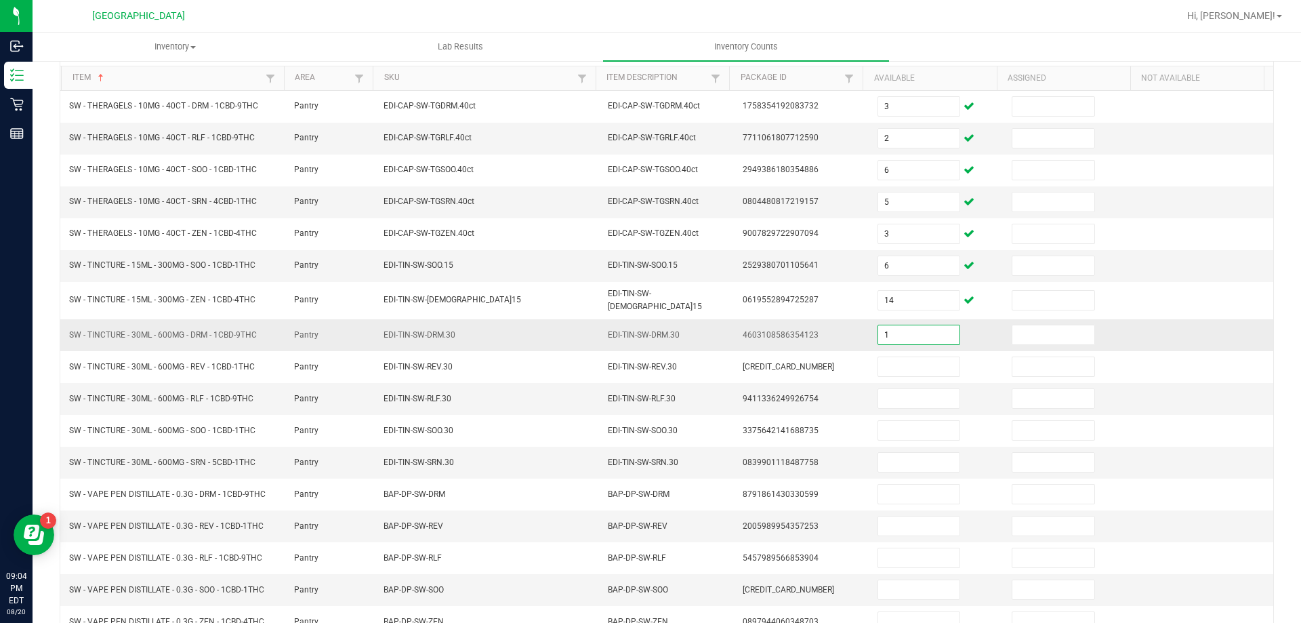
click at [899, 337] on input "1" at bounding box center [918, 334] width 81 height 19
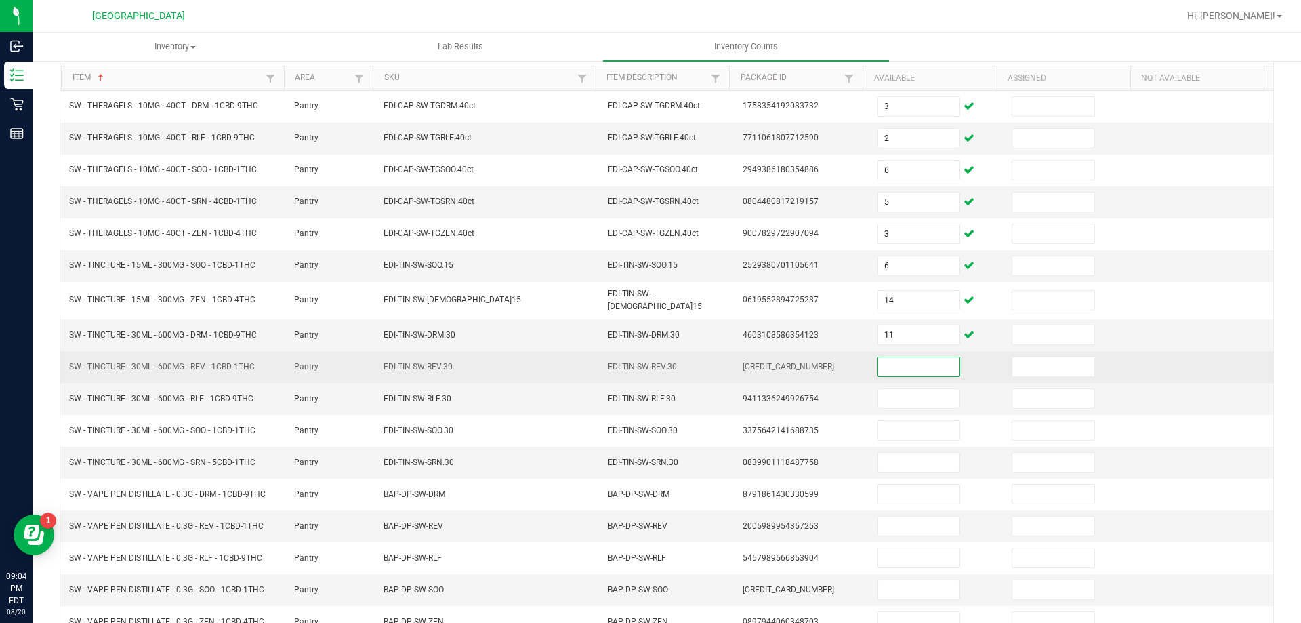
click at [906, 361] on input at bounding box center [918, 366] width 81 height 19
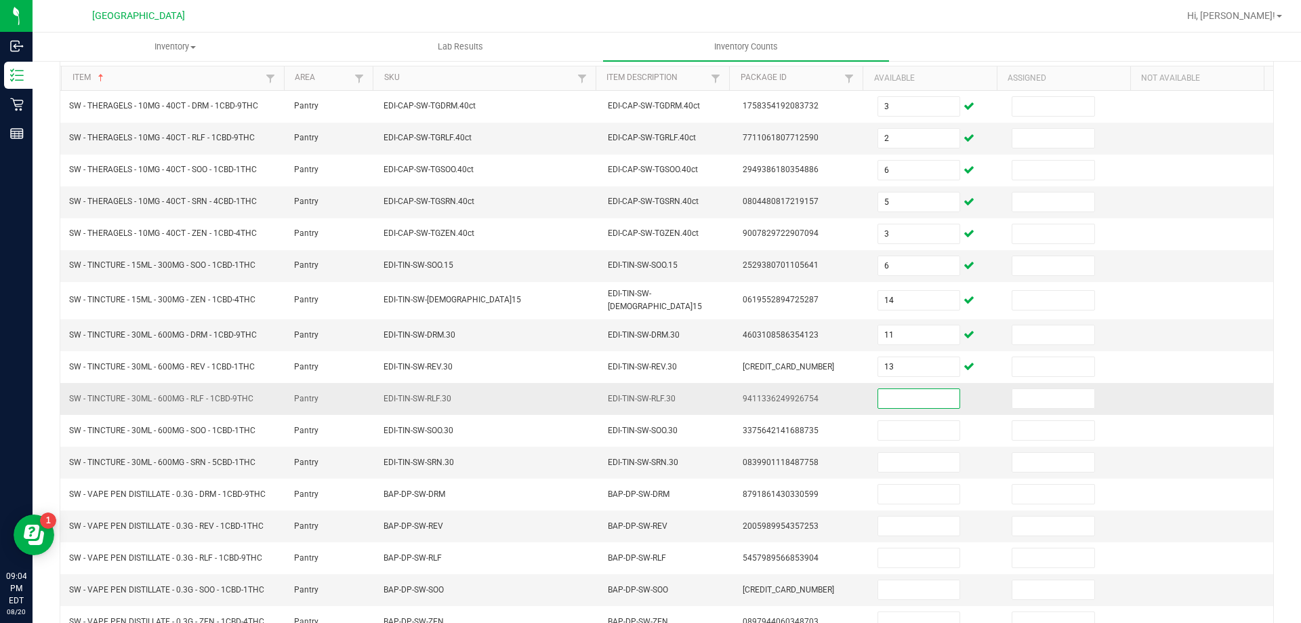
click at [897, 394] on input at bounding box center [918, 398] width 81 height 19
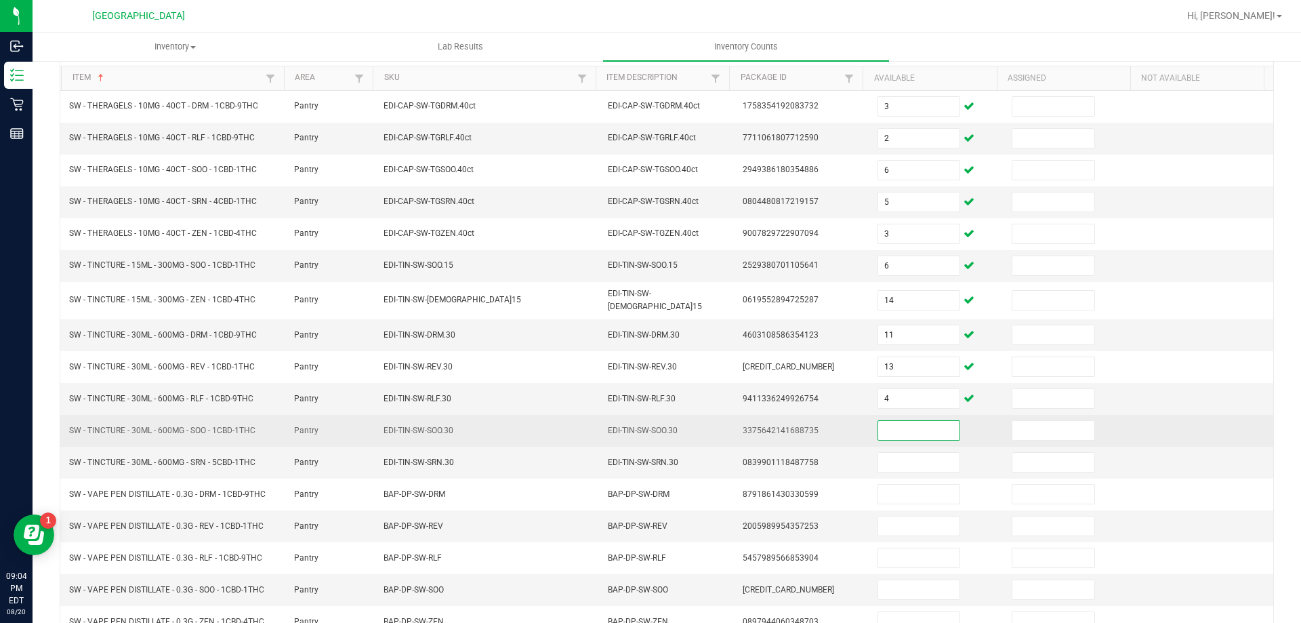
click at [895, 425] on input at bounding box center [918, 430] width 81 height 19
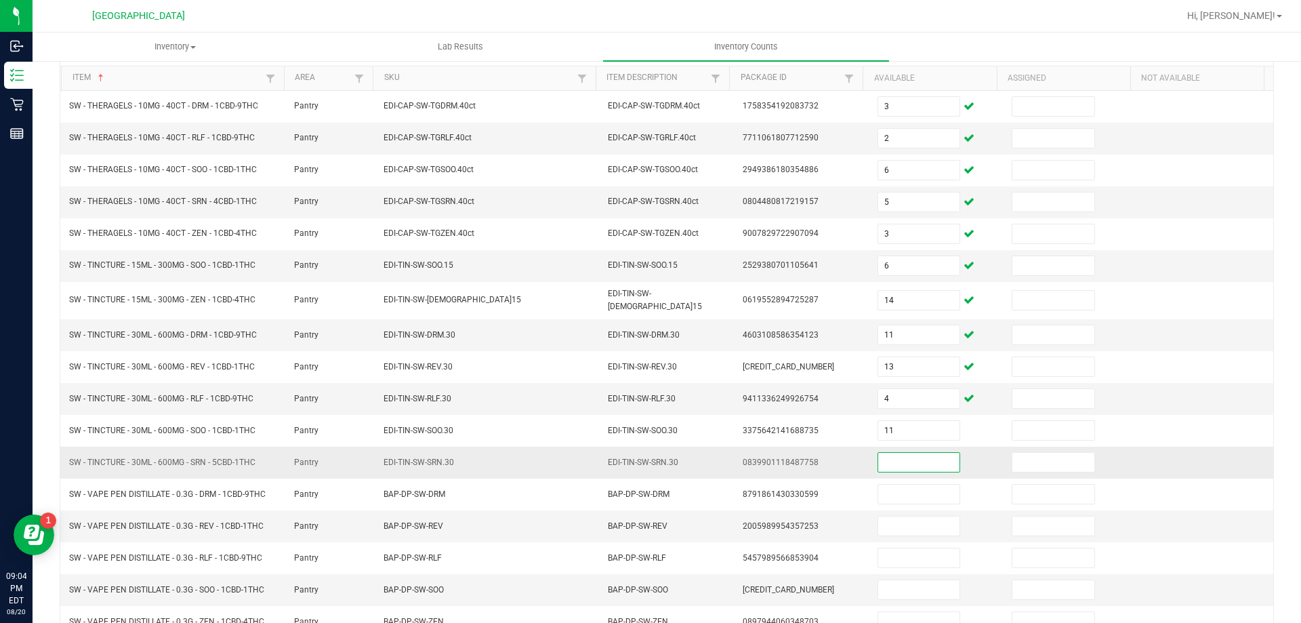
click at [895, 458] on input at bounding box center [918, 462] width 81 height 19
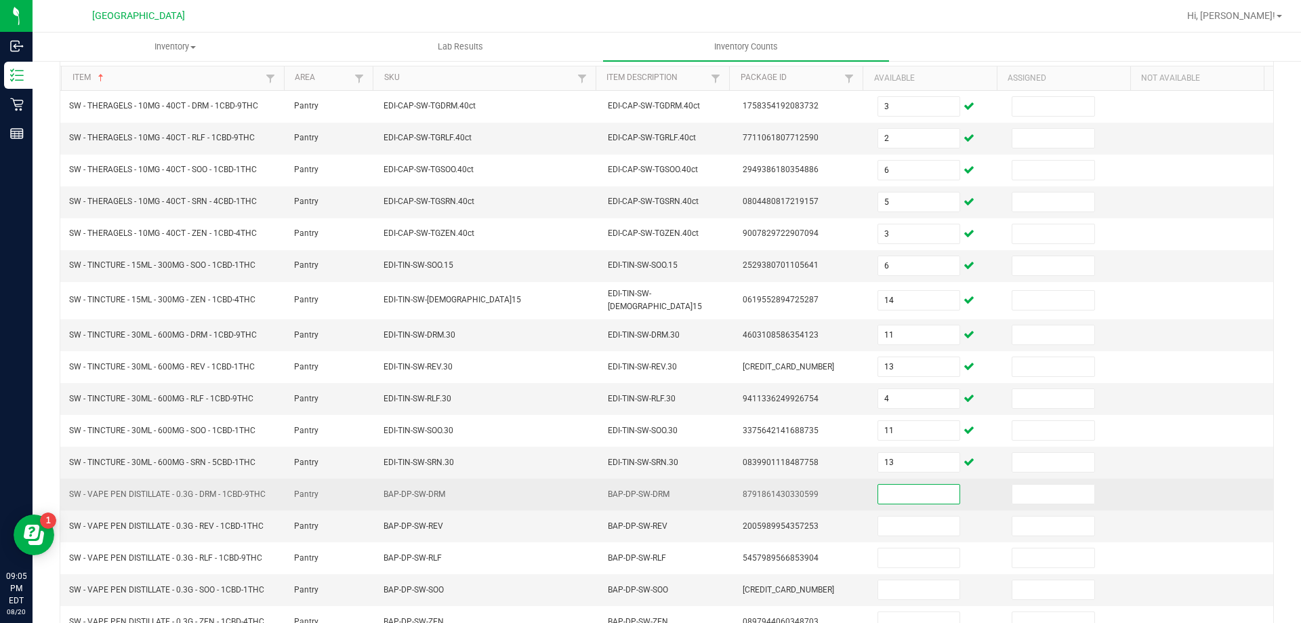
click at [897, 491] on input at bounding box center [918, 494] width 81 height 19
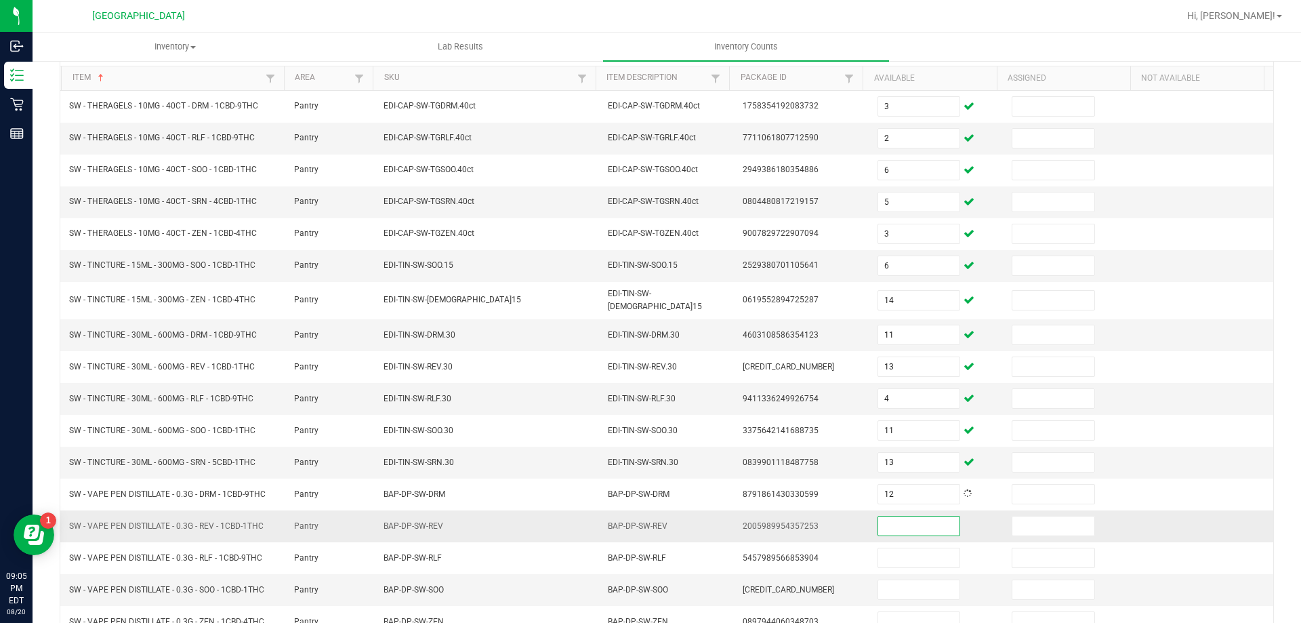
click at [901, 518] on input at bounding box center [918, 525] width 81 height 19
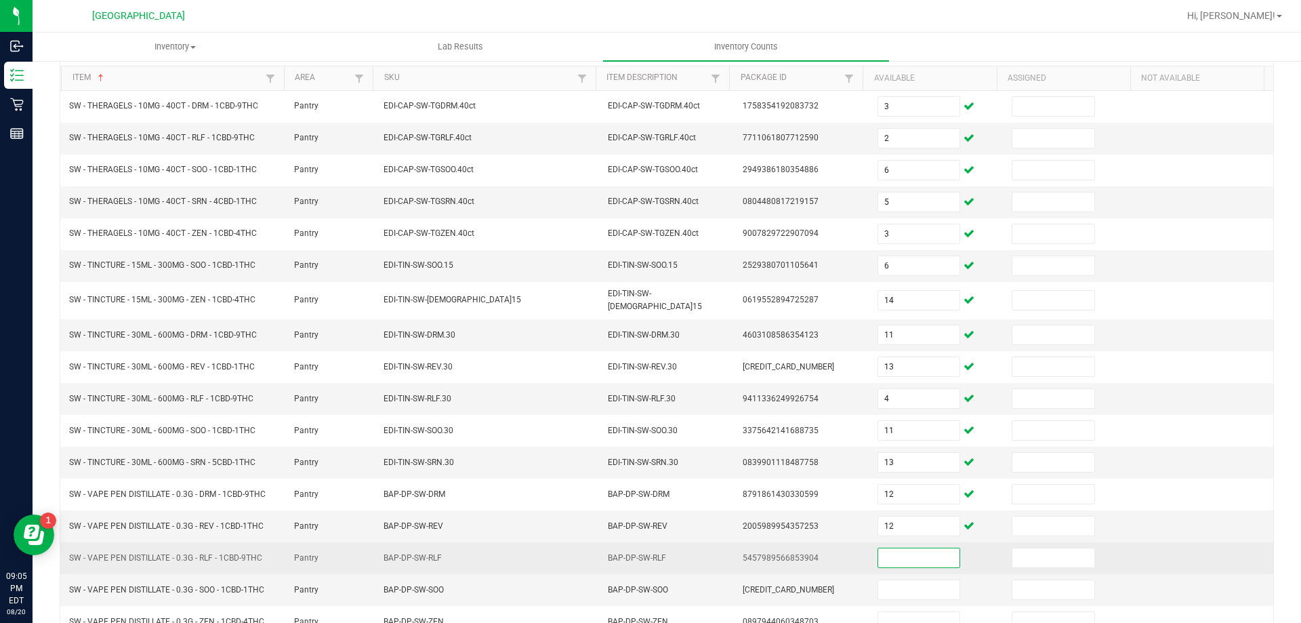
click at [901, 556] on input at bounding box center [918, 557] width 81 height 19
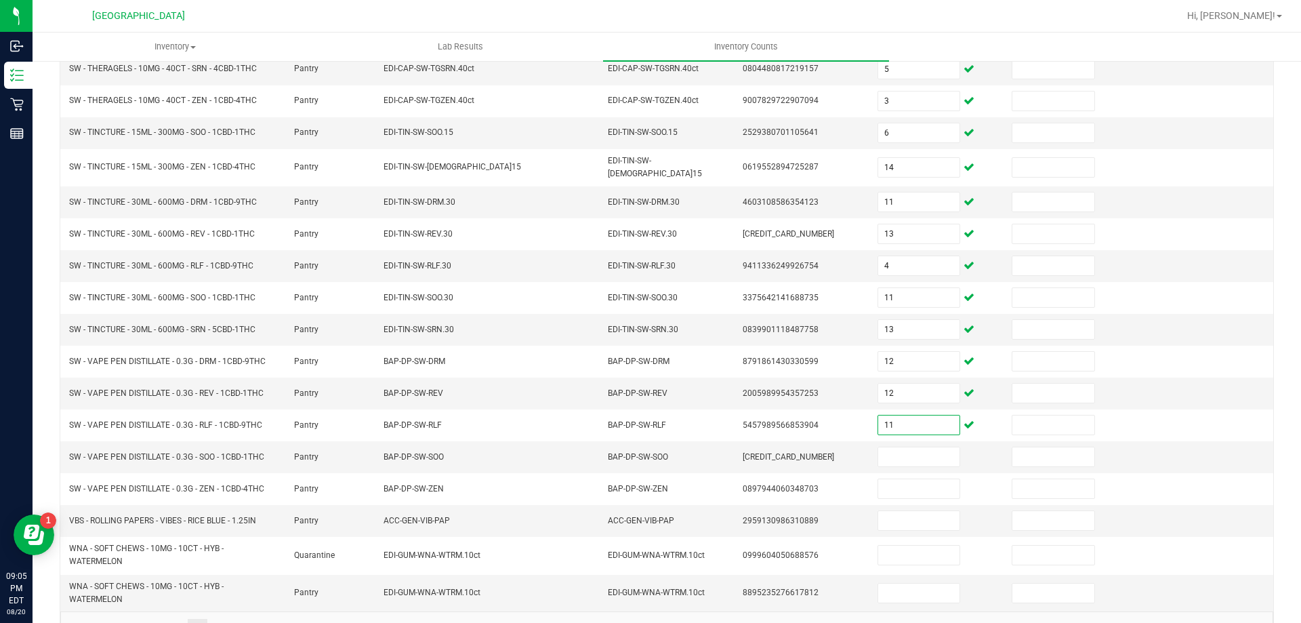
scroll to position [293, 0]
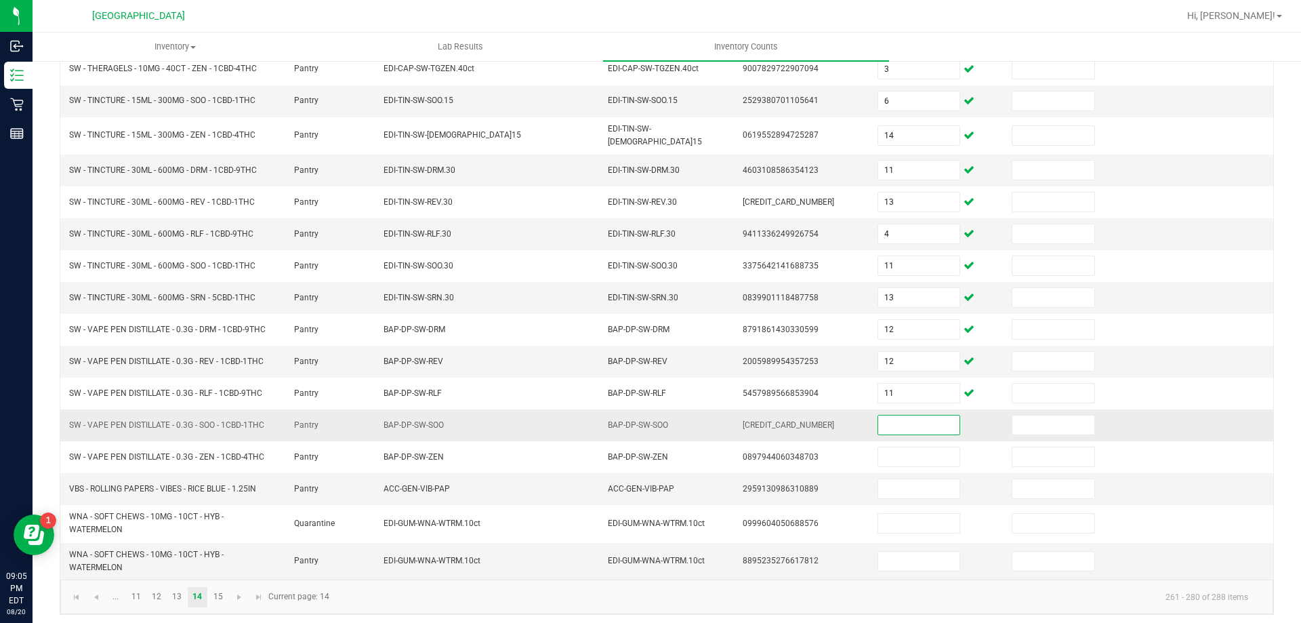
click at [901, 420] on input at bounding box center [918, 425] width 81 height 19
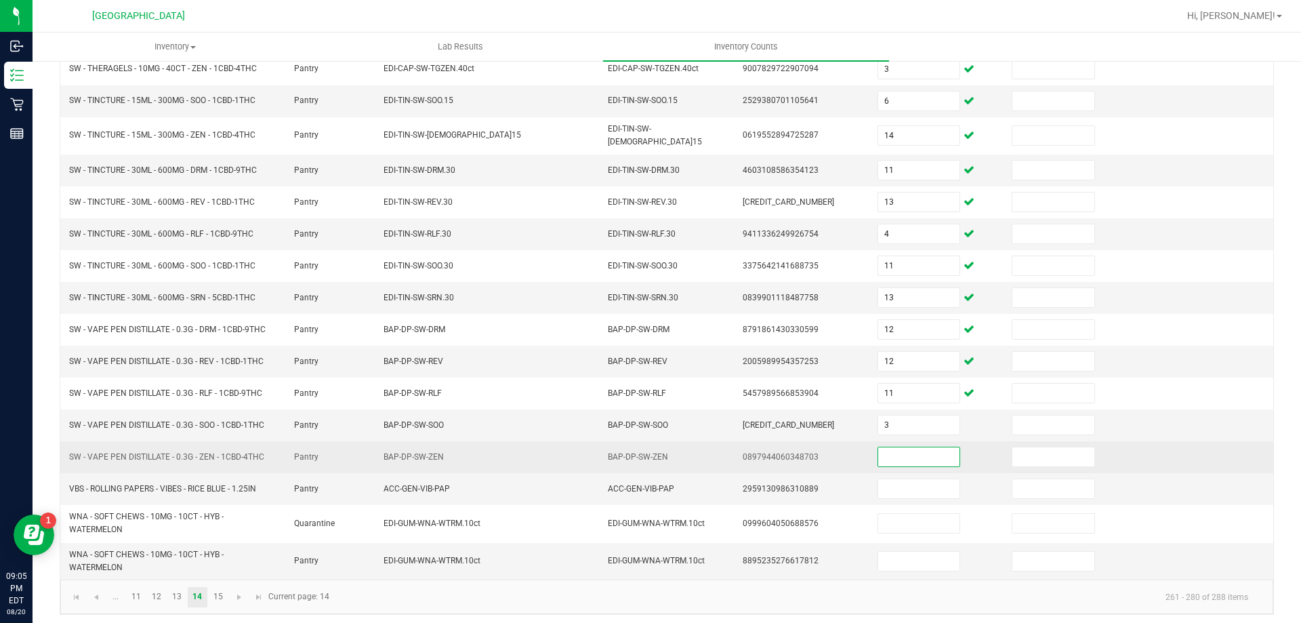
click at [900, 459] on input at bounding box center [918, 456] width 81 height 19
click at [899, 450] on input at bounding box center [918, 456] width 81 height 19
click at [891, 456] on input at bounding box center [918, 456] width 81 height 19
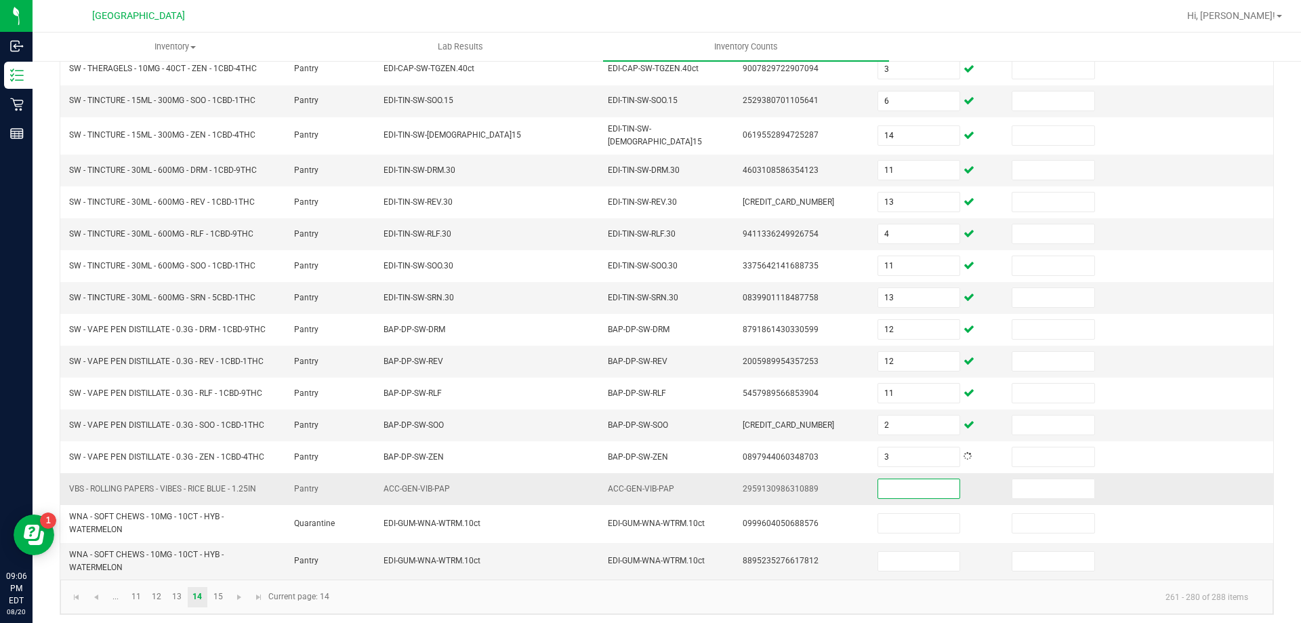
click at [893, 489] on input at bounding box center [918, 488] width 81 height 19
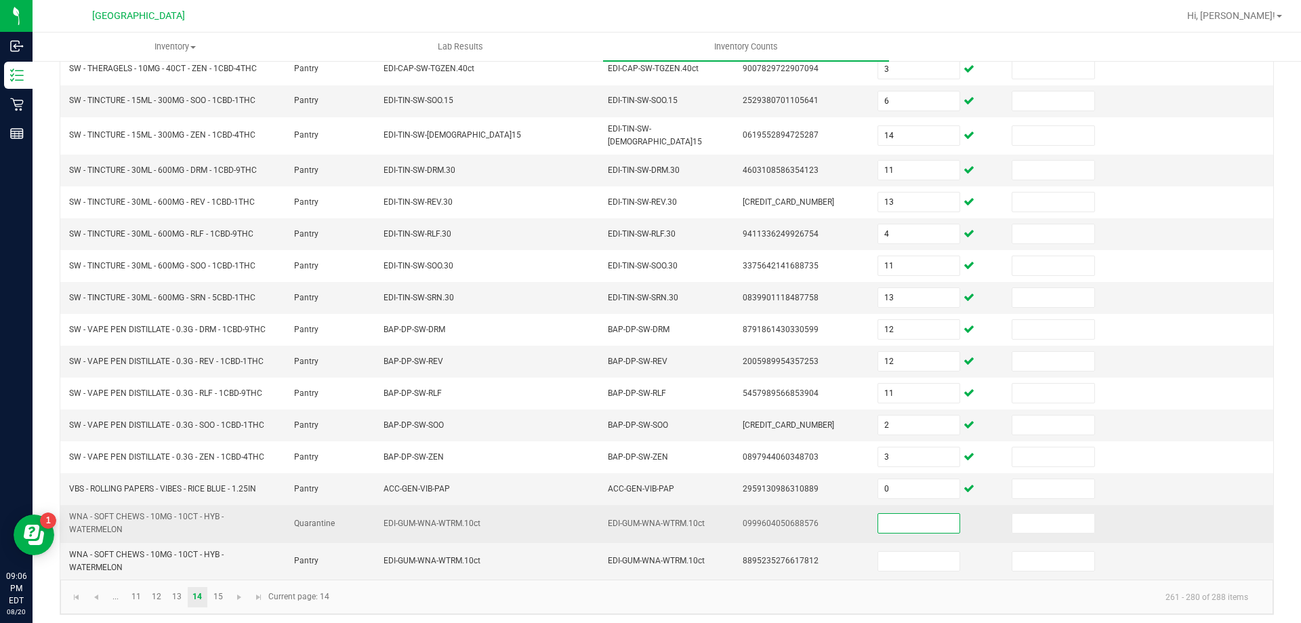
click at [902, 514] on input at bounding box center [918, 523] width 81 height 19
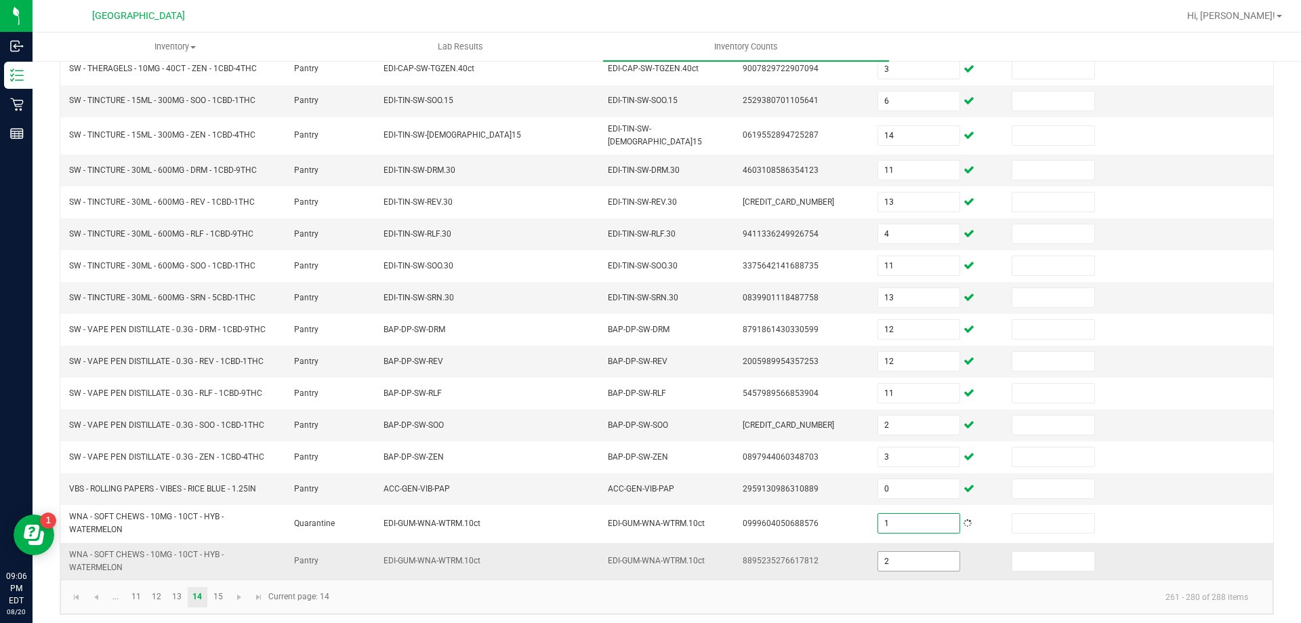
click at [901, 562] on input "2" at bounding box center [918, 561] width 81 height 19
click at [220, 587] on link "15" at bounding box center [218, 597] width 20 height 20
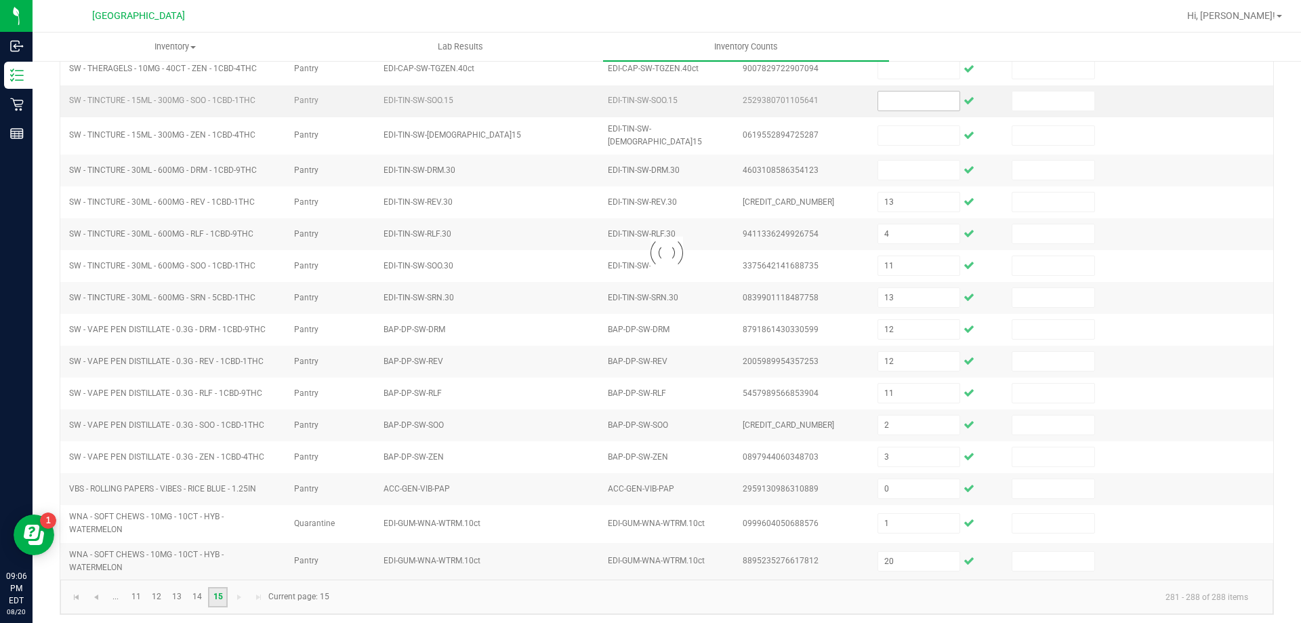
scroll to position [0, 0]
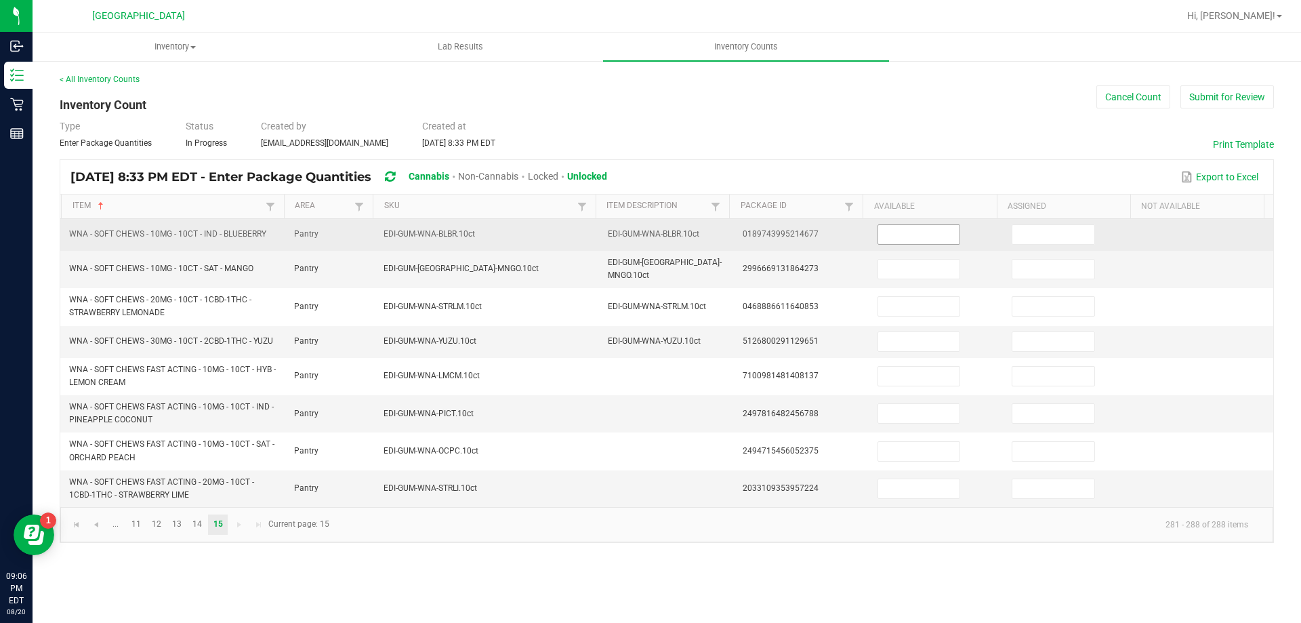
click at [884, 239] on input at bounding box center [918, 234] width 81 height 19
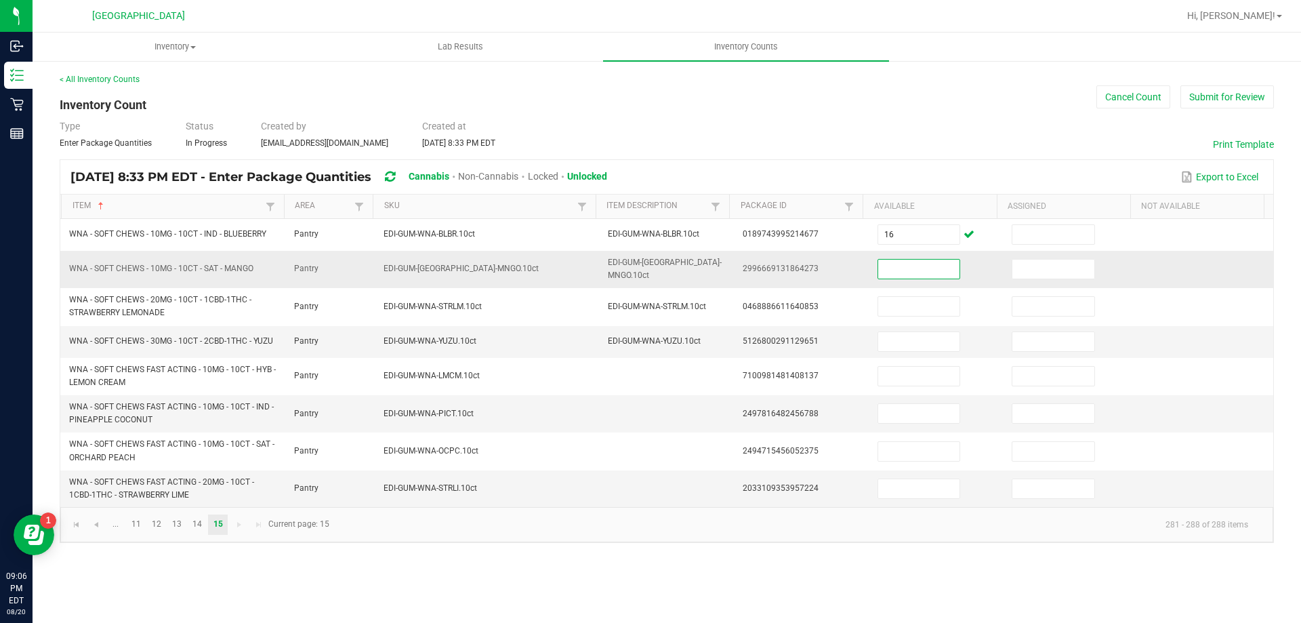
click at [887, 262] on input at bounding box center [918, 269] width 81 height 19
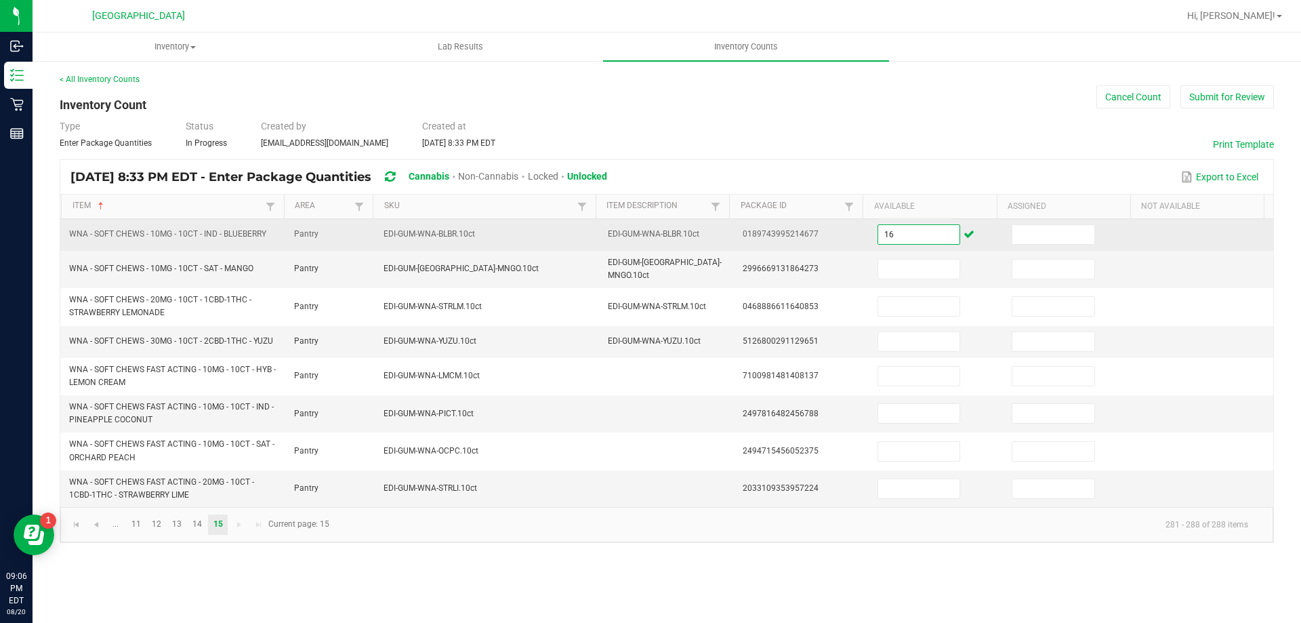
click at [893, 234] on input "16" at bounding box center [918, 234] width 81 height 19
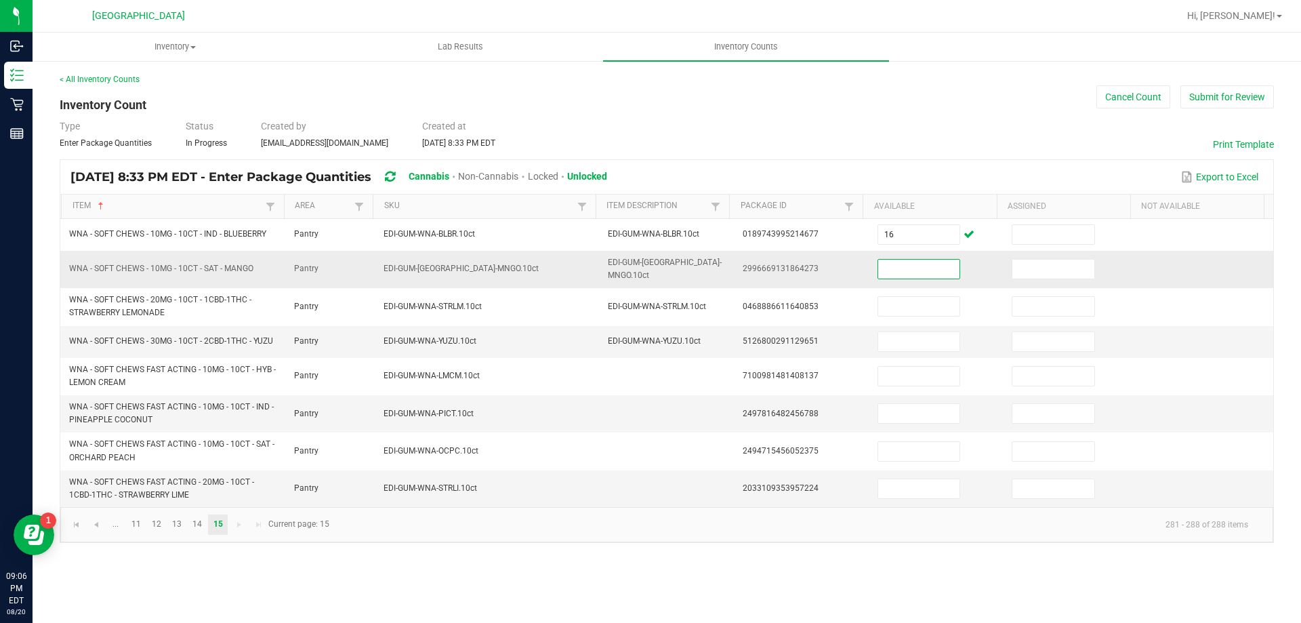
click at [898, 268] on input at bounding box center [918, 269] width 81 height 19
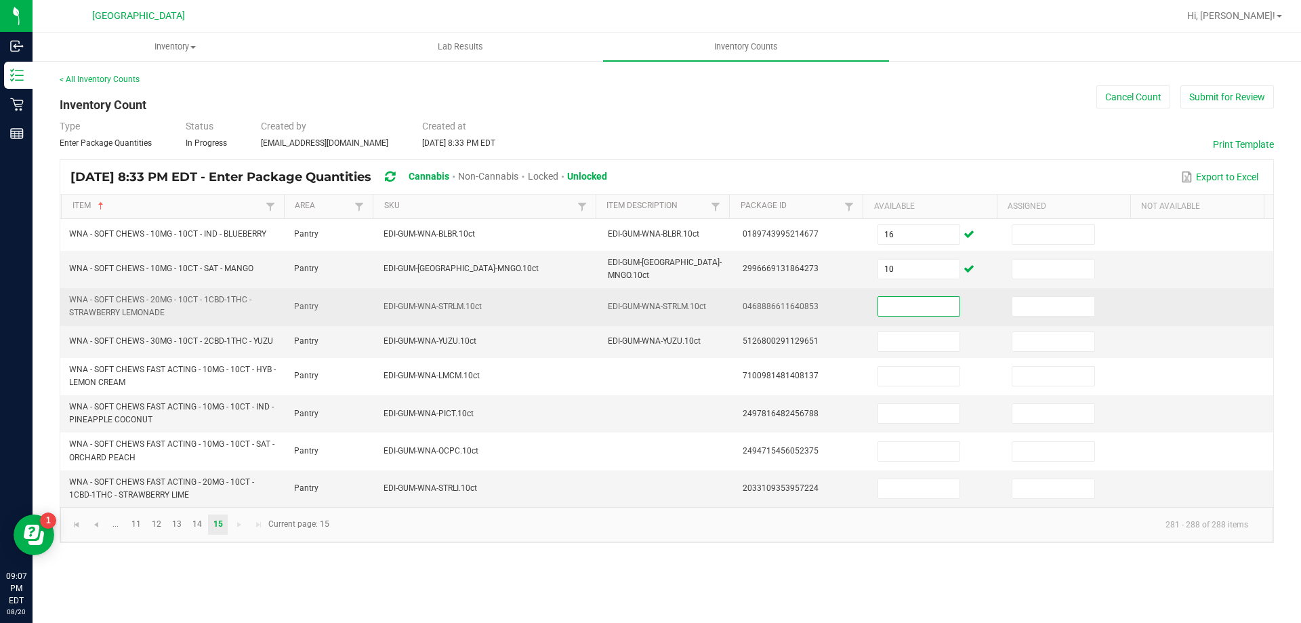
click at [895, 299] on input at bounding box center [918, 306] width 81 height 19
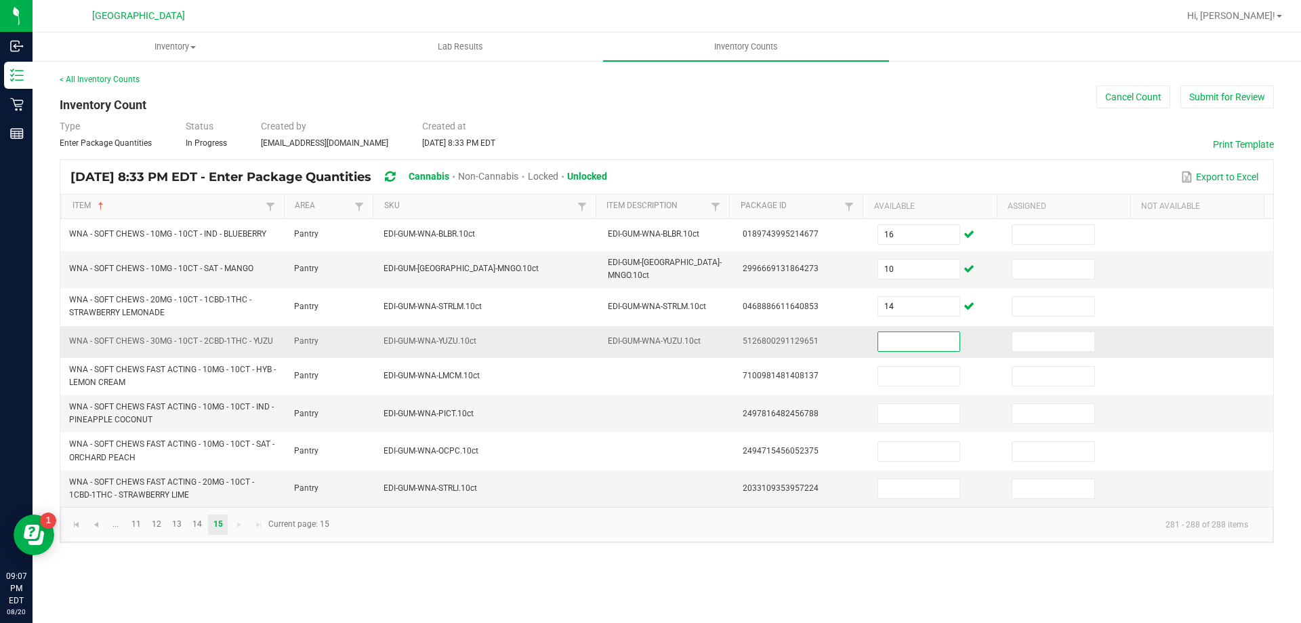
click at [894, 343] on input at bounding box center [918, 341] width 81 height 19
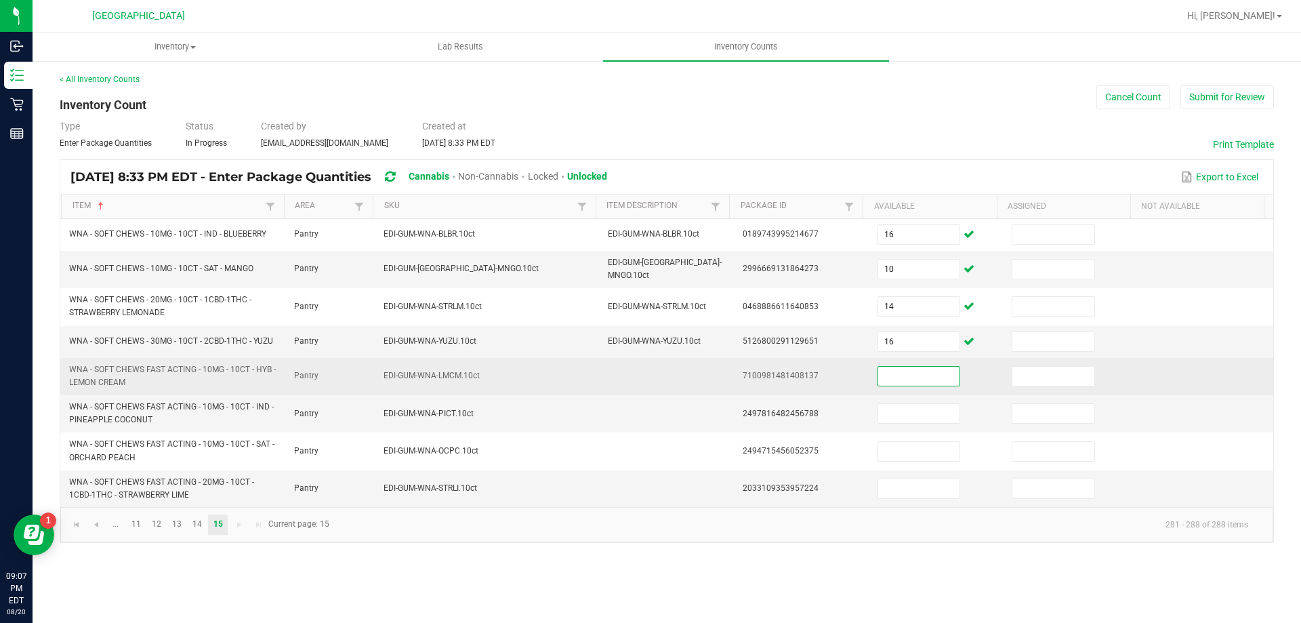
click at [899, 367] on input at bounding box center [918, 376] width 81 height 19
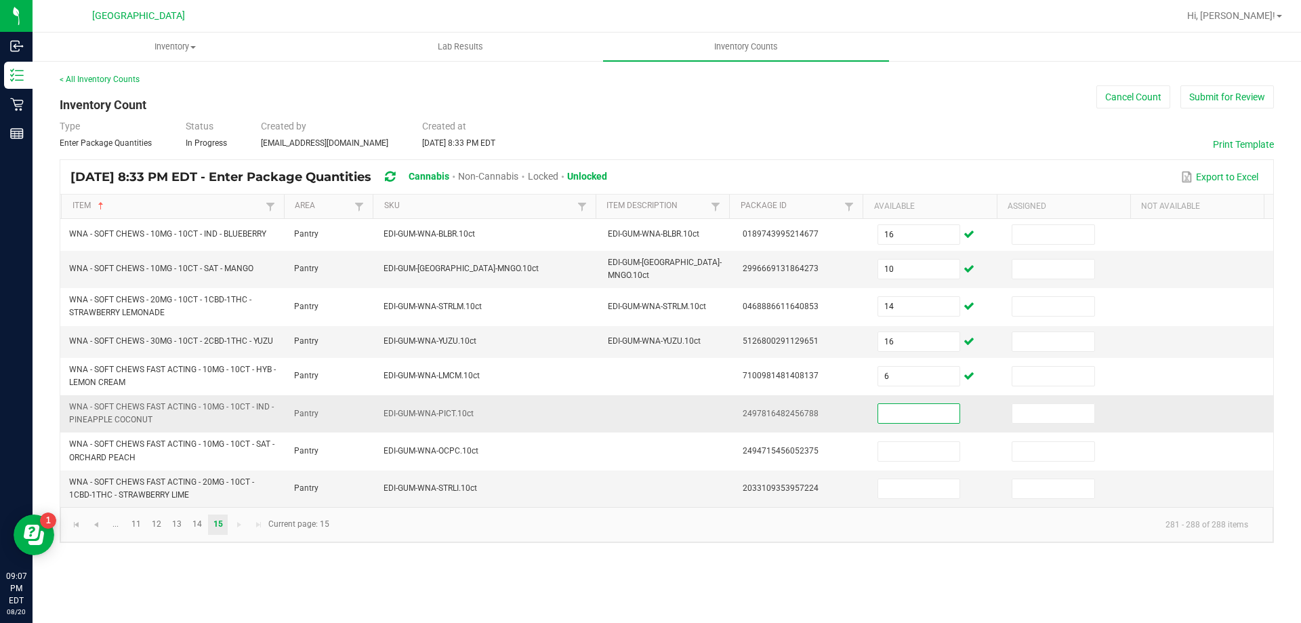
click at [896, 404] on input at bounding box center [918, 413] width 81 height 19
click at [904, 341] on input "16" at bounding box center [918, 341] width 81 height 19
click at [904, 405] on input at bounding box center [918, 413] width 81 height 19
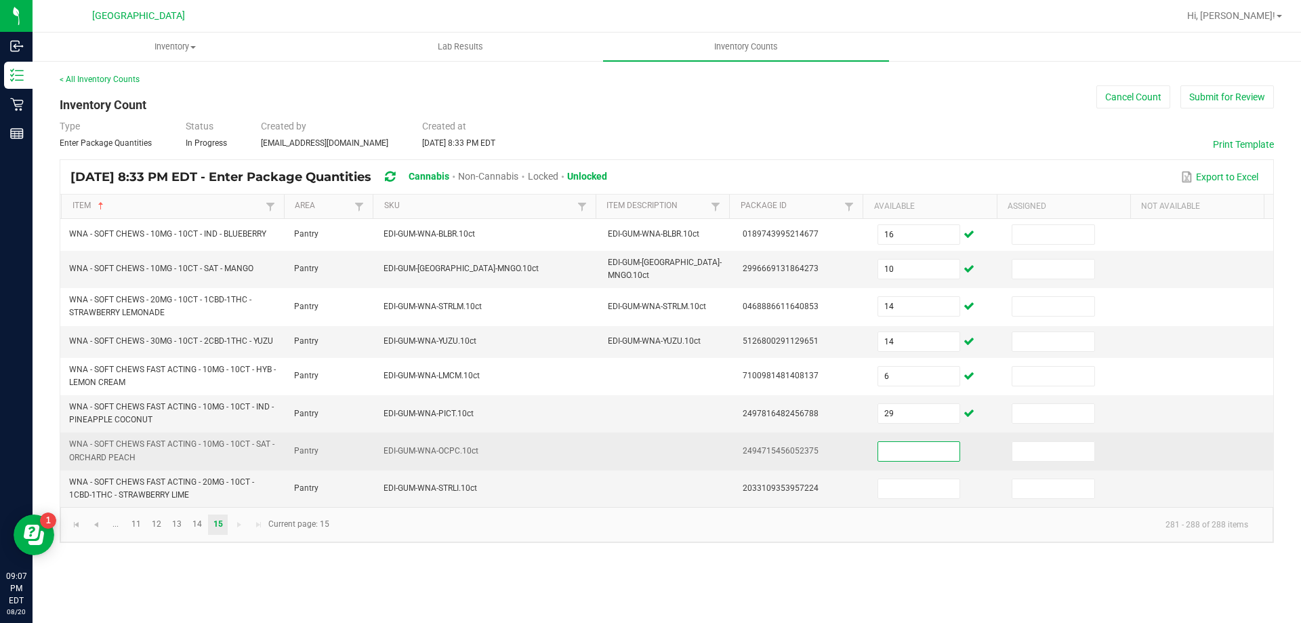
click at [908, 445] on input at bounding box center [918, 451] width 81 height 19
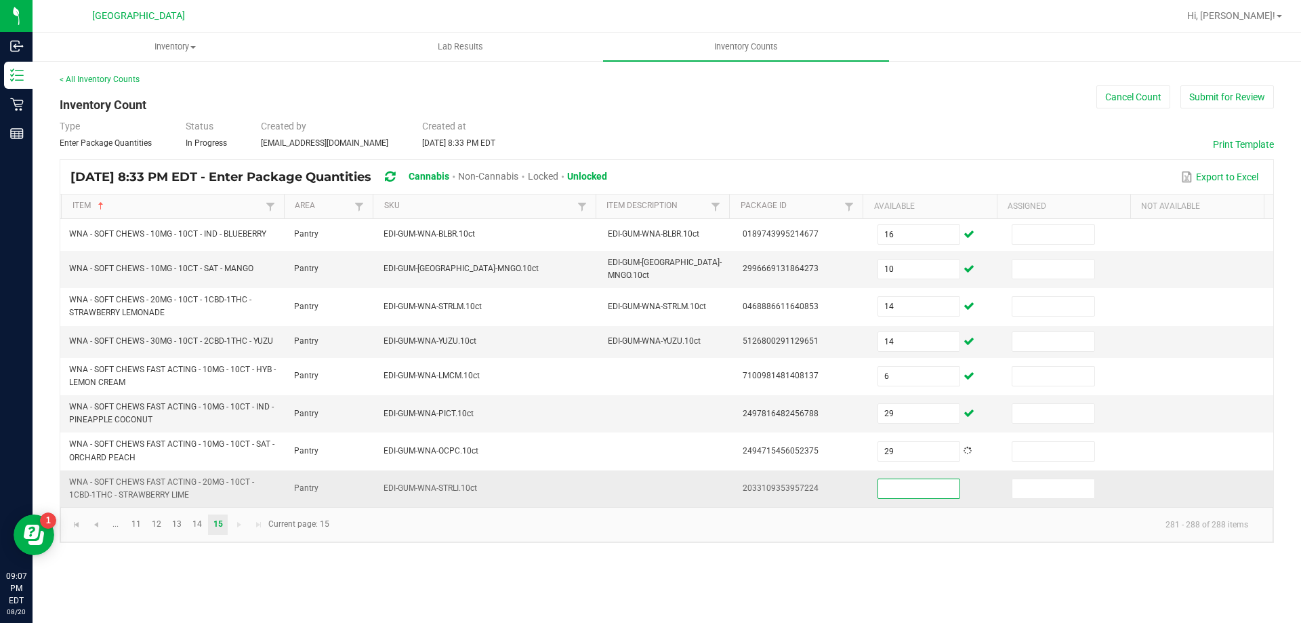
click at [912, 479] on input at bounding box center [918, 488] width 81 height 19
click at [893, 333] on input "14" at bounding box center [918, 341] width 81 height 19
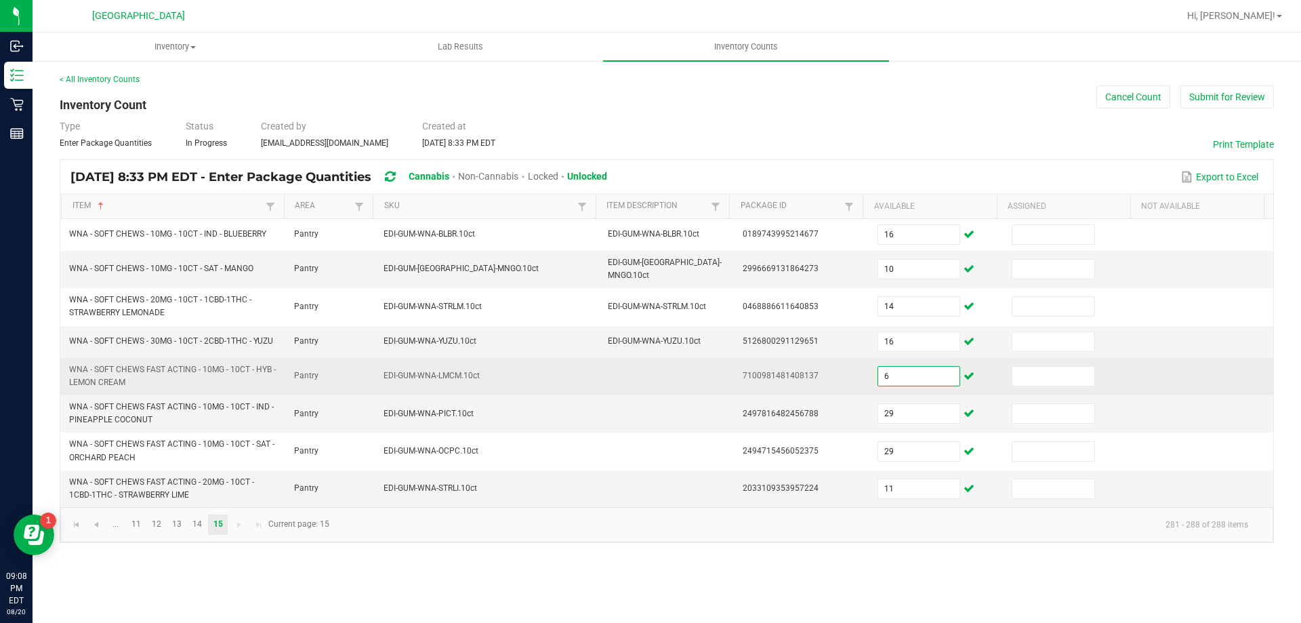
click at [901, 370] on input "6" at bounding box center [918, 376] width 81 height 19
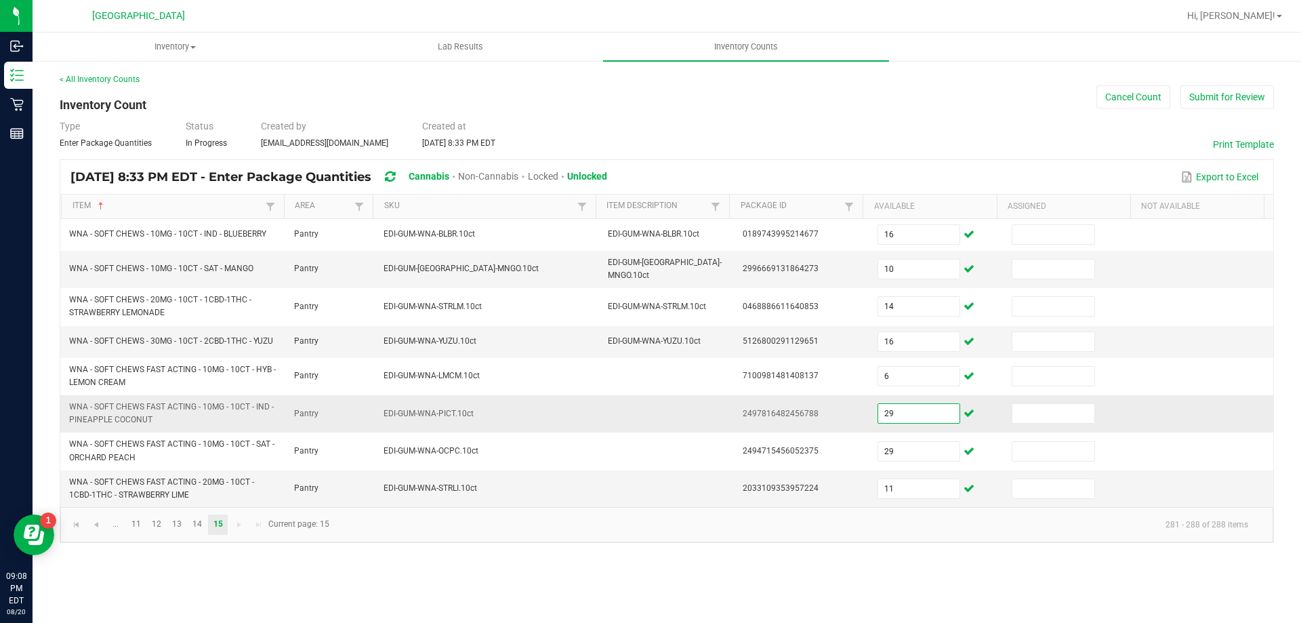
click at [899, 411] on input "29" at bounding box center [918, 413] width 81 height 19
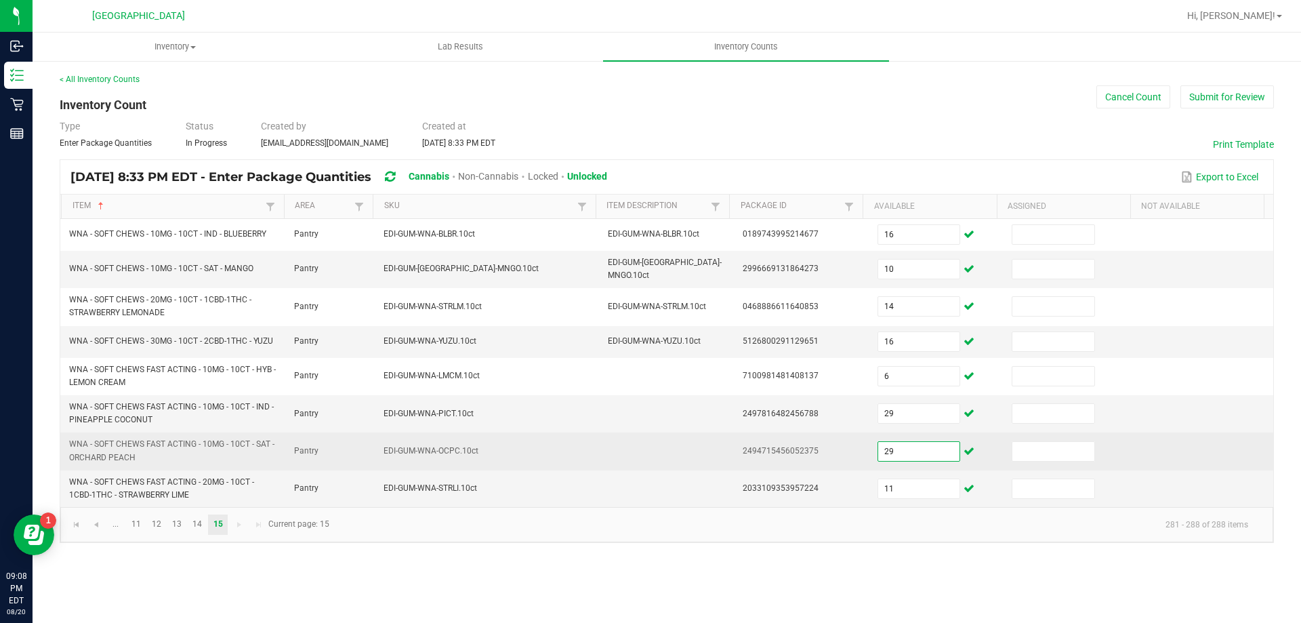
click at [918, 451] on input "29" at bounding box center [918, 451] width 81 height 19
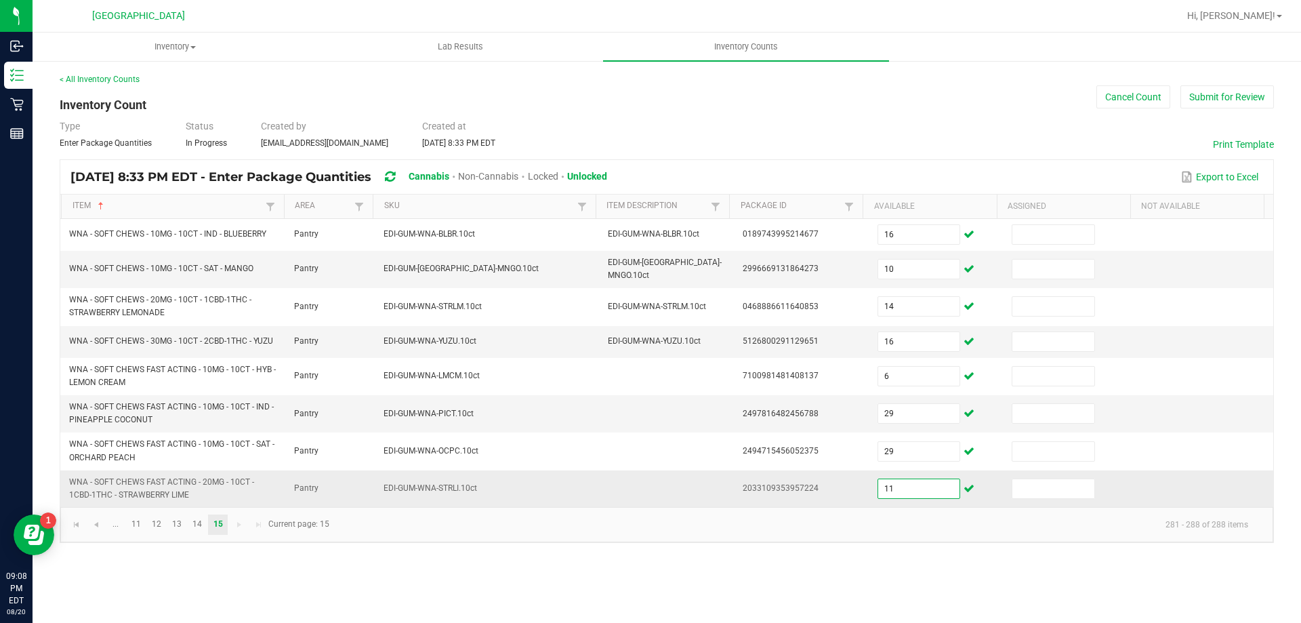
click at [924, 483] on input "11" at bounding box center [918, 488] width 81 height 19
click at [1218, 107] on button "Submit for Review" at bounding box center [1228, 96] width 94 height 23
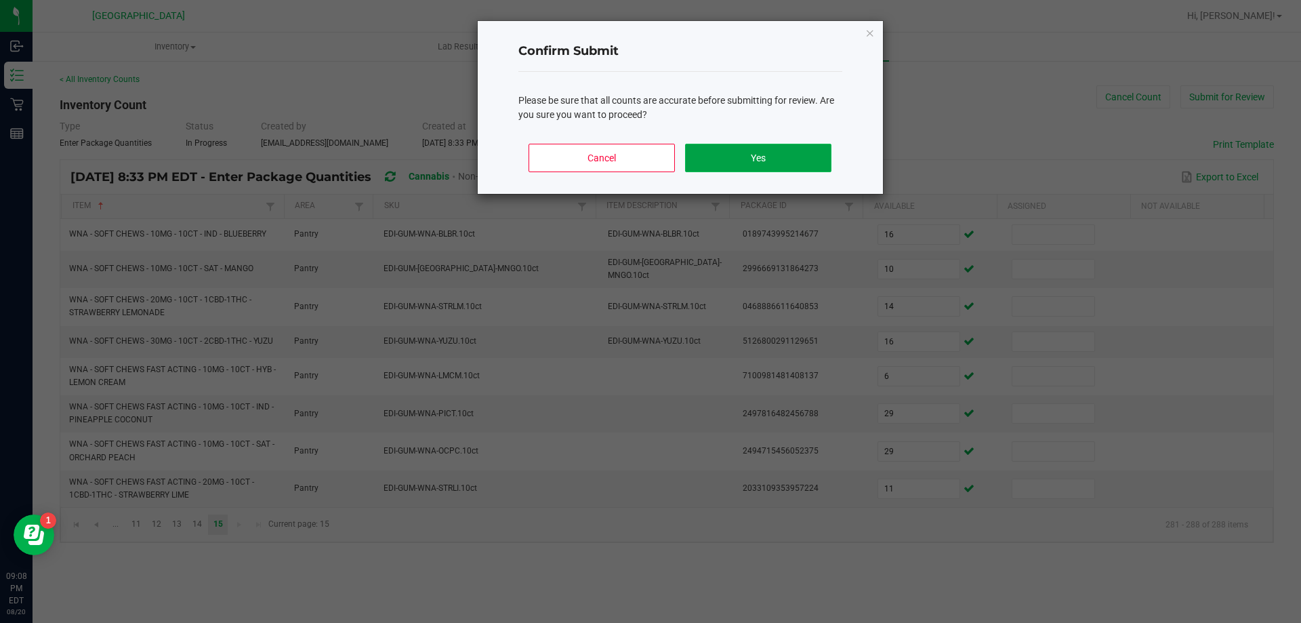
click at [745, 146] on button "Yes" at bounding box center [758, 158] width 146 height 28
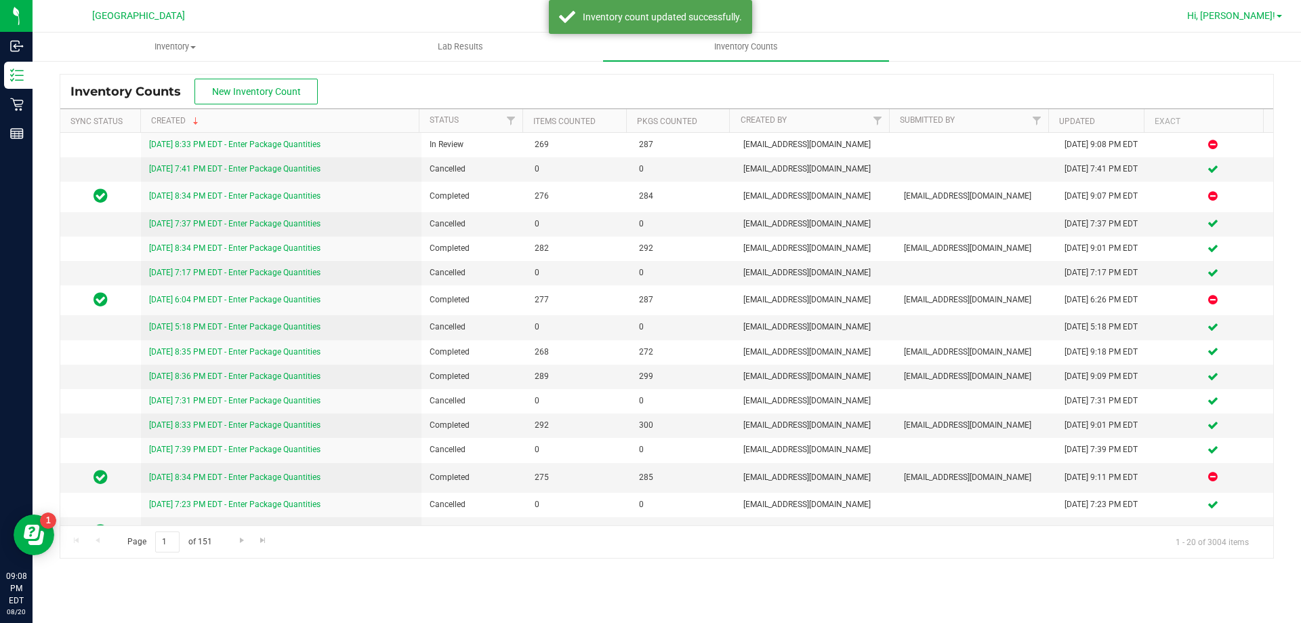
click at [1242, 16] on span "Hi, [PERSON_NAME]!" at bounding box center [1232, 15] width 88 height 11
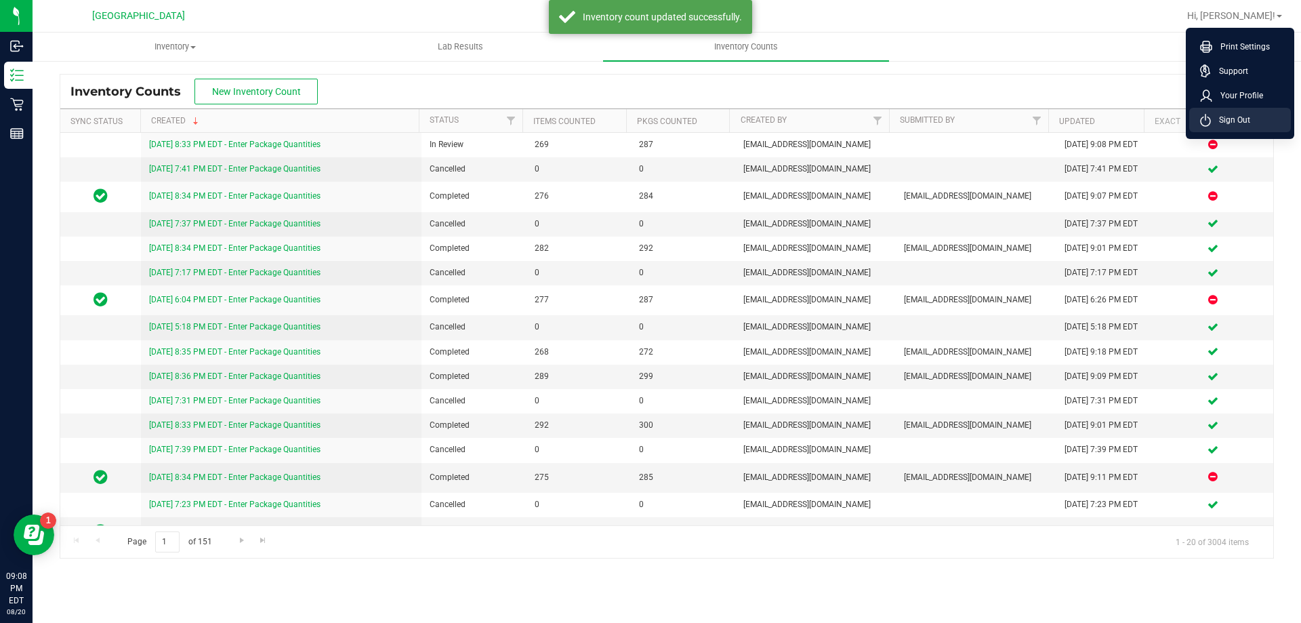
click at [1220, 124] on span "Sign Out" at bounding box center [1230, 120] width 39 height 14
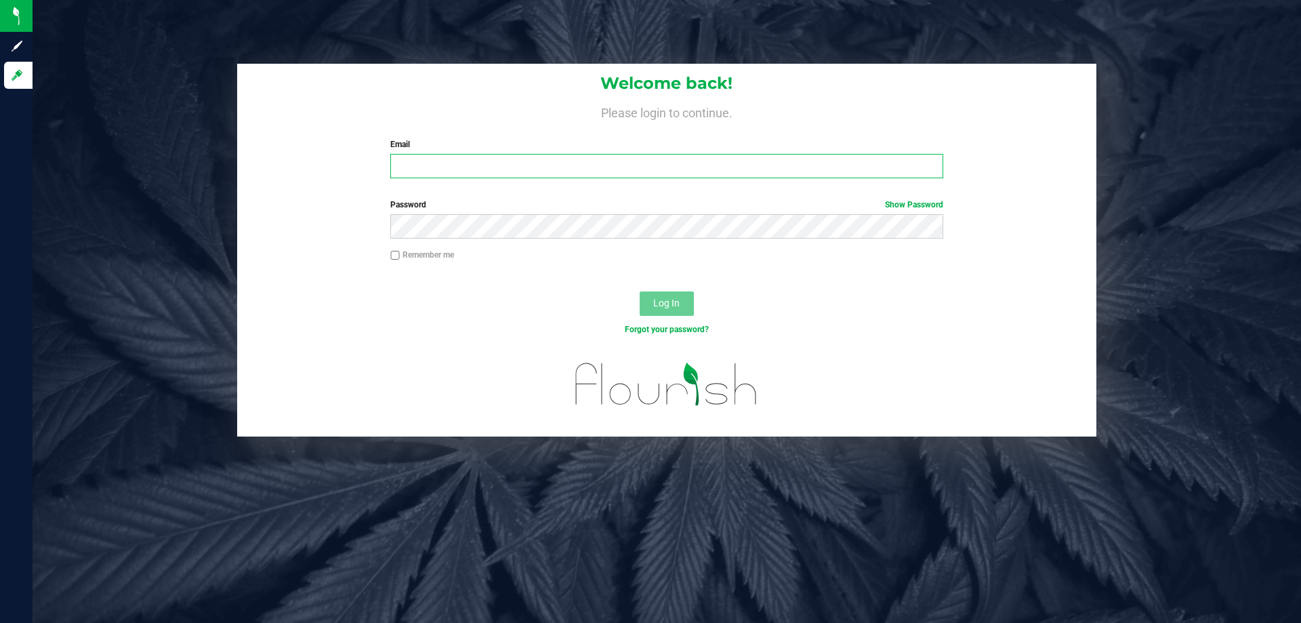
click at [510, 157] on input "Email" at bounding box center [666, 166] width 552 height 24
click at [640, 291] on button "Log In" at bounding box center [667, 303] width 54 height 24
